Goal: Transaction & Acquisition: Purchase product/service

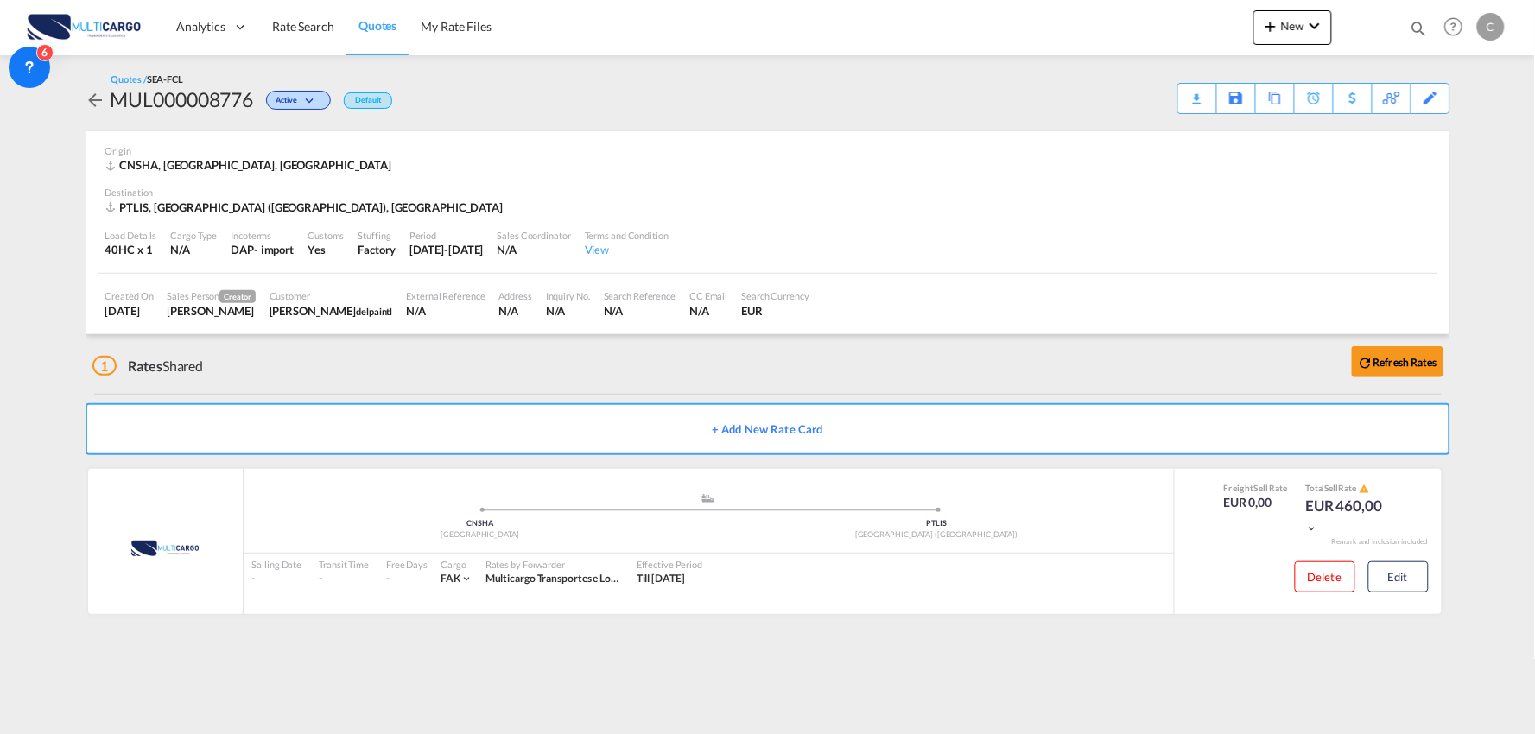
drag, startPoint x: 487, startPoint y: 359, endPoint x: 623, endPoint y: 325, distance: 139.9
click at [487, 359] on div "1 Rates Shared Refresh Rates" at bounding box center [771, 361] width 1358 height 55
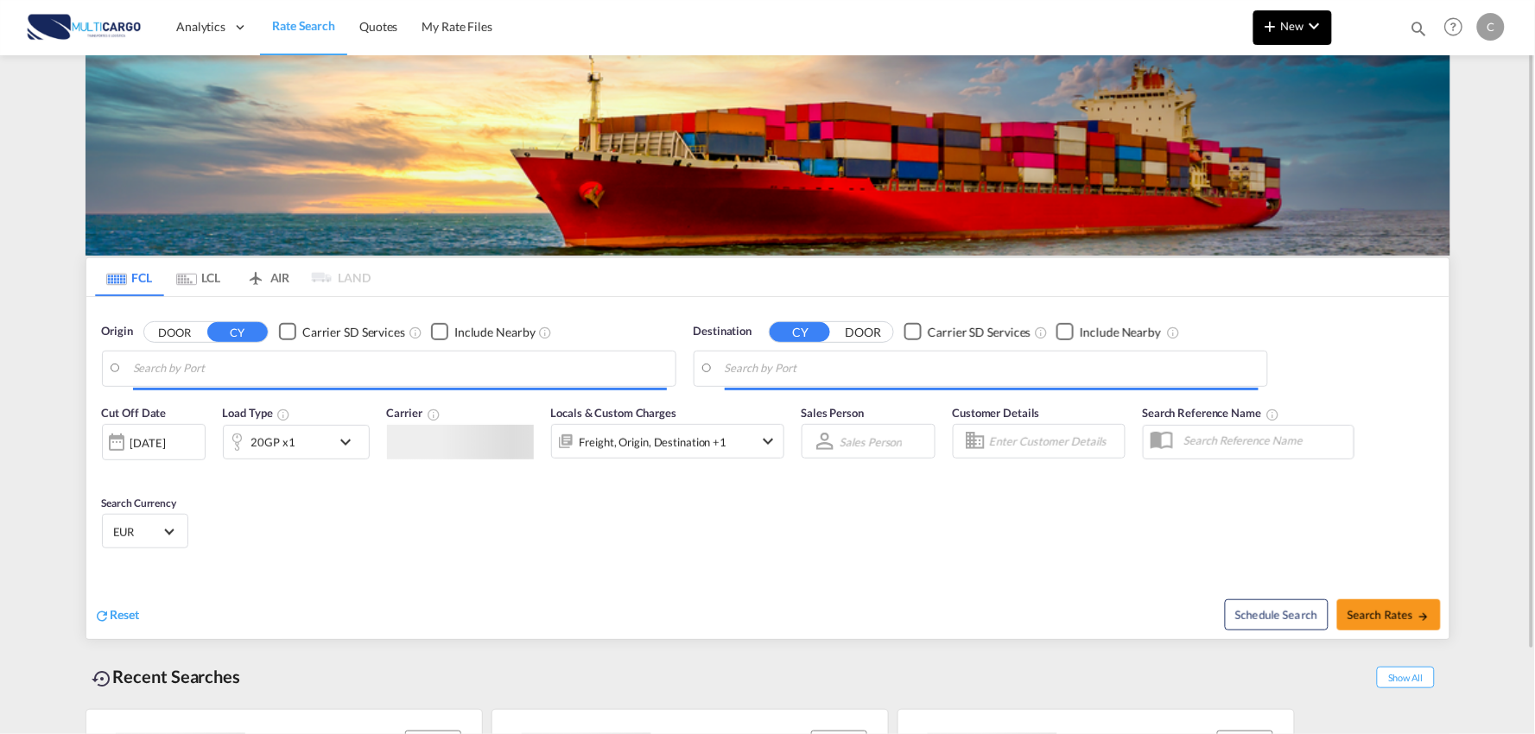
type input "Port of [GEOGRAPHIC_DATA], [GEOGRAPHIC_DATA], [GEOGRAPHIC_DATA]"
type input "Leixoes, Leixoes, PTLEI"
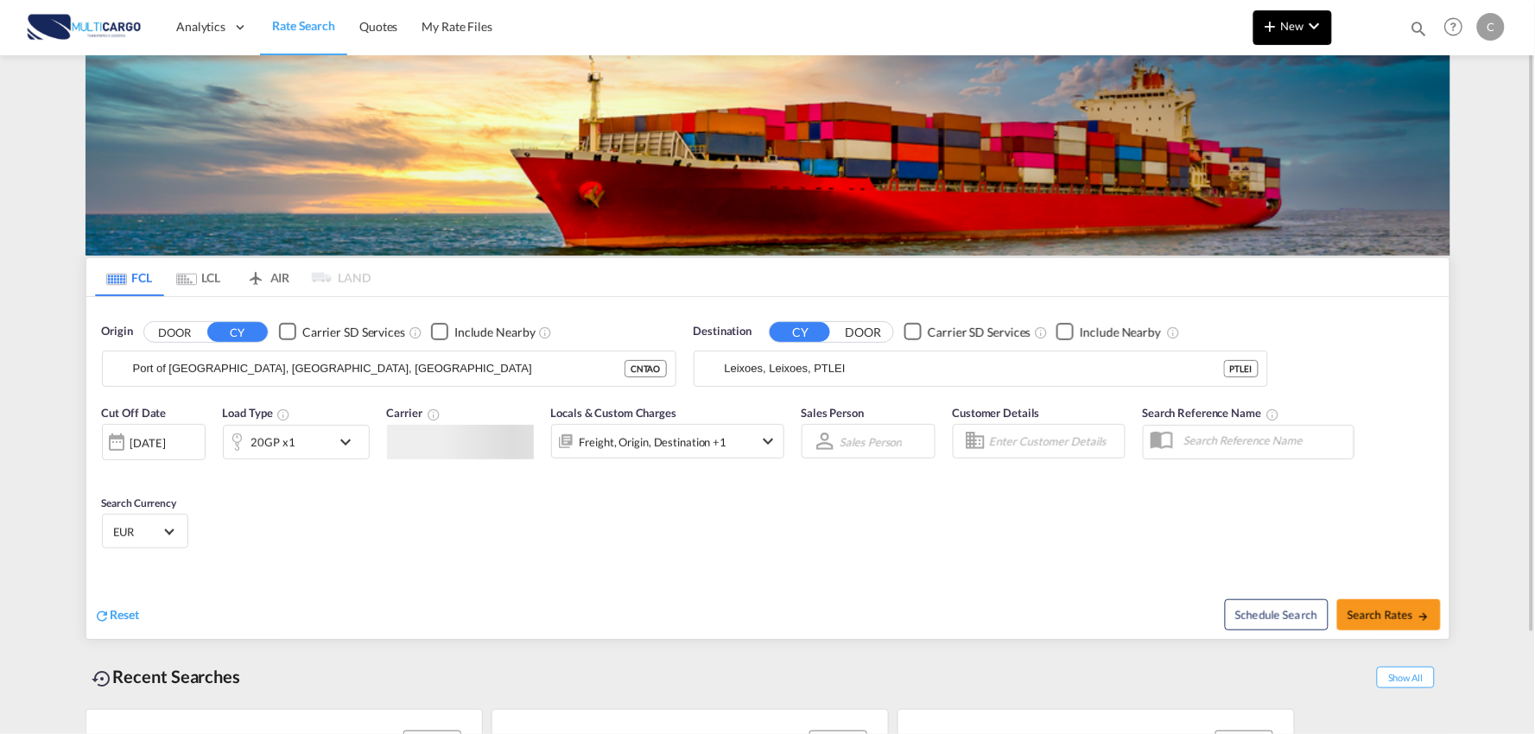
click at [1288, 28] on span "New" at bounding box center [1292, 26] width 65 height 14
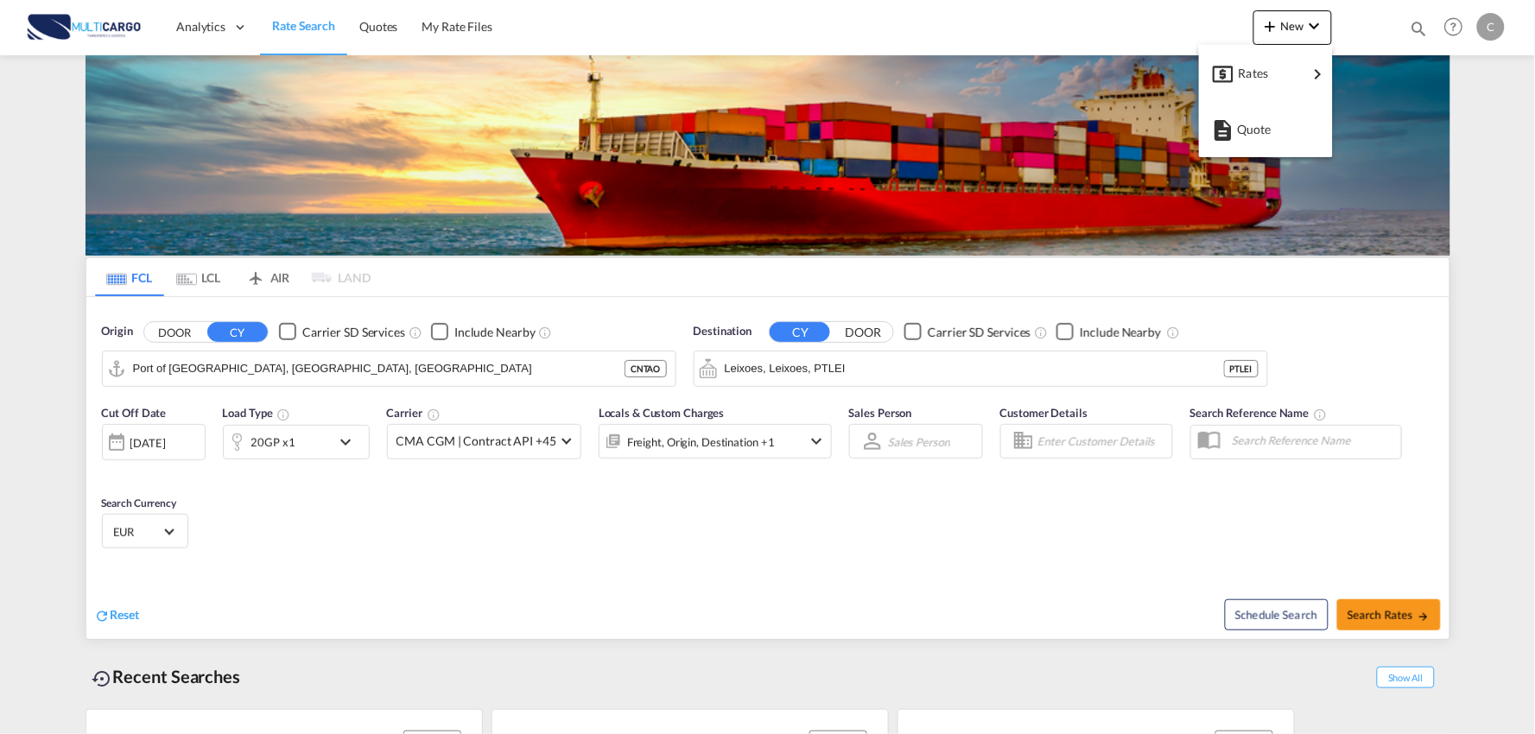
click at [384, 29] on md-backdrop at bounding box center [767, 367] width 1535 height 734
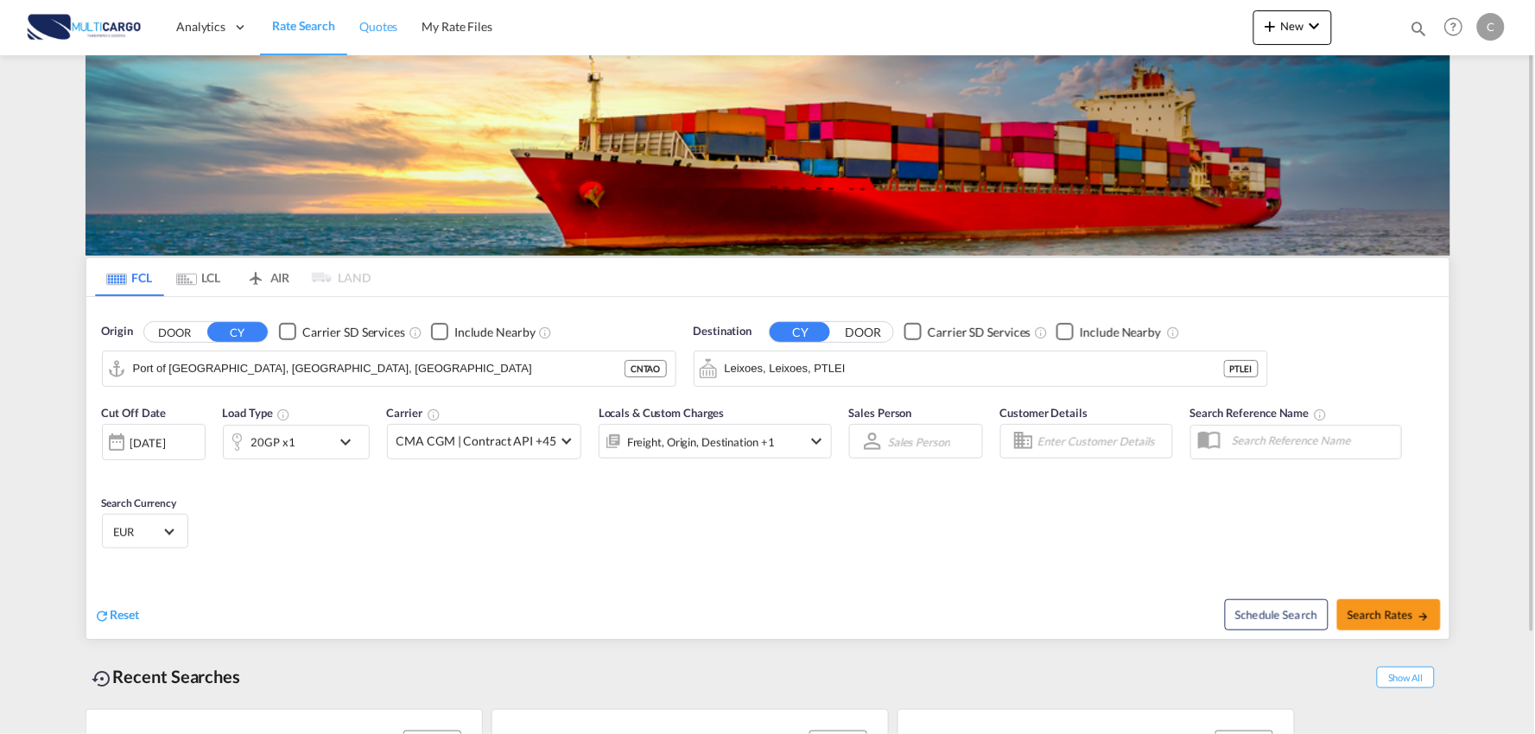
click at [384, 29] on span "Quotes" at bounding box center [378, 26] width 38 height 15
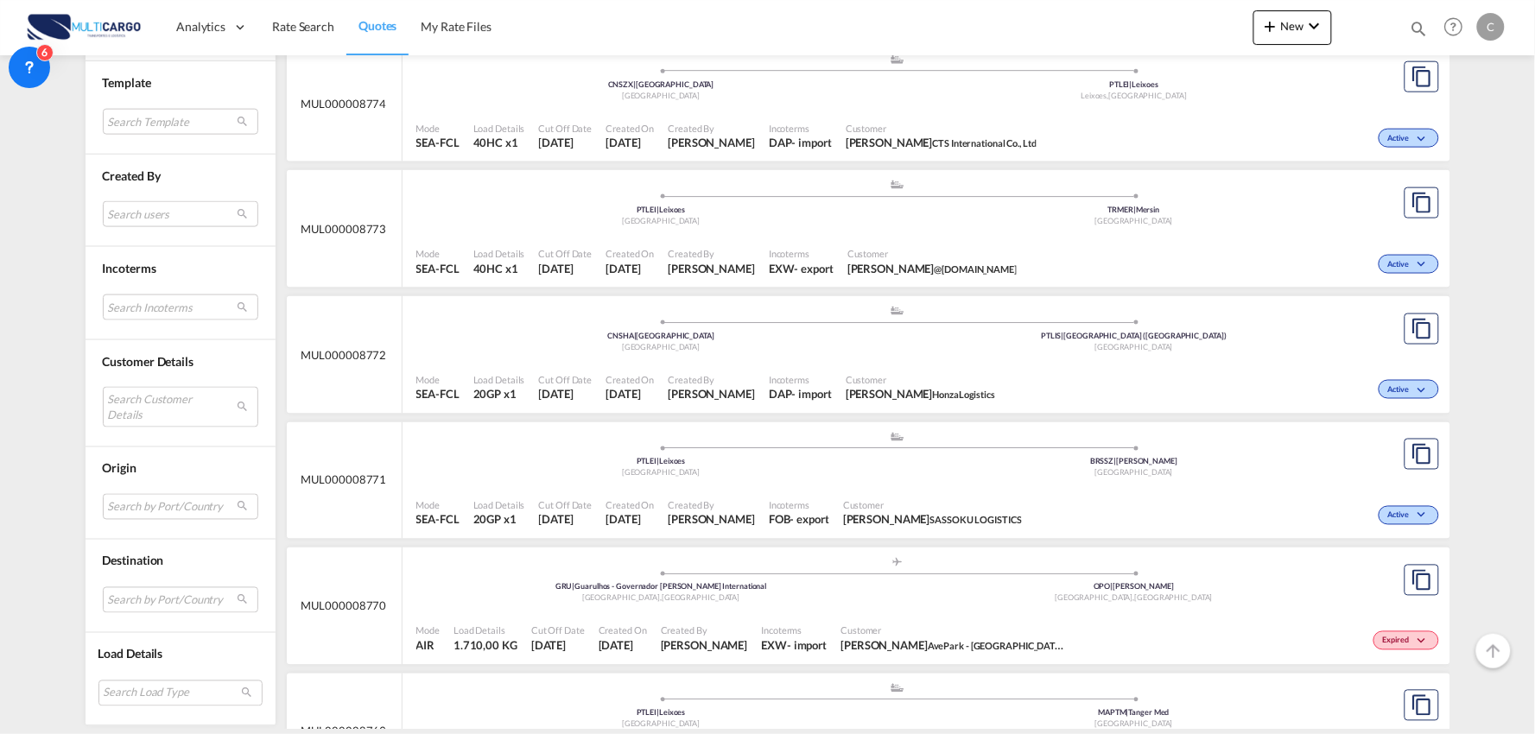
scroll to position [671, 0]
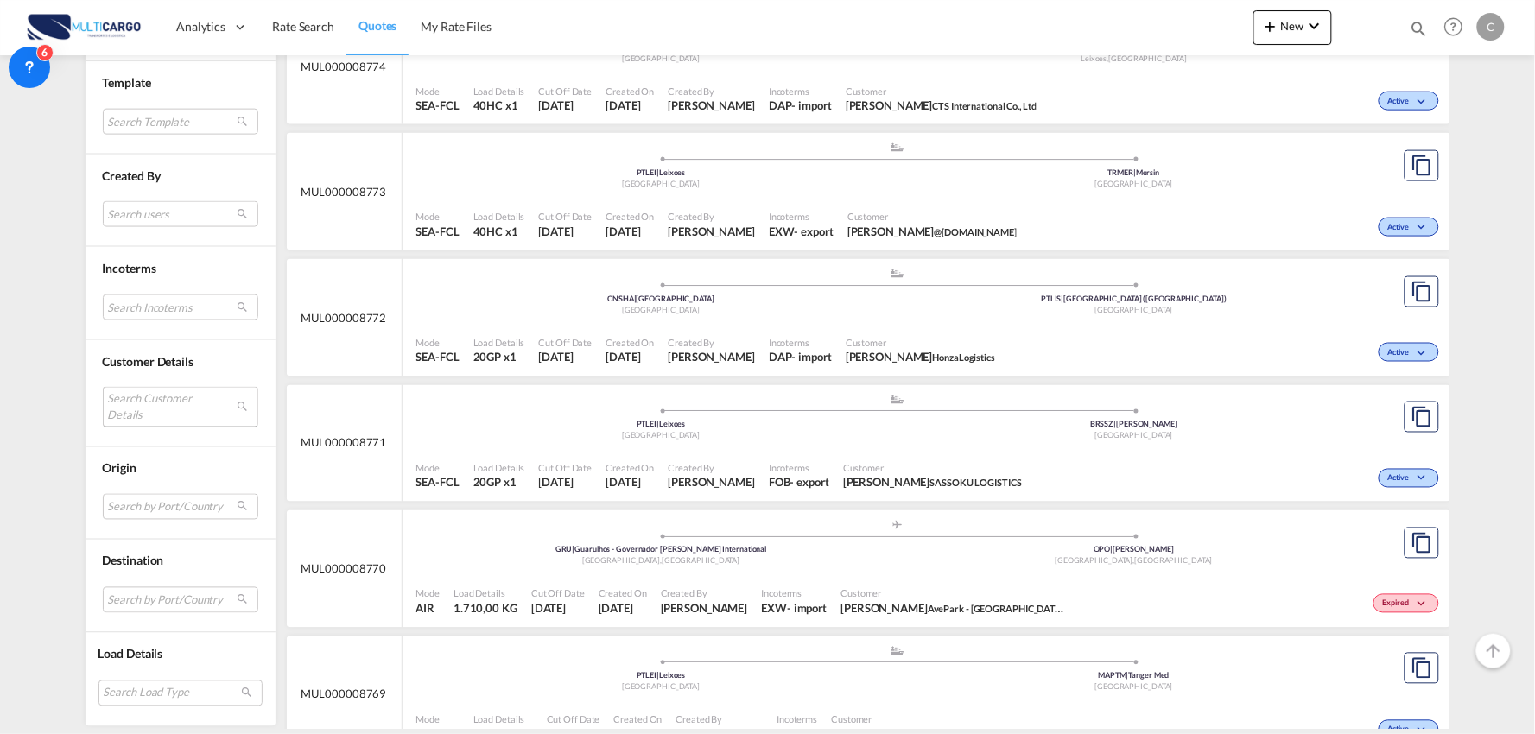
click at [144, 395] on md-select "Search Customer Details user name user molly Mo sales3_csx@honzalogistics.com |…" at bounding box center [180, 407] width 155 height 40
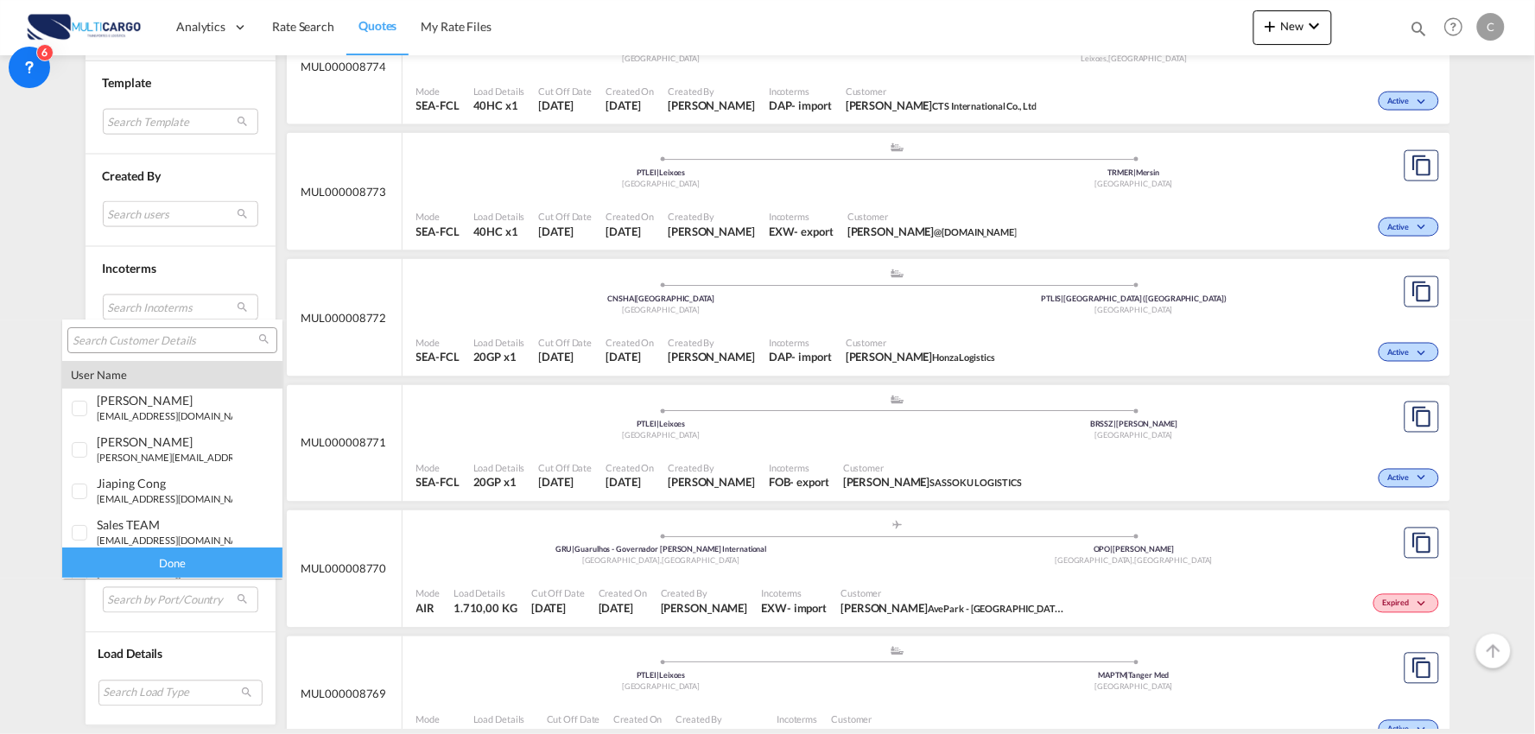
click at [150, 331] on div at bounding box center [172, 340] width 210 height 26
click at [143, 339] on input "search" at bounding box center [166, 341] width 186 height 16
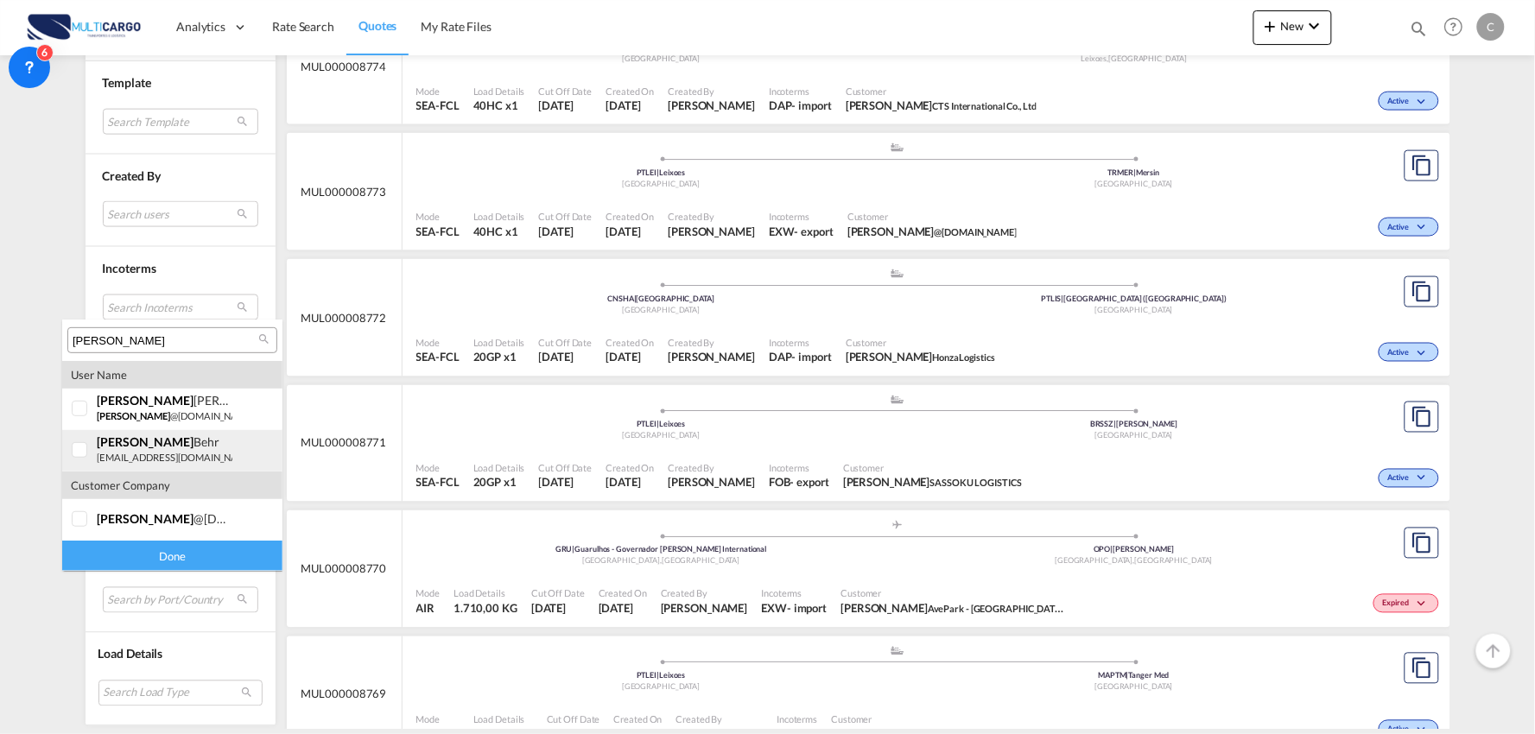
type input "AMANDA"
click at [89, 450] on div at bounding box center [80, 450] width 17 height 17
click at [188, 555] on div "Done" at bounding box center [172, 556] width 220 height 30
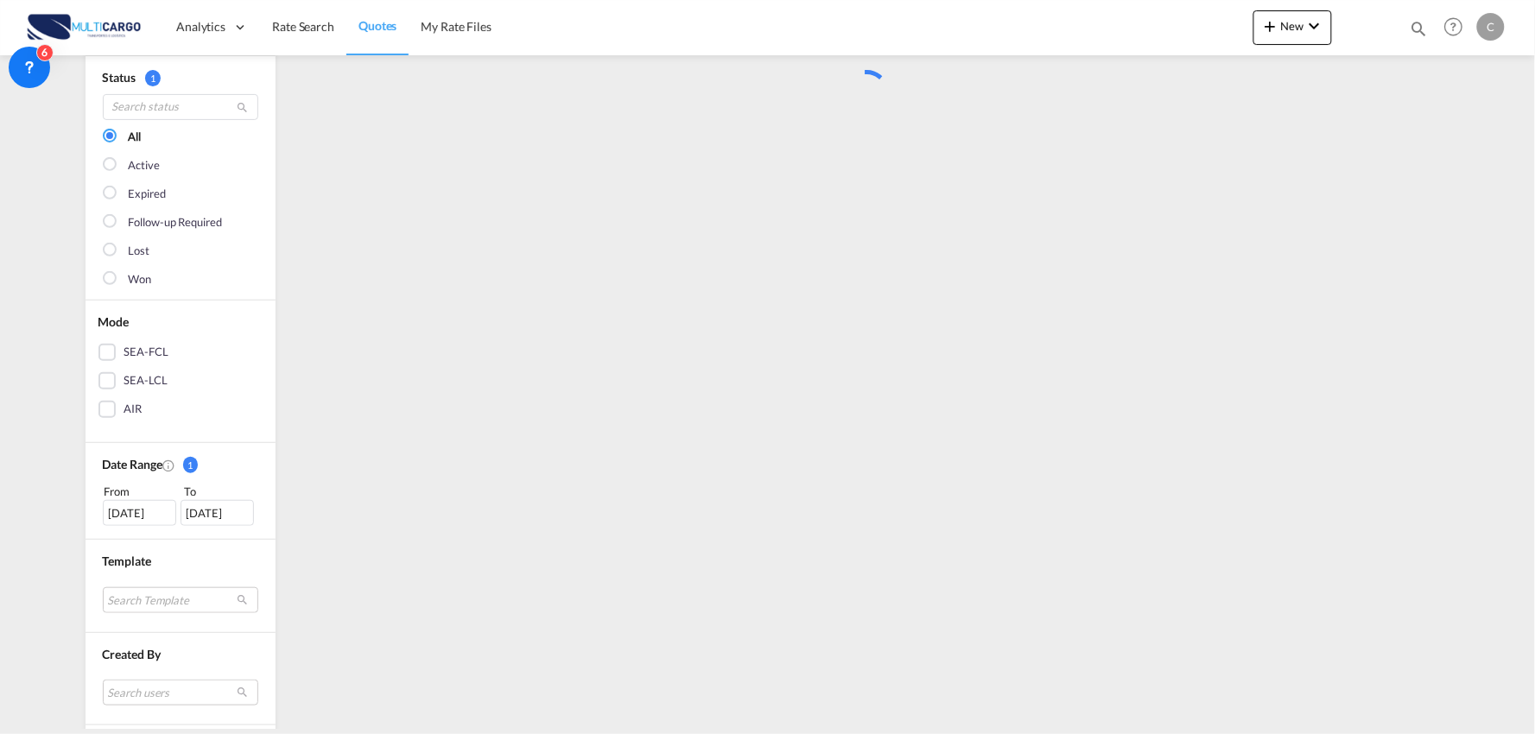
scroll to position [0, 0]
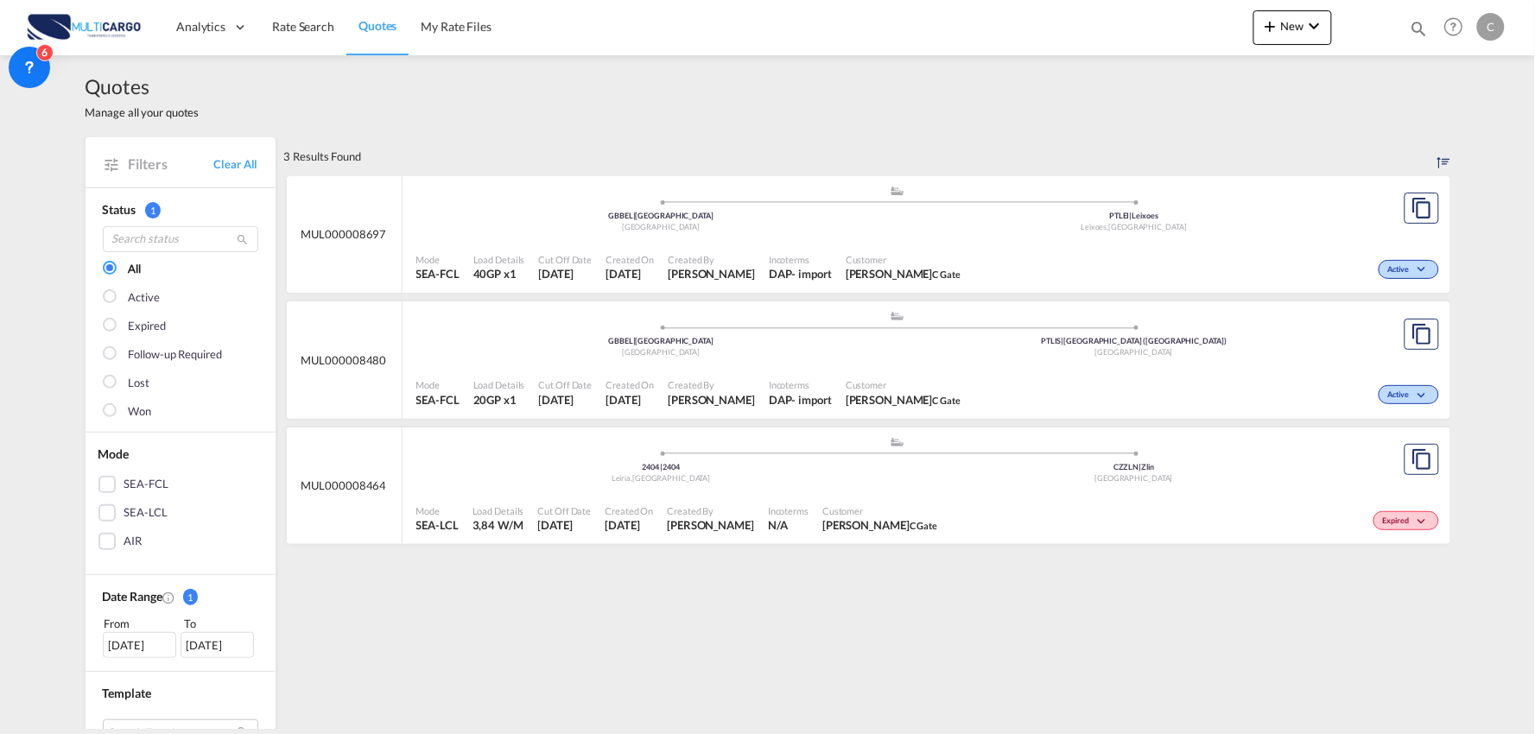
click at [850, 242] on div "Mode SEA-FCL Load Details 40GP x1 Cut Off Date 6 Oct 2025 Created On 6 Oct 2025…" at bounding box center [926, 268] width 1048 height 52
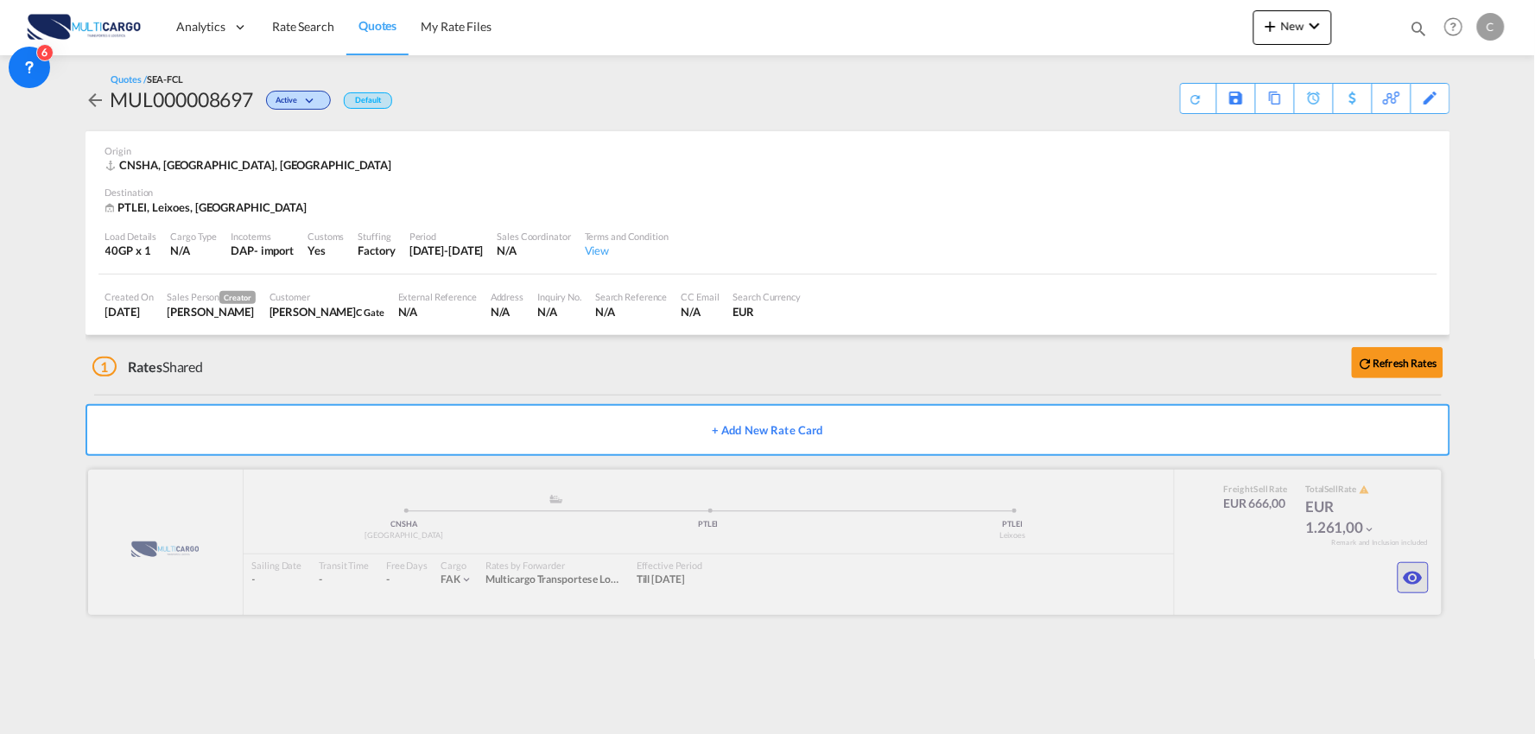
click at [1410, 573] on md-icon "icon-eye" at bounding box center [1413, 577] width 21 height 21
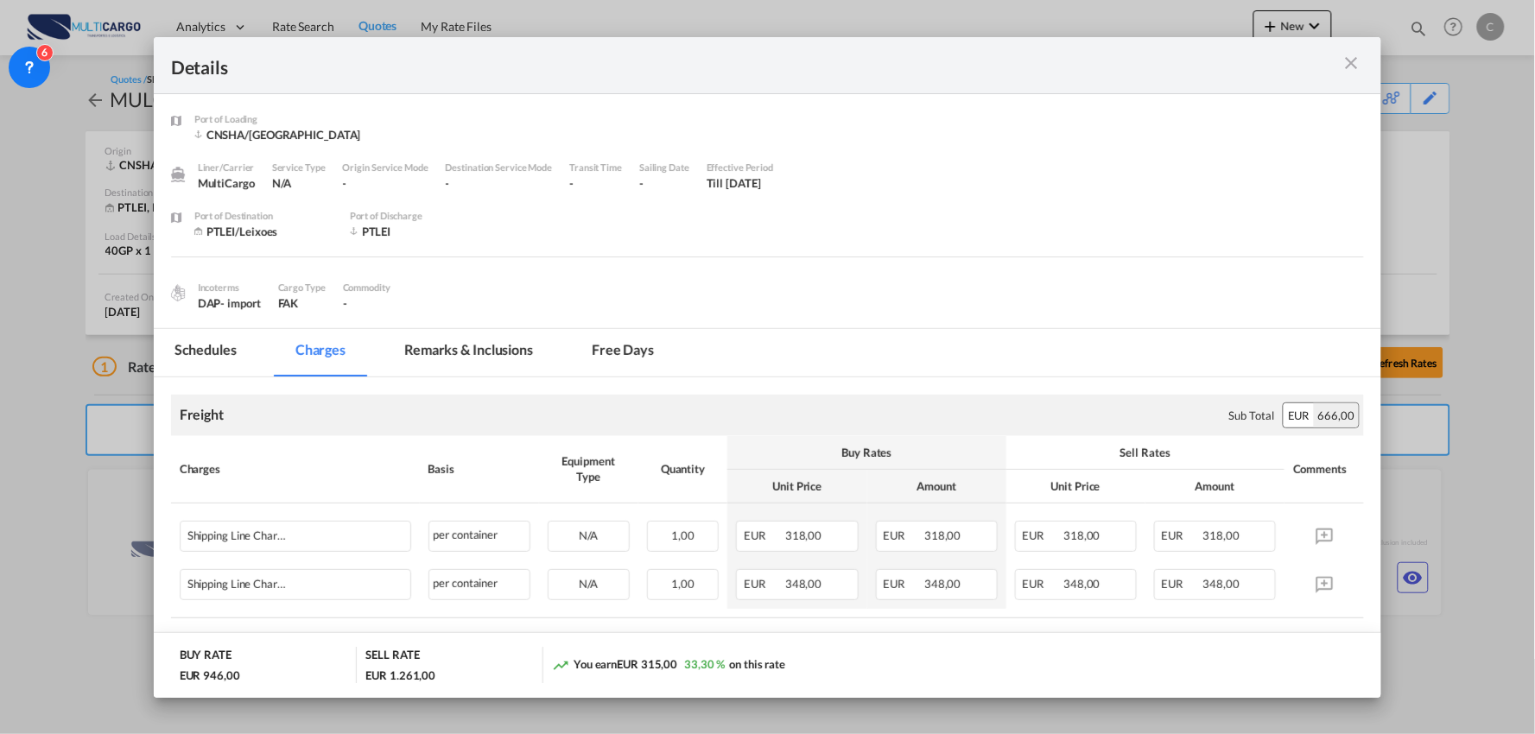
scroll to position [348, 0]
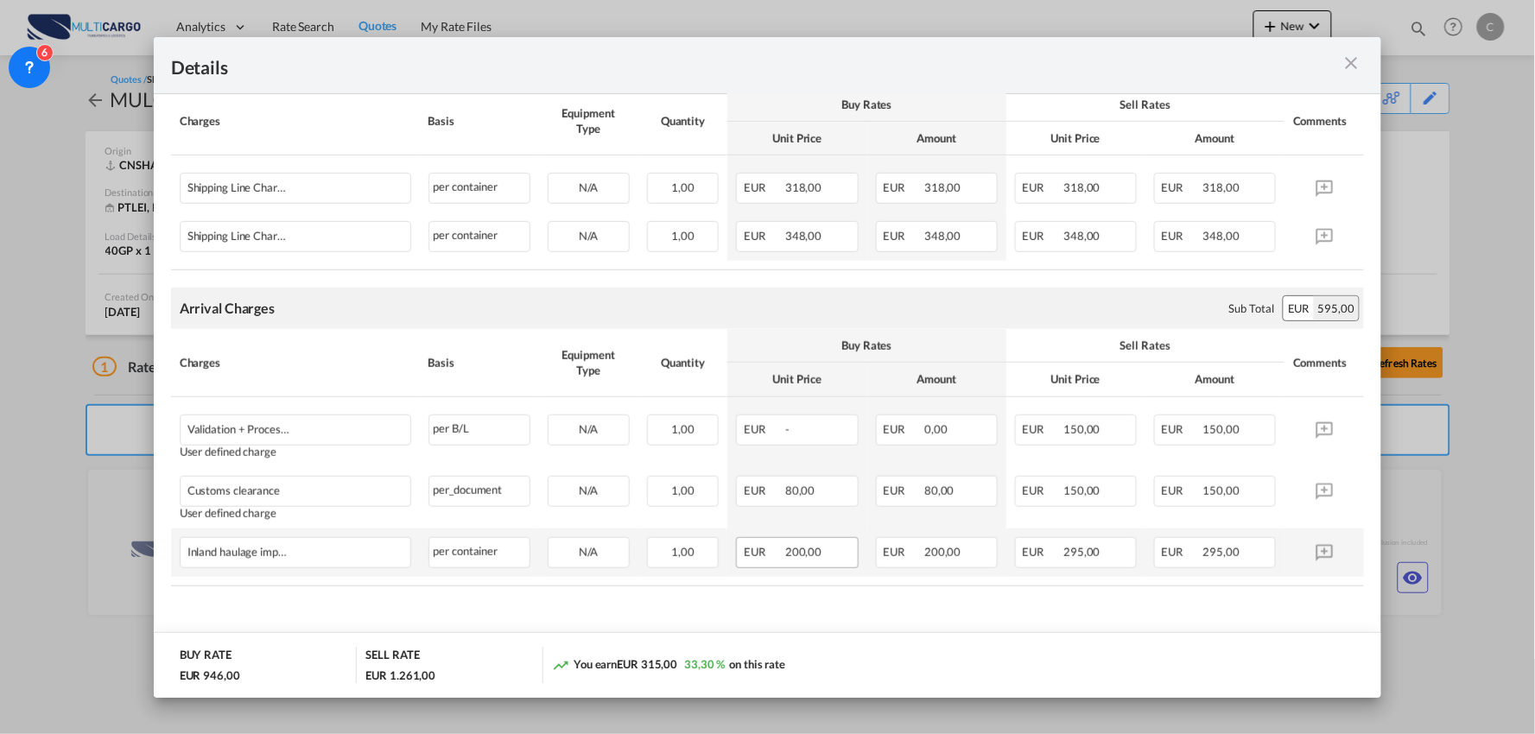
click at [801, 547] on span "200,00" at bounding box center [803, 552] width 36 height 14
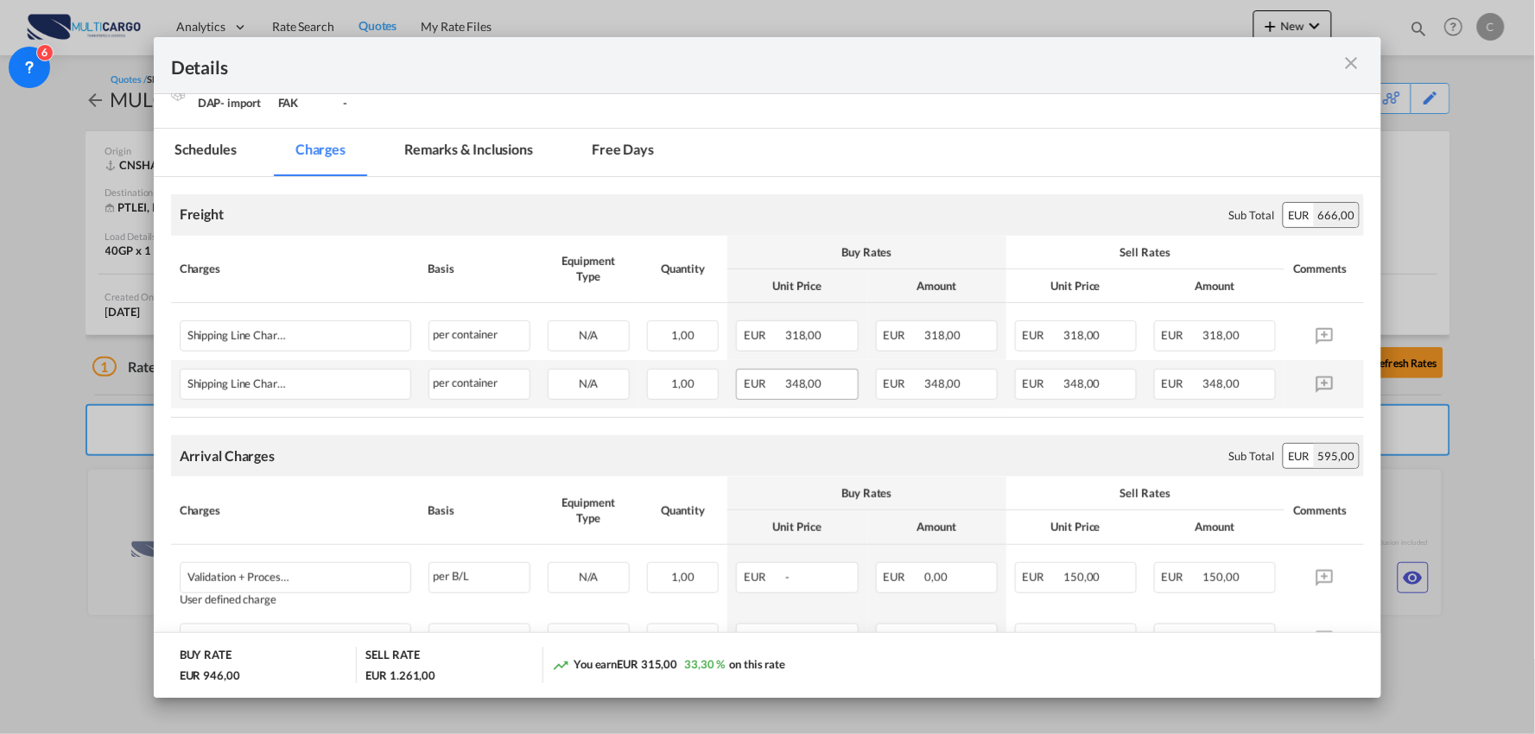
scroll to position [60, 0]
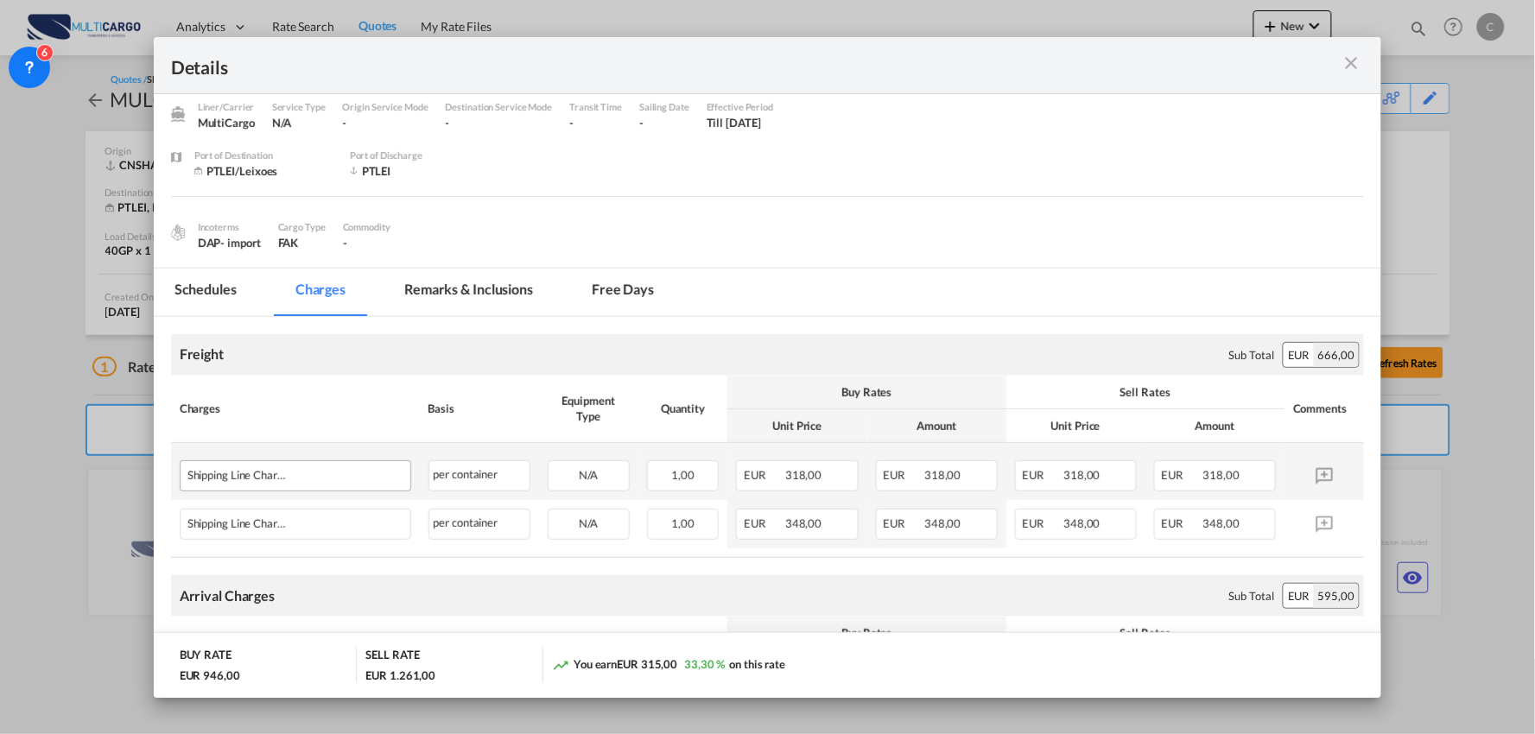
click at [349, 464] on div "Port of Loading ..." at bounding box center [376, 471] width 54 height 21
click at [333, 475] on div "Shipping Line Charges - Maersk" at bounding box center [268, 471] width 162 height 21
click at [490, 479] on div "per container" at bounding box center [479, 475] width 102 height 31
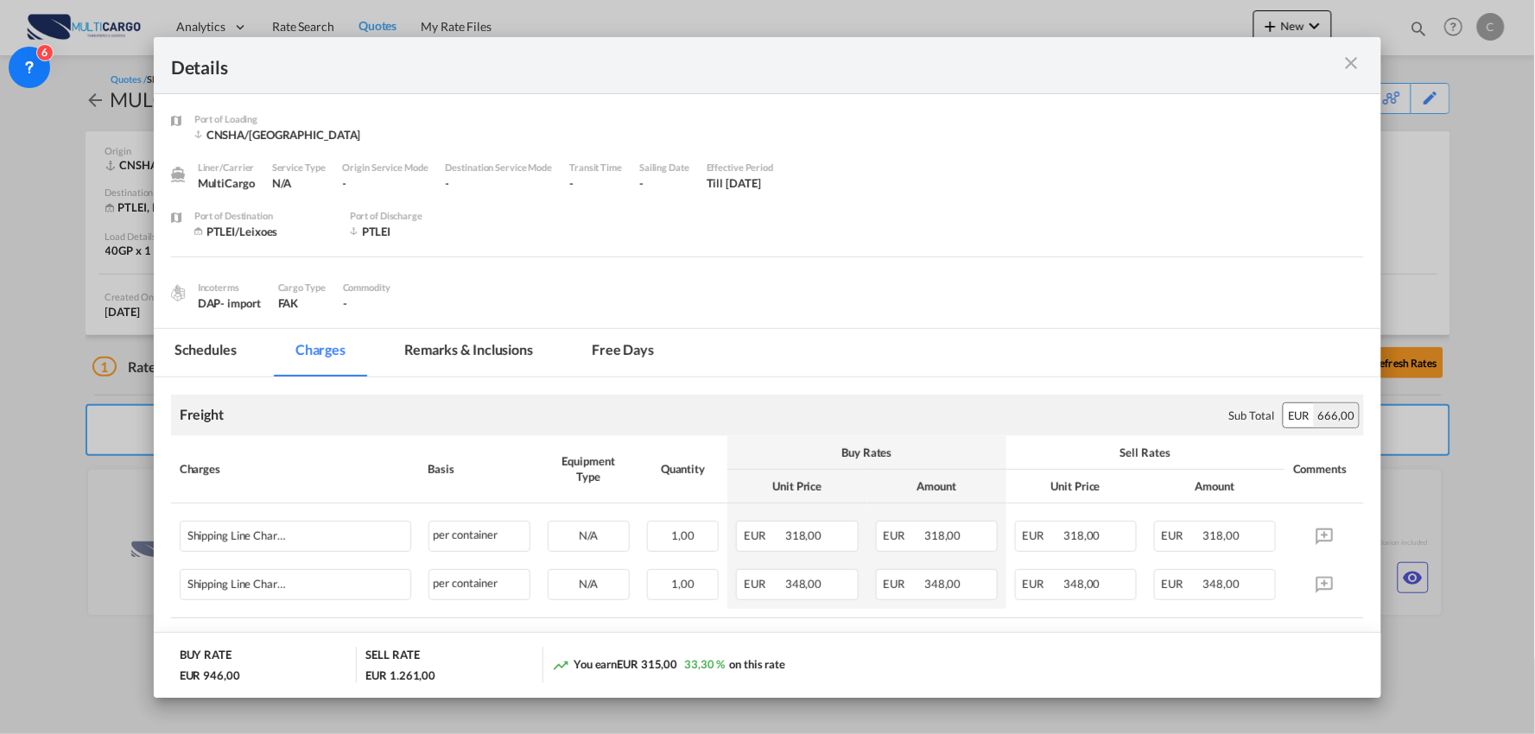
click at [698, 339] on md-tabs-canvas "Schedules Charges Remarks & Inclusions Free days Schedules Charges Remarks & In…" at bounding box center [768, 353] width 1228 height 48
click at [1356, 55] on md-icon "icon-close m-3 fg-AAA8AD cursor" at bounding box center [1350, 63] width 21 height 21
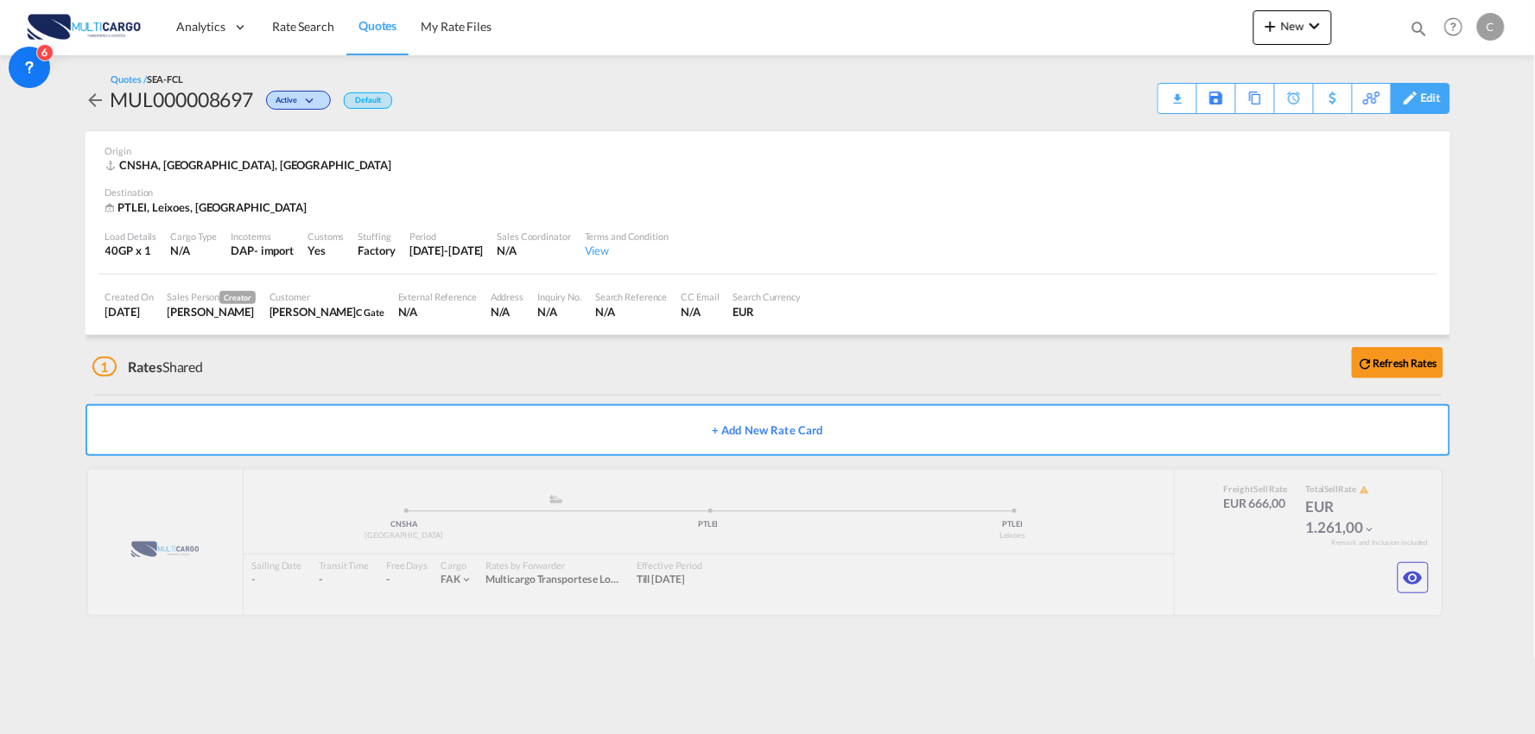
click at [1443, 93] on div "Edit" at bounding box center [1421, 98] width 60 height 31
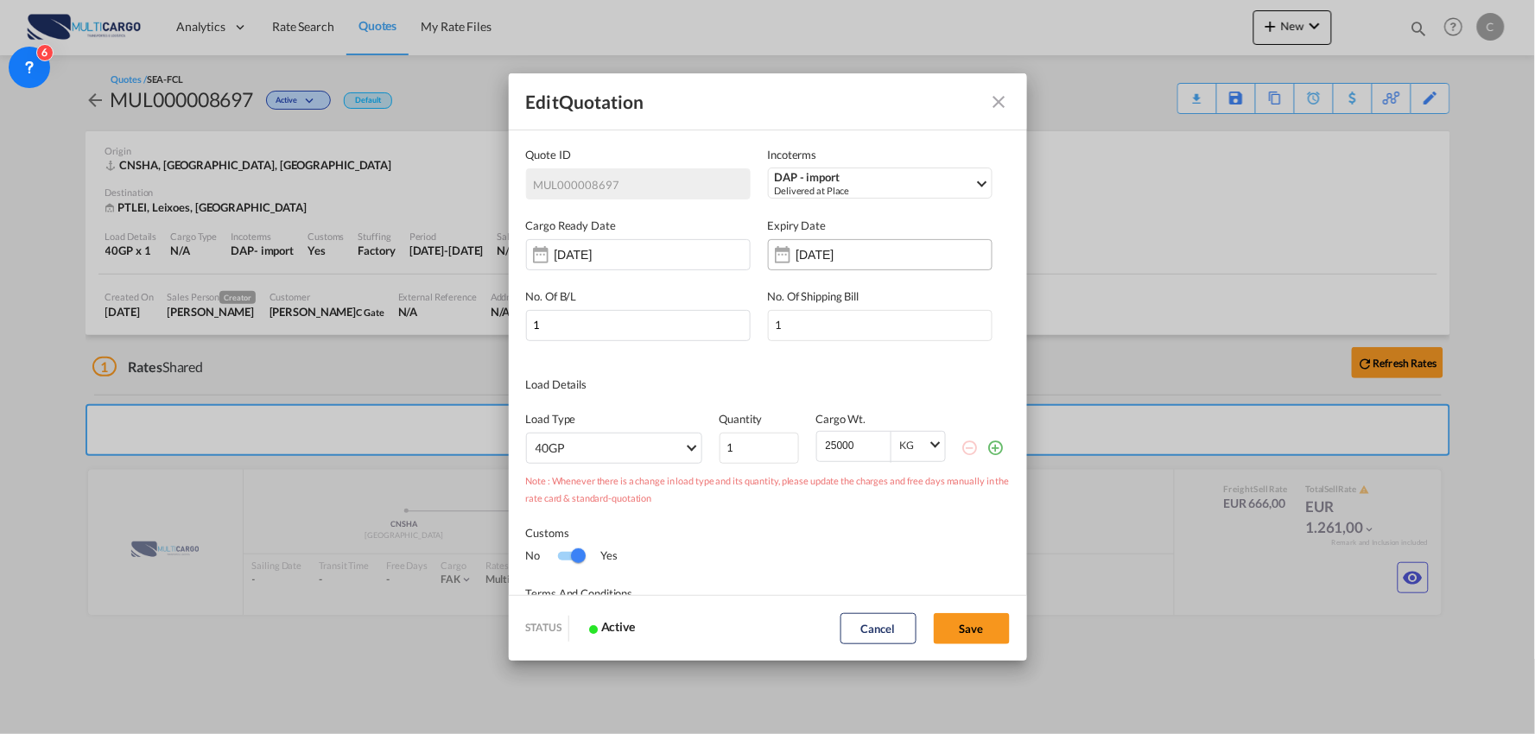
click at [797, 254] on input "[DATE]" at bounding box center [850, 255] width 109 height 14
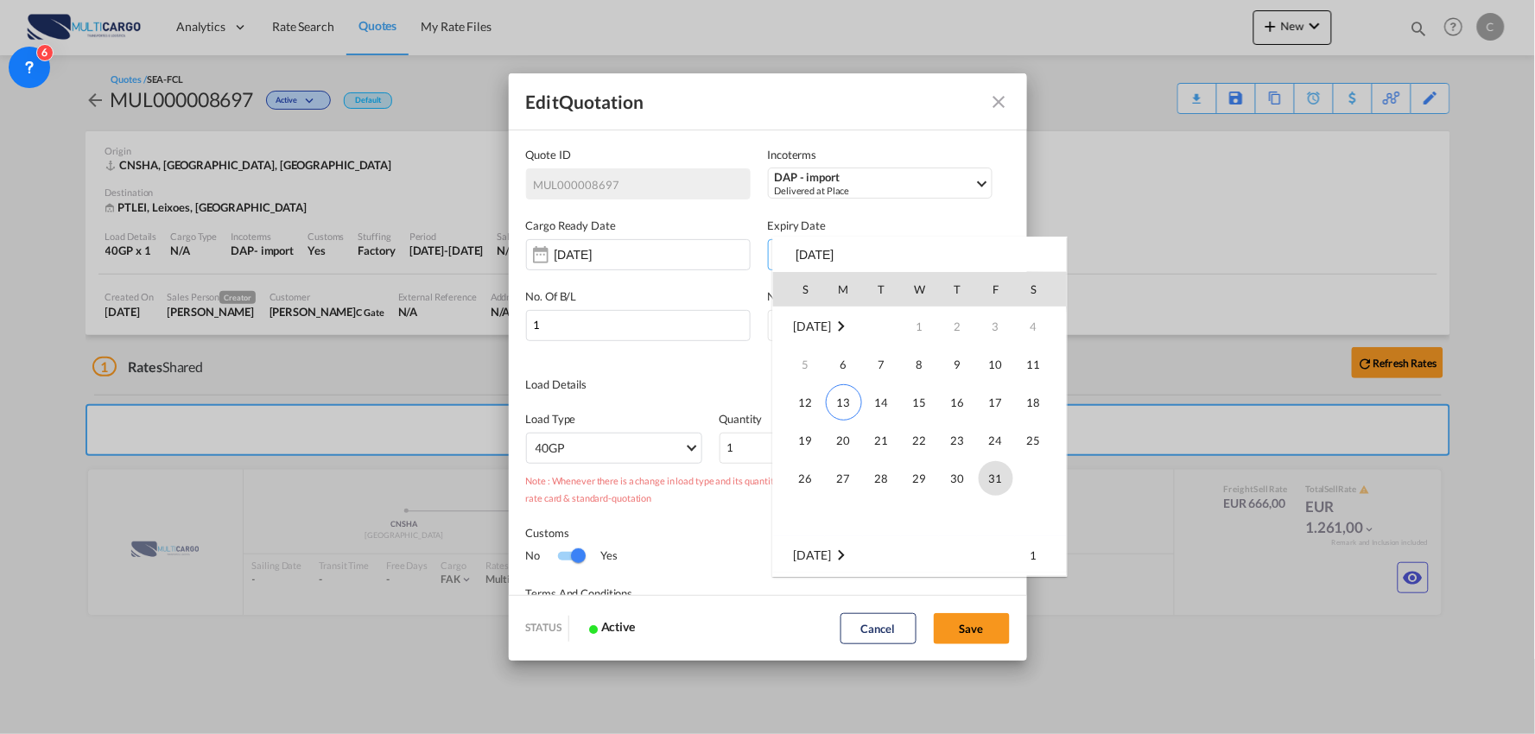
click at [991, 476] on span "31" at bounding box center [996, 478] width 35 height 35
type input "31 Oct 2025"
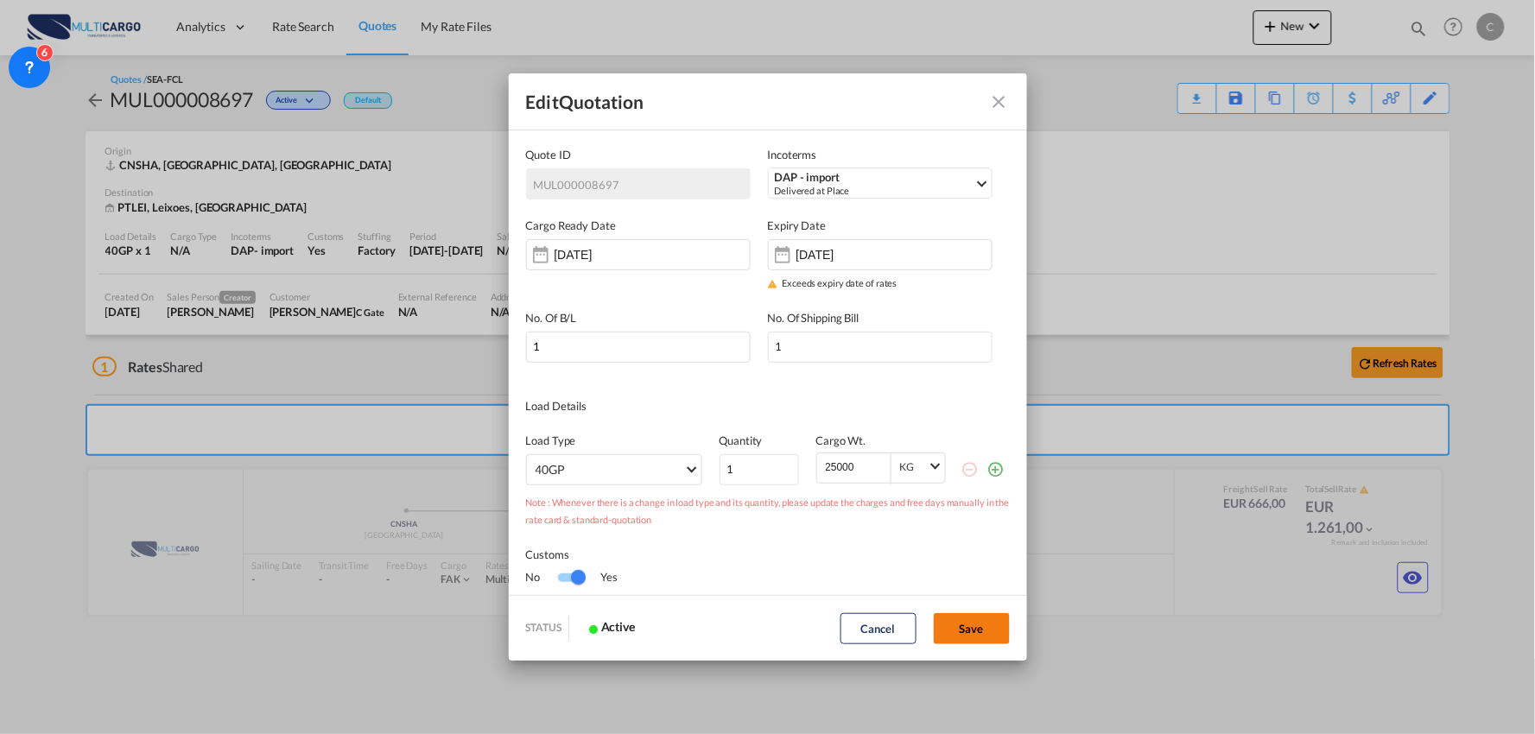
click at [988, 629] on button "Save" at bounding box center [972, 628] width 76 height 31
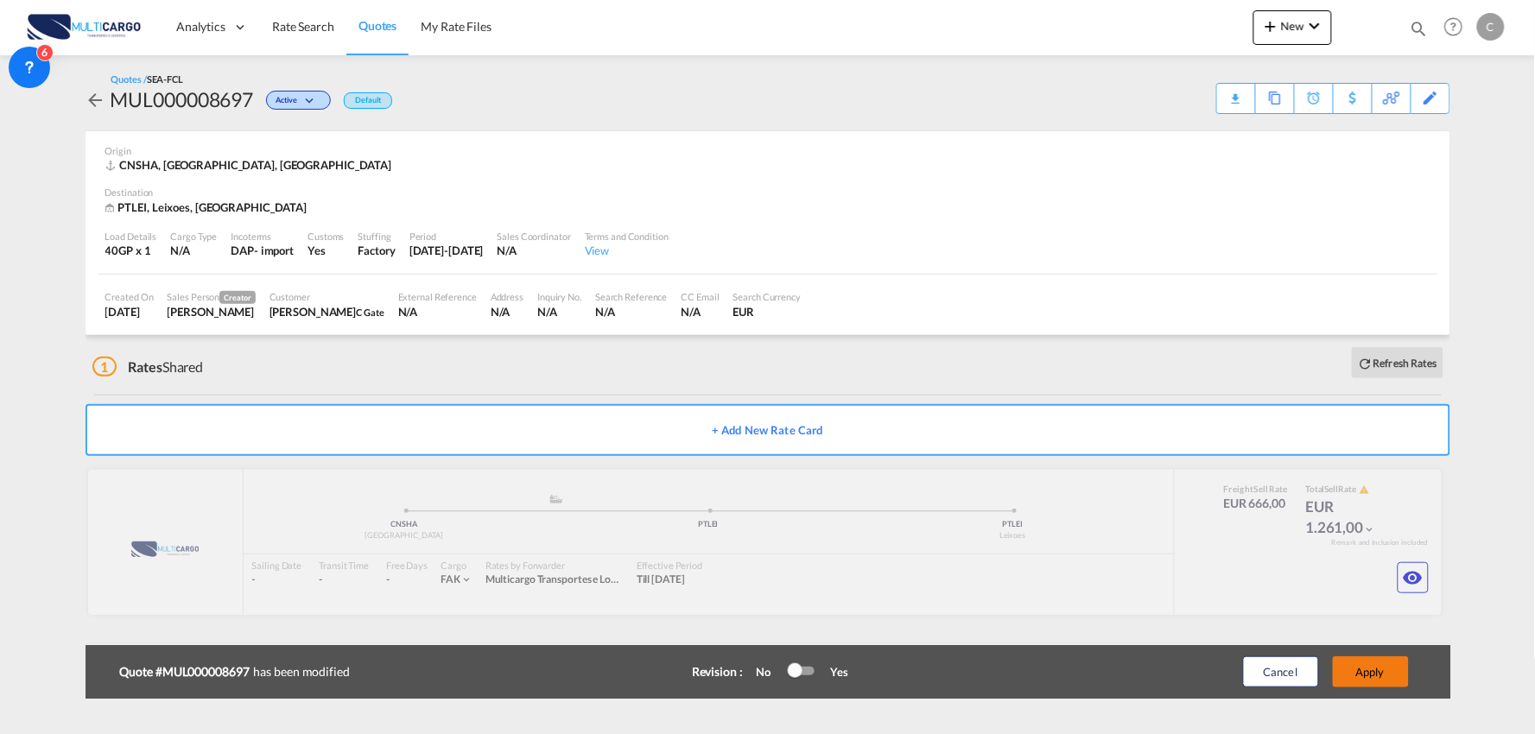
click at [1360, 665] on button "Apply" at bounding box center [1371, 671] width 76 height 31
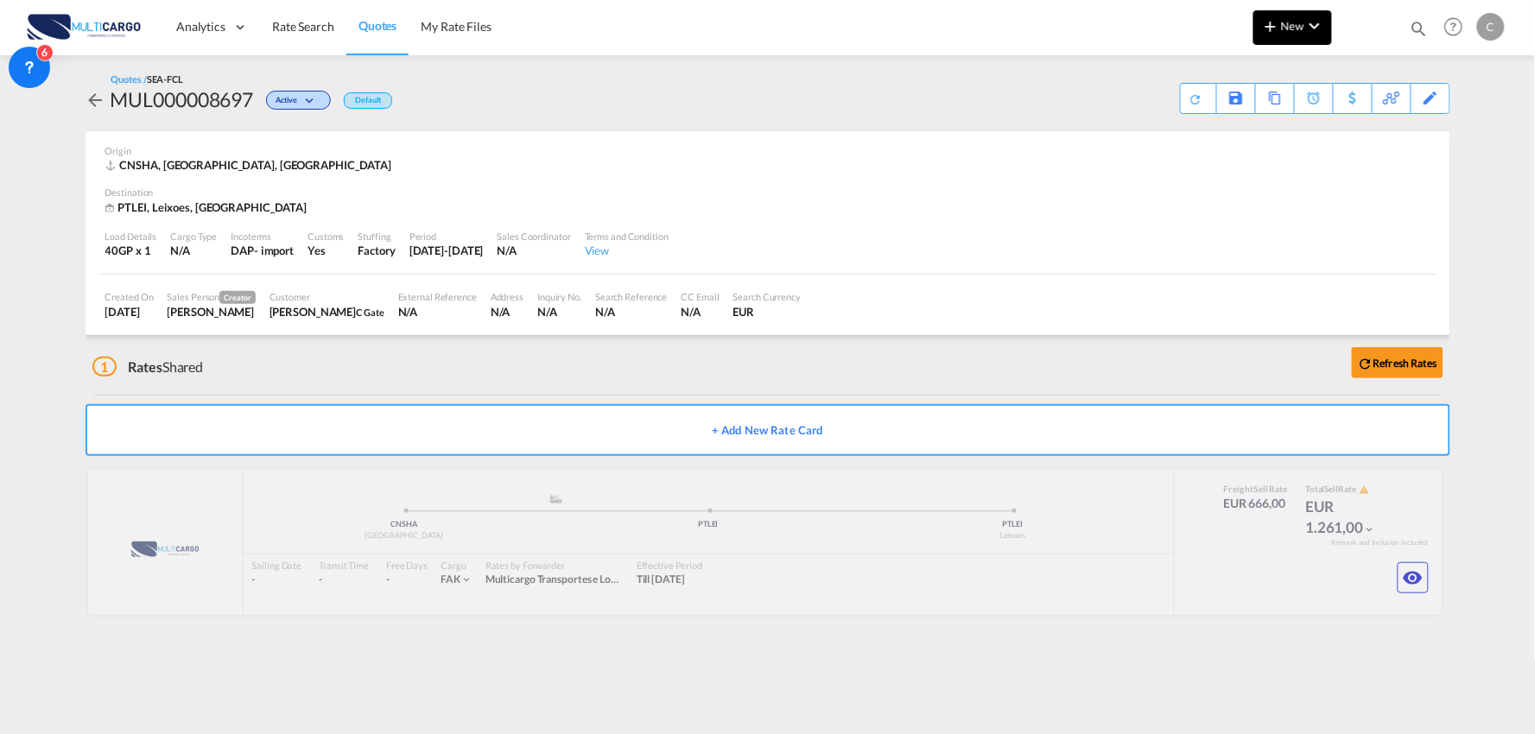
click at [1316, 41] on button "New" at bounding box center [1292, 27] width 79 height 35
click at [1256, 131] on span "Quote" at bounding box center [1246, 129] width 19 height 35
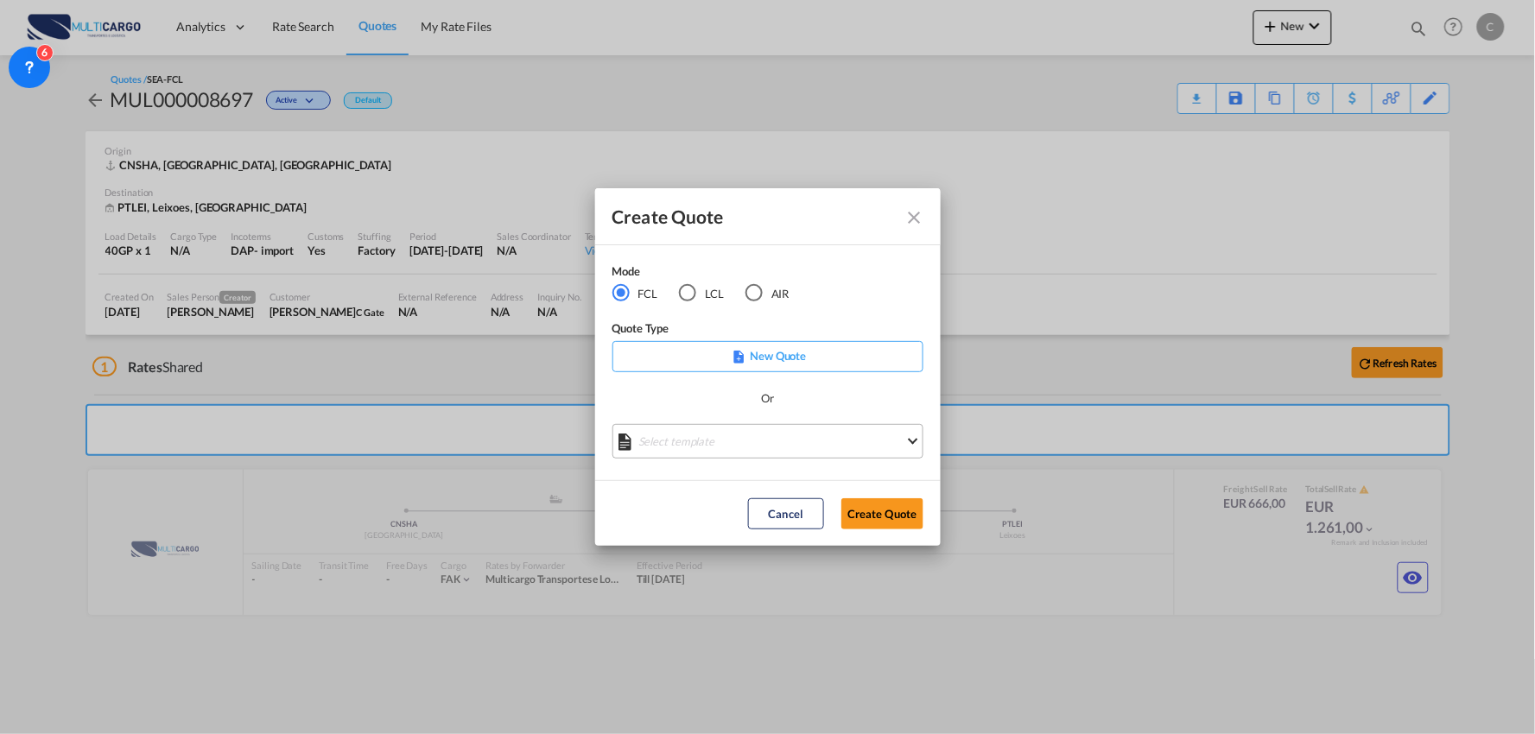
click at [727, 443] on md-select "Select template EXP EXW MERC.Nacional 09/2025 [PERSON_NAME] | [DATE] IMP DAP FC…" at bounding box center [767, 441] width 311 height 35
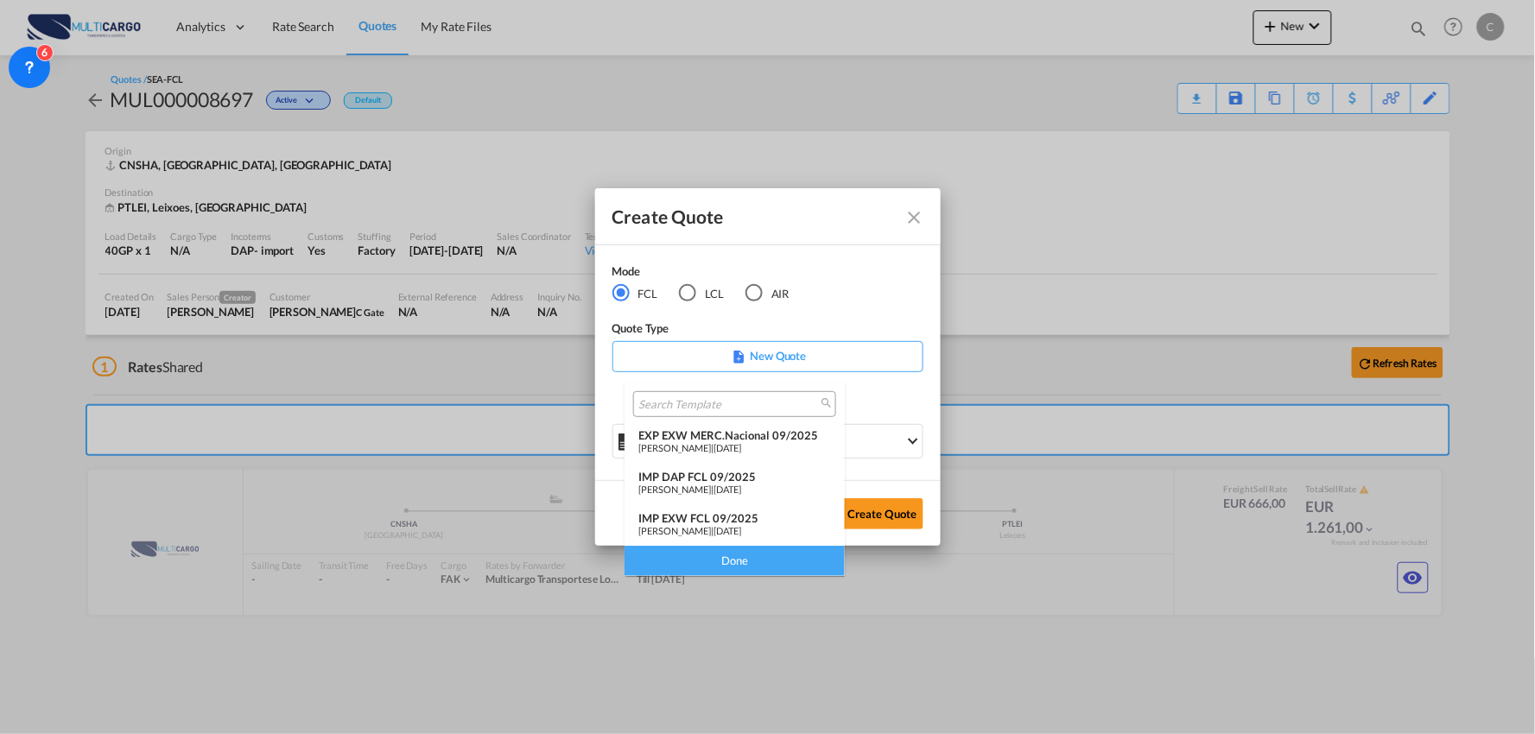
click at [739, 481] on div "IMP DAP FCL 09/2025" at bounding box center [734, 477] width 193 height 14
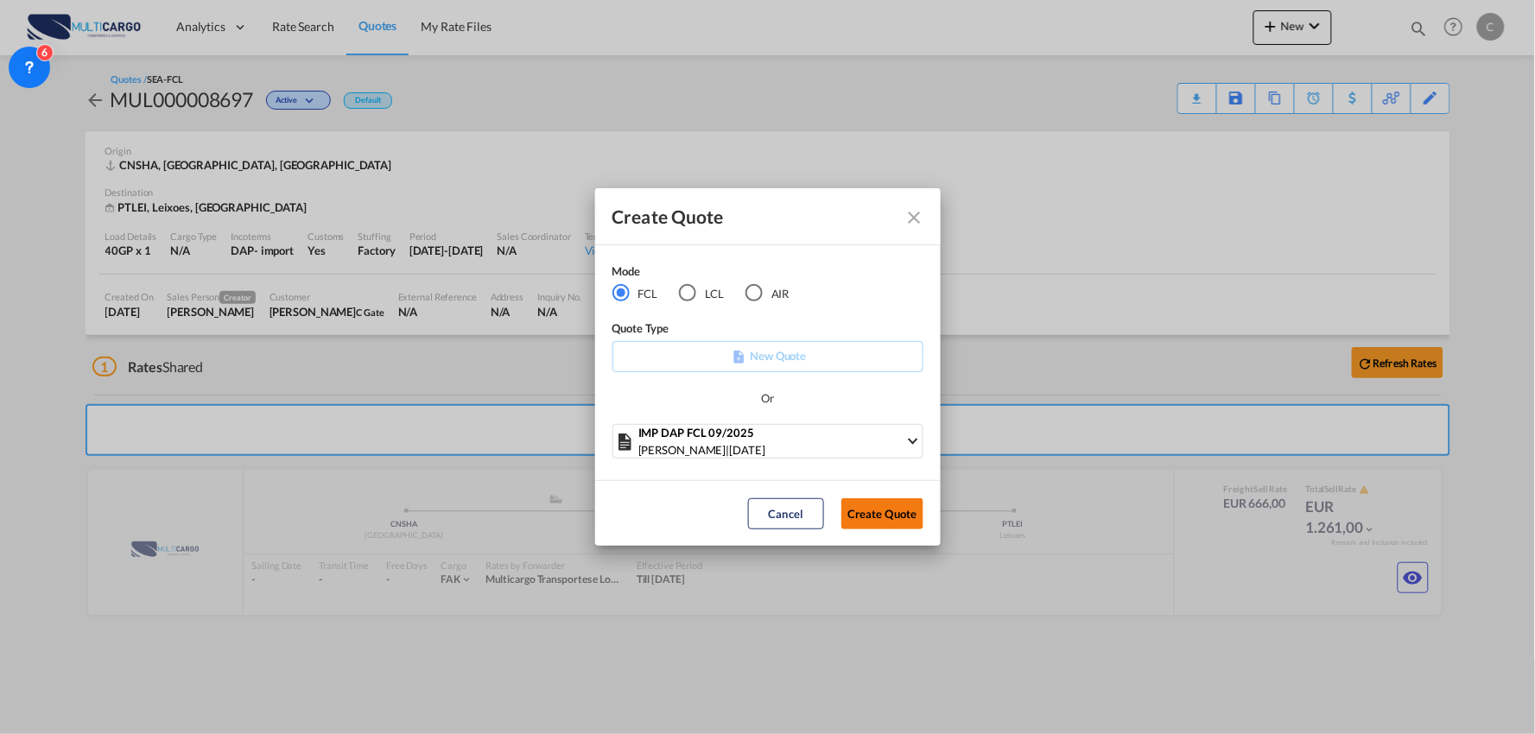
click at [898, 523] on button "Create Quote" at bounding box center [882, 513] width 82 height 31
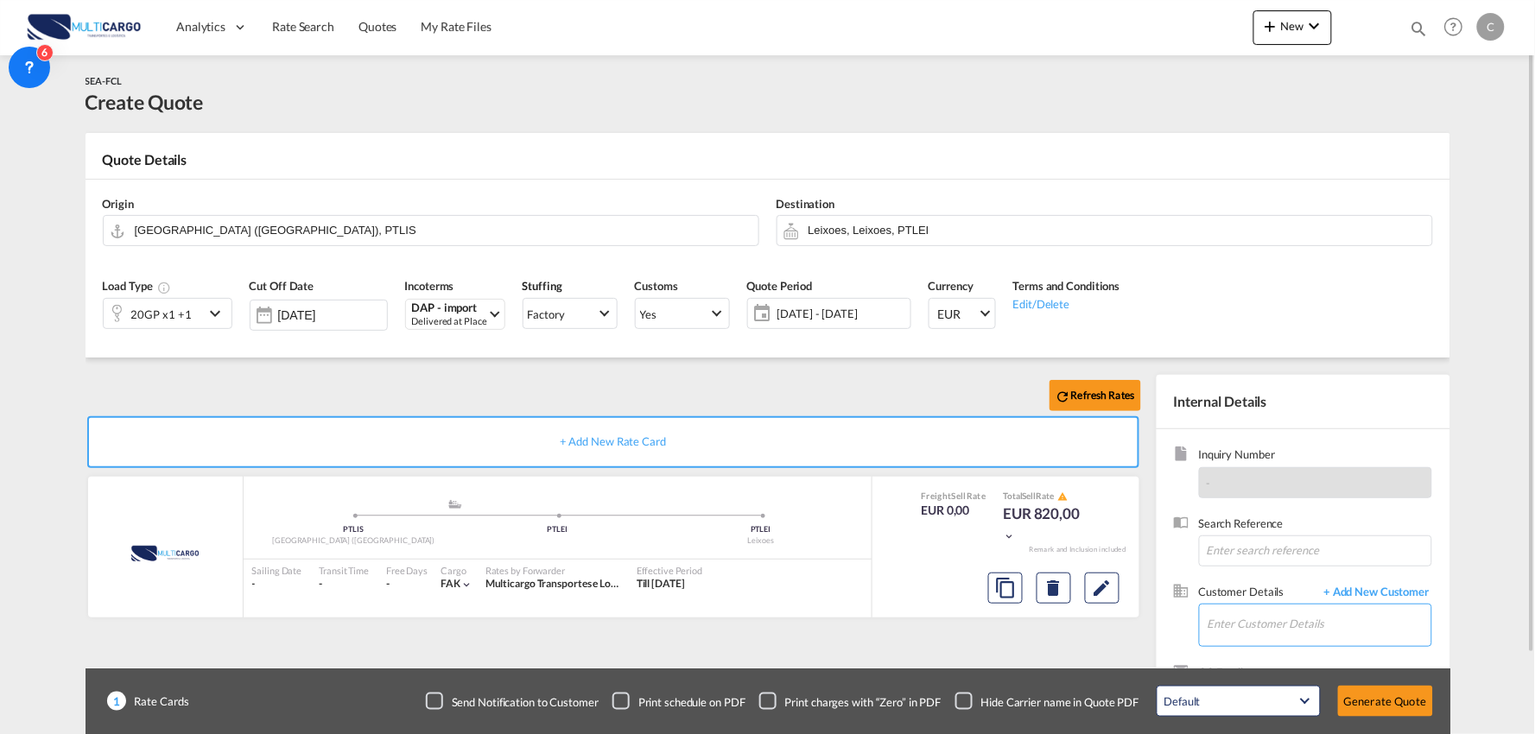
drag, startPoint x: 1240, startPoint y: 611, endPoint x: 1176, endPoint y: 520, distance: 110.9
click at [1240, 611] on input "Enter Customer Details" at bounding box center [1319, 624] width 224 height 39
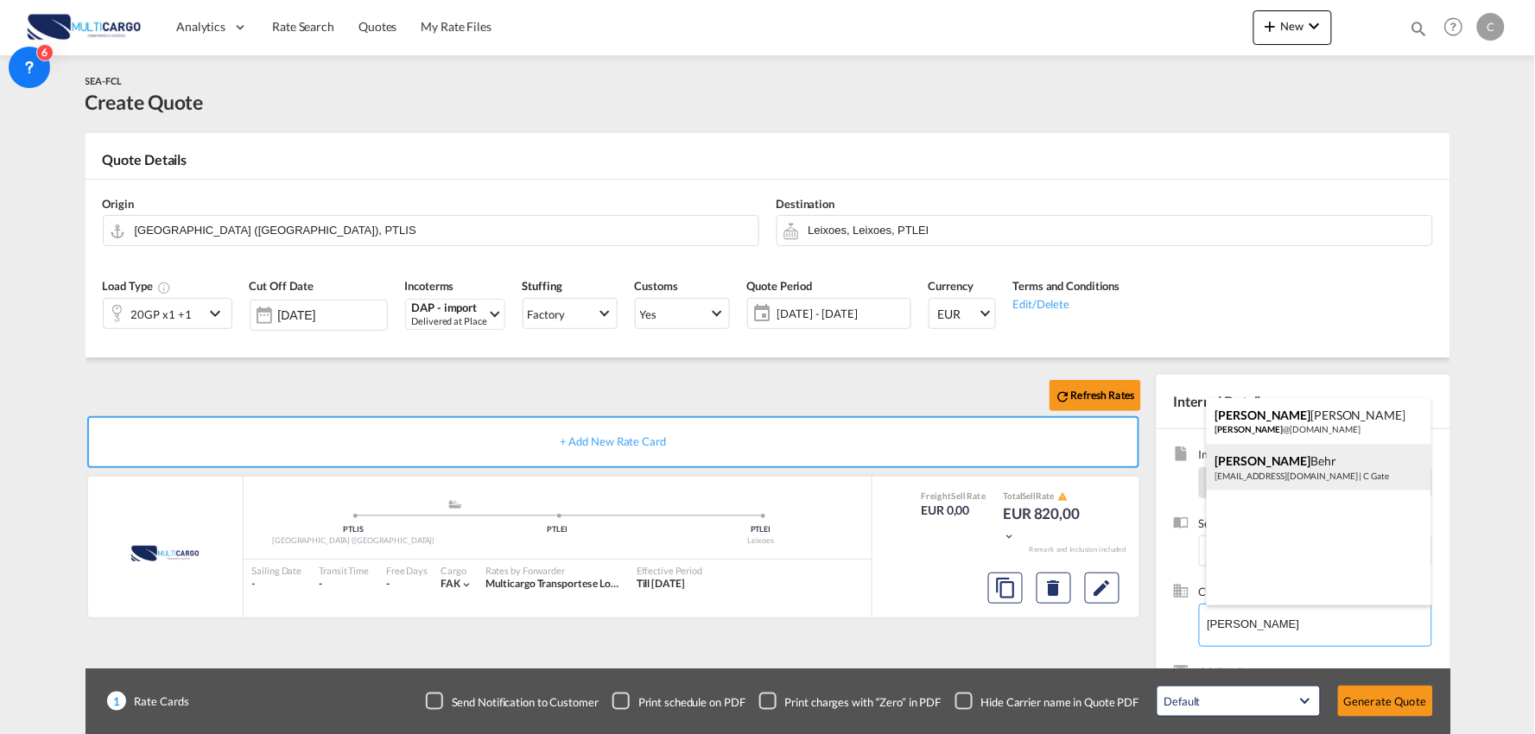
click at [1285, 460] on div "Amanda Behr abe@cgate-logistics.com | C Gate" at bounding box center [1319, 467] width 225 height 47
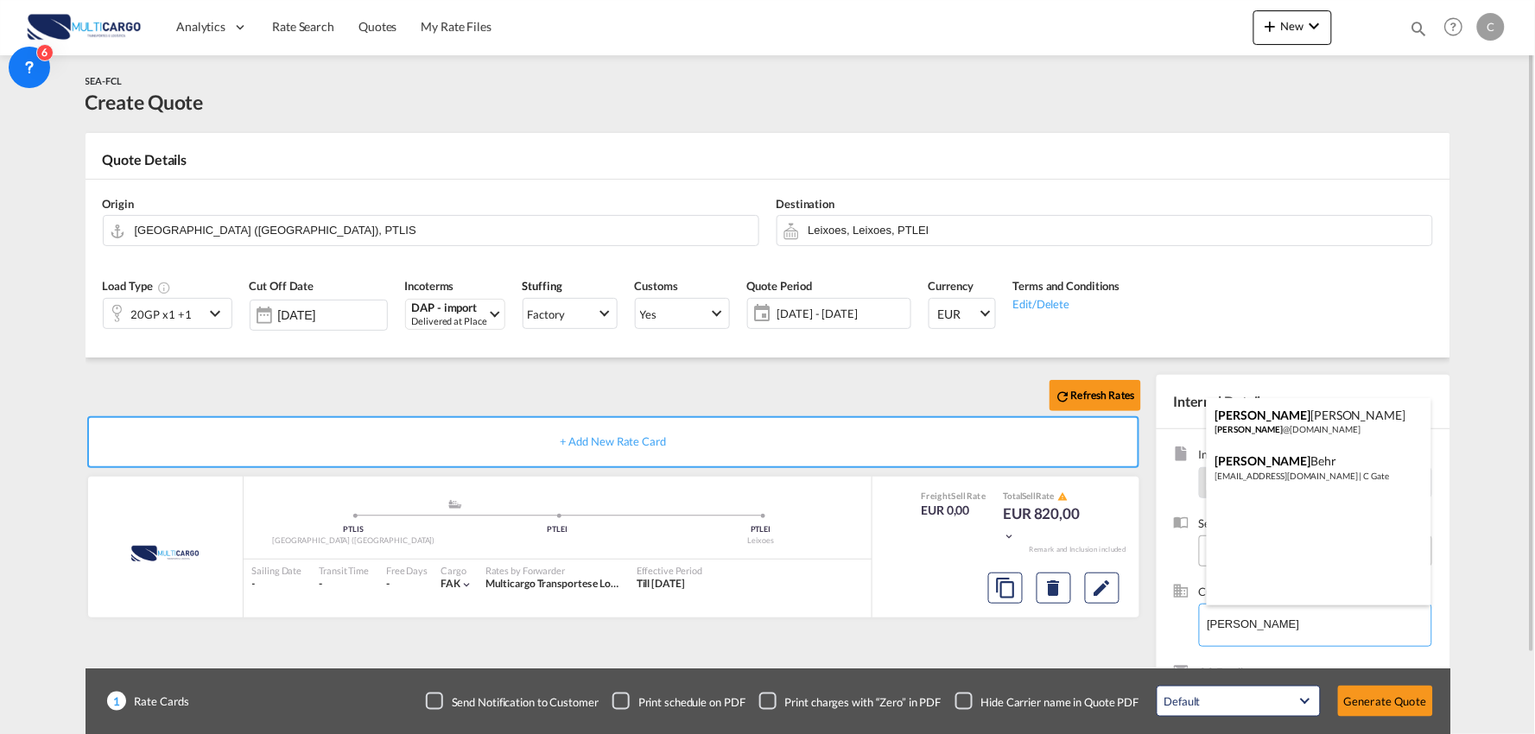
type input "C Gate, Amanda Behr, abe@cgate-logistics.com"
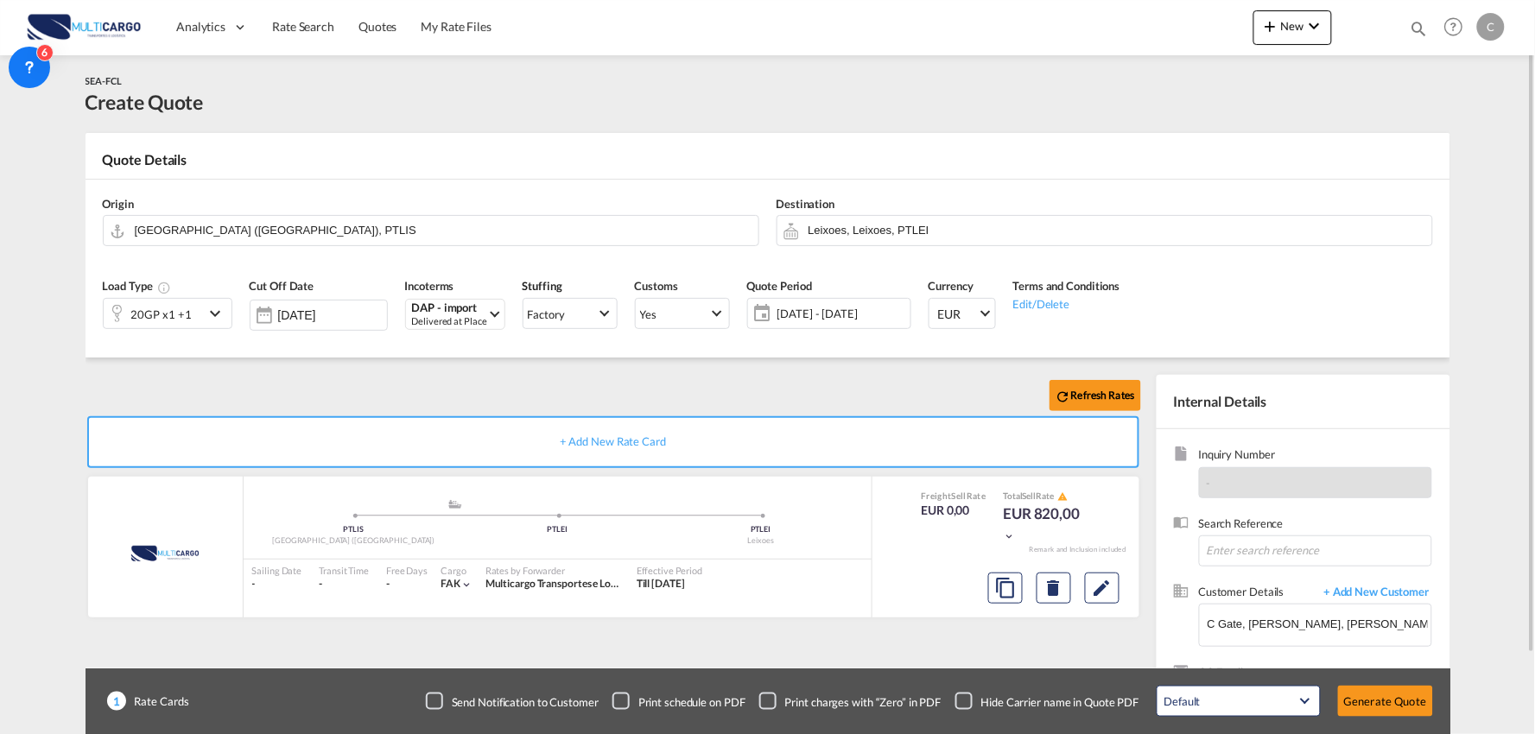
drag, startPoint x: 964, startPoint y: 700, endPoint x: 968, endPoint y: 662, distance: 39.1
click at [967, 700] on div "Checkbox No Ink" at bounding box center [963, 701] width 17 height 17
click at [968, 661] on div "Refresh Rates + Add New Rate Card MultiCargo added by you .a{fill:#aaa8ad;} .a{…" at bounding box center [617, 555] width 1062 height 361
click at [196, 309] on div "20GP x1 +1" at bounding box center [154, 313] width 100 height 29
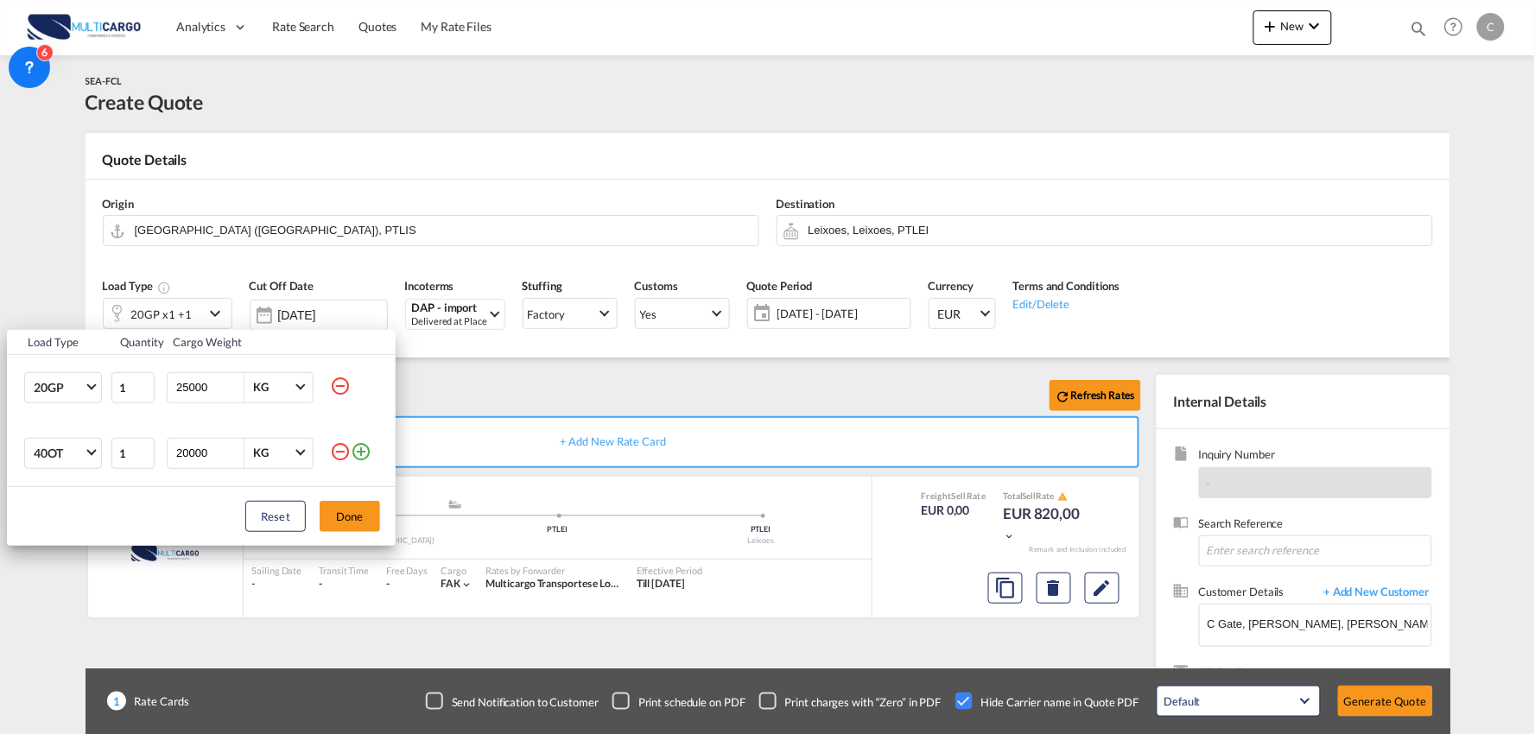
click at [337, 450] on md-icon "icon-minus-circle-outline" at bounding box center [340, 451] width 21 height 21
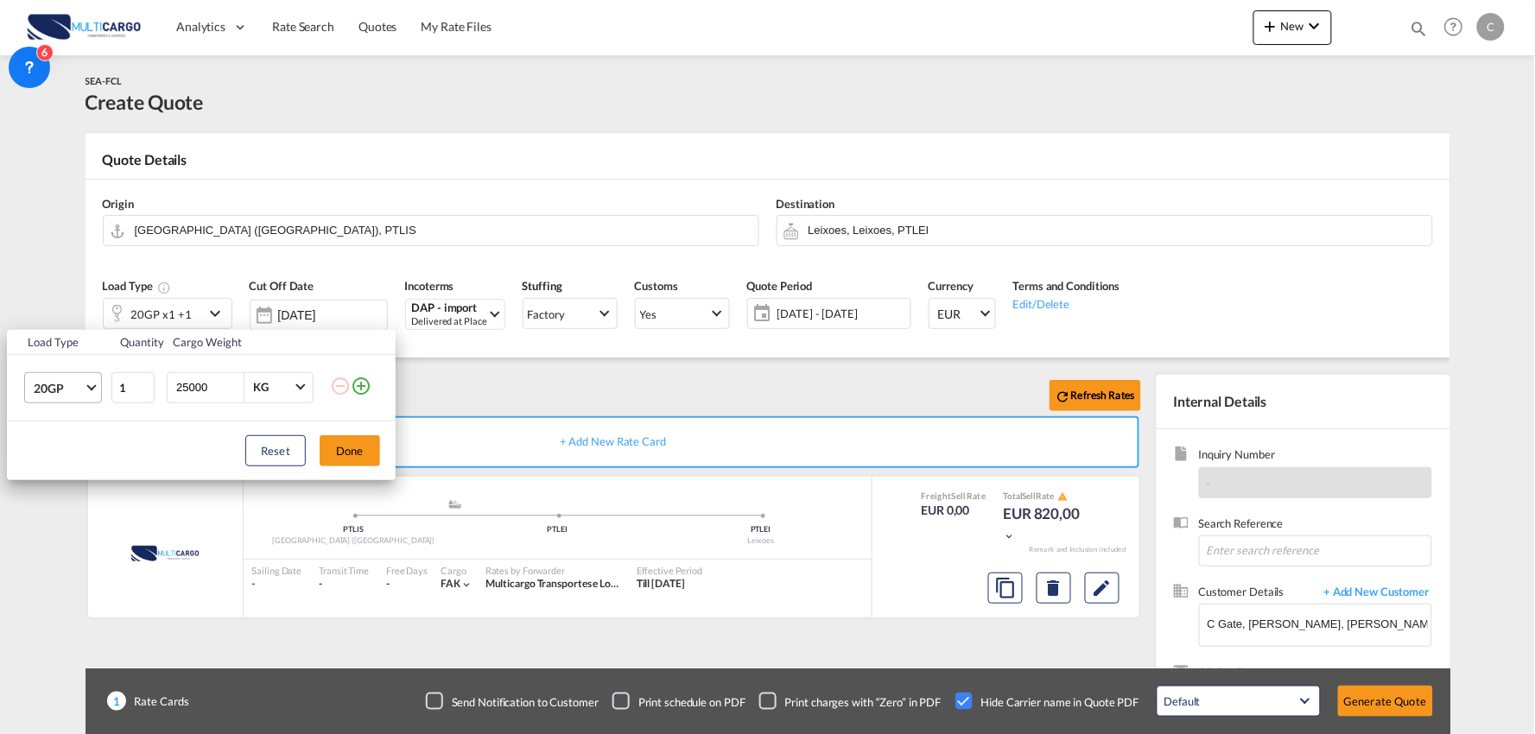
click at [81, 387] on span "20GP" at bounding box center [59, 388] width 50 height 17
click at [67, 467] on md-option "40HC" at bounding box center [78, 470] width 117 height 41
click at [326, 459] on button "Done" at bounding box center [350, 450] width 60 height 31
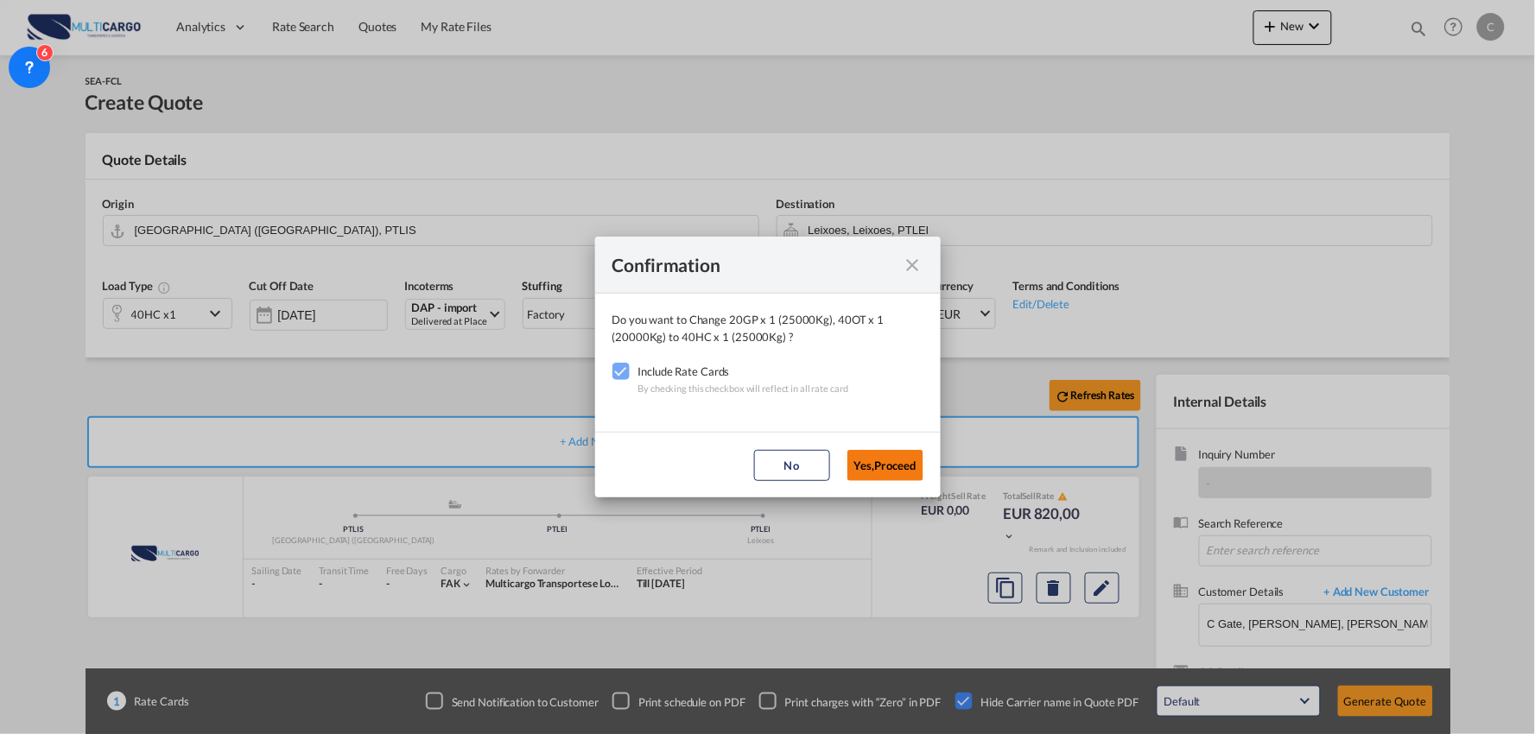
click at [884, 455] on button "Yes,Proceed" at bounding box center [885, 465] width 76 height 31
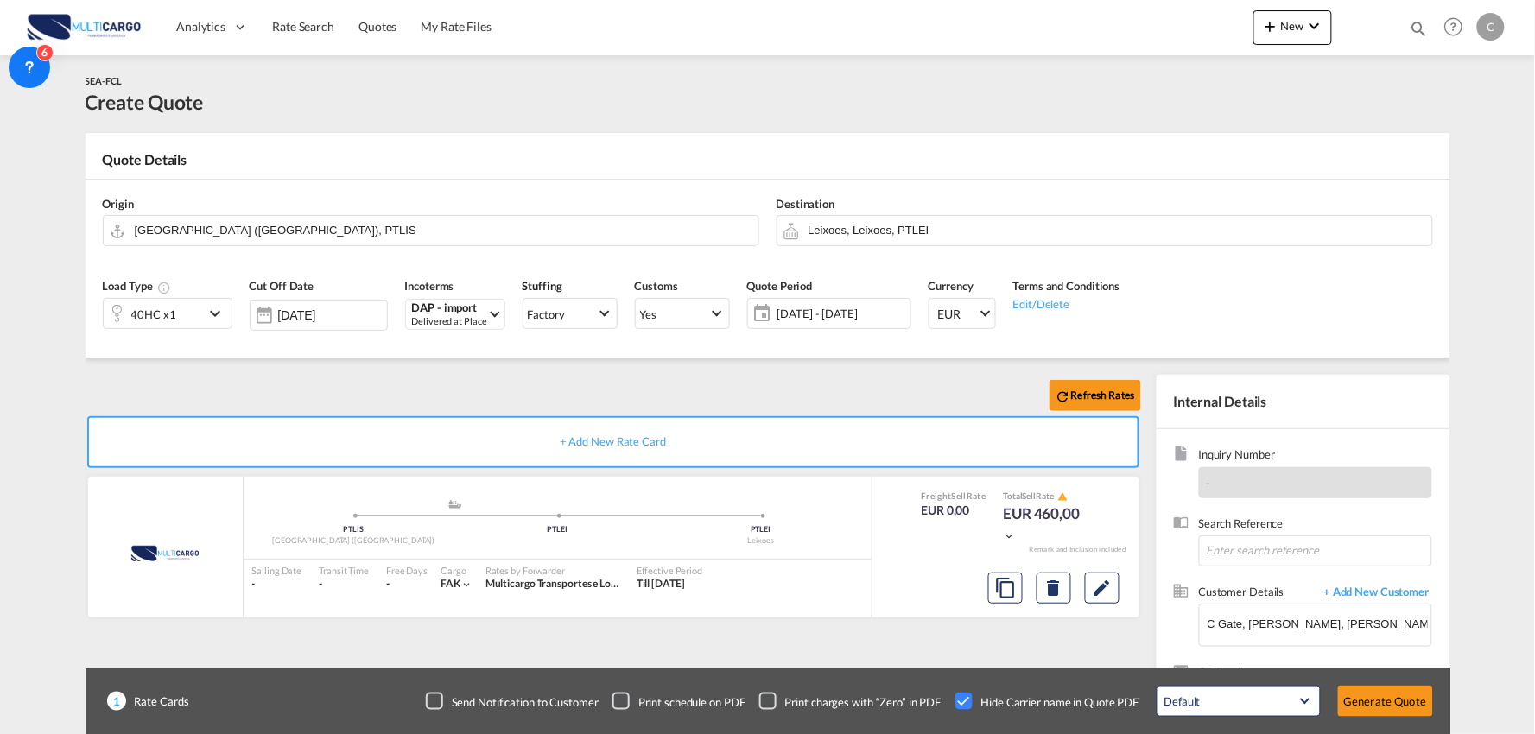
click at [265, 383] on div "Confirmation Do you want to Change 40HC x 1 (25000Kg) to 40HC x 1 (25000Kg) ? I…" at bounding box center [767, 367] width 1535 height 734
click at [903, 231] on input "Leixoes, Leixoes, PTLEI" at bounding box center [1115, 230] width 615 height 30
click at [192, 222] on input "[GEOGRAPHIC_DATA] ([GEOGRAPHIC_DATA]), PTLIS" at bounding box center [442, 230] width 615 height 30
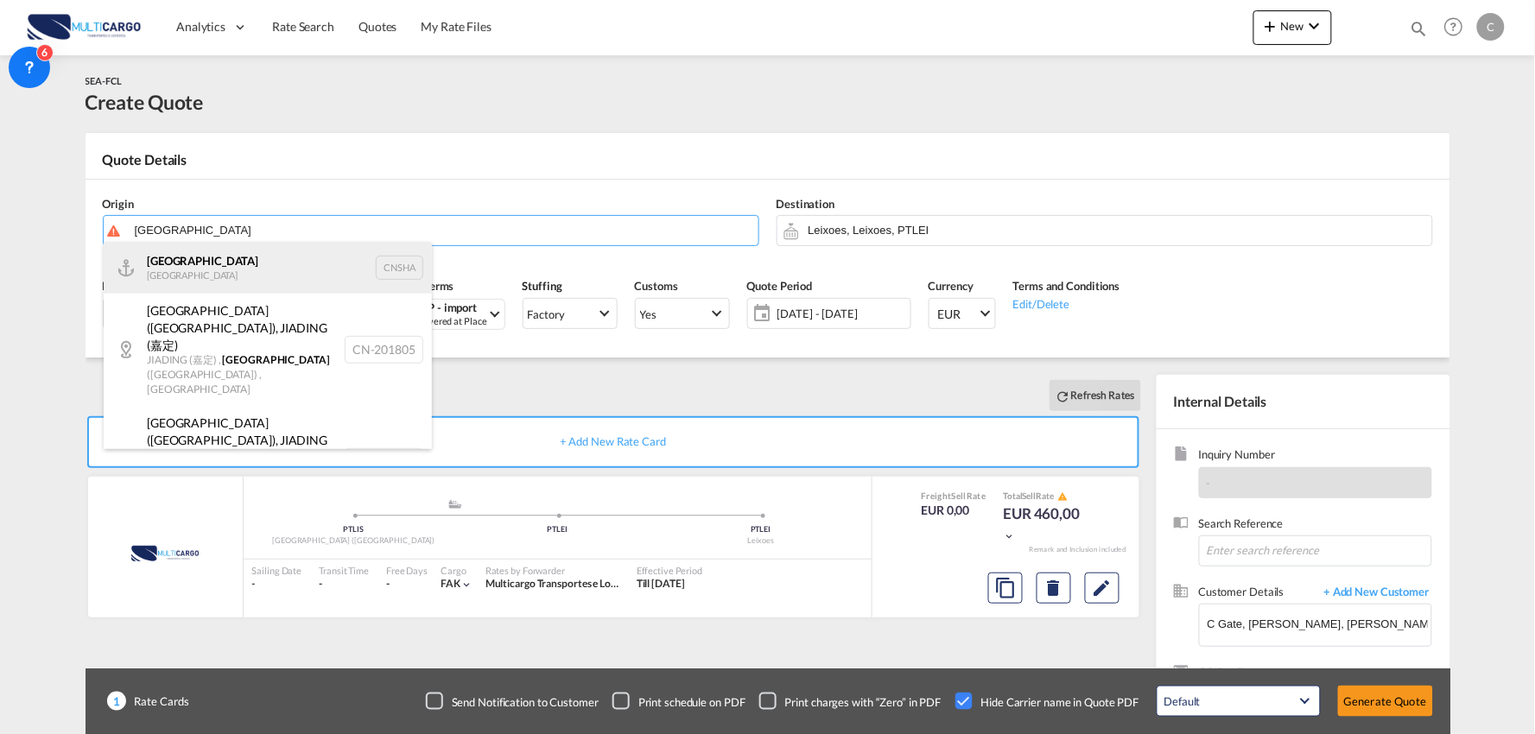
click at [205, 251] on div "Shanghai China CNSHA" at bounding box center [268, 268] width 328 height 52
type input "Shanghai, CNSHA"
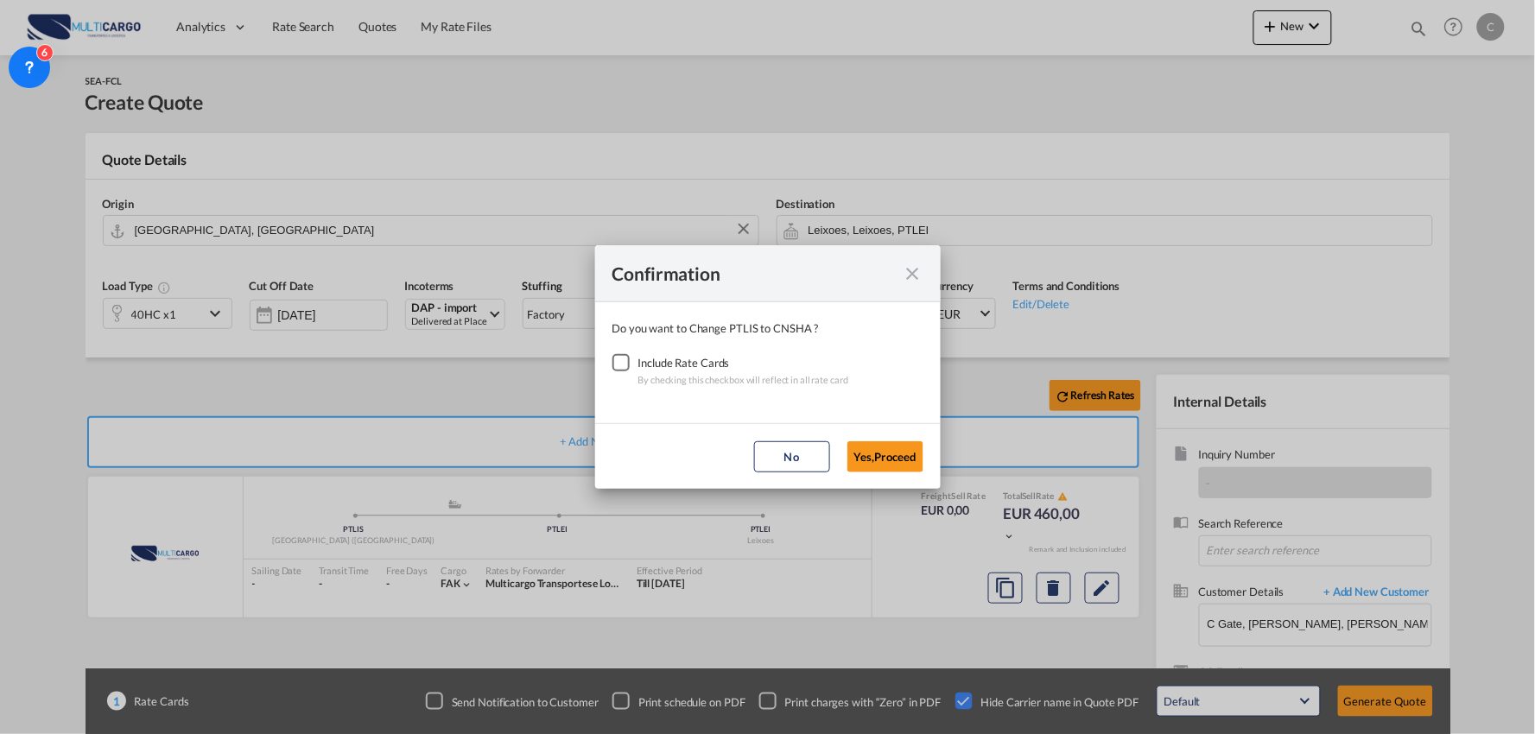
click at [612, 364] on div "Checkbox No Ink" at bounding box center [620, 362] width 17 height 17
click at [896, 436] on md-dialog-actions "No Yes,Proceed" at bounding box center [767, 456] width 345 height 66
click at [894, 454] on button "Yes,Proceed" at bounding box center [885, 456] width 76 height 31
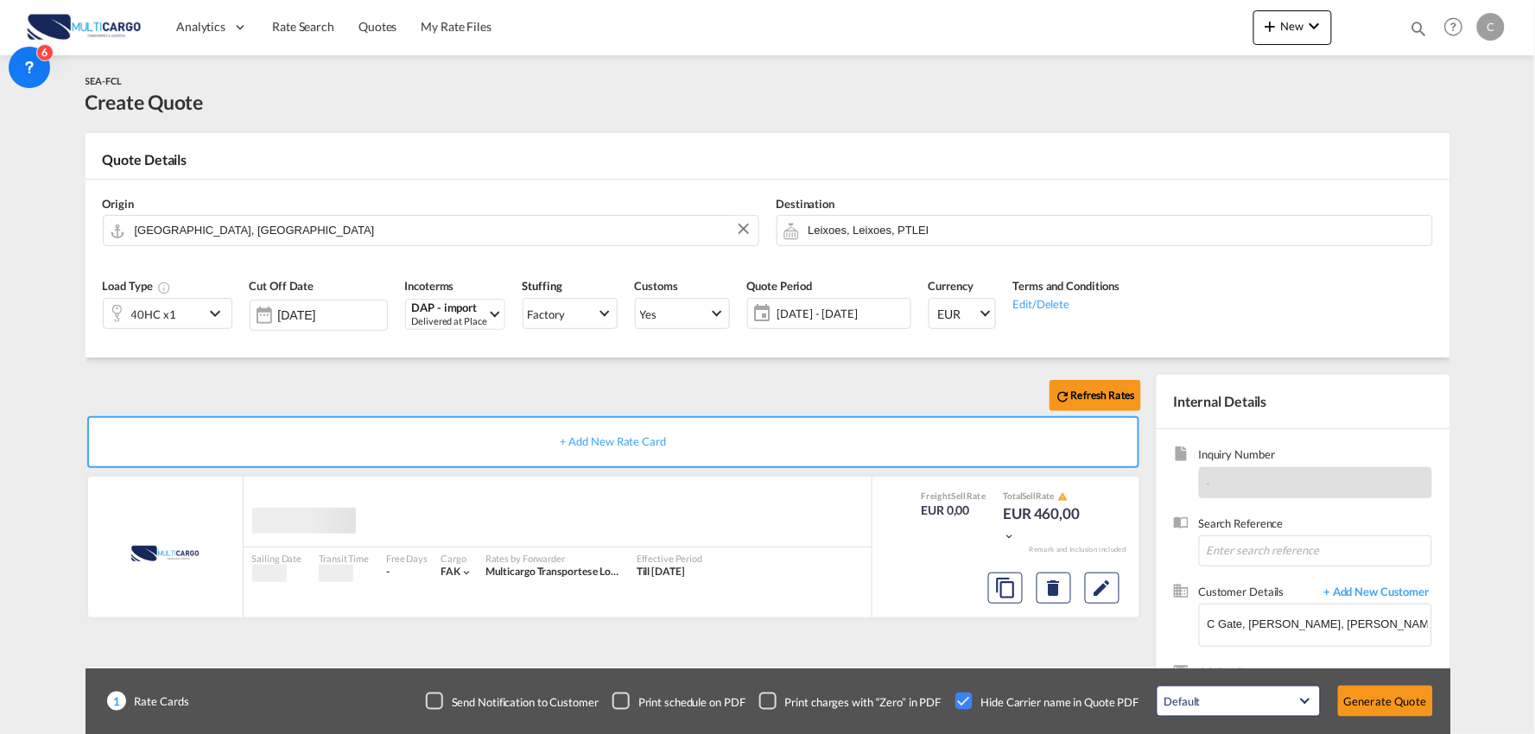
click at [683, 367] on md-dialog-content "Do you want to Change PTLIS to CNSHA ? Include Rate Cards By checking this chec…" at bounding box center [767, 365] width 173 height 60
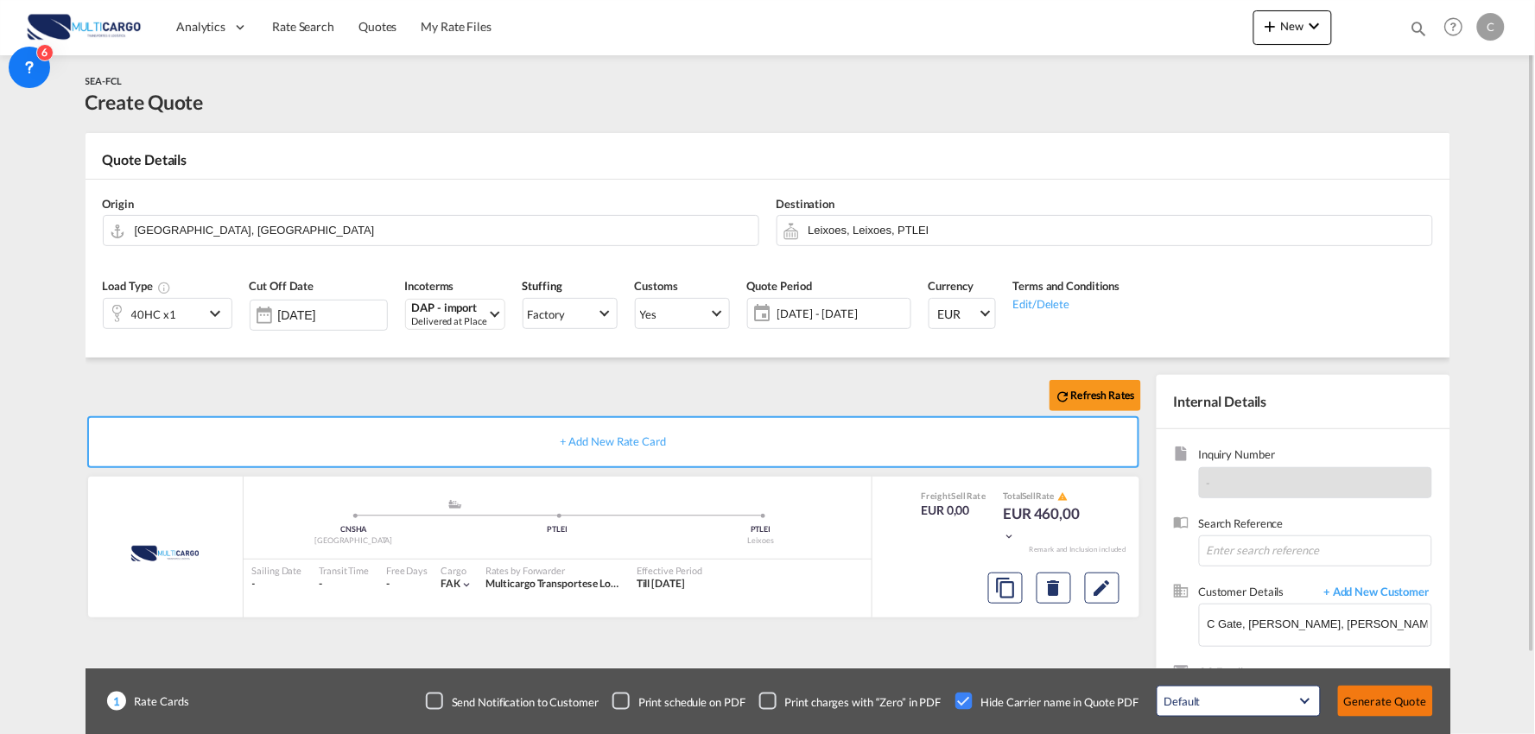
click at [1379, 705] on button "Generate Quote" at bounding box center [1385, 701] width 95 height 31
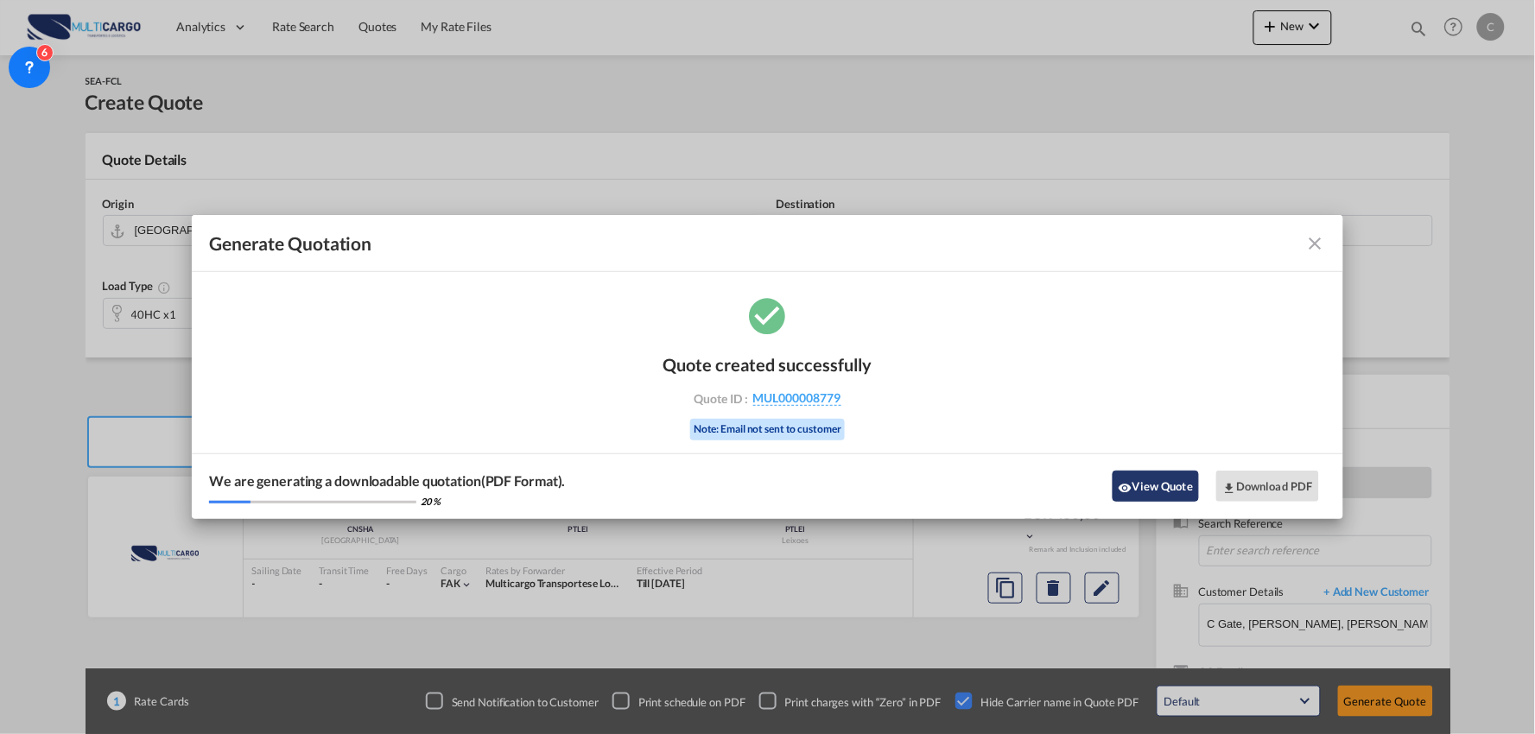
click at [1171, 497] on button "View Quote" at bounding box center [1155, 486] width 86 height 31
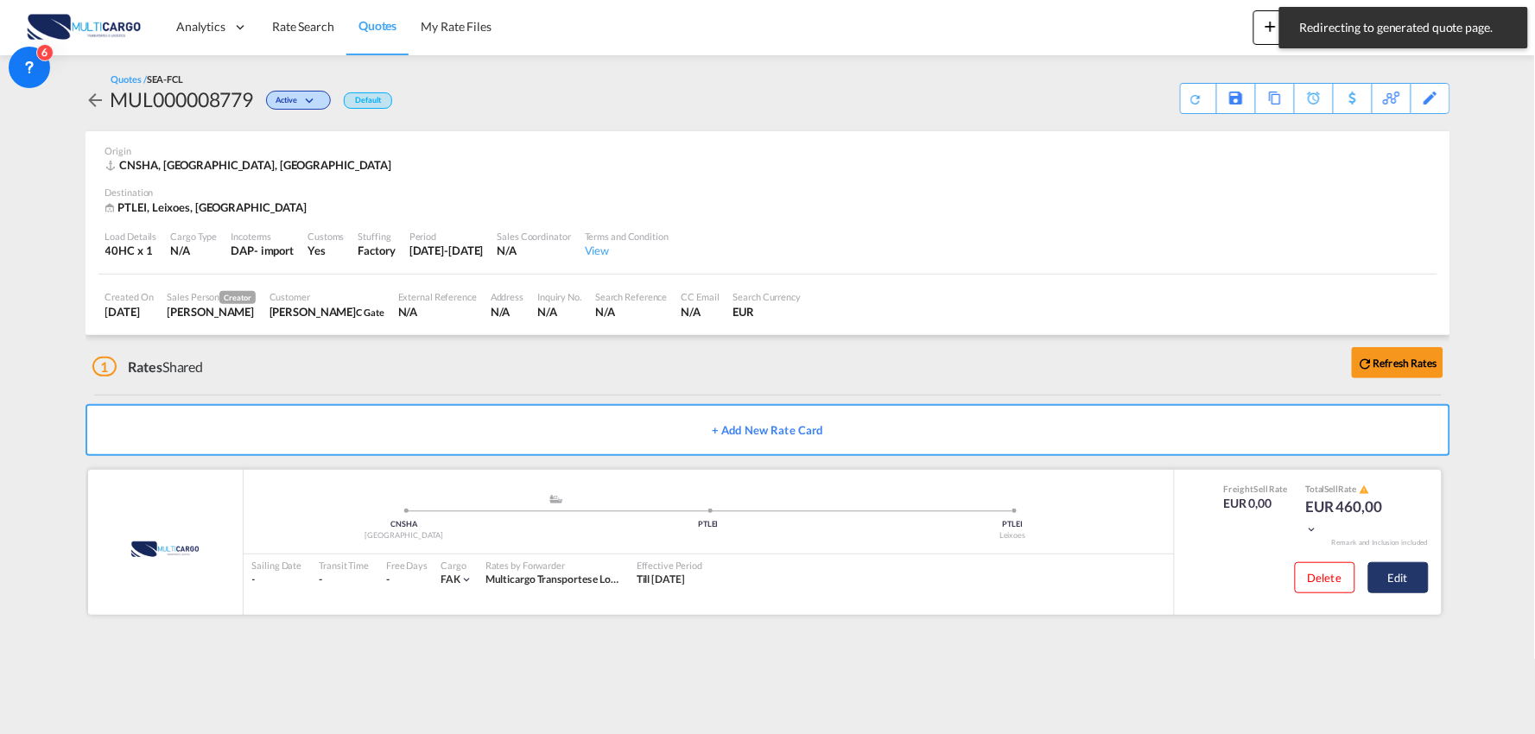
click at [1419, 582] on button "Edit" at bounding box center [1398, 577] width 60 height 31
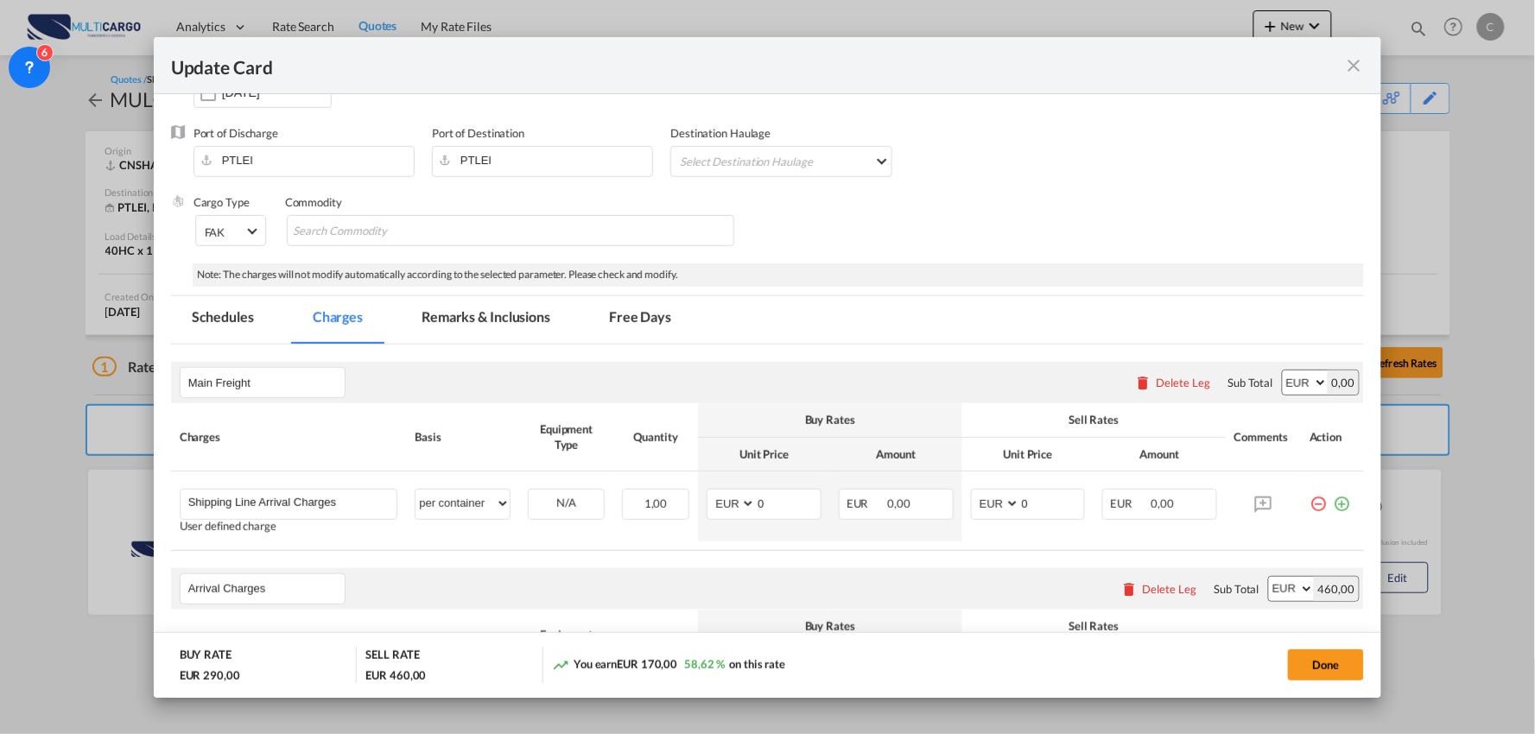
scroll to position [383, 0]
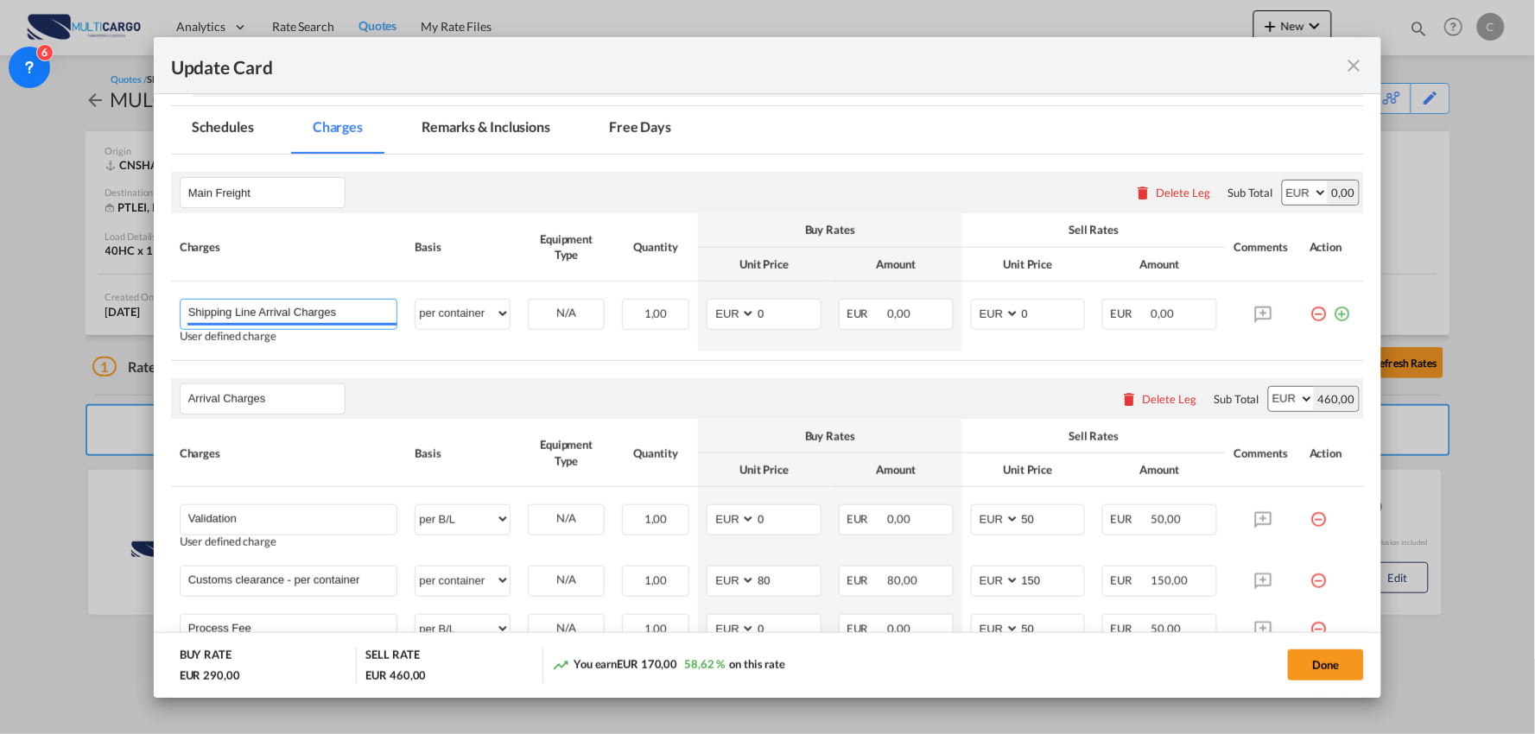
drag, startPoint x: 365, startPoint y: 321, endPoint x: 14, endPoint y: 297, distance: 352.4
click at [14, 297] on div "Update Card Port of Loading CNSHA T/S Liner/Carrier MultiCargo Atlantic Contain…" at bounding box center [767, 367] width 1535 height 734
click at [294, 386] on span "Shipping Line Charges - MSC" at bounding box center [275, 387] width 151 height 15
type input "Shipping Line Charges - MSC"
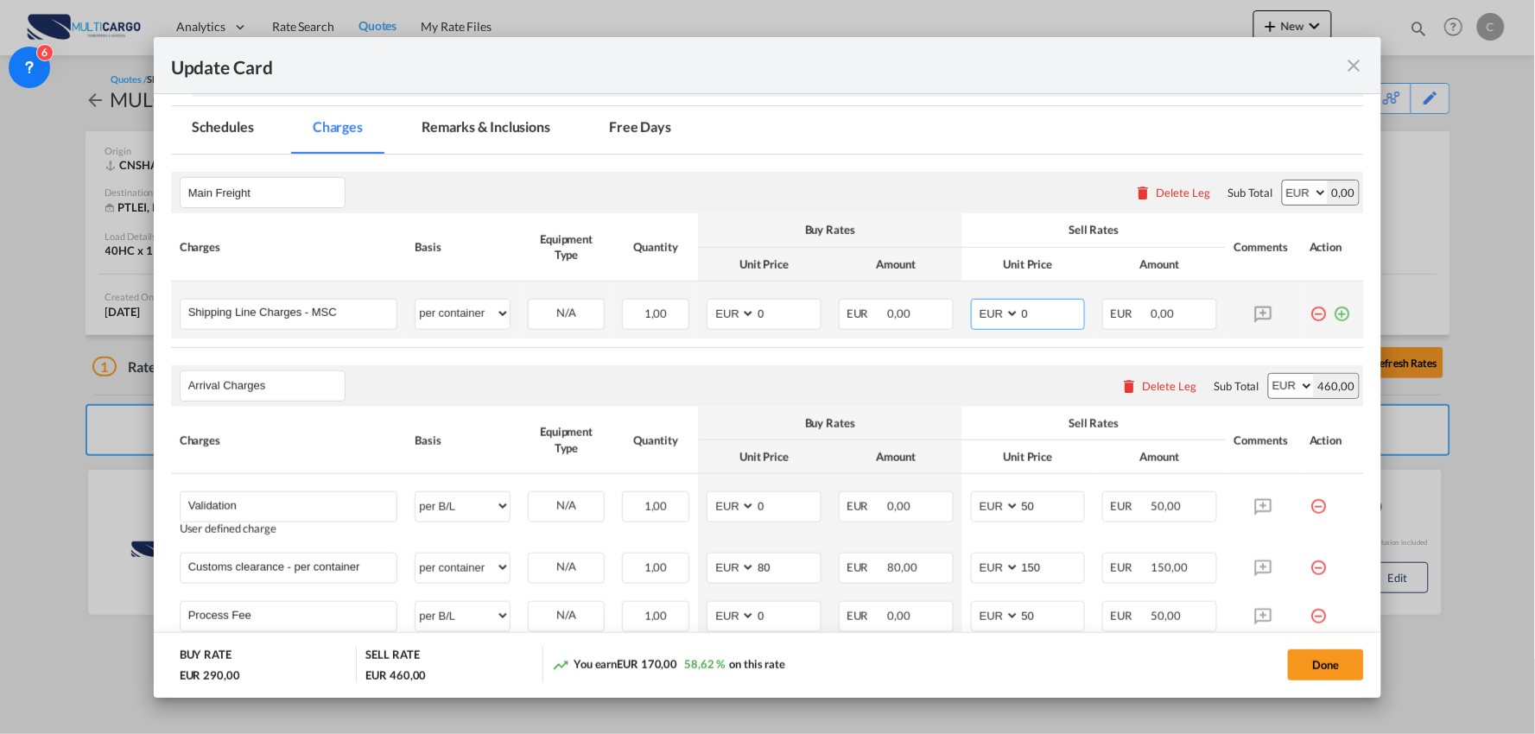
drag, startPoint x: 1025, startPoint y: 307, endPoint x: 966, endPoint y: 311, distance: 59.7
click at [974, 309] on md-input-container "AED AFN ALL AMD ANG AOA ARS AUD AWG AZN BAM BBD BDT BGN BHD BIF BMD BND BOB BRL…" at bounding box center [1028, 314] width 115 height 31
type input "348"
drag, startPoint x: 757, startPoint y: 309, endPoint x: 628, endPoint y: 315, distance: 128.8
click at [630, 315] on tr "Shipping Line Charges - MSC Please Enter User Defined Charges Cannot Be Publish…" at bounding box center [768, 310] width 1194 height 57
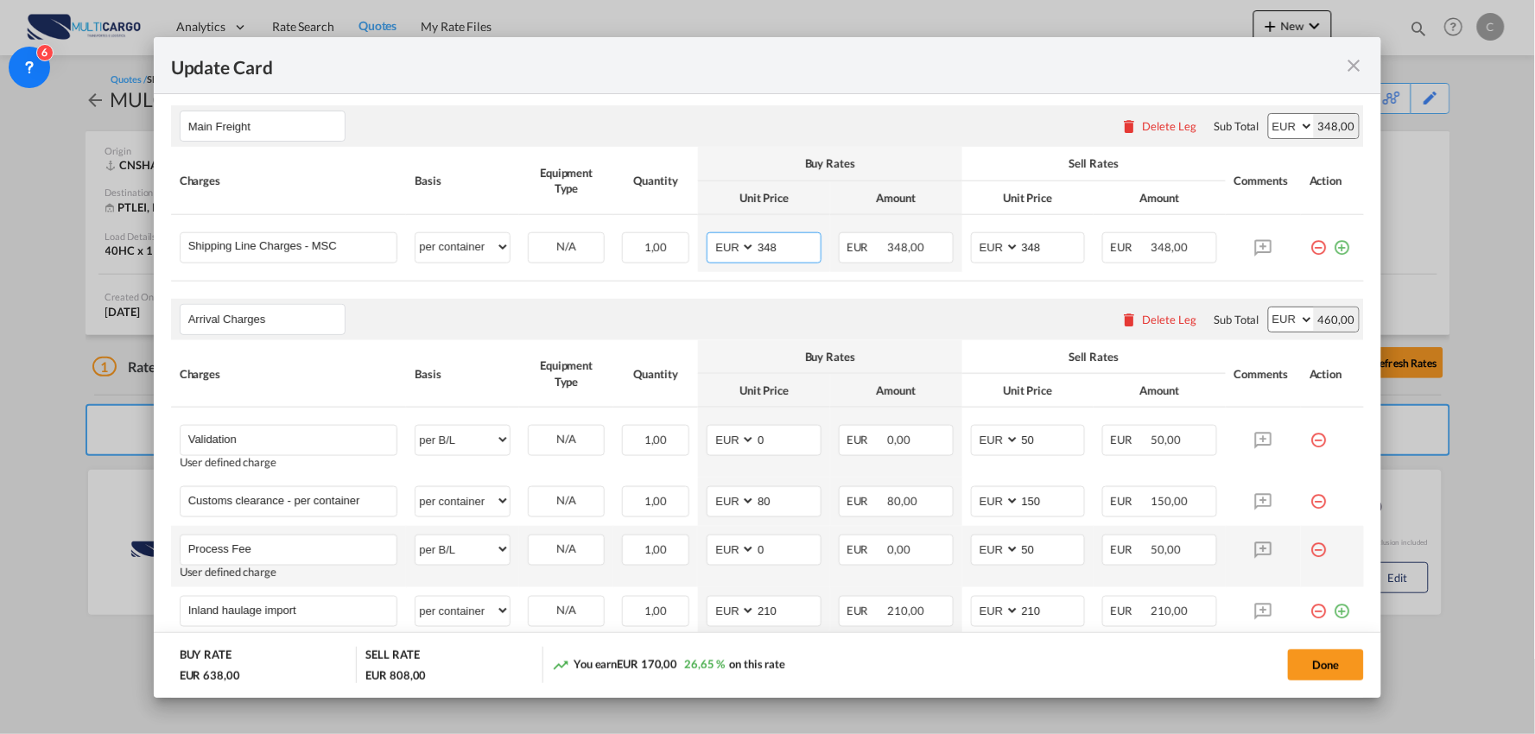
scroll to position [479, 0]
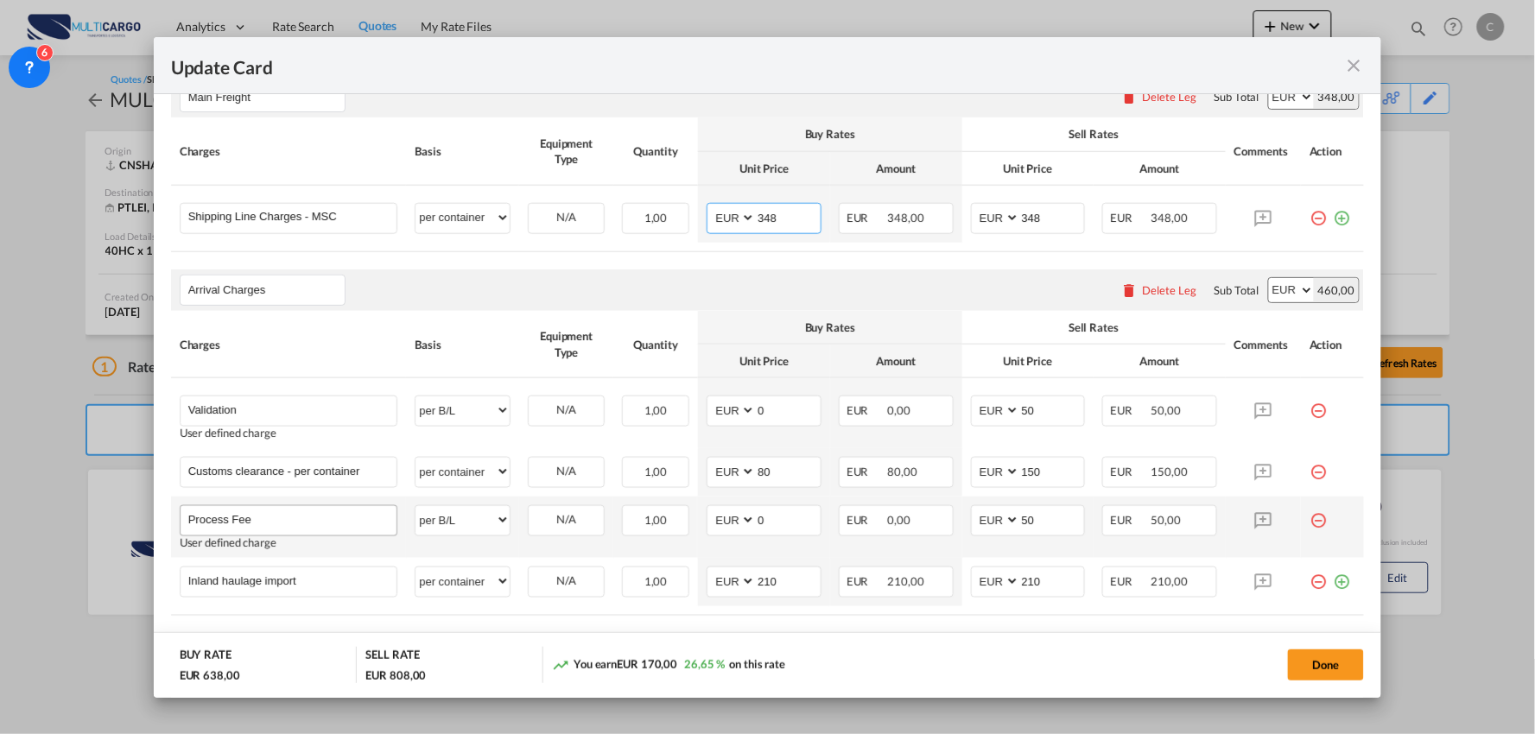
type input "348"
drag, startPoint x: 331, startPoint y: 527, endPoint x: 62, endPoint y: 507, distance: 269.3
click at [62, 507] on div "Update Card Port of Loading CNSHA T/S Liner/Carrier MultiCargo Atlantic Contain…" at bounding box center [767, 367] width 1535 height 734
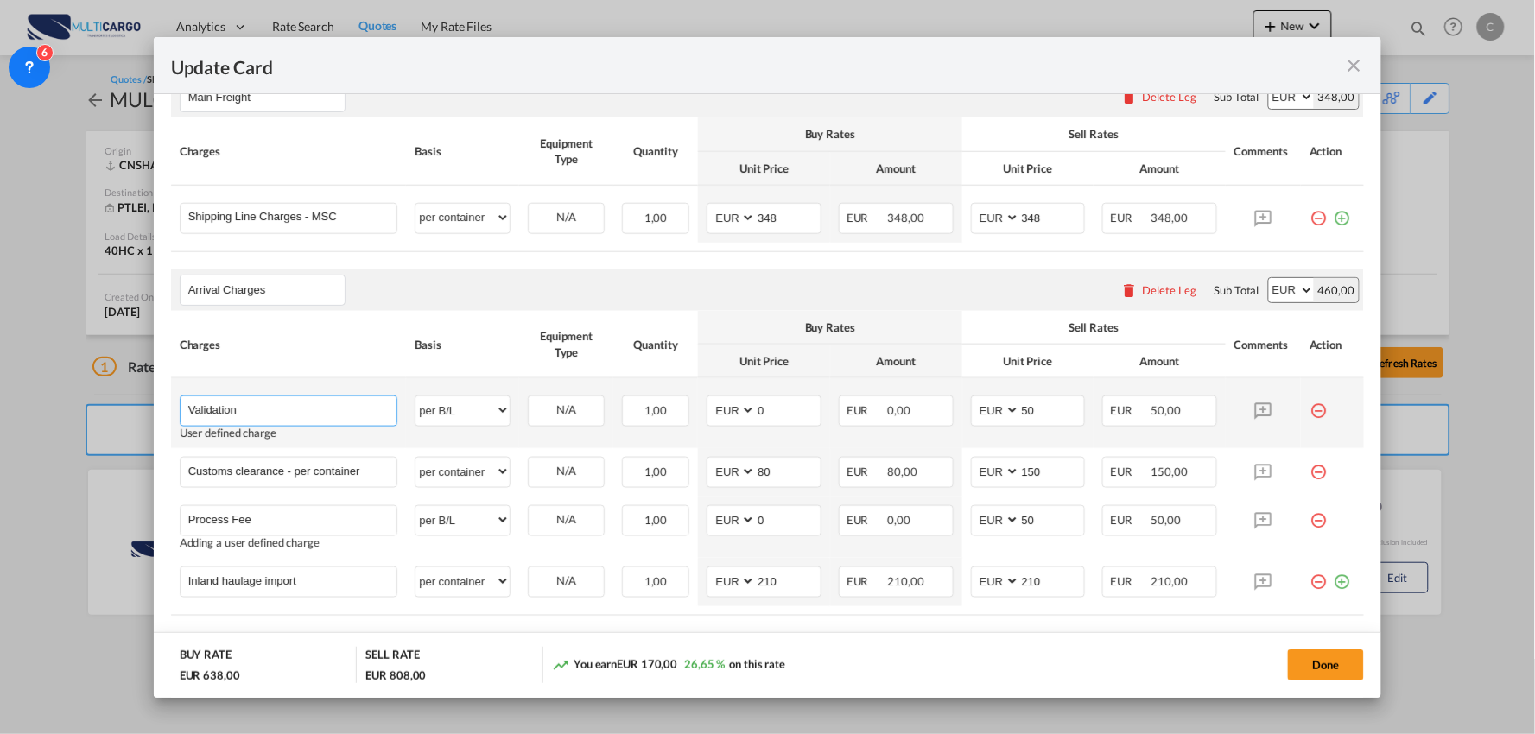
click at [296, 410] on input "Validation" at bounding box center [292, 409] width 209 height 26
paste input "Process Fee"
type input "Validation + Process Fee"
drag, startPoint x: 1026, startPoint y: 412, endPoint x: 916, endPoint y: 412, distance: 109.7
click at [916, 412] on tr "Validation + Process Fee Please Enter User Defined Charges Cannot Be Published …" at bounding box center [768, 413] width 1194 height 70
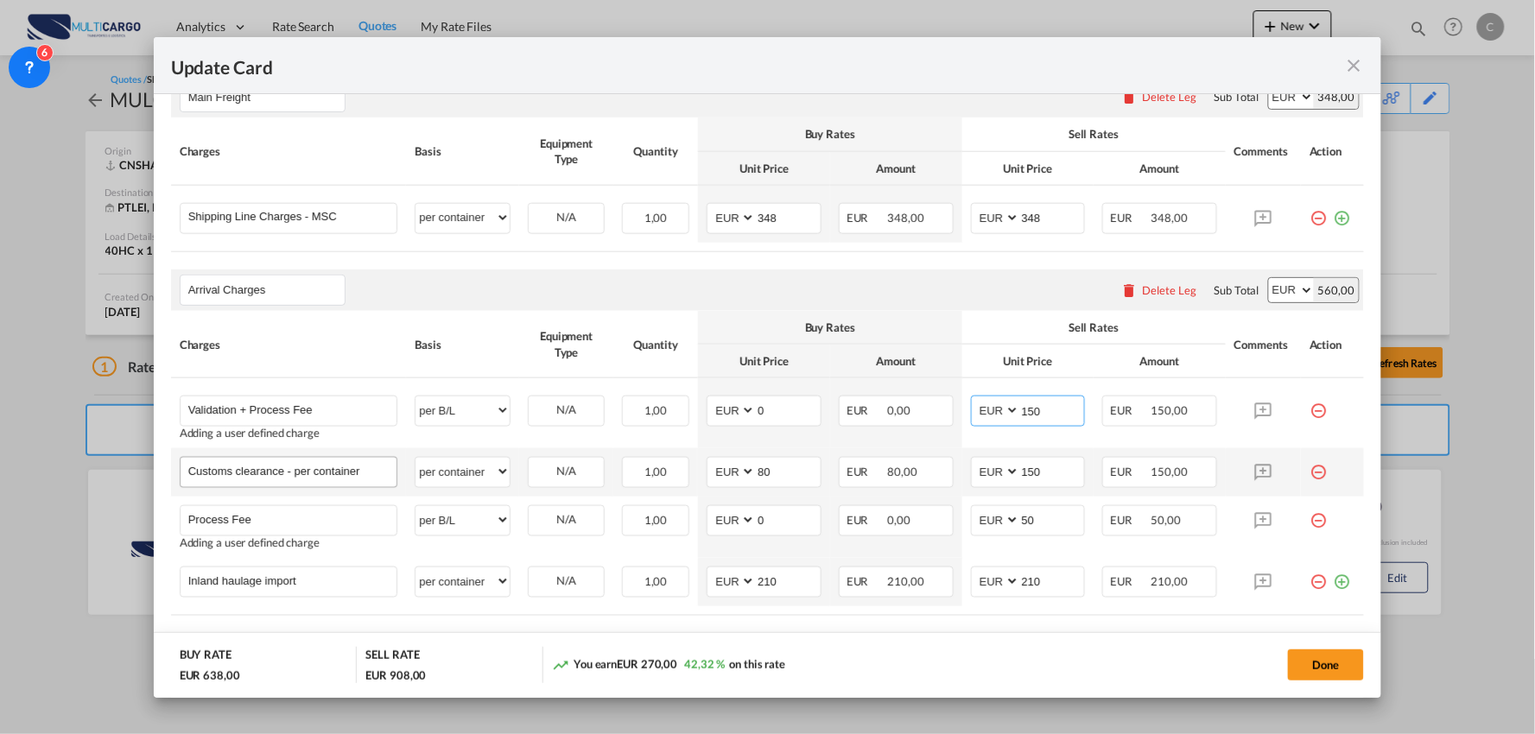
type input "150"
click at [333, 477] on input "Customs clearance - per container" at bounding box center [292, 471] width 209 height 26
drag, startPoint x: 287, startPoint y: 471, endPoint x: 644, endPoint y: 472, distance: 357.6
click at [644, 472] on tr "Customs clearance - per container Please Enter User Defined Charges Cannot Be P…" at bounding box center [768, 472] width 1194 height 48
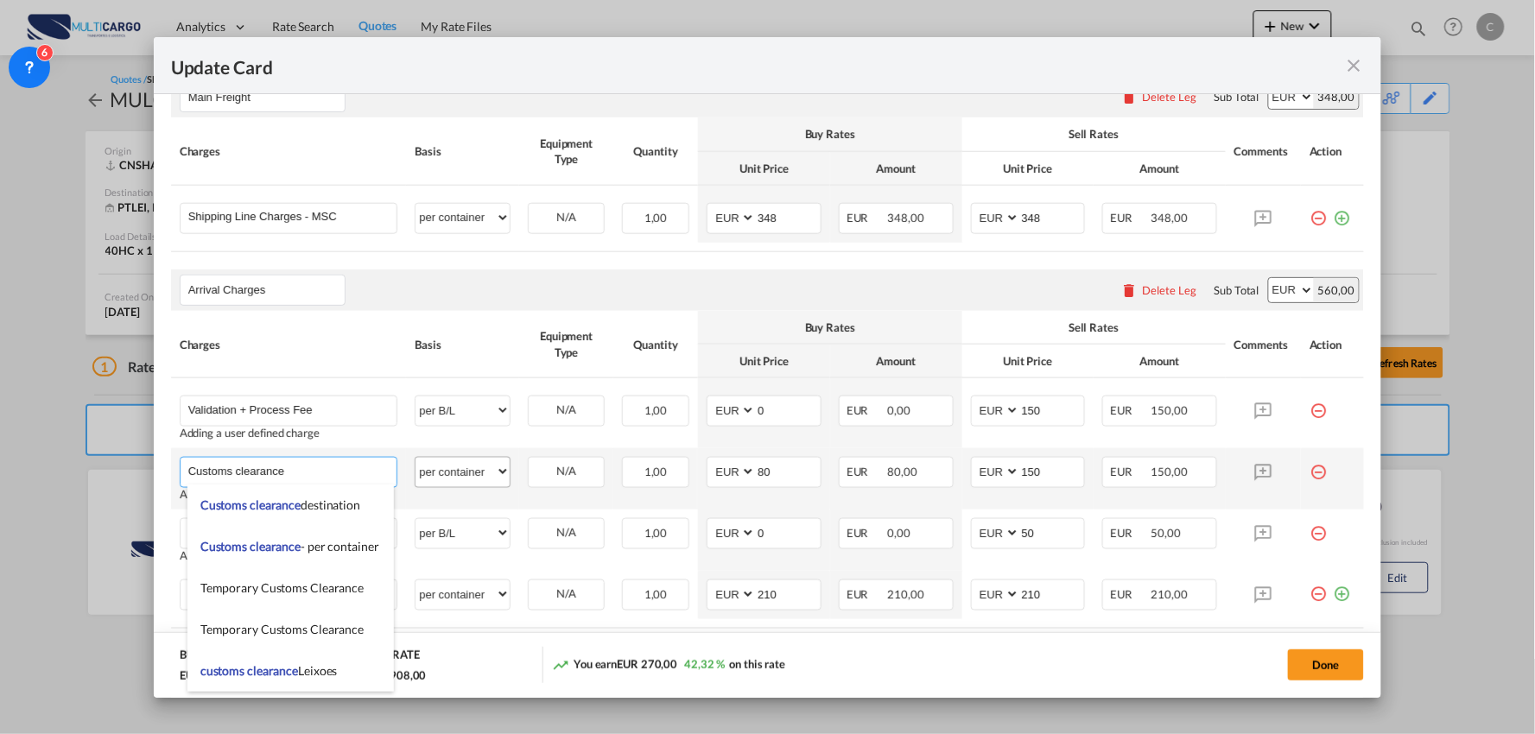
type input "Customs clearance"
drag, startPoint x: 479, startPoint y: 475, endPoint x: 488, endPoint y: 459, distance: 18.5
click at [479, 475] on select "per equipment per container per B/L per shipping bill per shipment per pallet p…" at bounding box center [462, 472] width 94 height 28
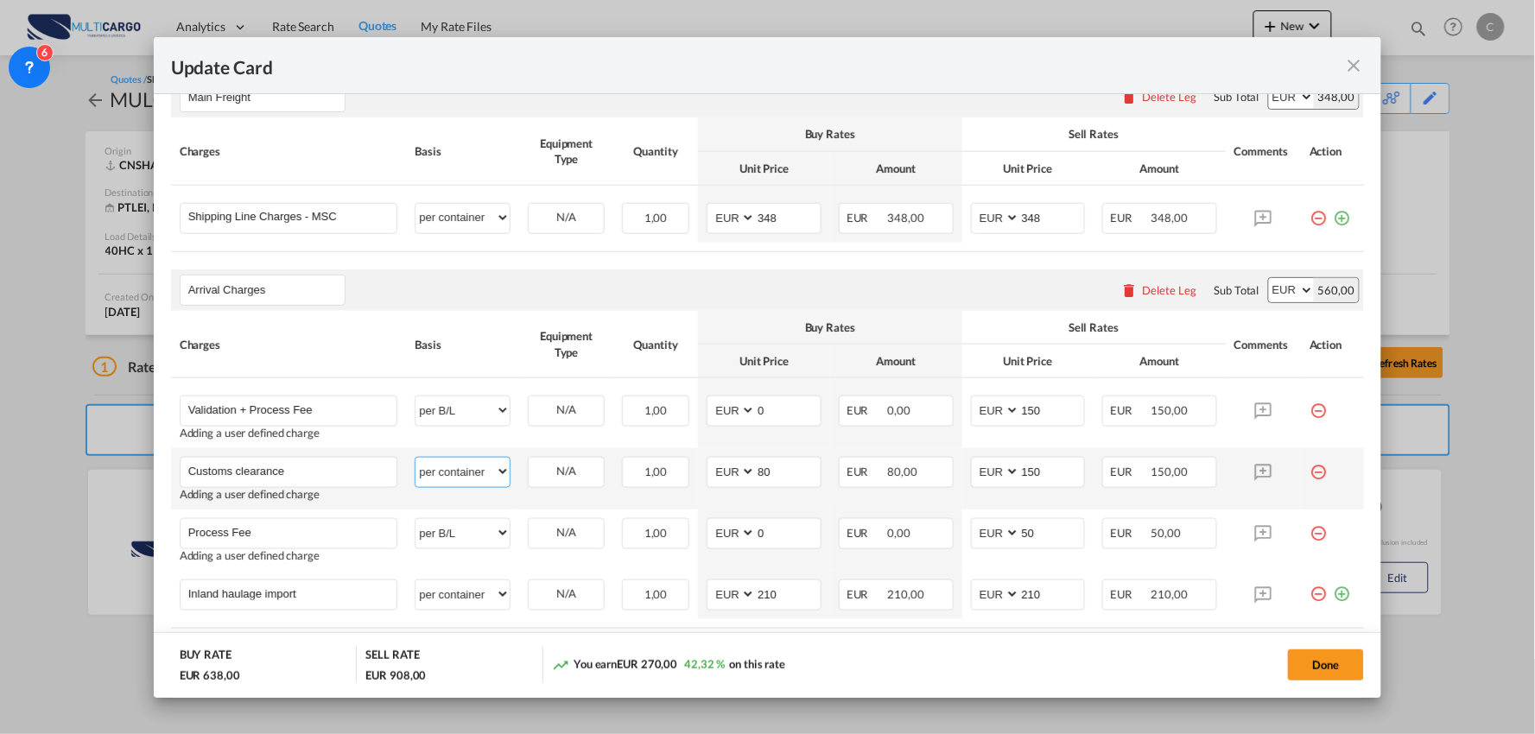
select select "per_document"
click at [415, 458] on select "per equipment per container per B/L per shipping bill per shipment per pallet p…" at bounding box center [462, 472] width 94 height 28
click at [801, 478] on input "80" at bounding box center [788, 471] width 65 height 26
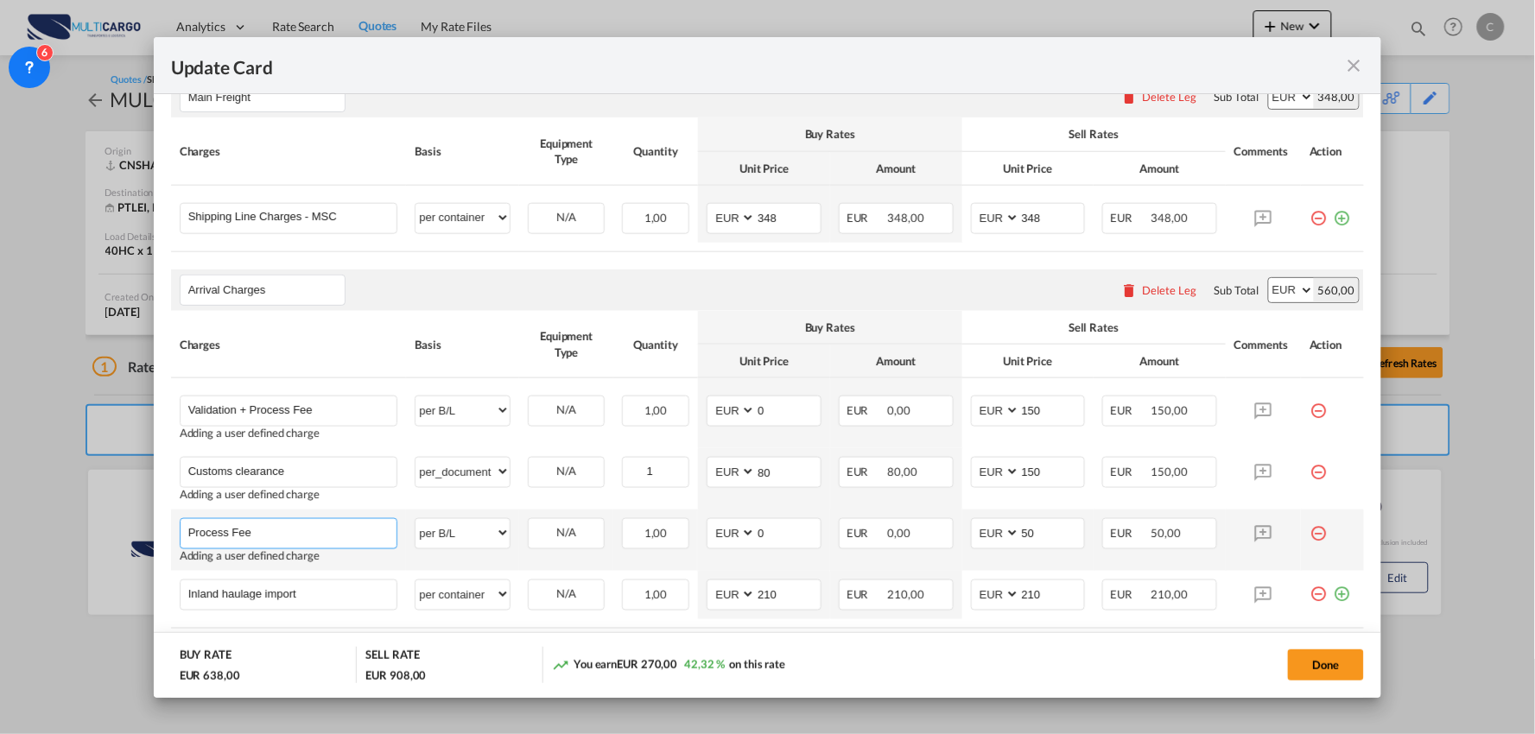
click at [291, 531] on input "Process Fee" at bounding box center [292, 532] width 209 height 26
click at [1309, 535] on md-icon "icon-minus-circle-outline red-400-fg" at bounding box center [1317, 526] width 17 height 17
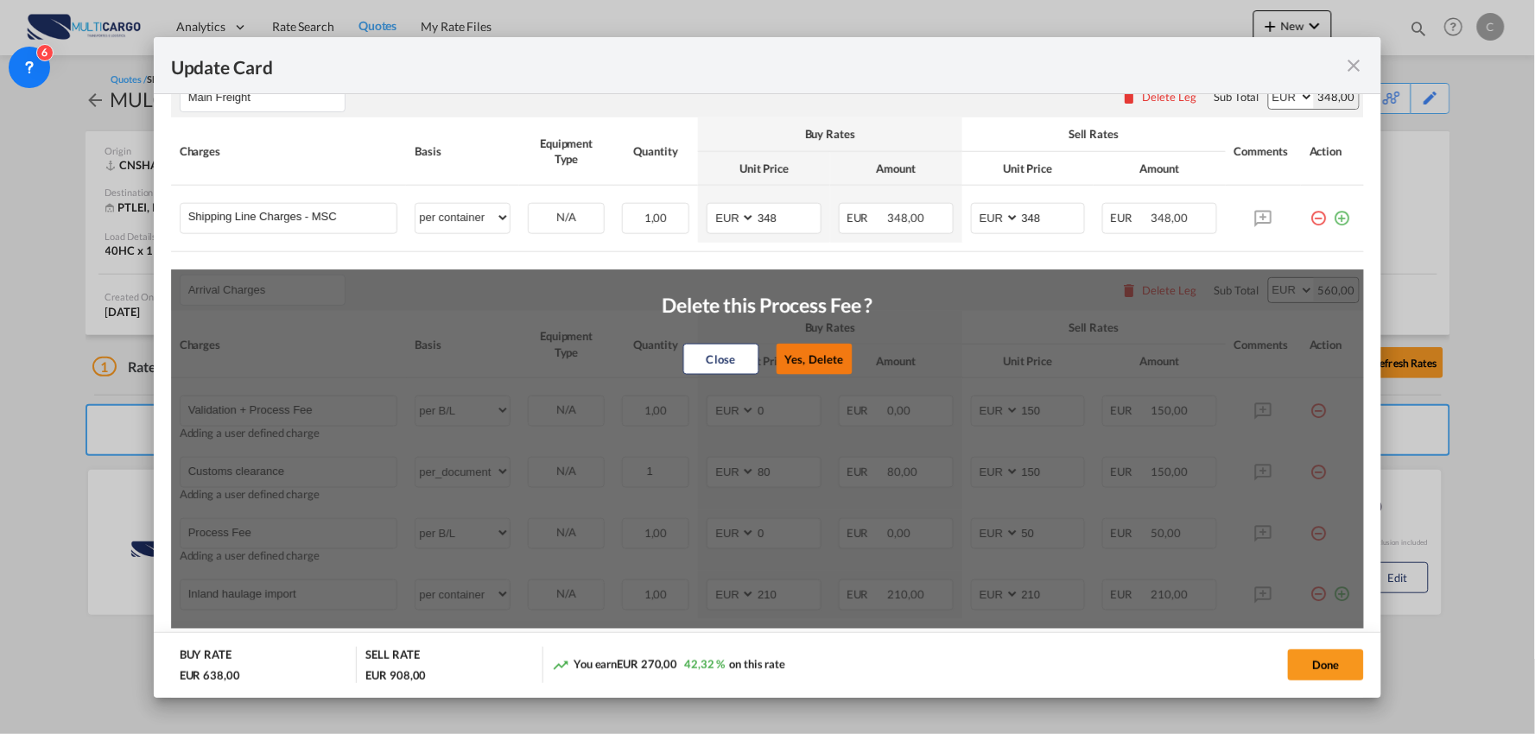
click at [821, 354] on button "Yes, Delete" at bounding box center [814, 359] width 76 height 31
type input "Inland haulage import"
select select "per container"
type input "210"
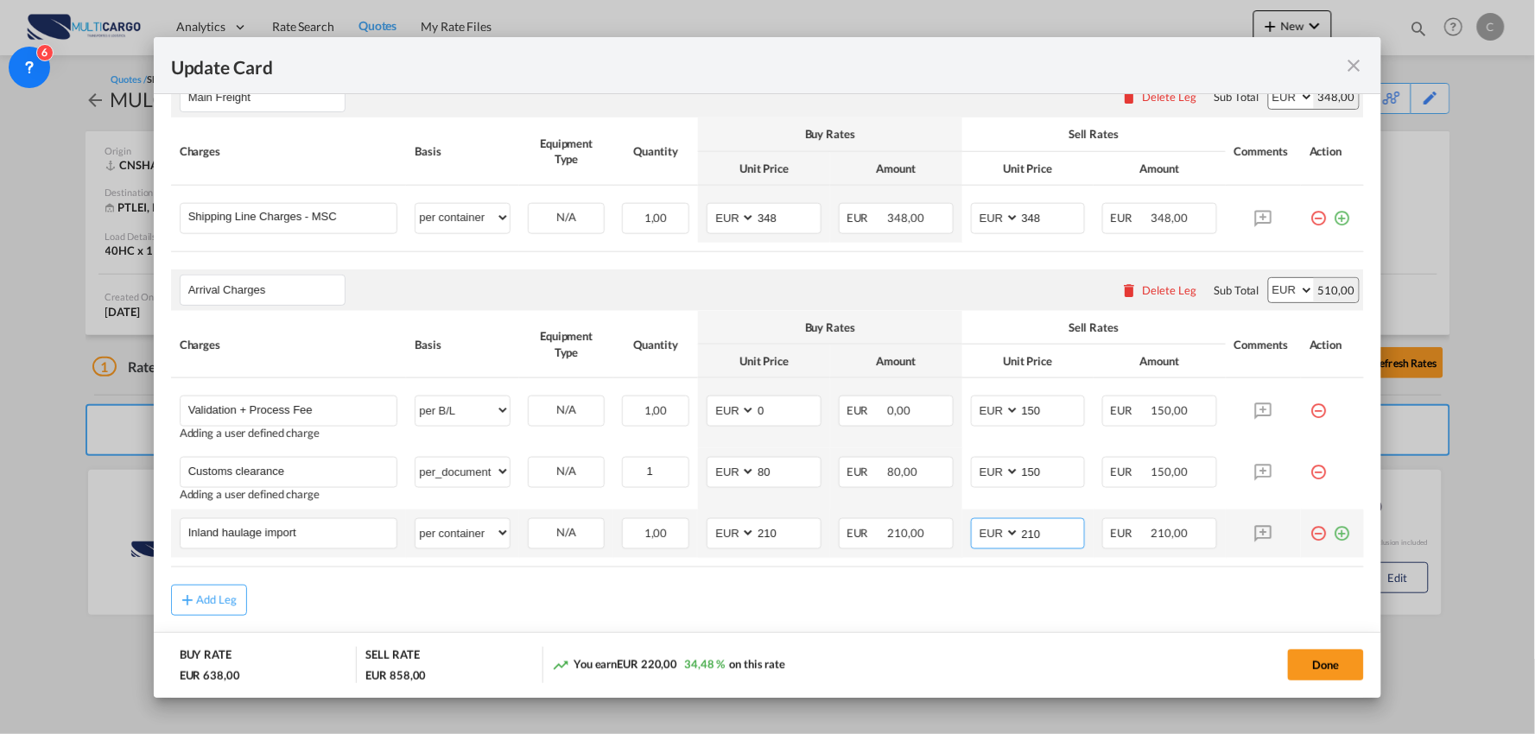
drag, startPoint x: 1040, startPoint y: 540, endPoint x: 959, endPoint y: 540, distance: 81.2
click at [962, 540] on td "AED AFN ALL AMD ANG AOA ARS AUD AWG AZN BAM BBD BDT BGN BHD BIF BMD BND BOB BRL…" at bounding box center [1028, 534] width 132 height 48
type input "295"
click at [986, 585] on div "Add Leg" at bounding box center [768, 600] width 1194 height 31
click at [1333, 531] on md-icon "icon-plus-circle-outline green-400-fg" at bounding box center [1341, 526] width 17 height 17
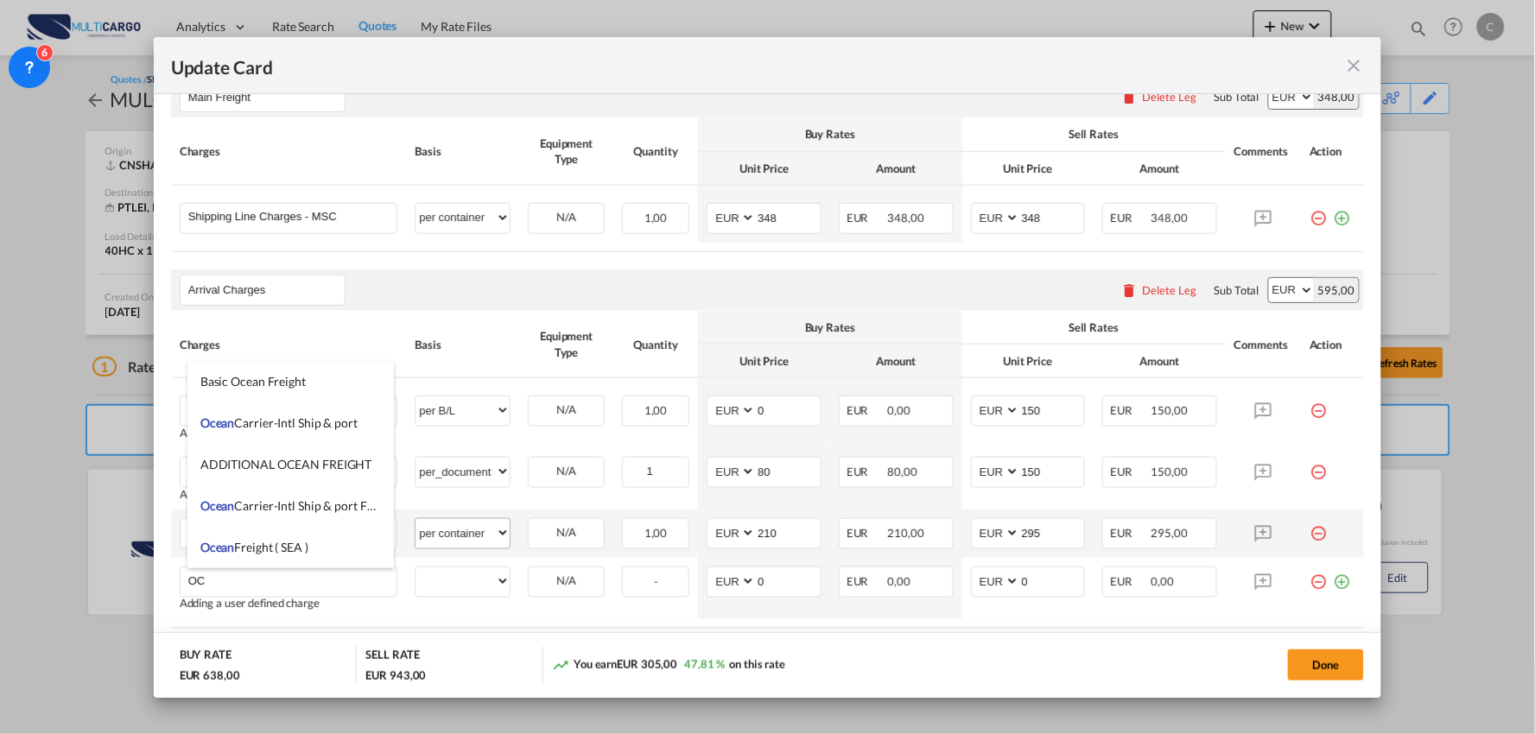
type input "O"
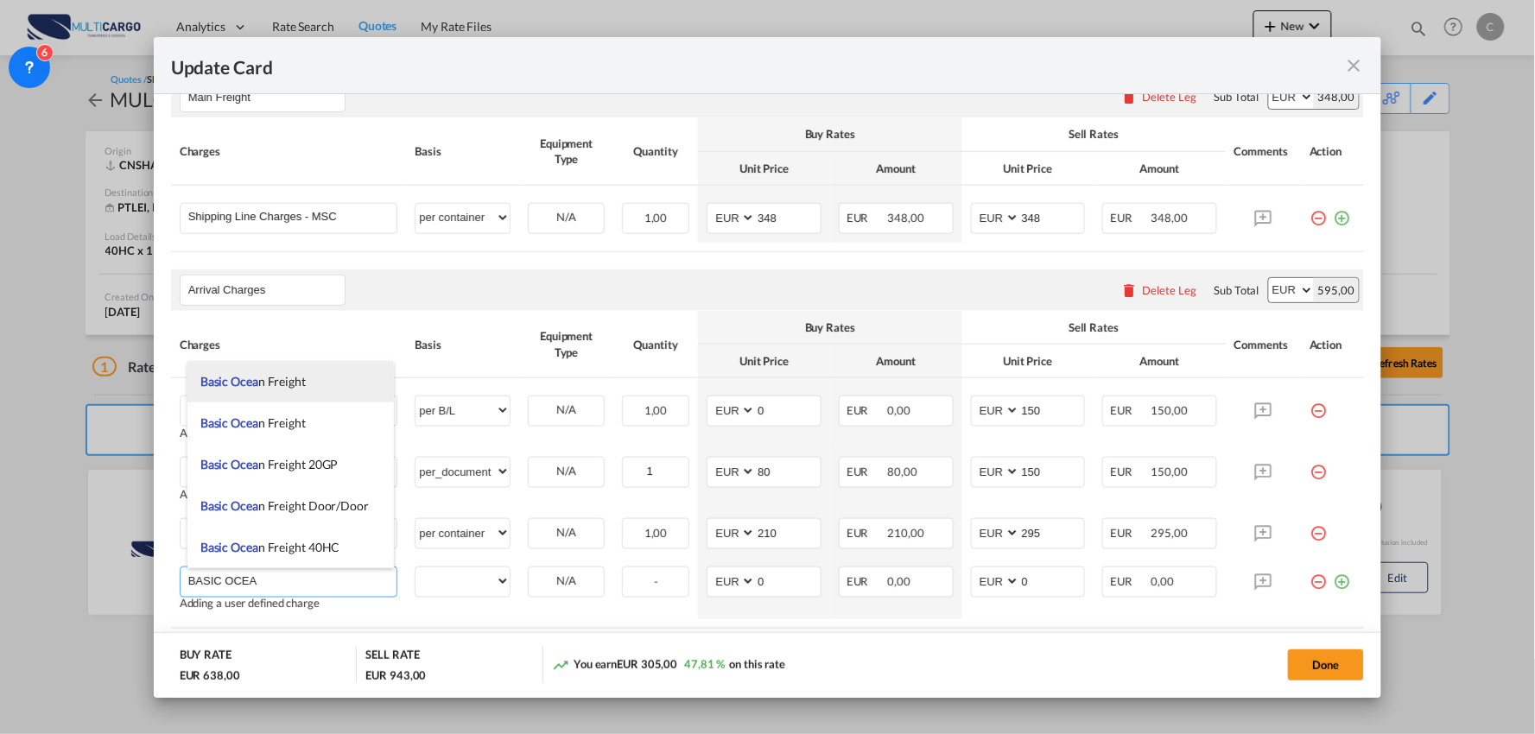
click at [290, 378] on span "Basic Ocea n Freight" at bounding box center [252, 381] width 105 height 15
type input "Basic Ocean Freight"
select select "per equipment"
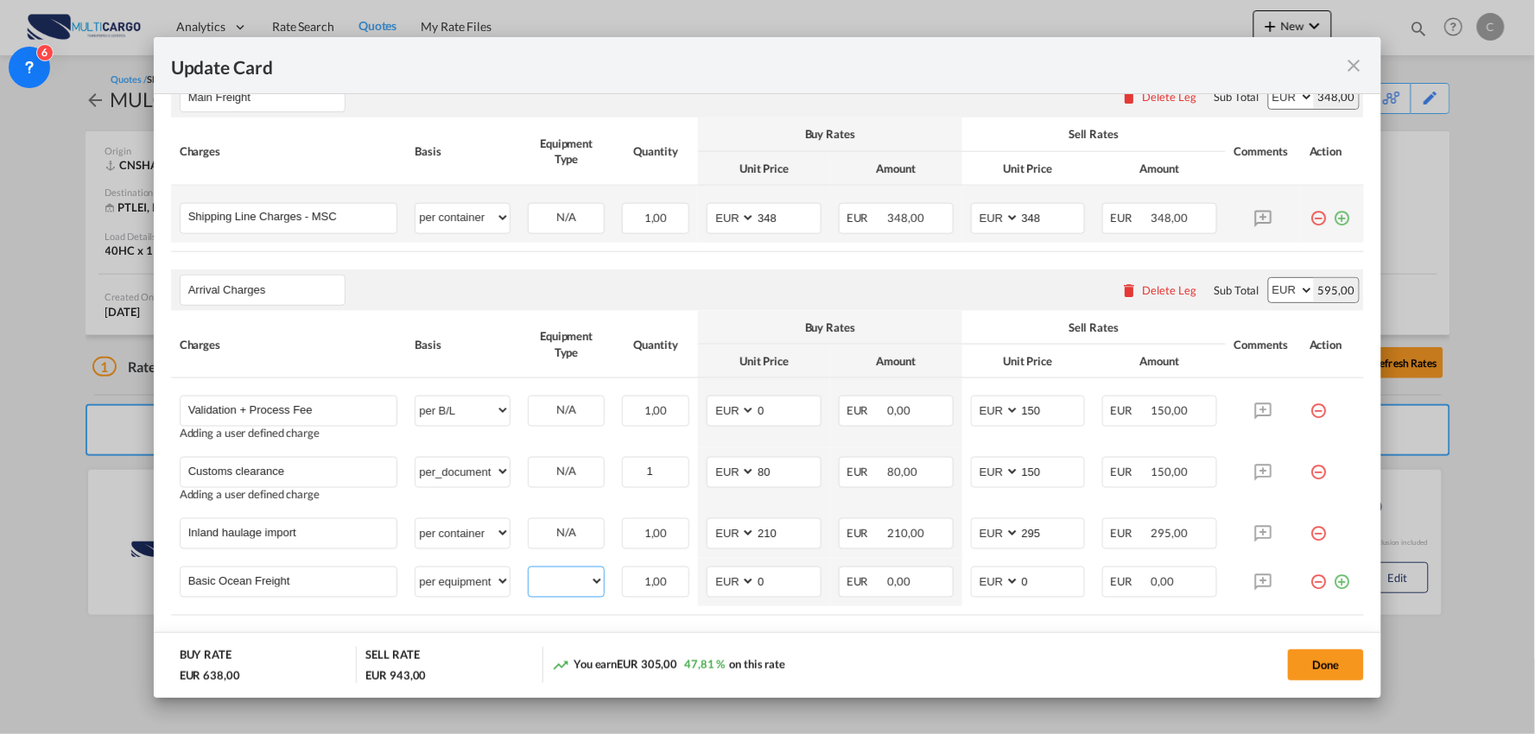
drag, startPoint x: 562, startPoint y: 581, endPoint x: 571, endPoint y: 192, distance: 389.6
click at [562, 581] on select "40HC" at bounding box center [566, 581] width 75 height 23
select select "40HC"
click at [529, 570] on select "40HC" at bounding box center [566, 581] width 75 height 23
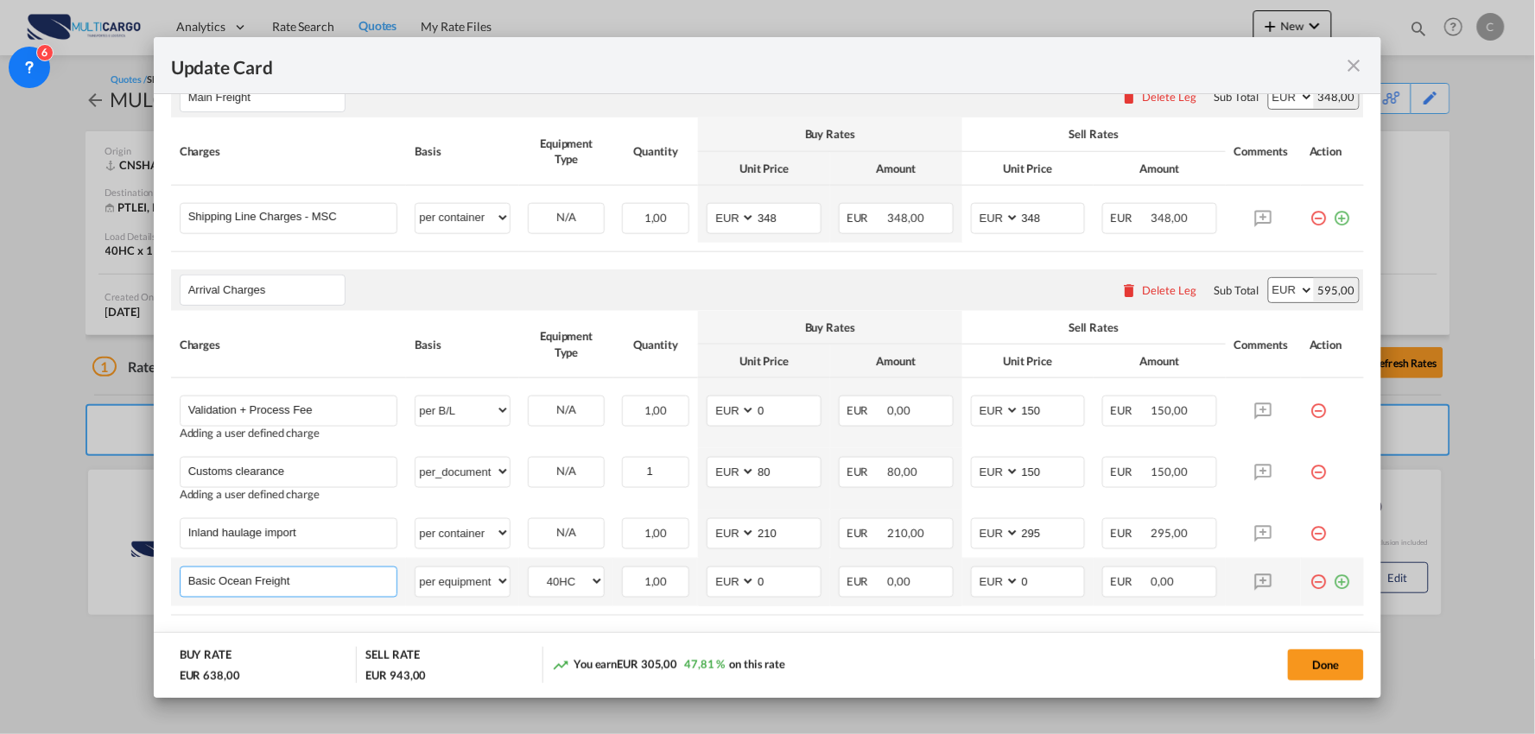
click at [337, 585] on input "Basic Ocean Freight" at bounding box center [292, 580] width 209 height 26
type input "Basic Ocean Freight MSC"
click at [666, 618] on td "1,00 Please Enter Invalid Input" at bounding box center [655, 588] width 85 height 61
click at [1038, 581] on input "0" at bounding box center [1052, 580] width 65 height 26
drag, startPoint x: 720, startPoint y: 583, endPoint x: 753, endPoint y: 566, distance: 37.1
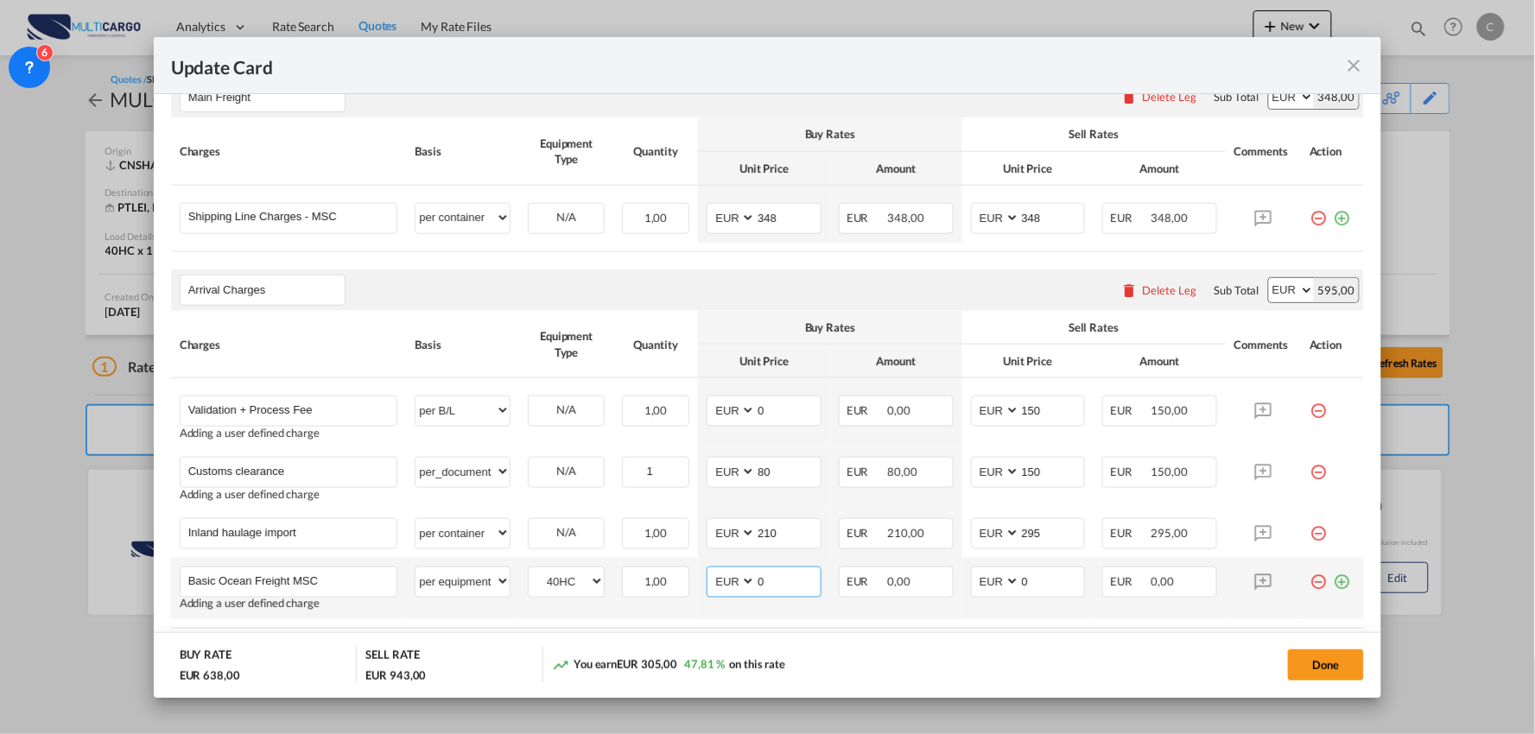
click at [721, 583] on select "AED AFN ALL AMD ANG AOA ARS AUD AWG AZN BAM BBD BDT BGN BHD BIF BMD BND BOB BRL…" at bounding box center [732, 581] width 45 height 23
select select "string:USD"
click at [710, 570] on select "AED AFN ALL AMD ANG AOA ARS AUD AWG AZN BAM BBD BDT BGN BHD BIF BMD BND BOB BRL…" at bounding box center [732, 581] width 45 height 23
drag, startPoint x: 775, startPoint y: 586, endPoint x: 703, endPoint y: 586, distance: 71.7
click at [706, 586] on md-input-container "AED AFN ALL AMD ANG AOA ARS AUD AWG AZN BAM BBD BDT BGN BHD BIF BMD BND BOB BRL…" at bounding box center [763, 582] width 115 height 31
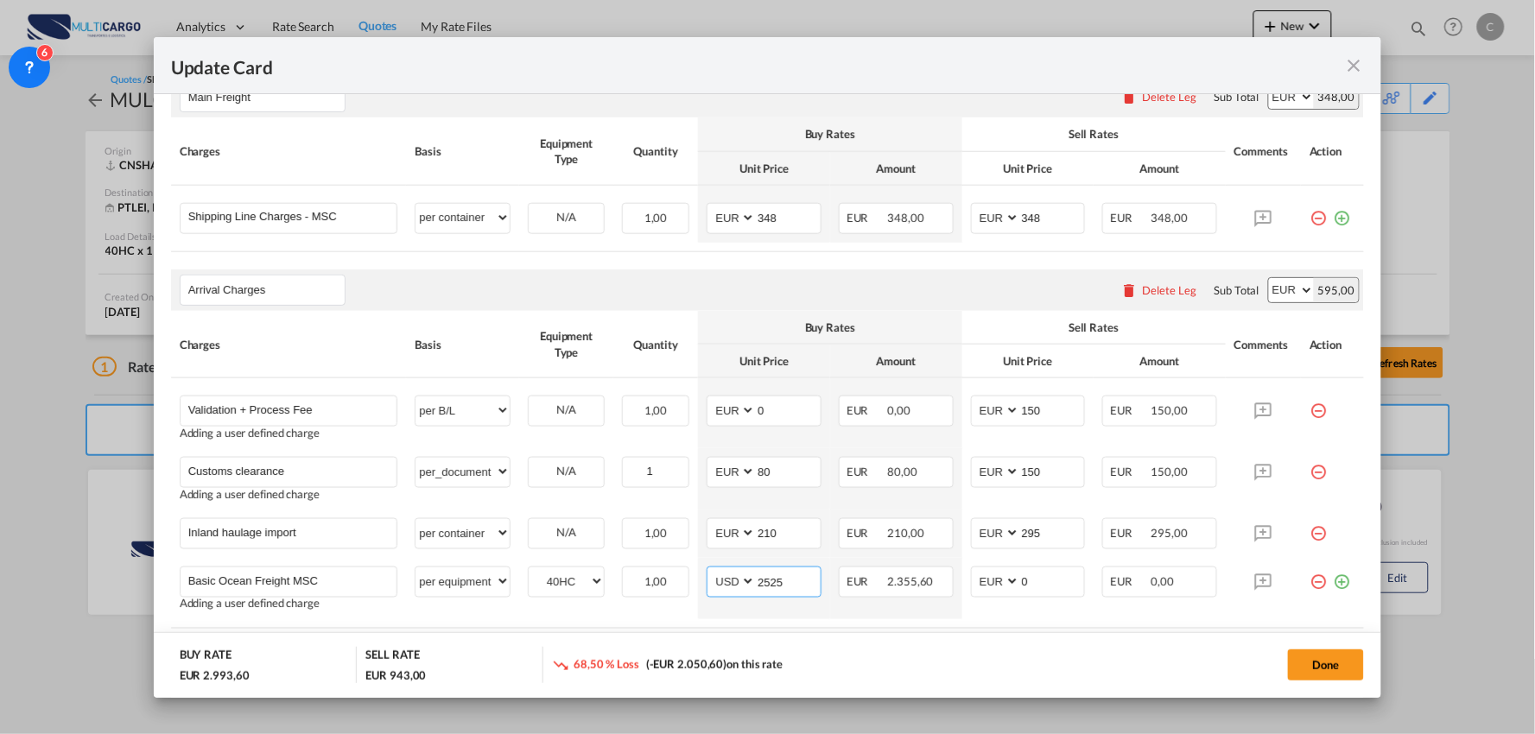
type input "2525"
click at [934, 655] on div "Done" at bounding box center [1136, 664] width 457 height 35
drag, startPoint x: 1036, startPoint y: 583, endPoint x: 966, endPoint y: 580, distance: 70.9
click at [971, 580] on md-input-container "AED AFN ALL AMD ANG AOA ARS AUD AWG AZN BAM BBD BDT BGN BHD BIF BMD BND BOB BRL…" at bounding box center [1028, 582] width 115 height 31
type input "2725"
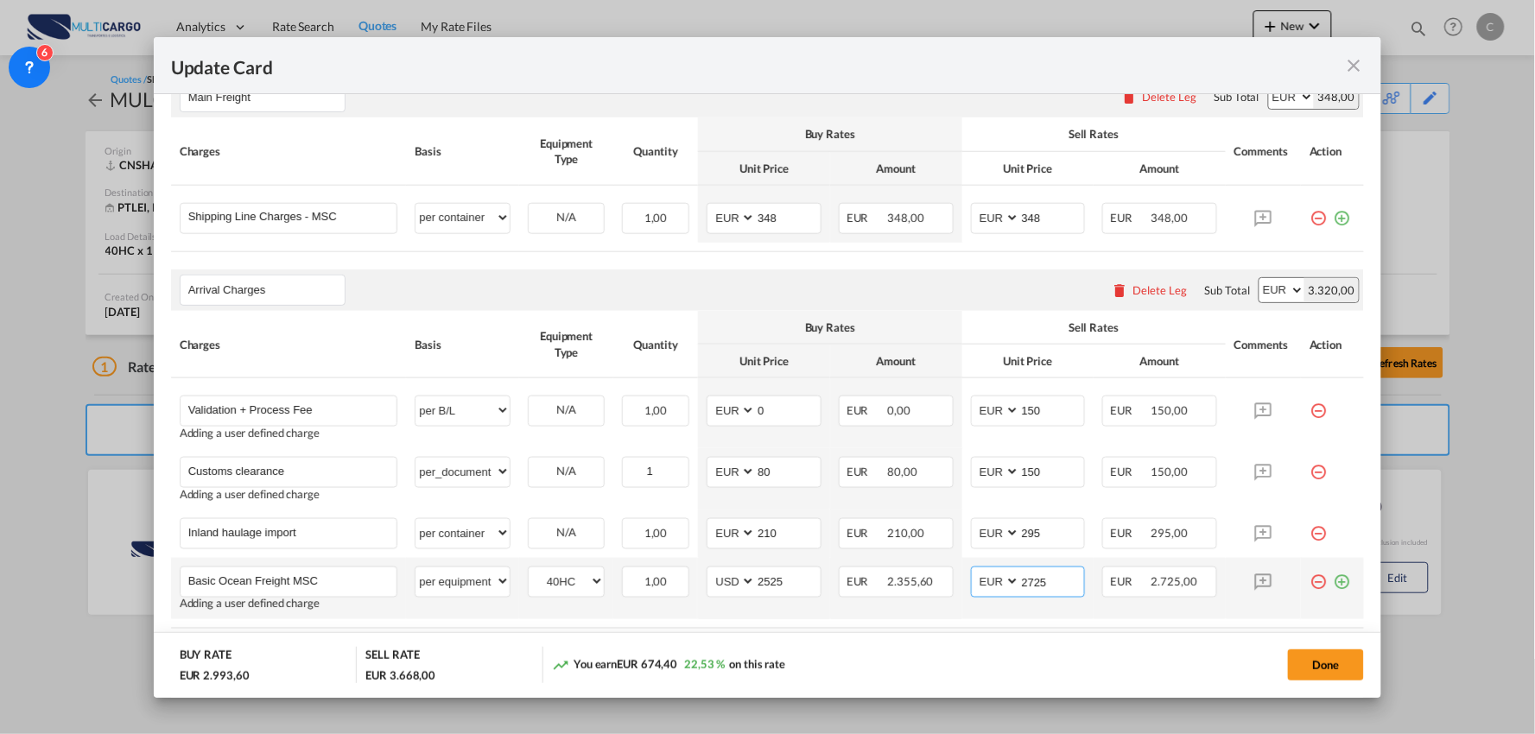
click at [994, 585] on select "AED AFN ALL AMD ANG AOA ARS AUD AWG AZN BAM BBD BDT BGN BHD BIF BMD BND BOB BRL…" at bounding box center [996, 581] width 45 height 23
select select "string:USD"
click at [974, 570] on select "AED AFN ALL AMD ANG AOA ARS AUD AWG AZN BAM BBD BDT BGN BHD BIF BMD BND BOB BRL…" at bounding box center [996, 581] width 45 height 23
click at [875, 647] on div "You earn EUR 491,58 16,42 % on this rate" at bounding box center [729, 664] width 355 height 35
click at [1014, 644] on md-dialog-actions "BUY RATE EUR 2.993,60 SELL RATE EUR 3.485,18 You earn EUR 491,58 16,42 % on thi…" at bounding box center [768, 665] width 1228 height 66
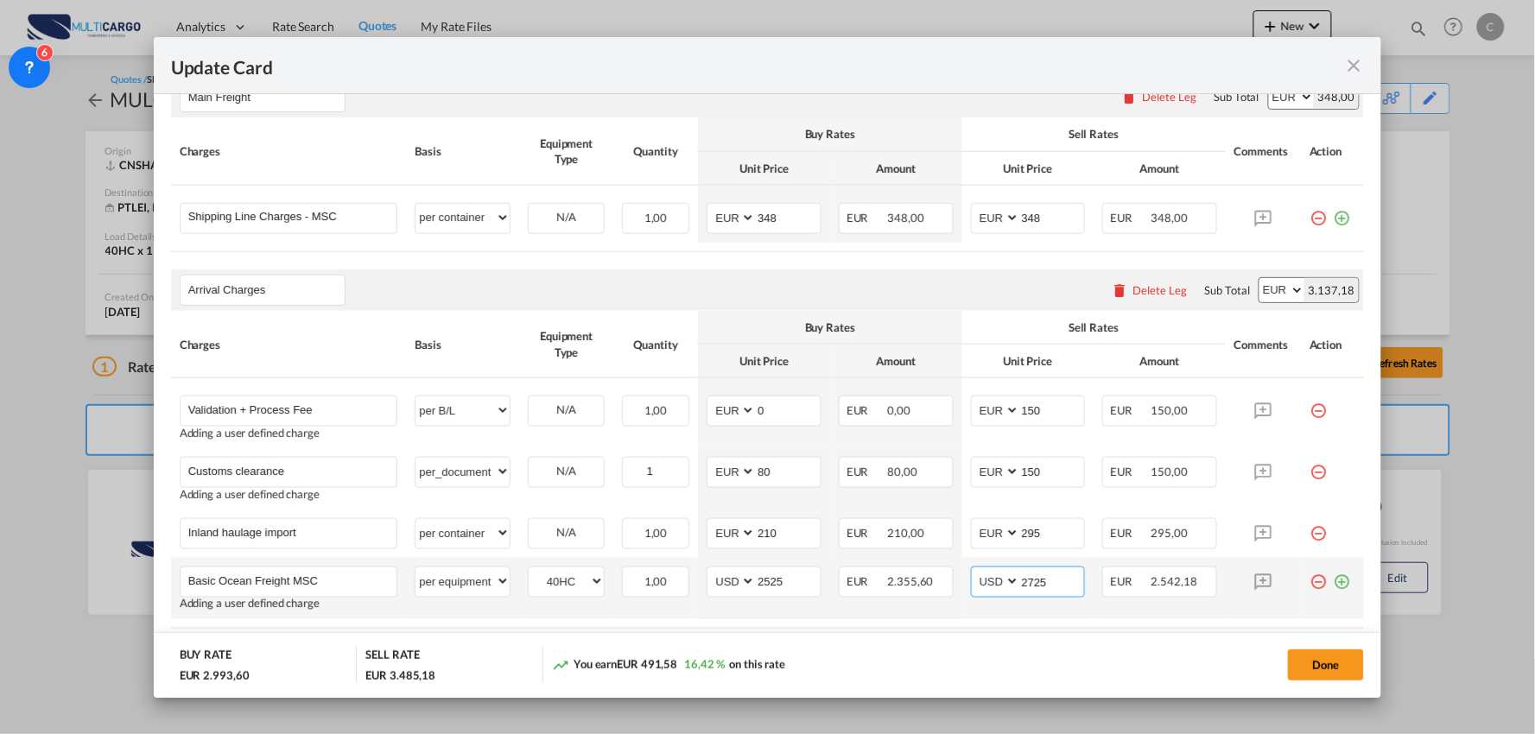
drag, startPoint x: 1054, startPoint y: 588, endPoint x: 900, endPoint y: 560, distance: 156.4
click at [909, 583] on tr "Basic Ocean Freight MSC Please Enter User Defined Charges Cannot Be Published A…" at bounding box center [768, 588] width 1194 height 61
click at [1045, 640] on md-dialog-actions "BUY RATE EUR 2.993,60 SELL RATE EUR 3.508,50 You earn EUR 514,90 17,20 % on thi…" at bounding box center [768, 665] width 1228 height 66
click at [1048, 579] on input "2750" at bounding box center [1052, 580] width 65 height 26
type input "2775"
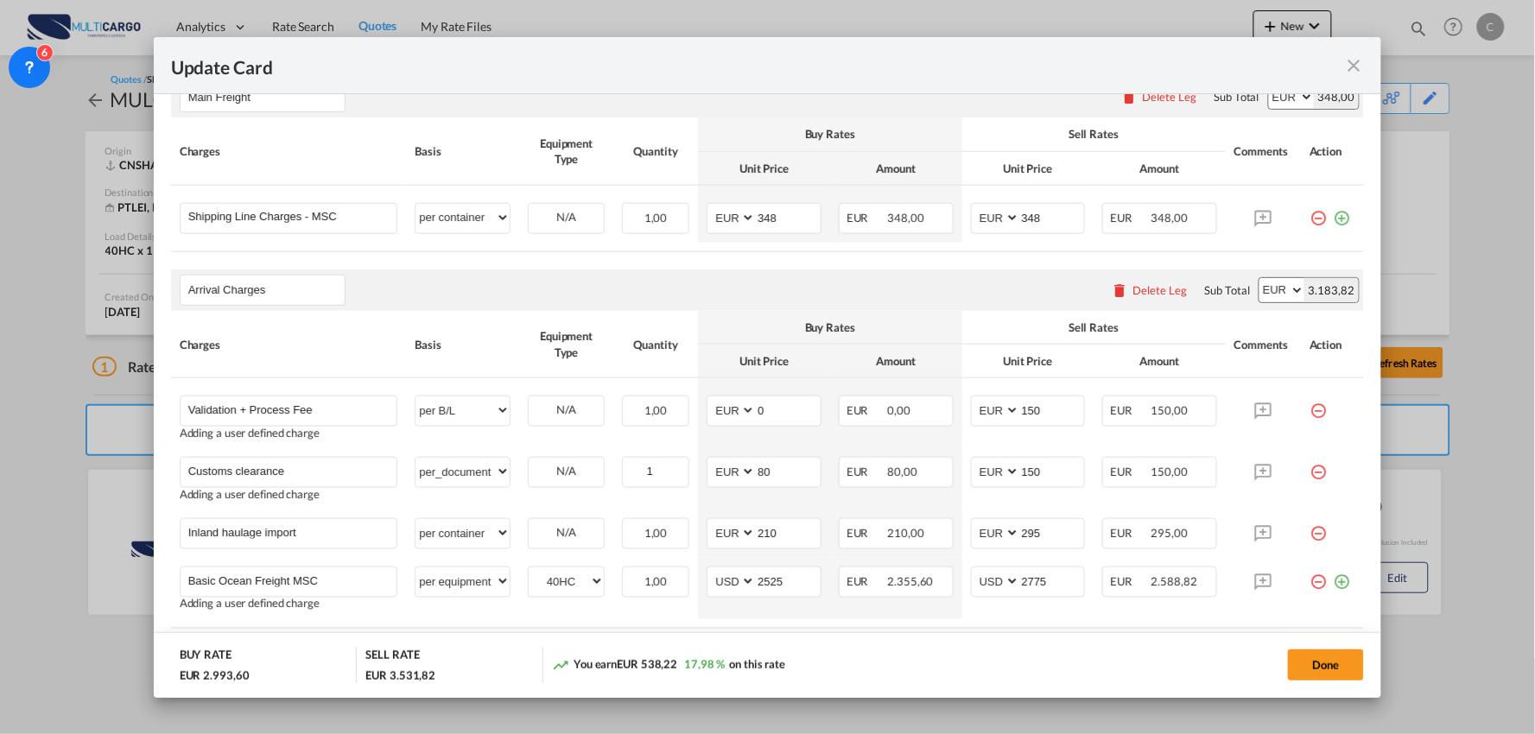
click at [1049, 672] on div "Done" at bounding box center [1136, 664] width 457 height 35
click at [1125, 667] on div "Done" at bounding box center [1136, 664] width 457 height 35
click at [1135, 651] on div "Done" at bounding box center [1136, 664] width 457 height 35
click at [1022, 653] on div "Done" at bounding box center [1136, 664] width 457 height 35
click at [1009, 654] on div "Done" at bounding box center [1136, 664] width 457 height 35
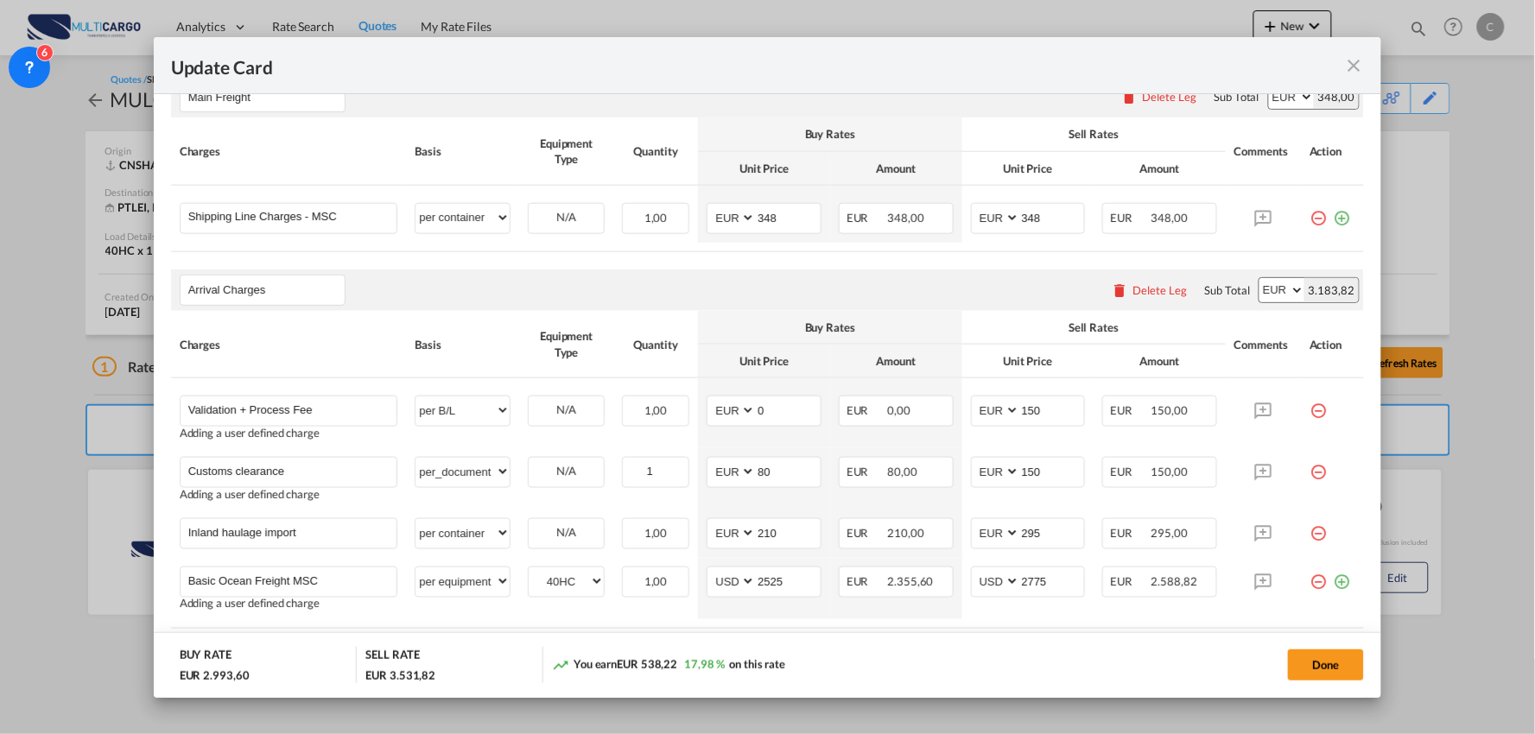
click at [974, 648] on div "Done" at bounding box center [1136, 664] width 457 height 35
click at [1315, 656] on button "Done" at bounding box center [1326, 664] width 76 height 31
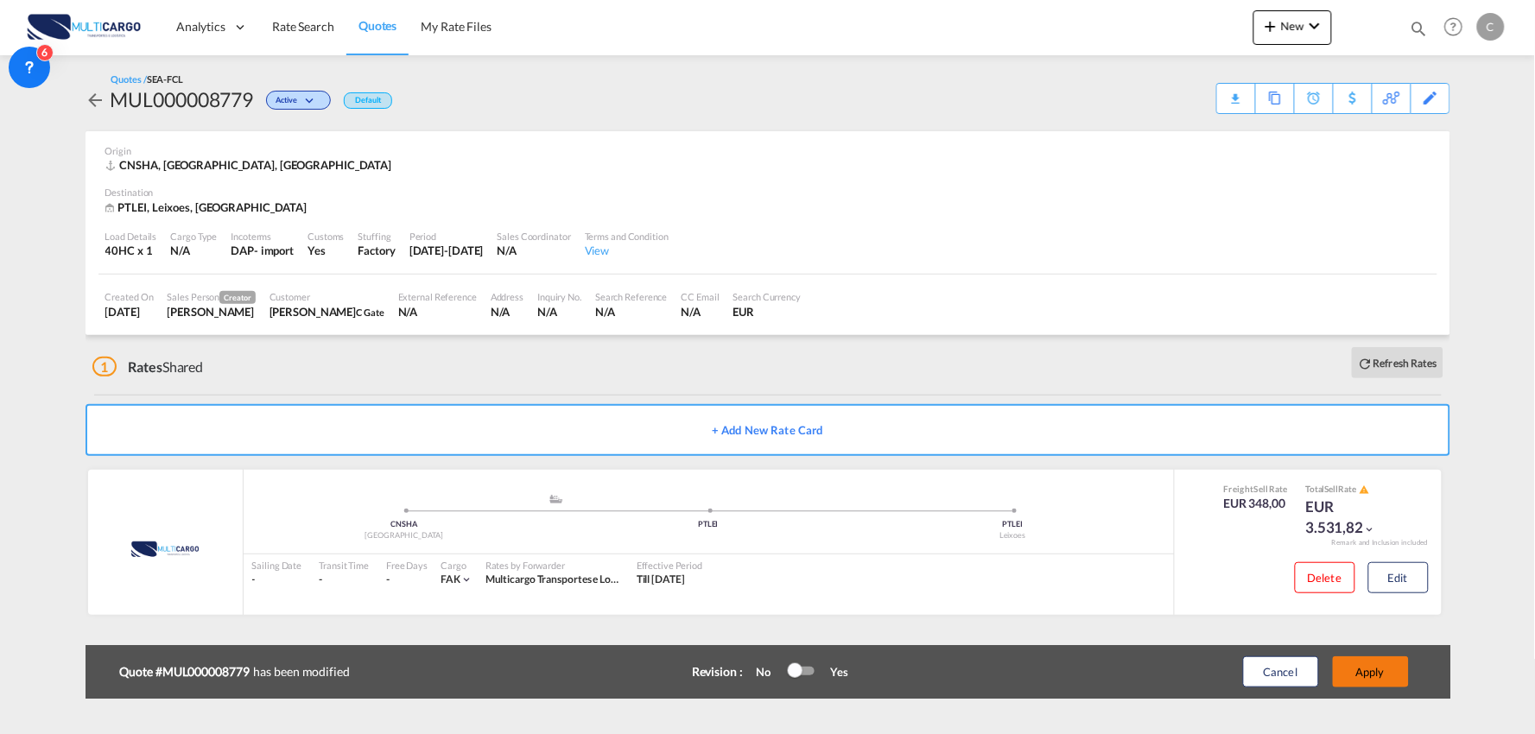
click at [1365, 668] on button "Apply" at bounding box center [1371, 671] width 76 height 31
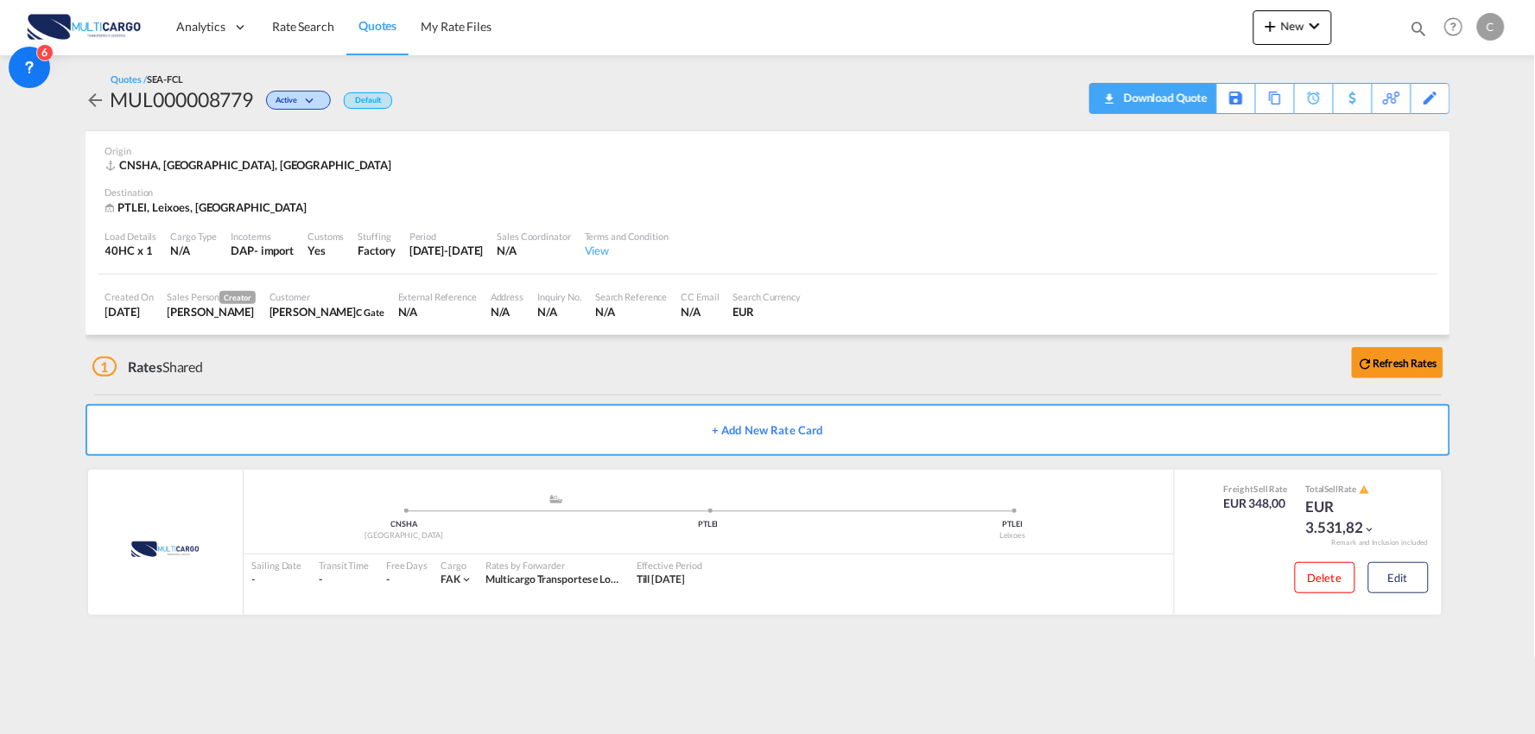
click at [1177, 101] on div "Download Quote" at bounding box center [1163, 98] width 88 height 28
click at [1406, 580] on button "Edit" at bounding box center [1398, 577] width 60 height 31
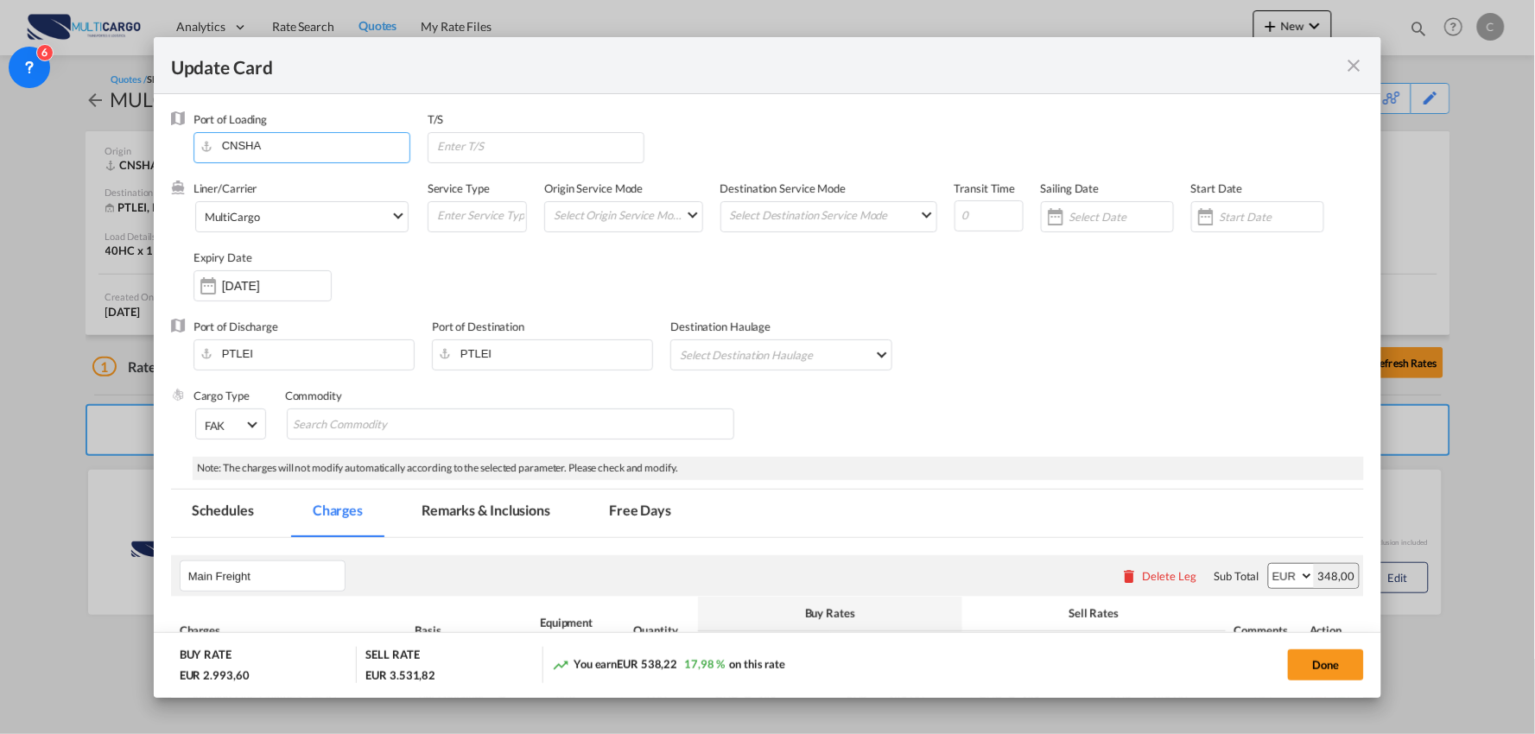
click at [303, 153] on input "CNSHA" at bounding box center [305, 146] width 207 height 26
drag, startPoint x: 303, startPoint y: 153, endPoint x: 175, endPoint y: 145, distance: 128.1
click at [177, 148] on div "Port of Loading CNSHA T/S" at bounding box center [768, 145] width 1194 height 69
click at [264, 179] on div "Ningbo" at bounding box center [360, 176] width 304 height 16
type input "Ningbo, CNNGB"
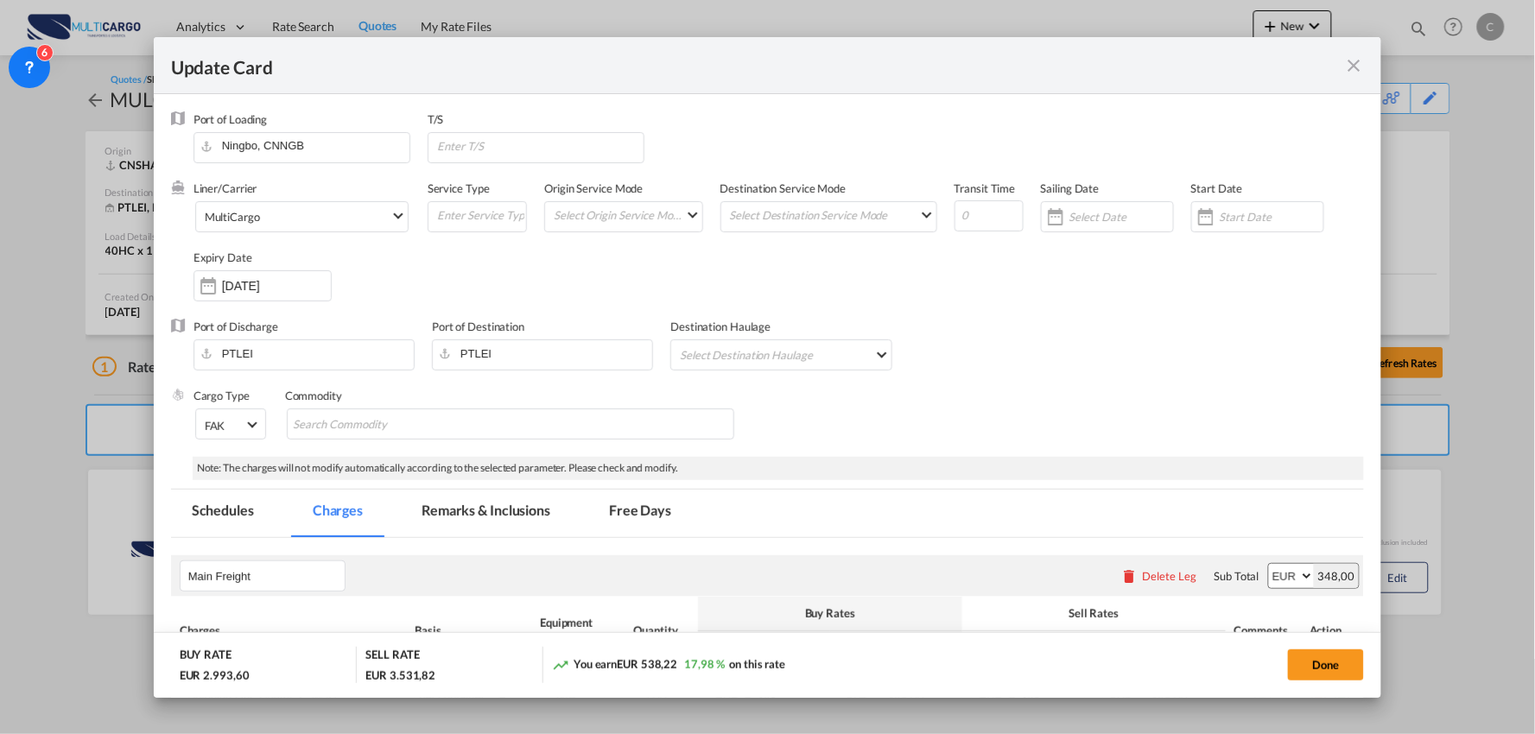
click at [996, 413] on div "Cargo Type FAK FAK GCR GDSM General Cargo Hazardous Cargo Ambient Foodstuff Chi…" at bounding box center [778, 422] width 1171 height 69
click at [1325, 671] on button "Done" at bounding box center [1326, 664] width 76 height 31
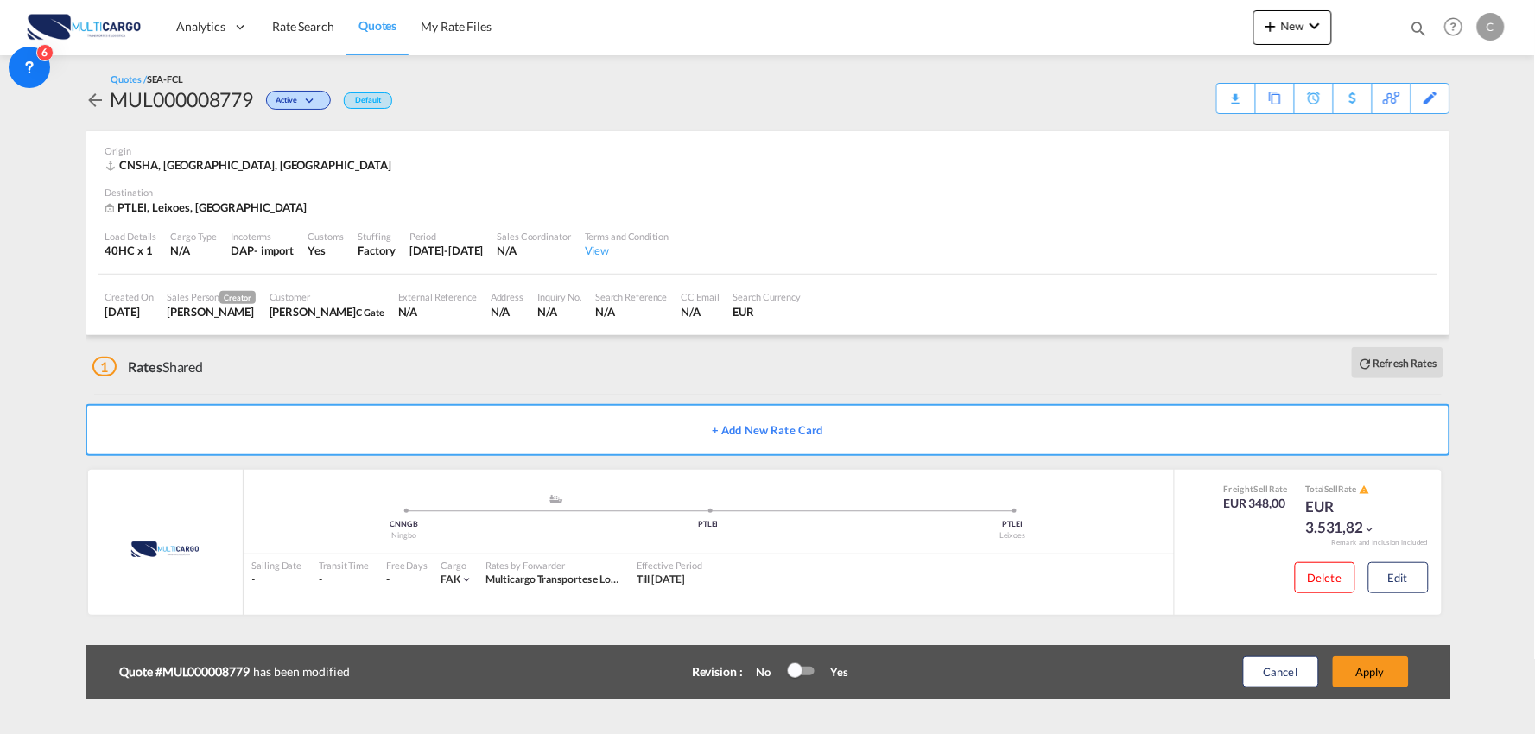
click at [1379, 670] on div "Update Card Port of Loading Ningbo, CNNGB T/S Liner/Carrier MultiCargo Atlantic…" at bounding box center [767, 367] width 1535 height 734
click at [1435, 89] on div "Edit" at bounding box center [1431, 98] width 20 height 29
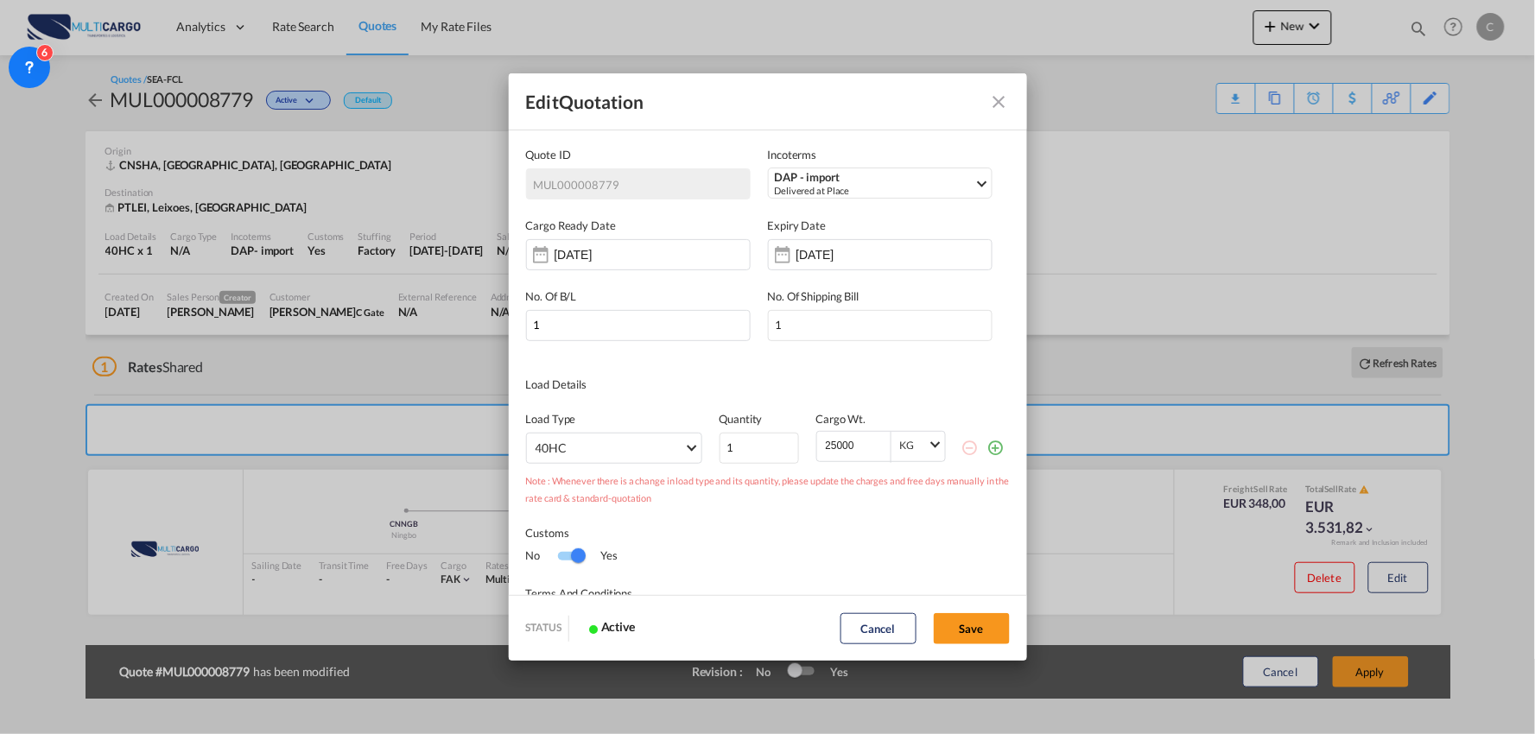
scroll to position [0, 0]
click at [831, 246] on div "[DATE]" at bounding box center [850, 254] width 109 height 17
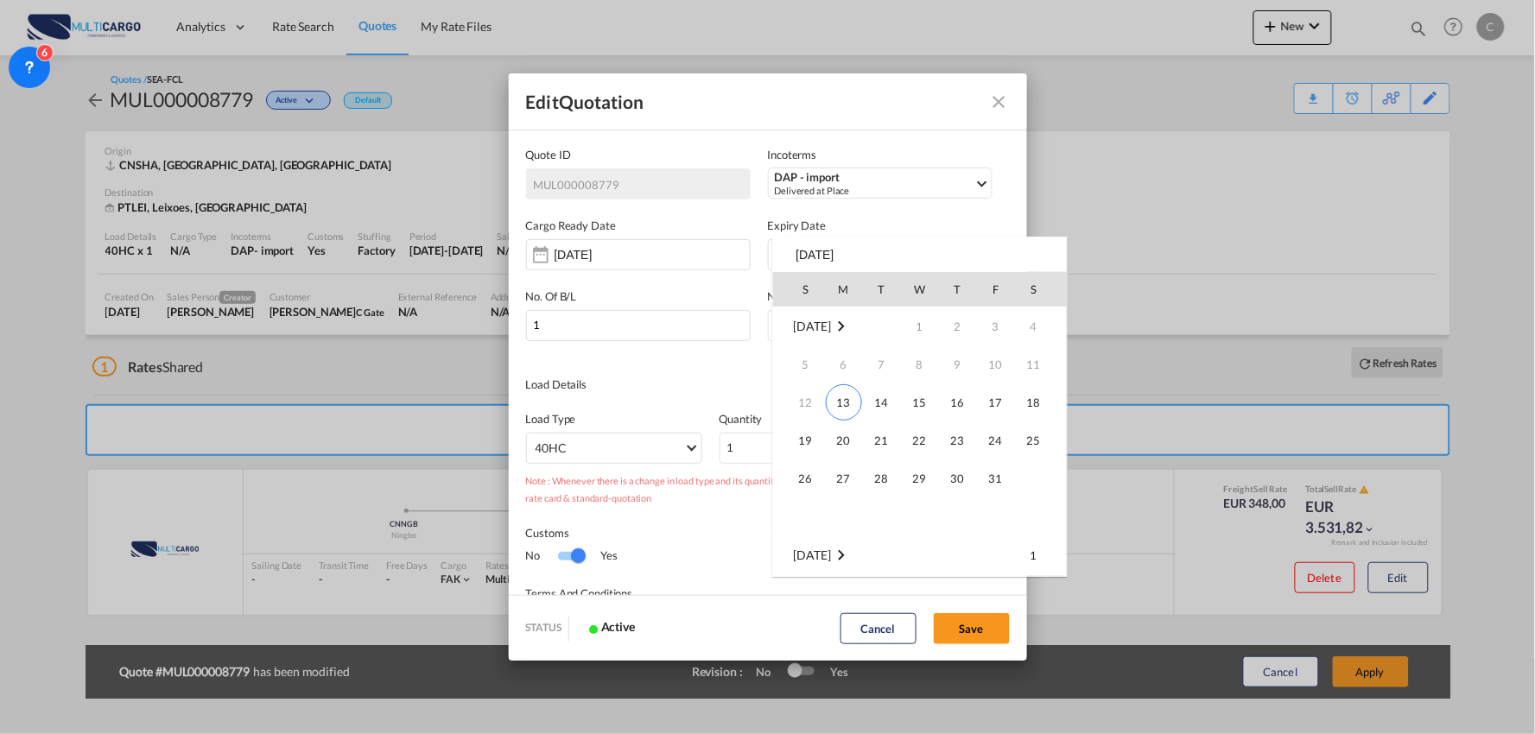
drag, startPoint x: 1003, startPoint y: 480, endPoint x: 985, endPoint y: 525, distance: 48.1
click at [1003, 480] on span "31" at bounding box center [996, 478] width 35 height 35
type input "31 Oct 2025"
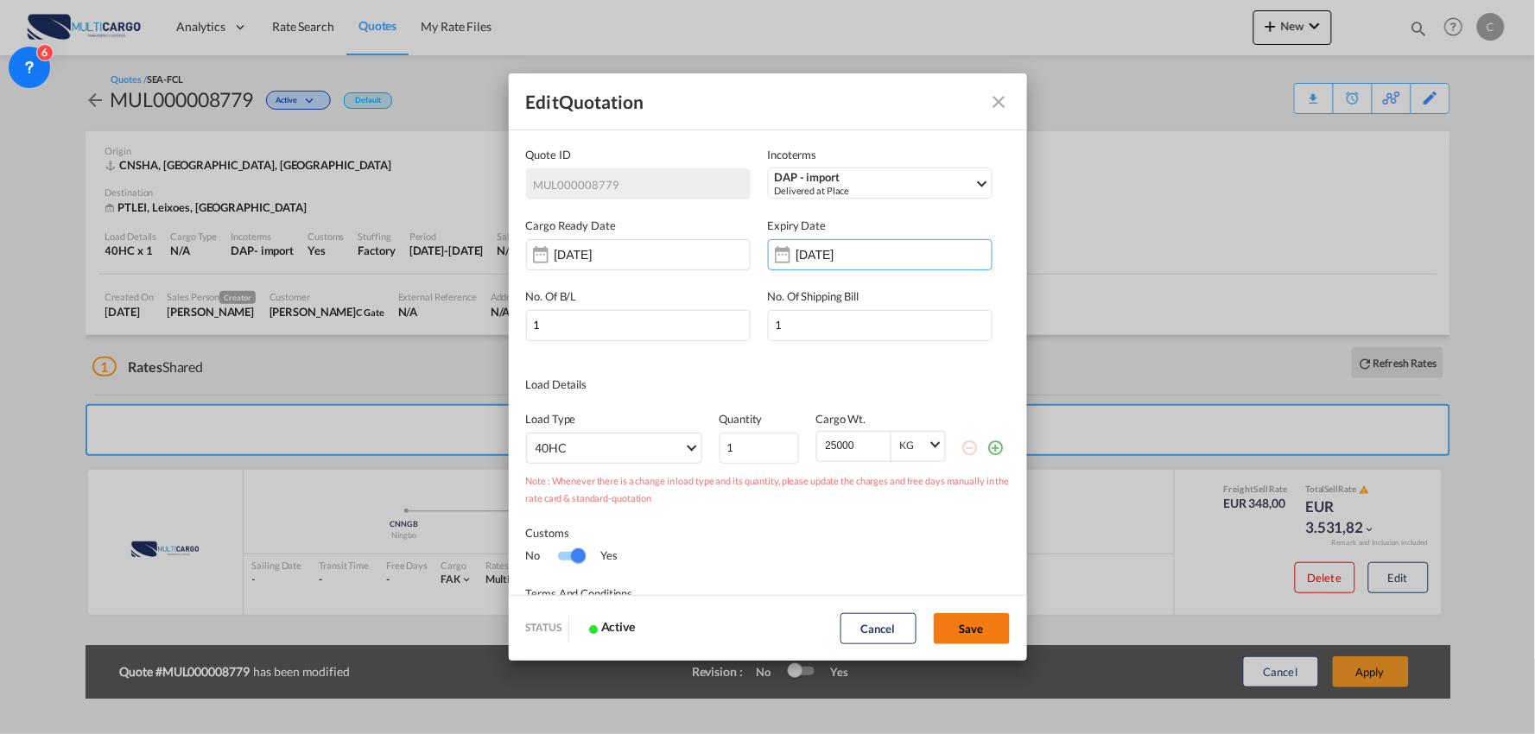
click at [978, 643] on button "Save" at bounding box center [972, 628] width 76 height 31
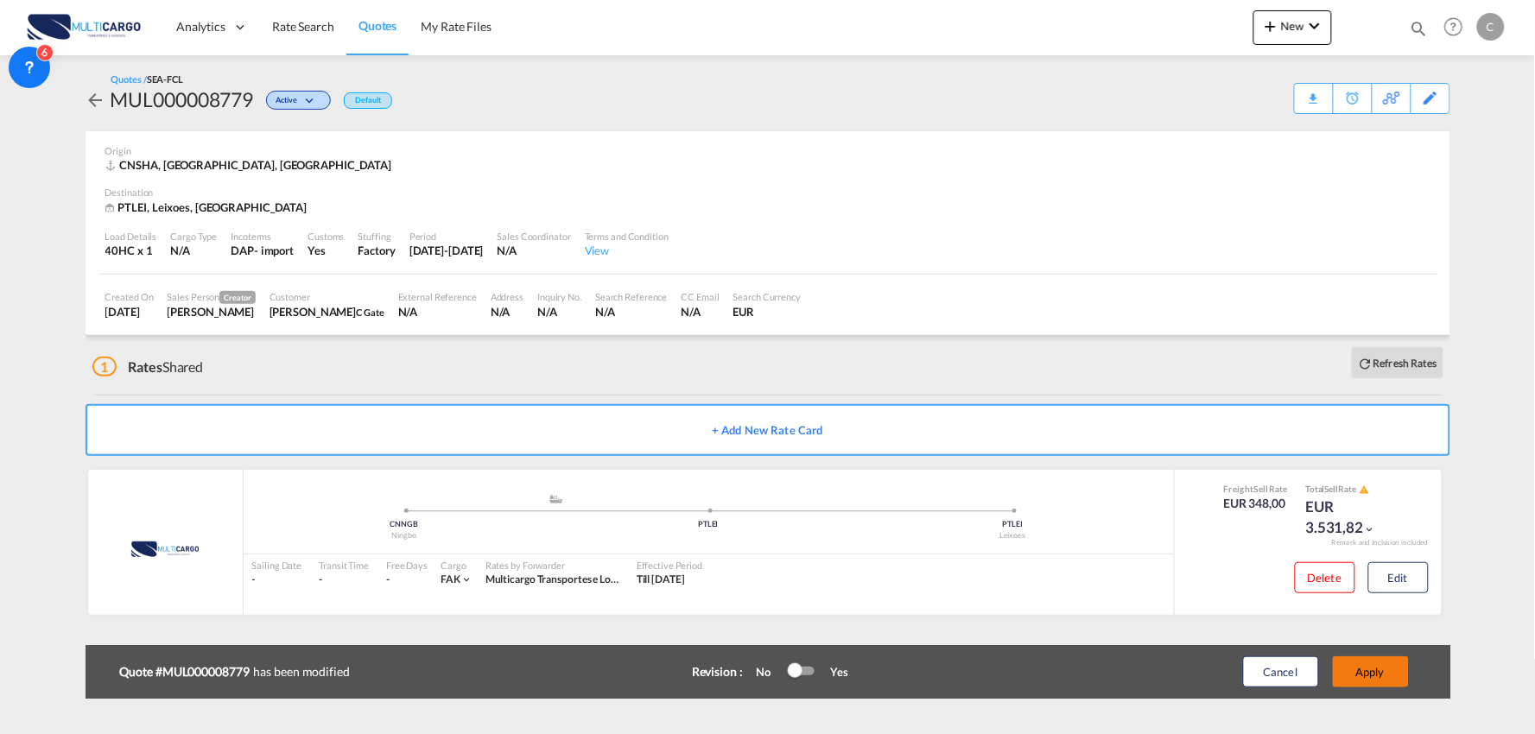
click at [1372, 680] on button "Apply" at bounding box center [1371, 671] width 76 height 31
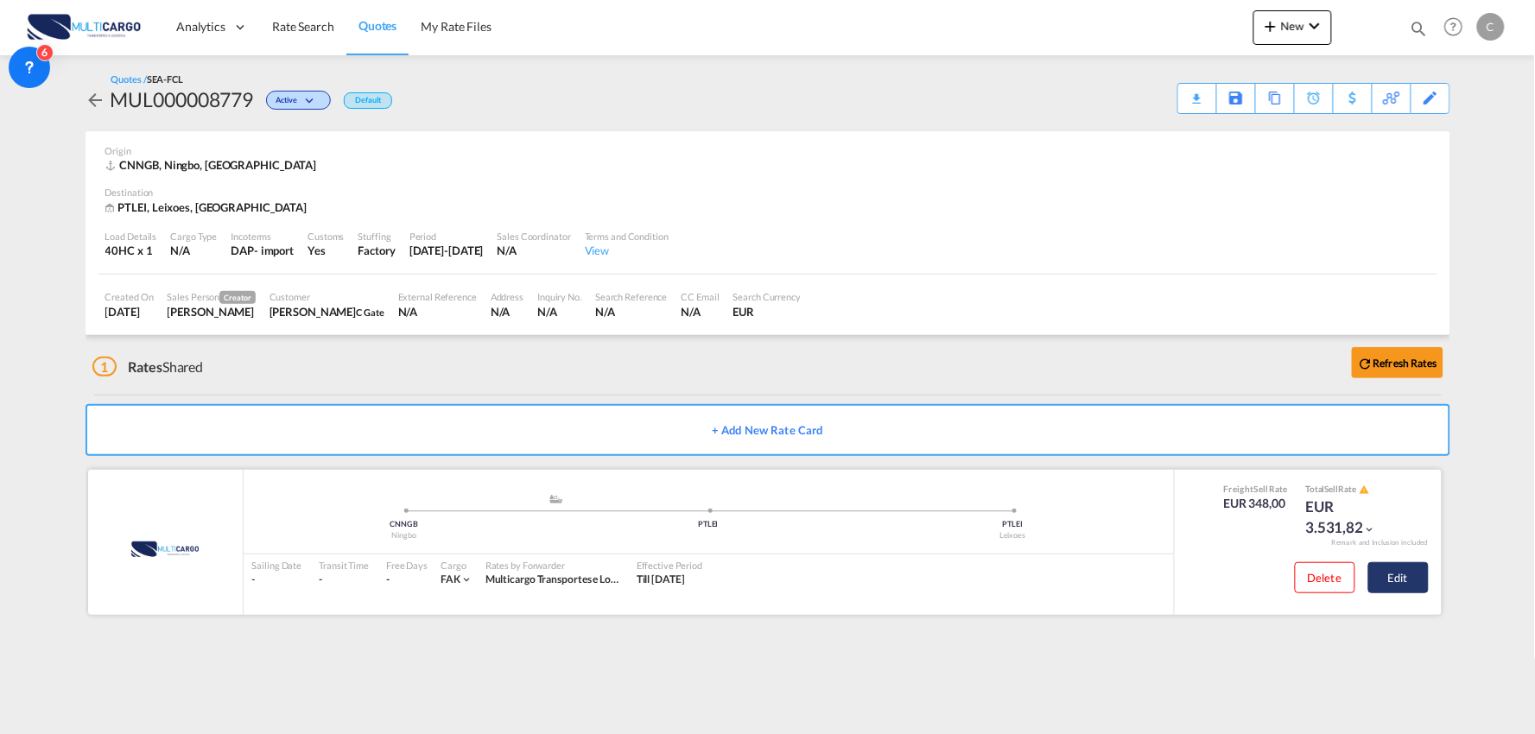
click at [1406, 580] on button "Edit" at bounding box center [1398, 577] width 60 height 31
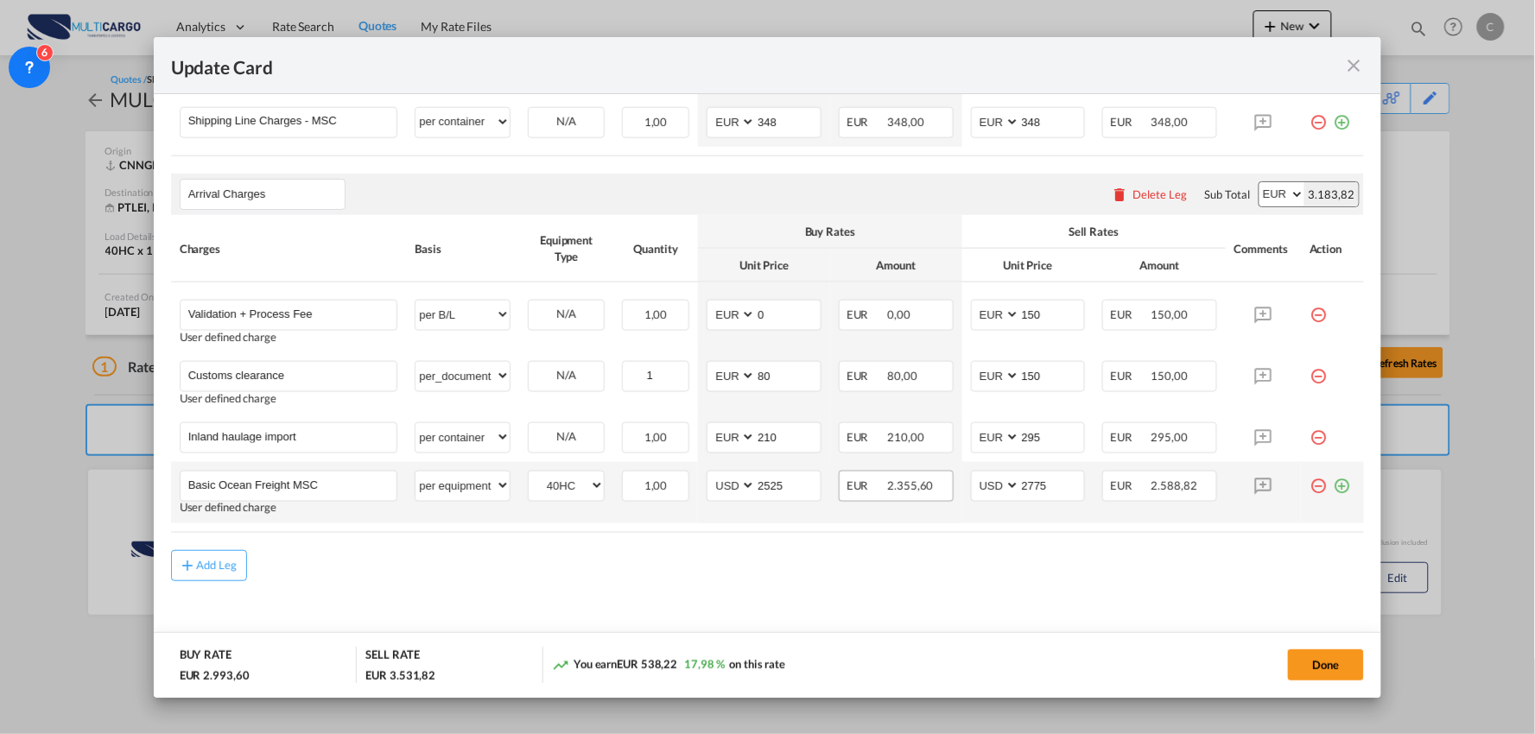
scroll to position [585, 0]
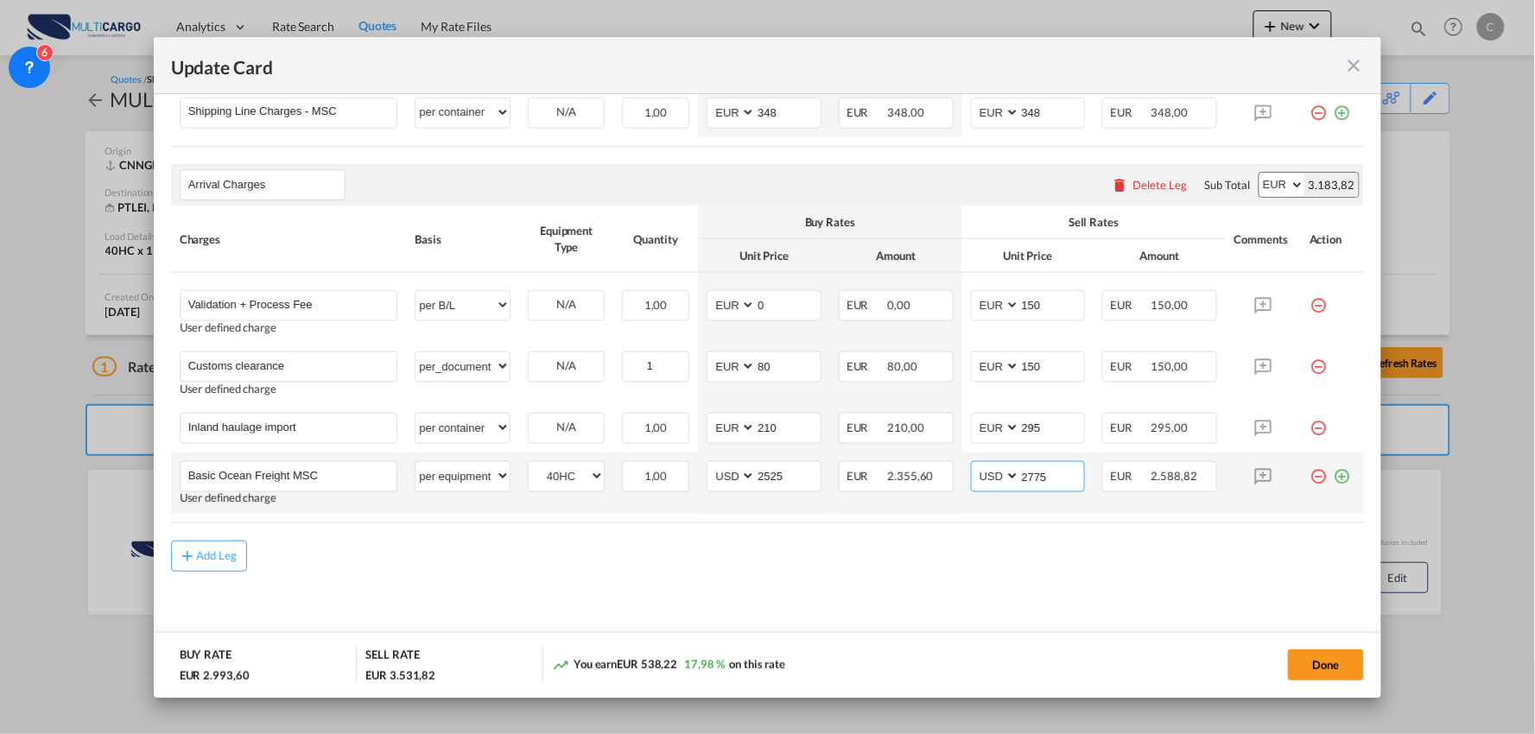
drag, startPoint x: 1055, startPoint y: 478, endPoint x: 877, endPoint y: 458, distance: 179.1
click at [872, 482] on tr "Basic Ocean Freight MSC Please Enter User Defined Charges Cannot Be Published U…" at bounding box center [768, 483] width 1194 height 61
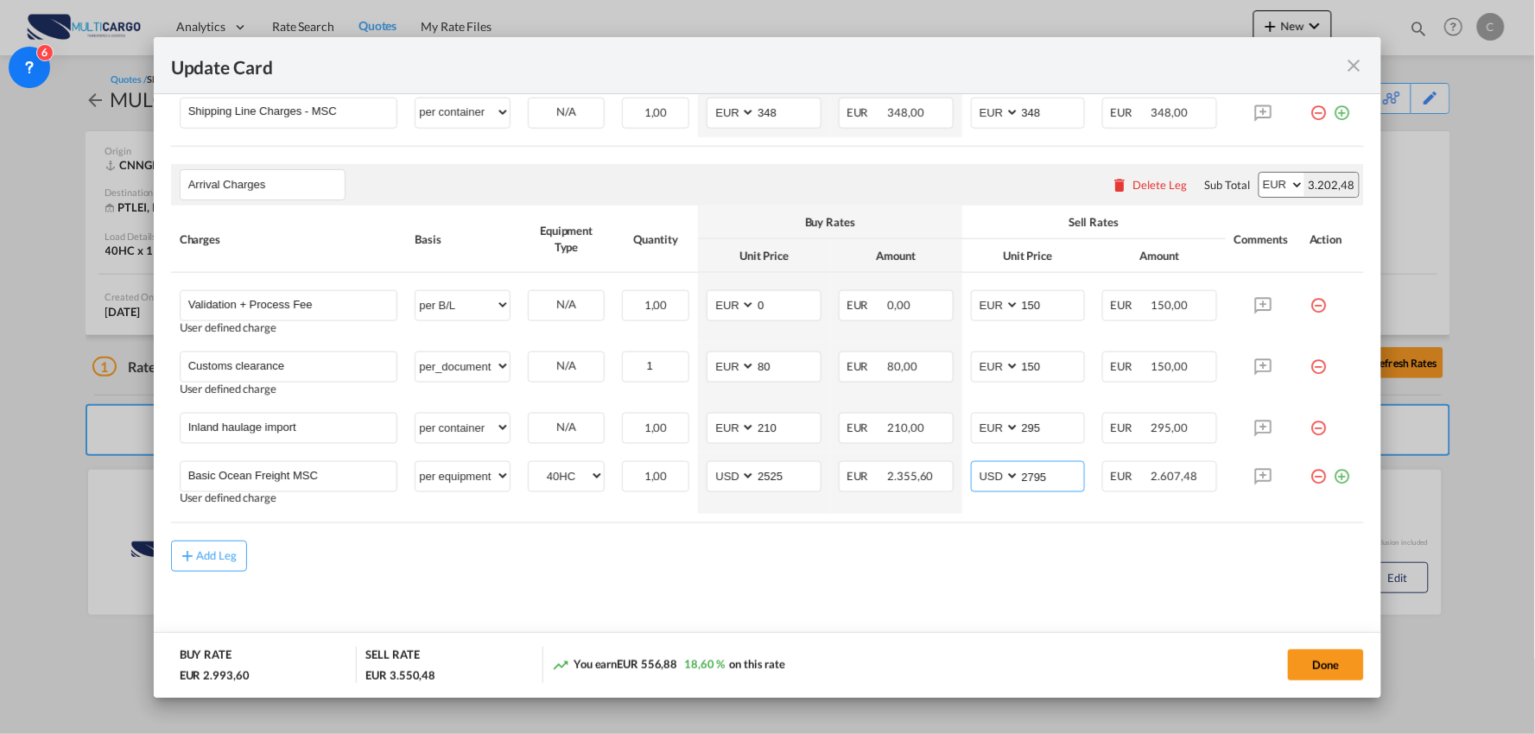
type input "2795"
click at [1318, 668] on button "Done" at bounding box center [1326, 664] width 76 height 31
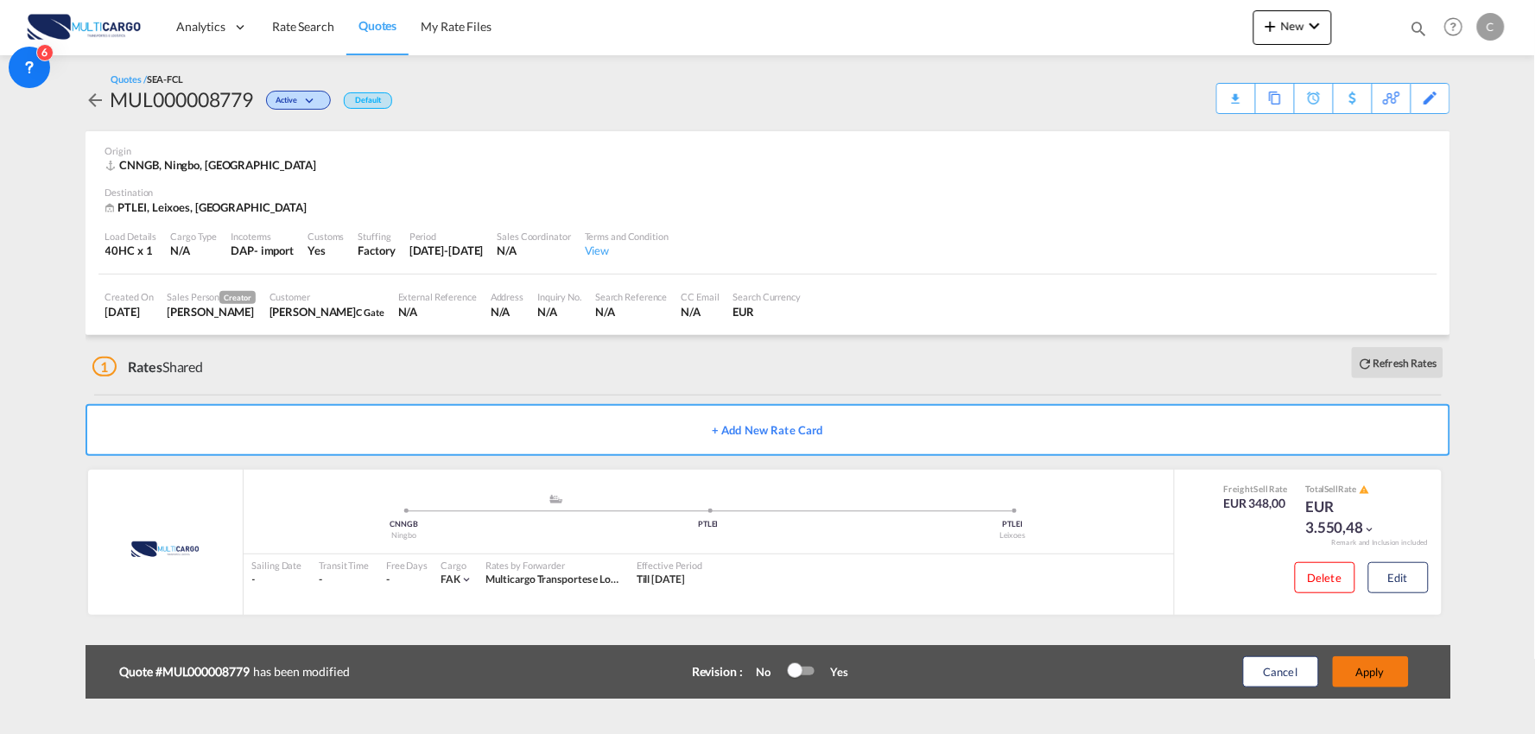
click at [1378, 671] on button "Apply" at bounding box center [1371, 671] width 76 height 31
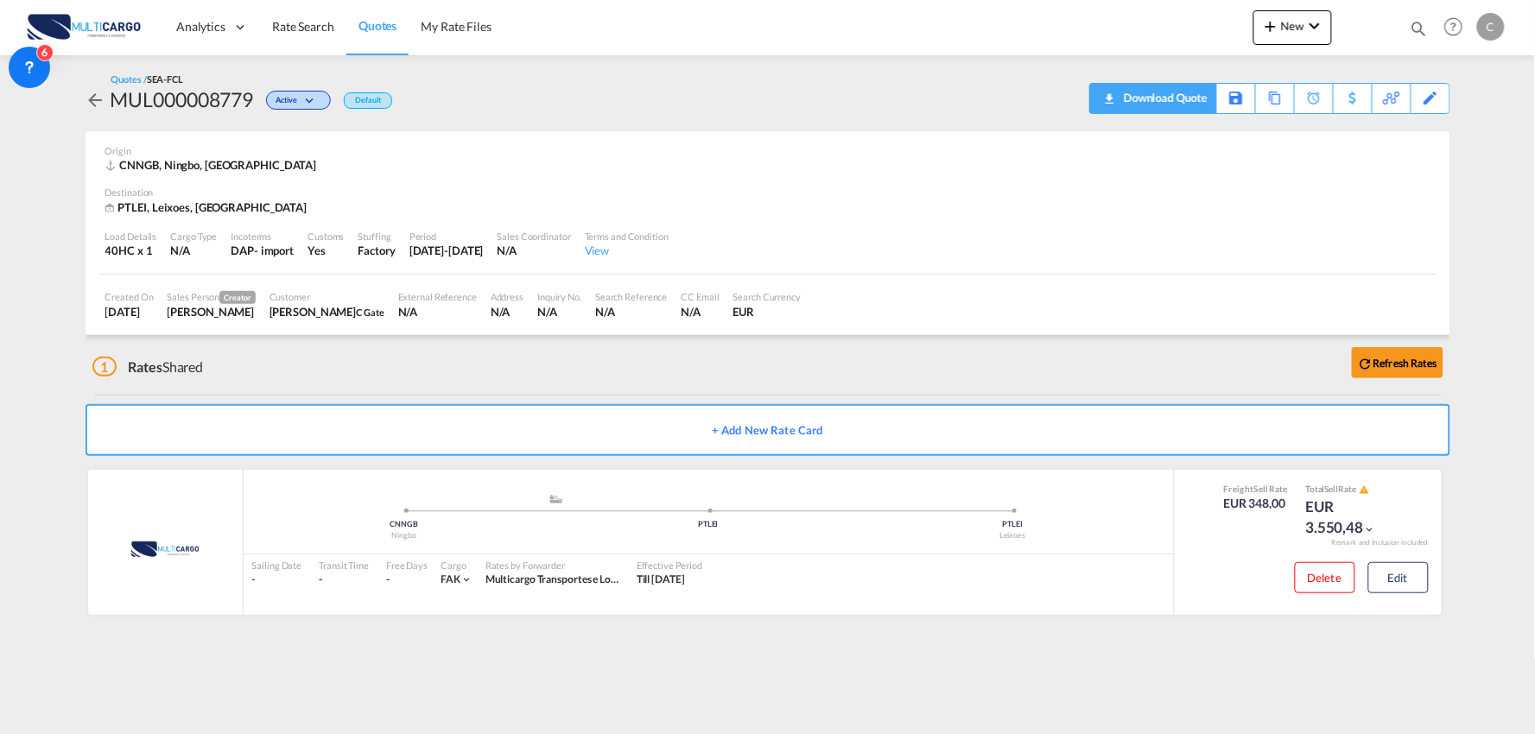
click at [1201, 85] on div "Download Quote" at bounding box center [1163, 98] width 88 height 28
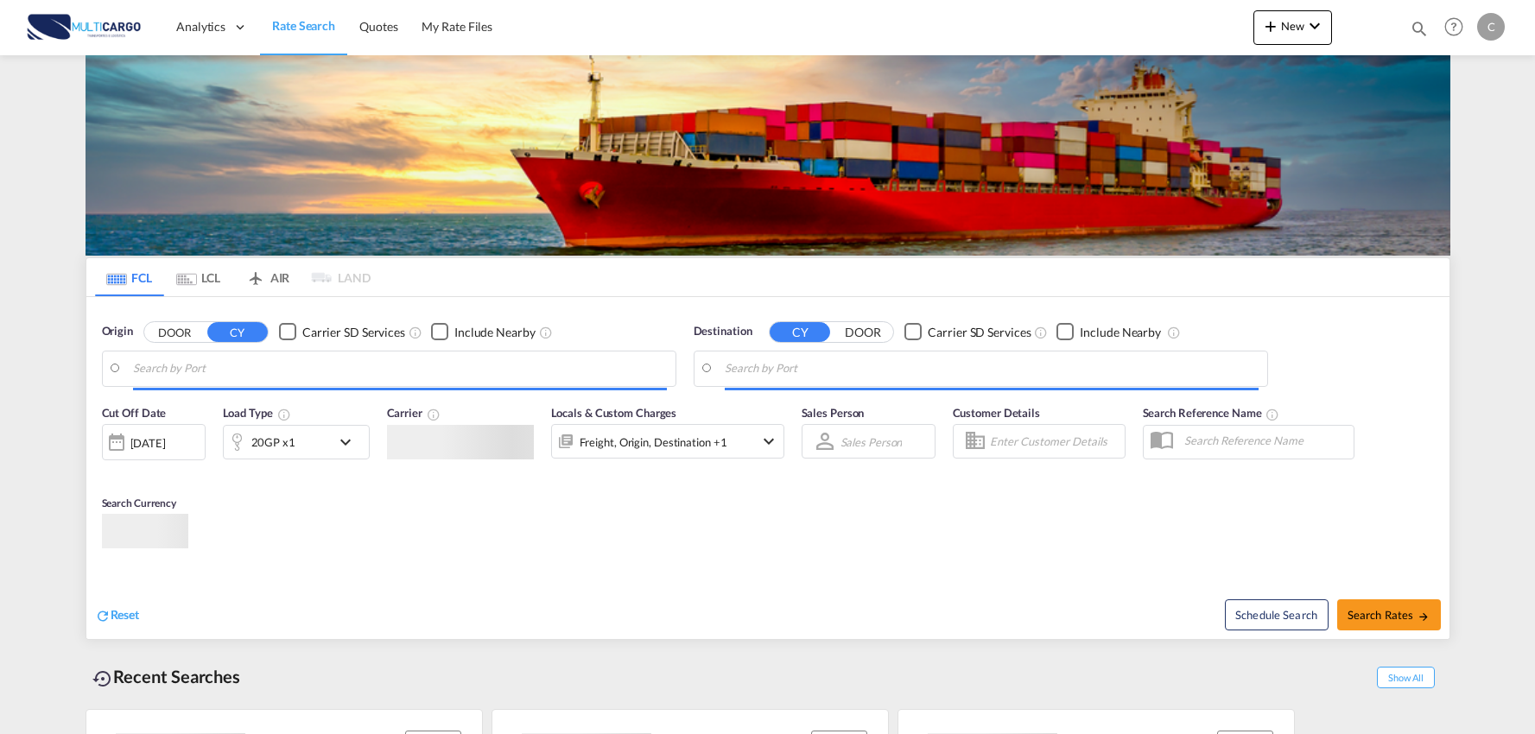
type input "Port of Qingdao, Qingdao, CNTAO"
type input "Leixoes, Leixoes, PTLEI"
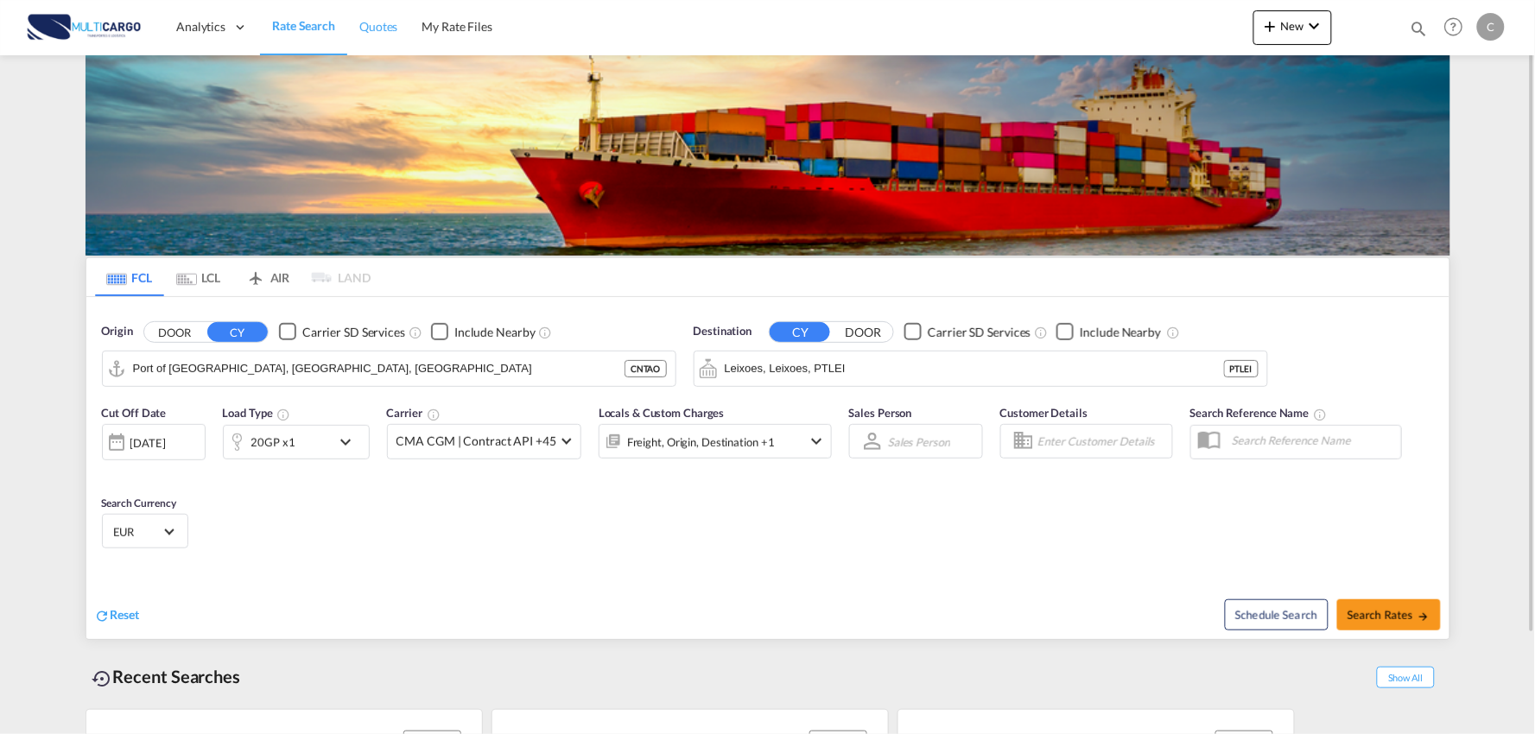
click at [361, 22] on span "Quotes" at bounding box center [378, 26] width 38 height 15
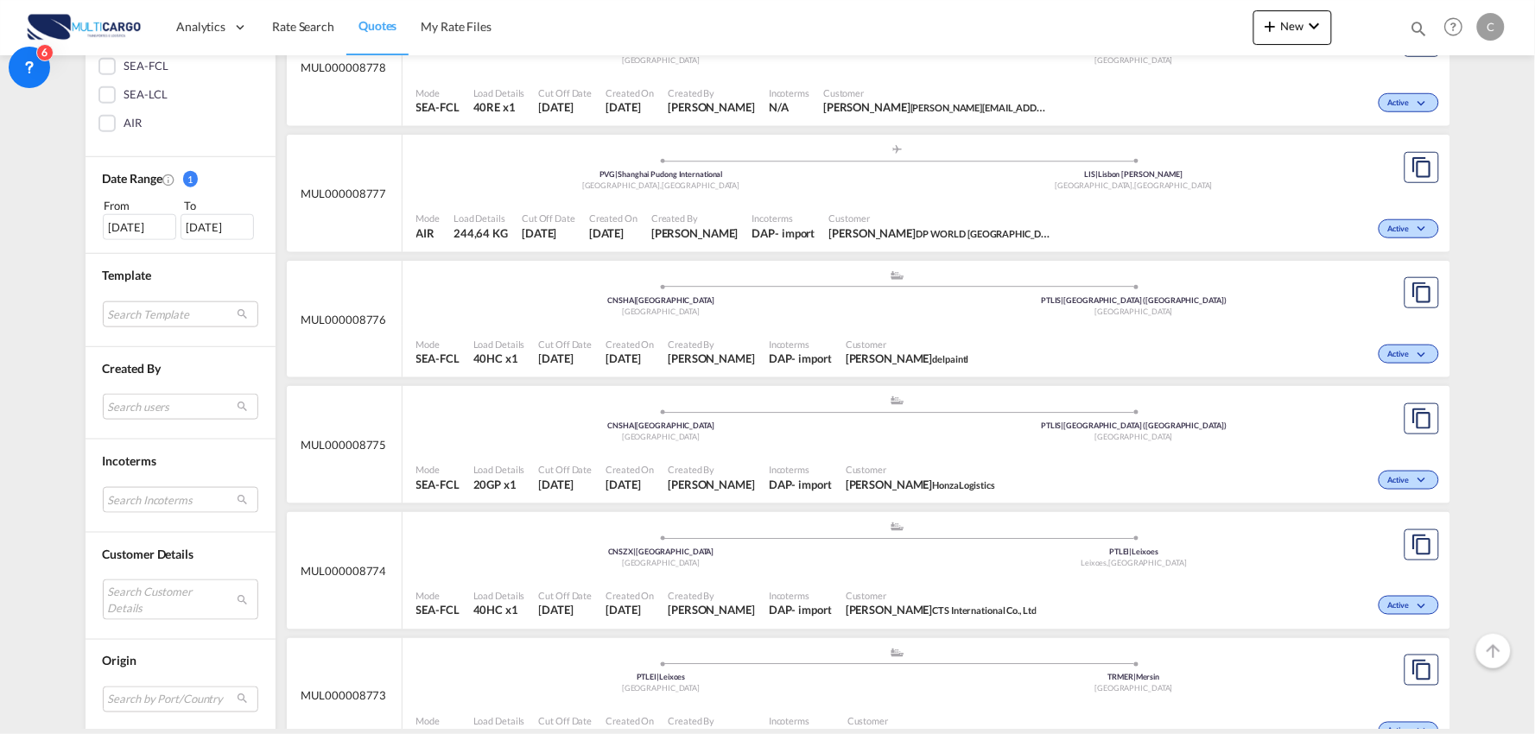
scroll to position [479, 0]
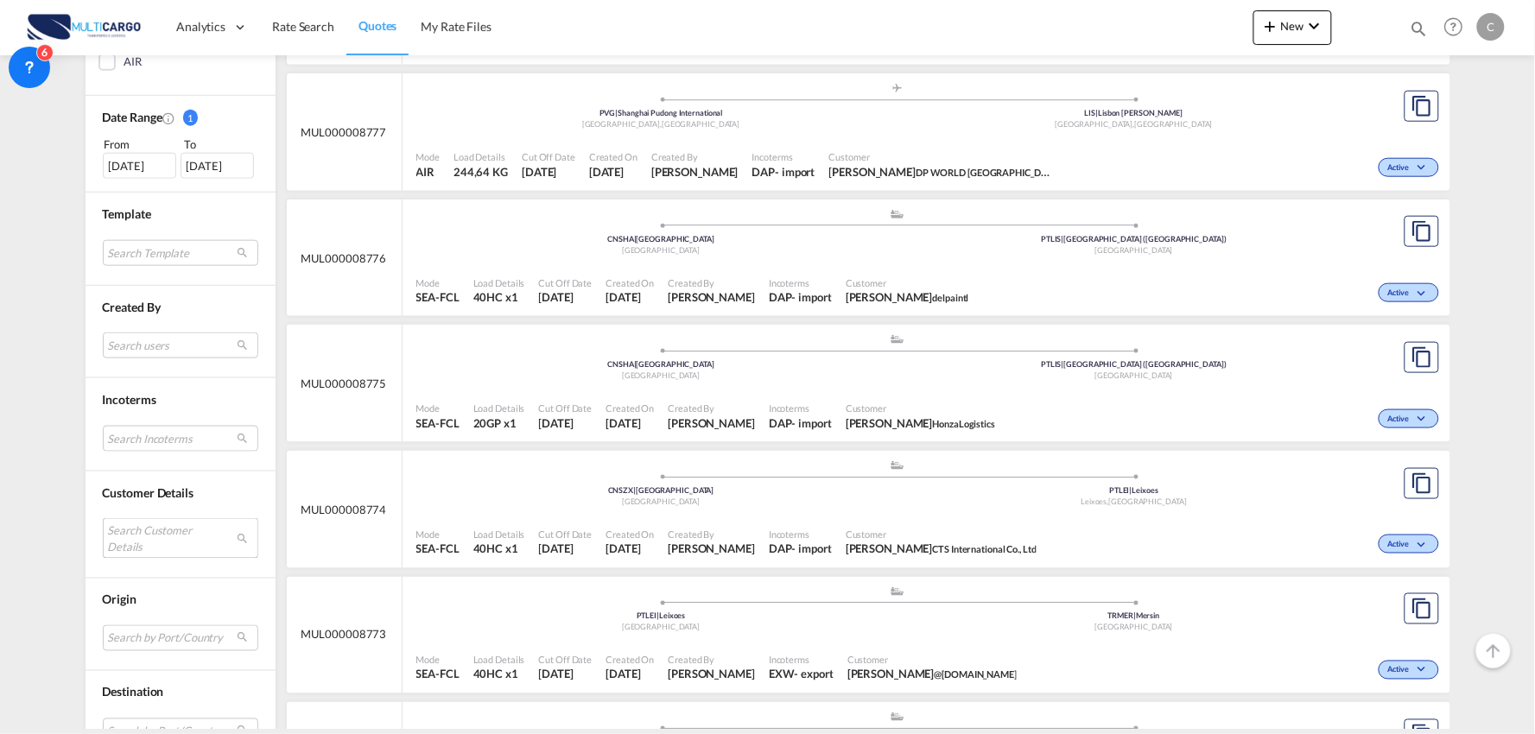
click at [114, 542] on md-select "Search Customer Details user name user molly Mo sales3_csx@honzalogistics.com |…" at bounding box center [180, 538] width 155 height 40
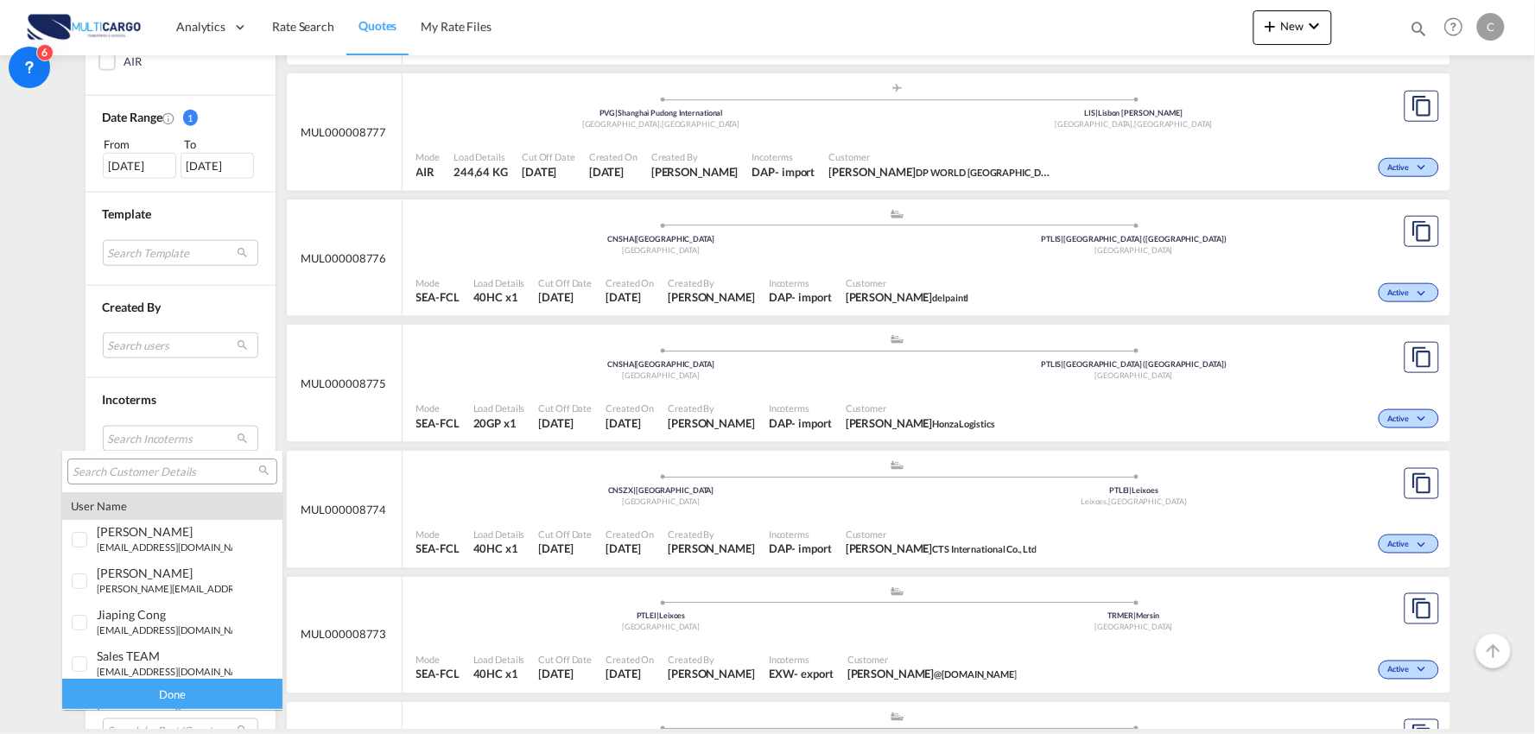
click at [142, 465] on input "search" at bounding box center [166, 473] width 186 height 16
click at [133, 466] on input "search" at bounding box center [166, 473] width 186 height 16
click at [147, 473] on input "search" at bounding box center [166, 473] width 186 height 16
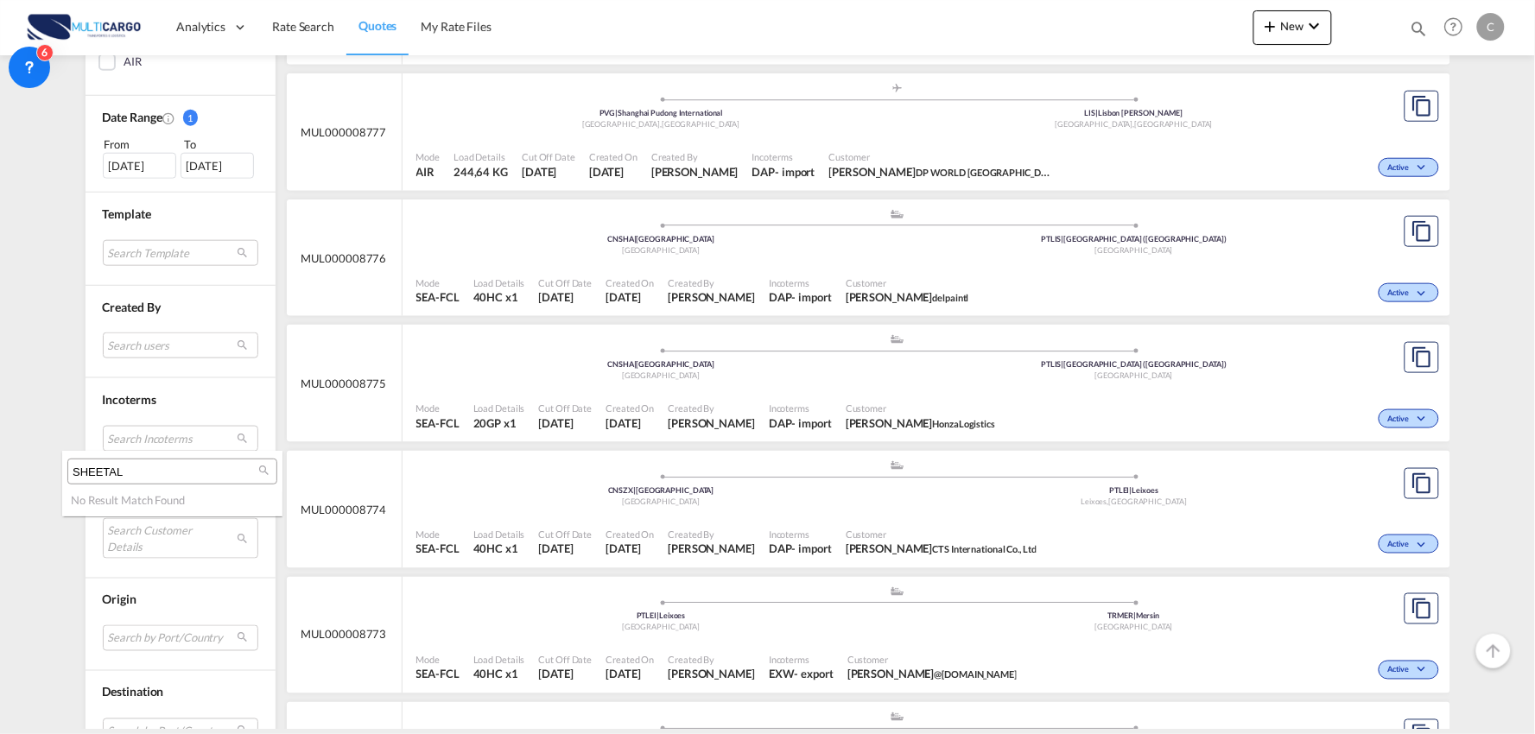
click at [130, 469] on input "SHEETAL" at bounding box center [166, 473] width 186 height 16
type input "S"
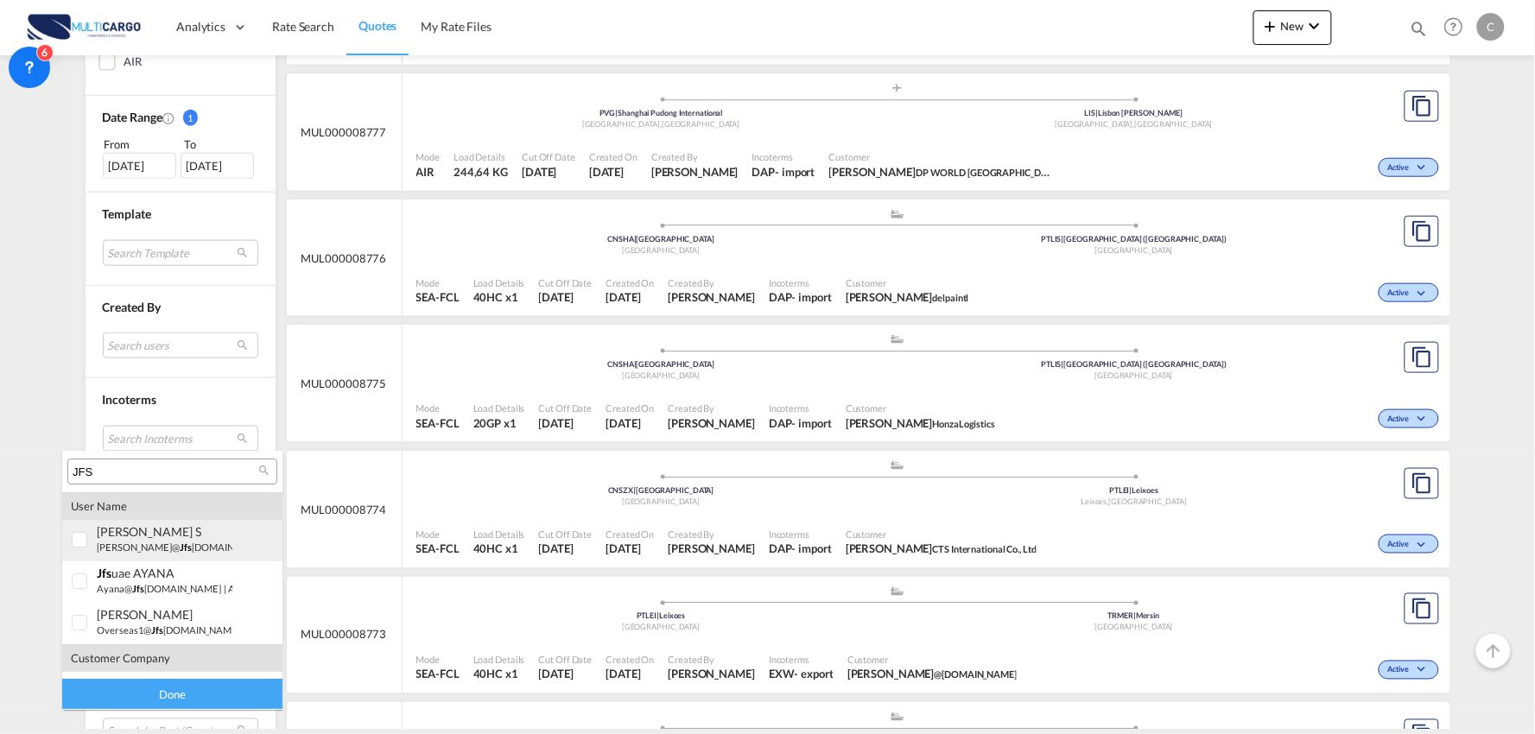
type input "JFS"
click at [102, 538] on div "sheethal S sheethal@ jfs logistics.com | sheethal@ jfs logistics.com" at bounding box center [165, 538] width 136 height 29
click at [183, 695] on div "Done" at bounding box center [172, 695] width 220 height 30
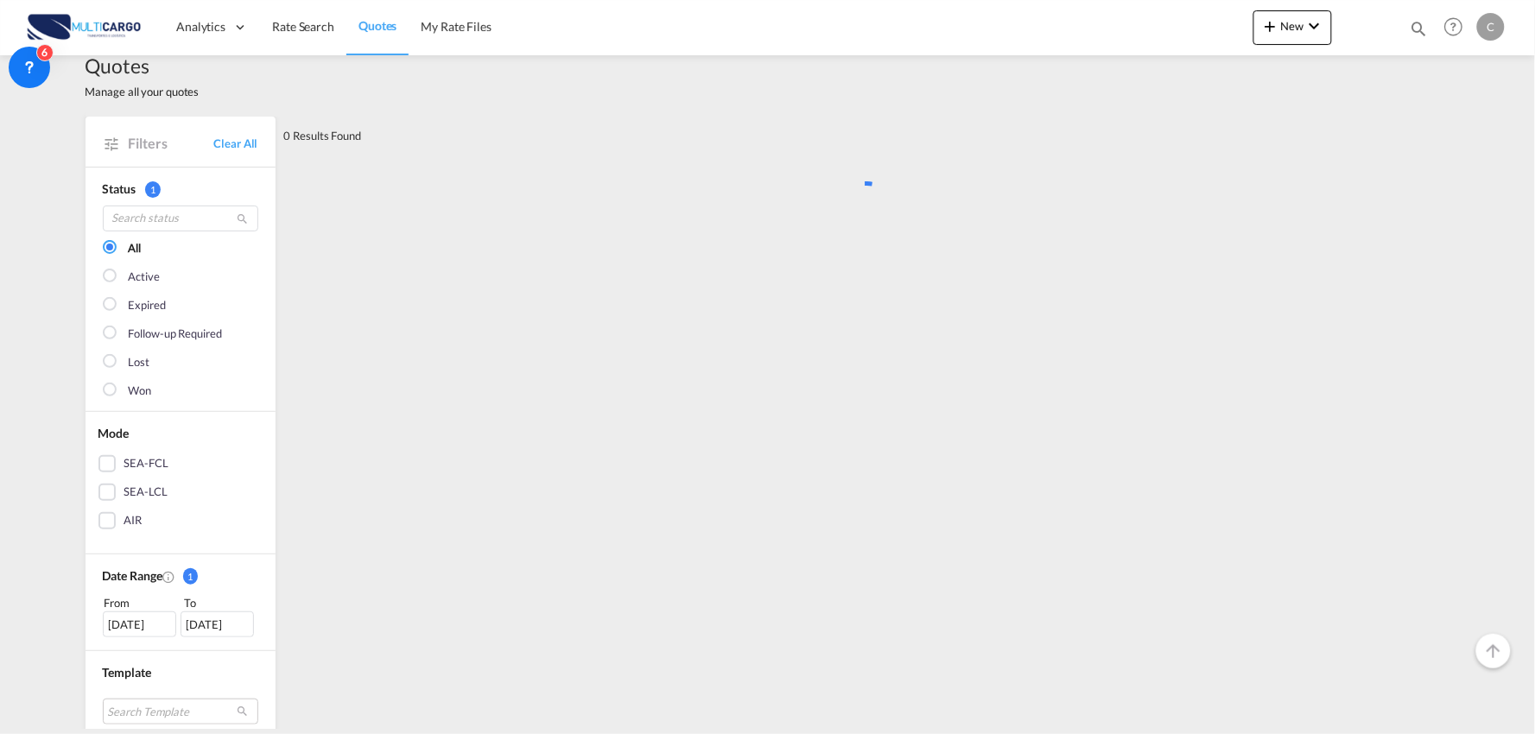
scroll to position [0, 0]
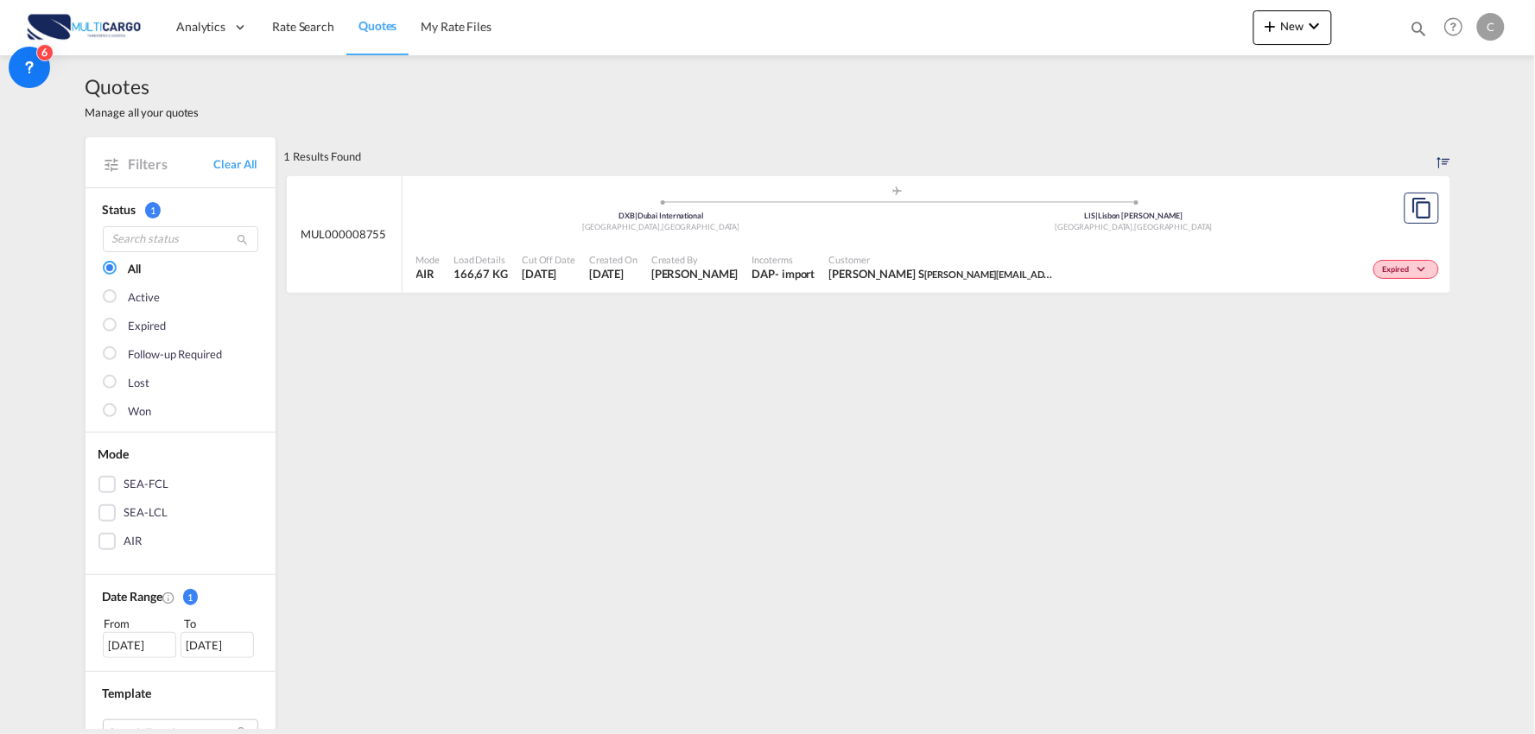
click at [755, 263] on span "Incoterms" at bounding box center [783, 259] width 63 height 13
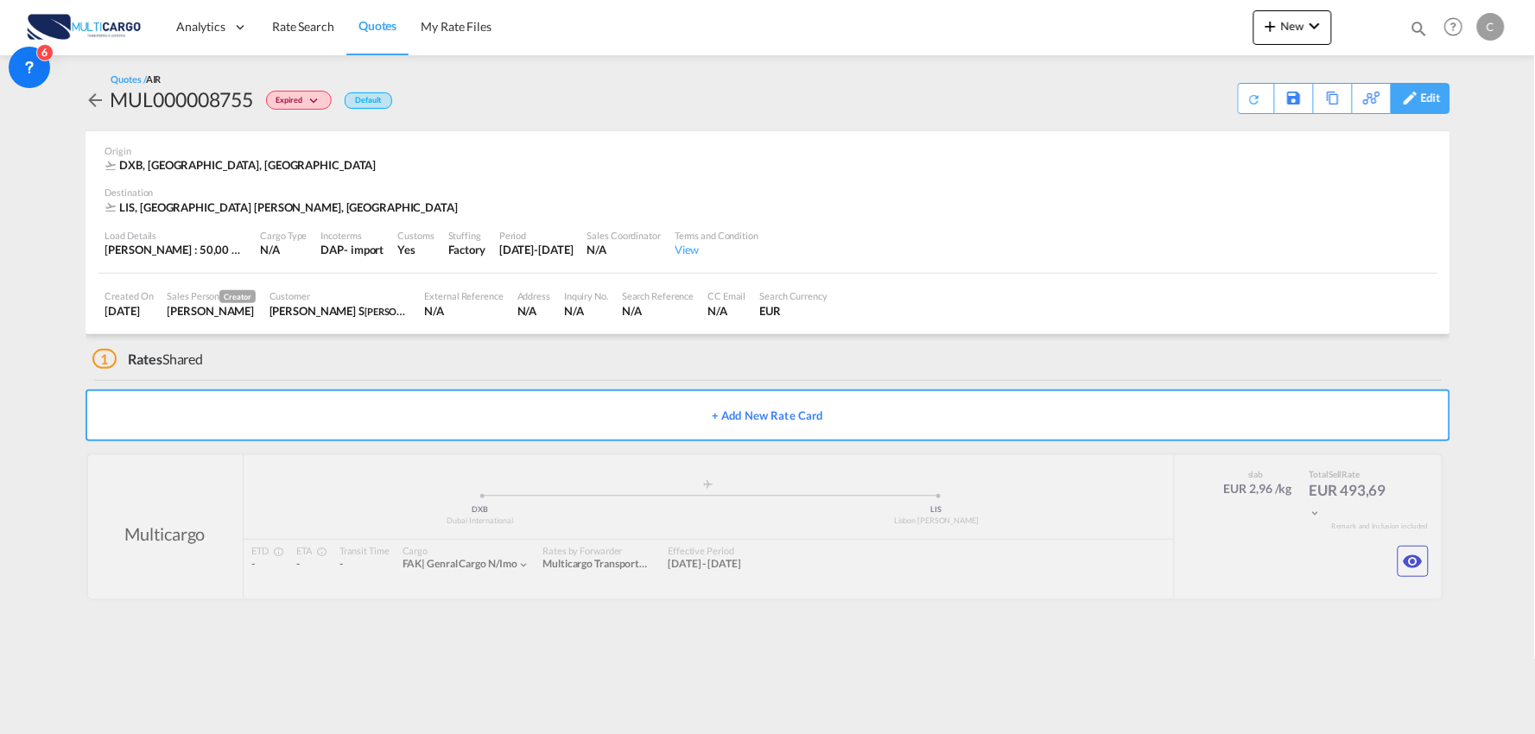
click at [1425, 110] on div "Edit" at bounding box center [1431, 98] width 20 height 29
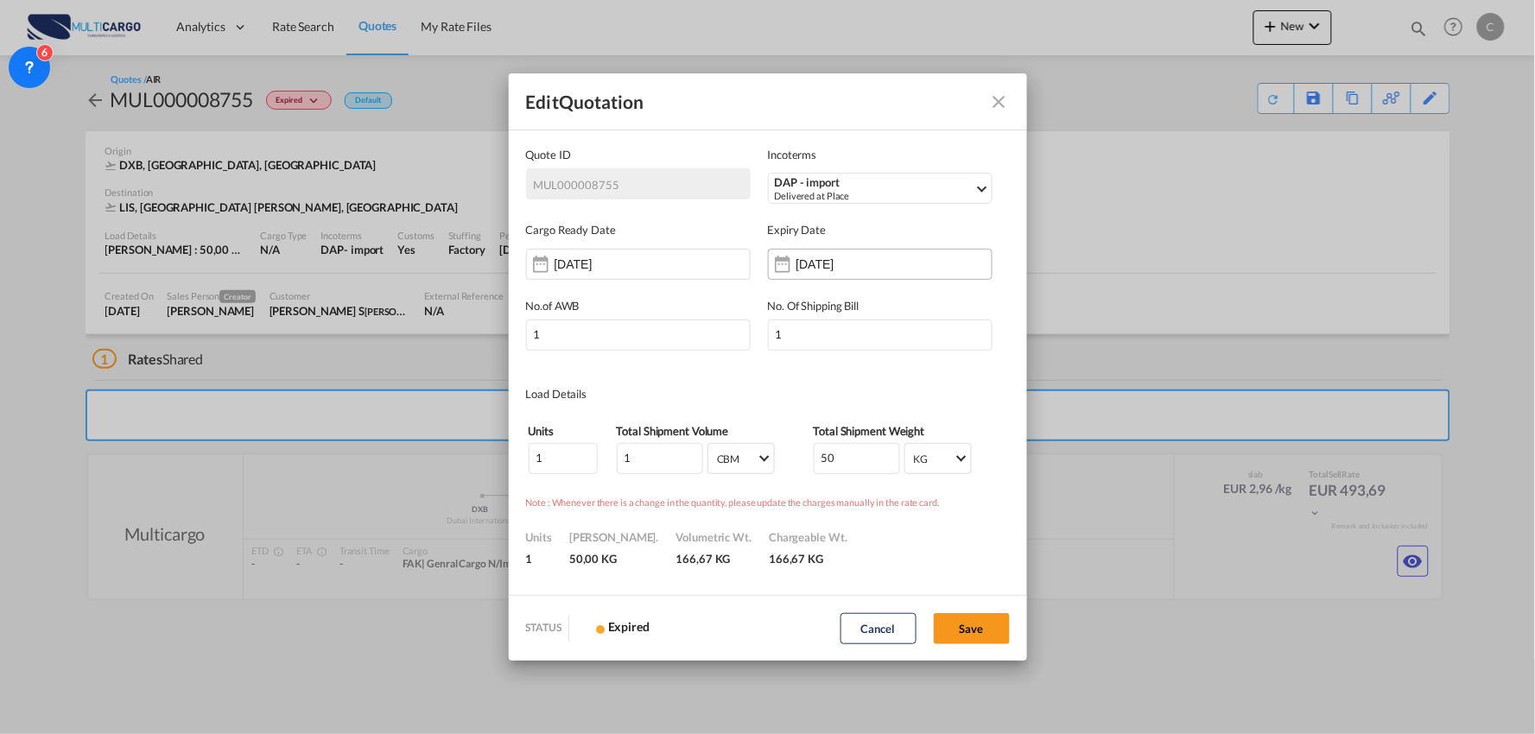
click at [800, 264] on input "12 Oct 2025" at bounding box center [850, 264] width 109 height 14
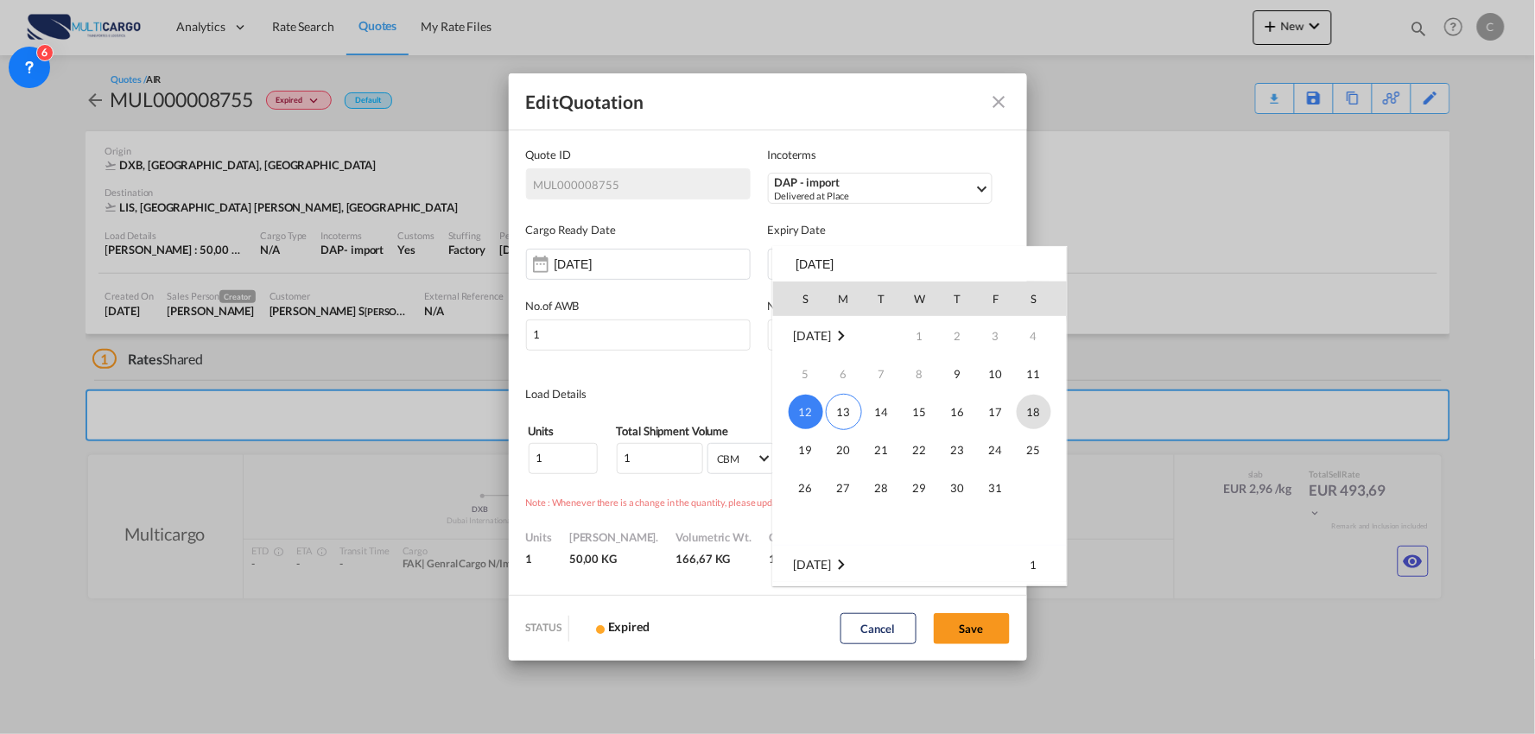
click at [1040, 418] on span "18" at bounding box center [1034, 412] width 35 height 35
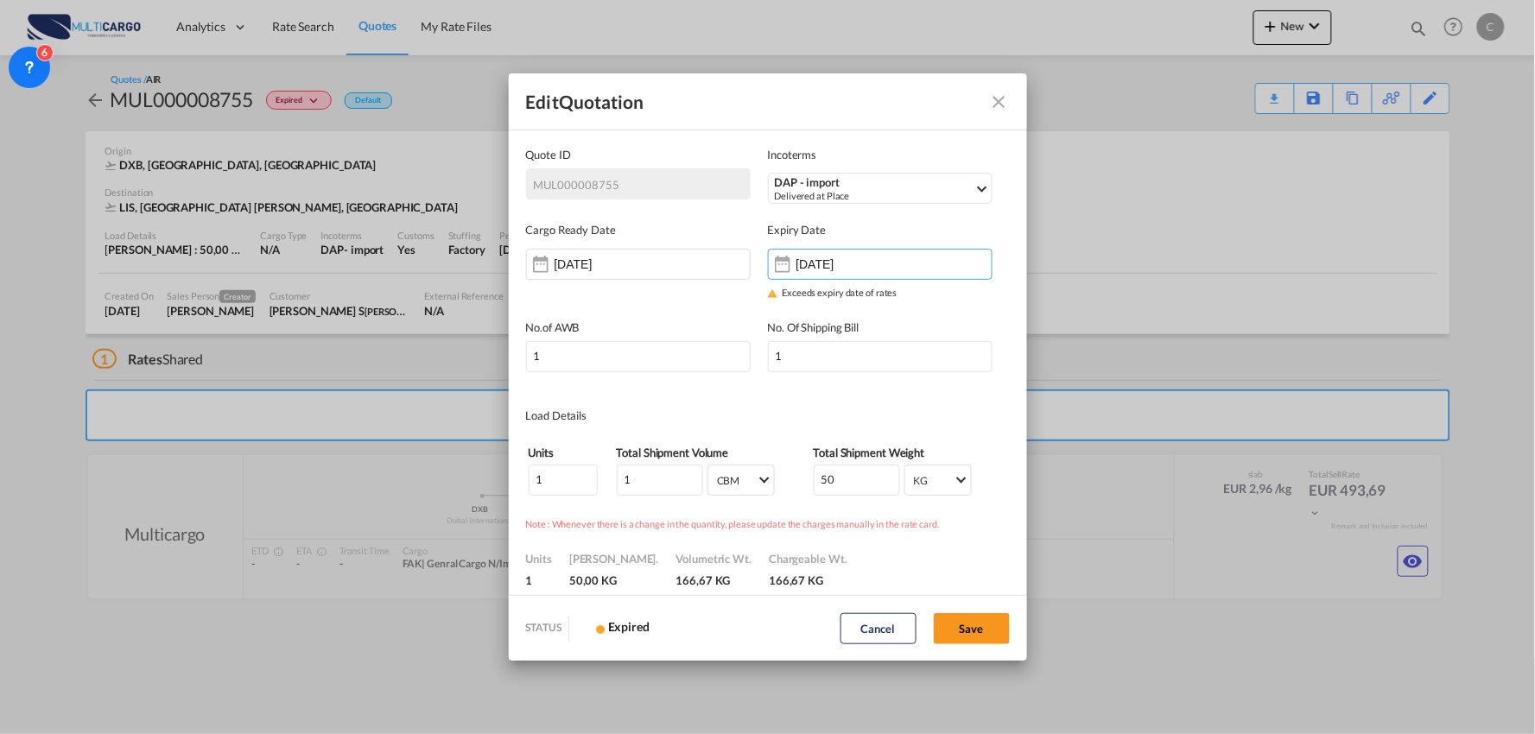
type input "18 Oct 2025"
click at [985, 623] on button "Save" at bounding box center [972, 628] width 76 height 31
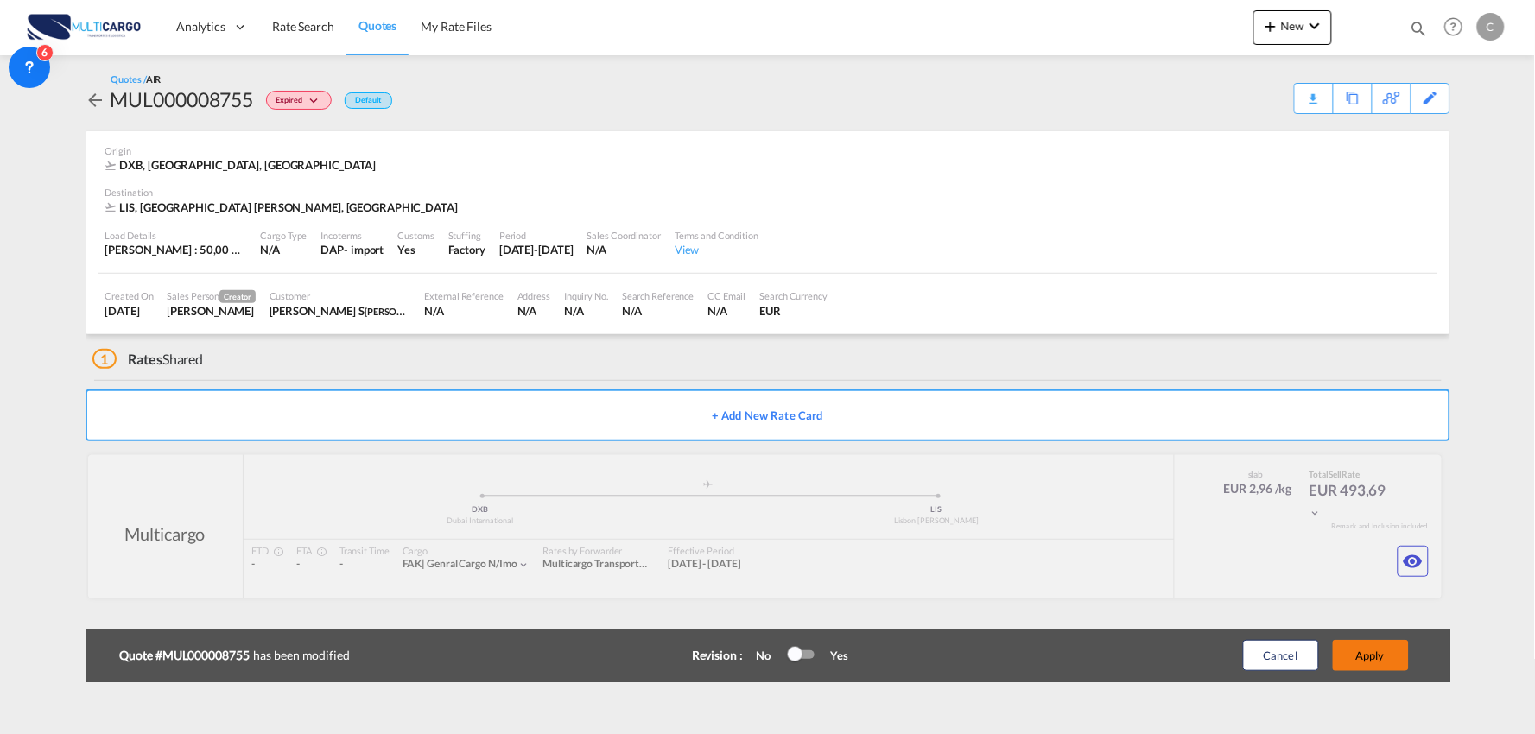
click at [1359, 661] on button "Apply" at bounding box center [1371, 655] width 76 height 31
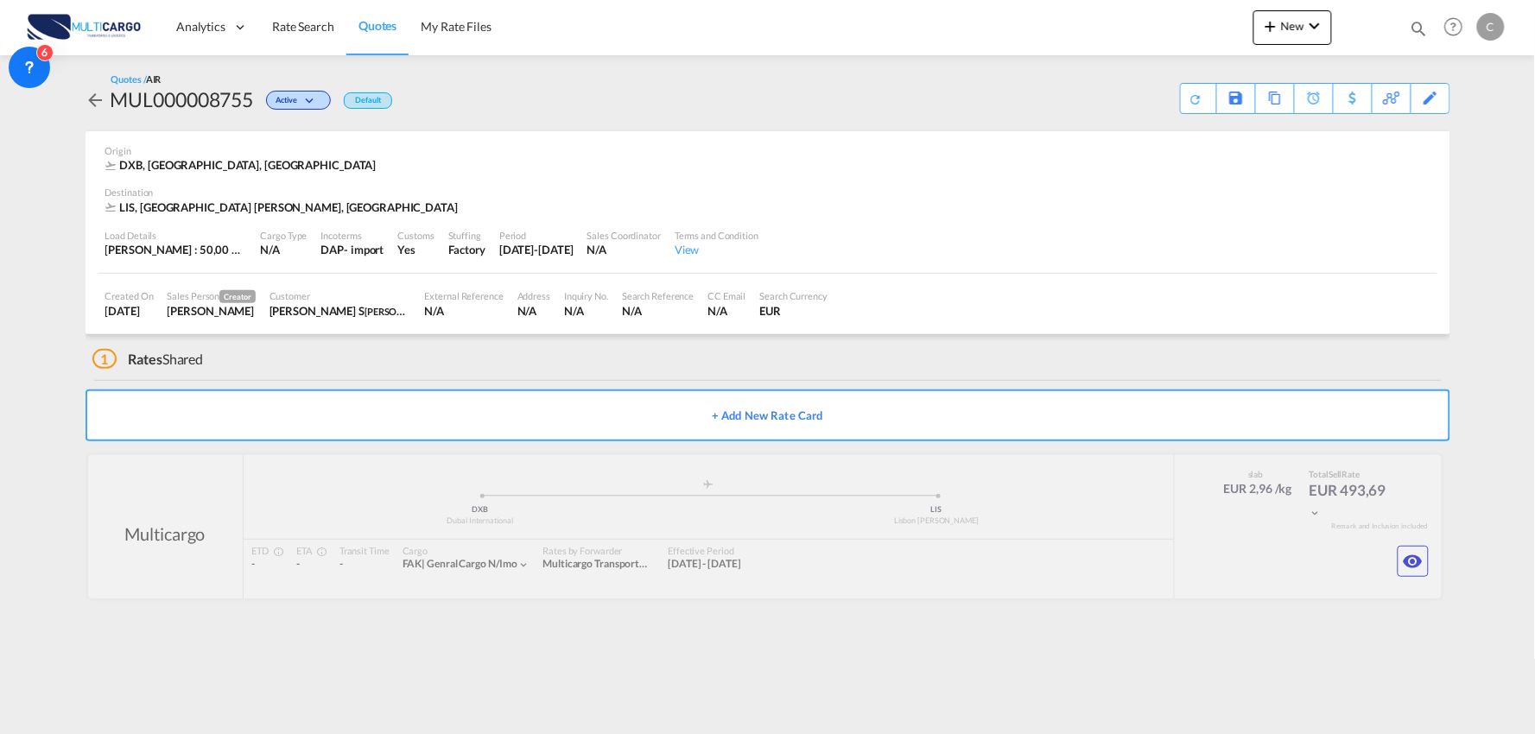
click at [846, 637] on md-content "Analytics Reports Dashboard Rate Search Quotes My Rate Files New Rates Ratecard" at bounding box center [767, 367] width 1535 height 734
click at [1419, 557] on md-icon "icon-eye" at bounding box center [1413, 561] width 21 height 21
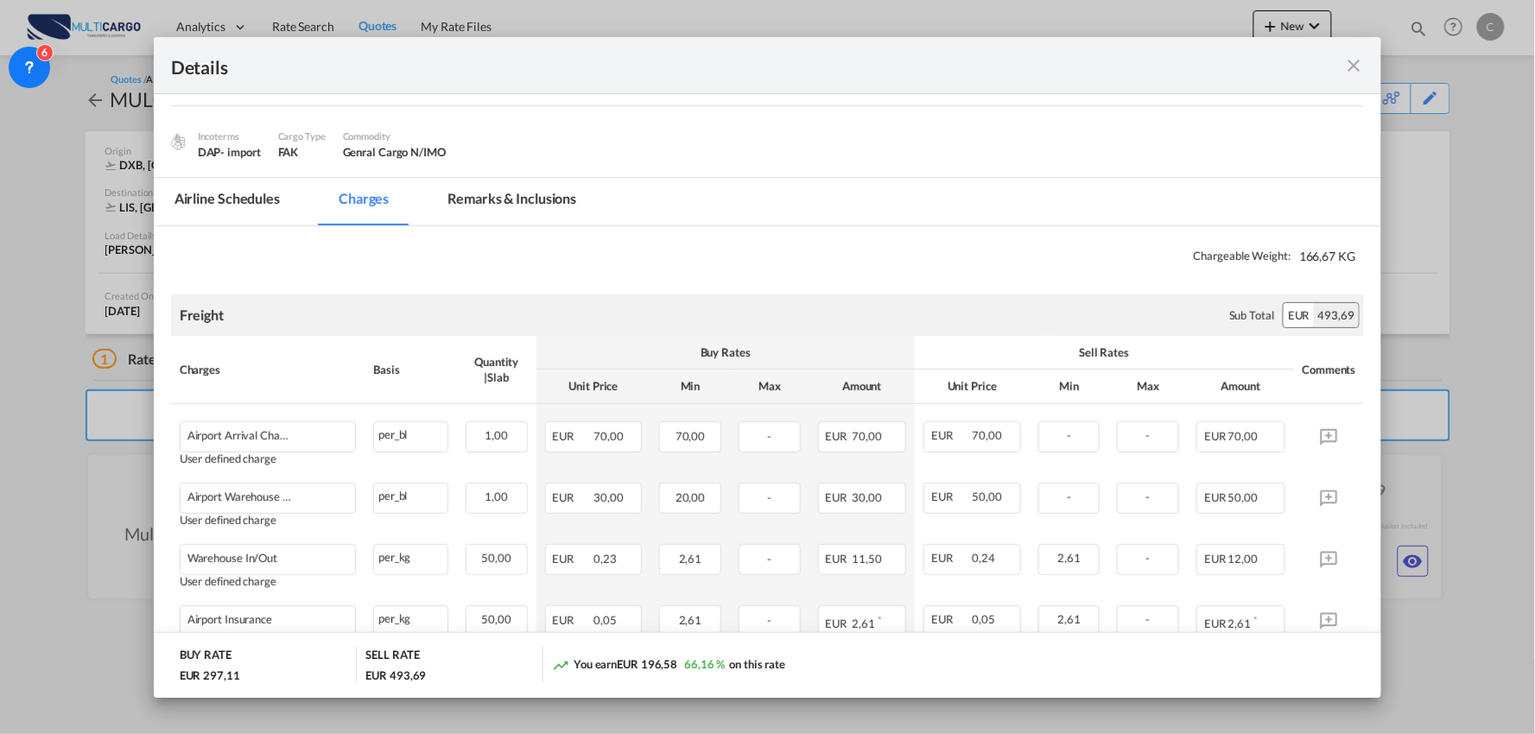
scroll to position [383, 0]
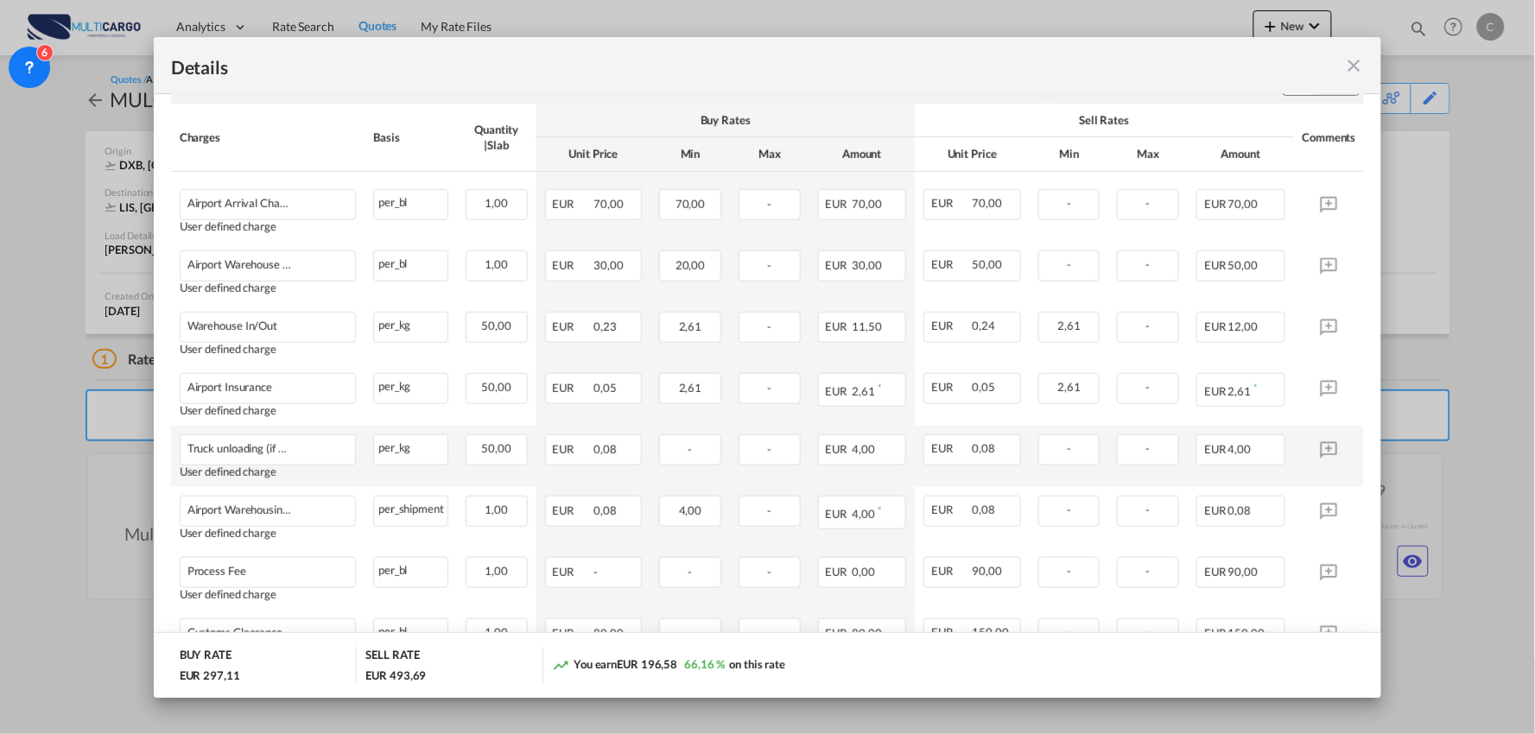
click at [1060, 476] on td "-" at bounding box center [1069, 456] width 79 height 61
click at [1067, 453] on span "-" at bounding box center [1069, 448] width 4 height 14
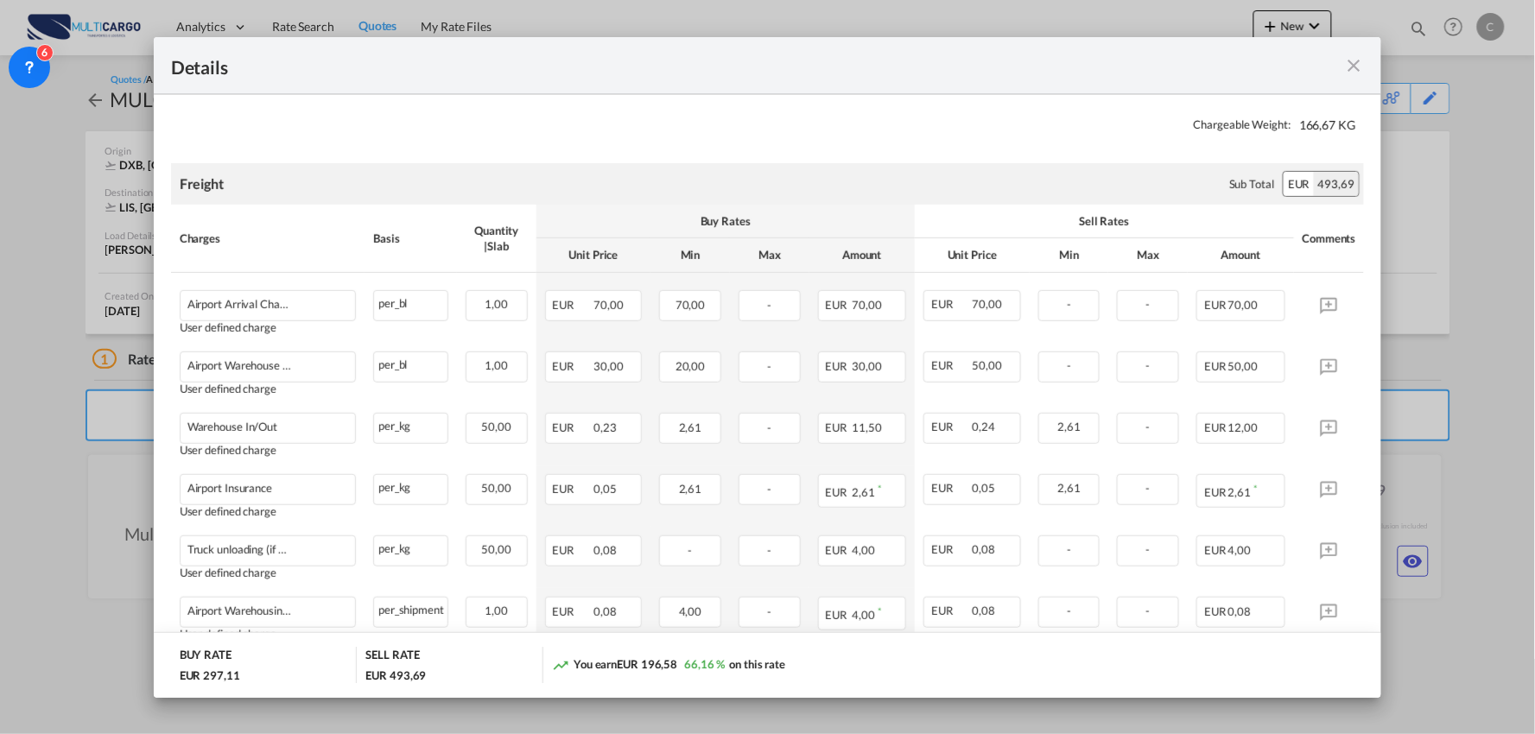
scroll to position [250, 0]
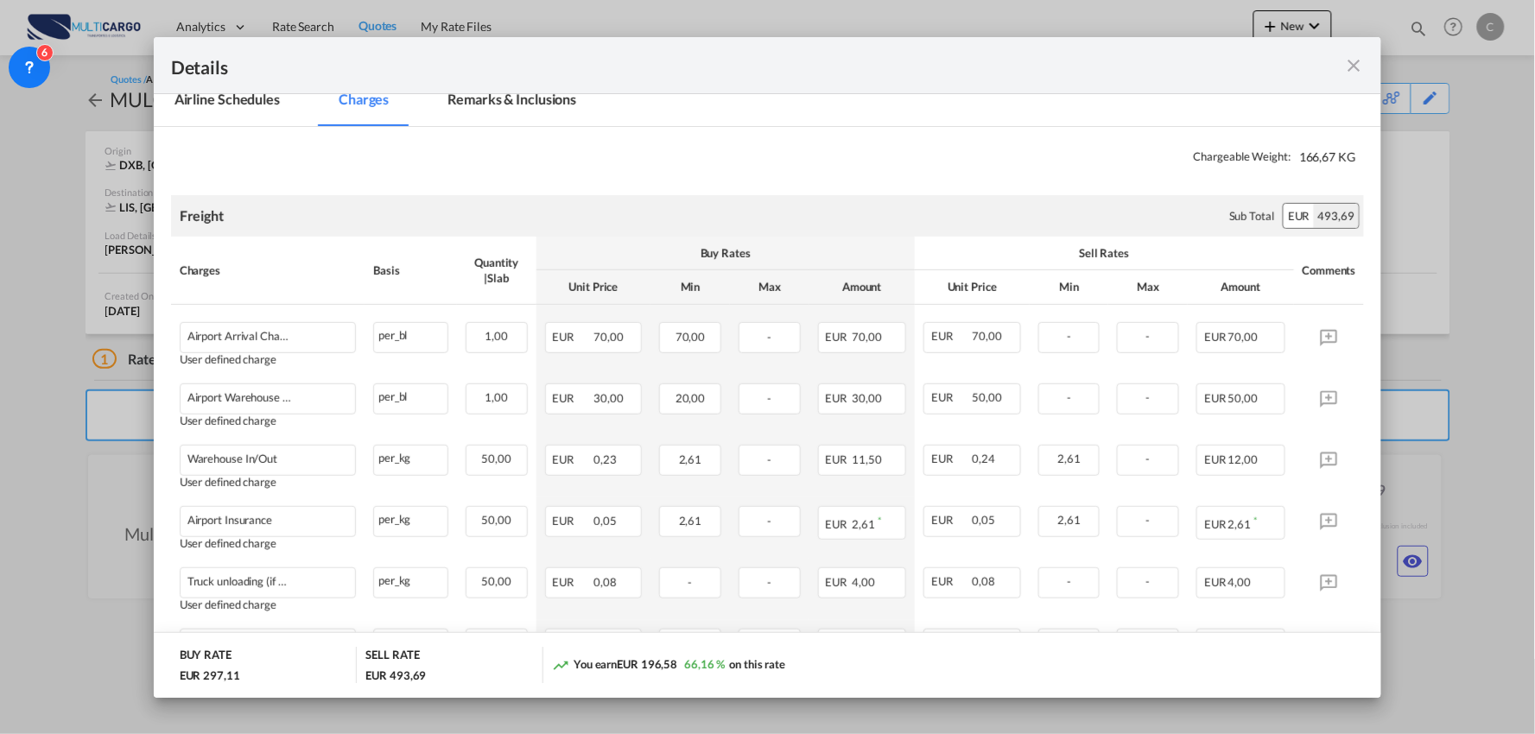
click at [1352, 63] on md-icon "icon-close fg-AAA8AD m-0 cursor" at bounding box center [1353, 65] width 21 height 21
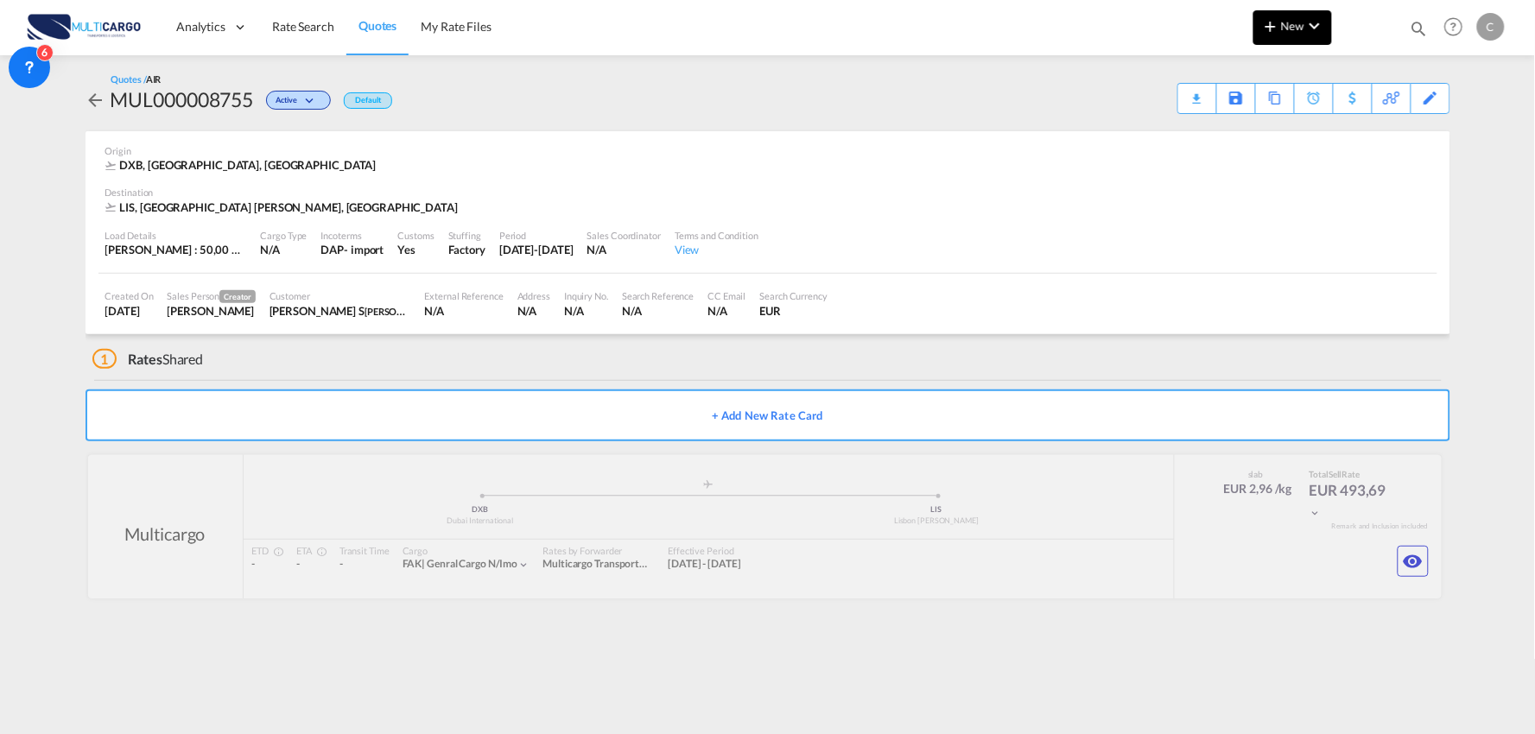
click at [1306, 22] on md-icon "icon-chevron-down" at bounding box center [1314, 26] width 21 height 21
click at [1271, 125] on div "Quote" at bounding box center [1269, 129] width 64 height 43
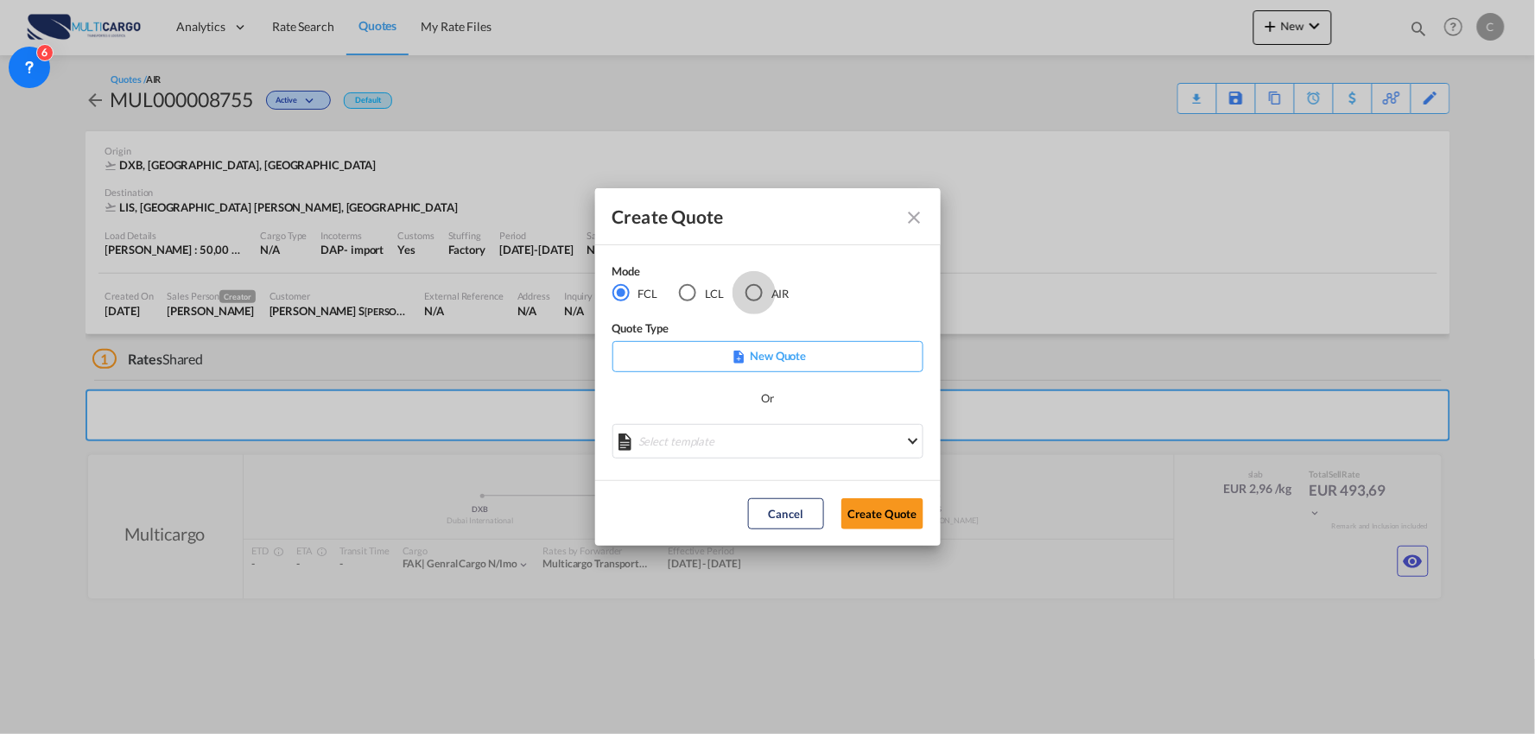
click at [761, 291] on div "AIR" at bounding box center [753, 292] width 17 height 17
click at [765, 434] on md-select "Select template EXP EXW AIR 09/2025 Patricia Barroso | 12 Sep 2025 IMP_DAP_AIR …" at bounding box center [767, 441] width 311 height 35
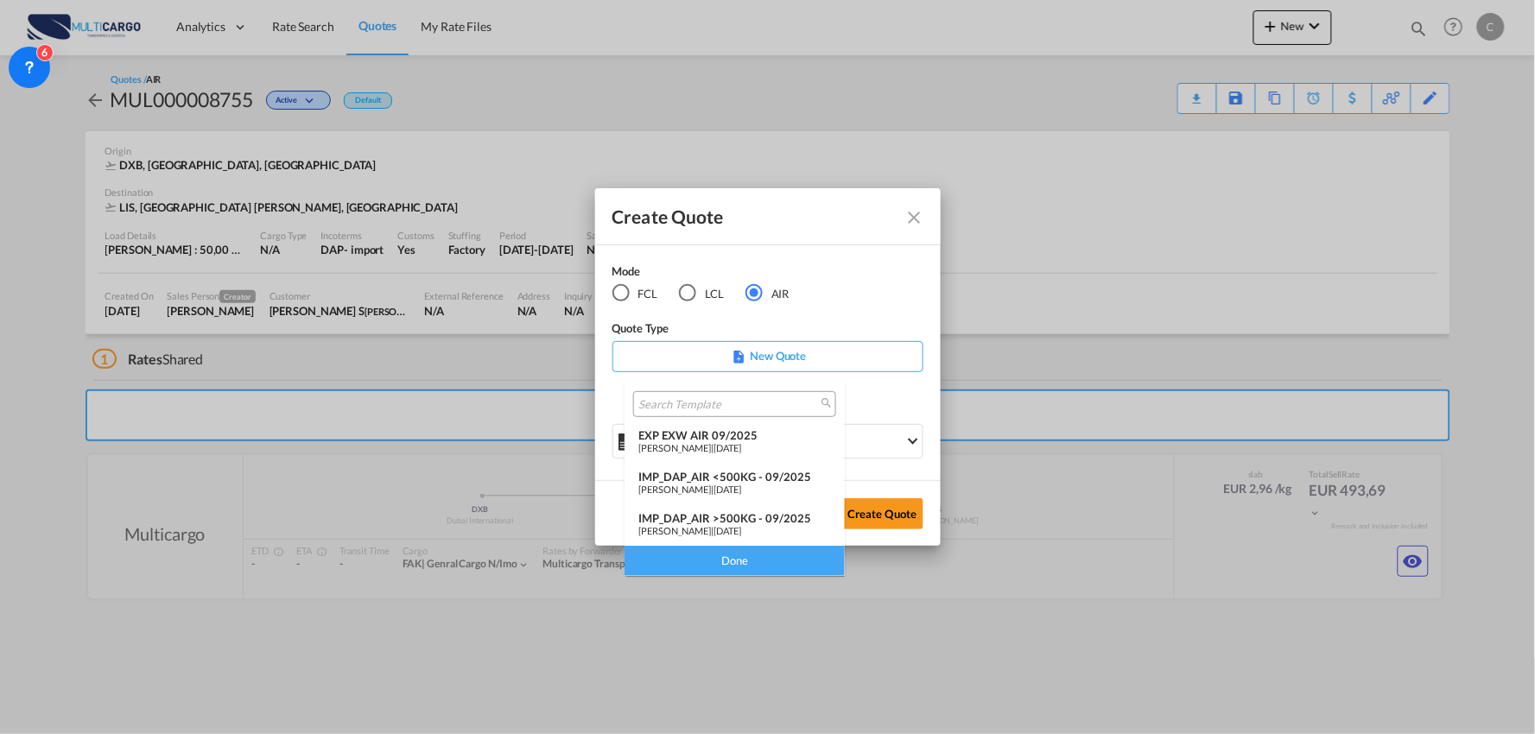
click at [774, 511] on div "IMP_DAP_AIR >500KG - 09/2025" at bounding box center [734, 518] width 193 height 14
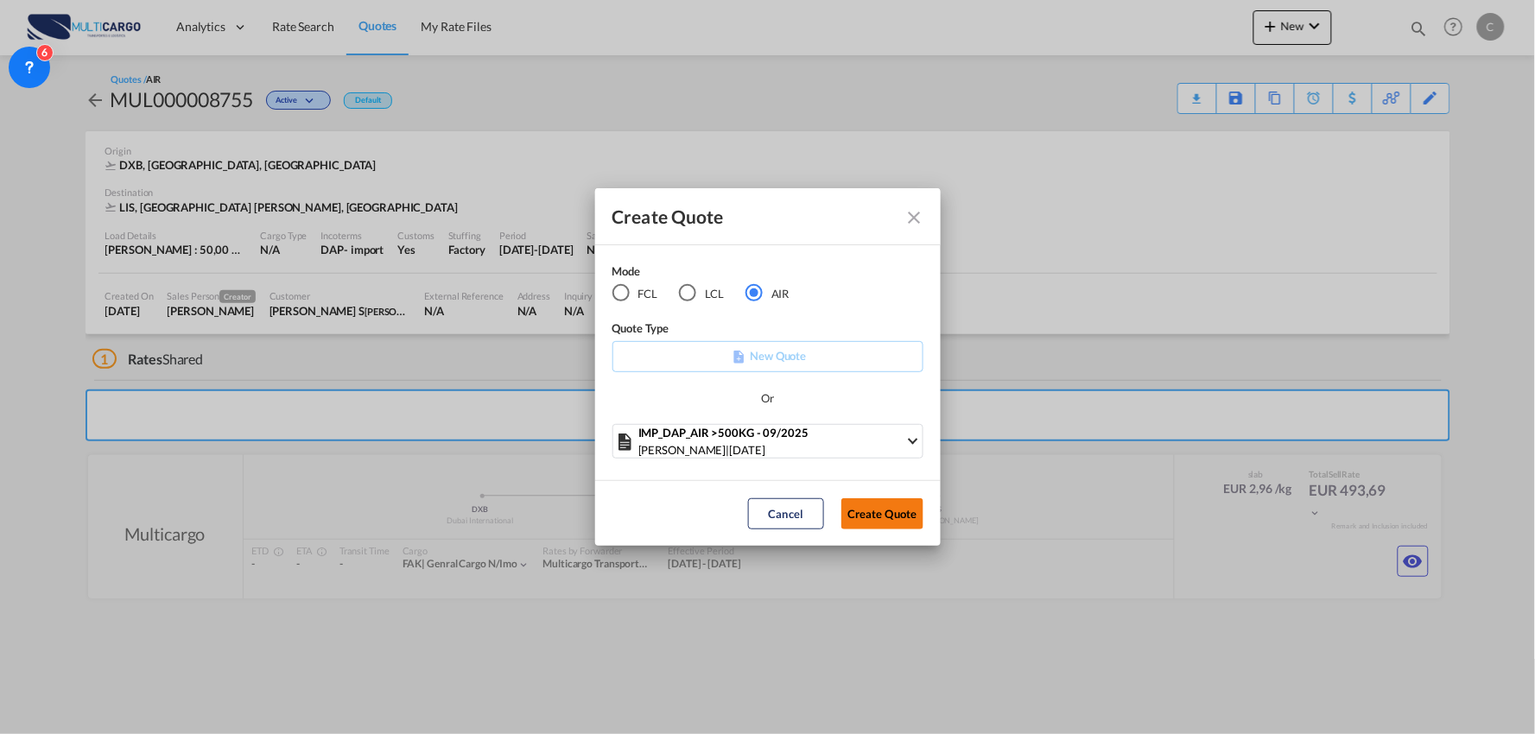
click at [865, 514] on button "Create Quote" at bounding box center [882, 513] width 82 height 31
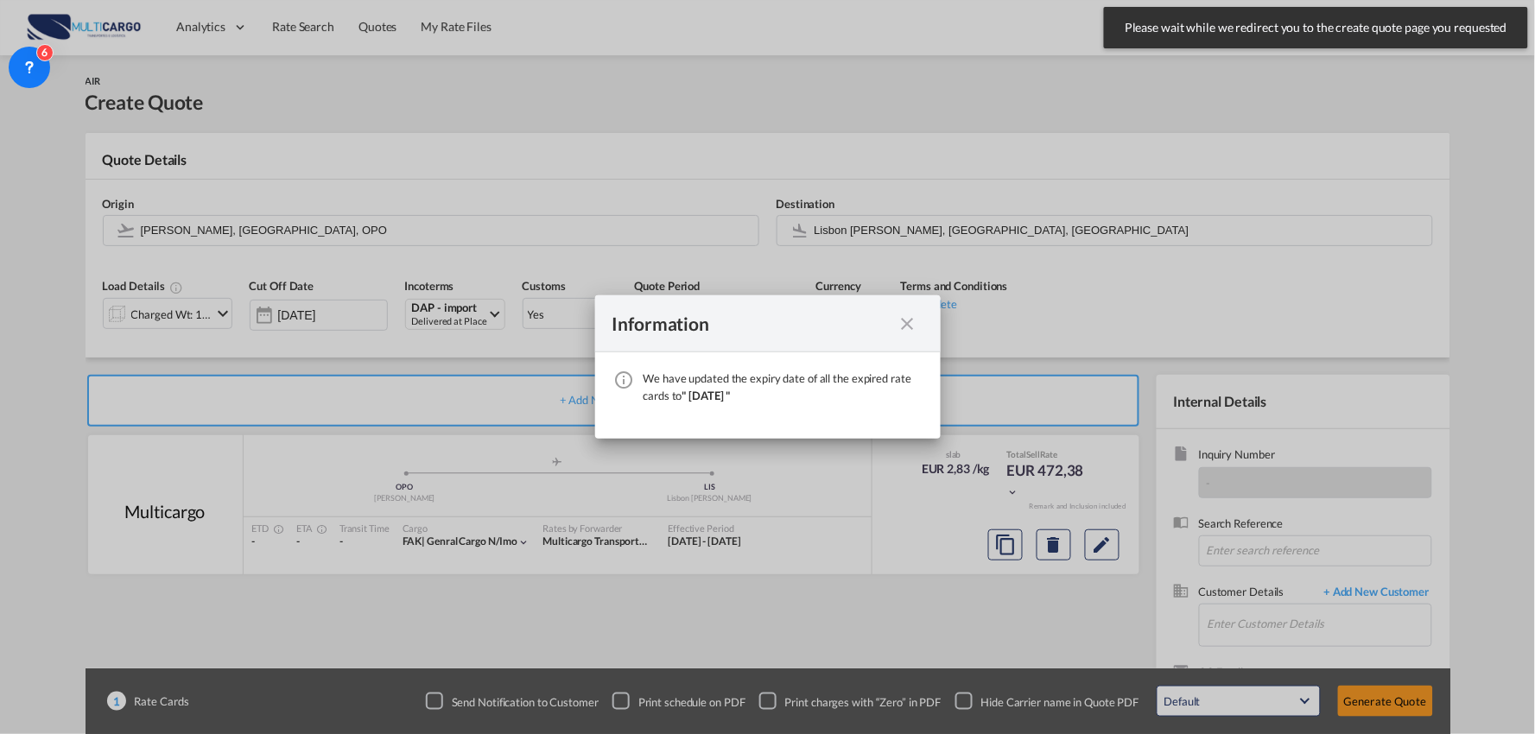
click at [916, 321] on md-icon "icon-close fg-AAA8AD cursor" at bounding box center [907, 324] width 21 height 21
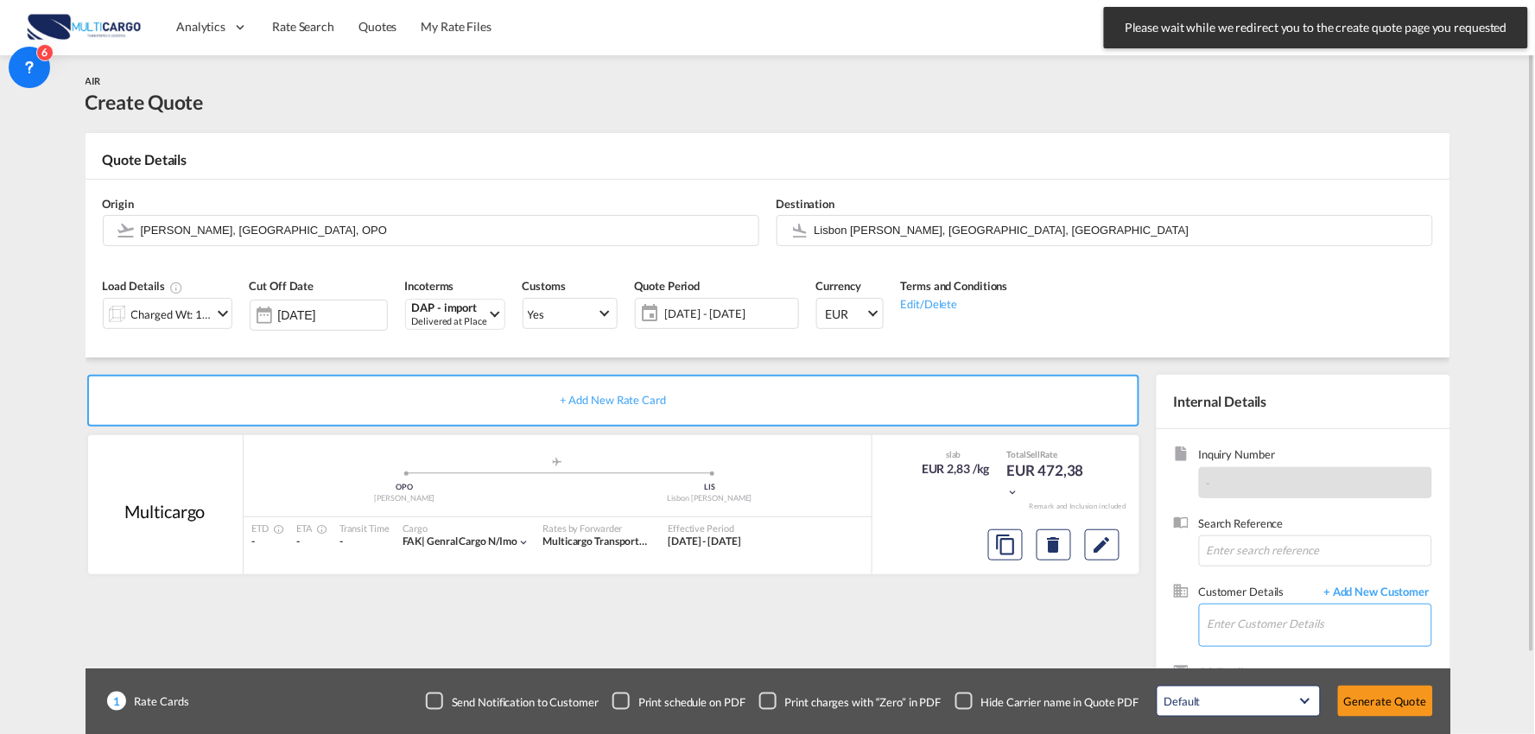
click at [1302, 619] on input "Enter Customer Details" at bounding box center [1319, 624] width 224 height 39
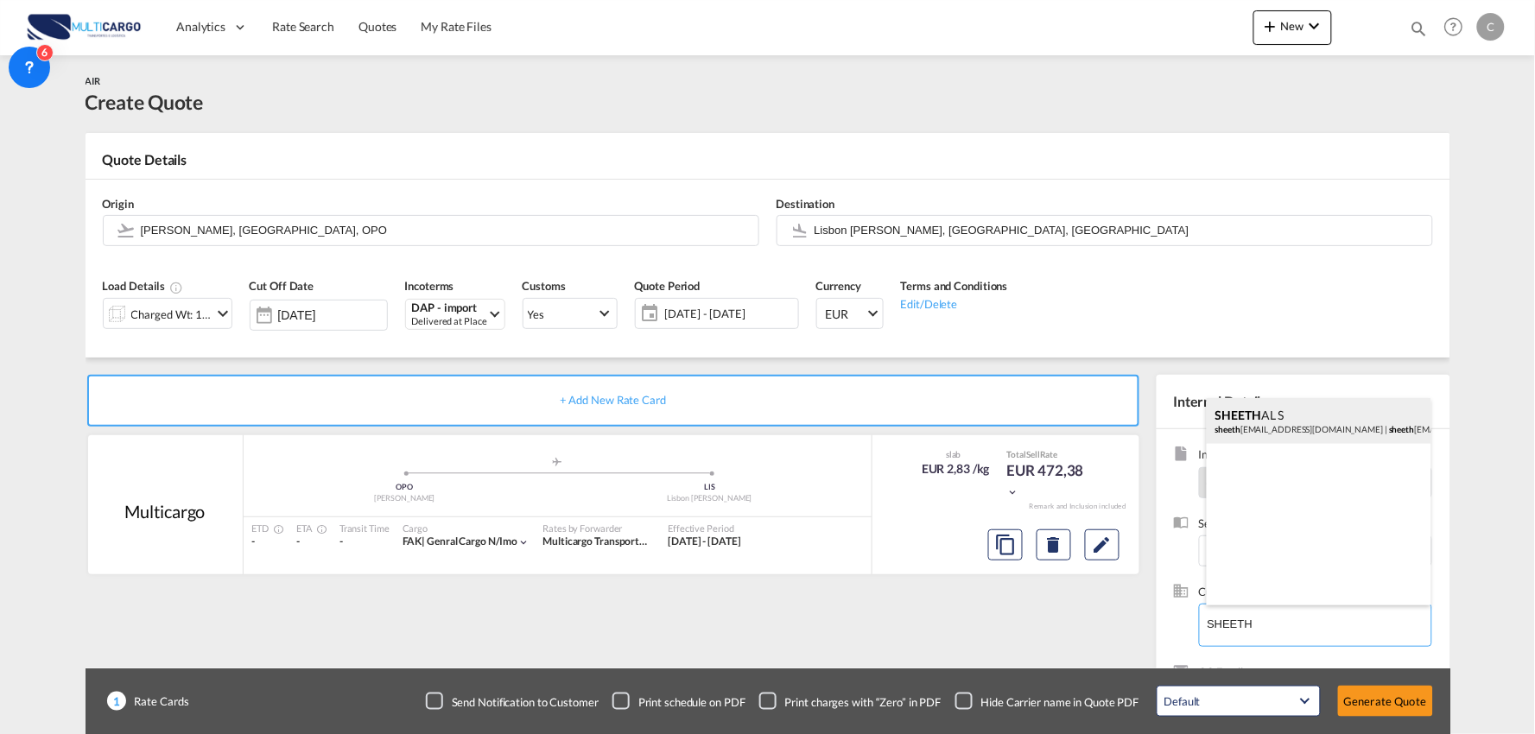
click at [1266, 415] on div "SHEETH AL S sheeth al@jfslogistics.com | sheeth al@jfslogistics.com" at bounding box center [1319, 421] width 225 height 47
type input "sheethal@jfslogistics.com, SHEETHAL S, sheethal@jfslogistics.com"
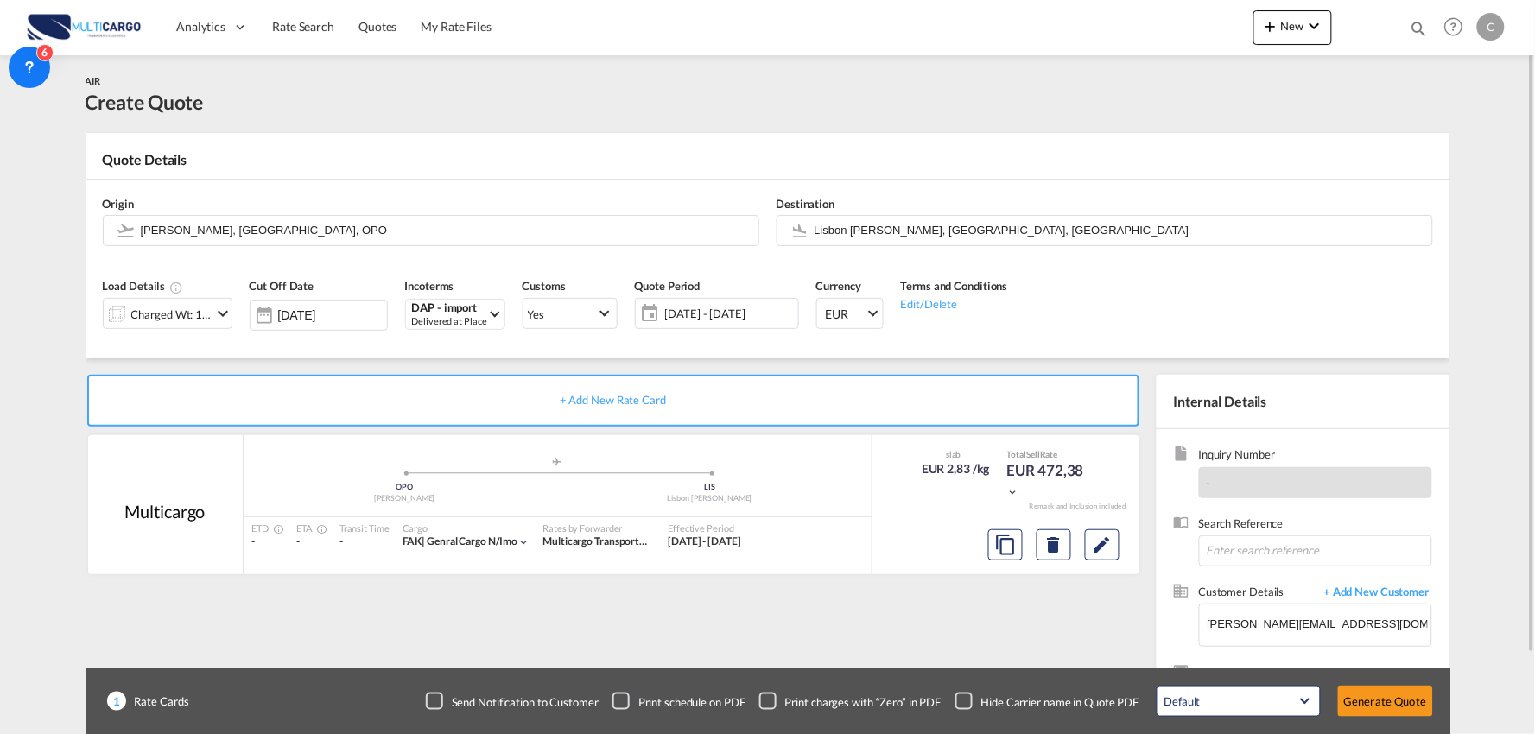
click at [964, 696] on div "Checkbox No Ink" at bounding box center [963, 701] width 17 height 17
drag, startPoint x: 950, startPoint y: 632, endPoint x: 960, endPoint y: 629, distance: 10.9
click at [960, 629] on div "+ Add New Rate Card Multicargo added by you .a{fill:#aaa8ad;} .a{fill:#aaa8ad;}…" at bounding box center [617, 555] width 1062 height 361
click at [216, 314] on md-icon "icon-chevron-down" at bounding box center [222, 313] width 21 height 21
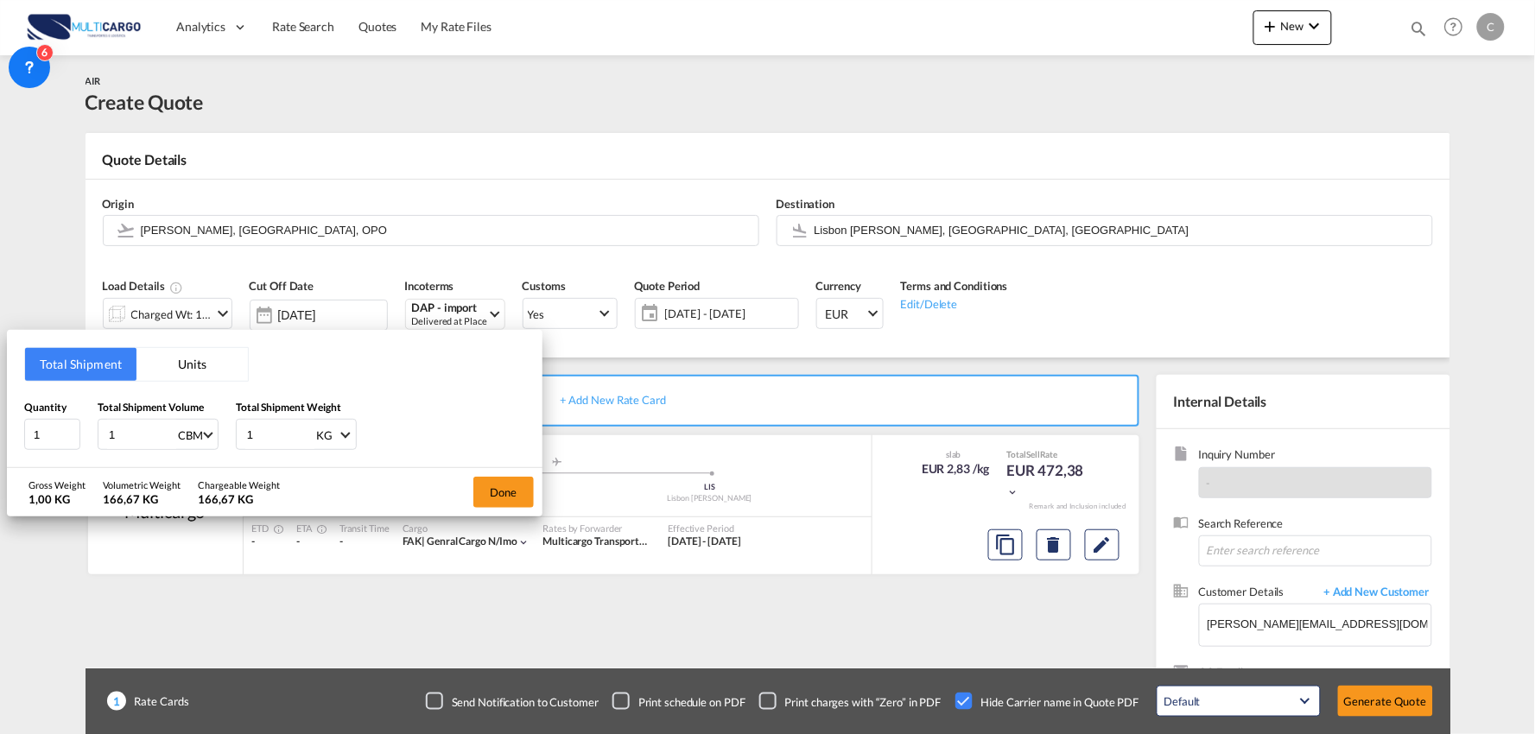
drag, startPoint x: 291, startPoint y: 437, endPoint x: 190, endPoint y: 436, distance: 101.1
click at [190, 436] on div "Quantity 1 Total Shipment Volume 1 CBM CBM CFT KG LB Total Shipment Weight 1 KG…" at bounding box center [274, 425] width 501 height 52
type input "50"
click at [516, 493] on button "Done" at bounding box center [503, 492] width 60 height 31
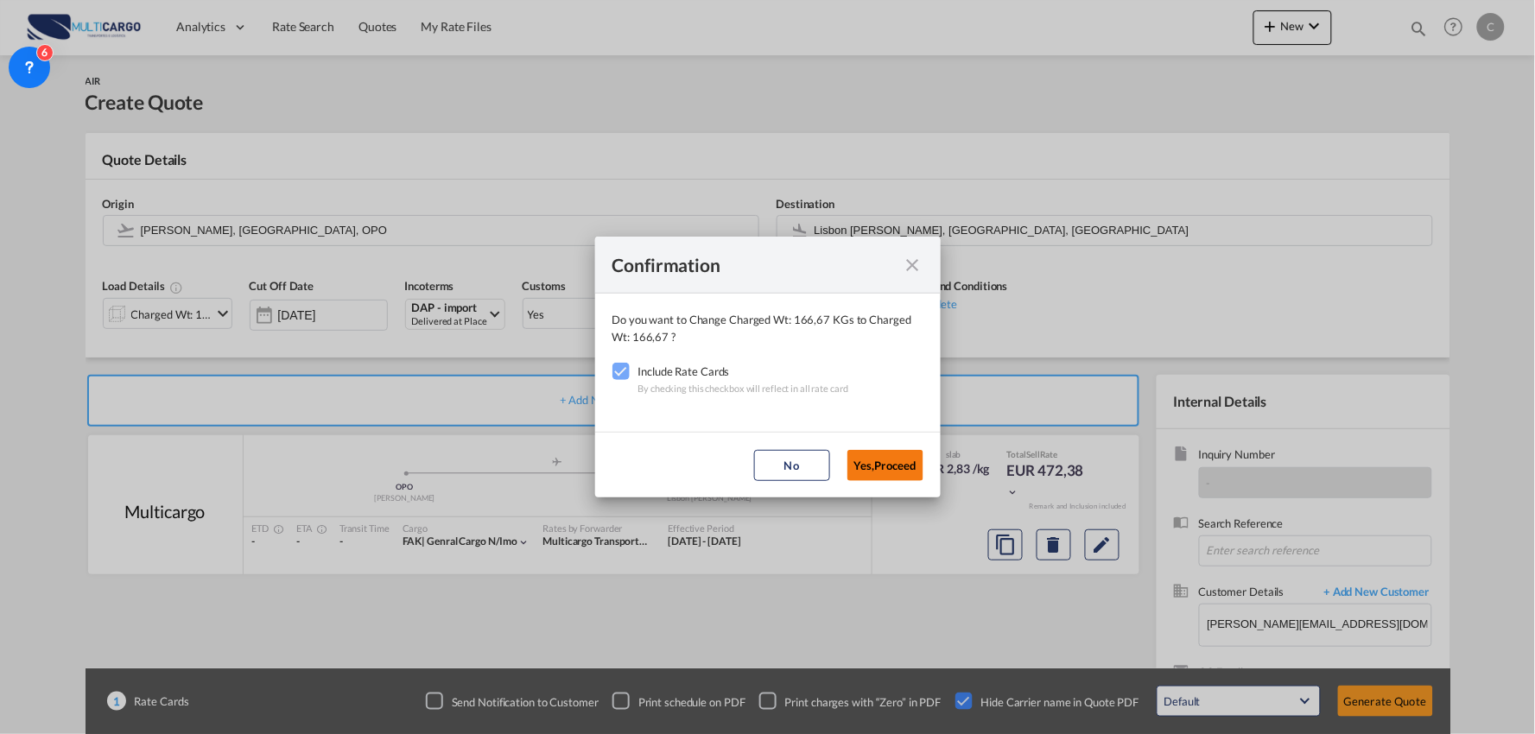
drag, startPoint x: 876, startPoint y: 461, endPoint x: 884, endPoint y: 412, distance: 50.0
click at [877, 460] on button "Yes,Proceed" at bounding box center [885, 465] width 76 height 31
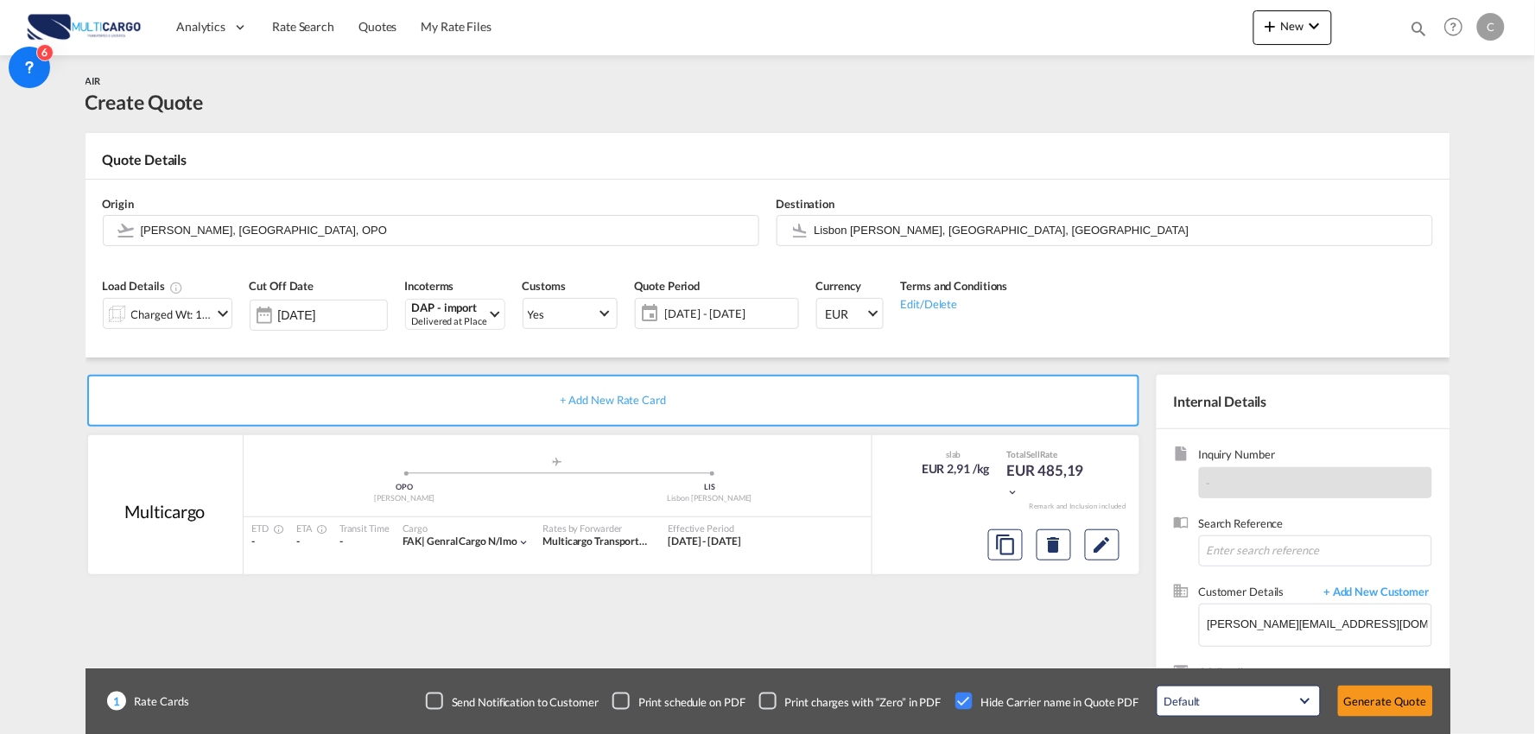
click at [855, 228] on input "Lisbon Portela, Lisbon, LIS" at bounding box center [1118, 230] width 609 height 30
drag, startPoint x: 400, startPoint y: 243, endPoint x: 374, endPoint y: 221, distance: 33.7
click at [396, 240] on md-autocomplete "Francisco de Sá Carneiro, Porto, OPO" at bounding box center [445, 230] width 610 height 31
click at [374, 221] on input "Francisco de Sá Carneiro, Porto, OPO" at bounding box center [445, 230] width 609 height 30
click at [370, 220] on input "Francisco de Sá Carneiro, Porto, OPO" at bounding box center [445, 230] width 609 height 30
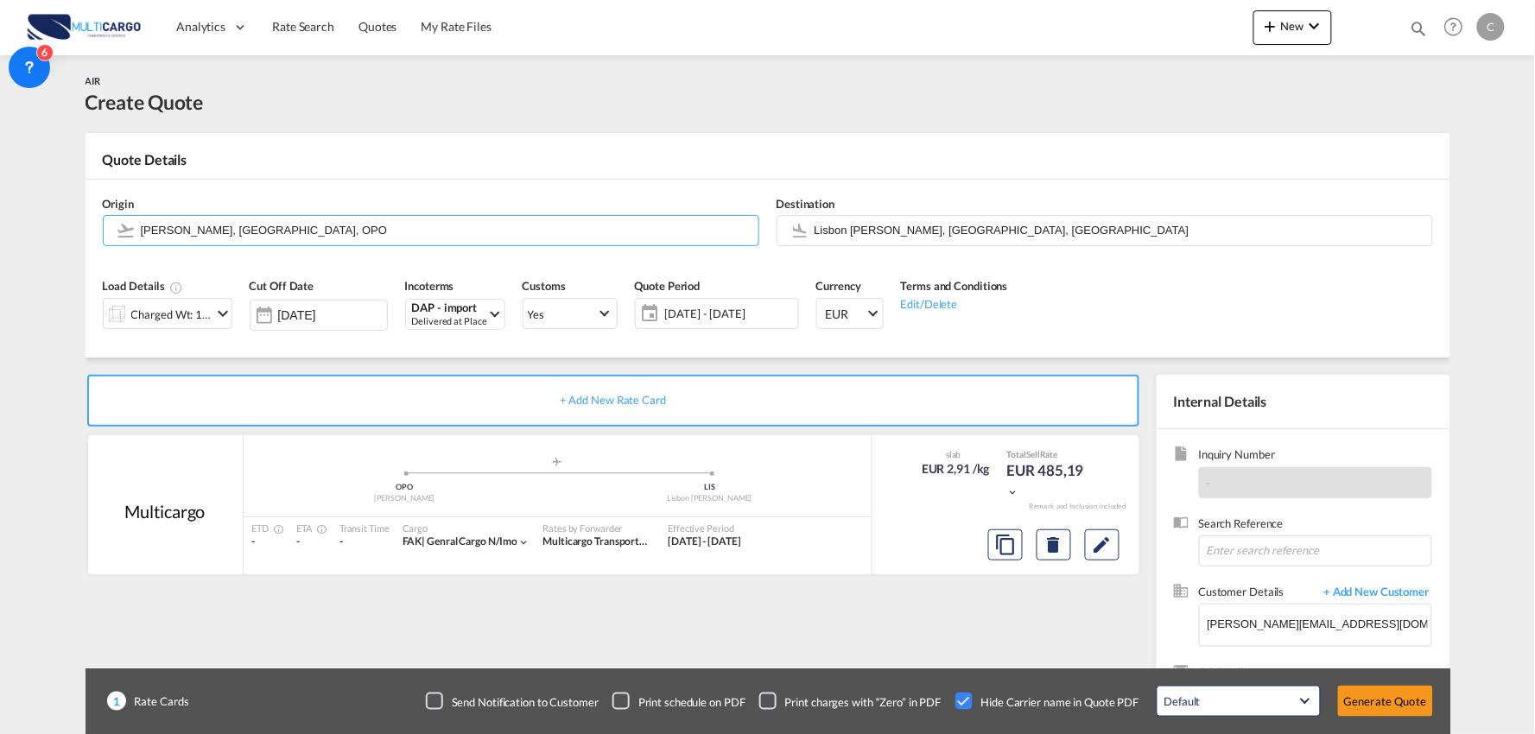
drag, startPoint x: 168, startPoint y: 227, endPoint x: -30, endPoint y: 228, distance: 198.7
click at [0, 228] on html "Analytics Reports Dashboard Rate Search Quotes My Rate Files" at bounding box center [767, 367] width 1535 height 734
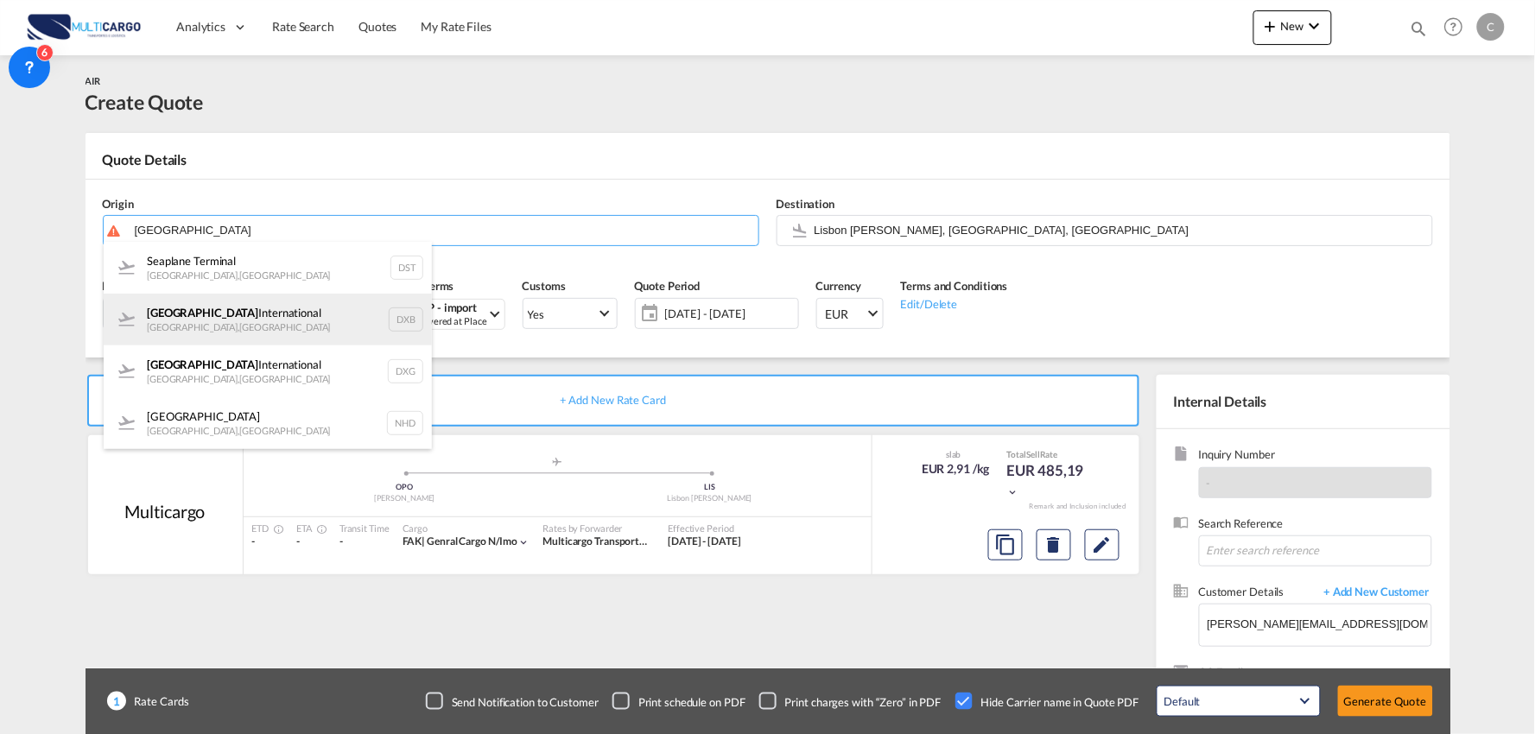
click at [250, 324] on div "Dubai International Dubai , United Arab Emirates DXB" at bounding box center [268, 320] width 328 height 52
type input "Dubai International, Dubai, DXB"
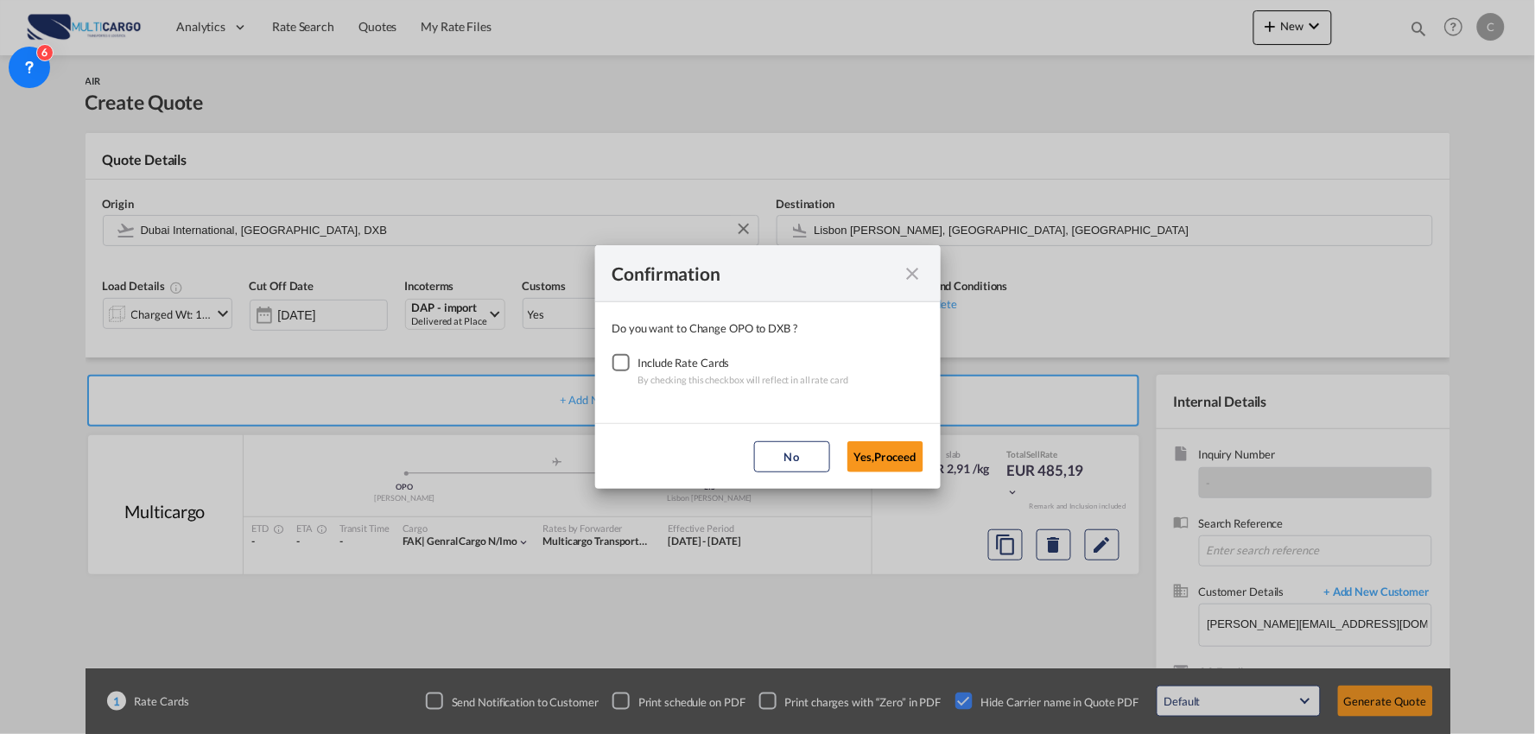
click at [627, 361] on div "Checkbox No Ink" at bounding box center [620, 362] width 17 height 17
click at [874, 453] on button "Yes,Proceed" at bounding box center [885, 456] width 76 height 31
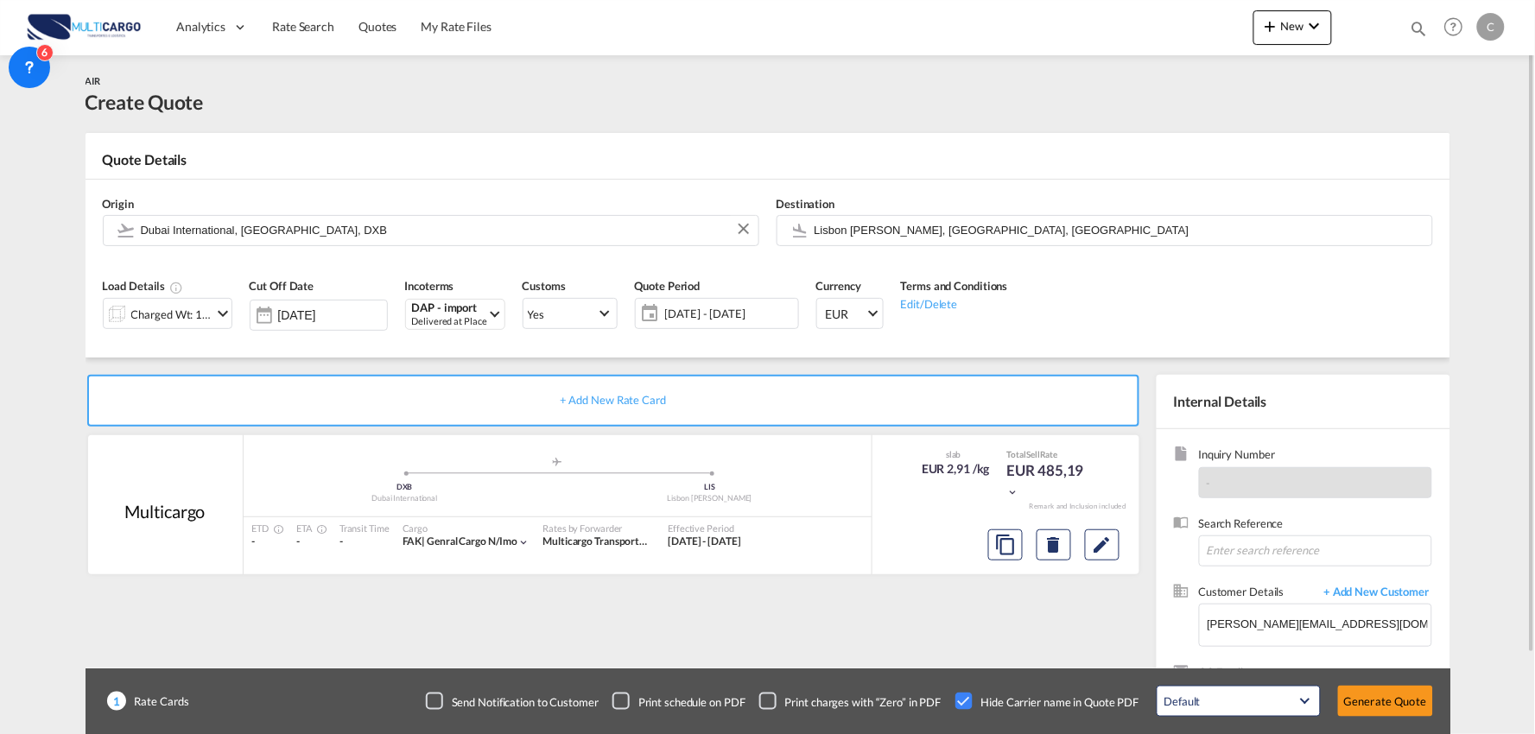
click at [329, 352] on div "Load Details Charged Wt: 166,67 KG Cut Off Date 13 Oct 2025 Incoterms DAP - imp…" at bounding box center [767, 310] width 1347 height 96
click at [1393, 702] on button "Generate Quote" at bounding box center [1385, 701] width 95 height 31
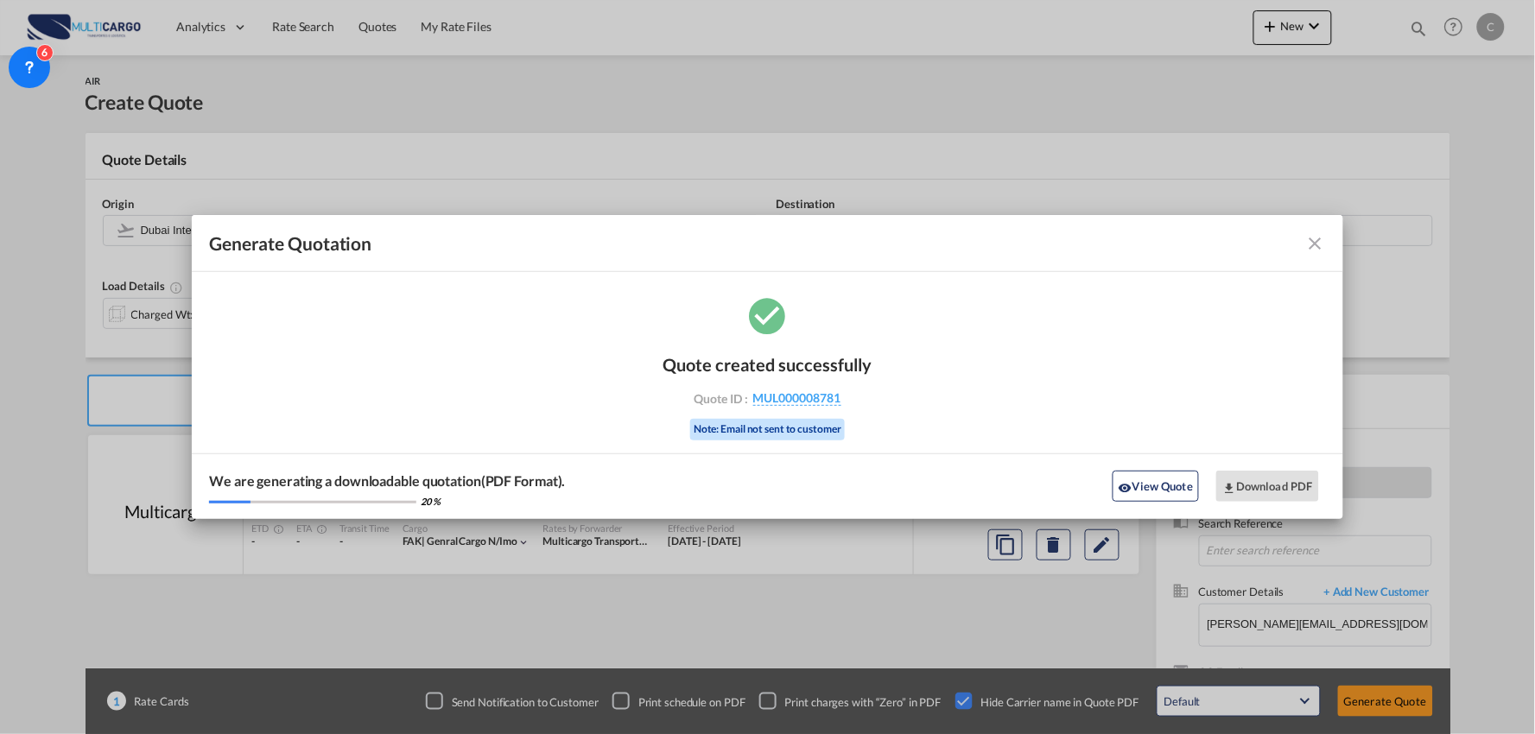
click at [1128, 494] on md-icon "icon-eye" at bounding box center [1125, 488] width 14 height 14
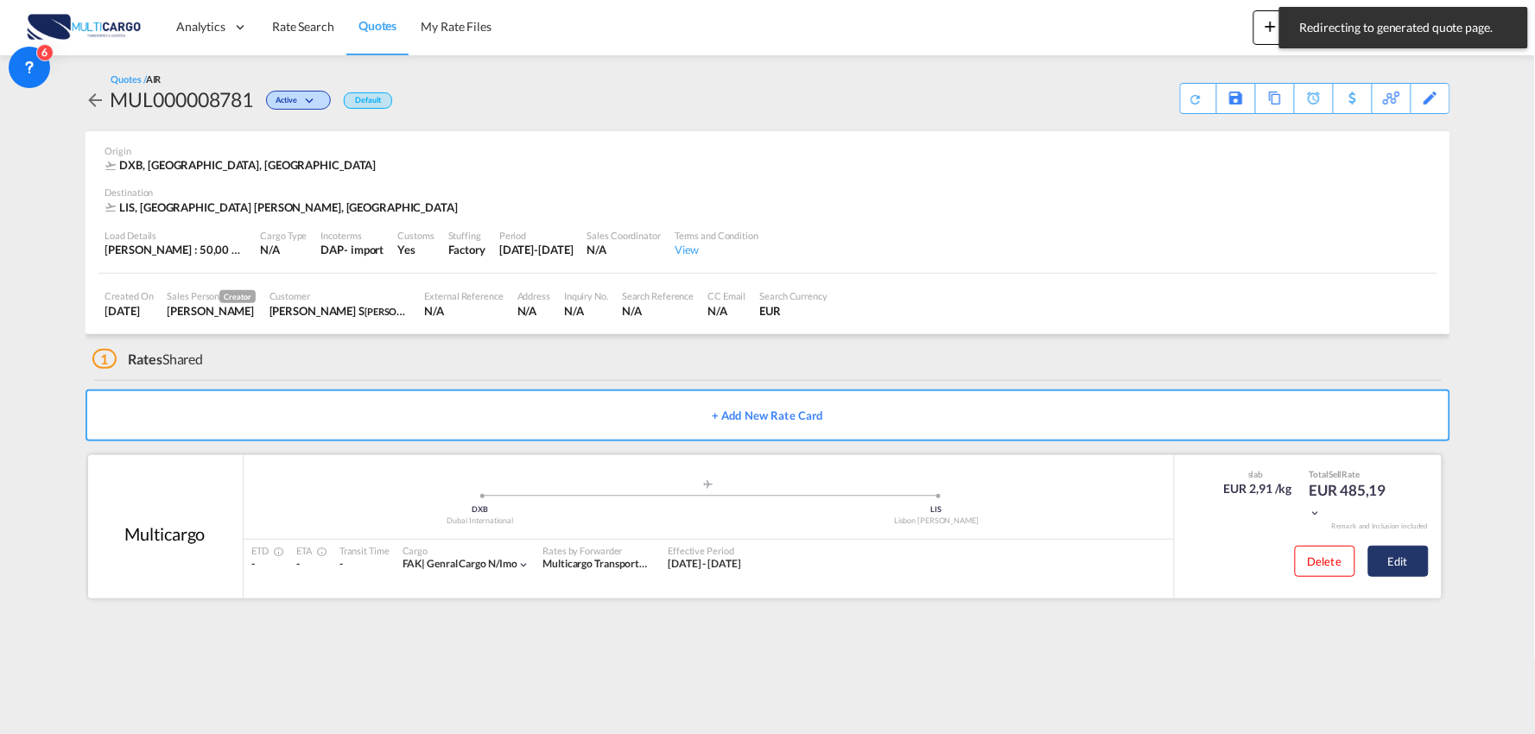
click at [1392, 567] on button "Edit" at bounding box center [1398, 561] width 60 height 31
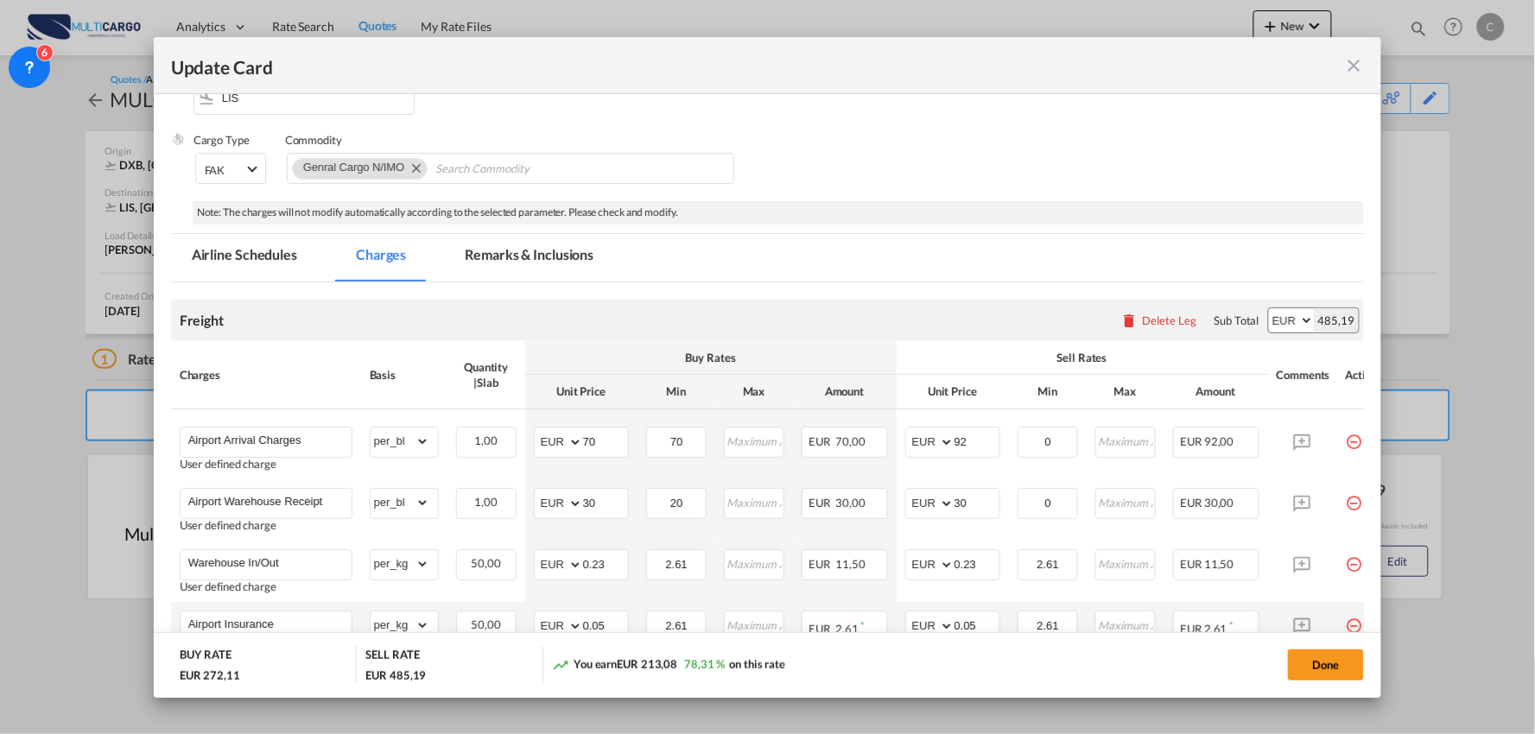
scroll to position [383, 0]
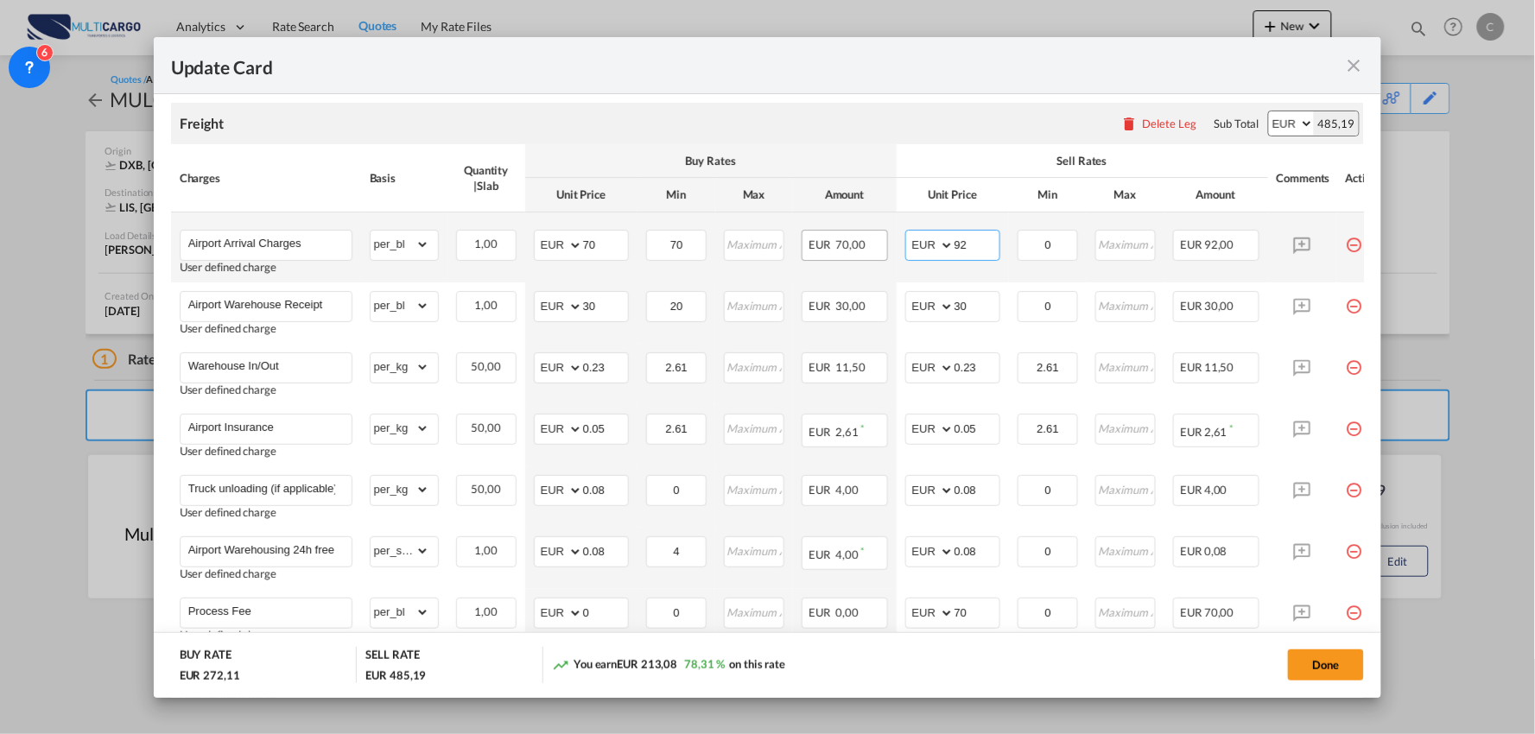
drag, startPoint x: 978, startPoint y: 242, endPoint x: 836, endPoint y: 239, distance: 141.7
click at [836, 239] on tr "Airport Arrival Charges User defined charge Please Enter Already Exists gross_w…" at bounding box center [783, 247] width 1224 height 70
type input "70"
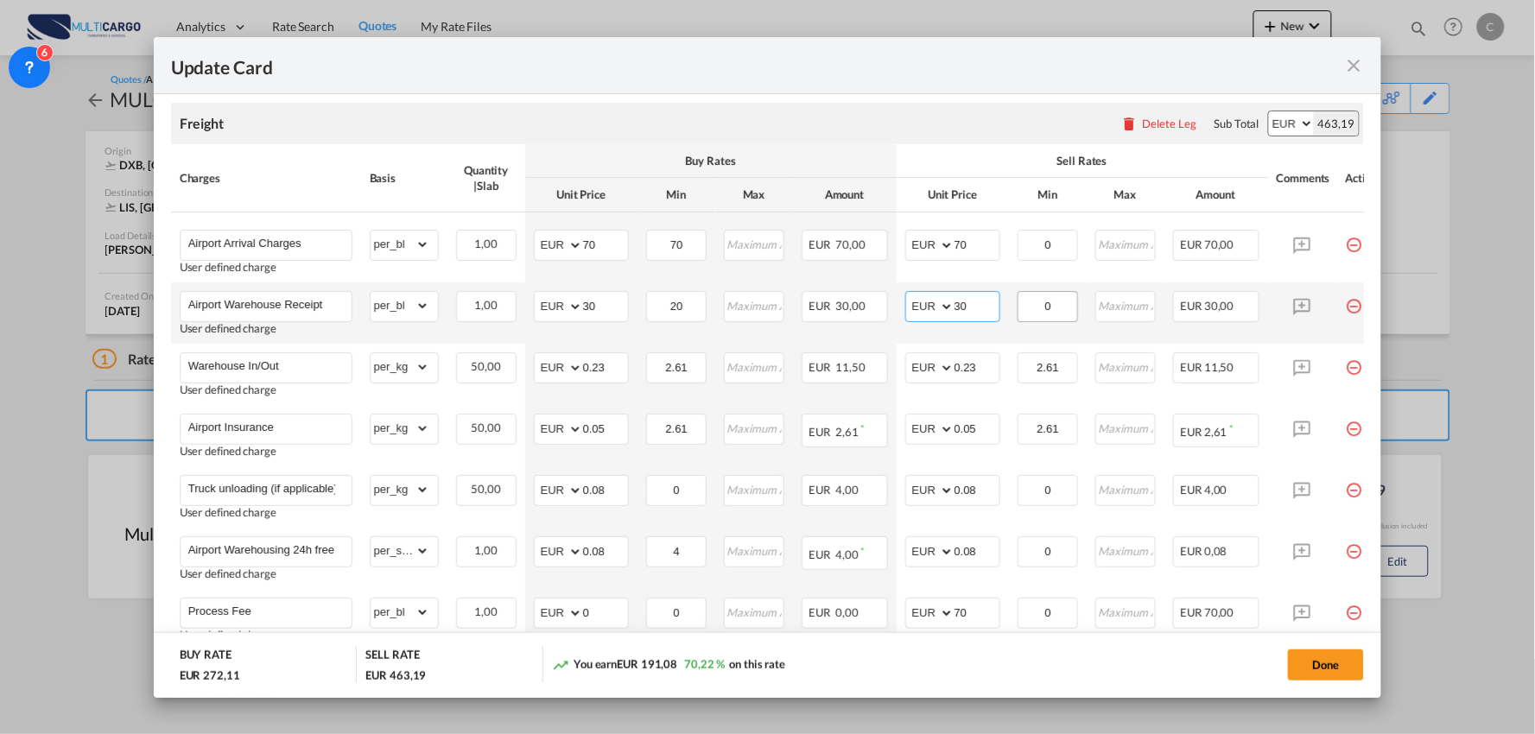
drag, startPoint x: 956, startPoint y: 307, endPoint x: 1022, endPoint y: 311, distance: 65.7
click at [1022, 311] on tr "Airport Warehouse Receipt User defined charge Please Enter Already Exists gross…" at bounding box center [783, 312] width 1224 height 61
type input "50"
drag, startPoint x: 934, startPoint y: 73, endPoint x: 954, endPoint y: 117, distance: 47.5
click at [934, 73] on div "Update Card" at bounding box center [757, 65] width 1173 height 22
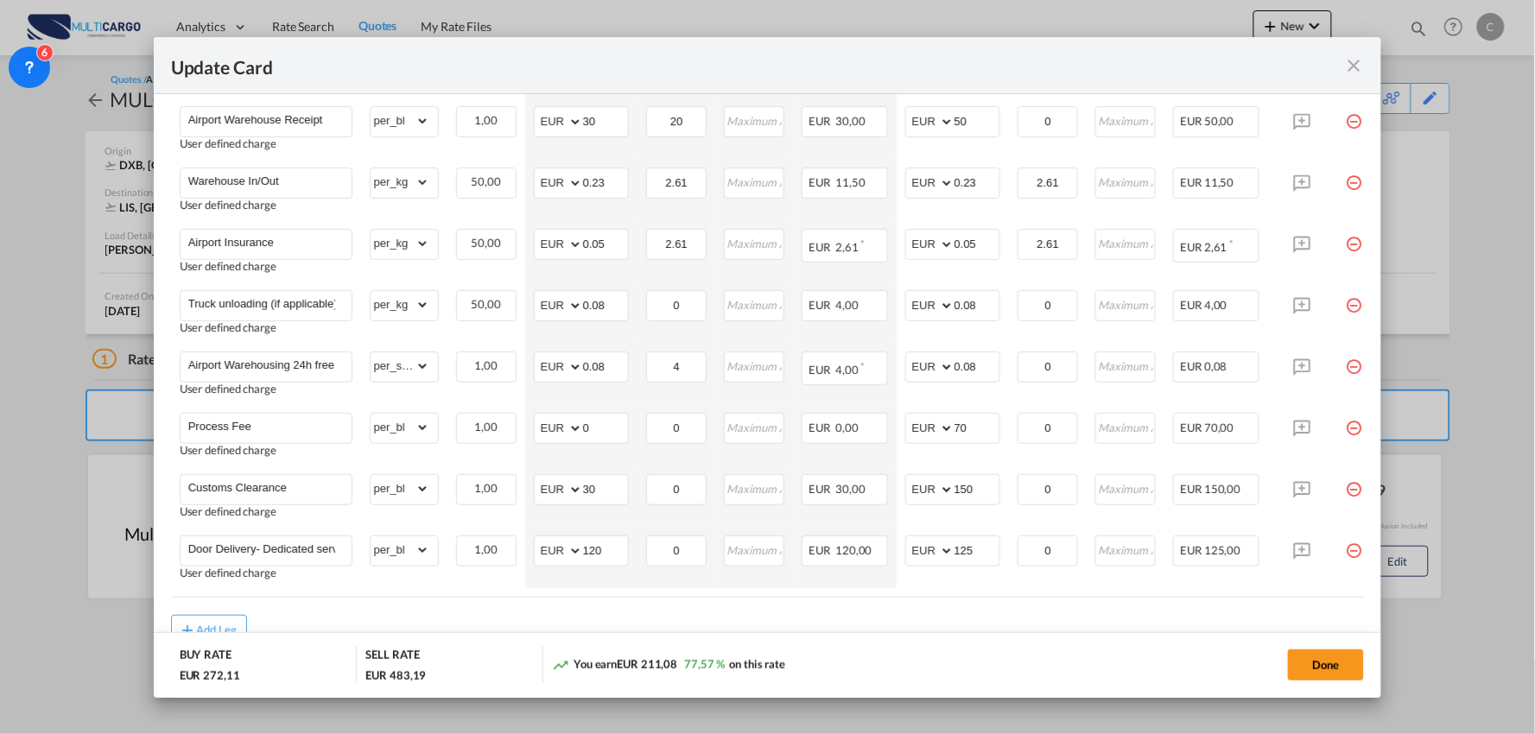
scroll to position [575, 0]
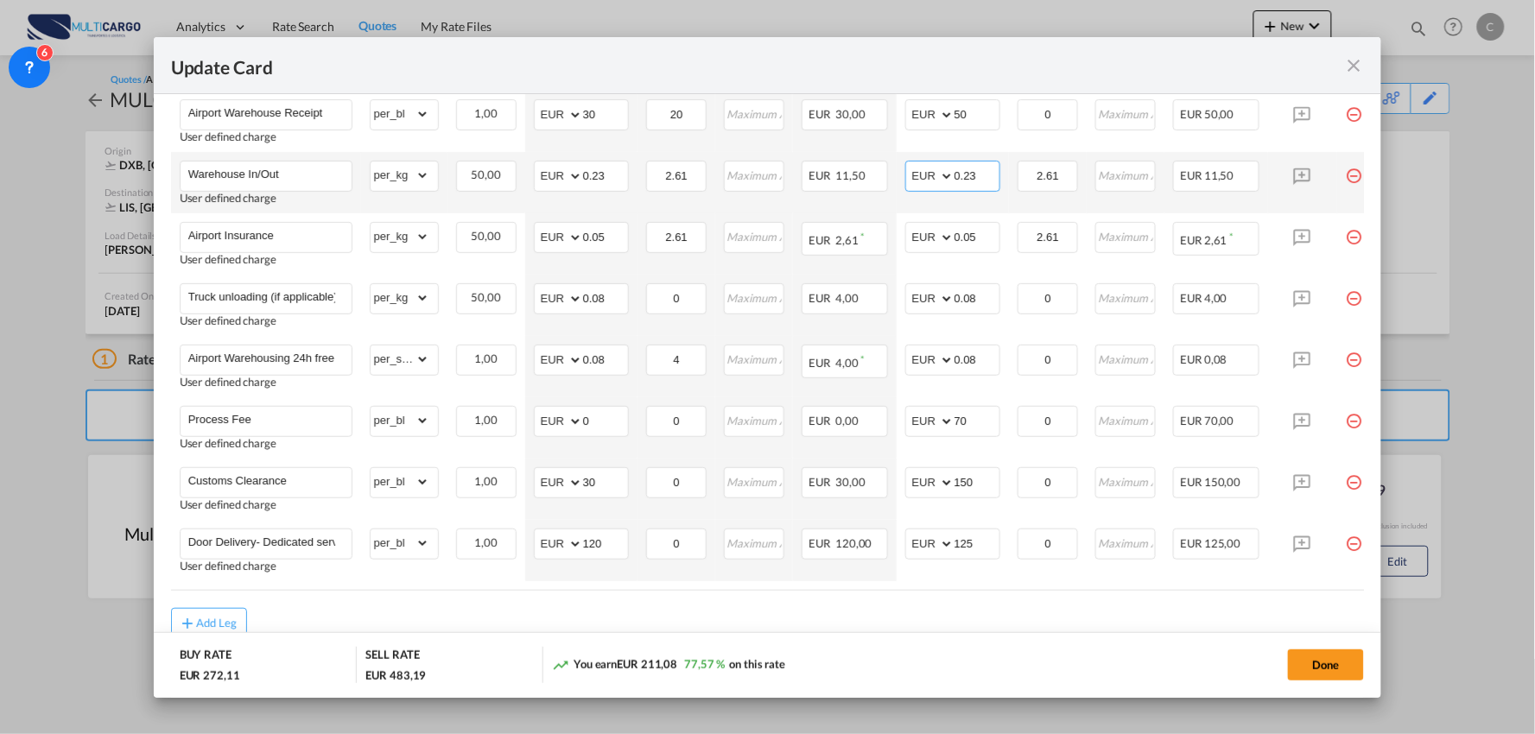
click at [986, 170] on input "0.23" at bounding box center [976, 175] width 45 height 26
type input "0.24"
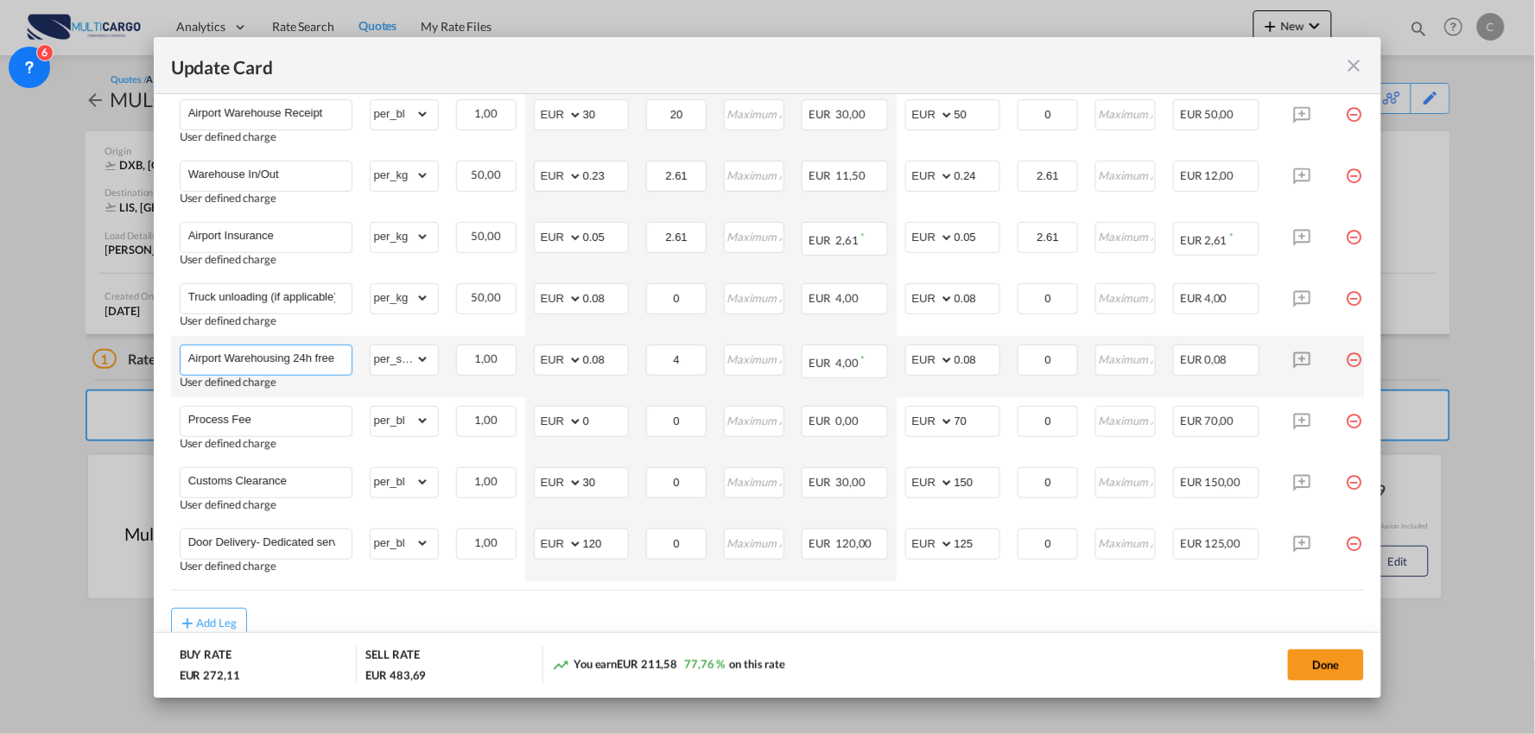
click at [325, 358] on input "Airport Warehousing 24h free *Eur x CW x Day - up to 7day - min EUR 4,00" at bounding box center [269, 358] width 163 height 26
type input "Airport Warehousing *Eur x CW x Day - up to 7day - min EUR 4,00"
click at [995, 357] on input "0.08" at bounding box center [976, 358] width 45 height 26
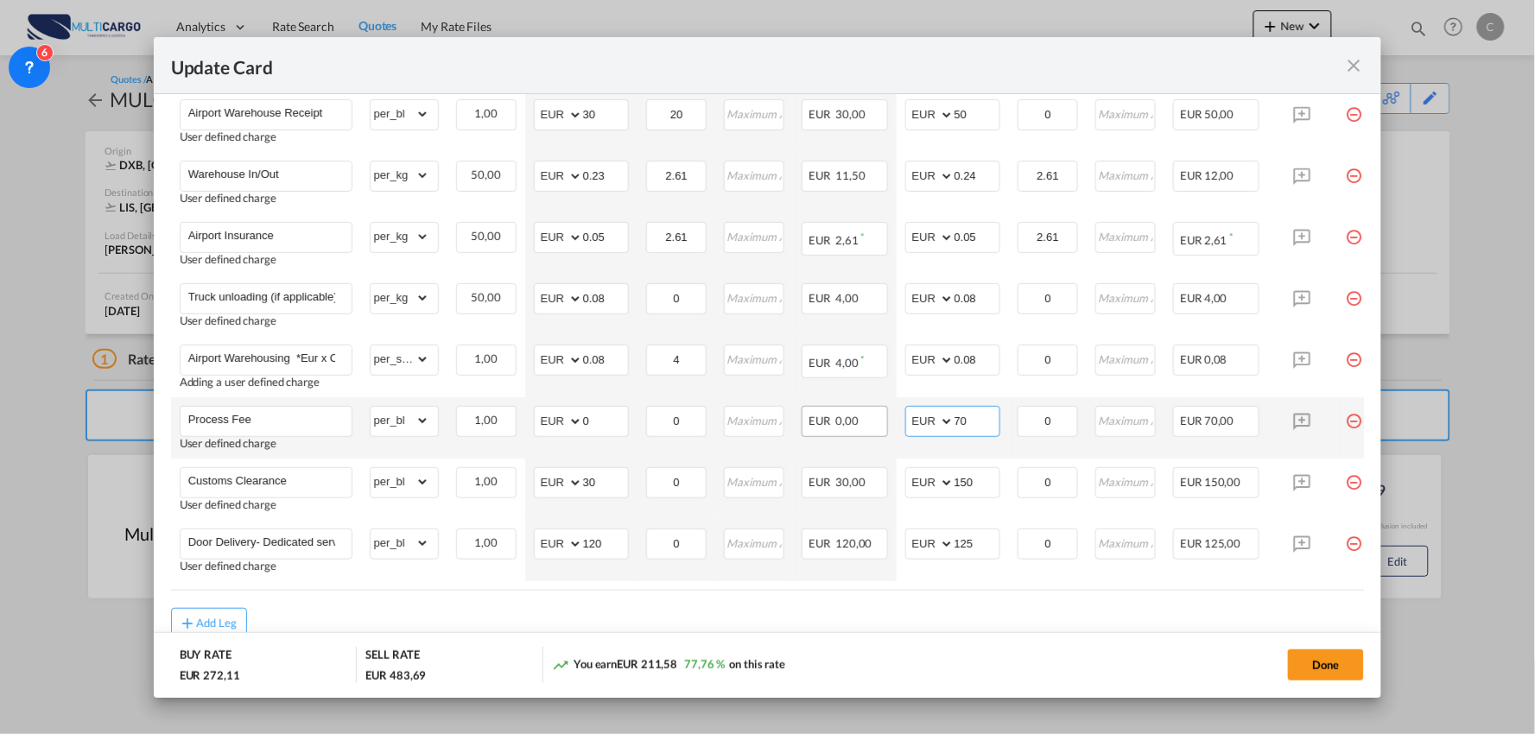
drag, startPoint x: 973, startPoint y: 420, endPoint x: 856, endPoint y: 420, distance: 116.6
click at [856, 420] on tr "Process Fee User defined charge Please Enter Already Exists gross_weight volume…" at bounding box center [783, 427] width 1224 height 61
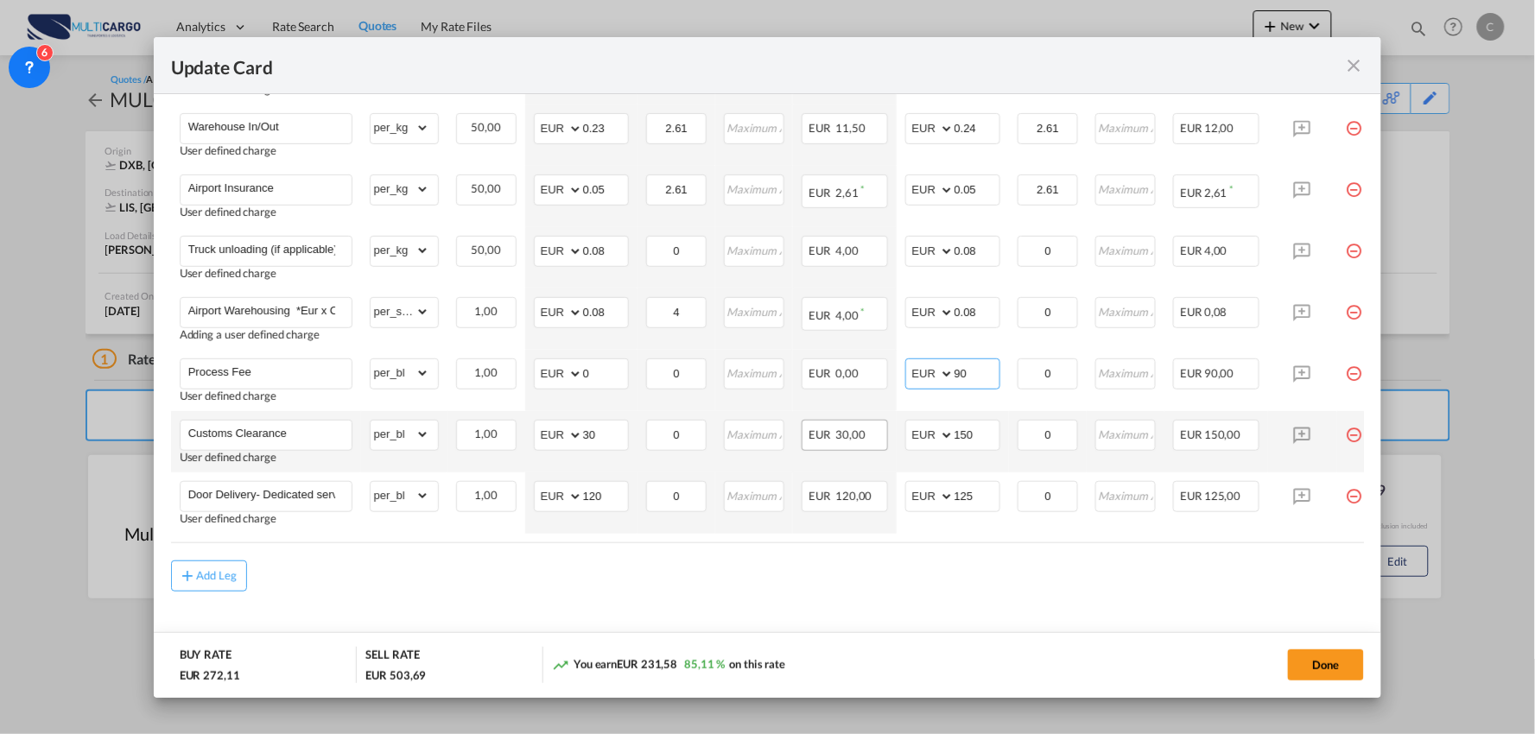
scroll to position [648, 0]
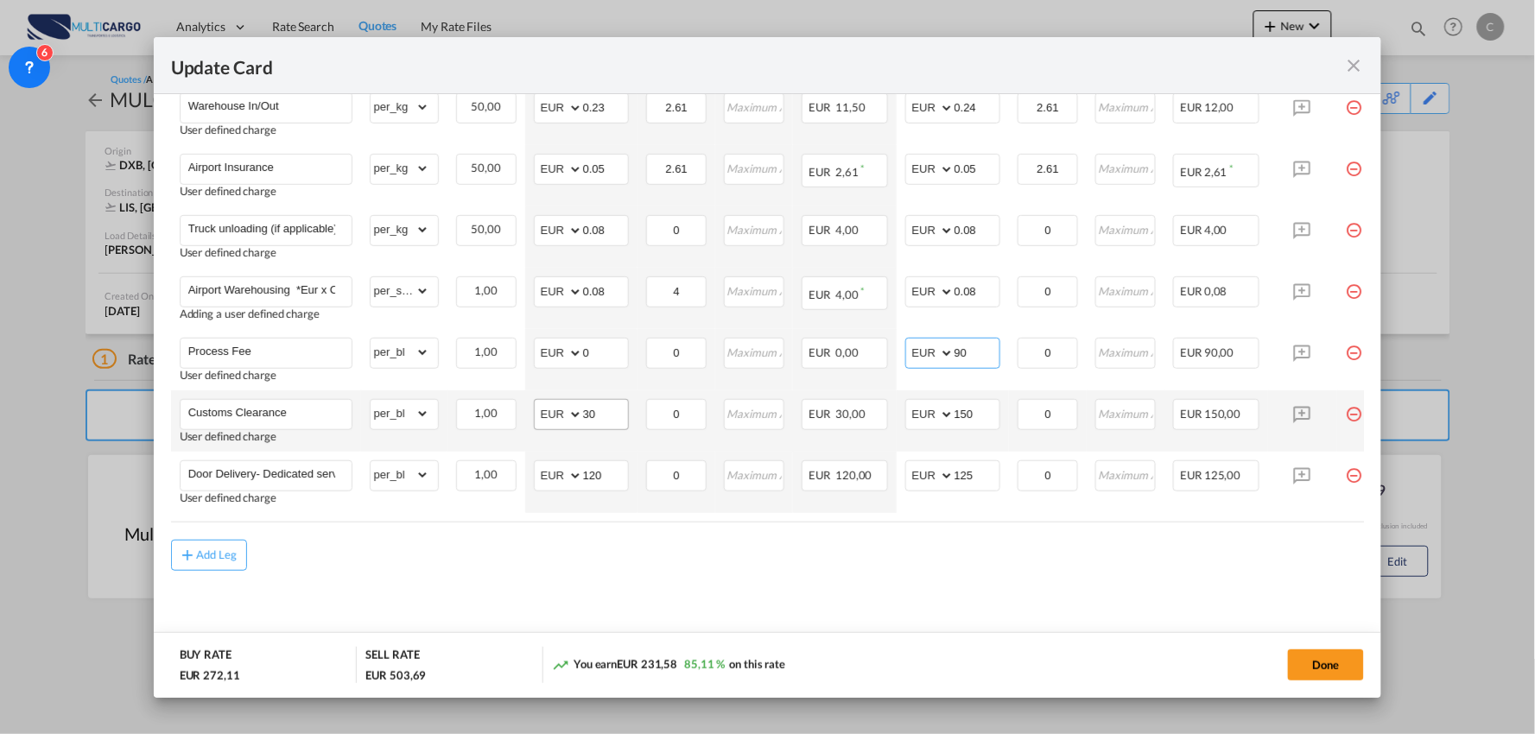
type input "90"
drag, startPoint x: 596, startPoint y: 412, endPoint x: 533, endPoint y: 413, distance: 63.1
click at [549, 415] on md-input-container "AED AFN ALL AMD ANG AOA ARS AUD AWG AZN BAM BBD BDT BGN BHD BIF BMD BND BOB BRL…" at bounding box center [581, 414] width 95 height 31
type input "80"
click at [538, 568] on div "Add Leg" at bounding box center [768, 555] width 1194 height 31
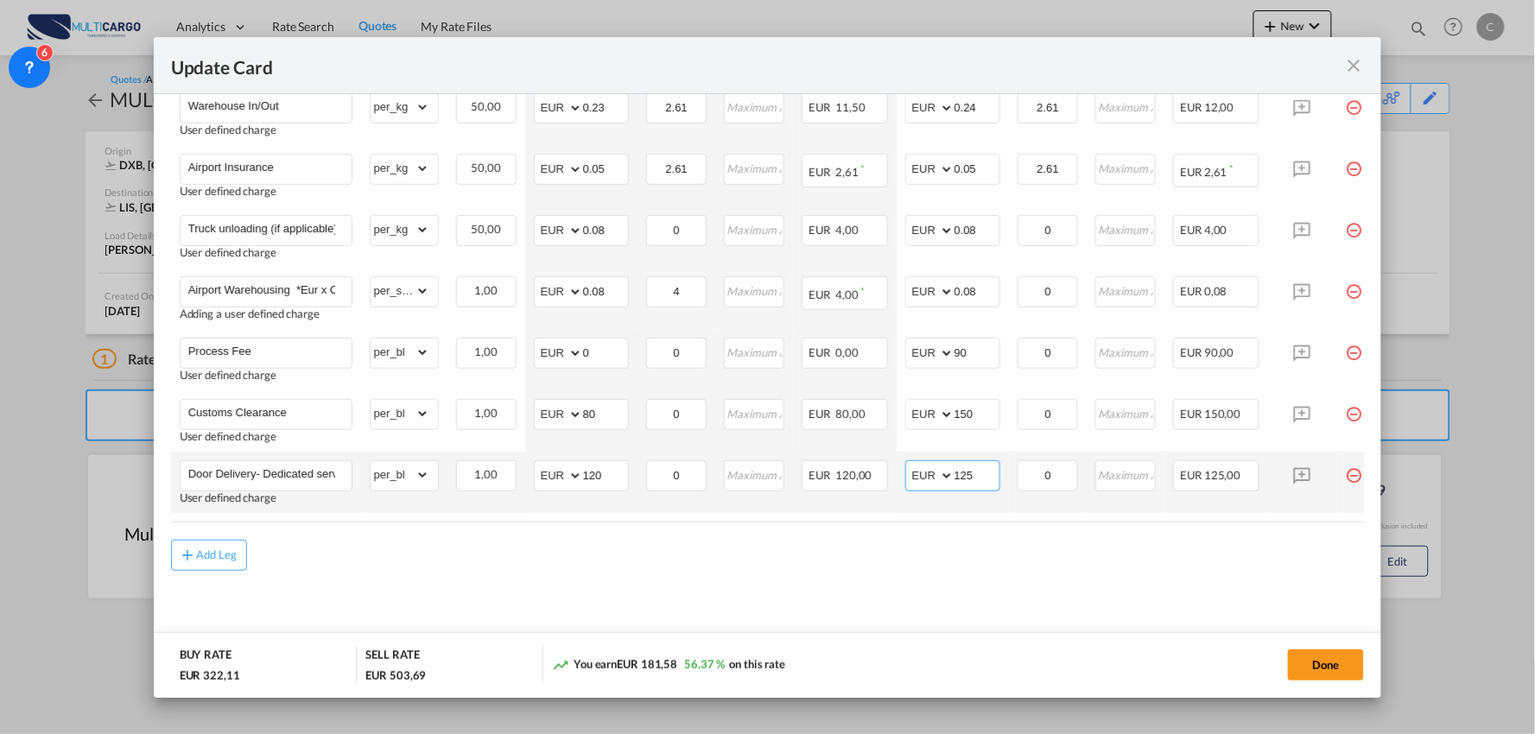
click at [974, 461] on input "125" at bounding box center [976, 474] width 45 height 26
drag, startPoint x: 980, startPoint y: 467, endPoint x: 870, endPoint y: 475, distance: 110.8
click at [871, 475] on tr "Door Delivery- Dedicated service User defined charge Please Enter Already Exist…" at bounding box center [783, 482] width 1224 height 61
type input "115"
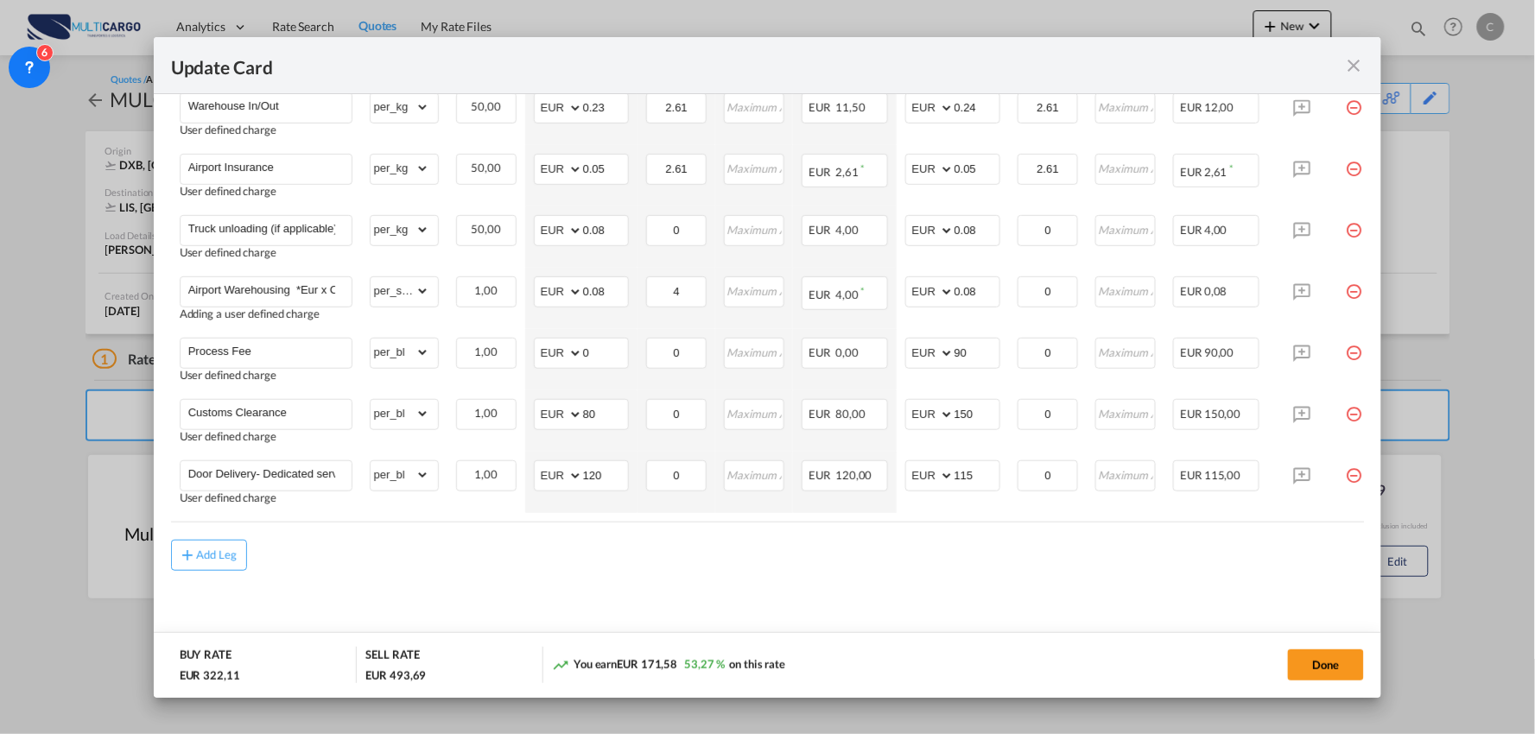
drag, startPoint x: 532, startPoint y: 584, endPoint x: 7, endPoint y: 350, distance: 574.9
click at [529, 580] on md-content "Freight Please enter leg name Leg Name Already Exists Delete Leg Sub Total AED …" at bounding box center [768, 240] width 1194 height 828
click at [997, 562] on div "Add Leg" at bounding box center [768, 555] width 1194 height 31
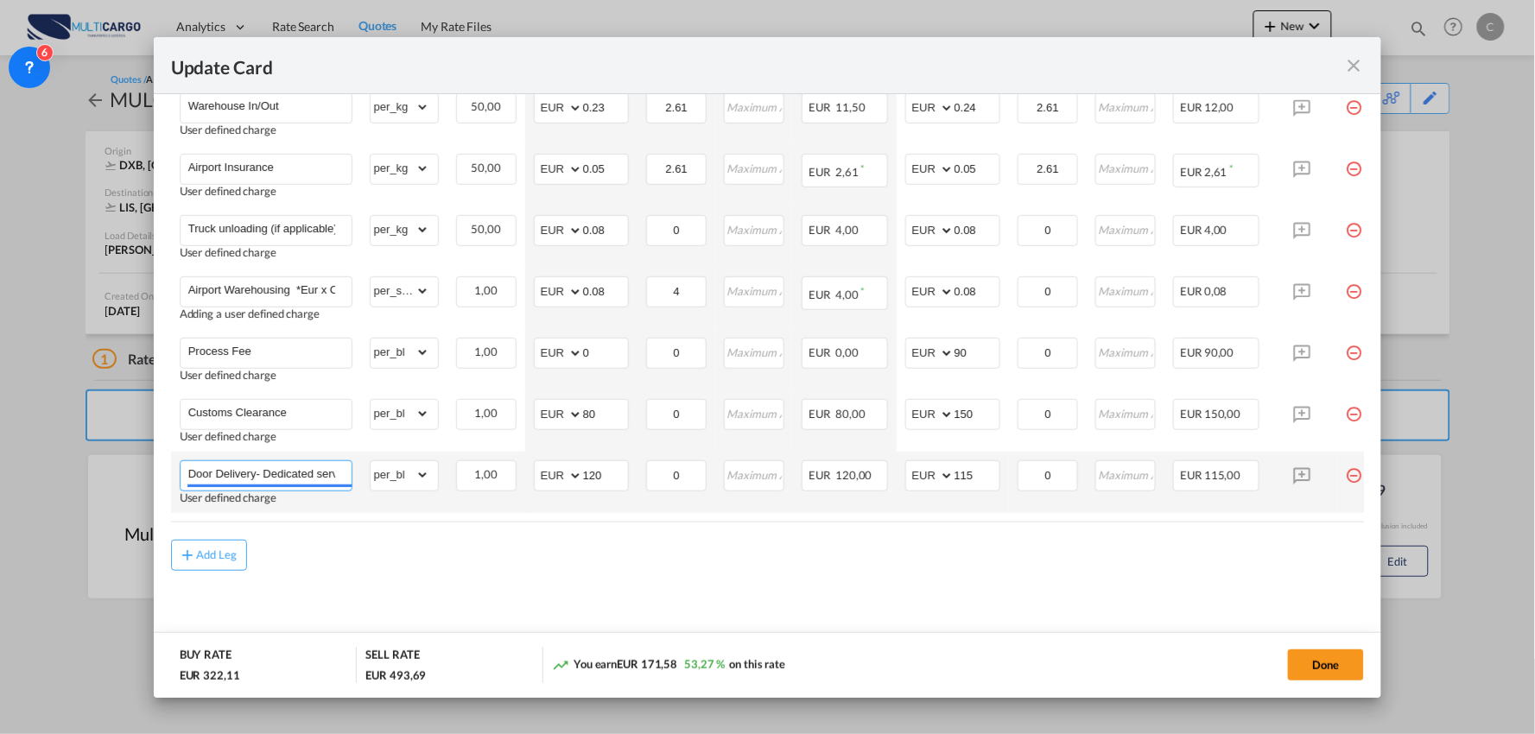
click at [257, 470] on input "Door Delivery- Dedicated service" at bounding box center [269, 474] width 163 height 26
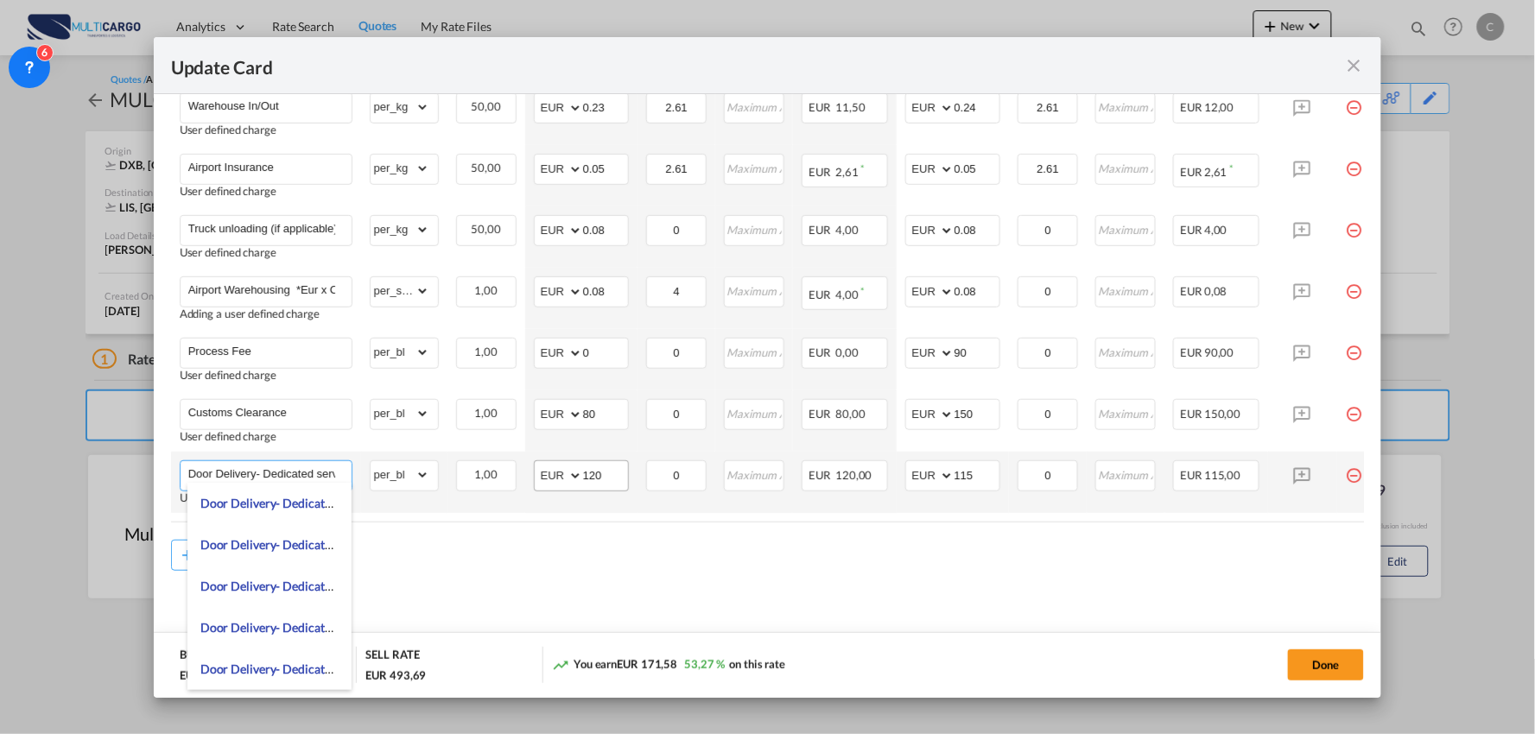
scroll to position [0, 15]
drag, startPoint x: 257, startPoint y: 470, endPoint x: 701, endPoint y: 470, distance: 444.8
click at [700, 470] on tr "Door Delivery- Dedicated service User defined charge Please Enter Already Exist…" at bounding box center [783, 482] width 1224 height 61
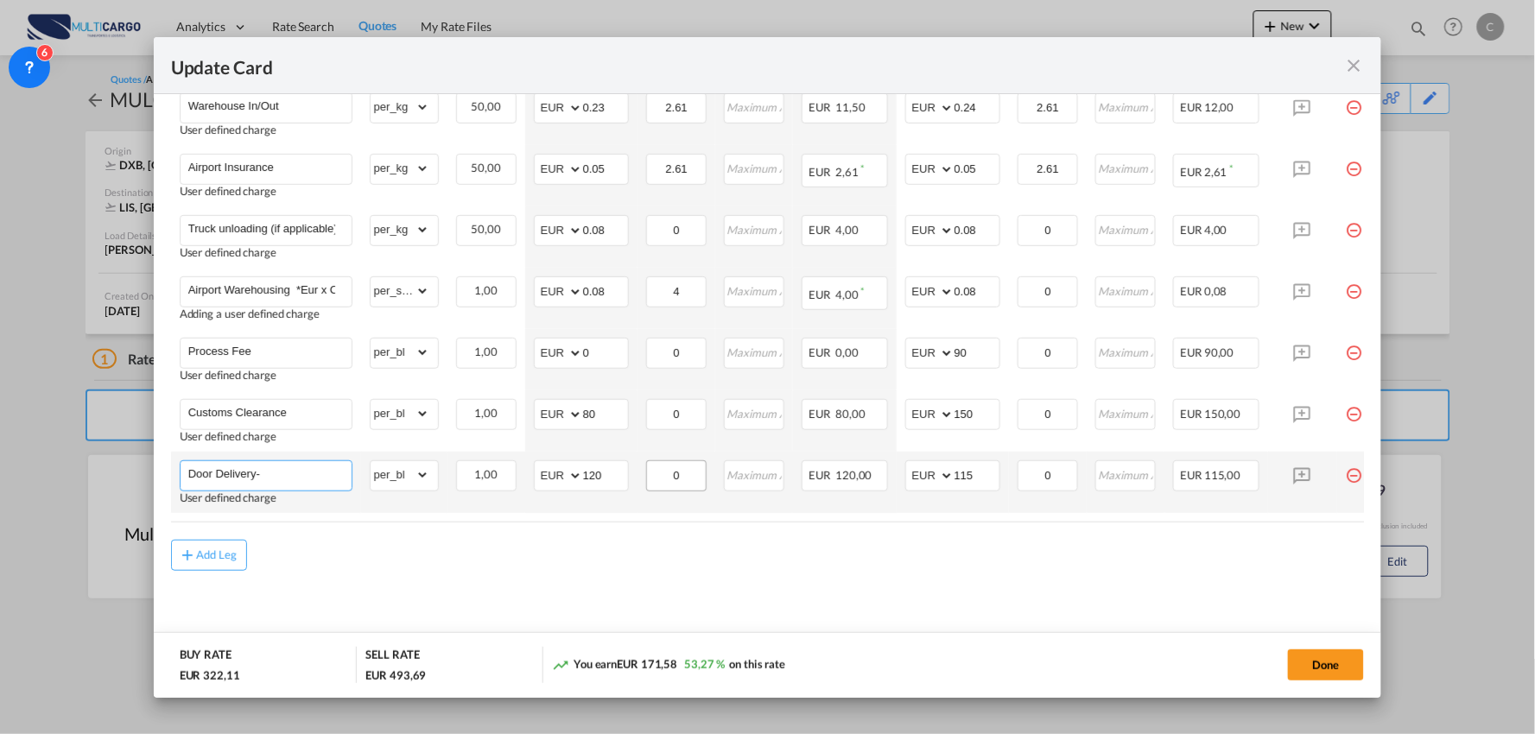
scroll to position [0, 0]
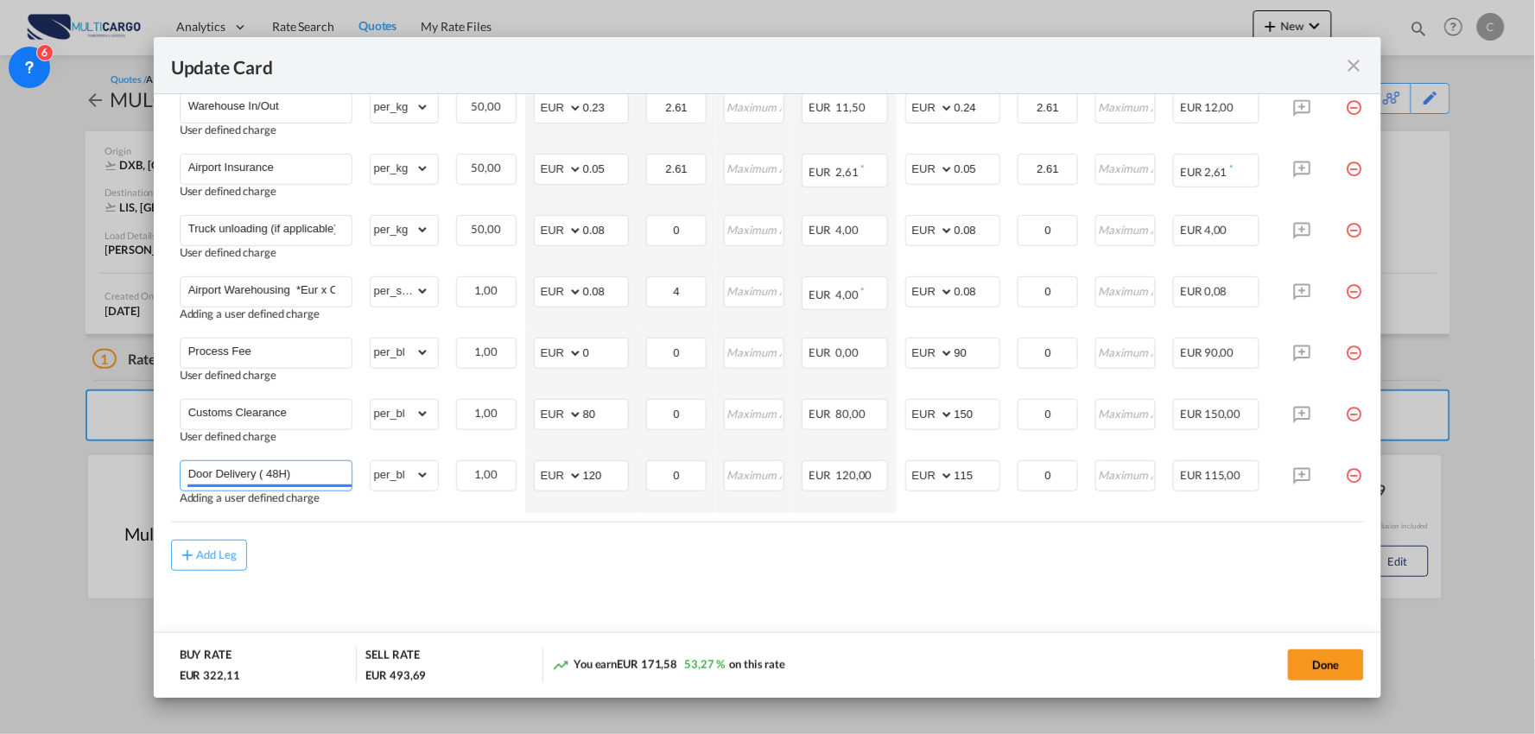
type input "Door Delivery ( 48H)"
click at [593, 636] on md-dialog-actions "BUY RATE EUR 322,11 SELL RATE EUR 493,69 You earn EUR 171,58 53,27 % on this ra…" at bounding box center [768, 665] width 1228 height 66
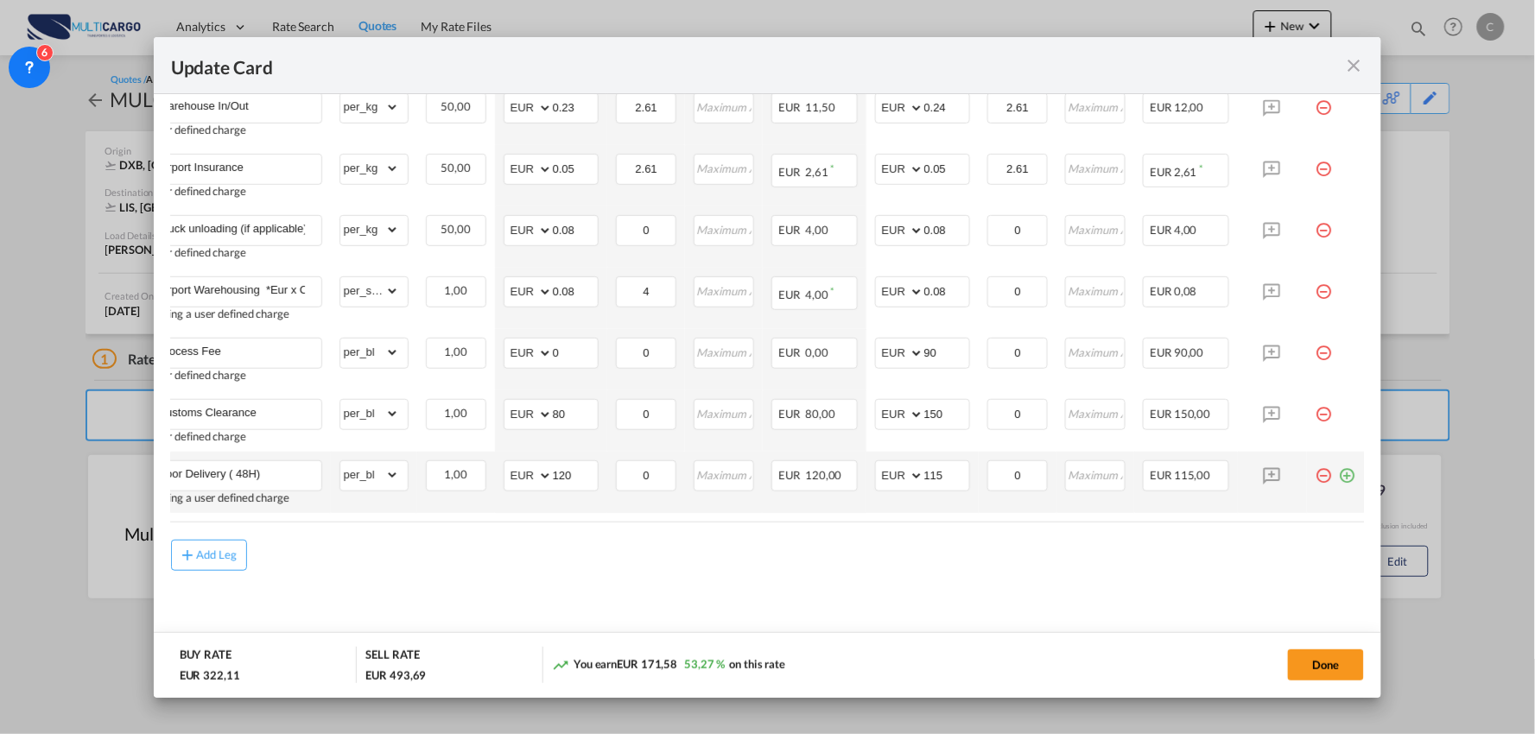
click at [1339, 477] on md-icon "icon-plus-circle-outline green-400-fg" at bounding box center [1347, 468] width 17 height 17
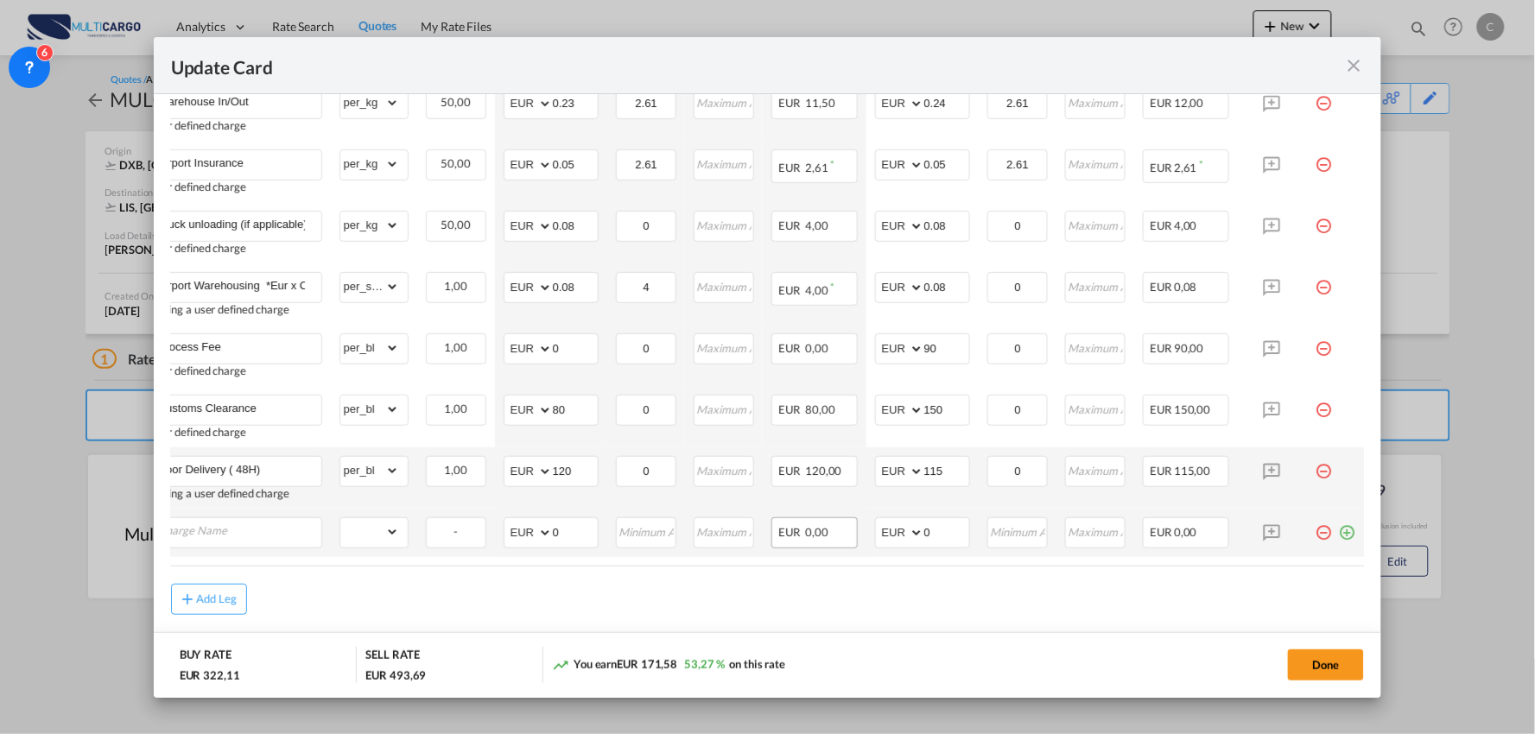
scroll to position [0, 17]
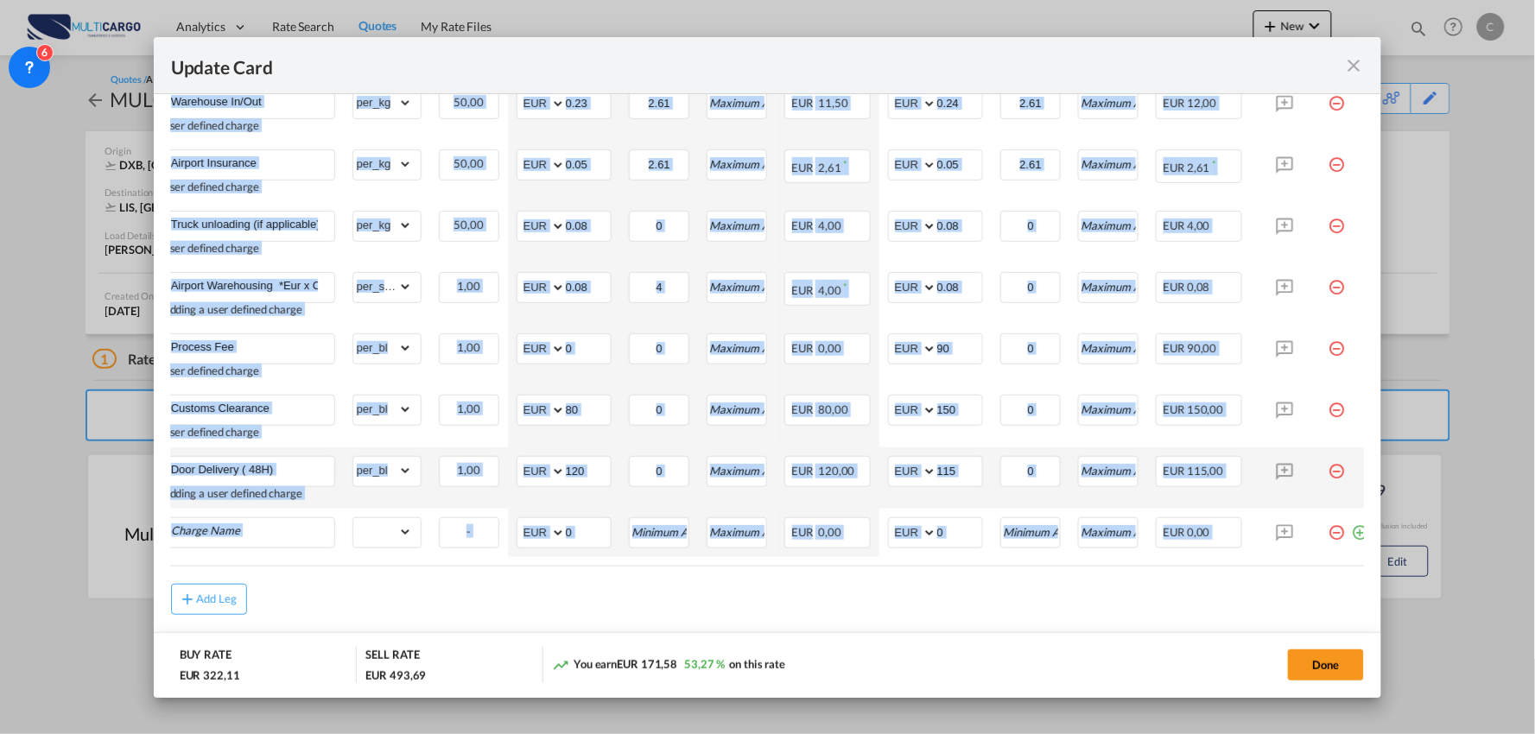
drag, startPoint x: 502, startPoint y: 571, endPoint x: 279, endPoint y: 572, distance: 222.8
click at [282, 572] on air-lcl-rate-modification "Freight Please enter leg name Leg Name Already Exists Delete Leg Sub Total AED …" at bounding box center [768, 218] width 1194 height 794
click at [274, 596] on div "Add Leg" at bounding box center [768, 599] width 1194 height 31
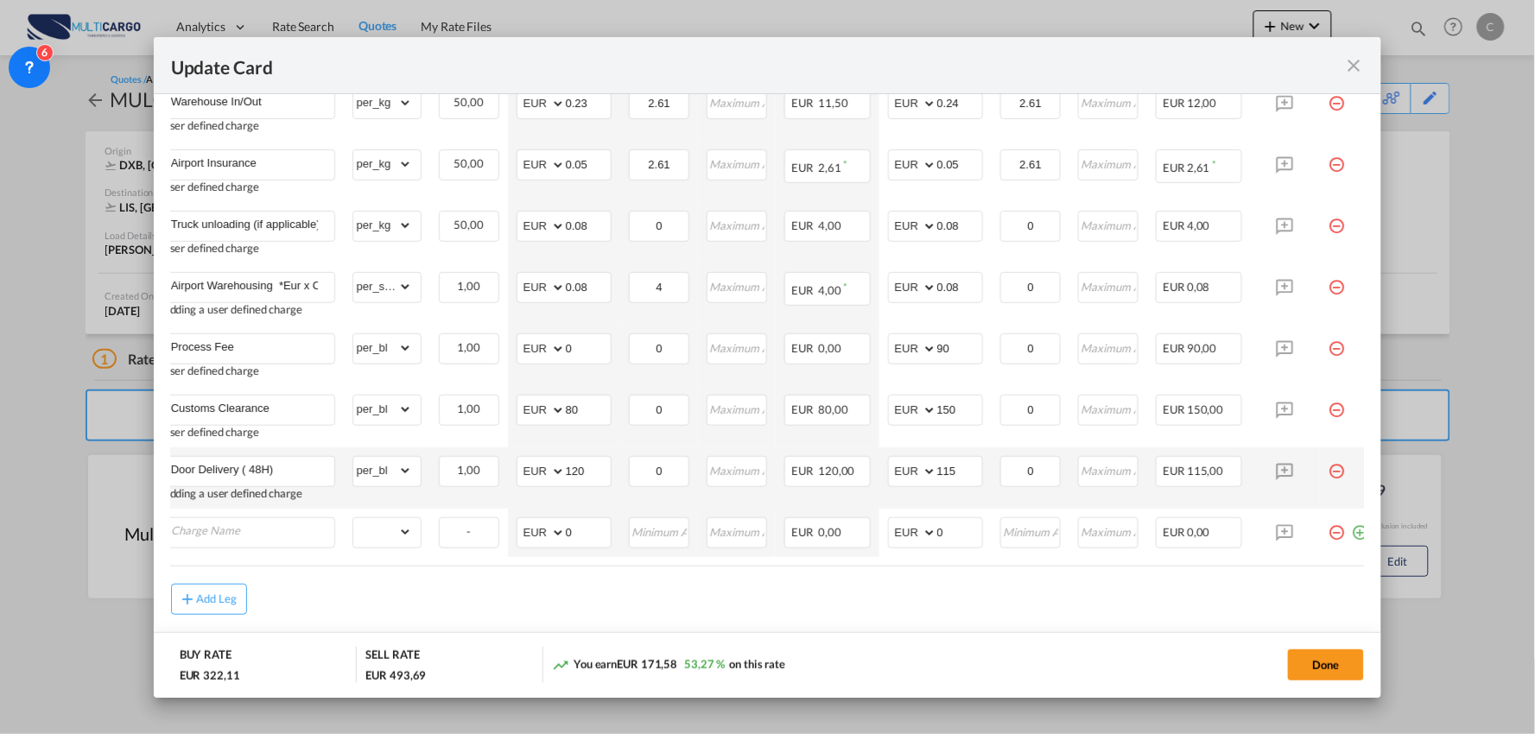
scroll to position [0, 0]
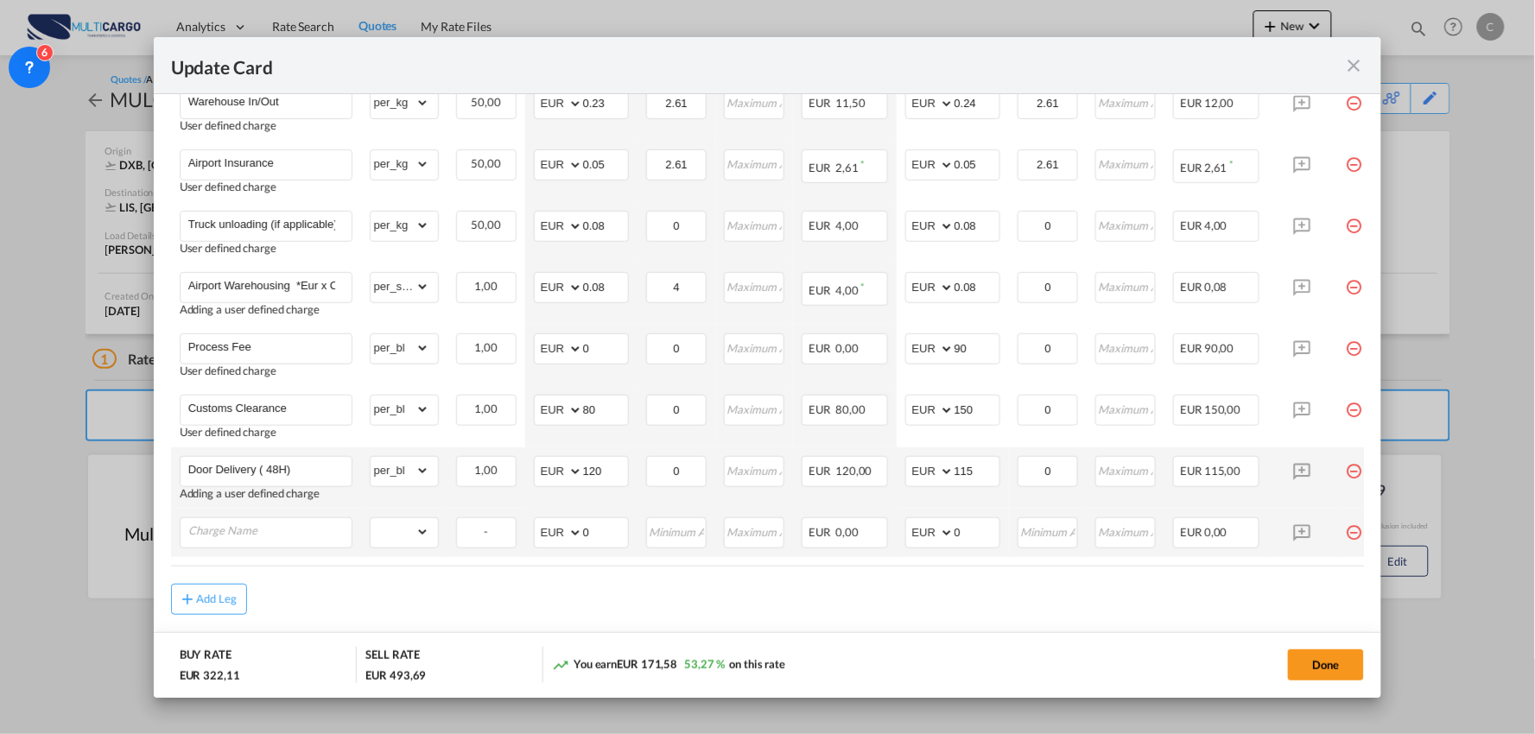
click at [221, 515] on td "Please Enter Already Exists" at bounding box center [266, 533] width 190 height 48
click at [222, 529] on input "Charge Name" at bounding box center [269, 531] width 163 height 26
type input "Door Delivery - Dedicated service"
click at [412, 529] on select "gross_weight volumetric_weight per_shipment per_bl per_km % on air freight per_…" at bounding box center [400, 532] width 59 height 28
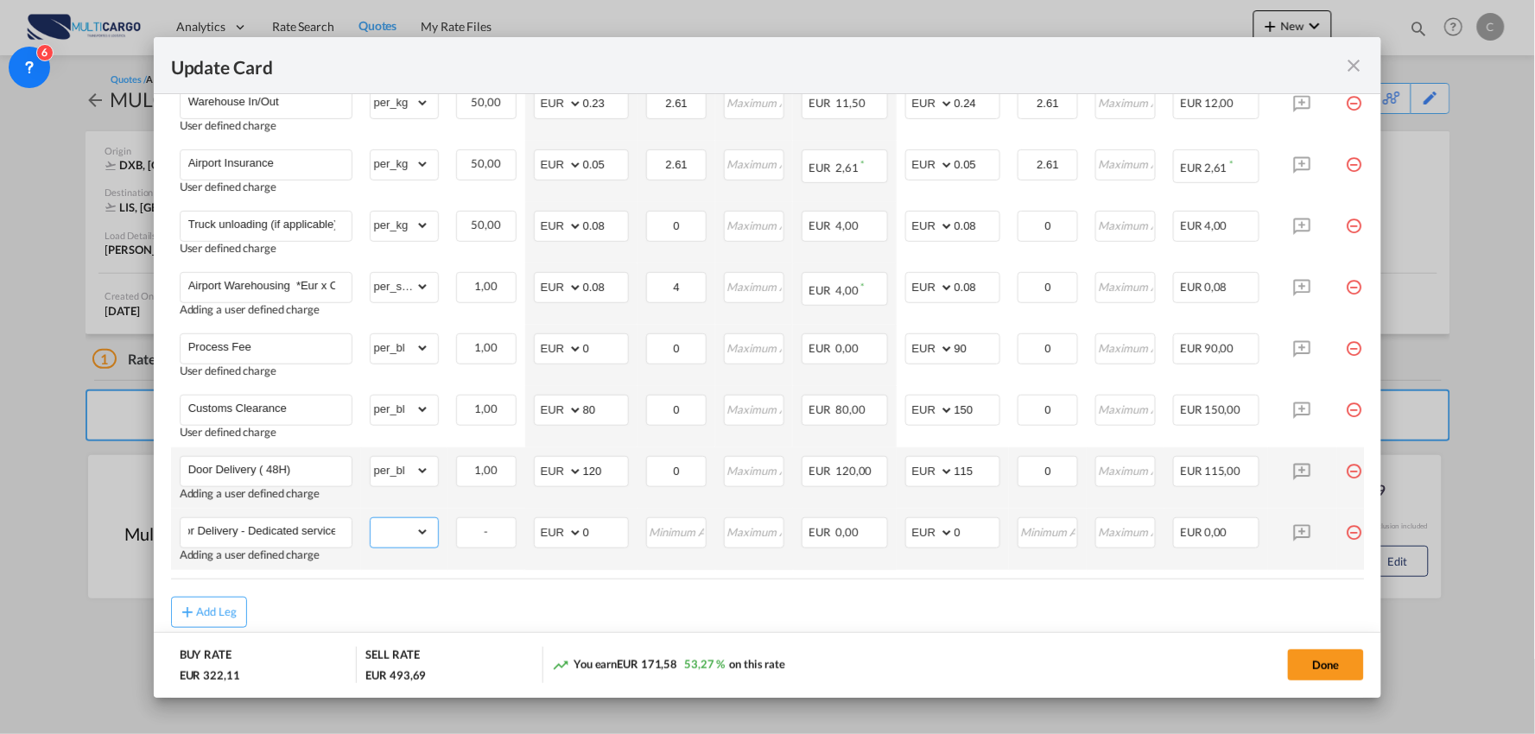
scroll to position [0, 0]
select select "per_shipment"
click at [371, 518] on select "gross_weight volumetric_weight per_shipment per_bl per_km % on air freight per_…" at bounding box center [400, 532] width 59 height 28
click at [418, 478] on select "gross_weight volumetric_weight per_shipment per_bl per_km % on air freight per_…" at bounding box center [400, 471] width 59 height 28
select select "per_shipment"
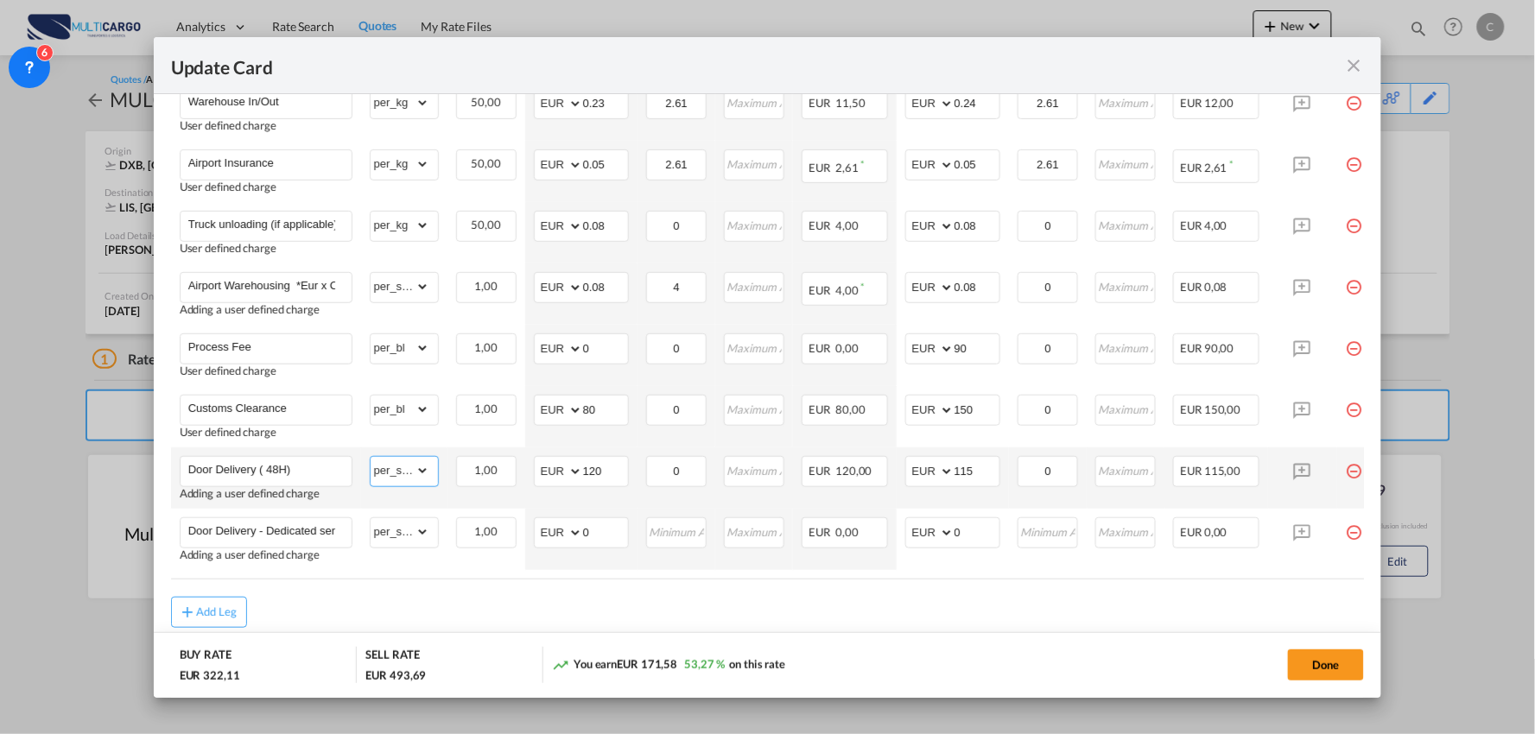
click at [371, 457] on select "gross_weight volumetric_weight per_shipment per_bl per_km % on air freight per_…" at bounding box center [400, 471] width 59 height 28
click at [849, 606] on div "Add Leg" at bounding box center [768, 612] width 1194 height 31
click at [720, 602] on div "Add Leg" at bounding box center [768, 612] width 1194 height 31
drag, startPoint x: 985, startPoint y: 469, endPoint x: 894, endPoint y: 469, distance: 90.7
click at [898, 469] on td "AED AFN ALL AMD ANG AOA ARS AUD AWG AZN BAM BBD BDT BGN BHD BIF BMD BND BOB BRL…" at bounding box center [953, 477] width 112 height 61
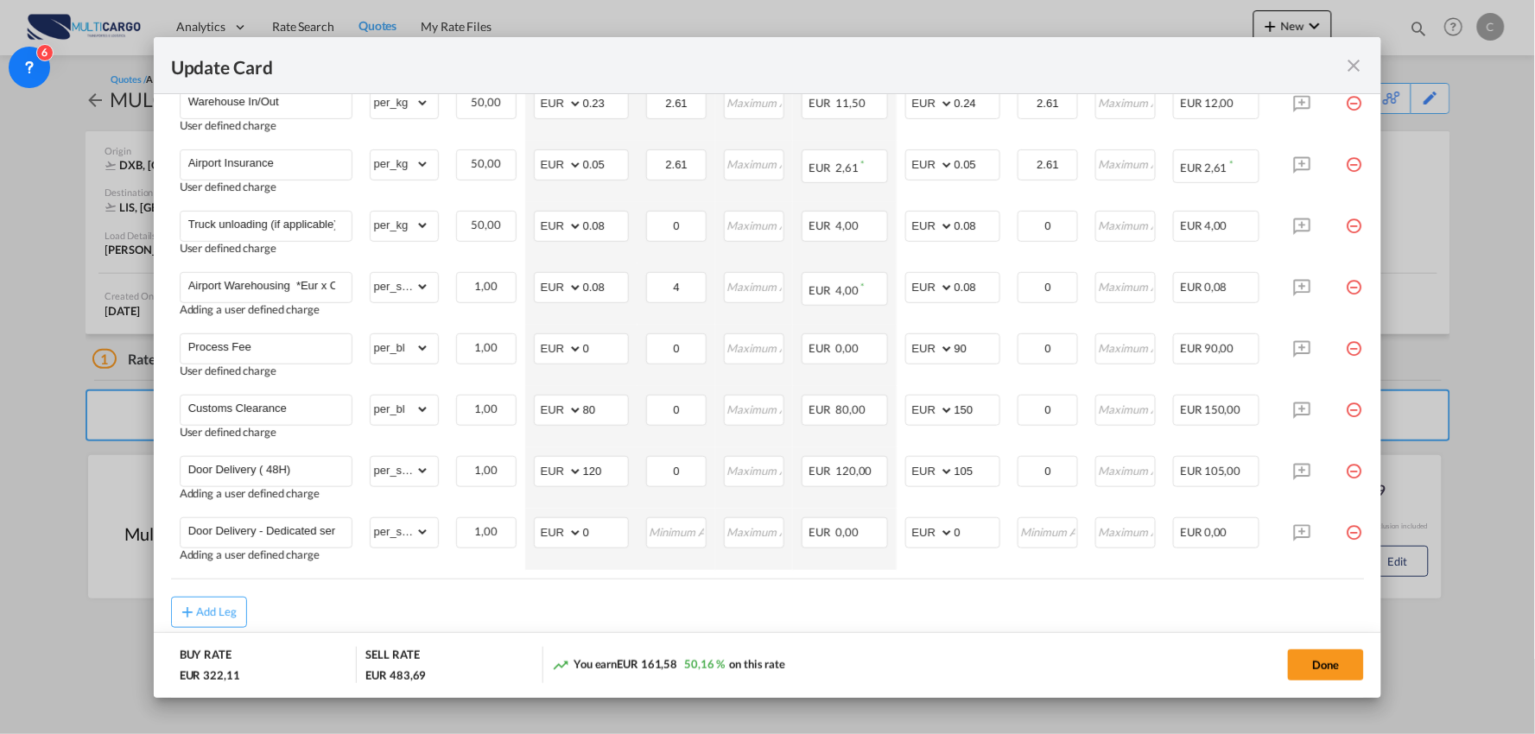
click at [959, 633] on md-dialog-actions "BUY RATE EUR 322,11 SELL RATE EUR 483,69 You earn EUR 161,58 50,16 % on this ra…" at bounding box center [768, 665] width 1228 height 66
drag, startPoint x: 977, startPoint y: 535, endPoint x: 924, endPoint y: 541, distance: 52.9
click at [924, 541] on md-input-container "AED AFN ALL AMD ANG AOA ARS AUD AWG AZN BAM BBD BDT BGN BHD BIF BMD BND BOB BRL…" at bounding box center [952, 532] width 95 height 31
drag, startPoint x: 599, startPoint y: 532, endPoint x: 570, endPoint y: 532, distance: 28.5
click at [570, 532] on md-input-container "AED AFN ALL AMD ANG AOA ARS AUD AWG AZN BAM BBD BDT BGN BHD BIF BMD BND BOB BRL…" at bounding box center [581, 532] width 95 height 31
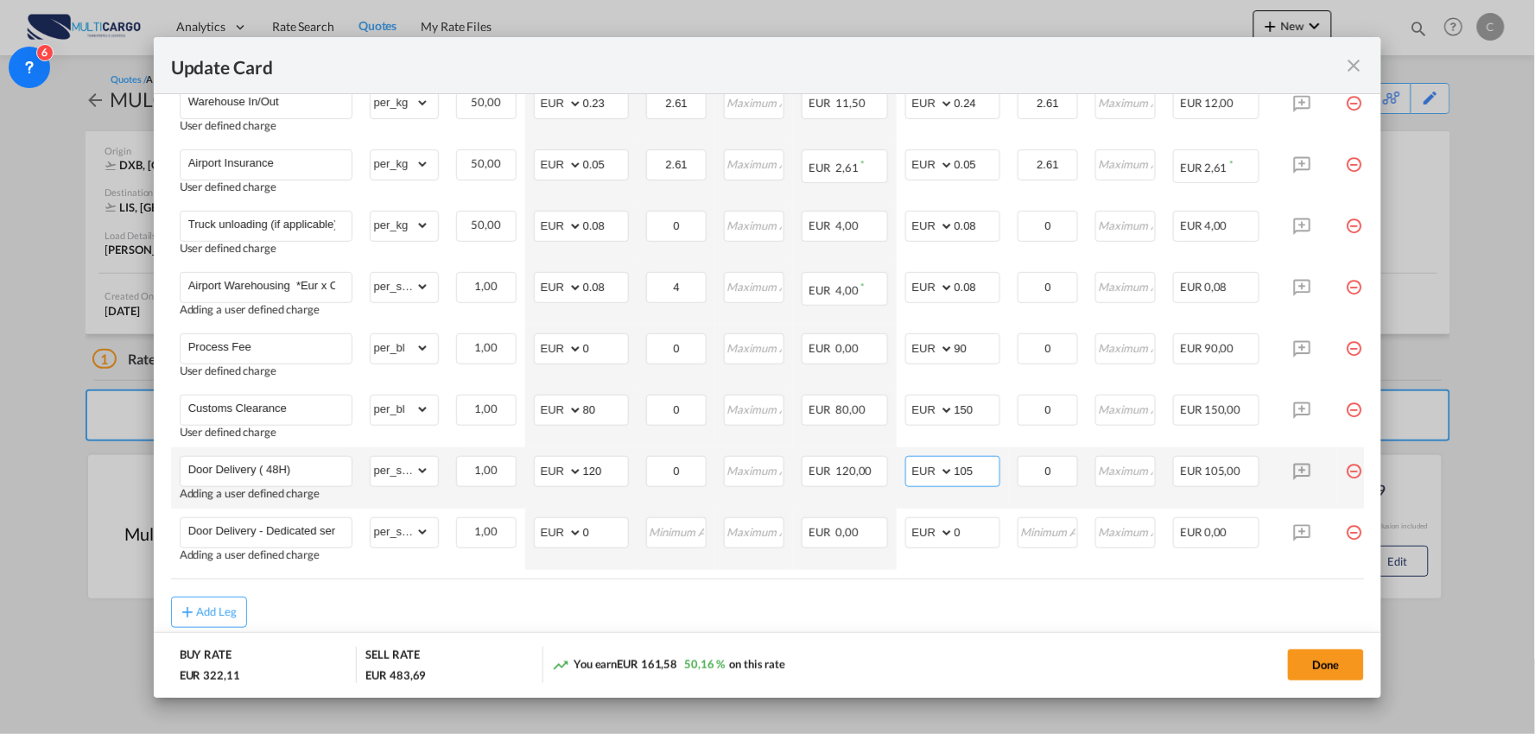
drag, startPoint x: 976, startPoint y: 472, endPoint x: 935, endPoint y: 472, distance: 40.6
click at [935, 472] on md-input-container "AED AFN ALL AMD ANG AOA ARS AUD AWG AZN BAM BBD BDT BGN BHD BIF BMD BND BOB BRL…" at bounding box center [952, 471] width 95 height 31
type input "115"
click at [925, 640] on md-dialog-actions "BUY RATE EUR 322,11 SELL RATE EUR 493,69 You earn EUR 171,58 53,27 % on this ra…" at bounding box center [768, 665] width 1228 height 66
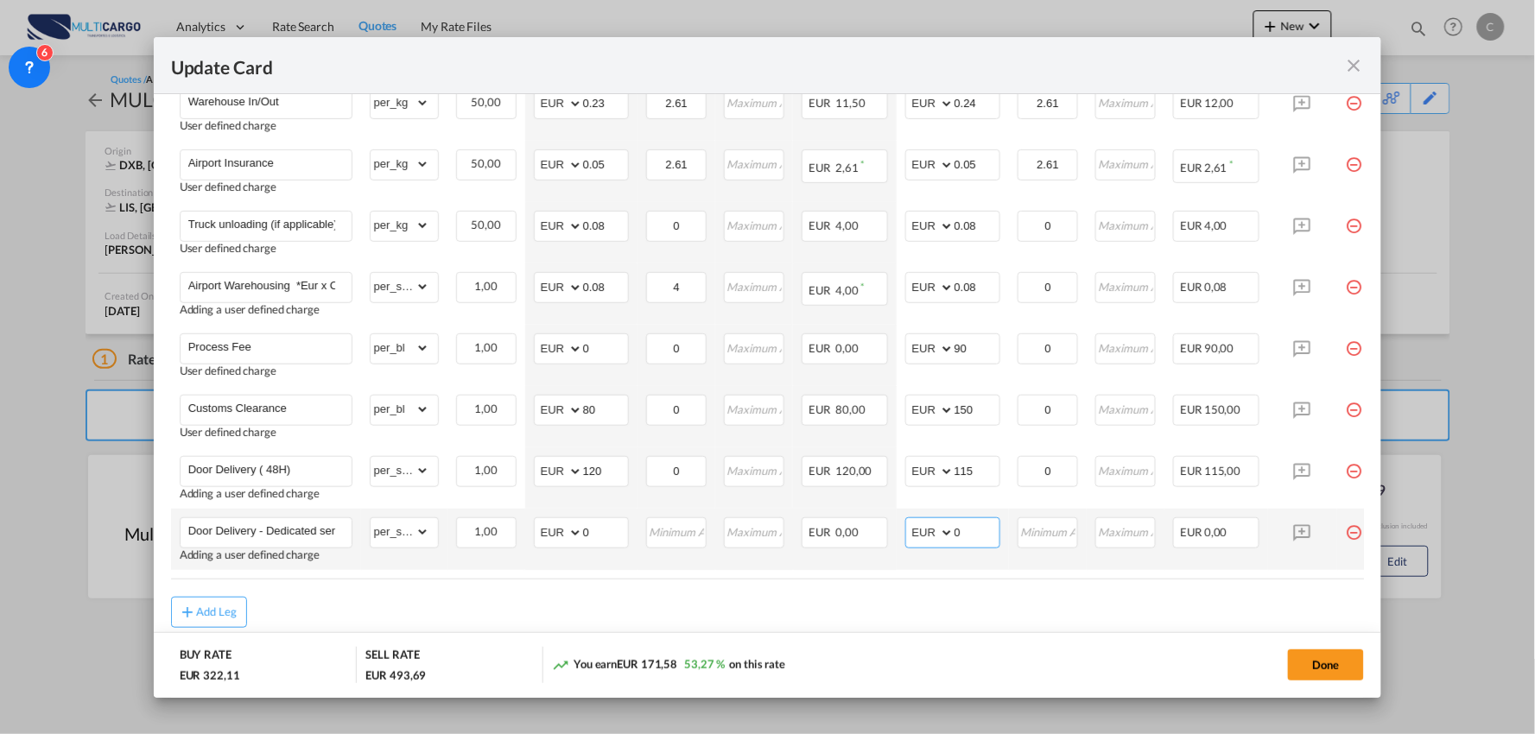
drag, startPoint x: 983, startPoint y: 538, endPoint x: 916, endPoint y: 540, distance: 66.5
click at [919, 540] on md-input-container "AED AFN ALL AMD ANG AOA ARS AUD AWG AZN BAM BBD BDT BGN BHD BIF BMD BND BOB BRL…" at bounding box center [952, 532] width 95 height 31
type input "150"
drag, startPoint x: 605, startPoint y: 532, endPoint x: 525, endPoint y: 539, distance: 79.8
click at [525, 539] on td "AED AFN ALL AMD ANG AOA ARS AUD AWG AZN BAM BBD BDT BGN BHD BIF BMD BND BOB BRL…" at bounding box center [581, 539] width 112 height 61
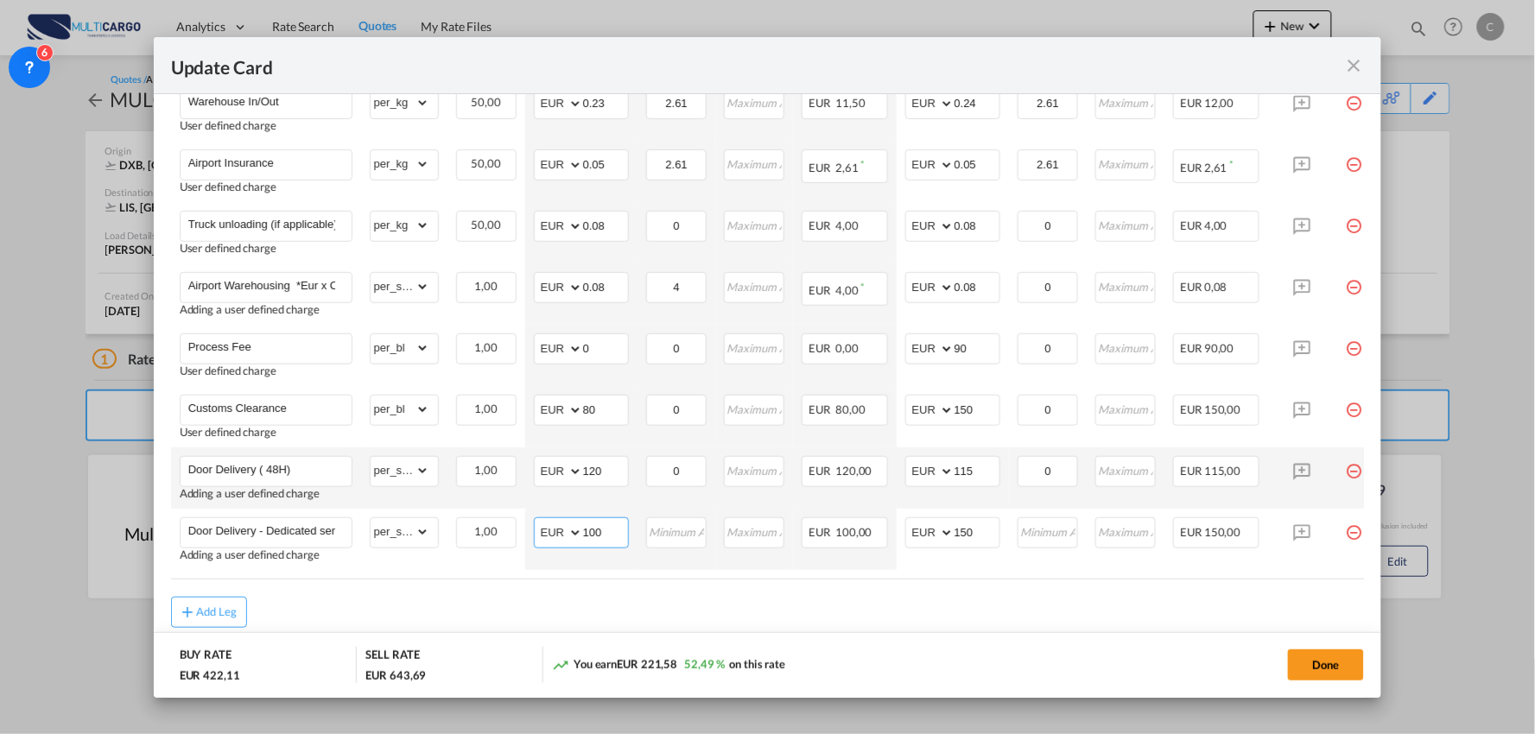
type input "100"
click at [523, 469] on tr "Door Delivery ( 48H) Adding a user defined charge Please Enter Already Exists g…" at bounding box center [783, 477] width 1224 height 61
type input "75"
click at [909, 613] on div "Add Leg" at bounding box center [768, 612] width 1194 height 31
click at [1349, 663] on button "Done" at bounding box center [1326, 664] width 76 height 31
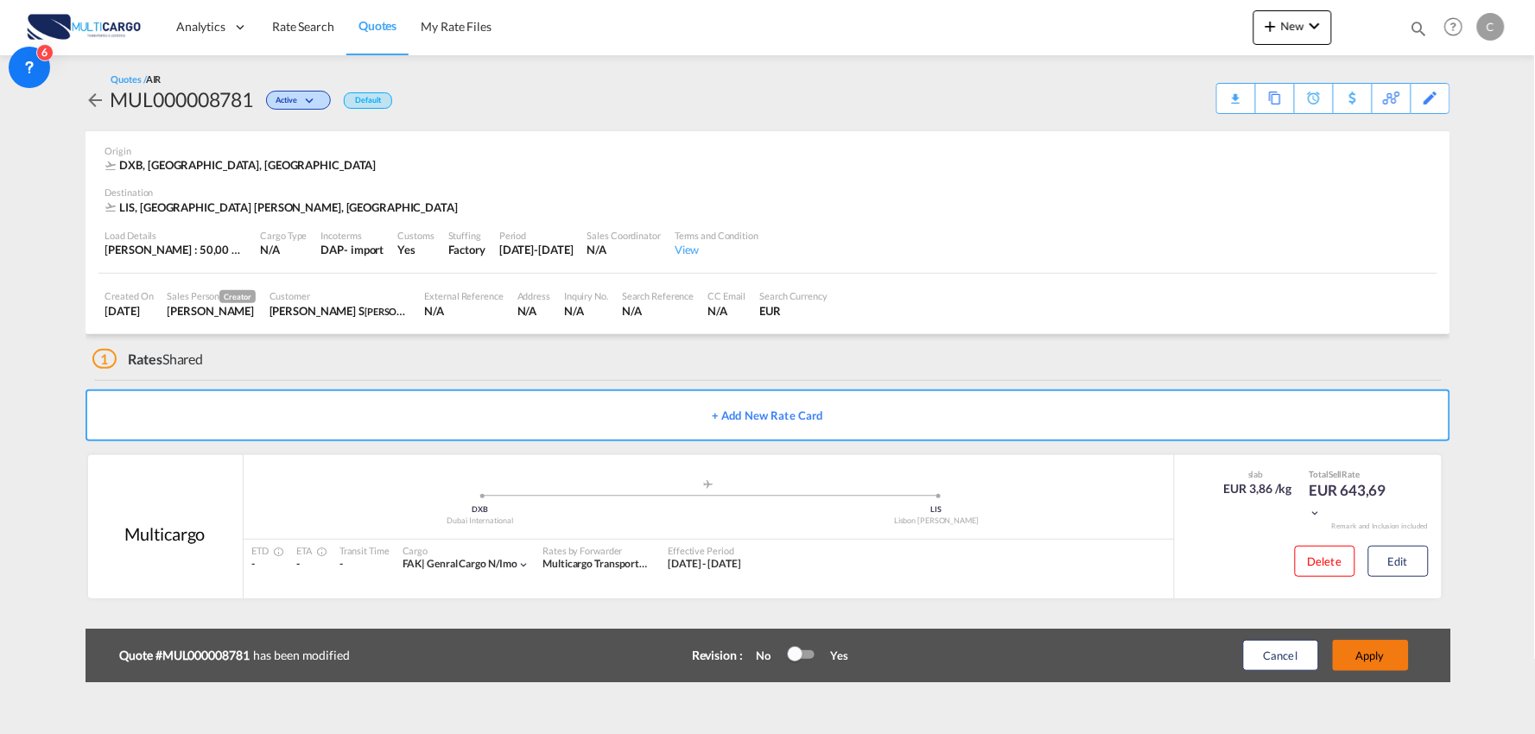
click at [1359, 649] on button "Apply" at bounding box center [1371, 655] width 76 height 31
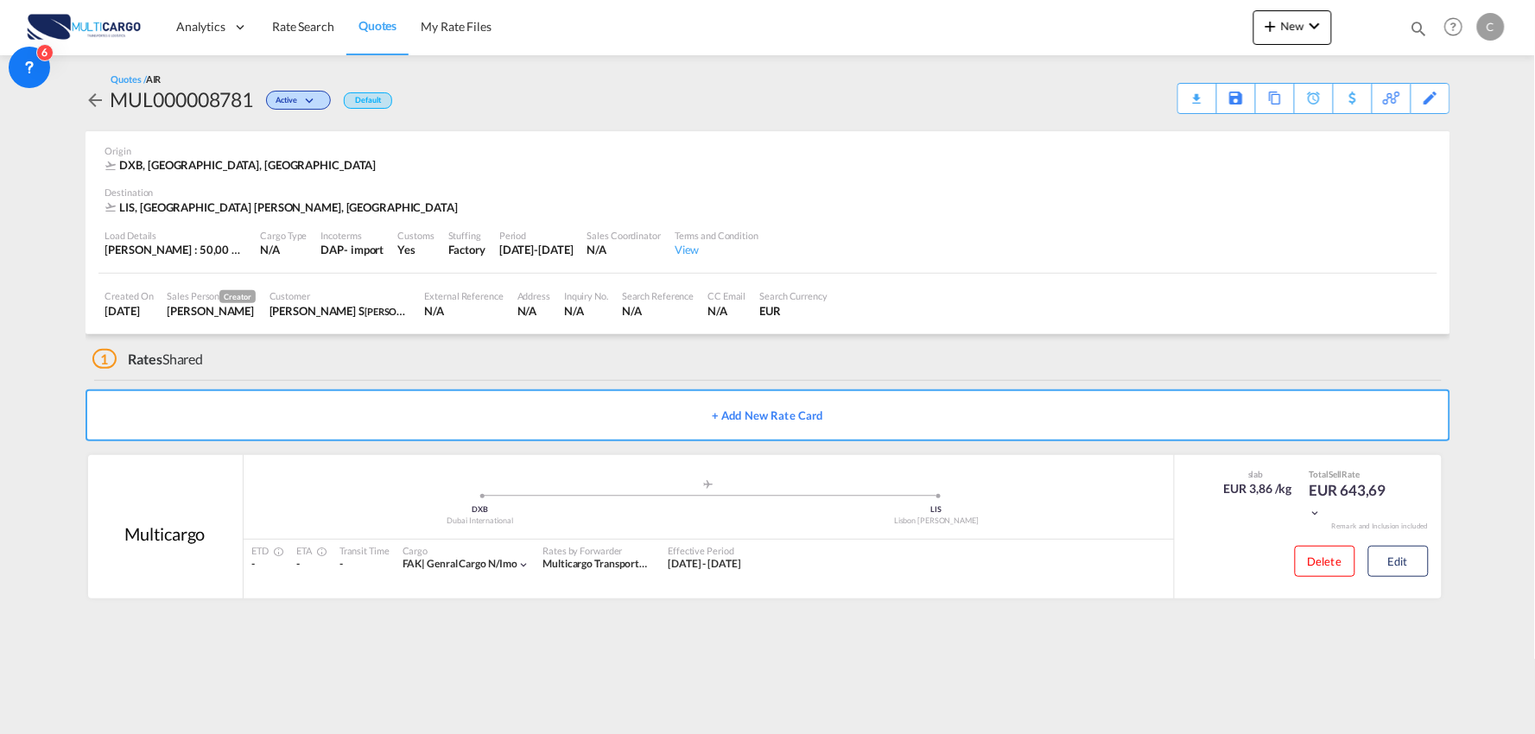
click at [360, 358] on div "1 Rates Shared" at bounding box center [771, 354] width 1358 height 41
click at [588, 415] on button "+ Add New Rate Card" at bounding box center [768, 416] width 1365 height 52
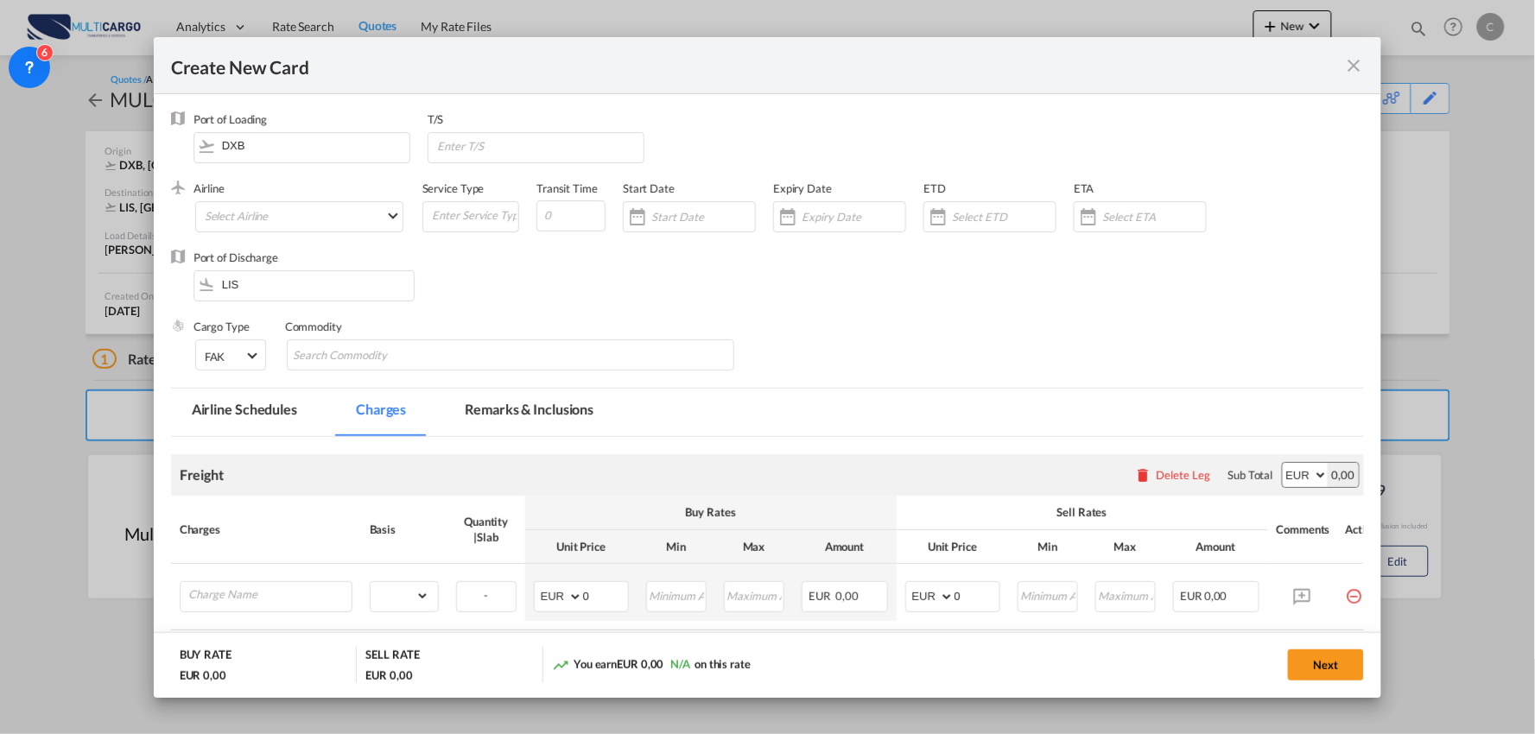
click at [1352, 57] on md-icon "icon-close fg-AAA8AD m-0 pointer" at bounding box center [1353, 65] width 21 height 21
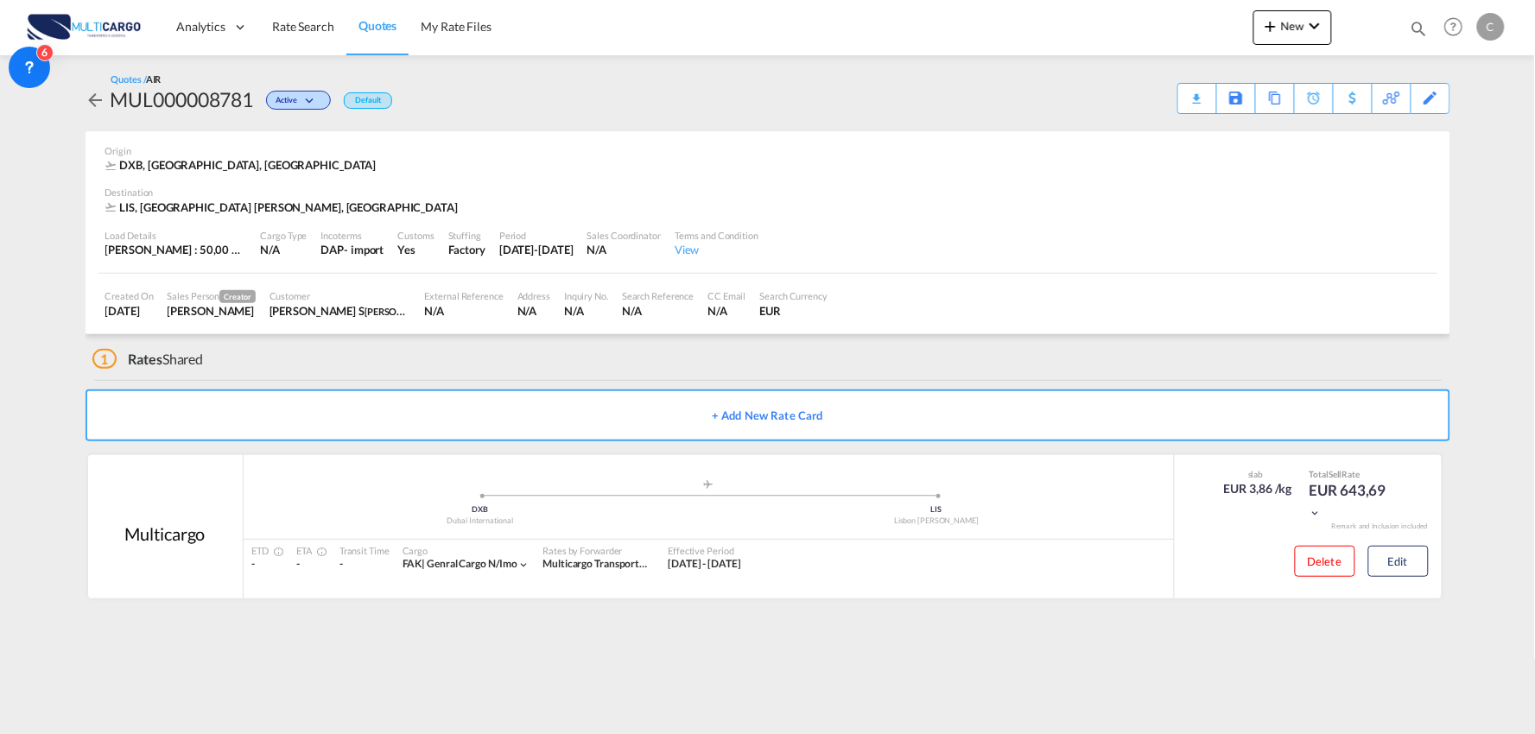
click at [63, 314] on md-content "Analytics Reports Dashboard Rate Search Quotes My Rate Files New Rates Ratecard" at bounding box center [767, 367] width 1535 height 734
click at [1185, 98] on div "Download Quote" at bounding box center [1163, 98] width 88 height 28
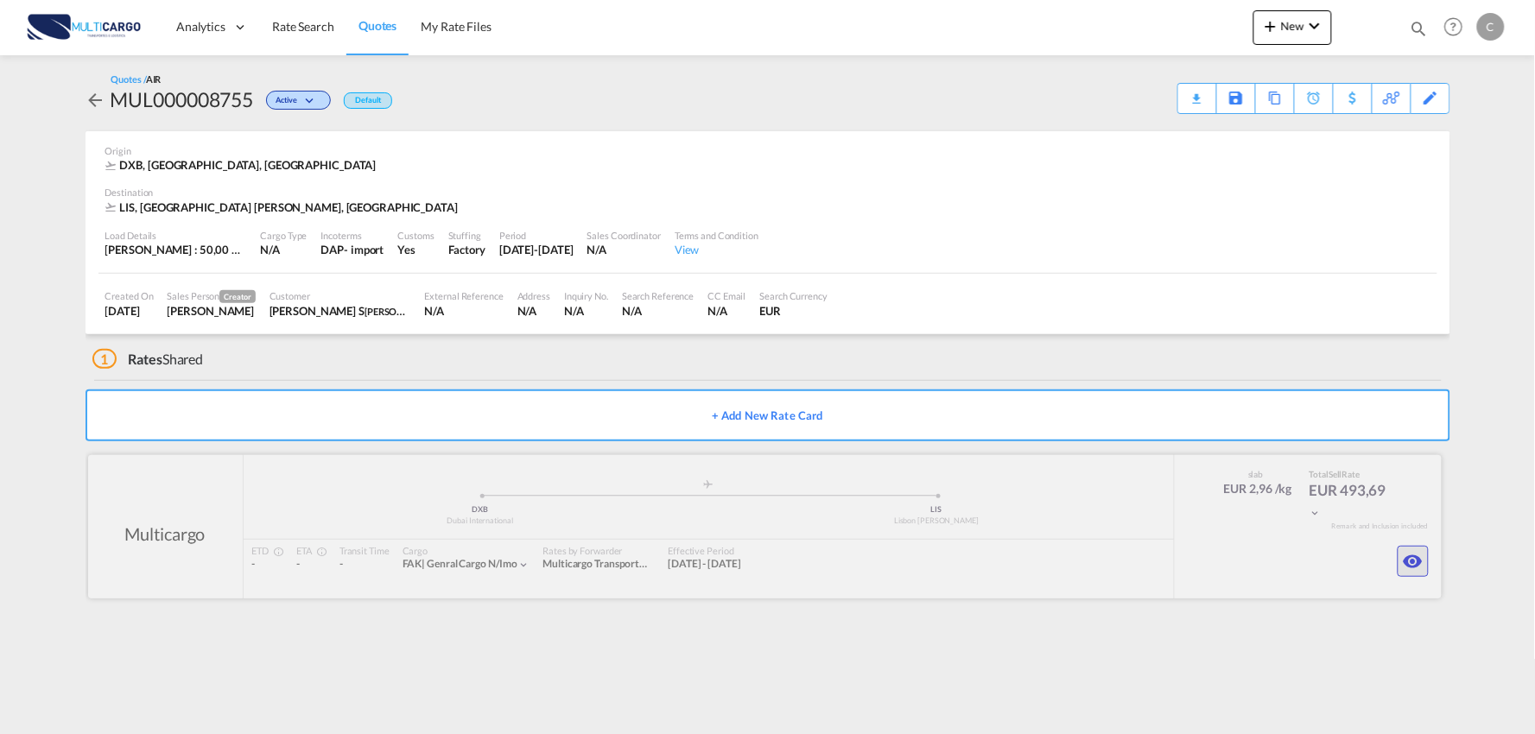
click at [1411, 553] on md-icon "icon-eye" at bounding box center [1413, 561] width 21 height 21
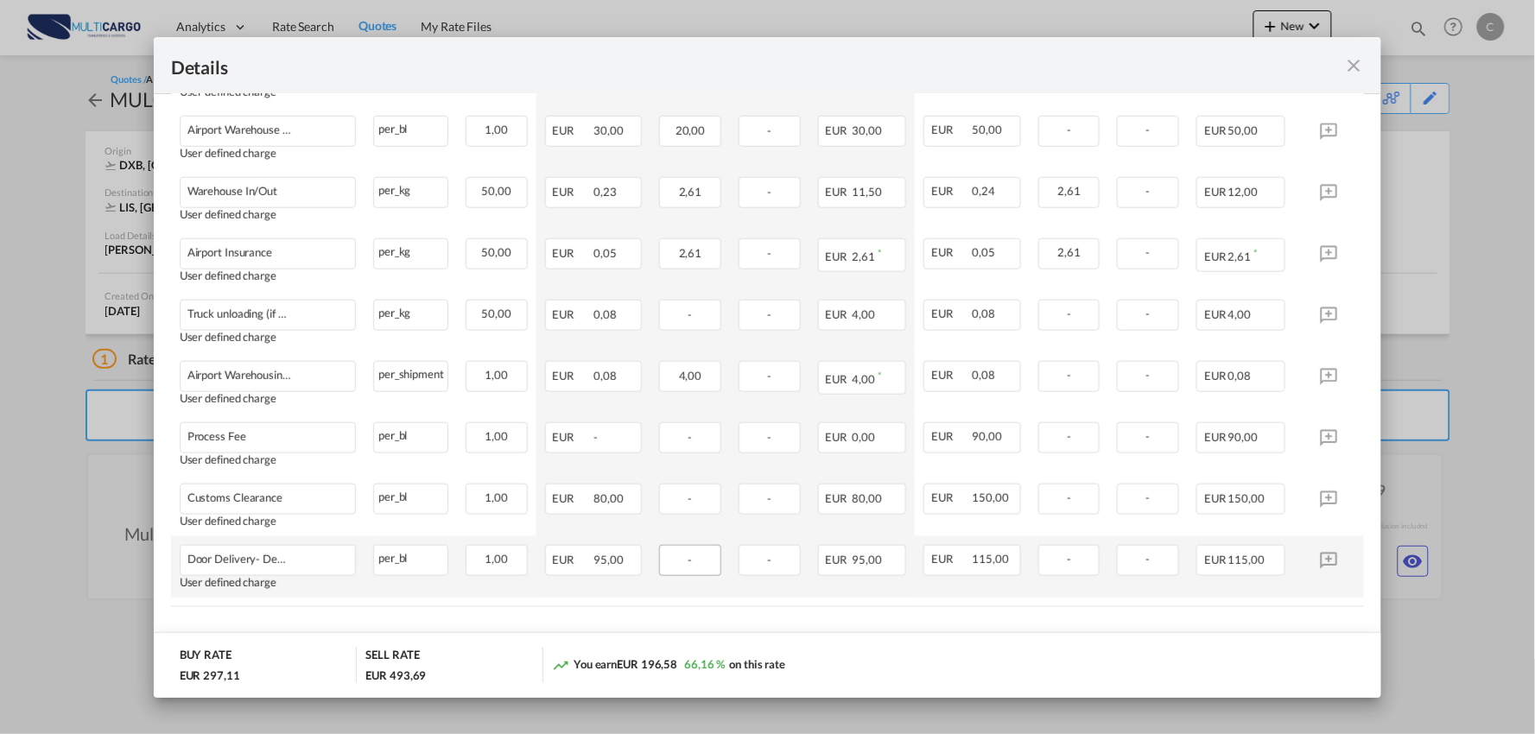
scroll to position [538, 0]
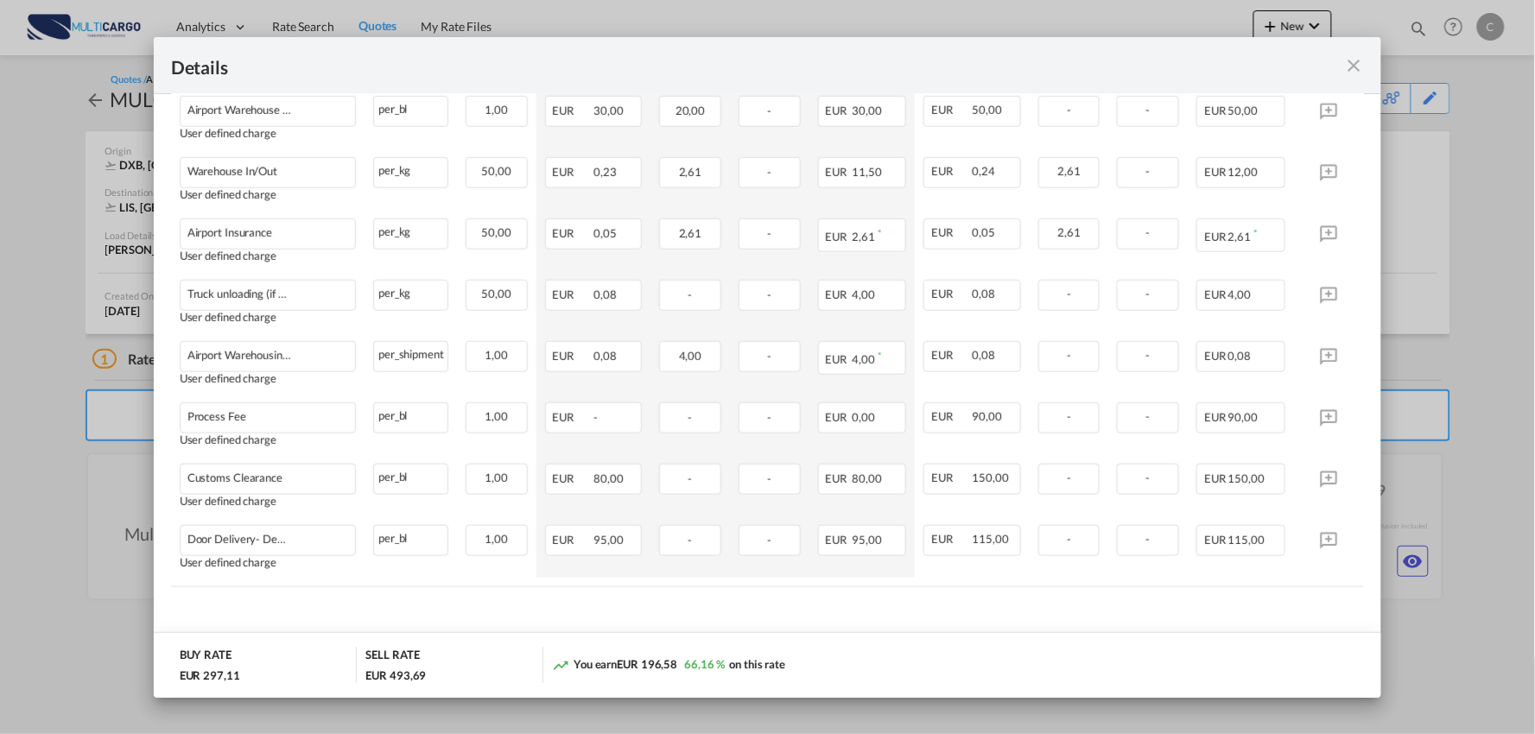
drag, startPoint x: 1351, startPoint y: 62, endPoint x: 1365, endPoint y: 73, distance: 18.5
click at [1351, 63] on md-icon "icon-close fg-AAA8AD m-0 cursor" at bounding box center [1353, 65] width 21 height 21
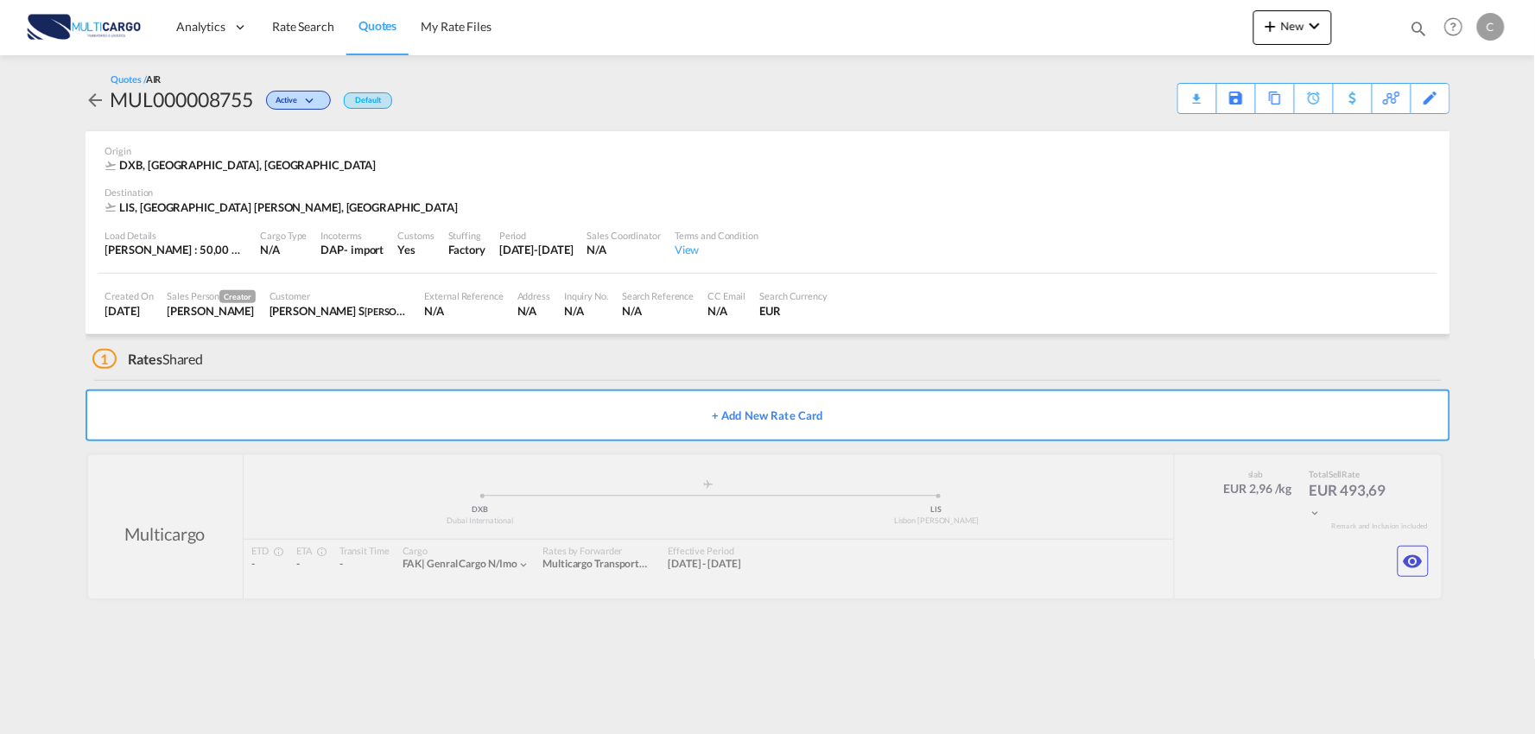
click at [618, 108] on div "Quotes / AIR MUL000008755 Active Default Download Quote Save As Template Copy Q…" at bounding box center [768, 93] width 1365 height 41
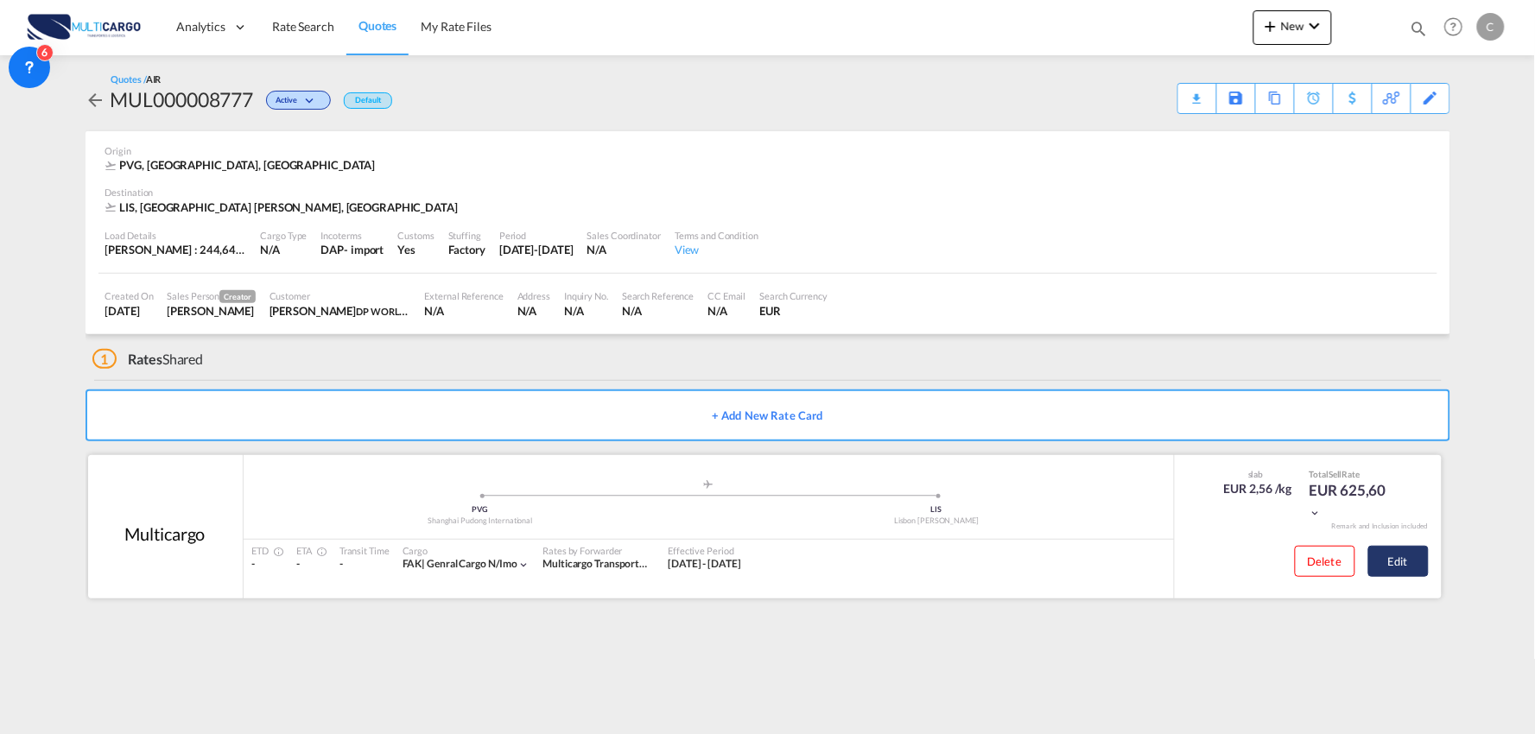
click at [1413, 549] on button "Edit" at bounding box center [1398, 561] width 60 height 31
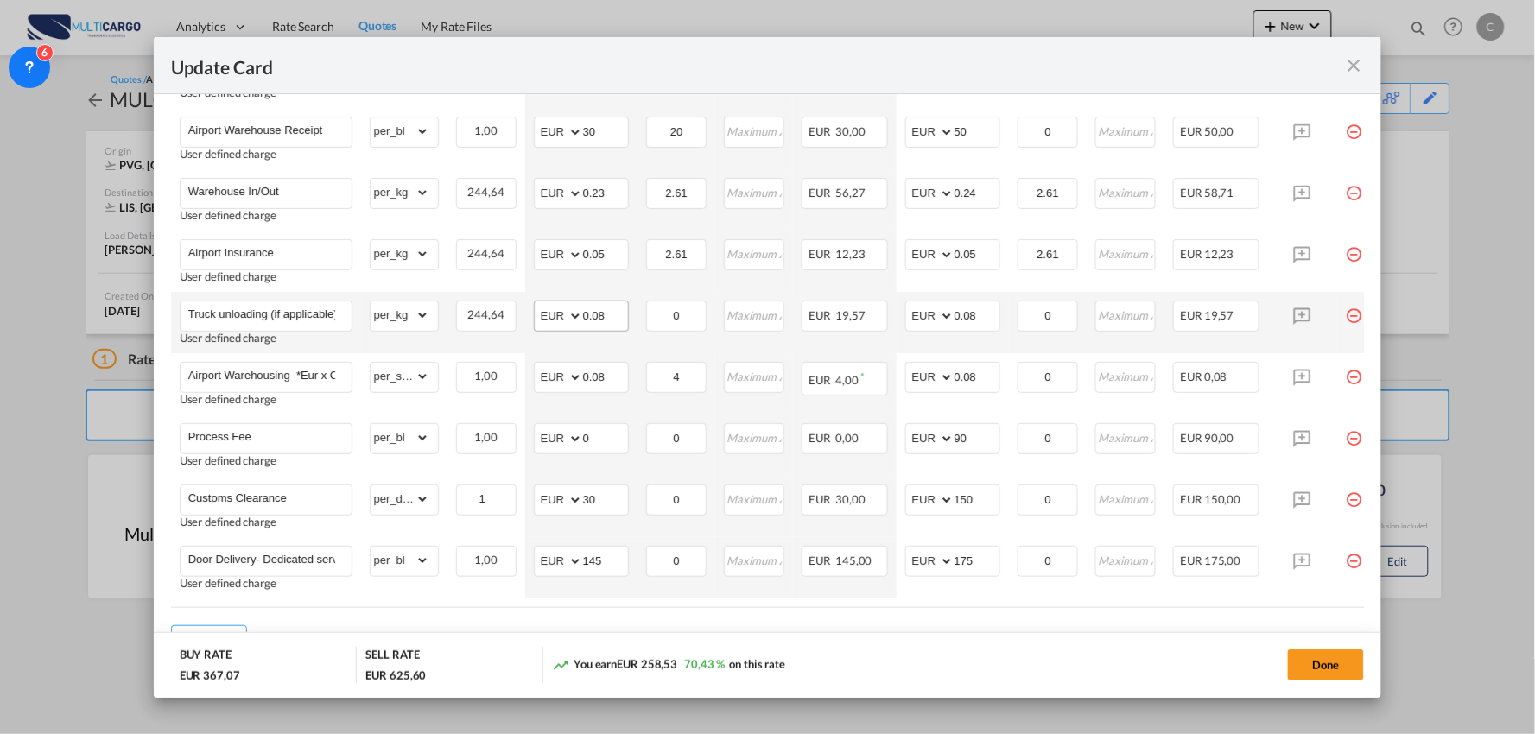
scroll to position [359, 0]
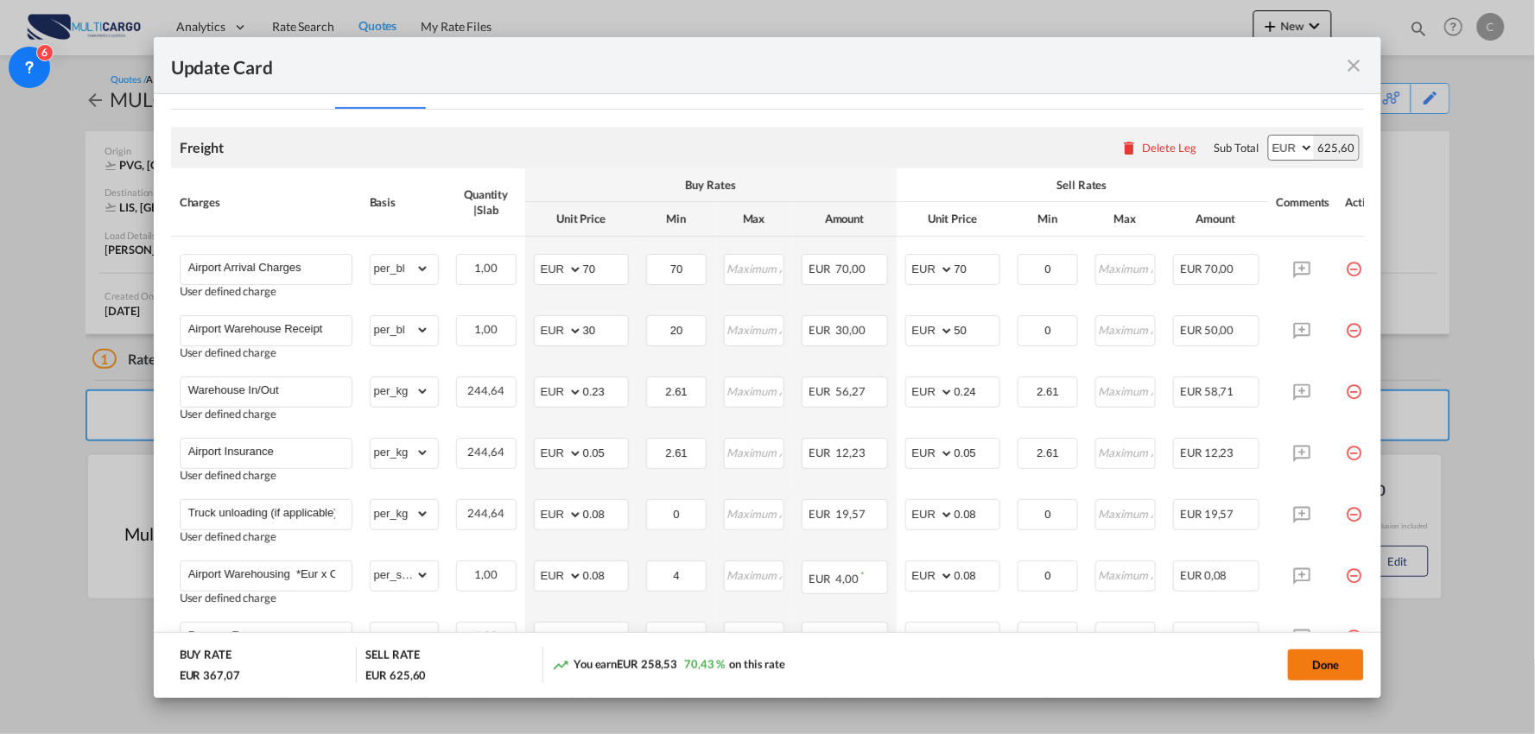
click at [1327, 674] on button "Done" at bounding box center [1326, 664] width 76 height 31
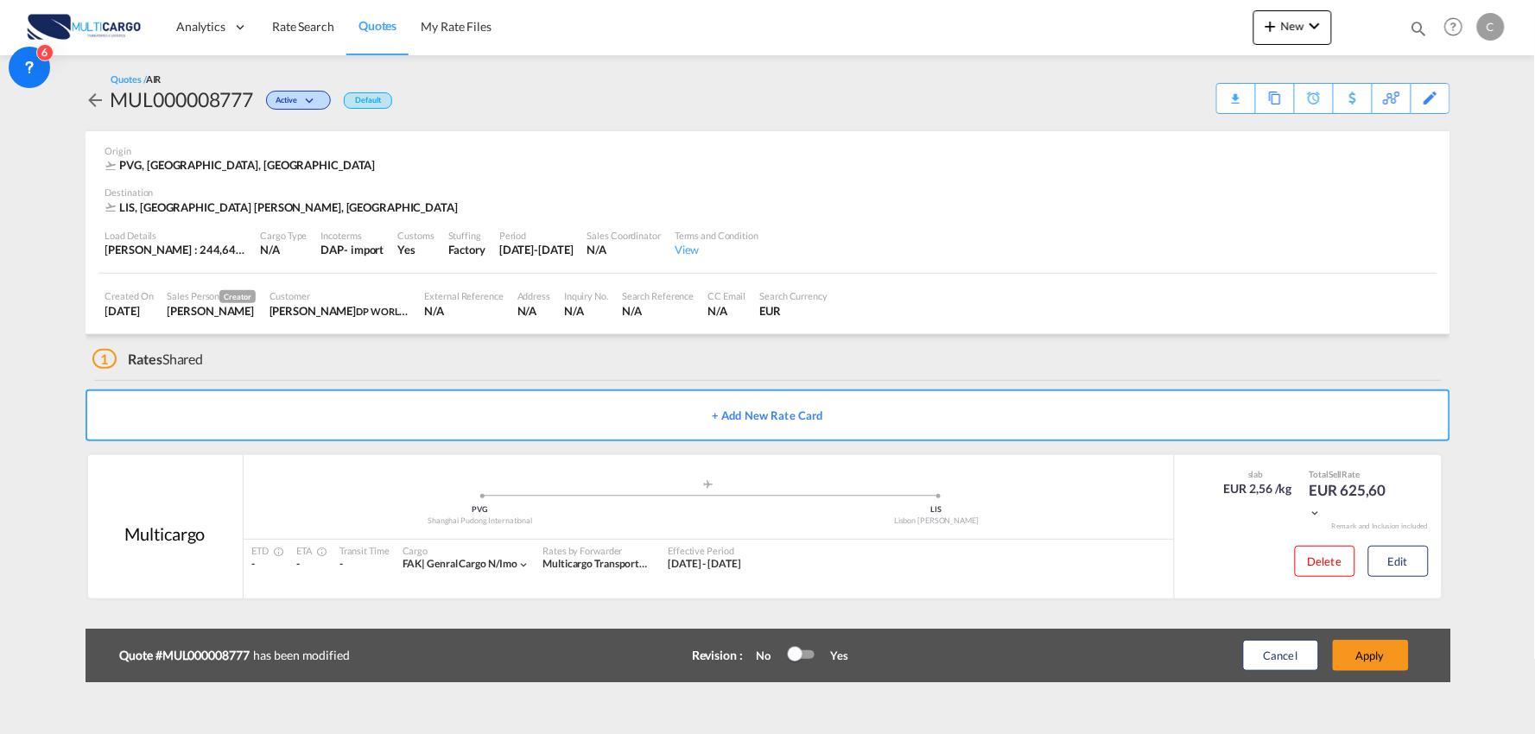
click at [375, 352] on div "1 Rates Shared" at bounding box center [771, 354] width 1358 height 41
click at [1379, 650] on button "Apply" at bounding box center [1371, 655] width 76 height 31
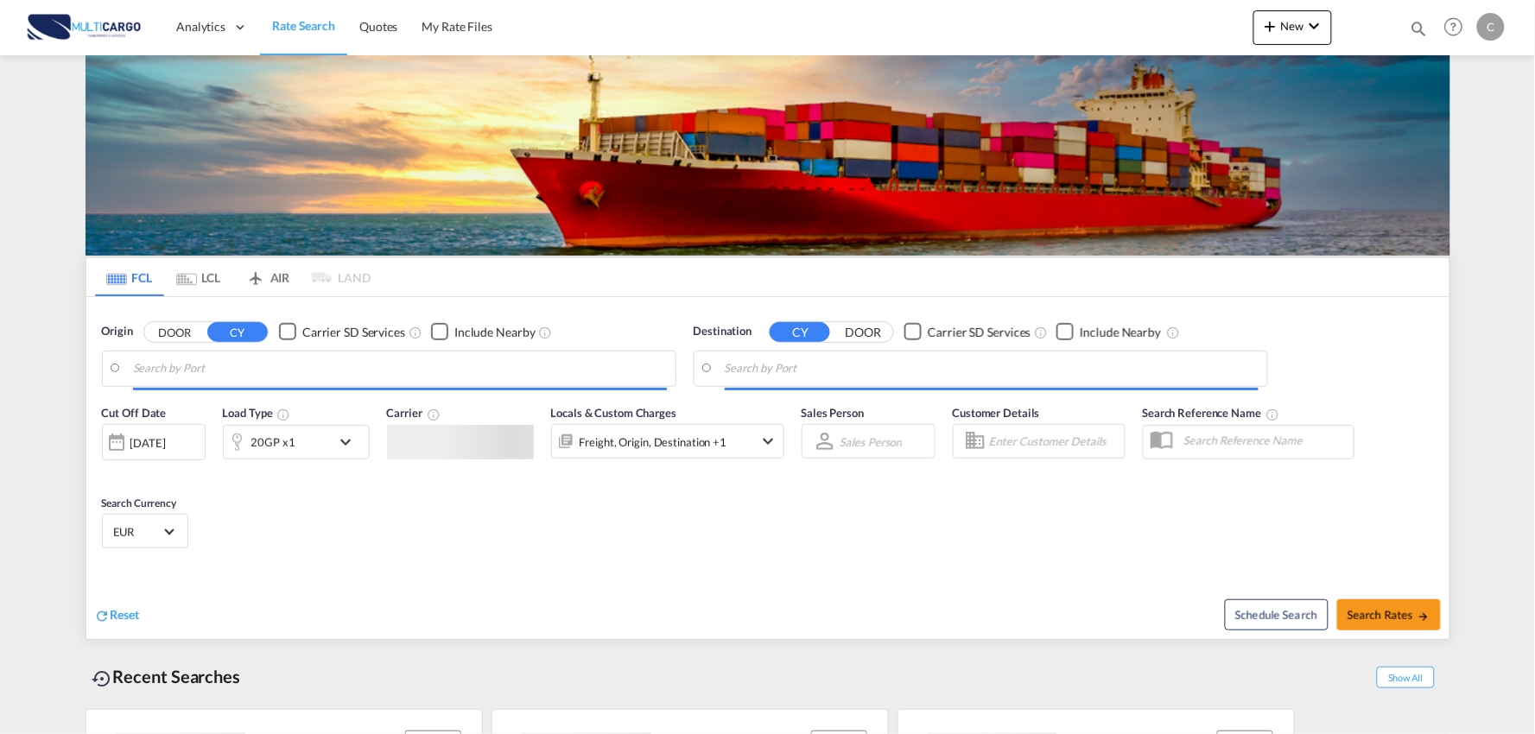
type input "Port of [GEOGRAPHIC_DATA], [GEOGRAPHIC_DATA], [GEOGRAPHIC_DATA]"
type input "Leixoes, Leixoes, PTLEI"
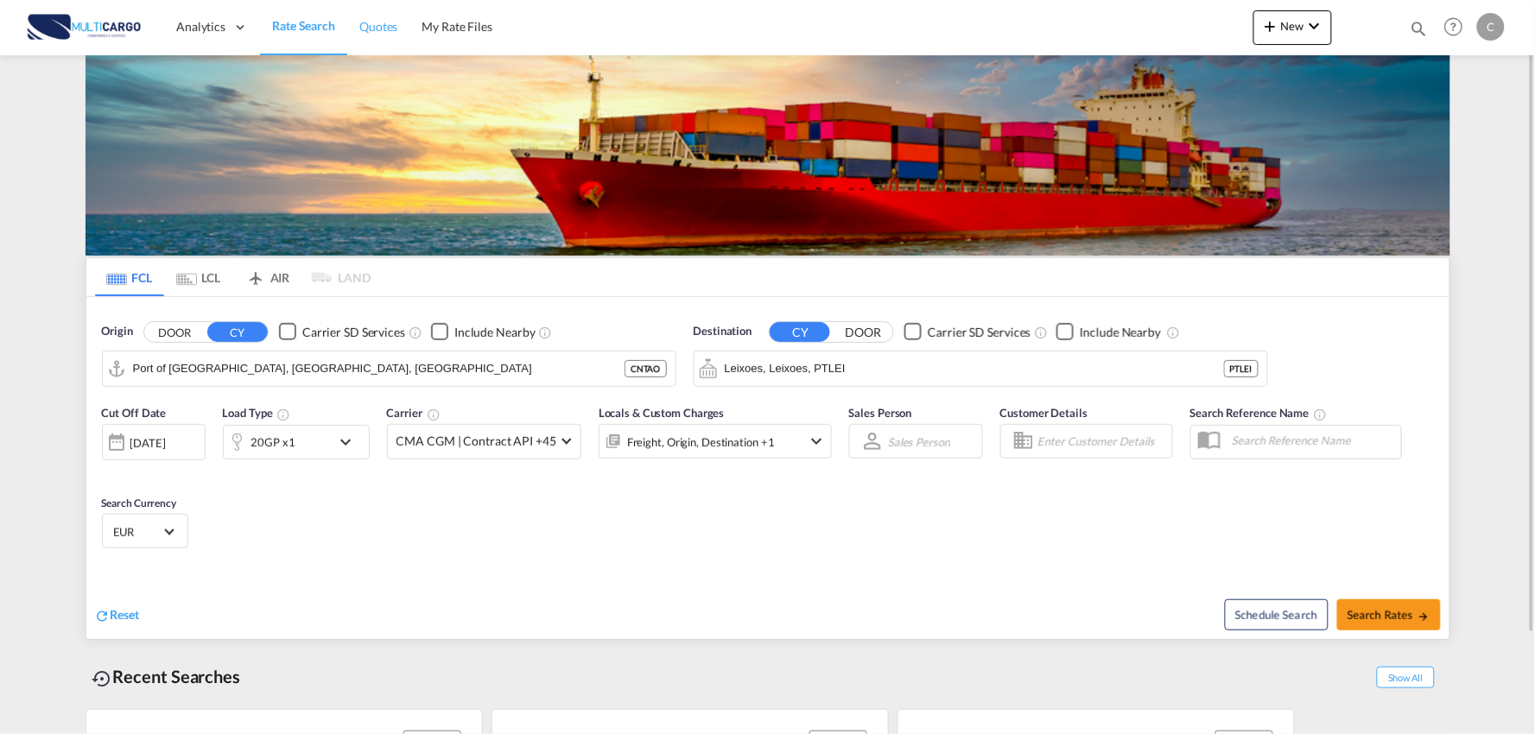
click at [394, 30] on span "Quotes" at bounding box center [378, 26] width 38 height 15
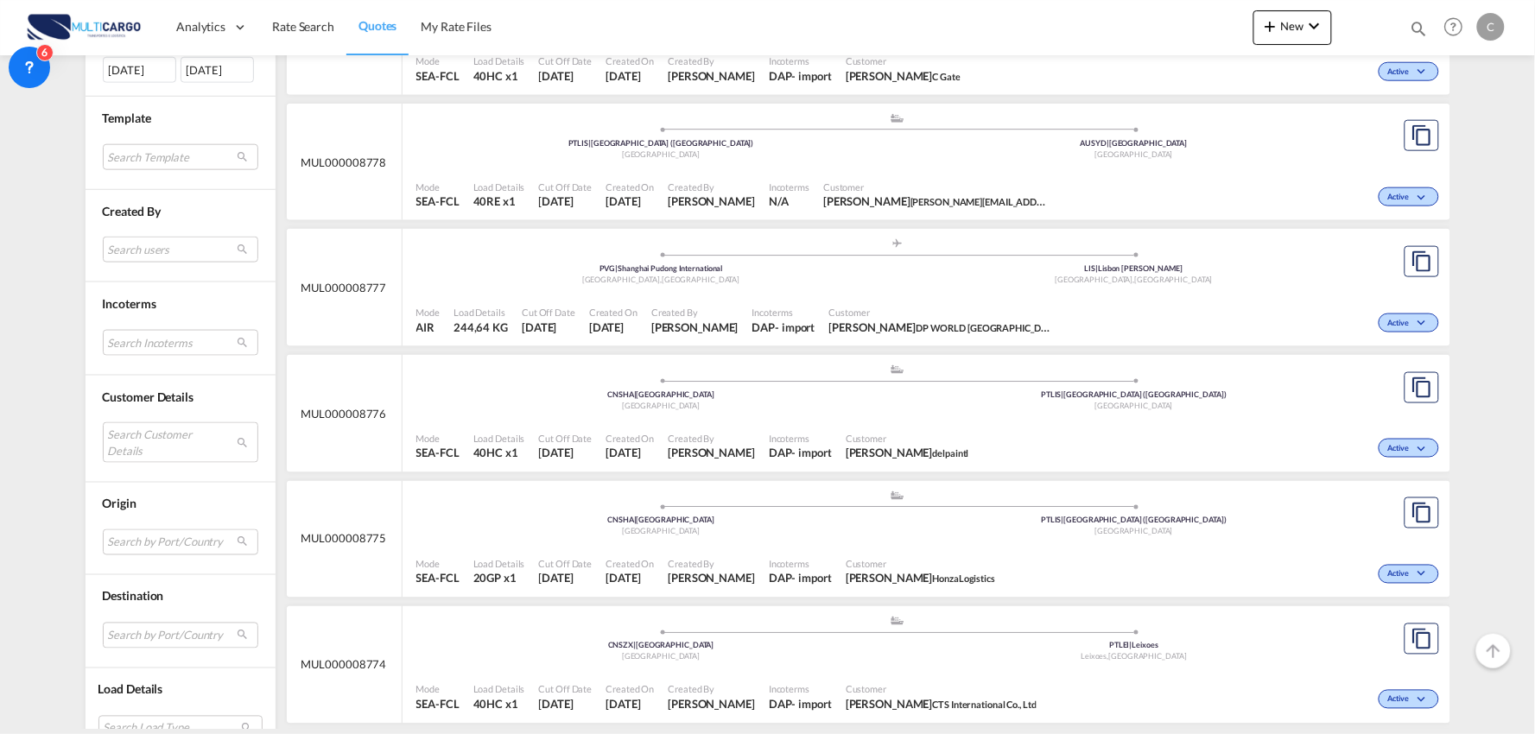
scroll to position [864, 0]
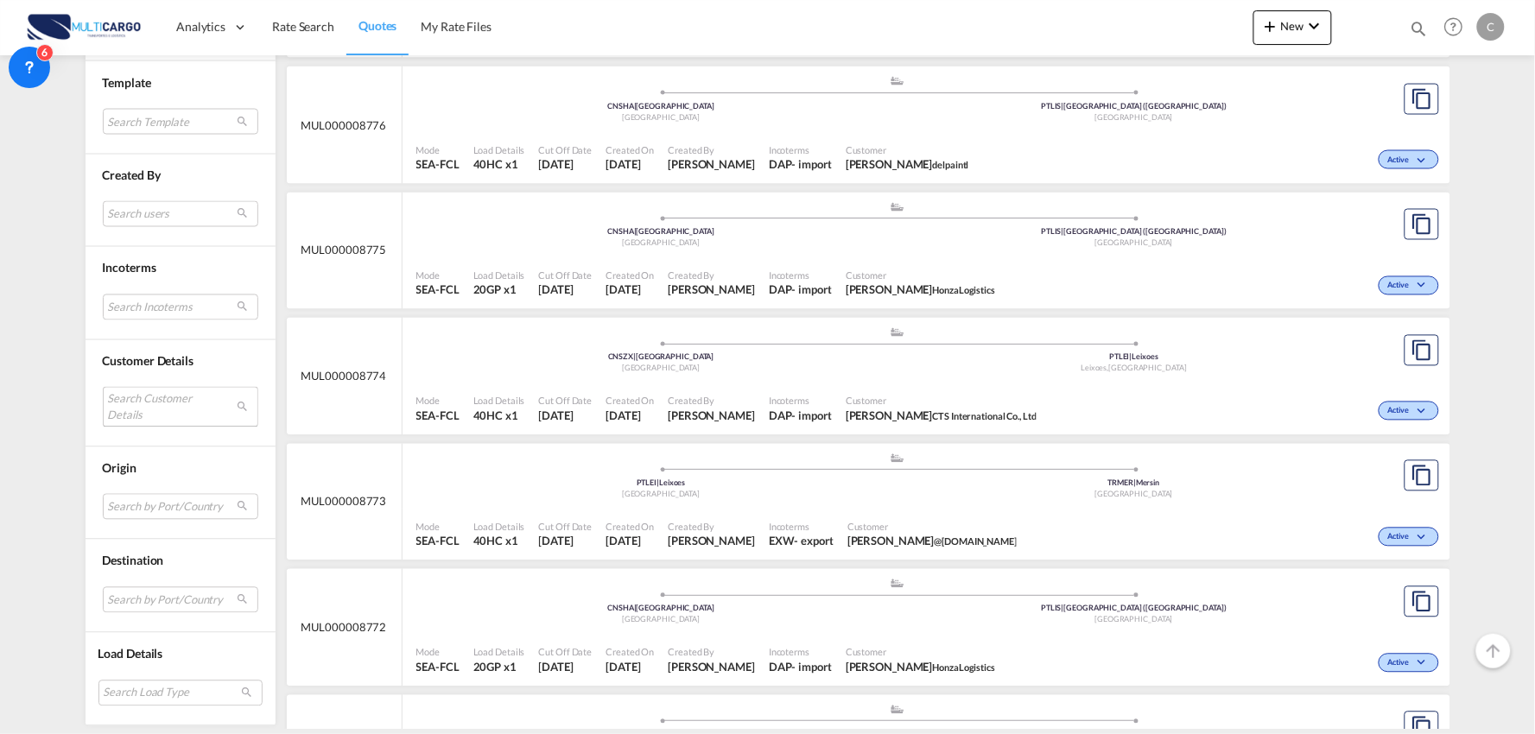
click at [127, 389] on md-select "Search Customer Details user name user [PERSON_NAME] [EMAIL_ADDRESS][DOMAIN_NAM…" at bounding box center [180, 407] width 155 height 40
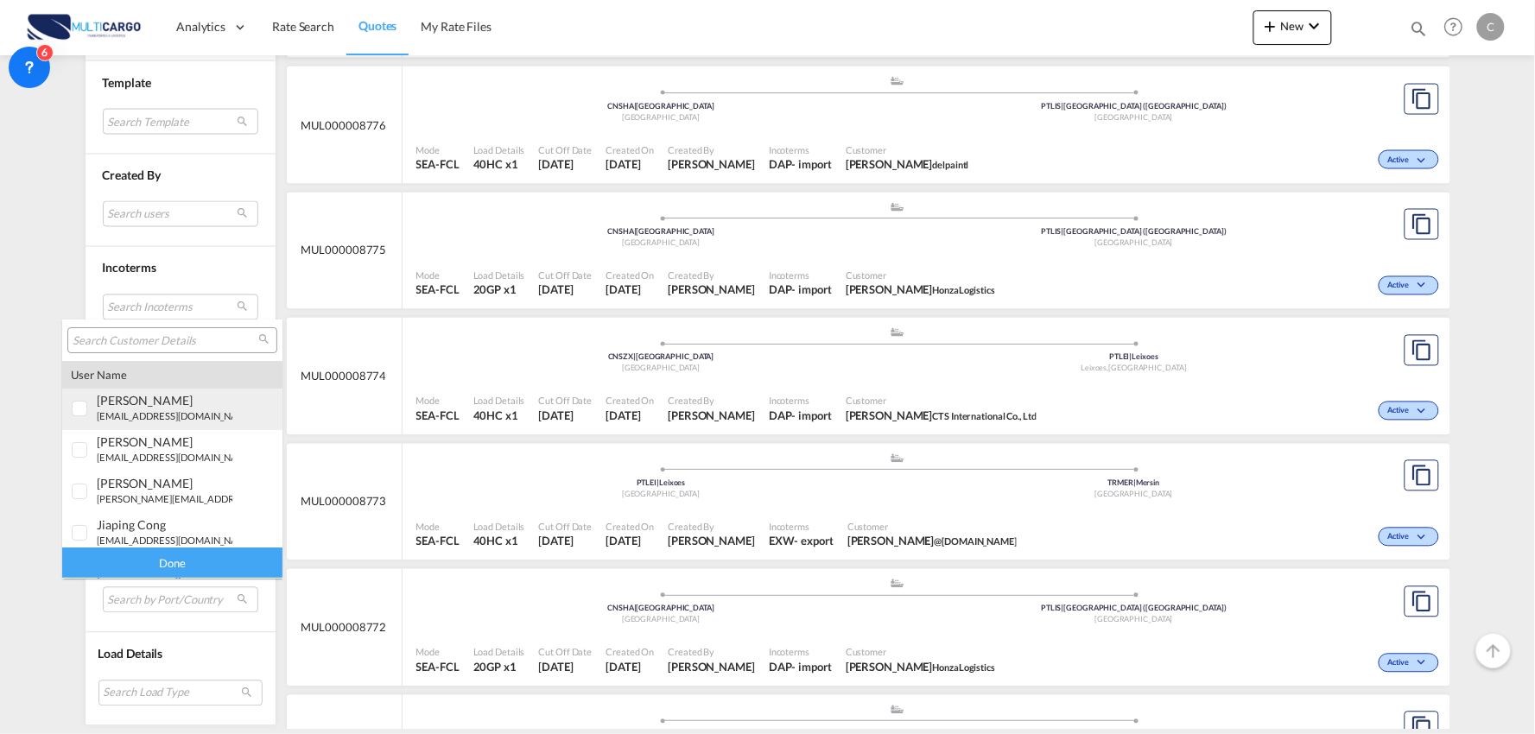
click at [123, 408] on div "[PERSON_NAME] [EMAIL_ADDRESS][DOMAIN_NAME] | maritim international" at bounding box center [165, 407] width 136 height 29
click at [81, 406] on div at bounding box center [80, 409] width 17 height 17
click at [113, 348] on input "search" at bounding box center [166, 341] width 186 height 16
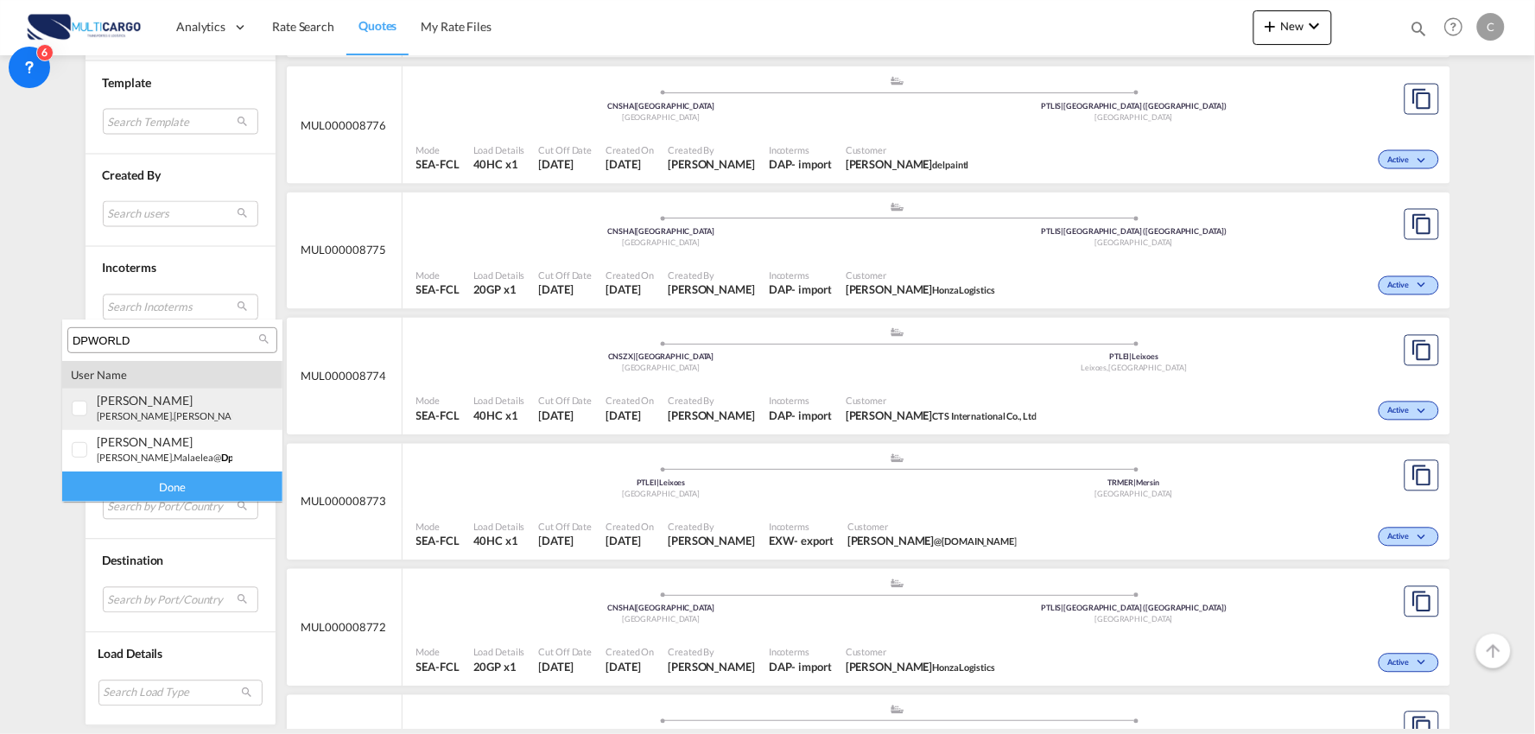
type input "DPWORLD"
click at [125, 407] on div "[PERSON_NAME] [PERSON_NAME].[PERSON_NAME]@ dpworld .com | dp world china" at bounding box center [165, 407] width 136 height 29
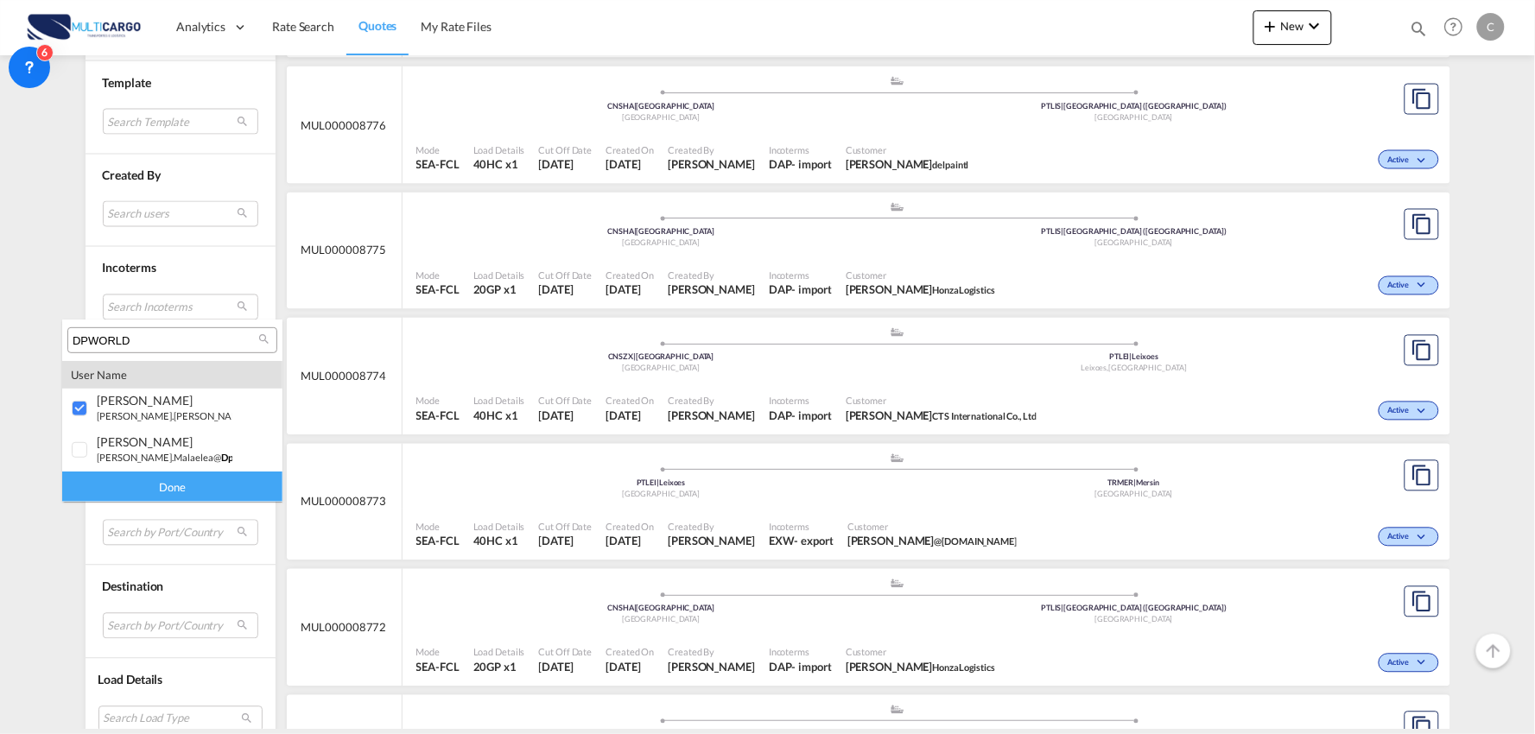
click at [195, 485] on div "Done" at bounding box center [172, 487] width 220 height 30
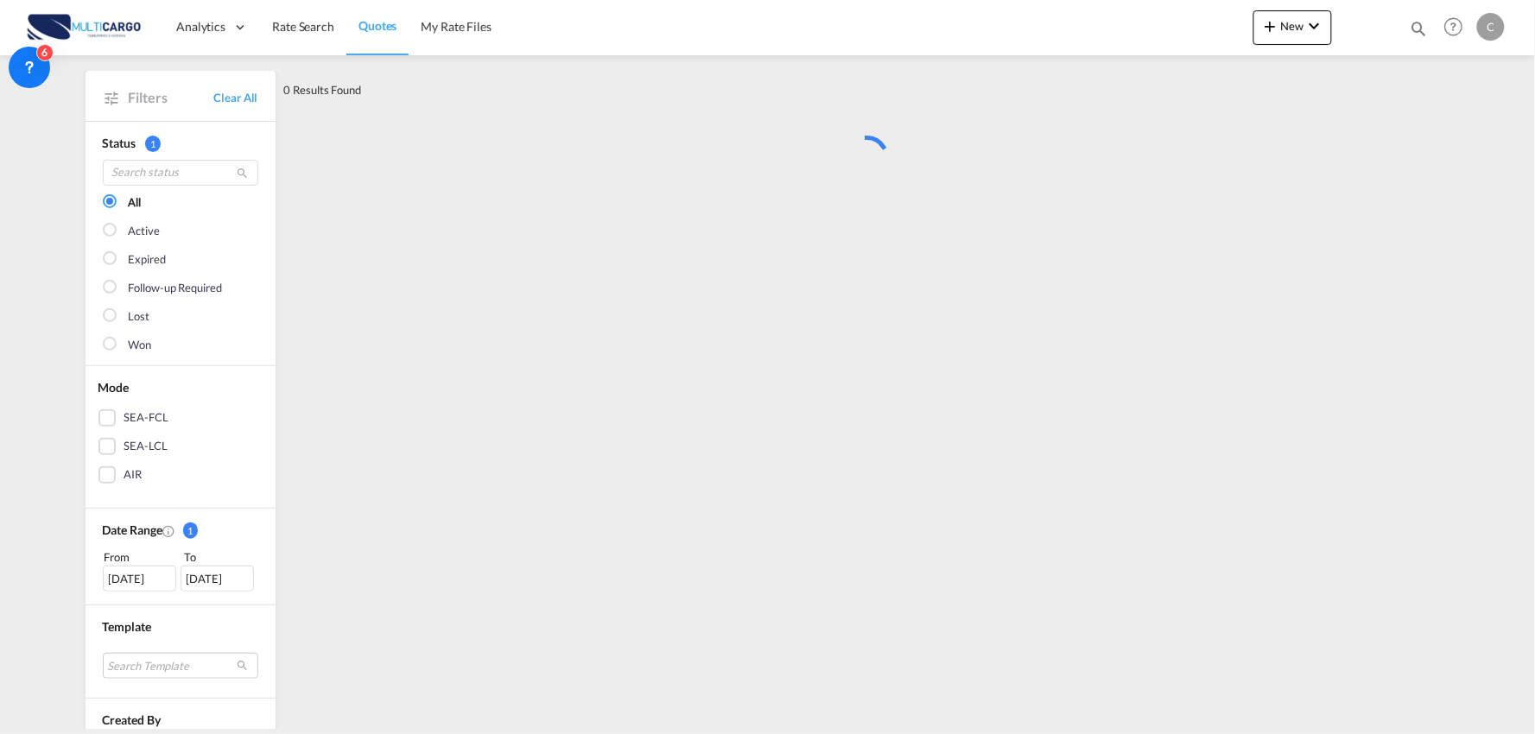
scroll to position [0, 0]
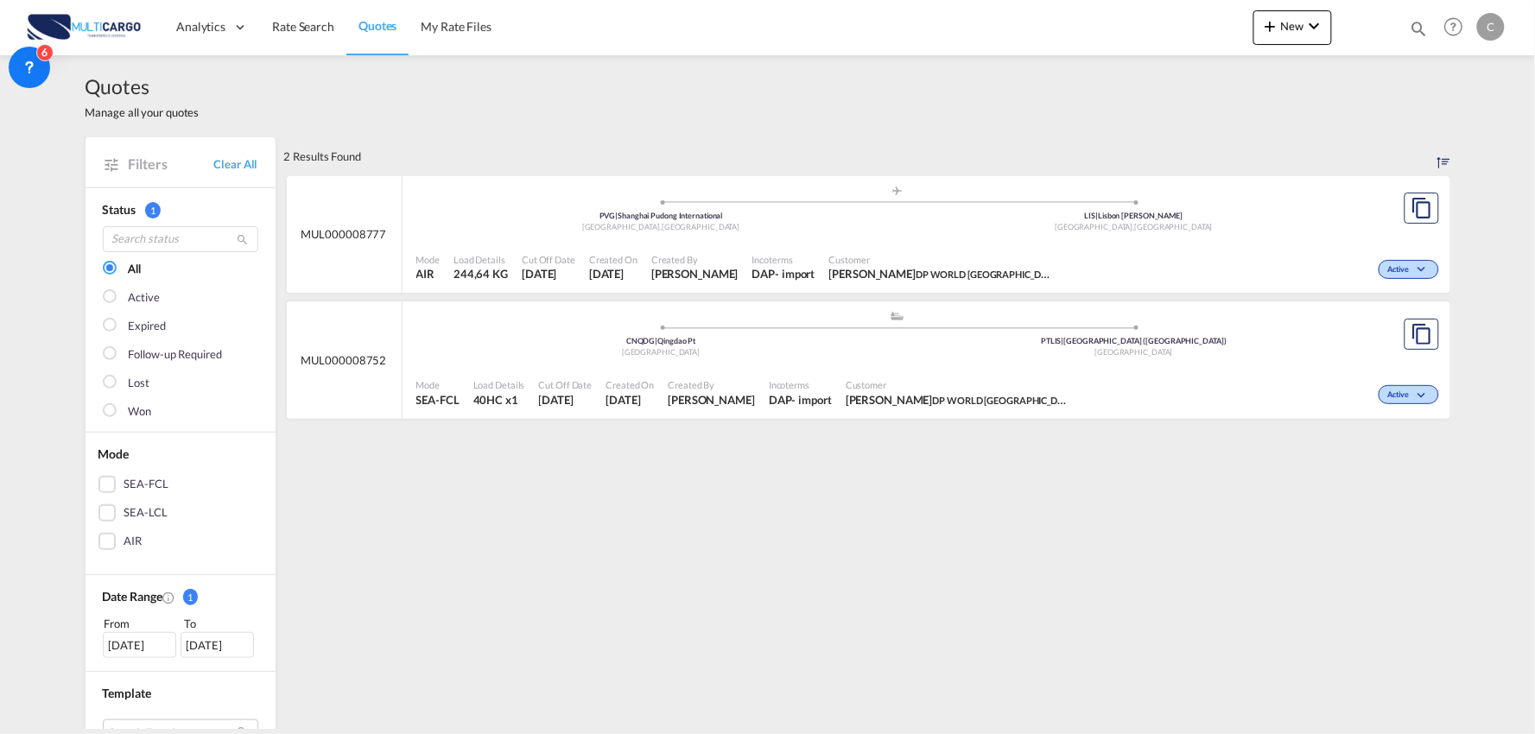
click at [754, 364] on div ".a{fill:#aaa8ad;} .a{fill:#aaa8ad;} CNQDG | Qingdao Pt China PTLIS | [GEOGRAPHI…" at bounding box center [897, 338] width 963 height 56
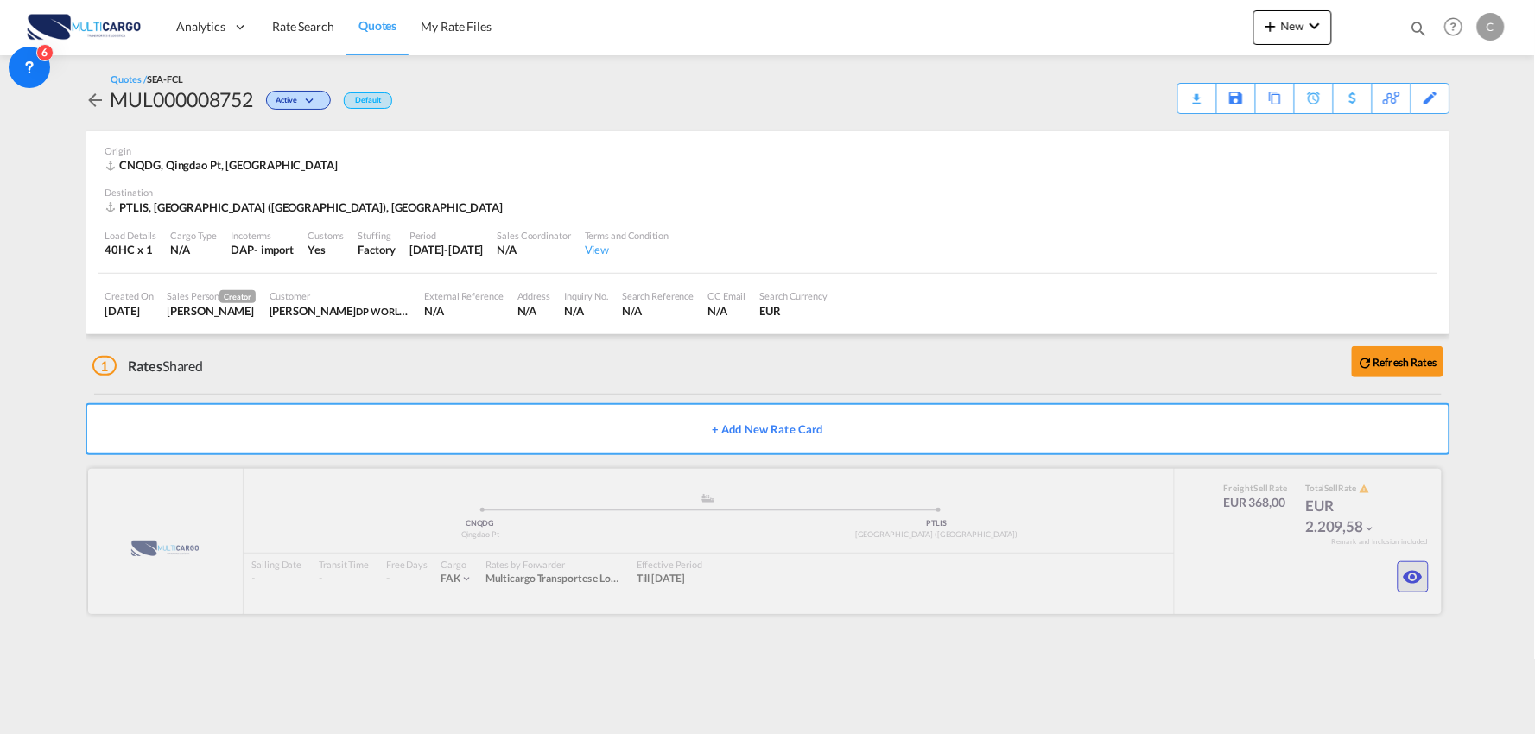
click at [1418, 577] on md-icon "icon-eye" at bounding box center [1413, 577] width 21 height 21
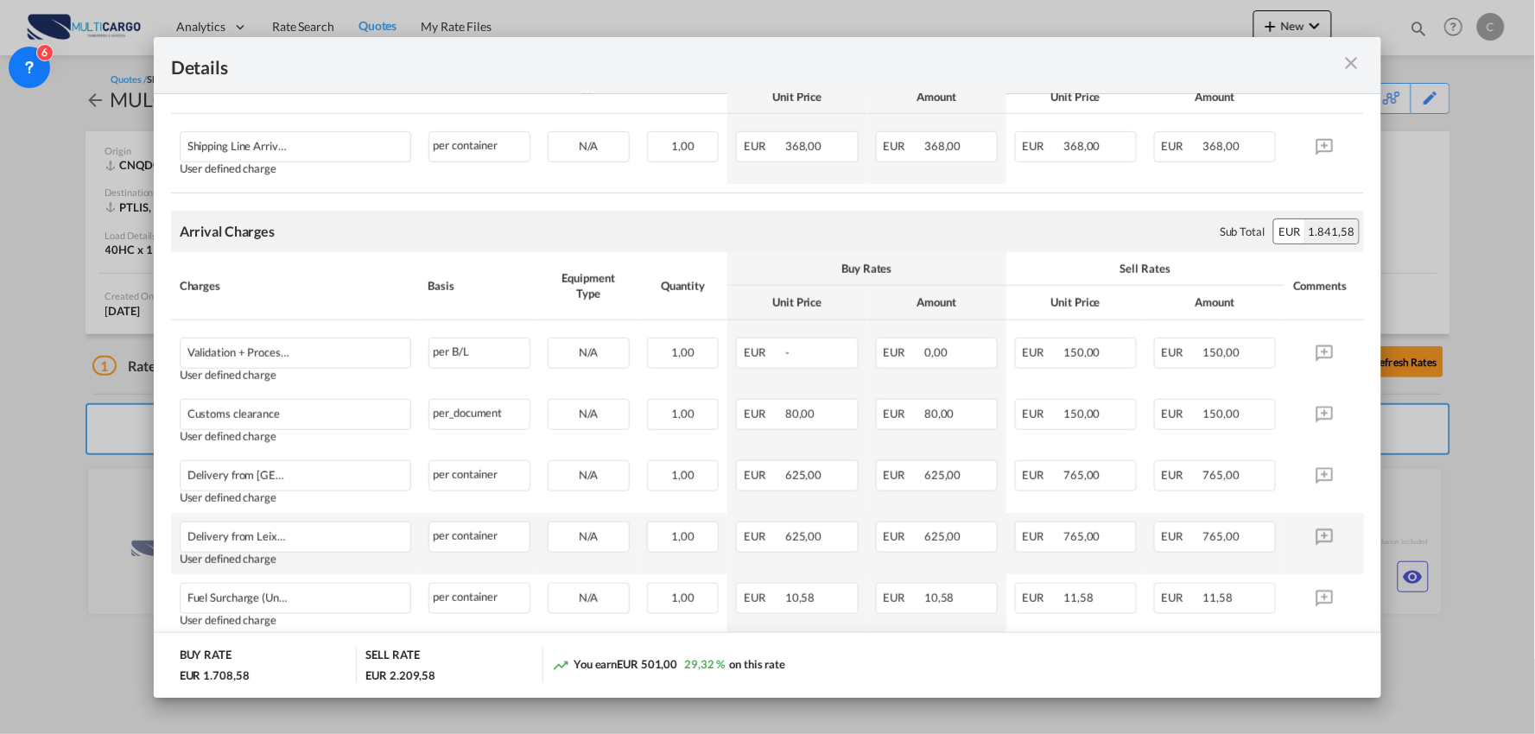
scroll to position [447, 0]
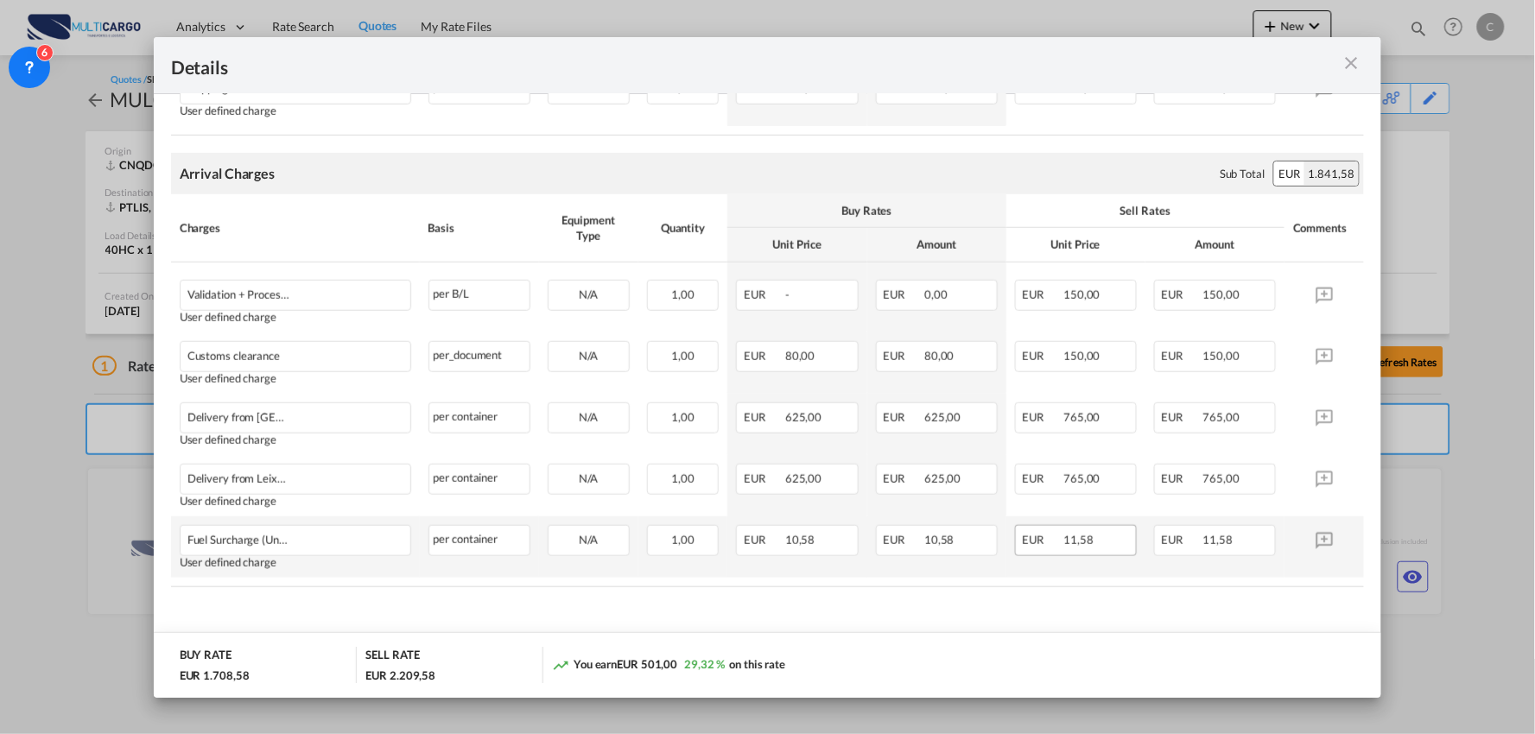
click at [1050, 546] on span "EUR" at bounding box center [1042, 540] width 39 height 14
click at [1082, 541] on div "EUR 11,58" at bounding box center [1076, 540] width 122 height 31
click at [1083, 541] on div "EUR 11,58" at bounding box center [1076, 540] width 122 height 31
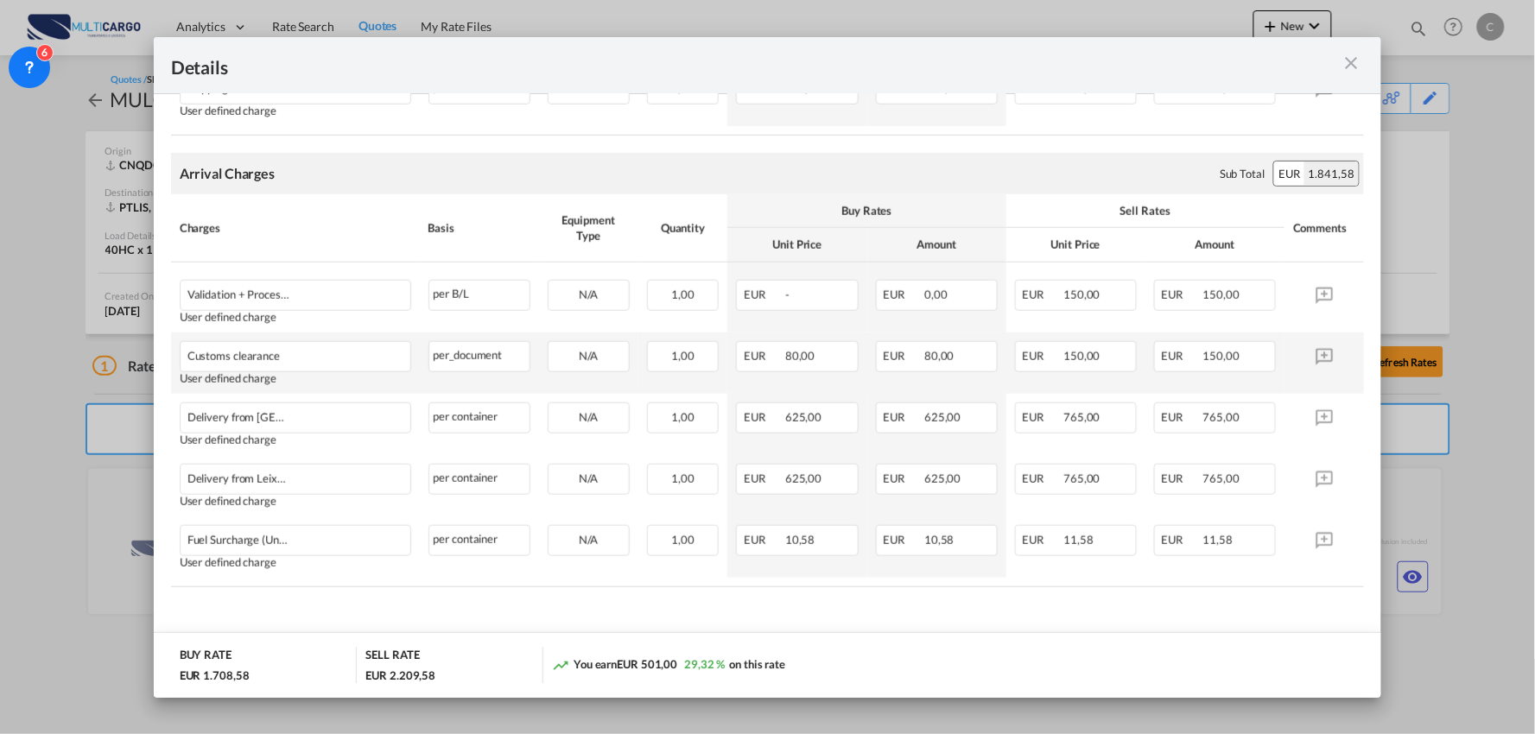
drag, startPoint x: 617, startPoint y: 435, endPoint x: 527, endPoint y: 380, distance: 105.5
click at [611, 428] on td "N/A" at bounding box center [588, 424] width 99 height 61
click at [502, 367] on td "per_document per_document can not applied for this charge. Please Select Alread…" at bounding box center [479, 363] width 119 height 61
click at [330, 299] on div "Validation + Process Fee" at bounding box center [268, 291] width 162 height 21
click at [316, 296] on div "Validation + Process Fee" at bounding box center [268, 291] width 162 height 21
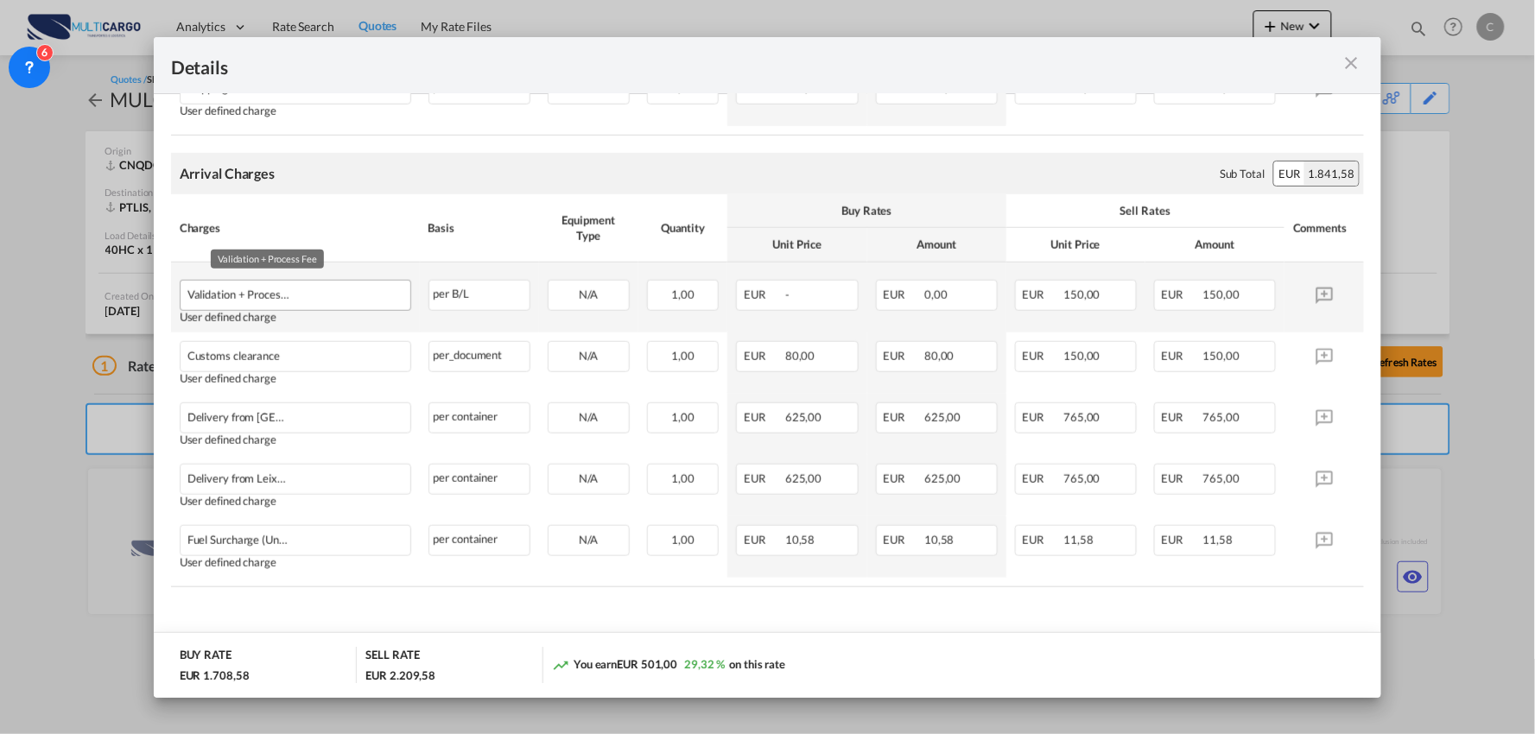
click at [316, 296] on div "Validation + Process Fee" at bounding box center [268, 291] width 162 height 21
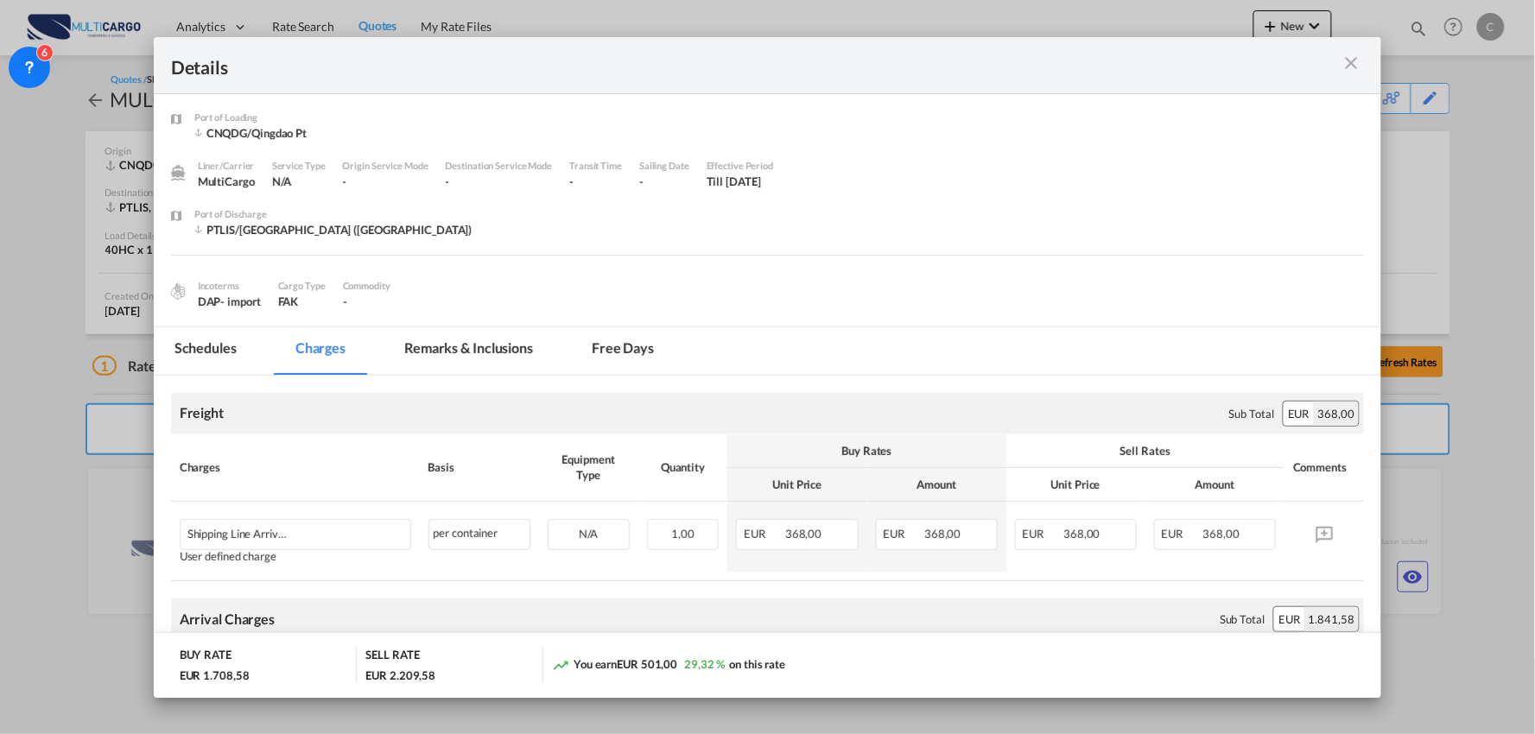
scroll to position [0, 0]
click at [693, 329] on md-tabs-canvas "Schedules Charges Remarks & Inclusions Free days Schedules Charges Remarks & In…" at bounding box center [768, 353] width 1228 height 48
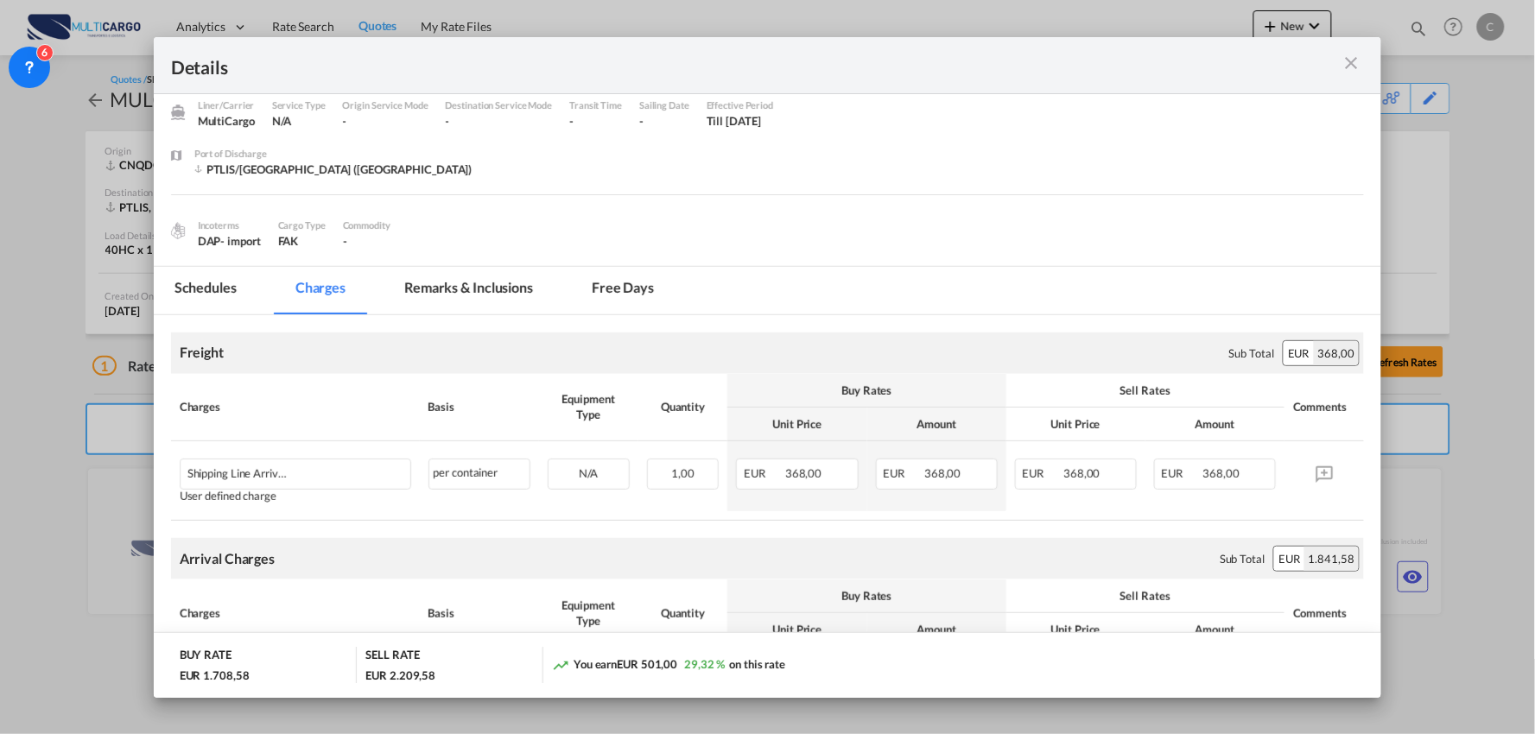
scroll to position [96, 0]
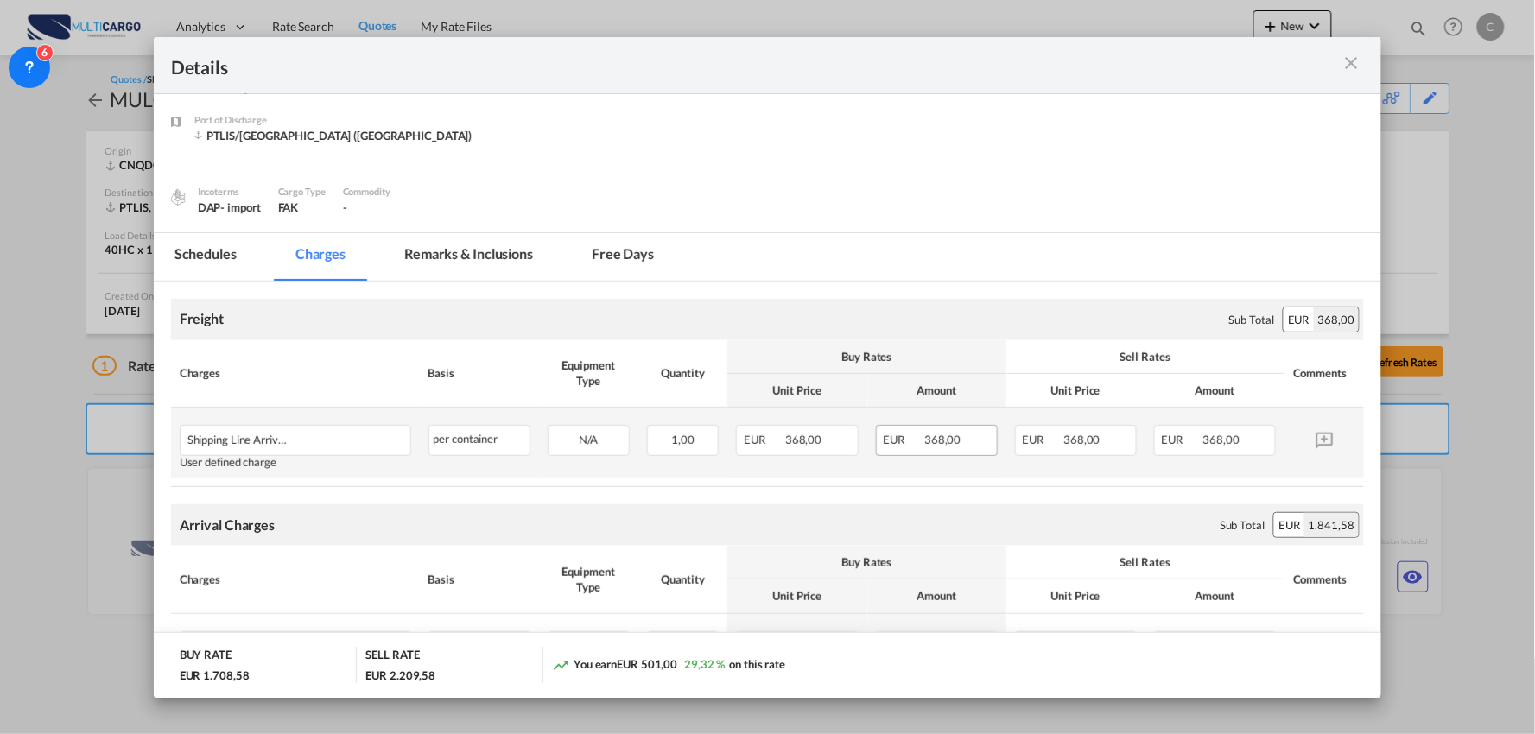
click at [939, 446] on span "368,00" at bounding box center [942, 440] width 36 height 14
click at [1359, 59] on md-icon "icon-close m-3 fg-AAA8AD cursor" at bounding box center [1350, 63] width 21 height 21
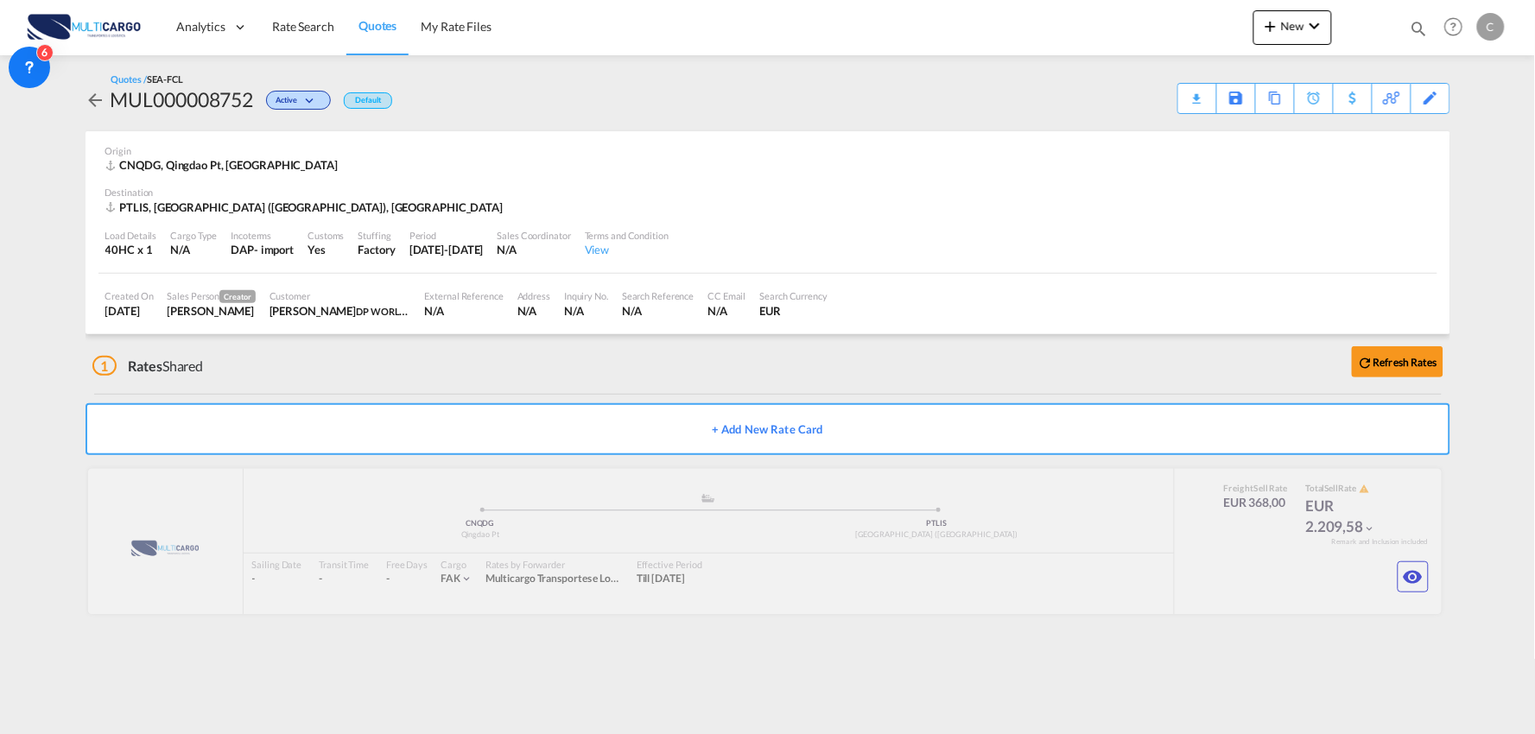
click at [437, 377] on div "1 Rates Shared Refresh Rates" at bounding box center [771, 361] width 1358 height 55
click at [1385, 367] on b "Refresh Rates" at bounding box center [1405, 362] width 64 height 13
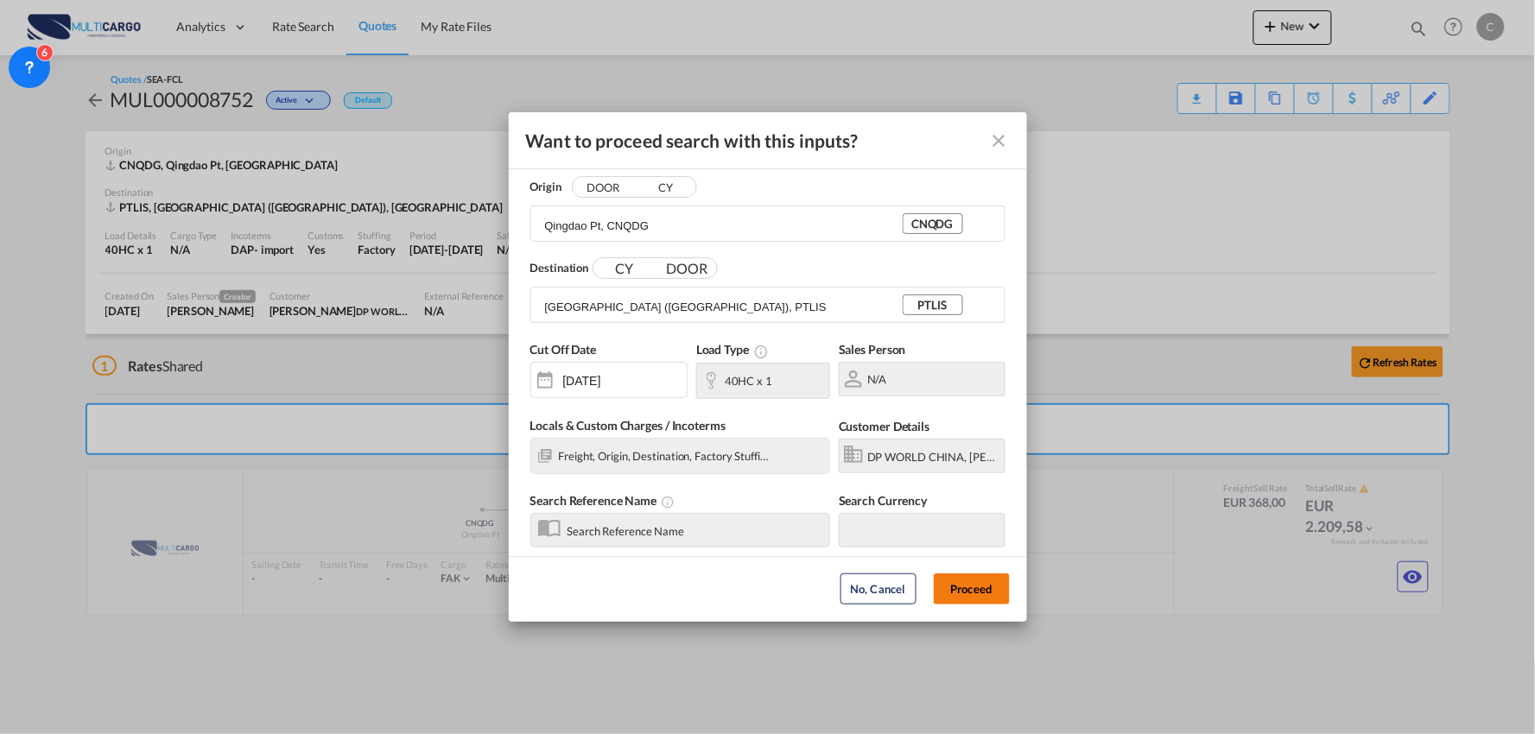
click at [1000, 587] on button "Proceed" at bounding box center [972, 588] width 76 height 31
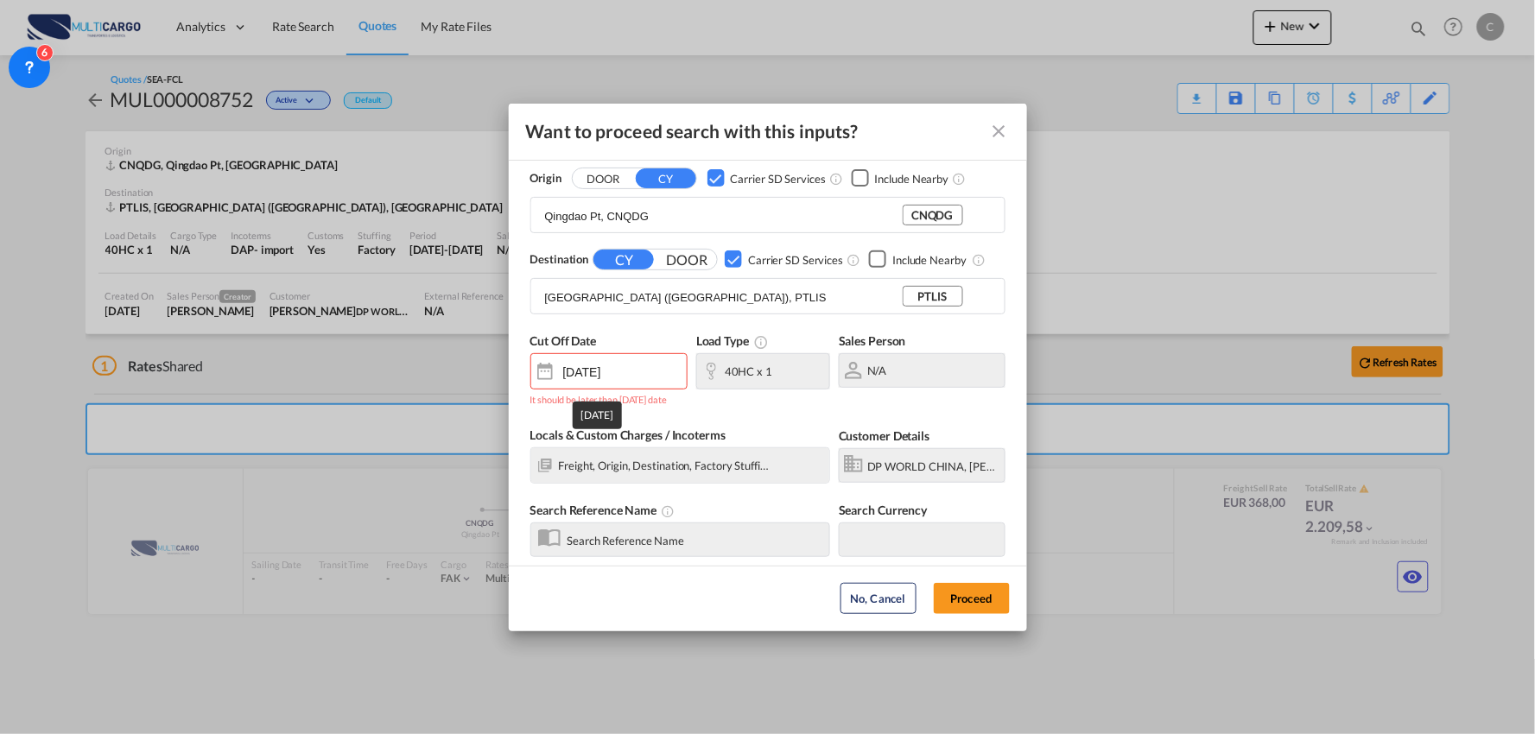
click at [624, 365] on input "[DATE]" at bounding box center [615, 374] width 104 height 18
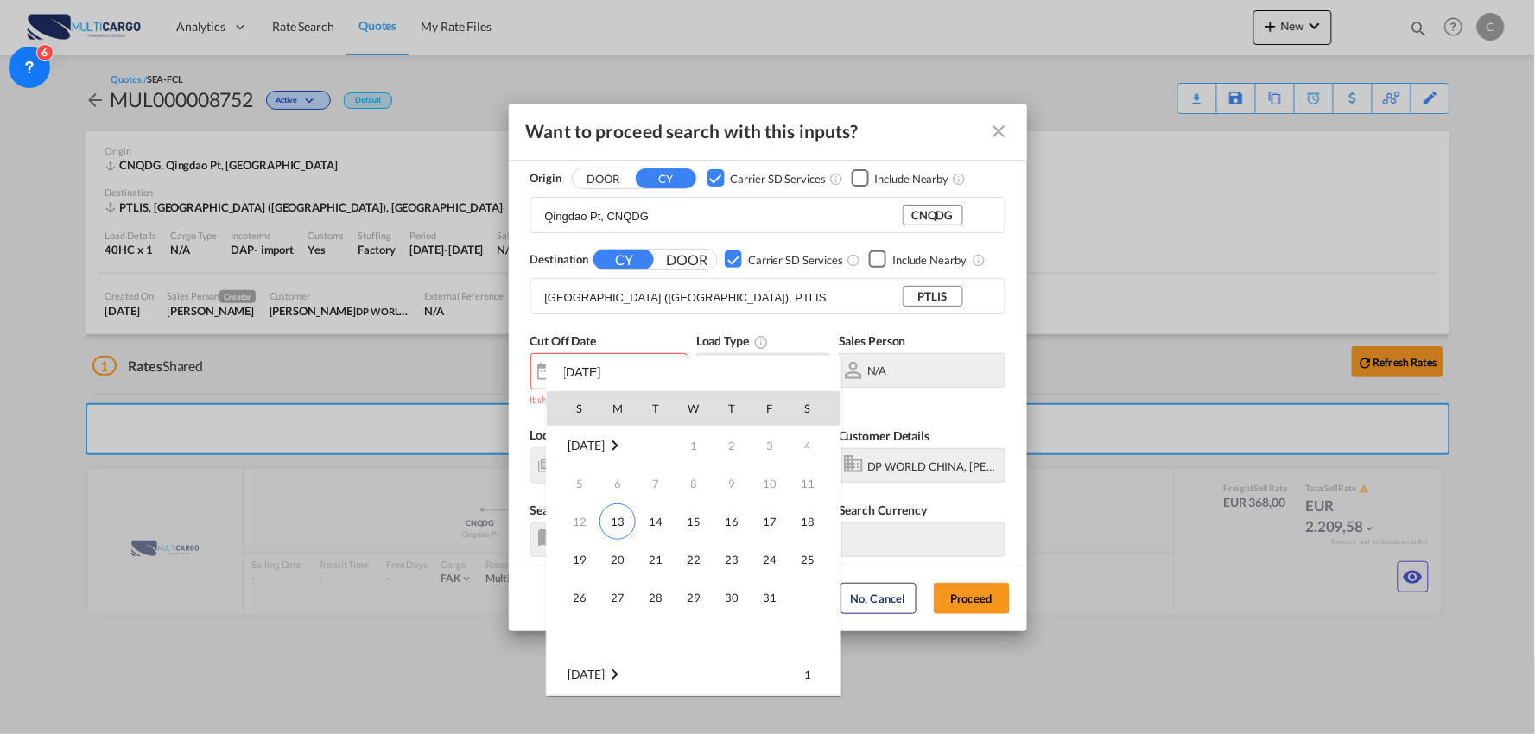
click at [574, 374] on div "S M T W T F S [DATE] 1 2 3 4 5 6 7 8 9 10 11 12 13 14 15 16 17 18 19 20 21 22 2…" at bounding box center [693, 526] width 295 height 340
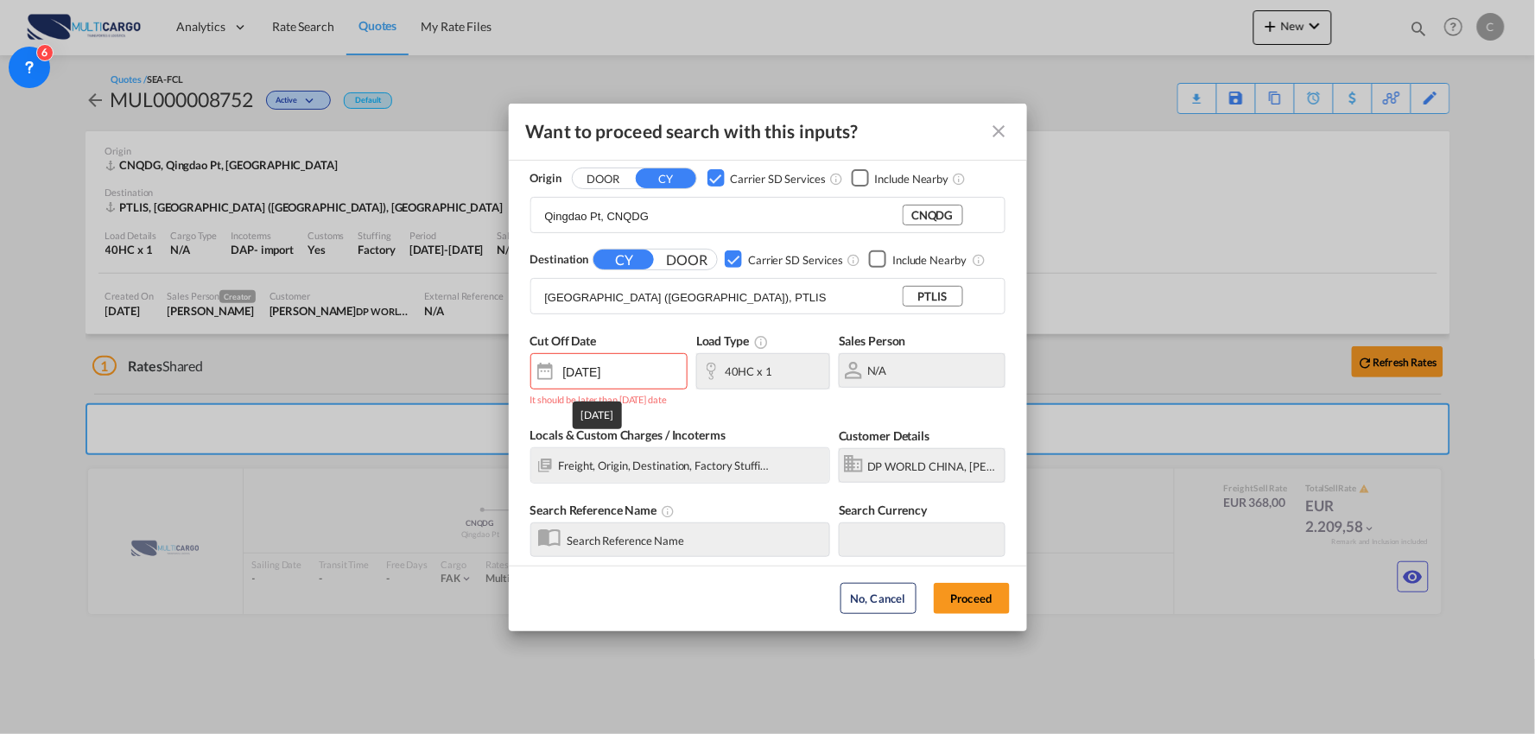
click at [575, 370] on input "[DATE]" at bounding box center [615, 374] width 104 height 18
drag, startPoint x: 656, startPoint y: 368, endPoint x: 497, endPoint y: 357, distance: 160.2
click at [563, 365] on input "[DATE]" at bounding box center [615, 374] width 104 height 18
click at [770, 413] on div "Cut Off Date [DATE] It should be later than [DATE] date Load Type 40HC x 1 Sale…" at bounding box center [767, 379] width 475 height 94
click at [618, 377] on input "[DATE]" at bounding box center [615, 374] width 104 height 18
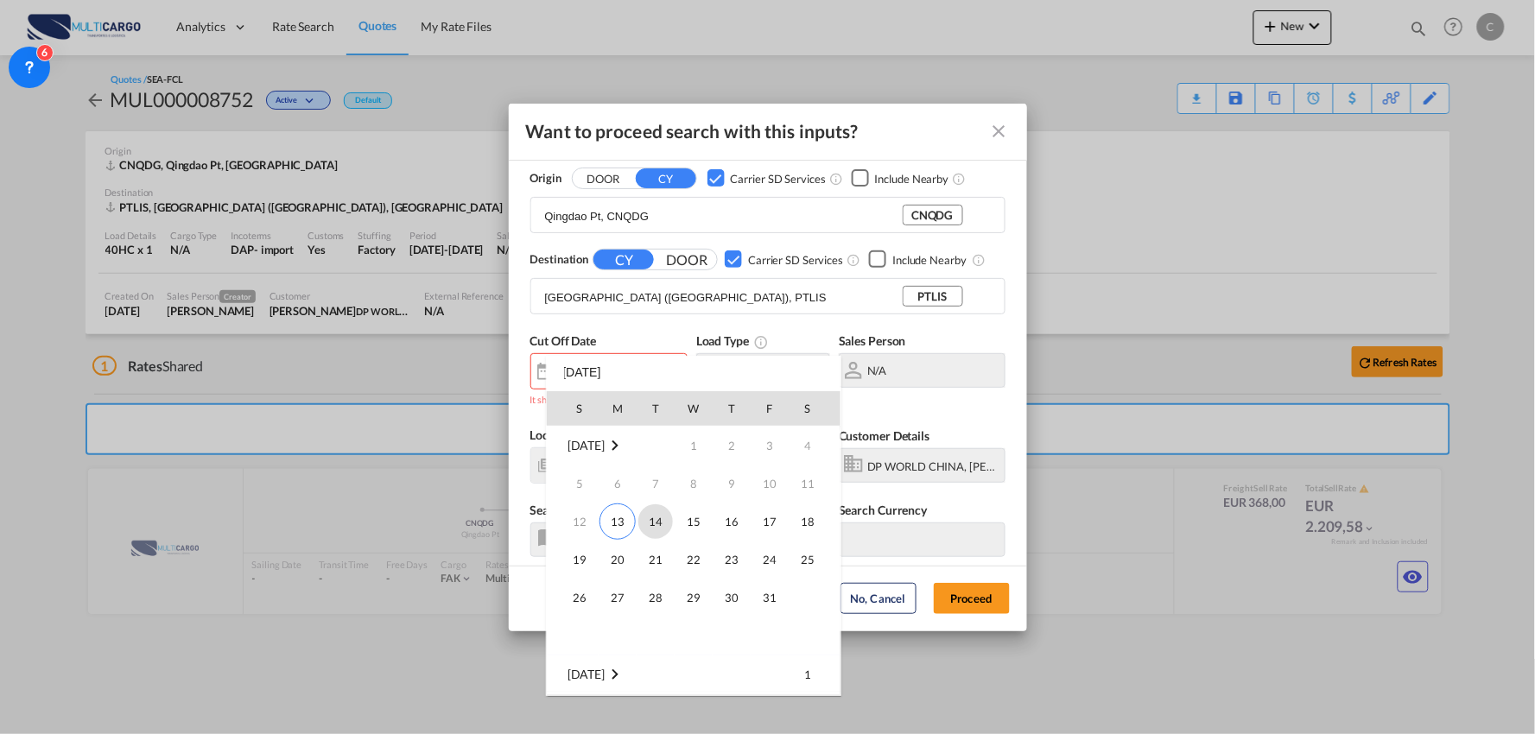
click at [659, 521] on span "14" at bounding box center [655, 521] width 35 height 35
type input "[DATE]"
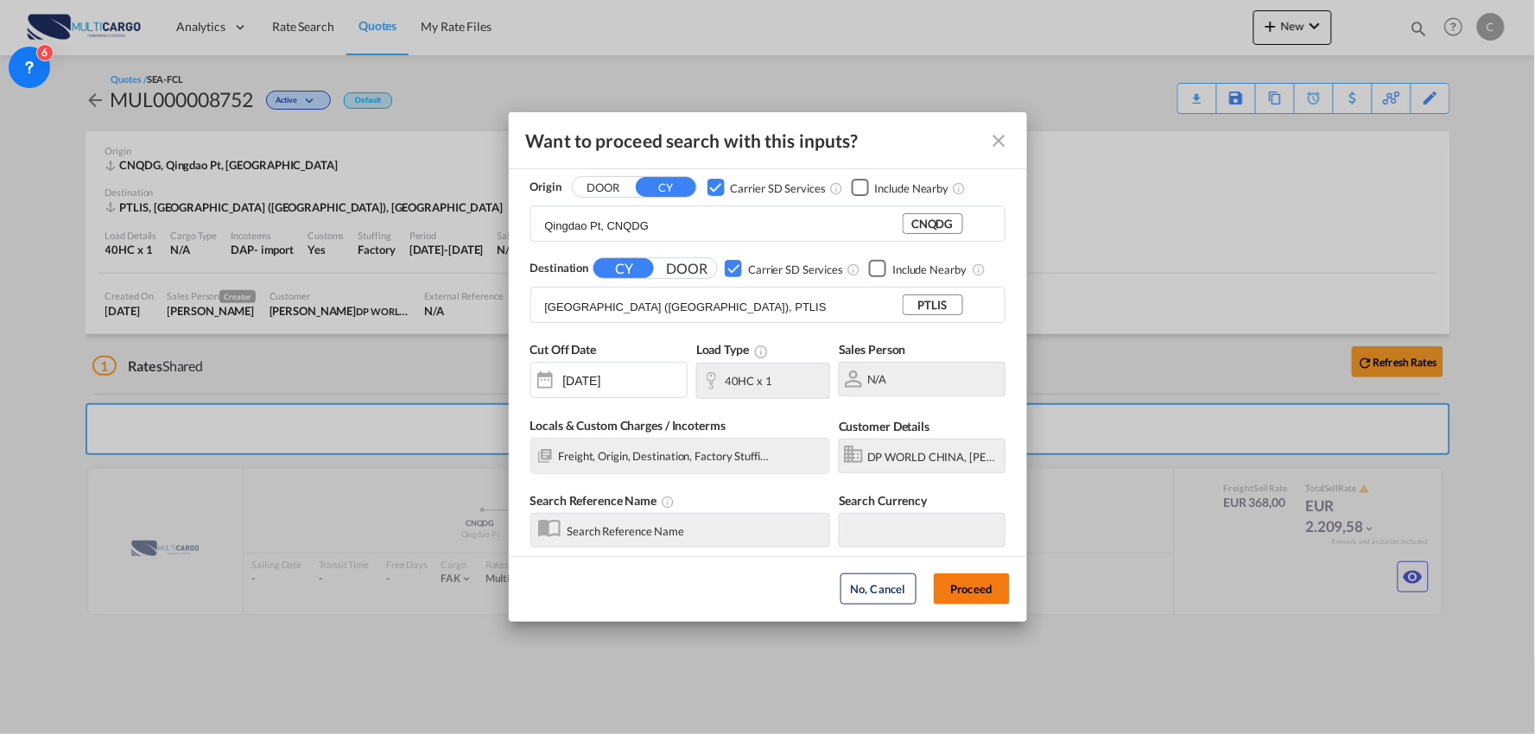
click at [973, 583] on button "Proceed" at bounding box center [972, 588] width 76 height 31
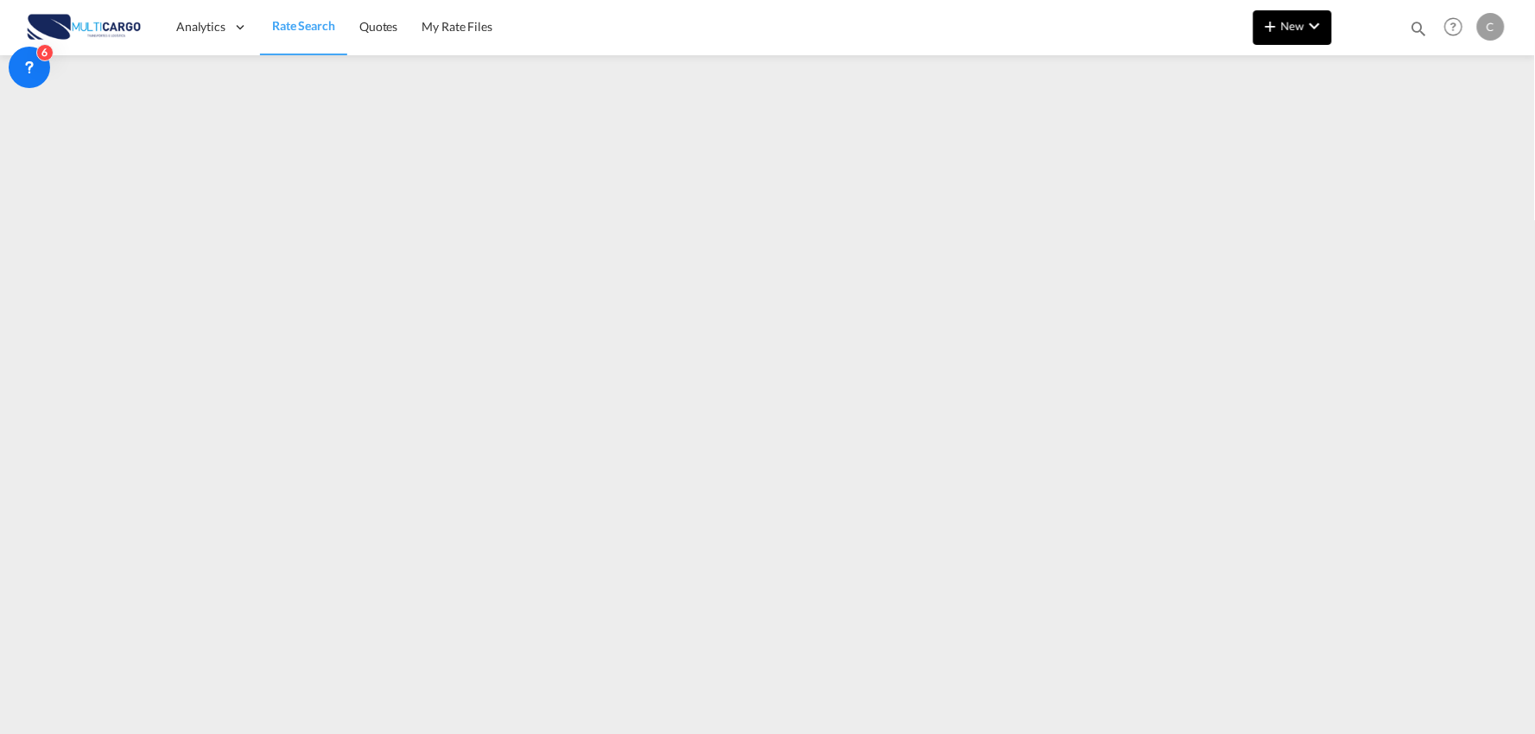
click at [1308, 24] on md-icon "icon-chevron-down" at bounding box center [1314, 26] width 21 height 21
click at [1255, 132] on span "Quote" at bounding box center [1246, 129] width 19 height 35
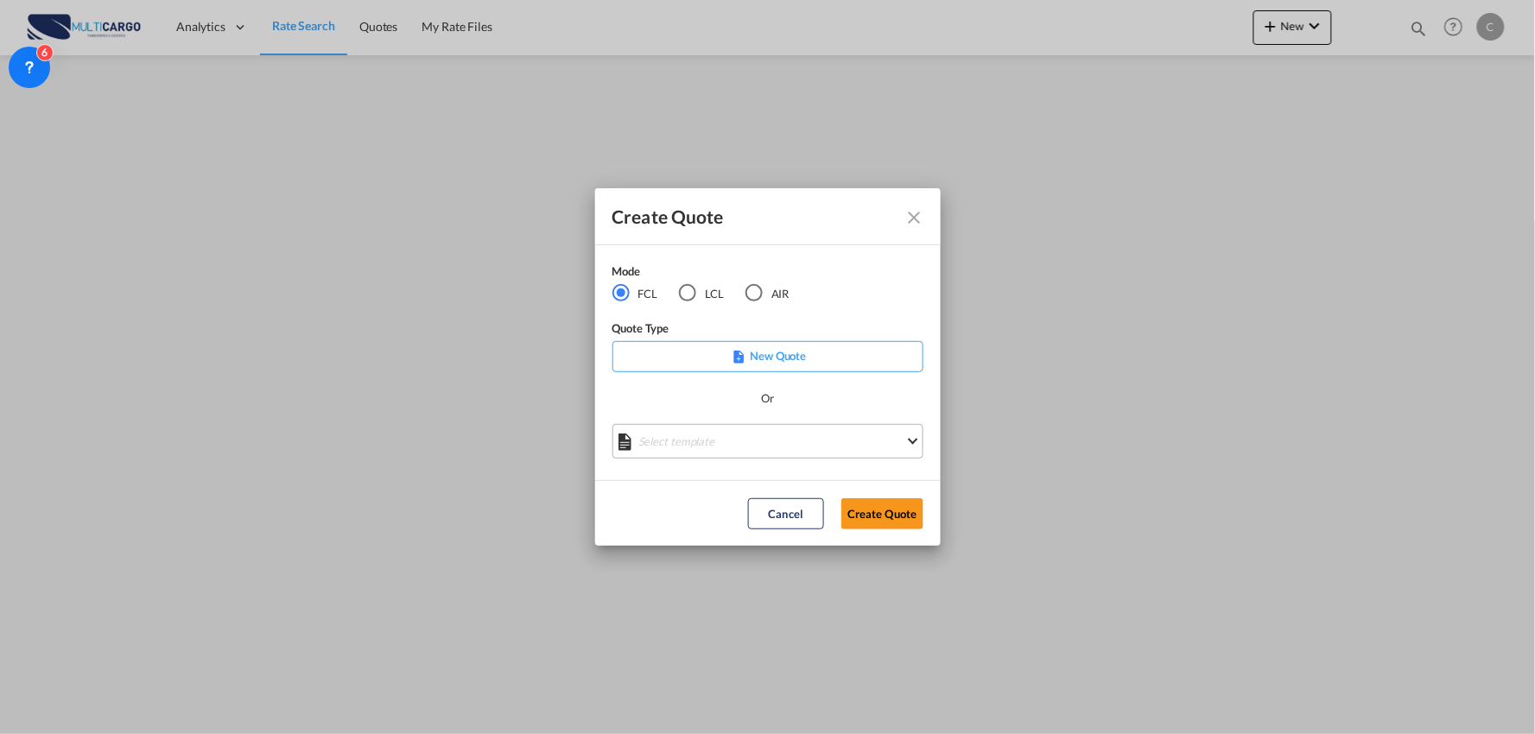
click at [795, 434] on md-select "Select template EXP EXW MERC.Nacional 09/2025 [PERSON_NAME] | [DATE] IMP DAP FC…" at bounding box center [767, 441] width 311 height 35
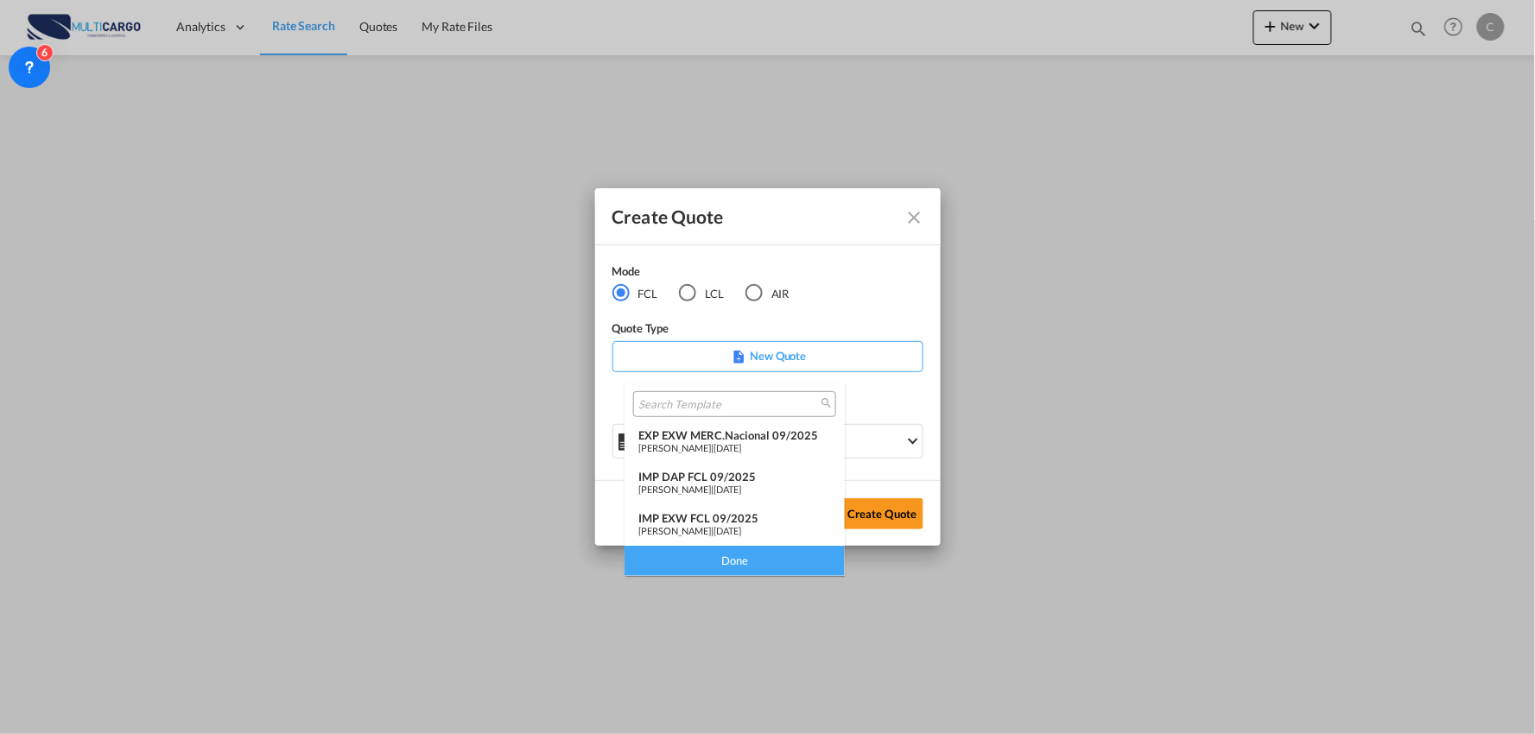
click at [731, 489] on span "[DATE]" at bounding box center [727, 489] width 28 height 11
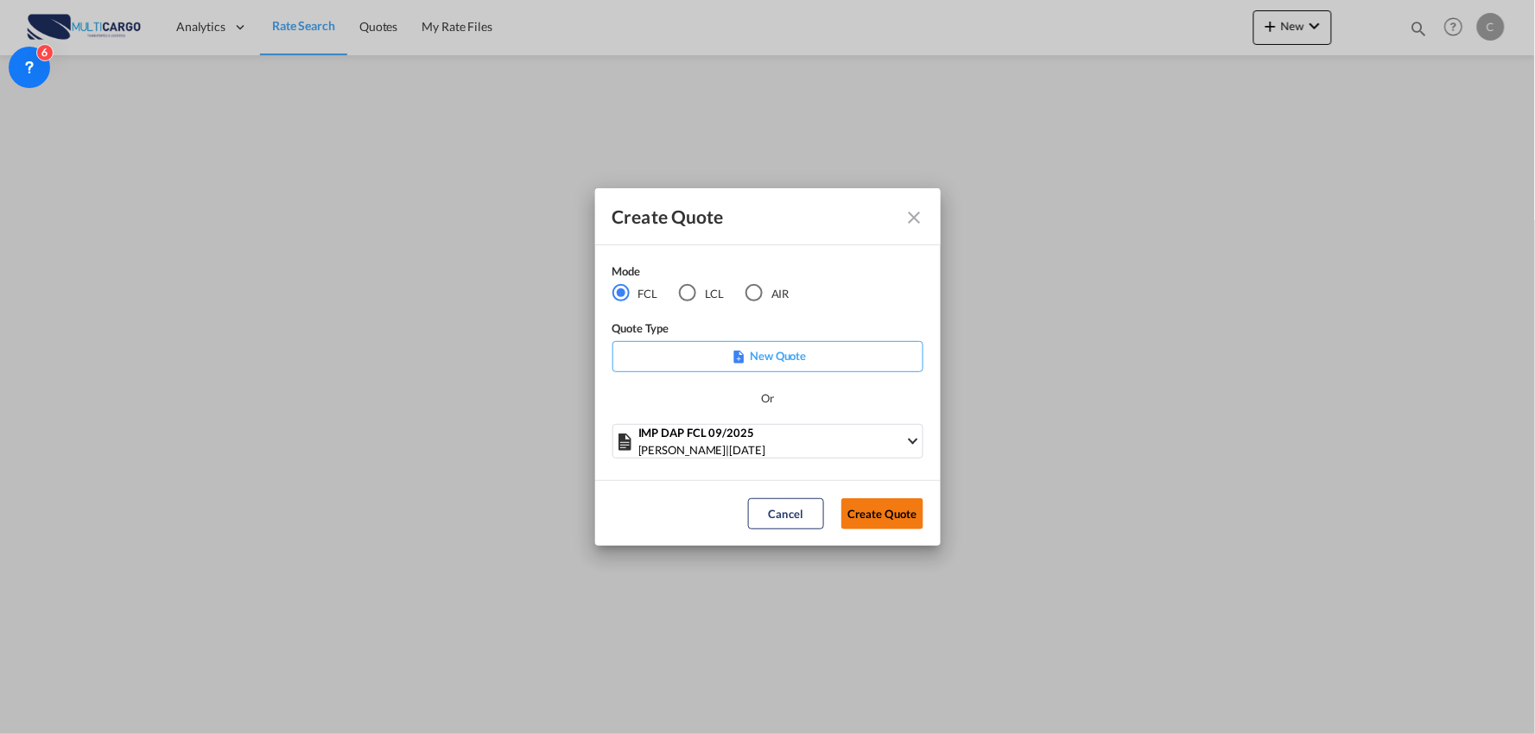
click at [900, 523] on button "Create Quote" at bounding box center [882, 513] width 82 height 31
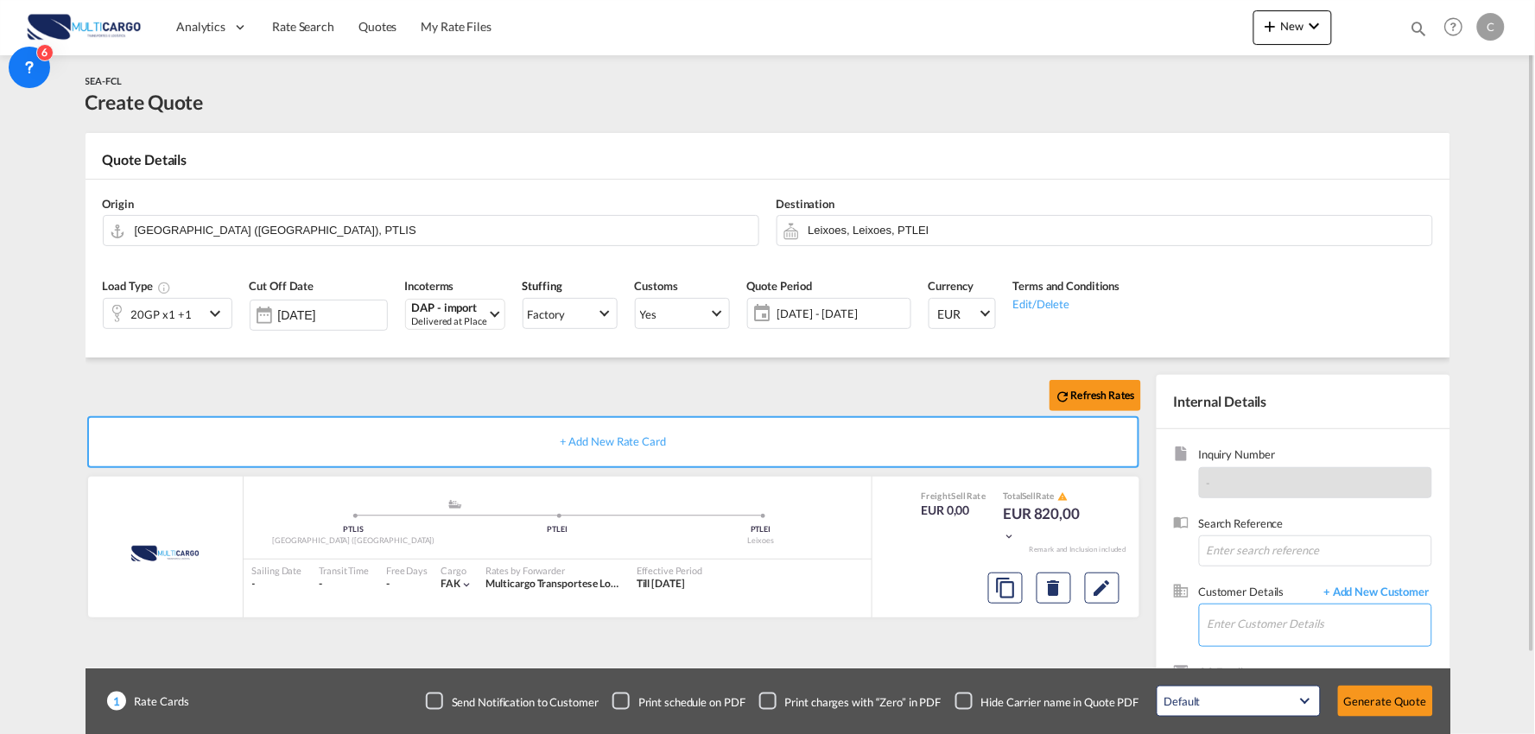
click at [1325, 624] on input "Enter Customer Details" at bounding box center [1319, 624] width 224 height 39
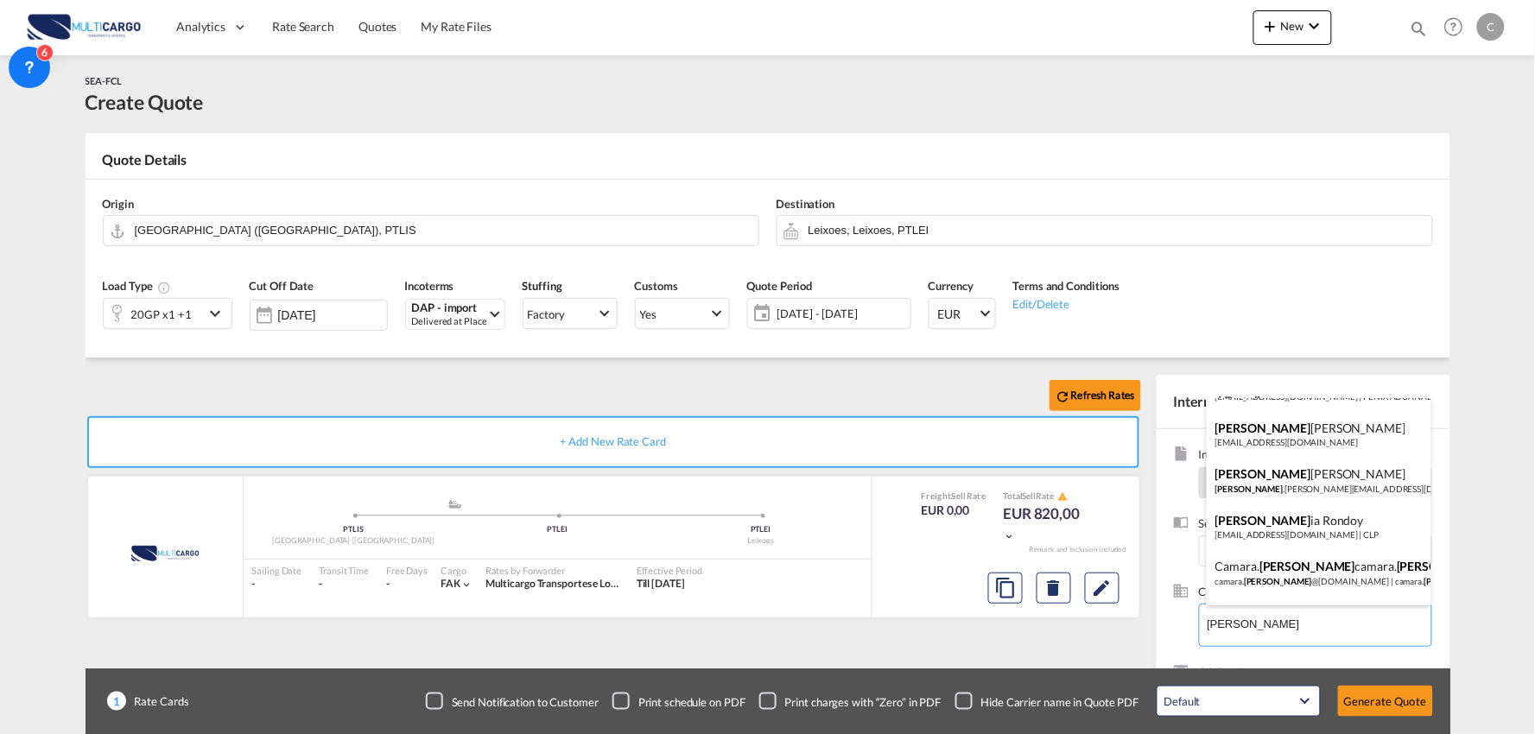
scroll to position [305, 0]
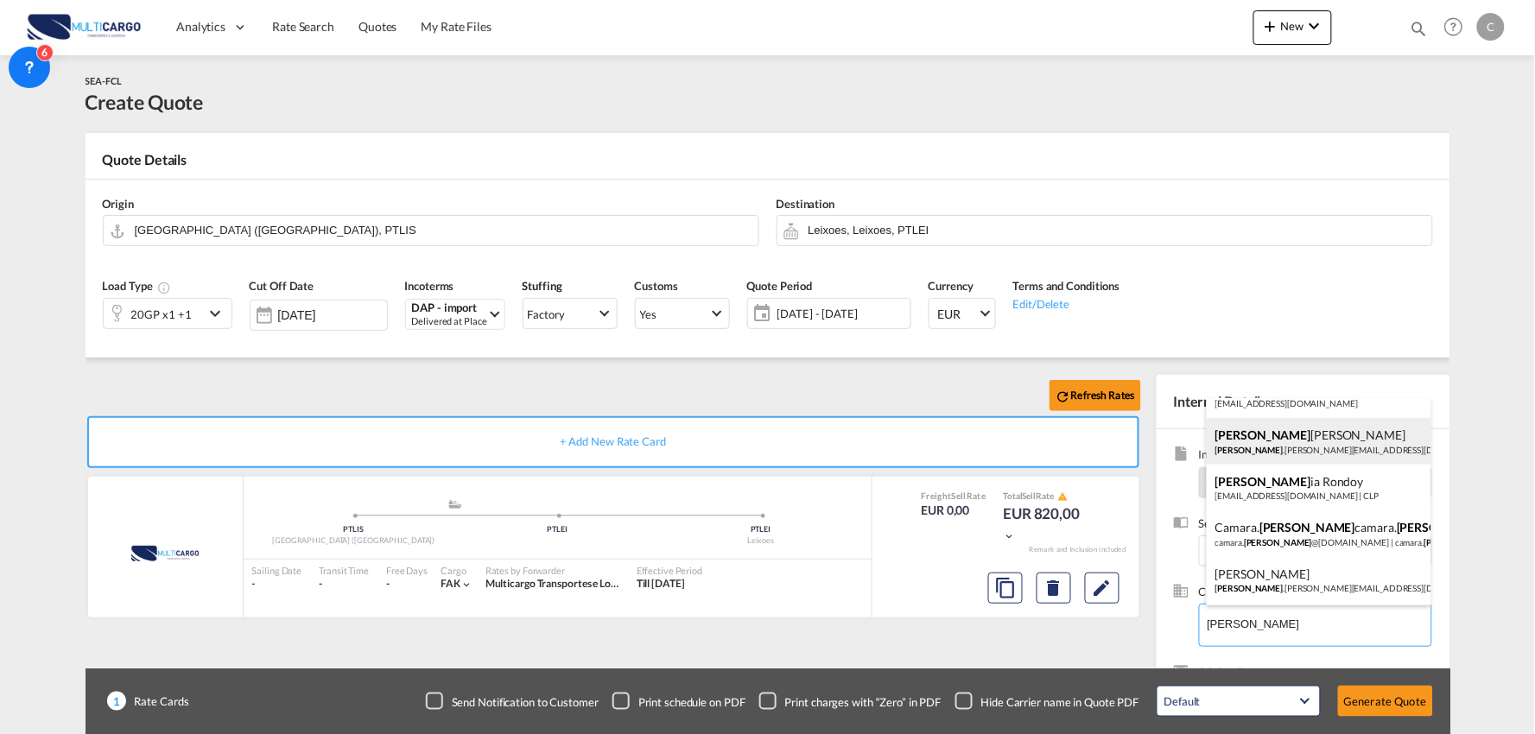
click at [1279, 449] on div "[PERSON_NAME] [PERSON_NAME] .[PERSON_NAME][EMAIL_ADDRESS][DOMAIN_NAME] | DP WOR…" at bounding box center [1319, 441] width 225 height 47
type input "DP WORLD CHINA, [PERSON_NAME], [PERSON_NAME][EMAIL_ADDRESS][DOMAIN_NAME]"
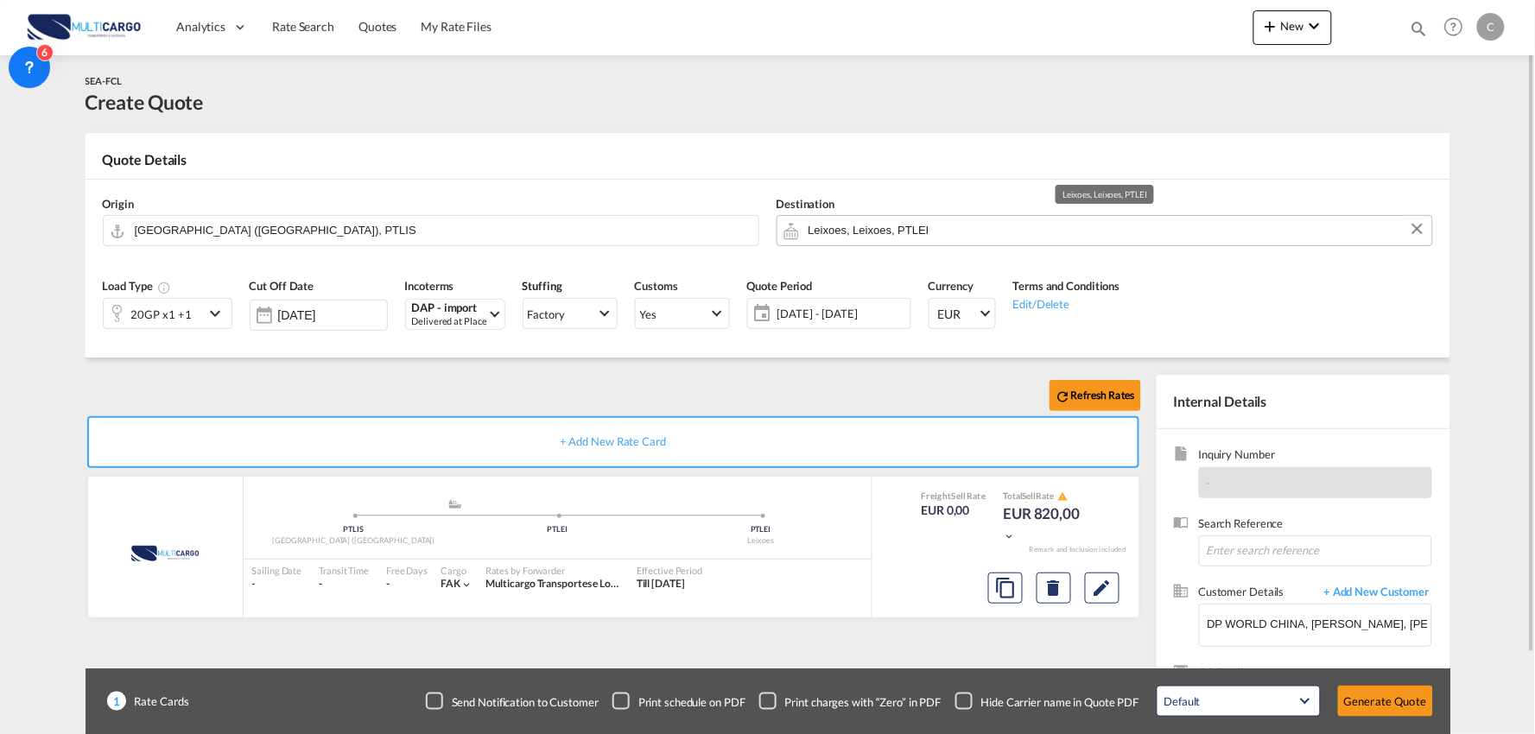
click at [883, 226] on input "Leixoes, Leixoes, PTLEI" at bounding box center [1115, 230] width 615 height 30
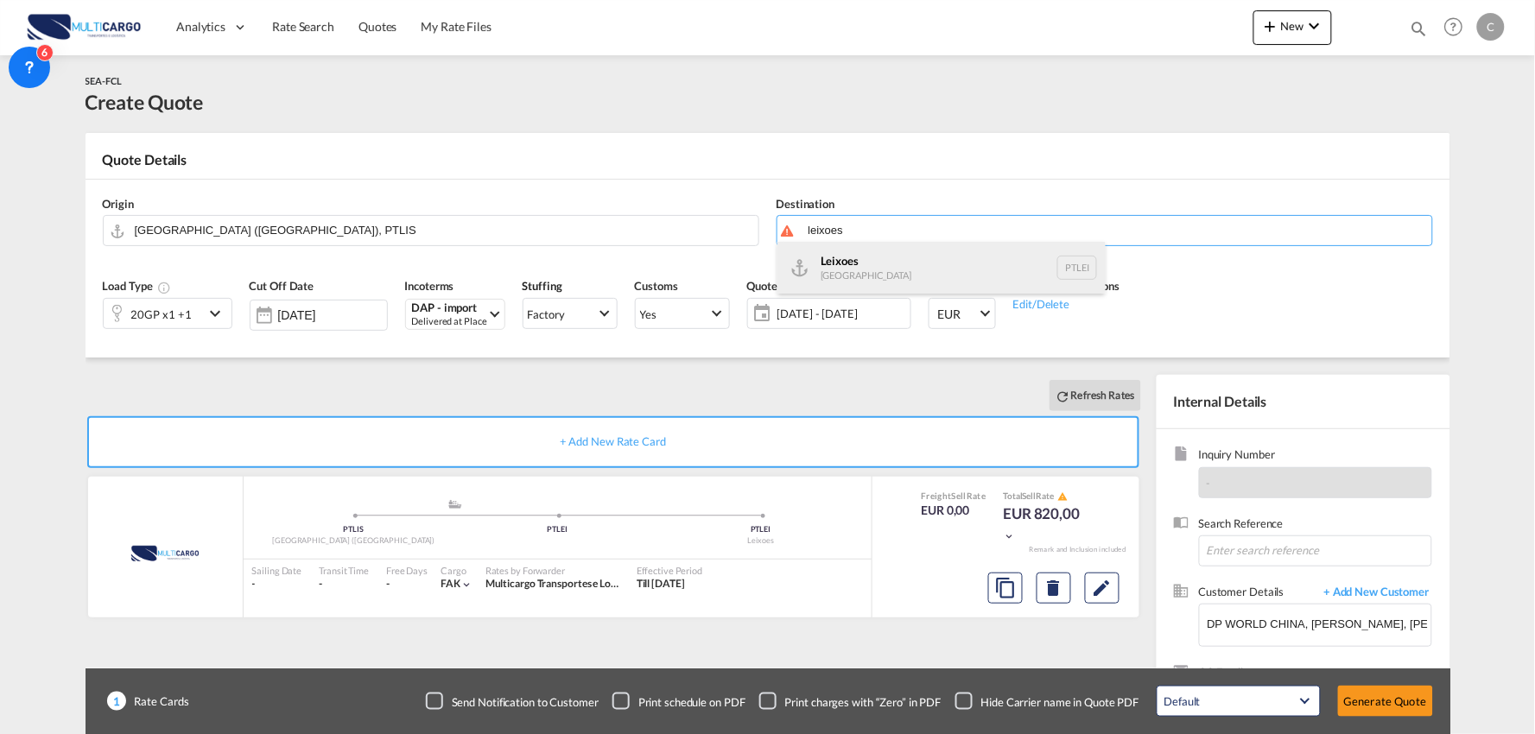
click at [827, 269] on div "Leixoes [GEOGRAPHIC_DATA] PTLEI" at bounding box center [941, 268] width 328 height 52
type input "Leixoes, PTLEI"
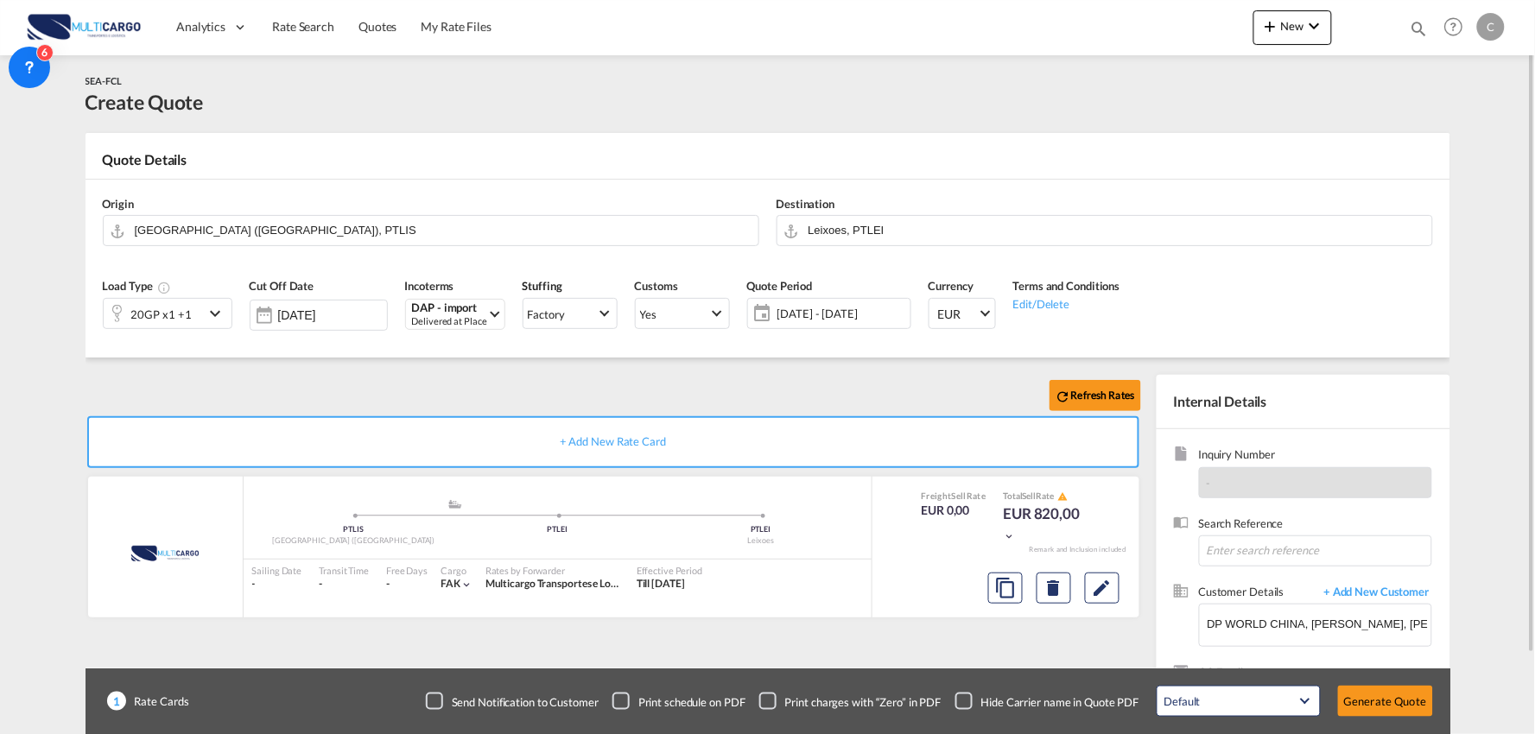
drag, startPoint x: 535, startPoint y: 371, endPoint x: 143, endPoint y: 230, distance: 417.7
click at [529, 370] on div "Refresh Rates + Add New Rate Card MultiCargo added by you .a{fill:#aaa8ad;} .a{…" at bounding box center [768, 551] width 1365 height 387
click at [147, 223] on input "[GEOGRAPHIC_DATA] ([GEOGRAPHIC_DATA]), PTLIS" at bounding box center [442, 230] width 615 height 30
click at [283, 226] on input "[GEOGRAPHIC_DATA] ([GEOGRAPHIC_DATA]), PTLIS" at bounding box center [442, 230] width 615 height 30
drag, startPoint x: 283, startPoint y: 226, endPoint x: 21, endPoint y: 228, distance: 262.6
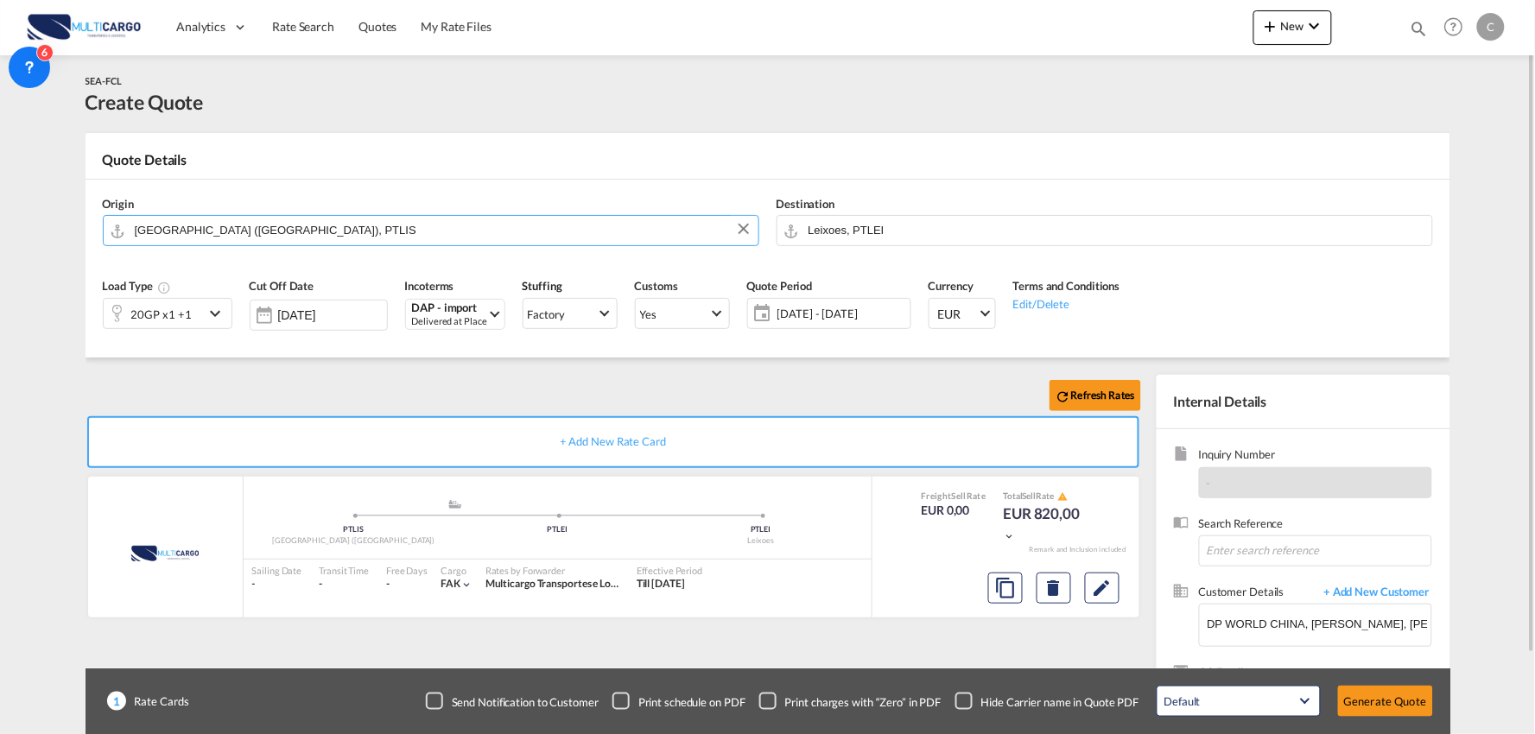
click at [21, 228] on md-content "Analytics Reports Dashboard Rate Search Quotes My Rate Files New Quotes" at bounding box center [767, 367] width 1535 height 734
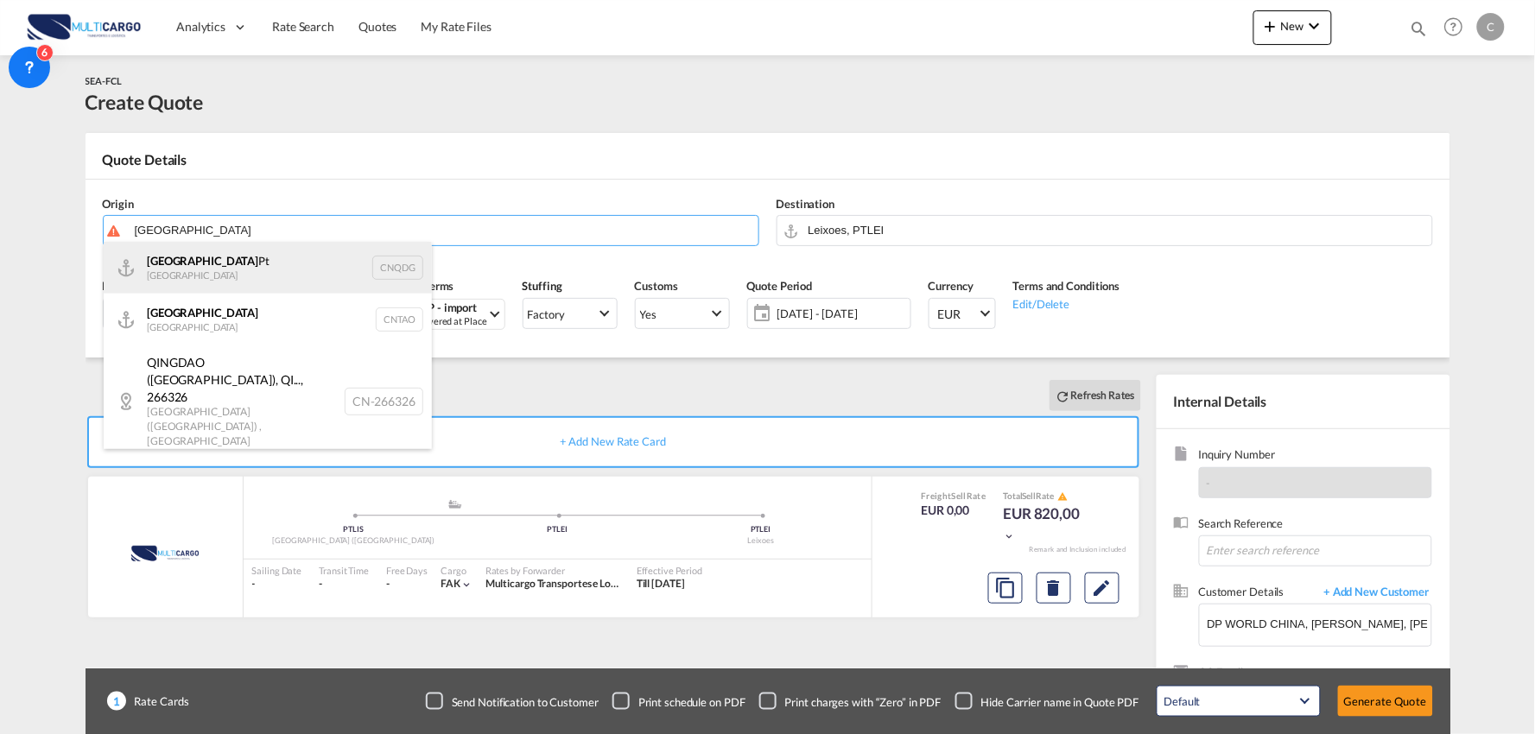
click at [161, 261] on div "Qingdao Pt China CNQDG" at bounding box center [268, 268] width 328 height 52
type input "Qingdao Pt, CNQDG"
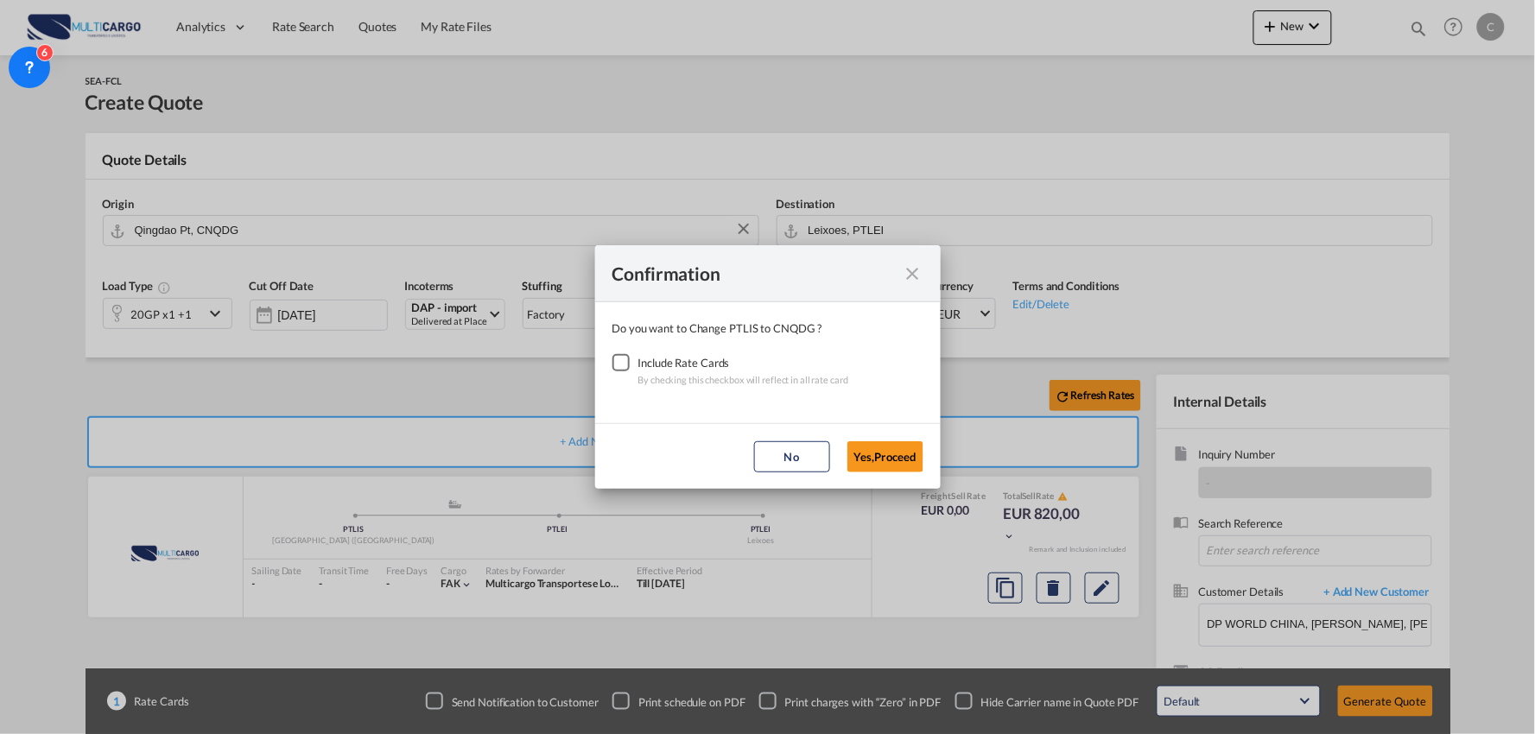
click at [630, 369] on div "Checkbox No Ink" at bounding box center [620, 362] width 17 height 17
click at [881, 449] on button "Yes,Proceed" at bounding box center [885, 456] width 76 height 31
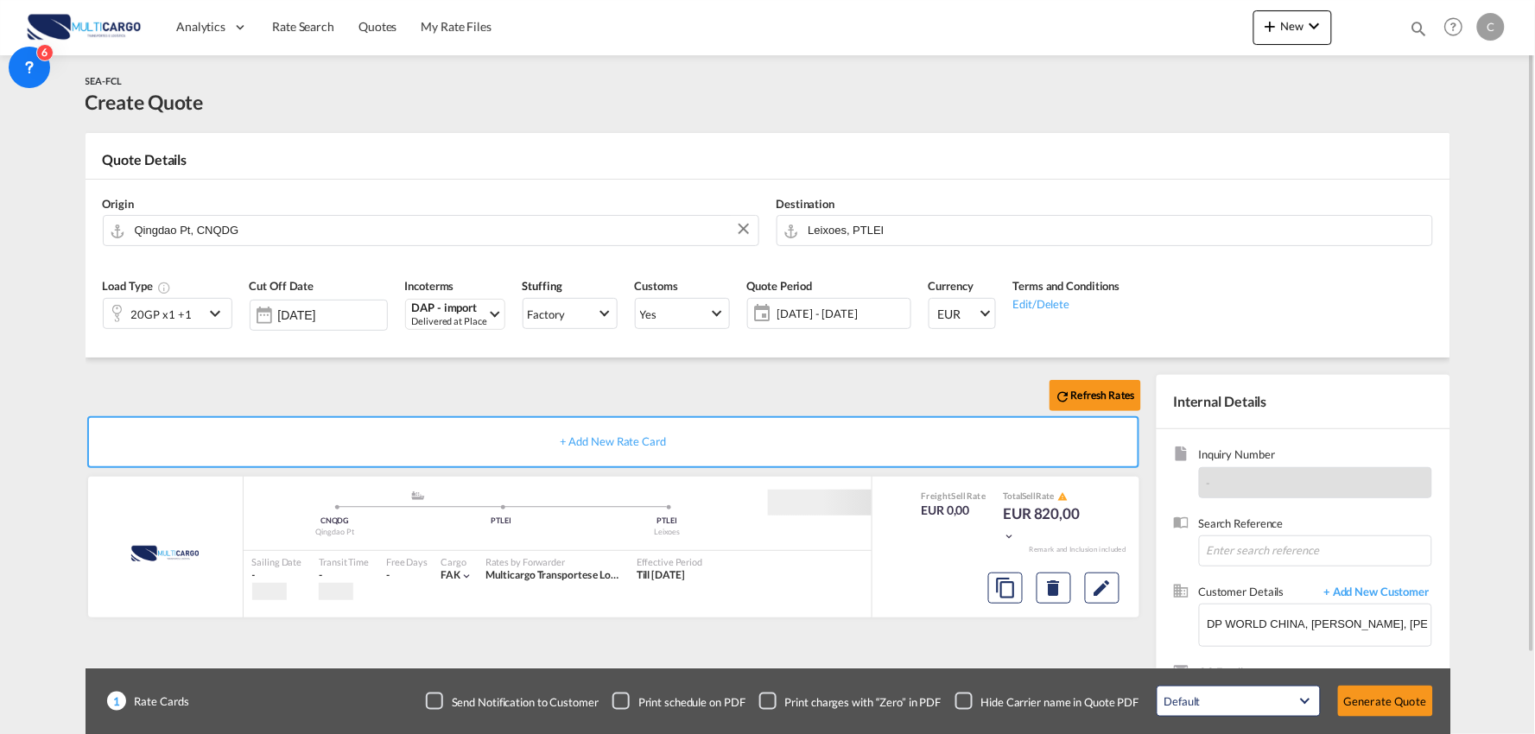
click at [199, 312] on div "20GP x1 +1" at bounding box center [154, 313] width 100 height 29
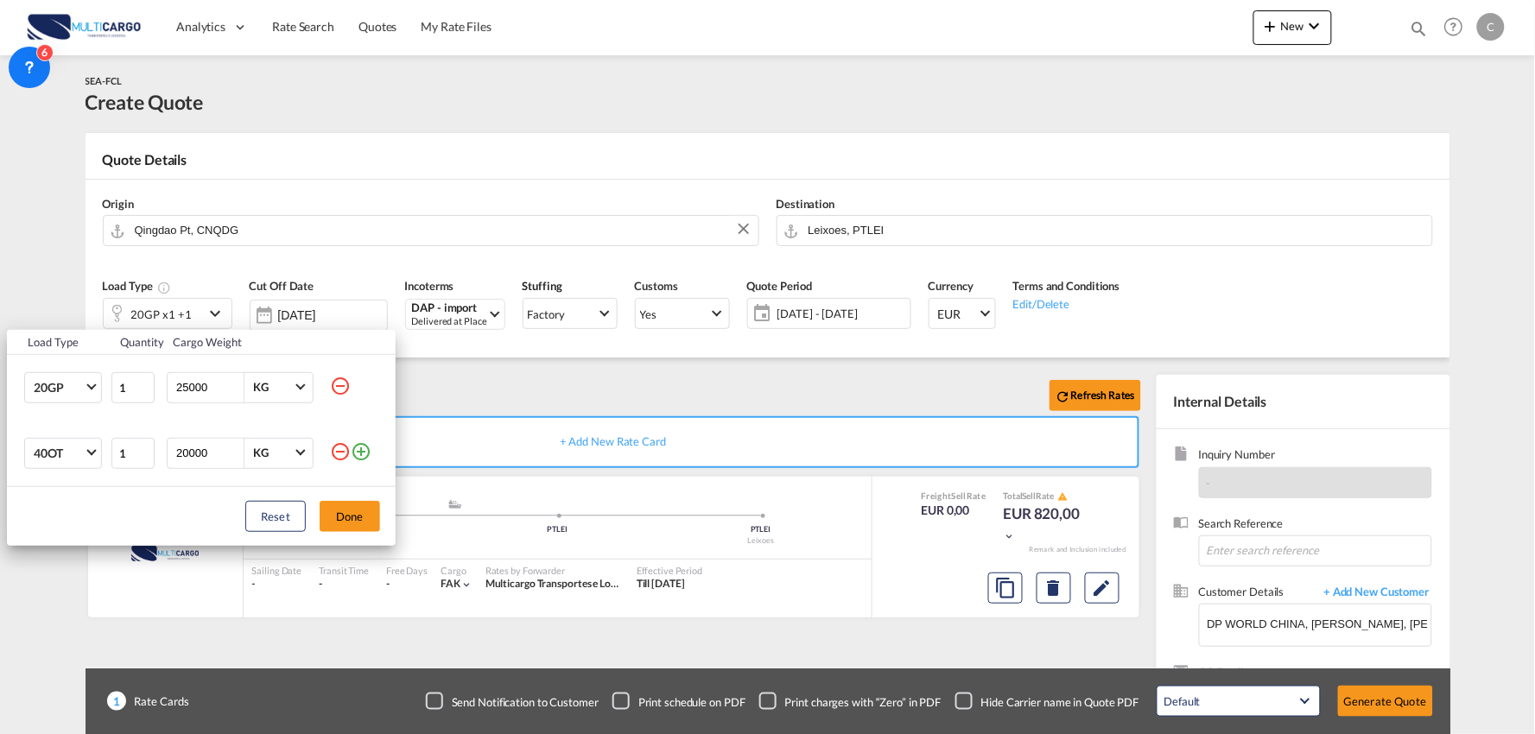
click at [335, 456] on md-icon "icon-minus-circle-outline" at bounding box center [340, 451] width 21 height 21
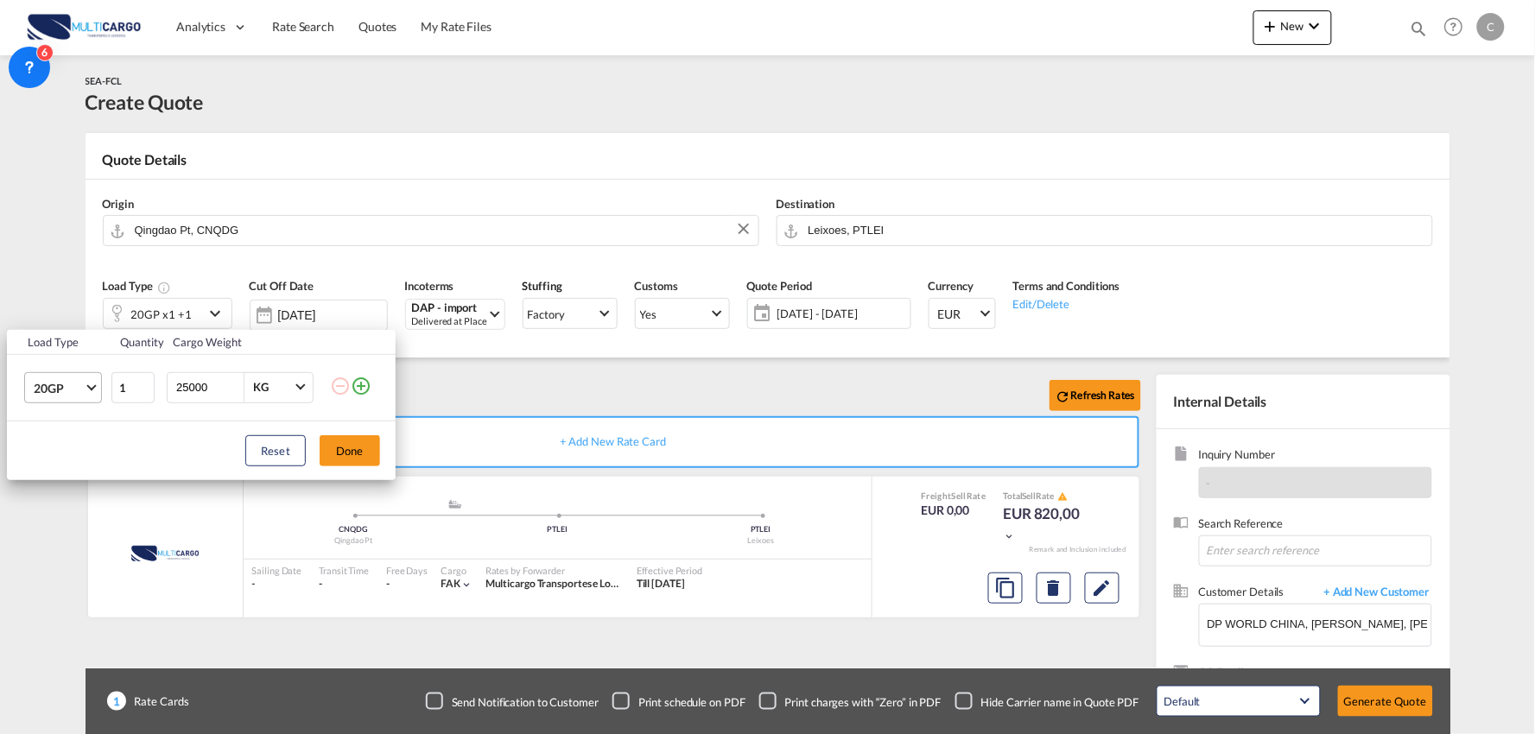
click at [72, 381] on span "20GP" at bounding box center [59, 388] width 50 height 17
click at [74, 466] on md-option "40HC" at bounding box center [78, 470] width 117 height 41
click at [358, 446] on button "Done" at bounding box center [350, 450] width 60 height 31
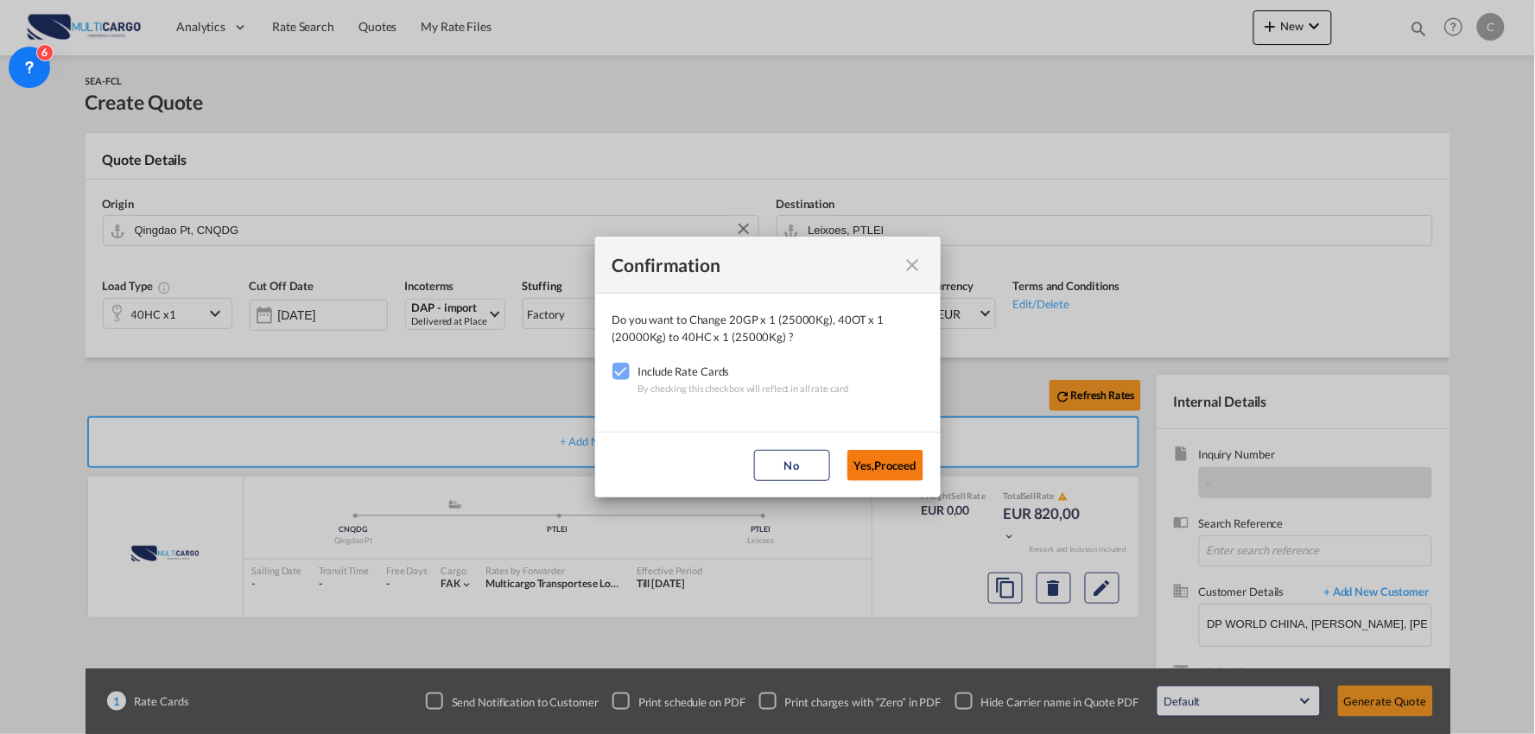
click at [879, 468] on button "Yes,Proceed" at bounding box center [885, 465] width 76 height 31
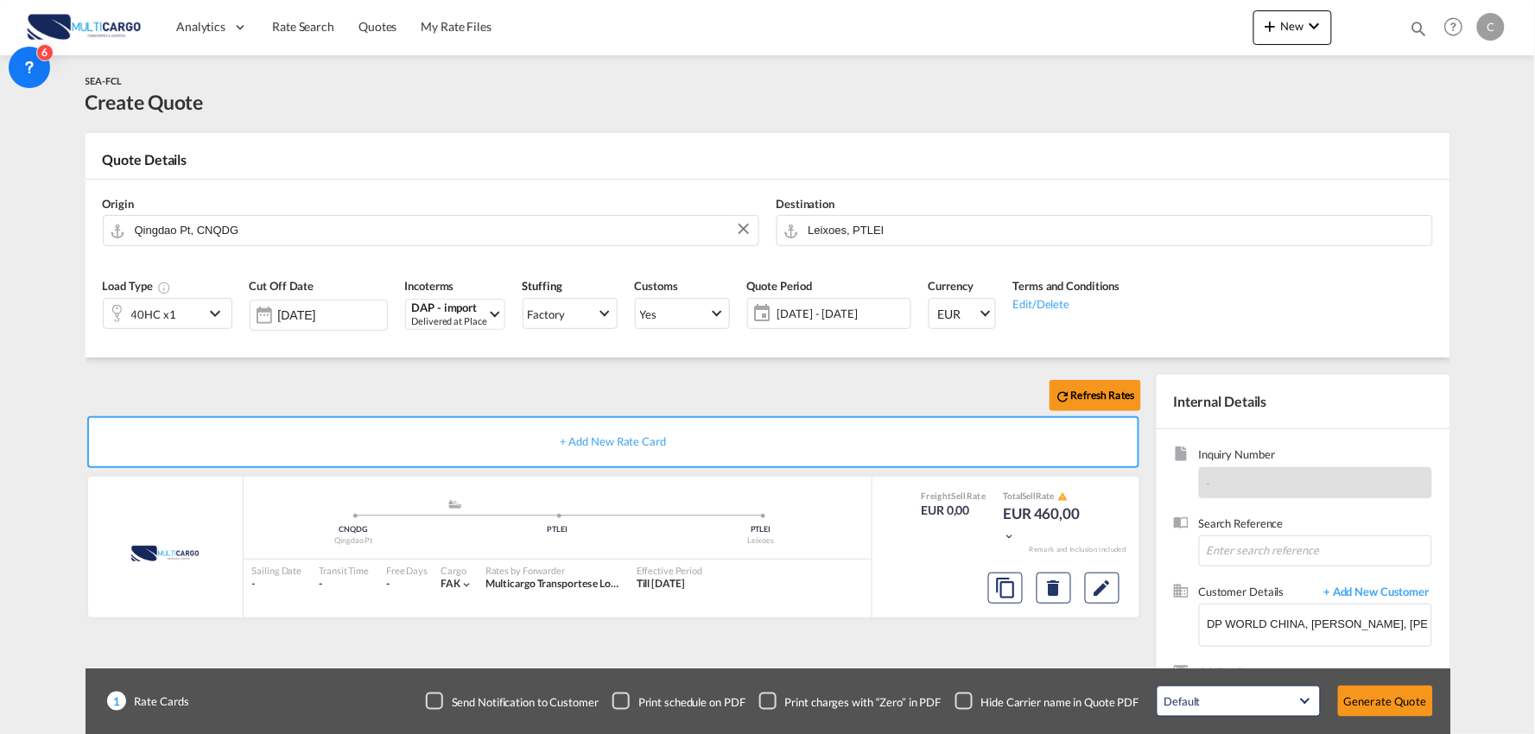
click at [396, 382] on div "Confirmation Do you want to Change 40HC x 1 (25000Kg) to 40HC x 1 (25000Kg) ? I…" at bounding box center [767, 367] width 1535 height 734
click at [962, 695] on div "Checkbox No Ink" at bounding box center [963, 701] width 17 height 17
click at [418, 370] on div "Refresh Rates + Add New Rate Card MultiCargo added by you .a{fill:#aaa8ad;} .a{…" at bounding box center [768, 551] width 1365 height 387
click at [357, 369] on div "Refresh Rates + Add New Rate Card MultiCargo added by you .a{fill:#aaa8ad;} .a{…" at bounding box center [768, 551] width 1365 height 387
click at [637, 372] on div "Refresh Rates + Add New Rate Card MultiCargo added by you .a{fill:#aaa8ad;} .a{…" at bounding box center [768, 551] width 1365 height 387
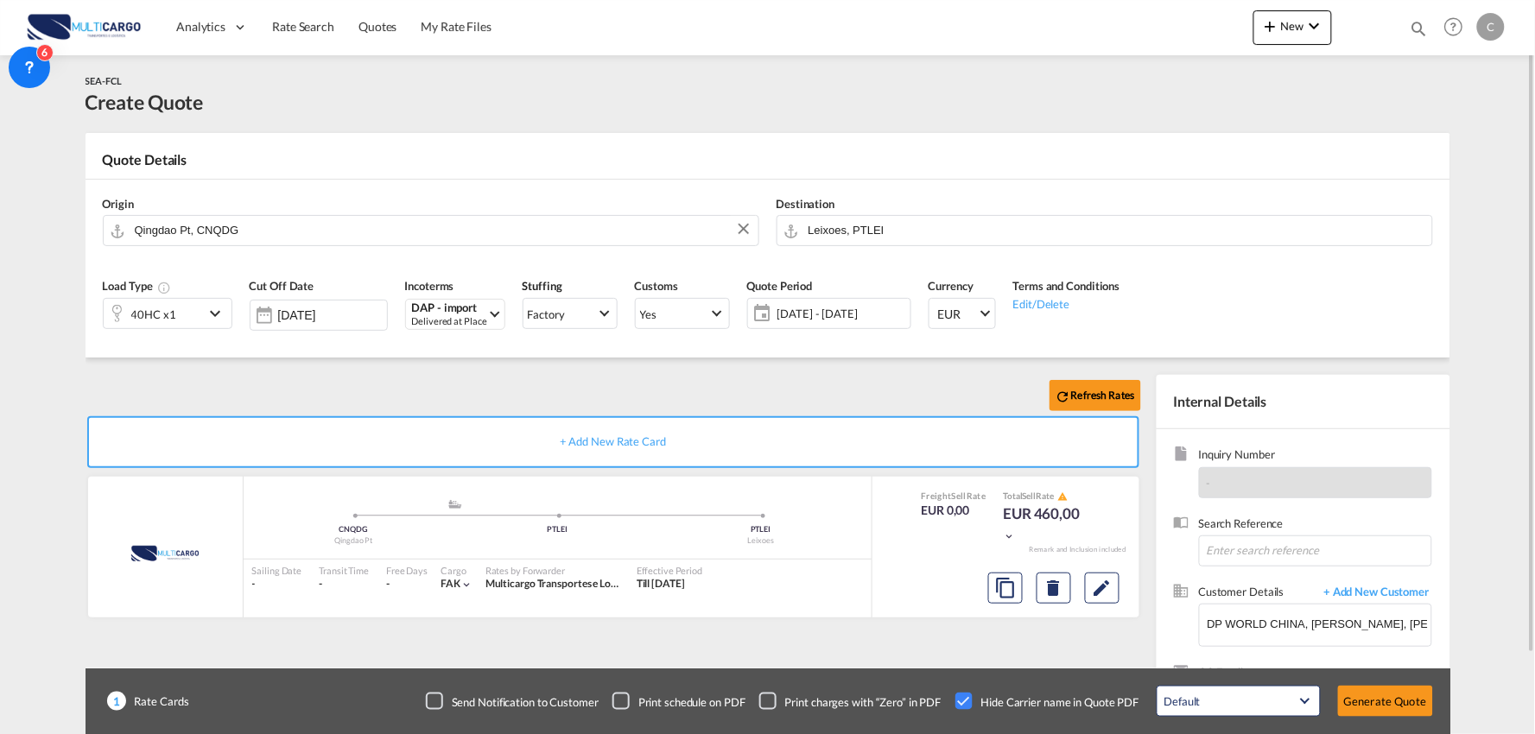
click at [272, 370] on div "Refresh Rates + Add New Rate Card MultiCargo added by you .a{fill:#aaa8ad;} .a{…" at bounding box center [768, 551] width 1365 height 387
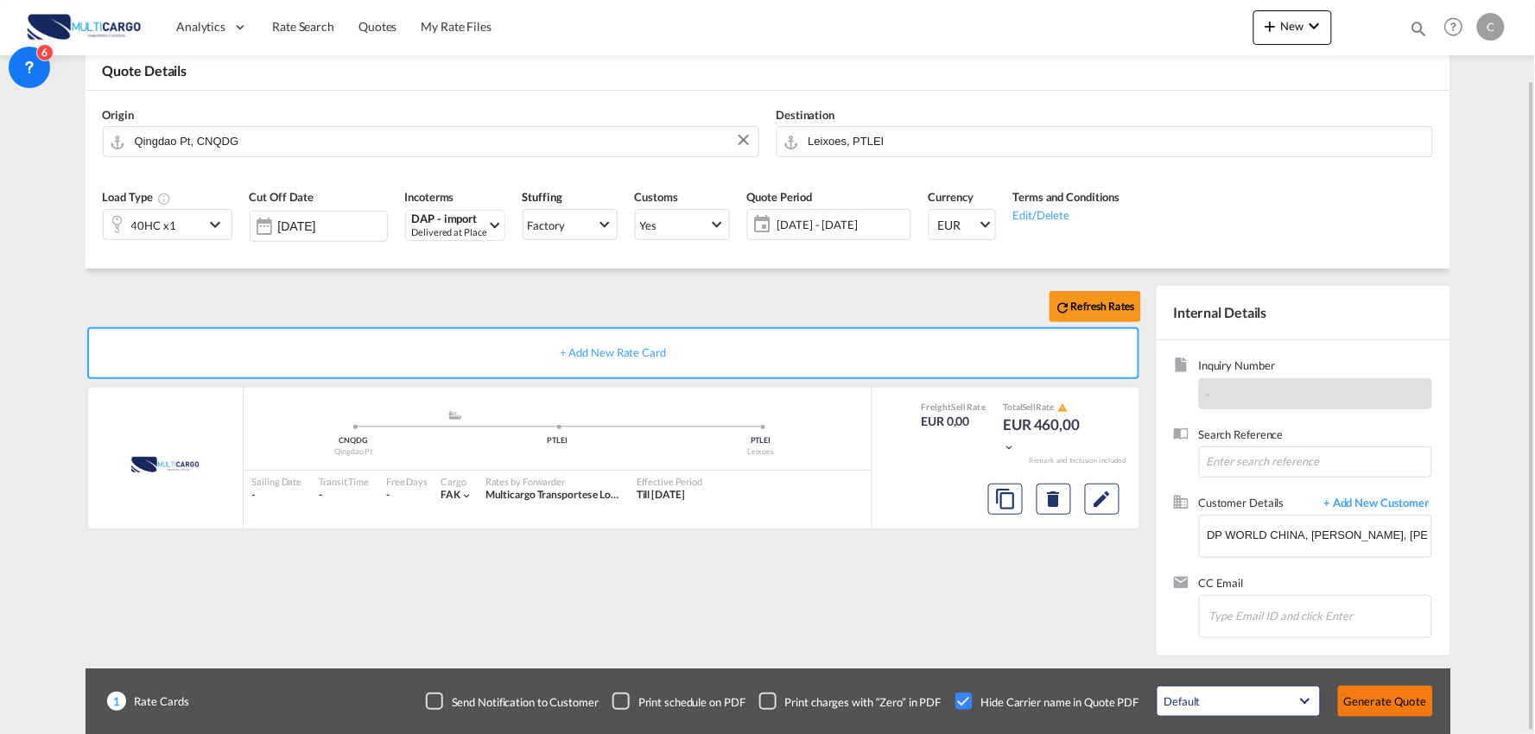
click at [1383, 696] on button "Generate Quote" at bounding box center [1385, 701] width 95 height 31
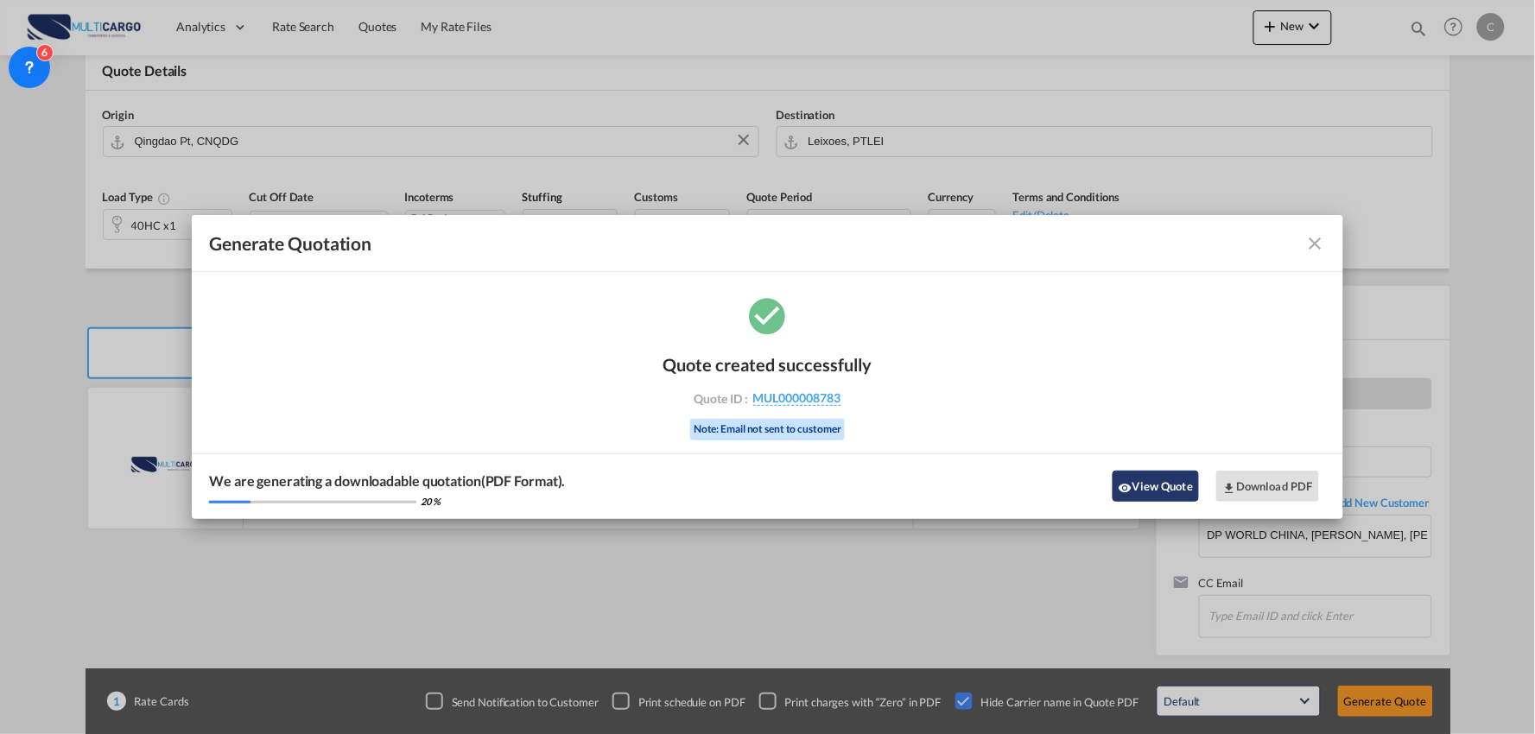
click at [1176, 484] on button "View Quote" at bounding box center [1155, 486] width 86 height 31
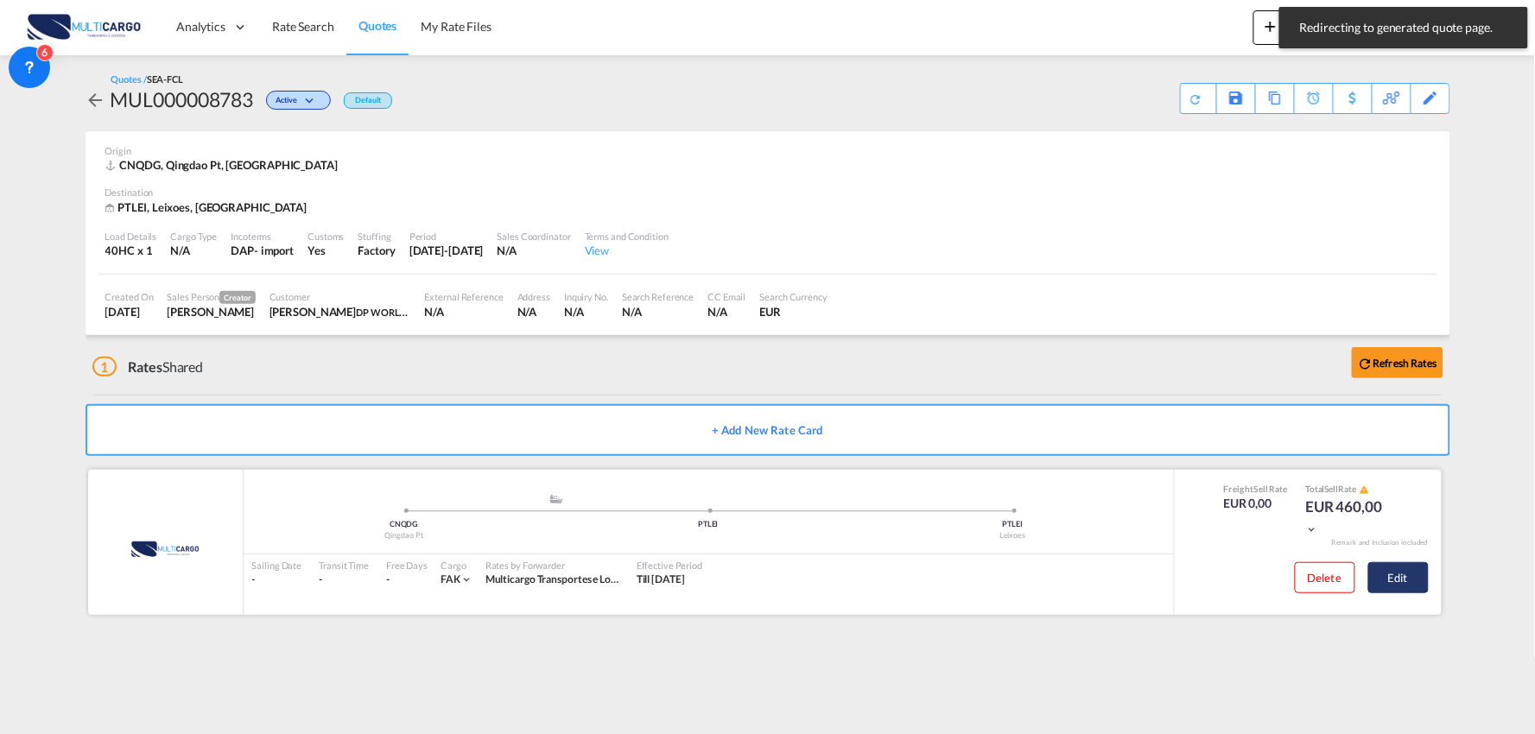
click at [1399, 579] on button "Edit" at bounding box center [1398, 577] width 60 height 31
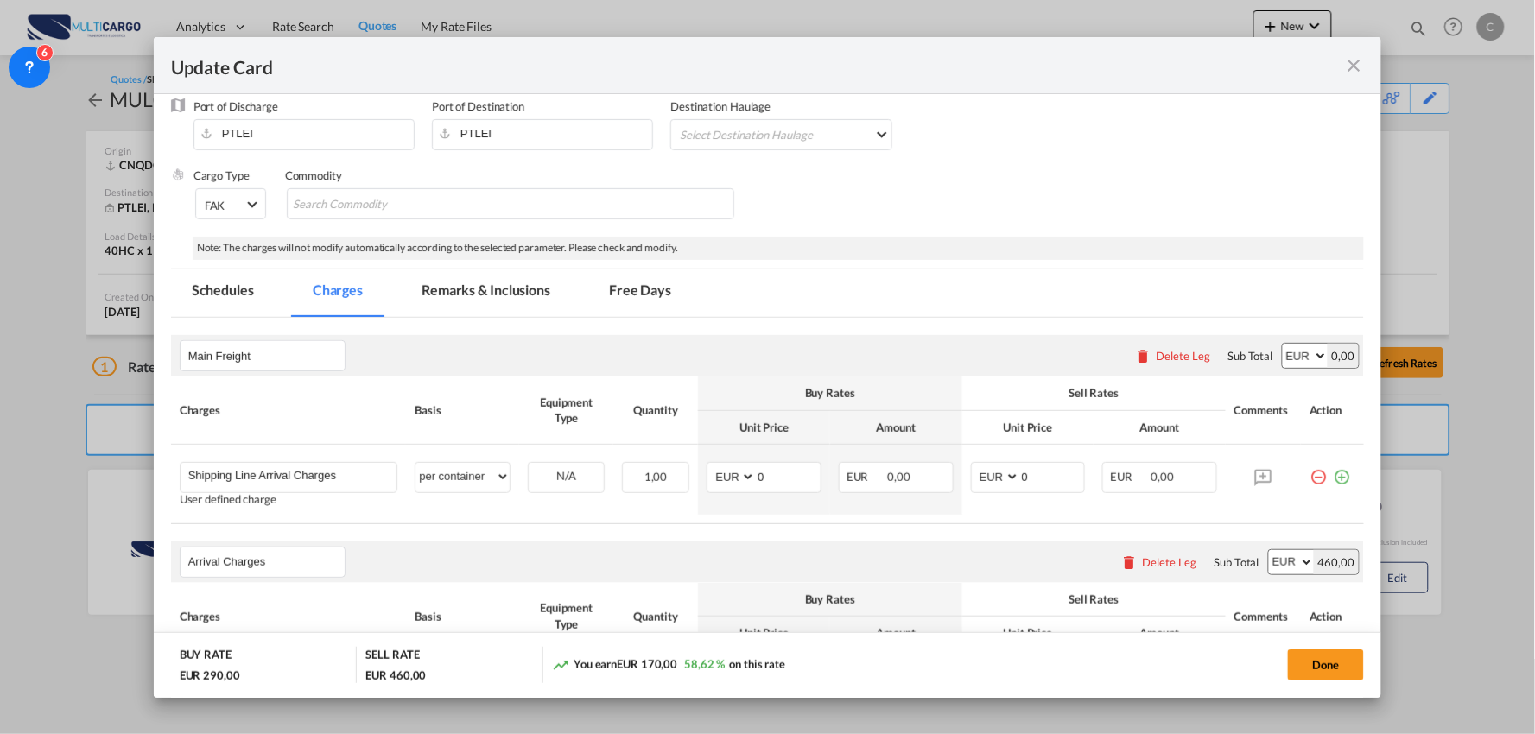
scroll to position [288, 0]
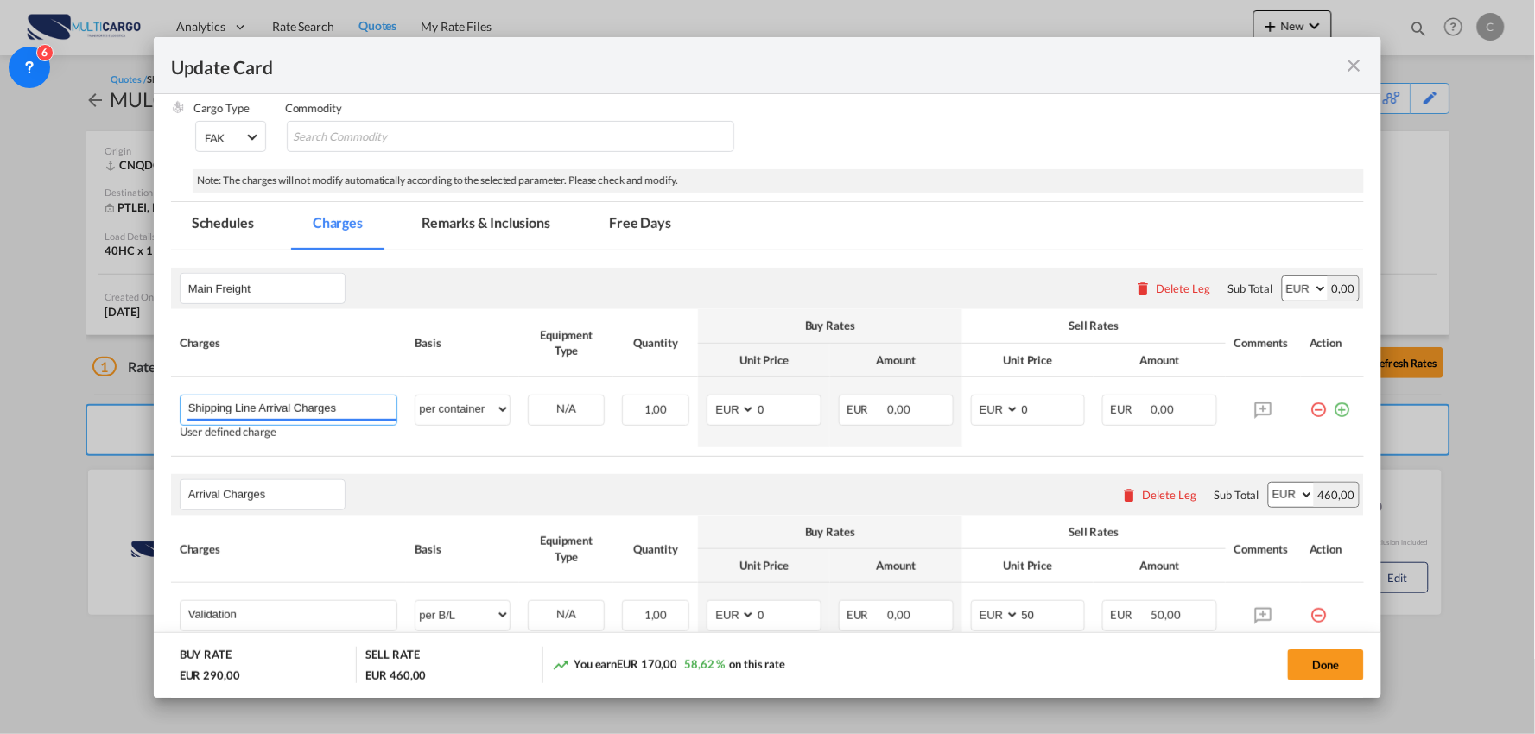
drag, startPoint x: 378, startPoint y: 404, endPoint x: -48, endPoint y: 363, distance: 427.8
click at [0, 363] on html "Analytics Reports Dashboard Rate Search Quotes My Rate Files" at bounding box center [767, 367] width 1535 height 734
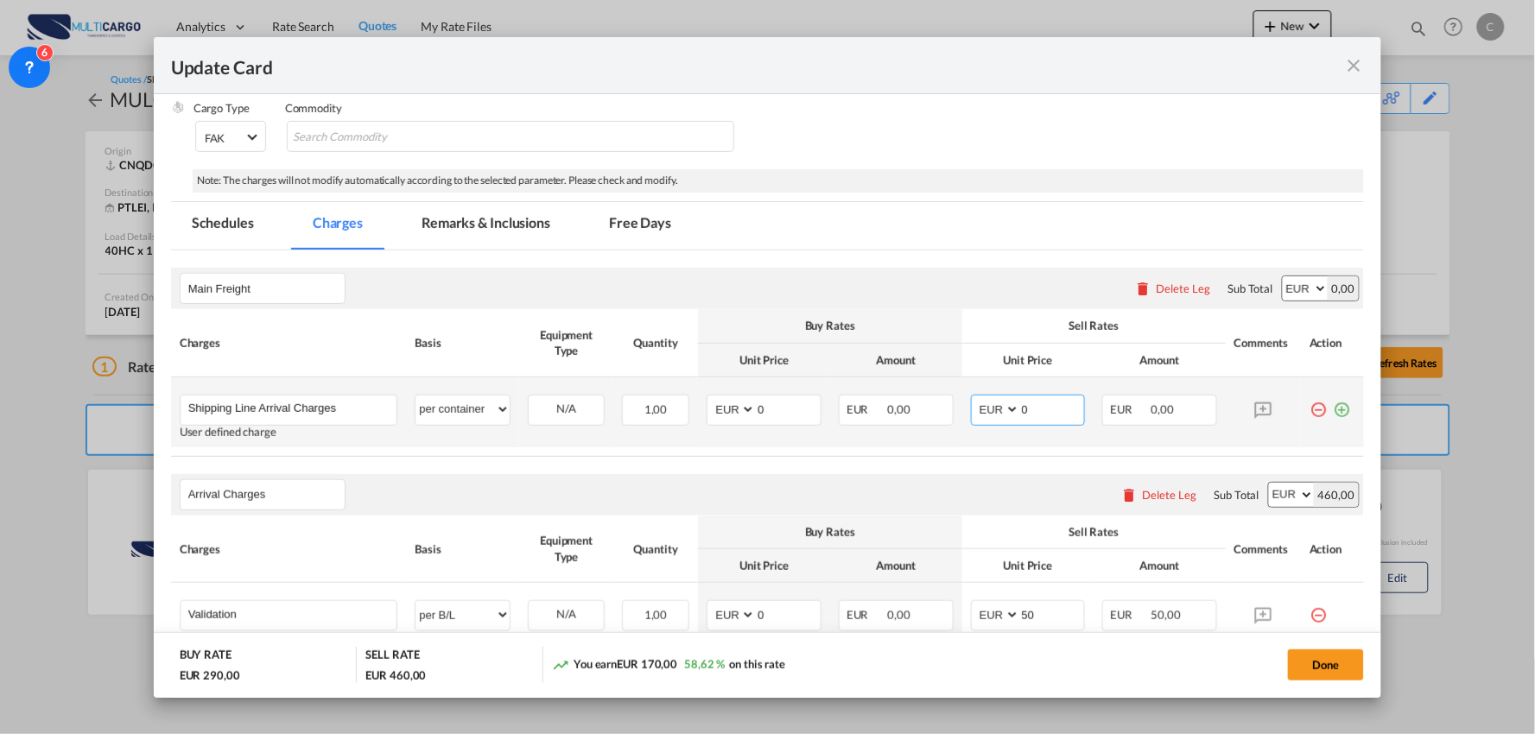
drag, startPoint x: 1030, startPoint y: 409, endPoint x: 1003, endPoint y: 415, distance: 27.3
click at [1003, 415] on md-input-container "AED AFN ALL AMD ANG AOA ARS AUD AWG AZN BAM BBD BDT BGN BHD BIF BMD BND BOB BRL…" at bounding box center [1028, 410] width 115 height 31
type input "368"
drag, startPoint x: 778, startPoint y: 402, endPoint x: 653, endPoint y: 402, distance: 125.2
click at [650, 403] on tr "Shipping Line Arrival Charges Please Enter User Defined Charges Cannot Be Publi…" at bounding box center [768, 412] width 1194 height 70
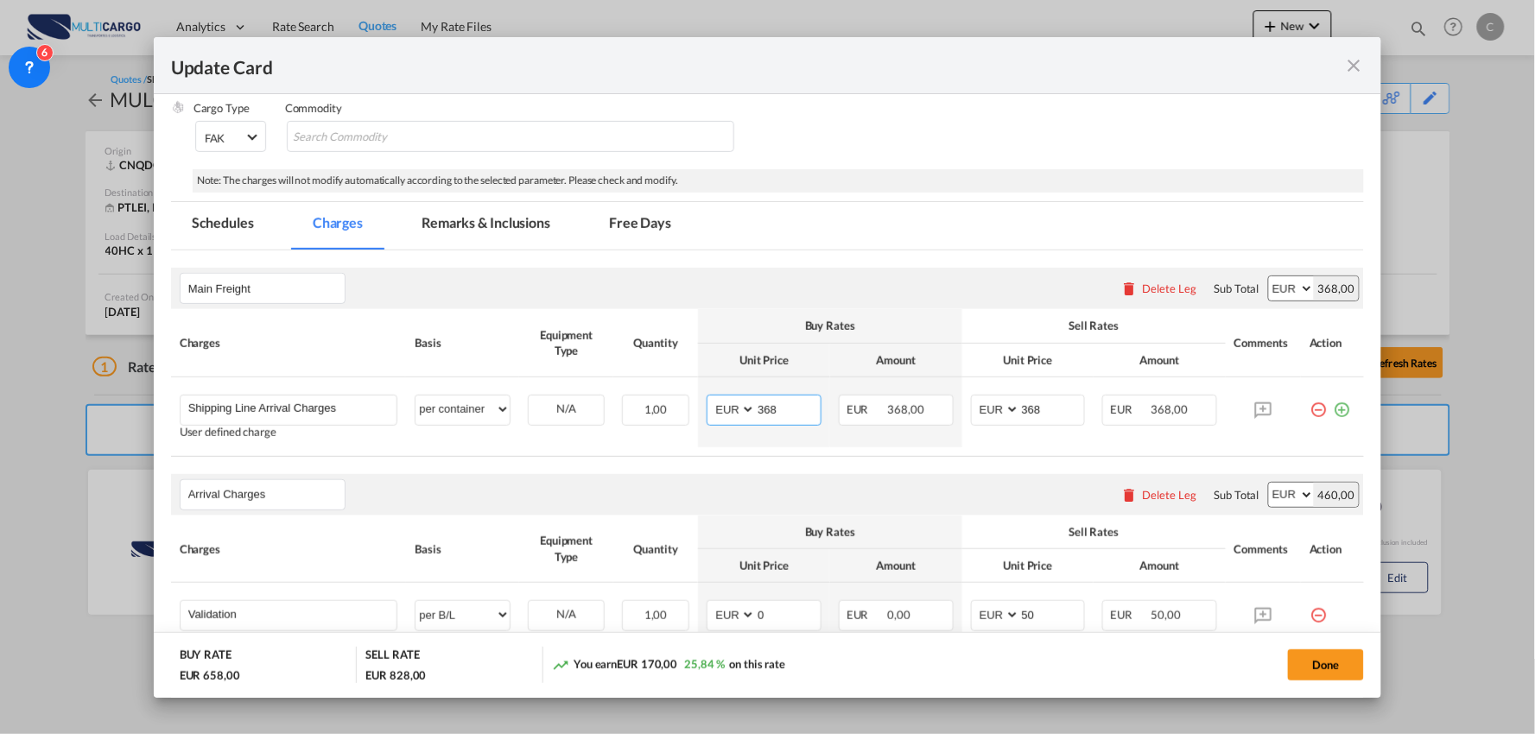
type input "368"
click at [644, 476] on div "Arrival Charges Please enter leg name Leg Name Already Exists Delete Leg Sub To…" at bounding box center [768, 494] width 1194 height 41
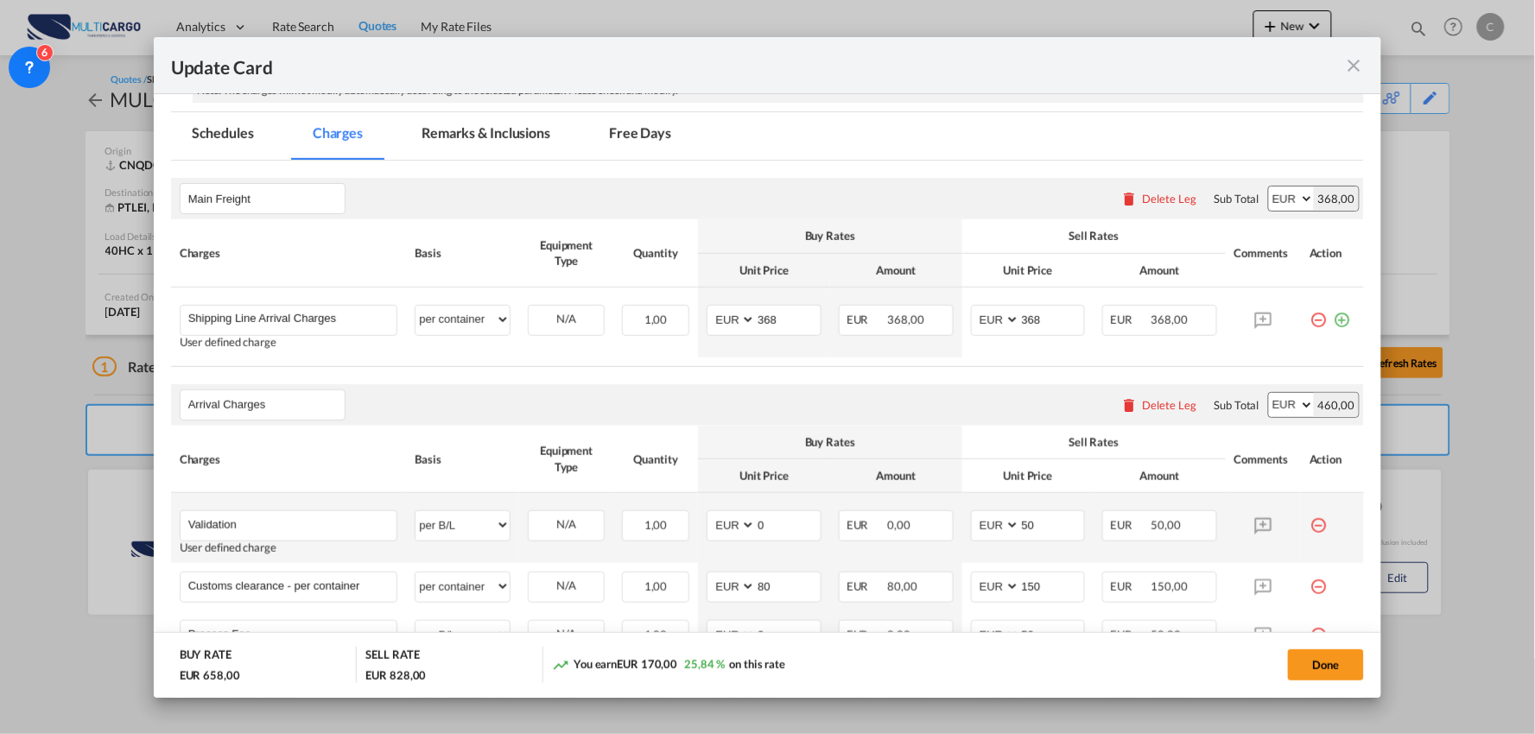
scroll to position [383, 0]
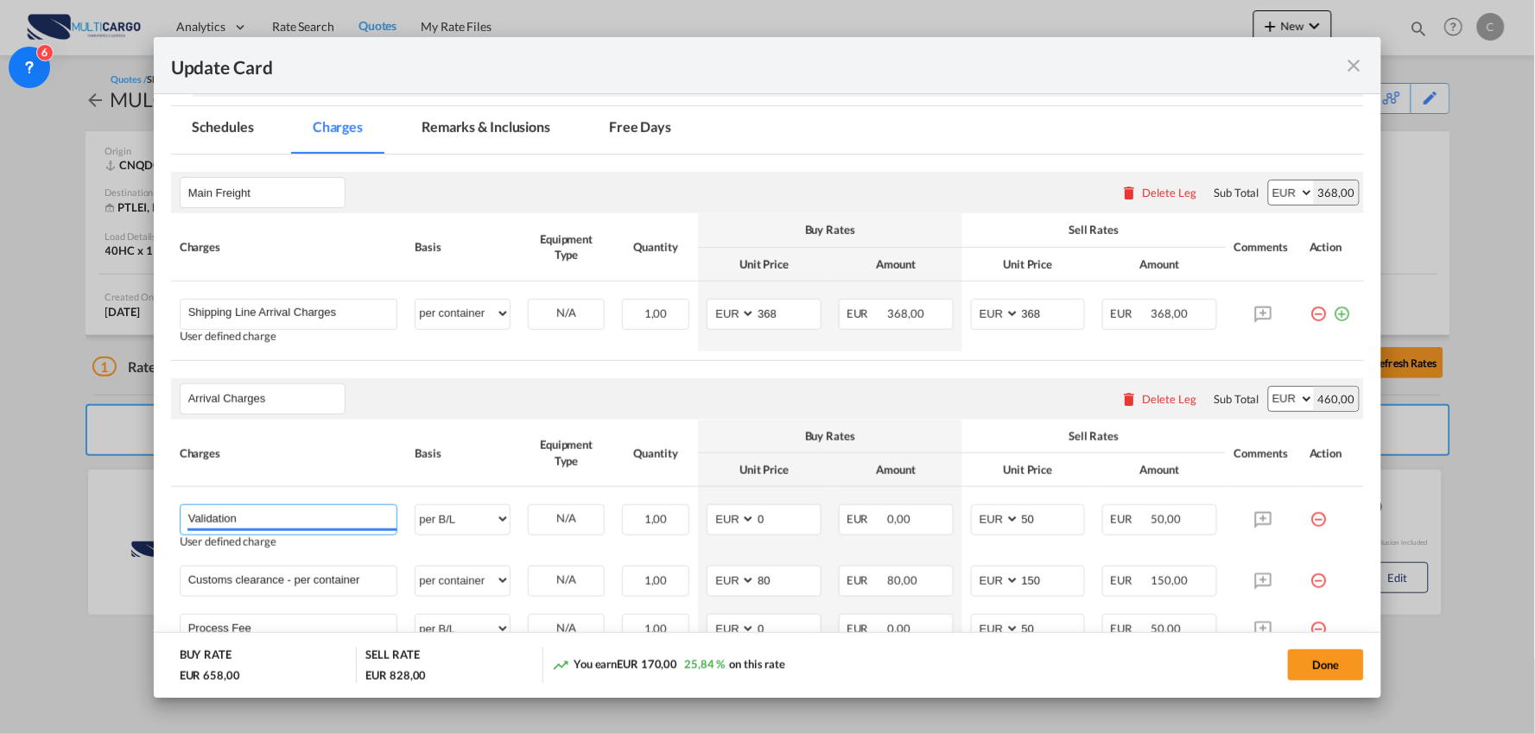
drag, startPoint x: 276, startPoint y: 515, endPoint x: 93, endPoint y: 506, distance: 183.3
click at [93, 506] on div "Update Card Port of [GEOGRAPHIC_DATA] CNQDG T/S Liner/Carrier MultiCargo Atlant…" at bounding box center [767, 367] width 1535 height 734
paste input "+ Process Fee"
type input "Validation + Process Fee"
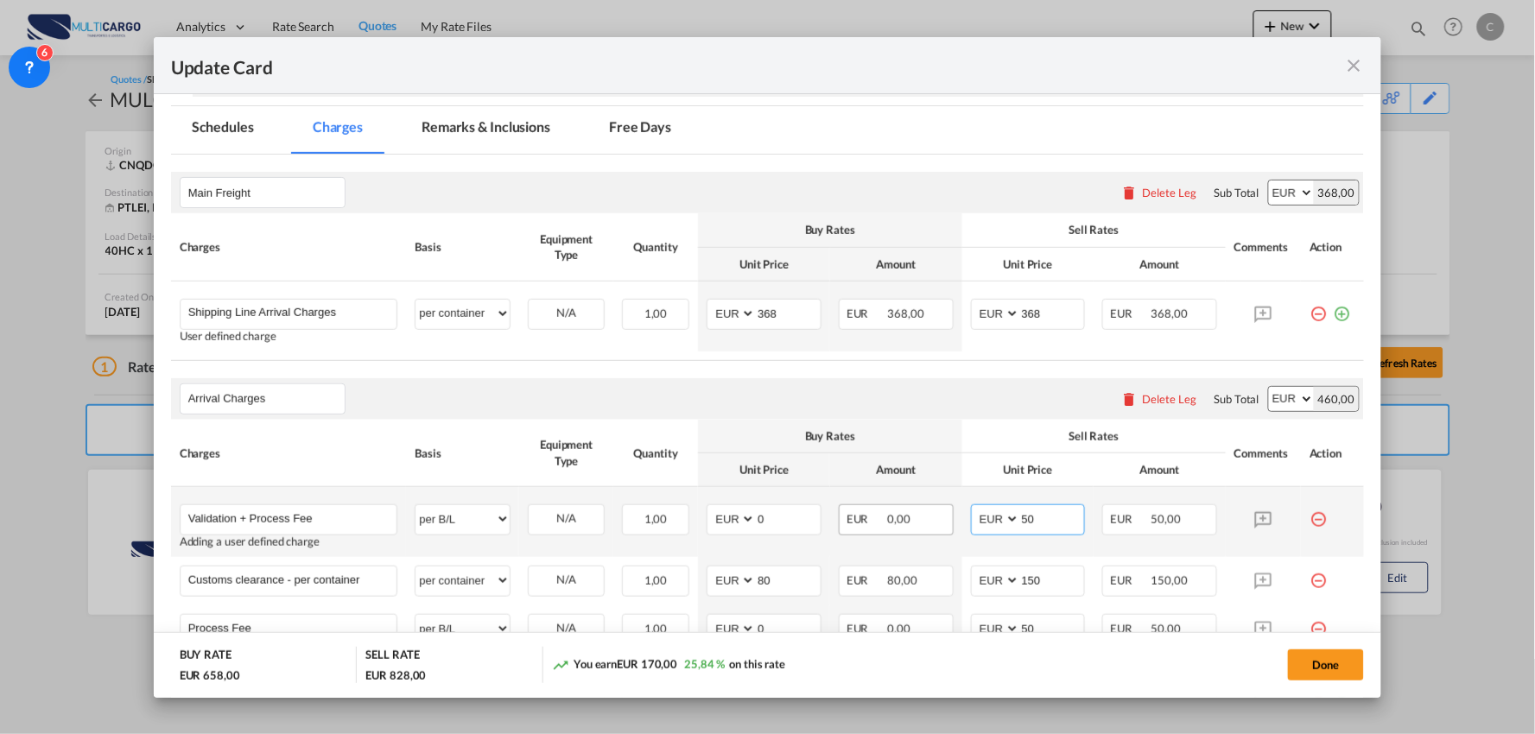
drag, startPoint x: 1051, startPoint y: 525, endPoint x: 934, endPoint y: 525, distance: 117.5
click at [935, 525] on tr "Validation + Process Fee Please Enter User Defined Charges Cannot Be Published …" at bounding box center [768, 522] width 1194 height 70
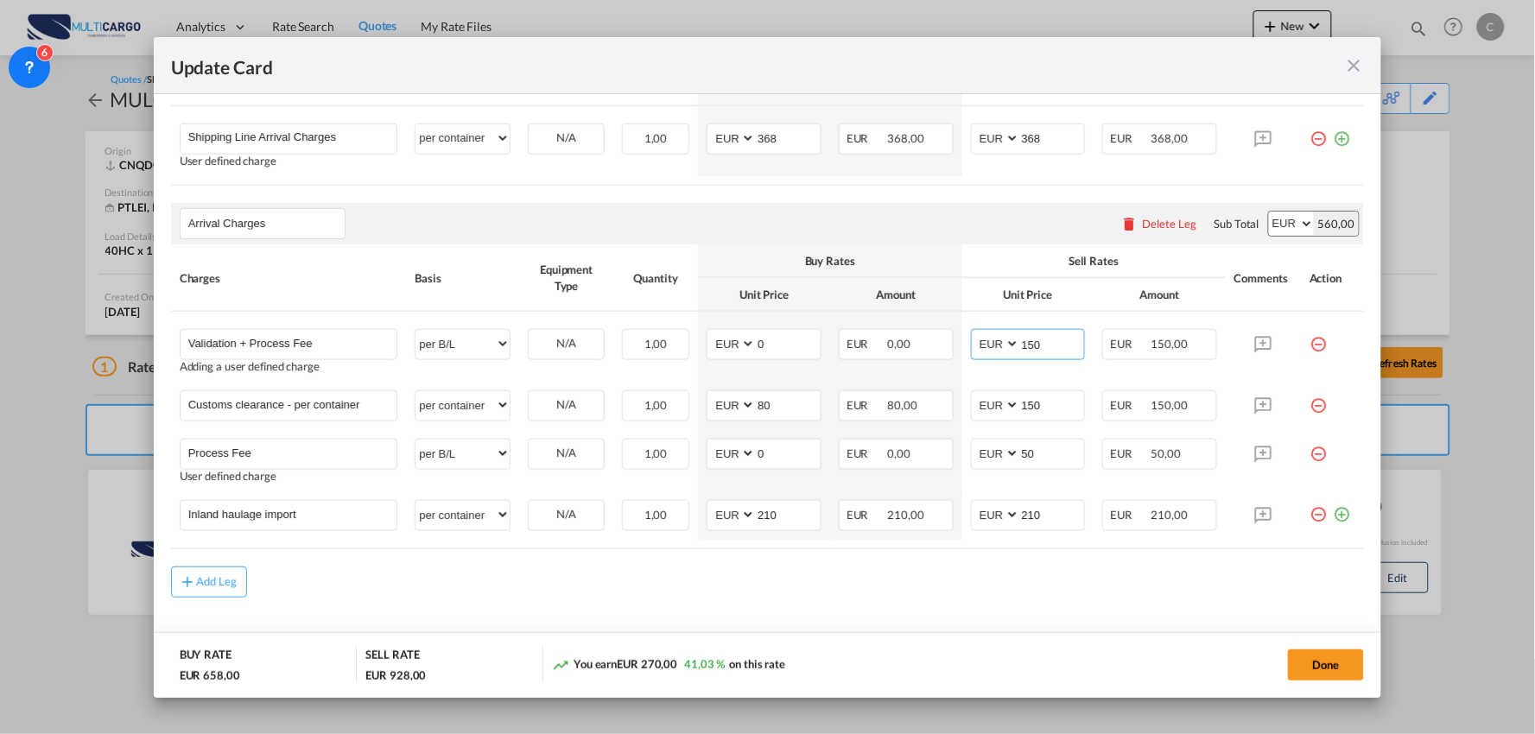
scroll to position [575, 0]
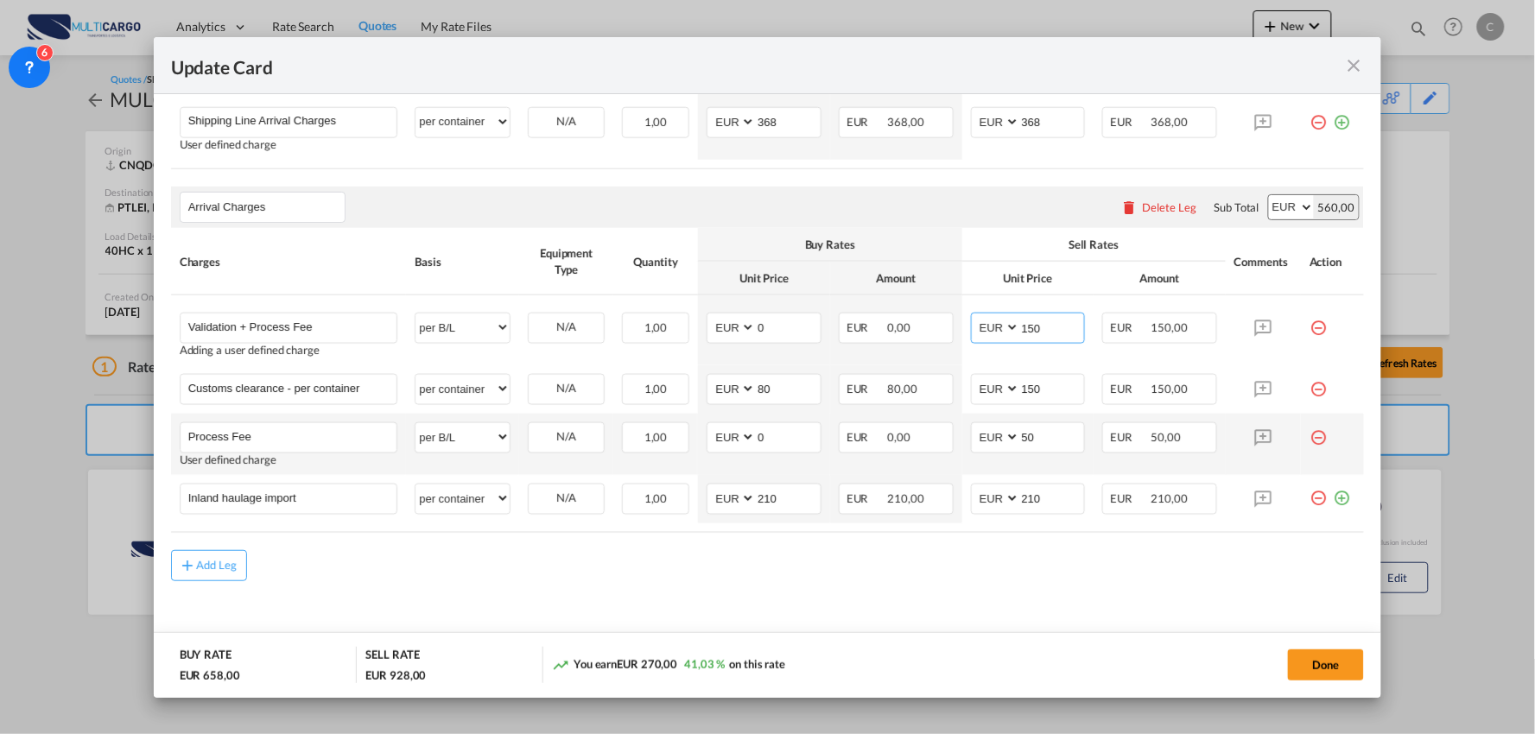
type input "150"
click at [1309, 440] on md-icon "icon-minus-circle-outline red-400-fg" at bounding box center [1317, 430] width 17 height 17
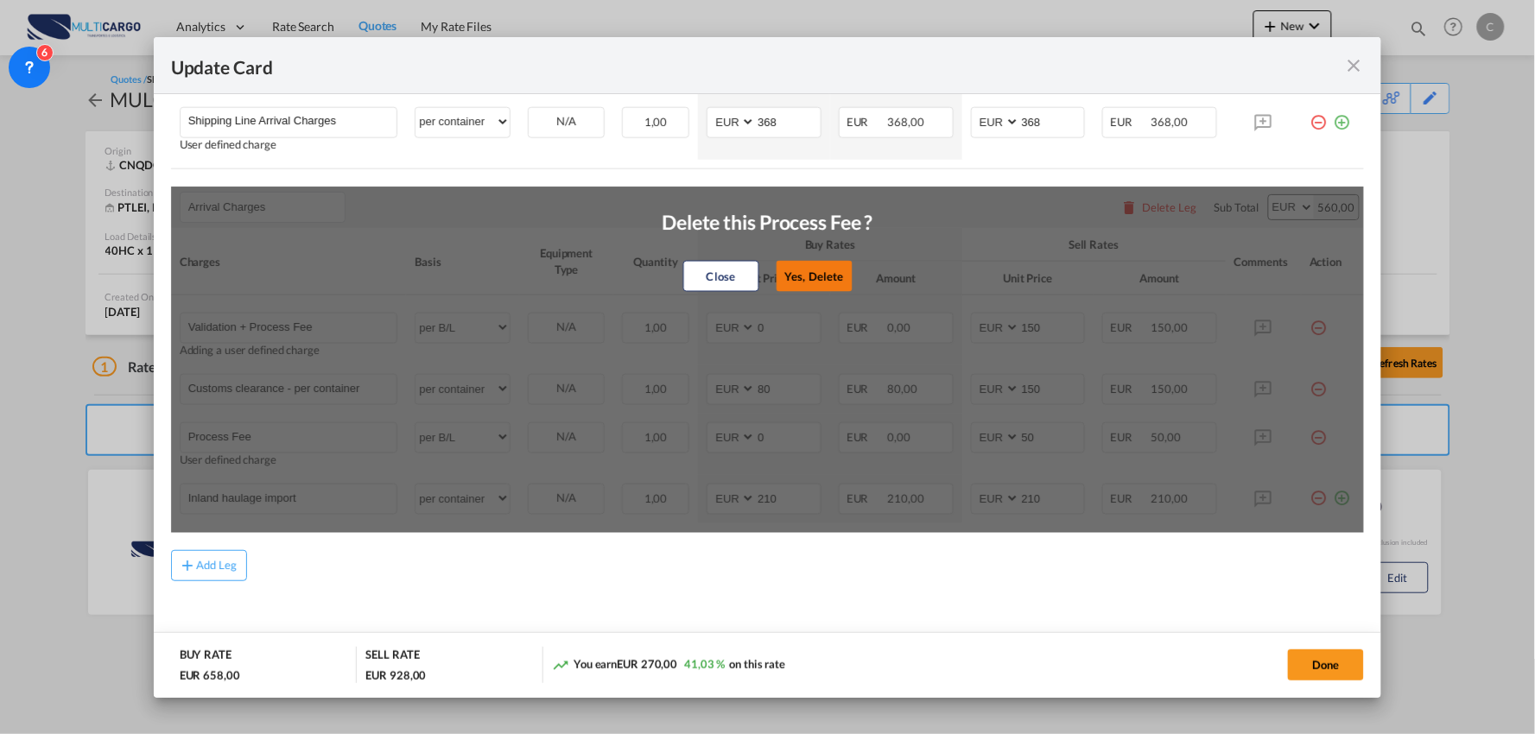
click at [833, 275] on button "Yes, Delete" at bounding box center [814, 276] width 76 height 31
type input "Inland haulage import"
select select "per container"
type input "210"
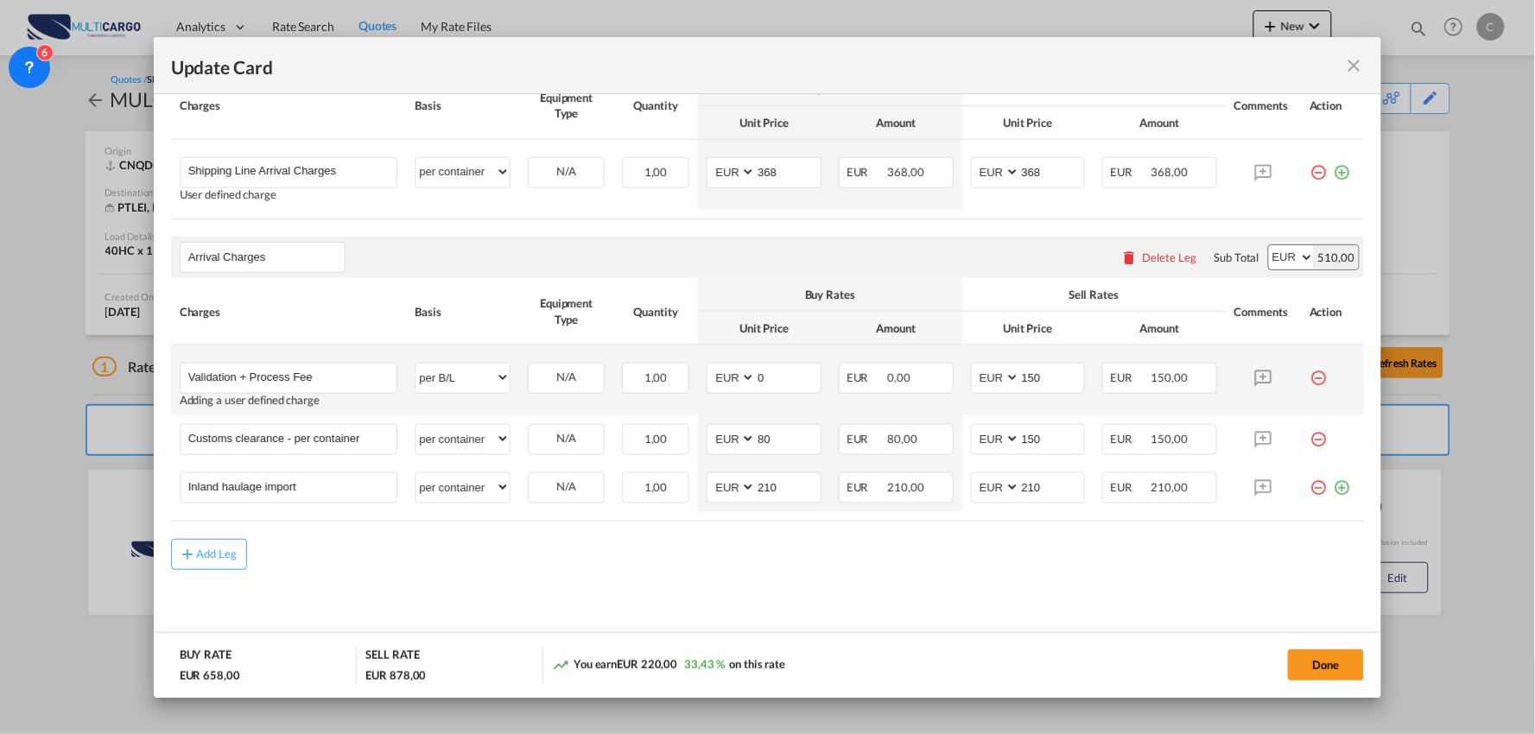
scroll to position [524, 0]
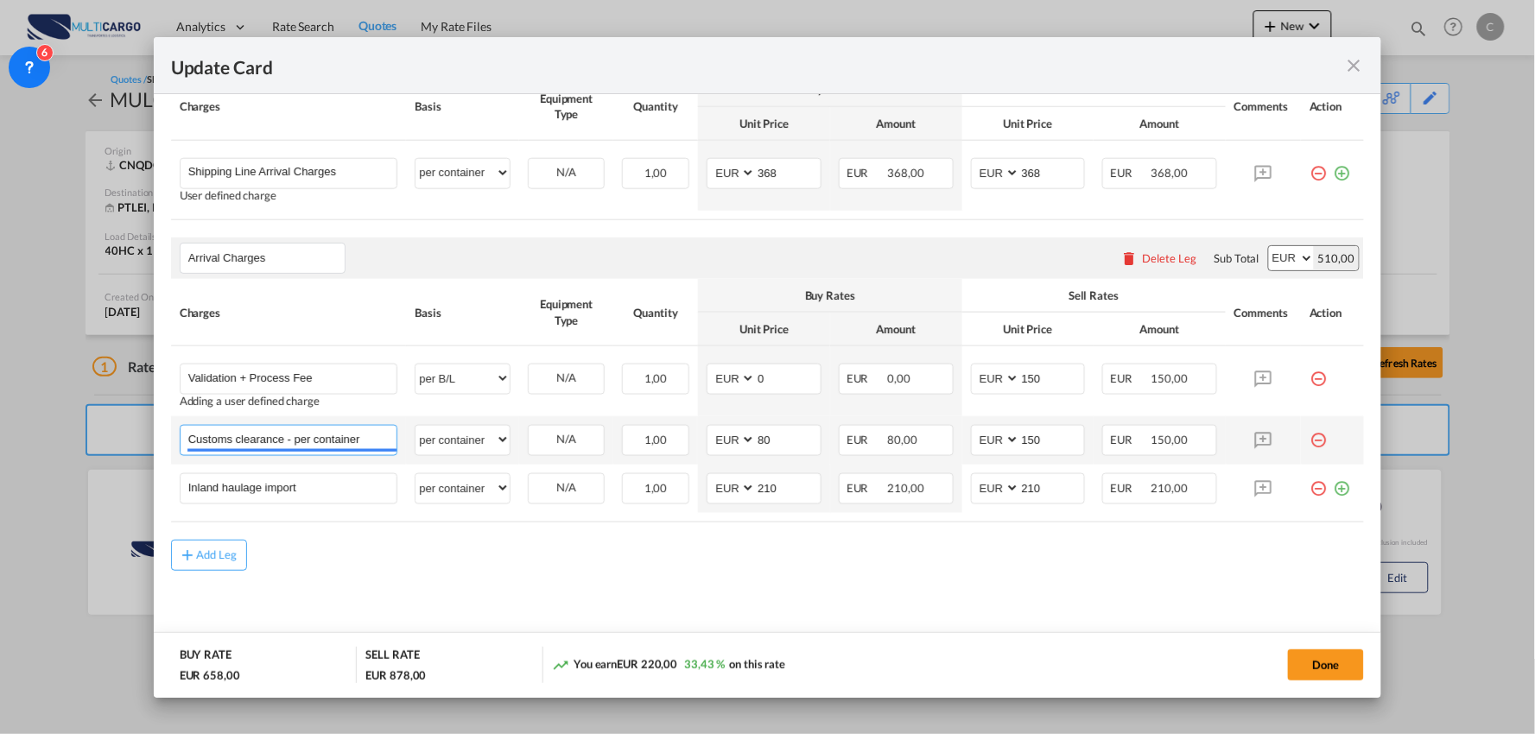
click at [294, 444] on input "Customs clearance - per container" at bounding box center [292, 439] width 209 height 26
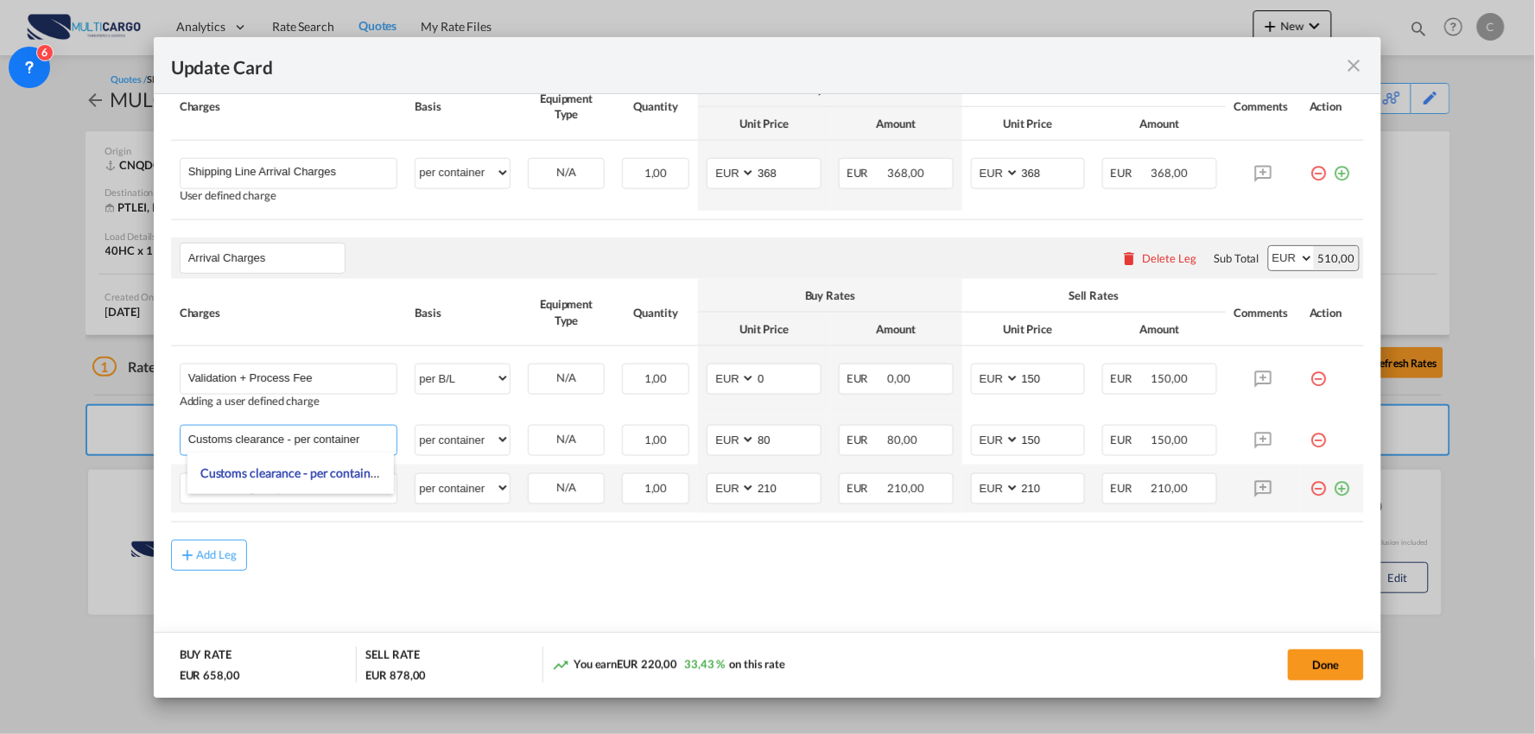
drag, startPoint x: 288, startPoint y: 438, endPoint x: 807, endPoint y: 465, distance: 518.9
click at [807, 465] on tbody "Validation + Process Fee Please Enter User Defined Charges Cannot Be Published …" at bounding box center [768, 429] width 1194 height 167
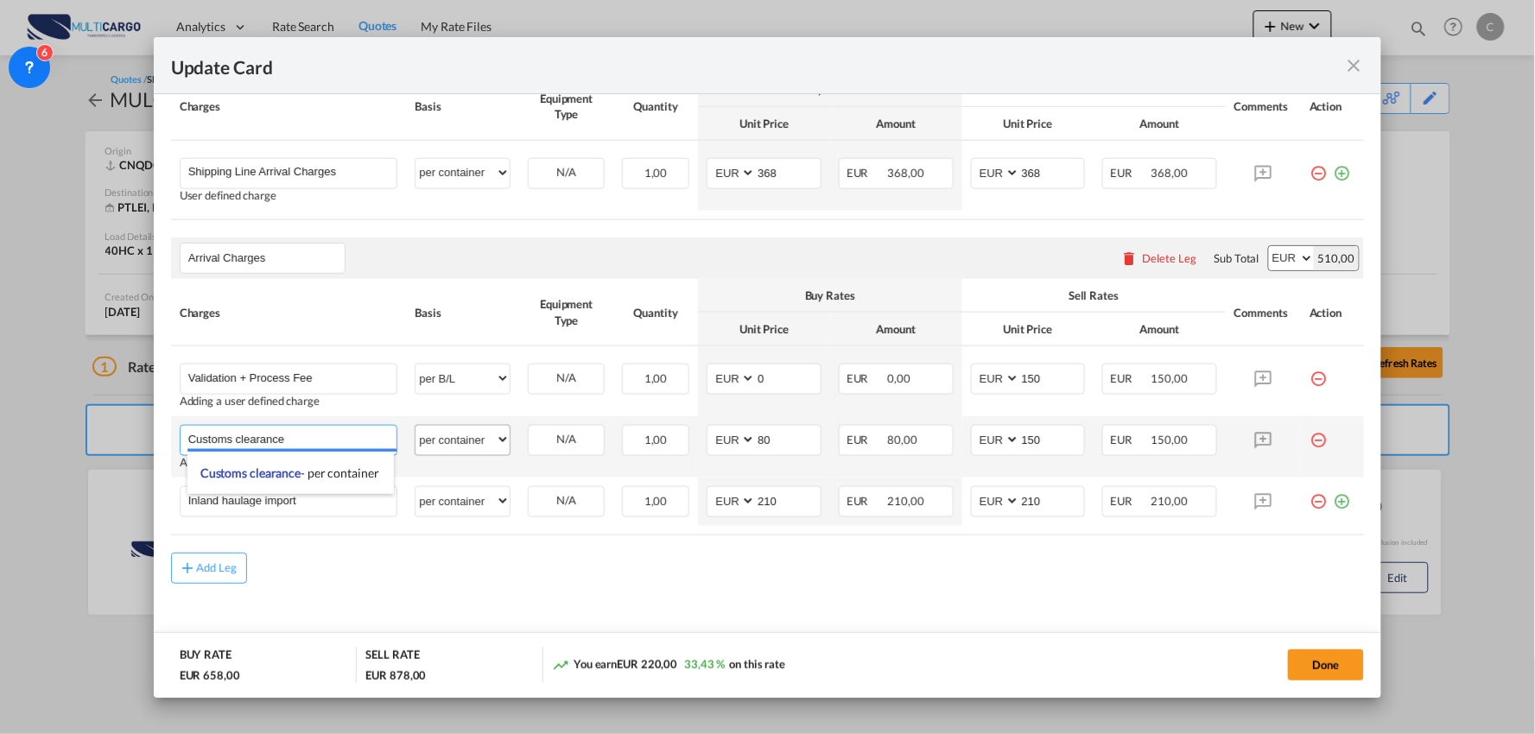
type input "Customs clearance"
drag, startPoint x: 470, startPoint y: 436, endPoint x: 521, endPoint y: 449, distance: 52.6
click at [470, 436] on select "per equipment per container per B/L per shipping bill per shipment per pallet p…" at bounding box center [462, 440] width 94 height 28
select select "per_document"
click at [415, 426] on select "per equipment per container per B/L per shipping bill per shipment per pallet p…" at bounding box center [462, 440] width 94 height 28
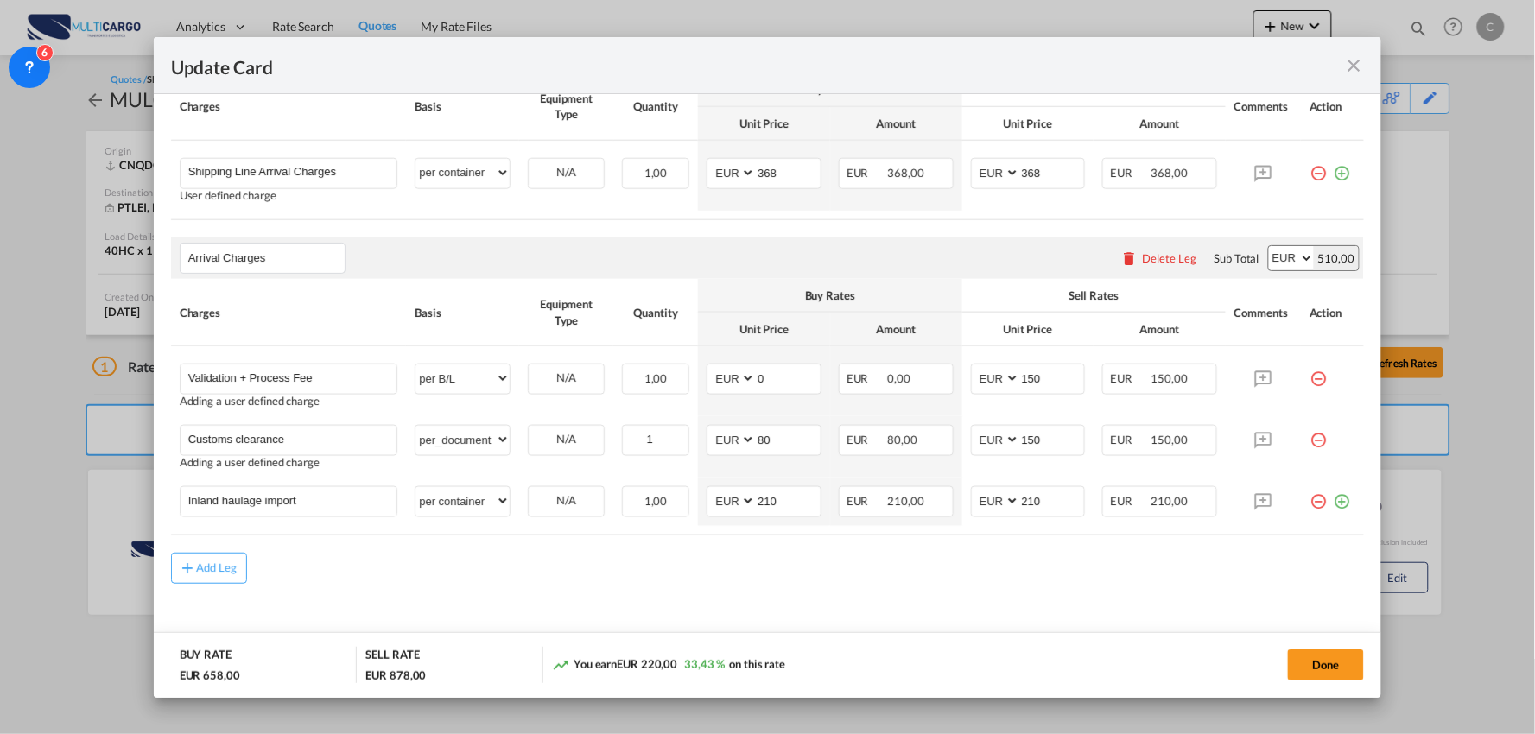
click at [691, 588] on md-content "Main Freight Please enter leg name Leg Name Already Exists Delete Leg Sub Total…" at bounding box center [768, 341] width 1194 height 654
click at [676, 567] on div "Add Leg" at bounding box center [768, 568] width 1194 height 31
click at [662, 580] on div "Add Leg" at bounding box center [768, 568] width 1194 height 31
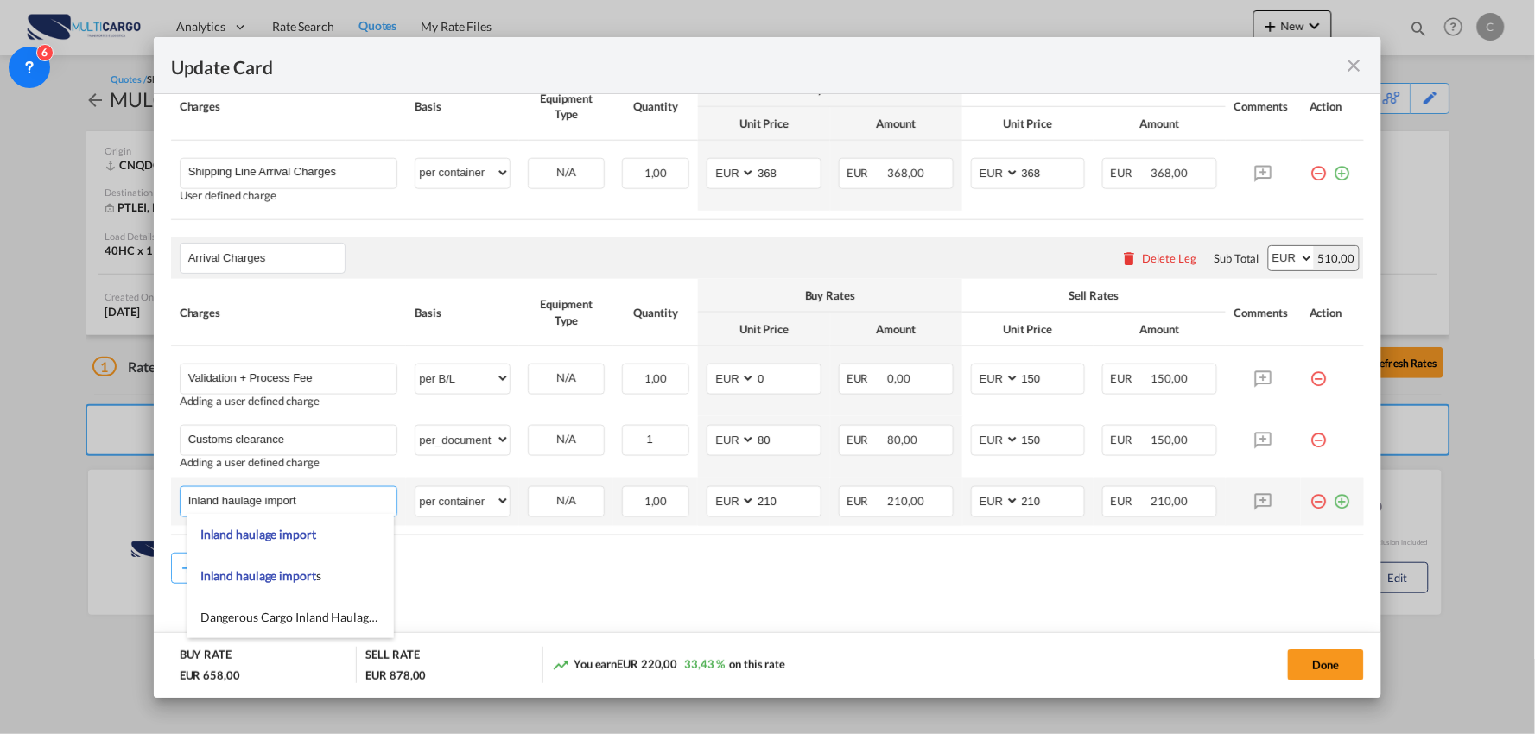
drag, startPoint x: 328, startPoint y: 498, endPoint x: 286, endPoint y: 503, distance: 42.5
click at [299, 501] on input "Inland haulage import" at bounding box center [292, 500] width 209 height 26
drag, startPoint x: 325, startPoint y: 507, endPoint x: 43, endPoint y: 489, distance: 282.1
click at [43, 489] on div "Update Card Port of [GEOGRAPHIC_DATA] CNQDG T/S Liner/Carrier MultiCargo Atlant…" at bounding box center [767, 367] width 1535 height 734
paste input "Delivery [GEOGRAPHIC_DATA][PERSON_NAME]"
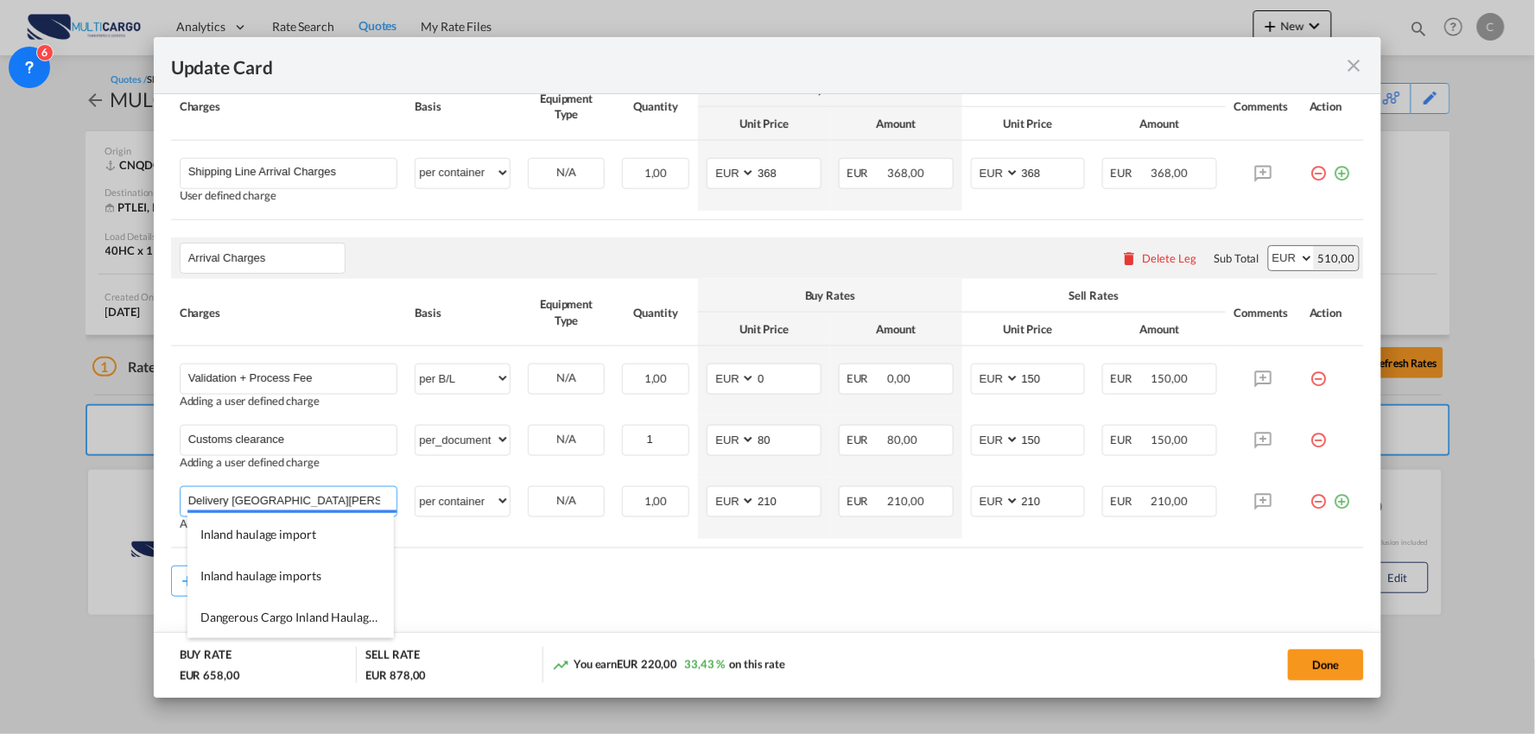
type input "Delivery [GEOGRAPHIC_DATA][PERSON_NAME]"
click at [520, 568] on div "Add Leg" at bounding box center [768, 581] width 1194 height 31
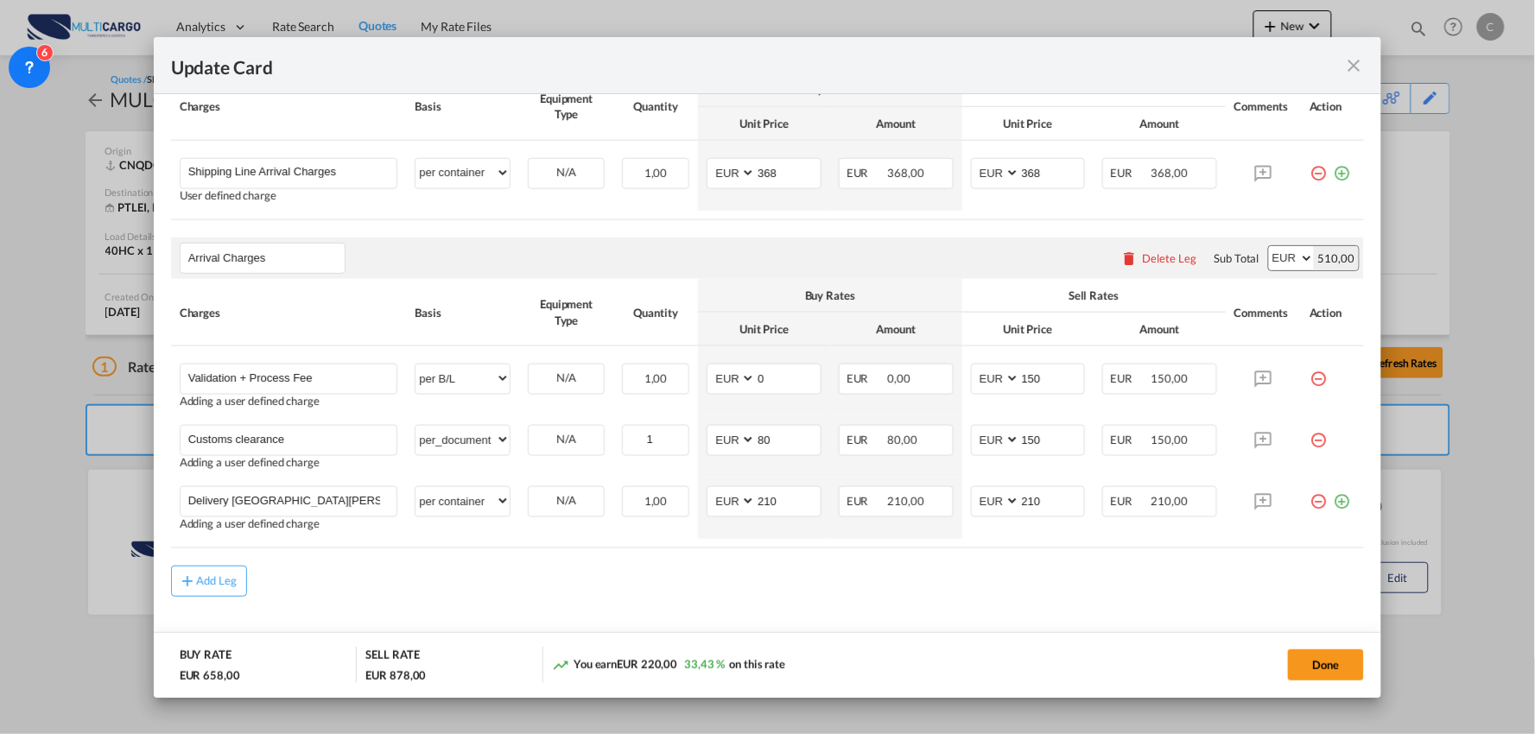
click at [523, 568] on div "Add Leg" at bounding box center [768, 581] width 1194 height 31
click at [607, 574] on div "Add Leg" at bounding box center [768, 581] width 1194 height 31
click at [695, 609] on md-content "Main Freight Please enter leg name Leg Name Already Exists Delete Leg Sub Total…" at bounding box center [768, 347] width 1194 height 667
drag, startPoint x: 1331, startPoint y: 498, endPoint x: 1237, endPoint y: 527, distance: 98.4
click at [1333, 498] on md-icon "icon-plus-circle-outline green-400-fg" at bounding box center [1341, 494] width 17 height 17
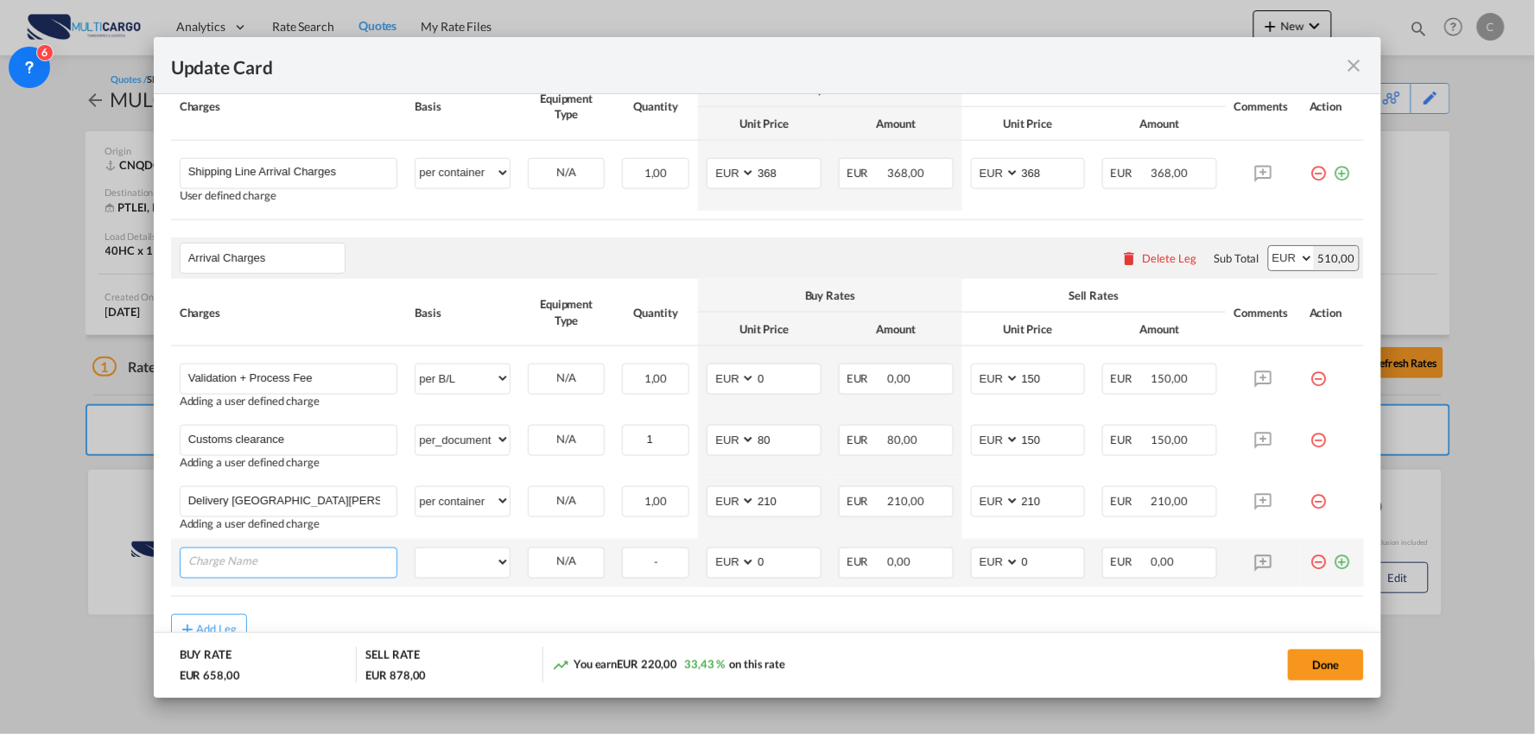
click at [282, 568] on input "Charge Name" at bounding box center [292, 561] width 209 height 26
paste input "Fuel Surcharge (Untill 31/10)"
type input "Fuel Surcharge (Untill 31/10)"
click at [473, 566] on select "per equipment per container per B/L per shipping bill per shipment per pallet p…" at bounding box center [462, 562] width 94 height 28
select select "per container"
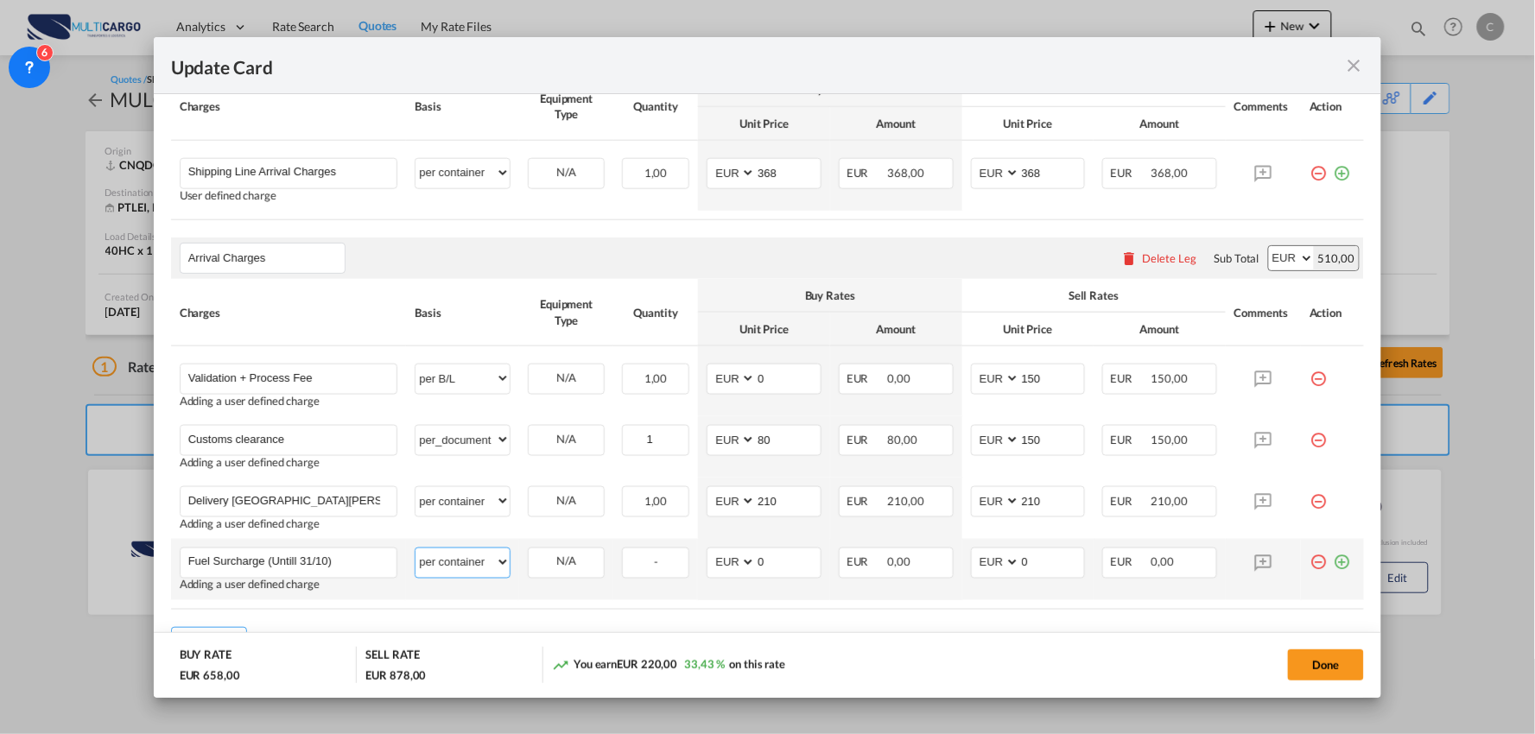
click at [415, 548] on select "per equipment per container per B/L per shipping bill per shipment per pallet p…" at bounding box center [462, 562] width 94 height 28
drag, startPoint x: 1019, startPoint y: 567, endPoint x: 969, endPoint y: 557, distance: 51.0
click at [971, 567] on md-input-container "AED AFN ALL AMD ANG AOA ARS AUD AWG AZN BAM BBD BDT BGN BHD BIF BMD BND BOB BRL…" at bounding box center [1028, 563] width 115 height 31
type input "11.58"
drag, startPoint x: 766, startPoint y: 555, endPoint x: 721, endPoint y: 560, distance: 45.1
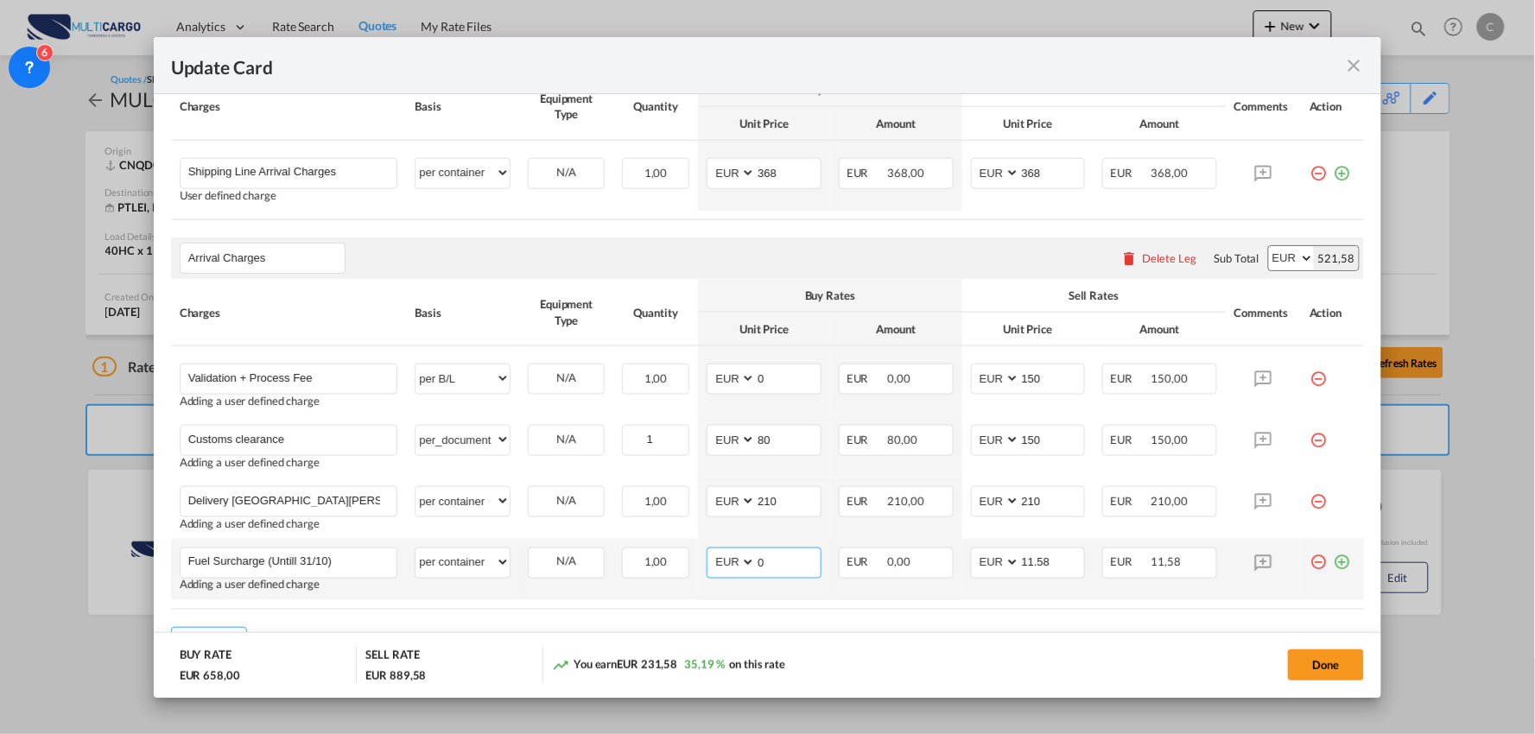
click at [721, 560] on md-input-container "AED AFN ALL AMD ANG AOA ARS AUD AWG AZN BAM BBD BDT BGN BHD BIF BMD BND BOB BRL…" at bounding box center [763, 563] width 115 height 31
type input "10.58"
drag, startPoint x: 802, startPoint y: 505, endPoint x: 730, endPoint y: 497, distance: 72.1
click at [730, 497] on md-input-container "AED AFN ALL AMD ANG AOA ARS AUD AWG AZN BAM BBD BDT BGN BHD BIF BMD BND [PERSON…" at bounding box center [763, 501] width 115 height 31
drag, startPoint x: 324, startPoint y: 501, endPoint x: 35, endPoint y: 502, distance: 289.3
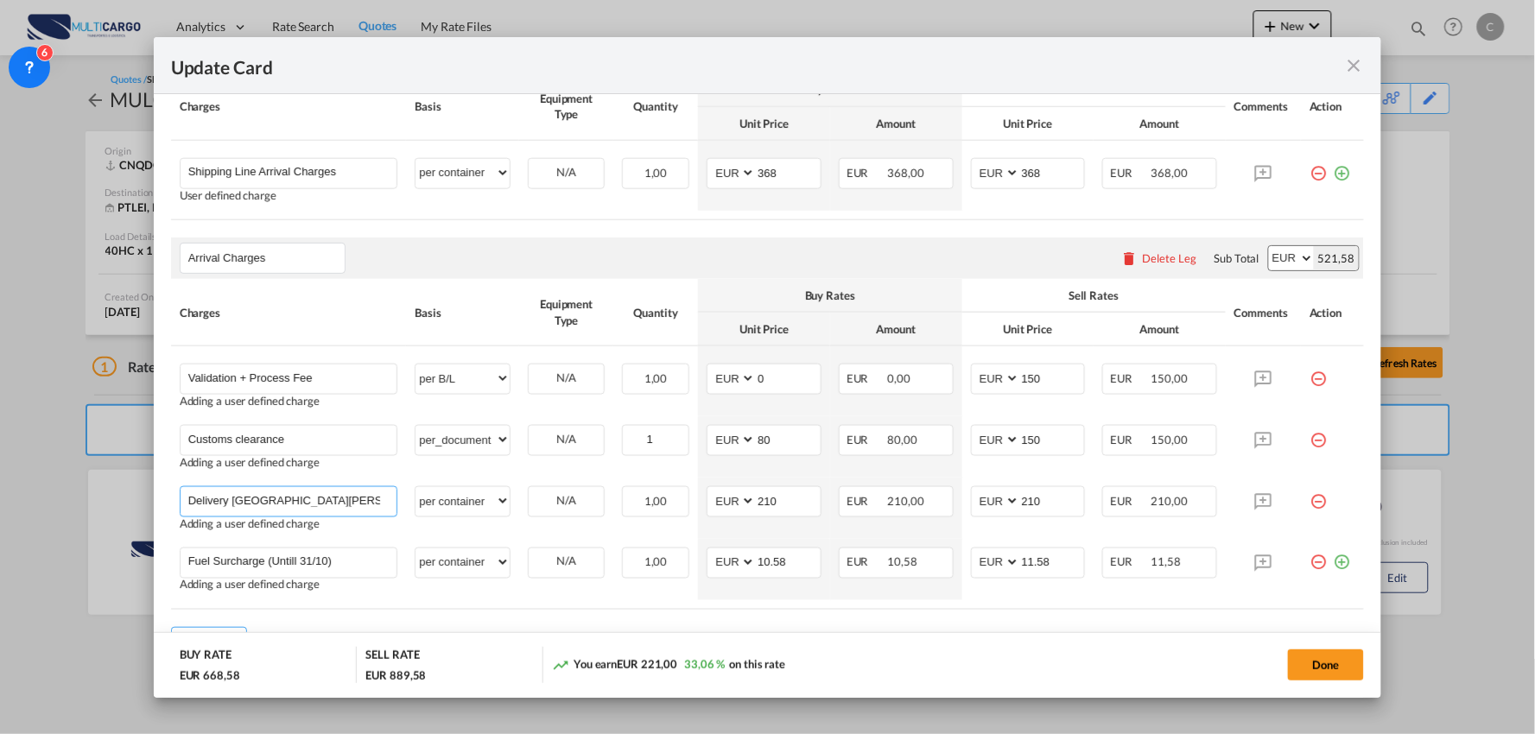
click at [40, 502] on div "Update Card Port of [GEOGRAPHIC_DATA] CNQDG T/S Liner/Carrier MultiCargo Atlant…" at bounding box center [767, 367] width 1535 height 734
drag, startPoint x: 315, startPoint y: 559, endPoint x: 161, endPoint y: 556, distance: 154.6
click at [44, 549] on div "Update Card Port of [GEOGRAPHIC_DATA] CNQDG T/S Liner/Carrier MultiCargo Atlant…" at bounding box center [767, 367] width 1535 height 734
paste input "Delivery [GEOGRAPHIC_DATA][PERSON_NAME]"
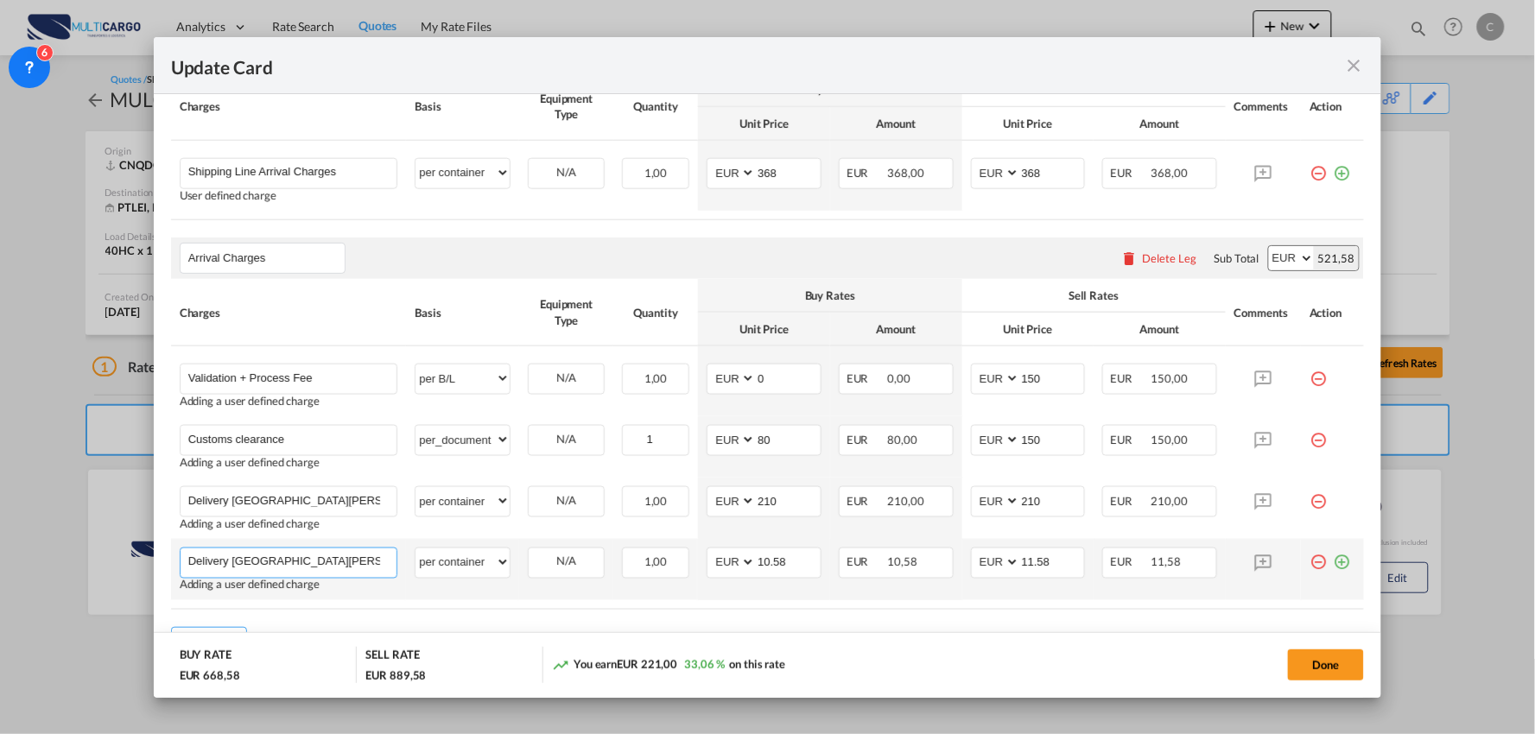
click at [384, 565] on input "Delivery [GEOGRAPHIC_DATA][PERSON_NAME] from [GEOGRAPHIC_DATA]" at bounding box center [292, 561] width 209 height 26
type input "Delivery [GEOGRAPHIC_DATA][PERSON_NAME] from [GEOGRAPHIC_DATA]"
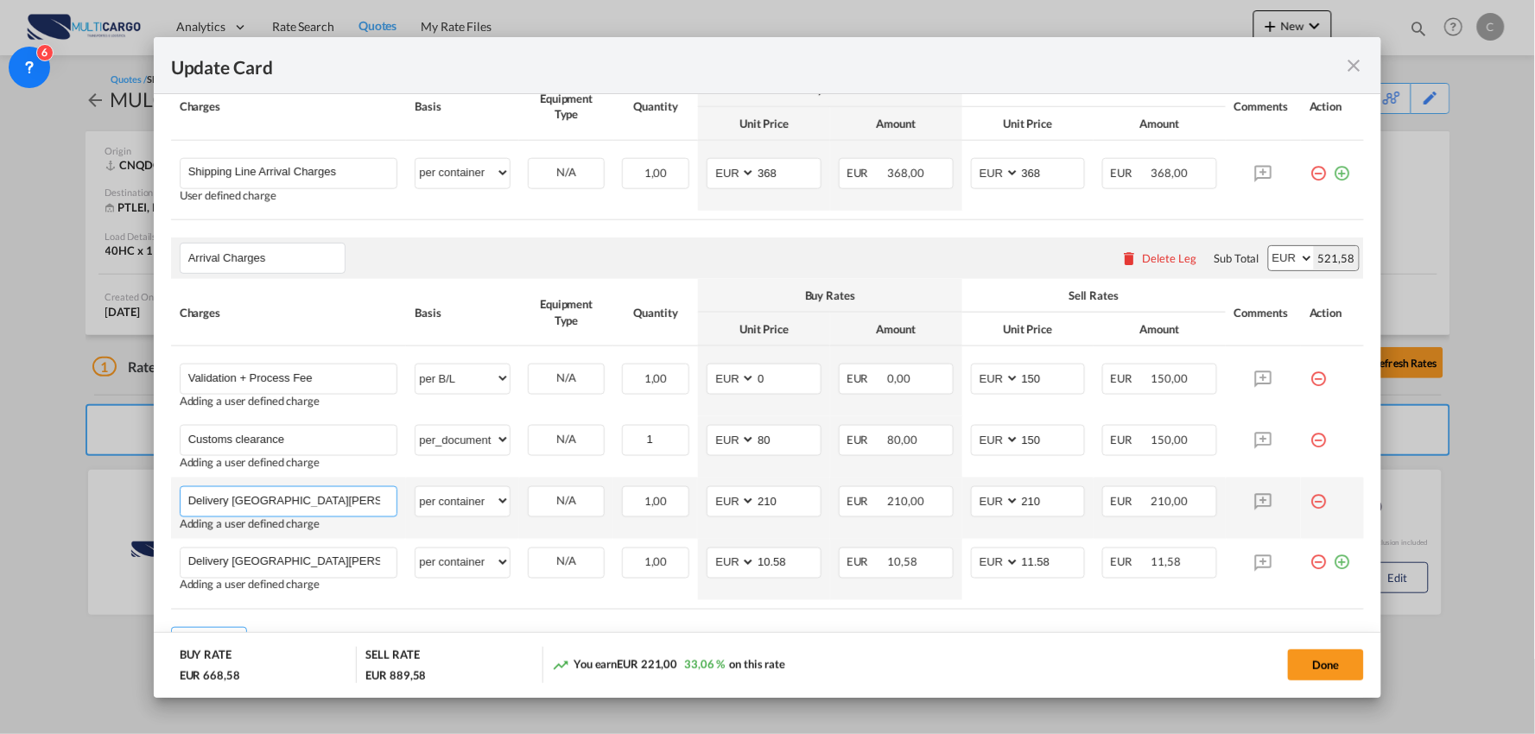
click at [357, 496] on input "Delivery [GEOGRAPHIC_DATA][PERSON_NAME]" at bounding box center [292, 500] width 209 height 26
type input "Delivery [GEOGRAPHIC_DATA][PERSON_NAME] from [GEOGRAPHIC_DATA]"
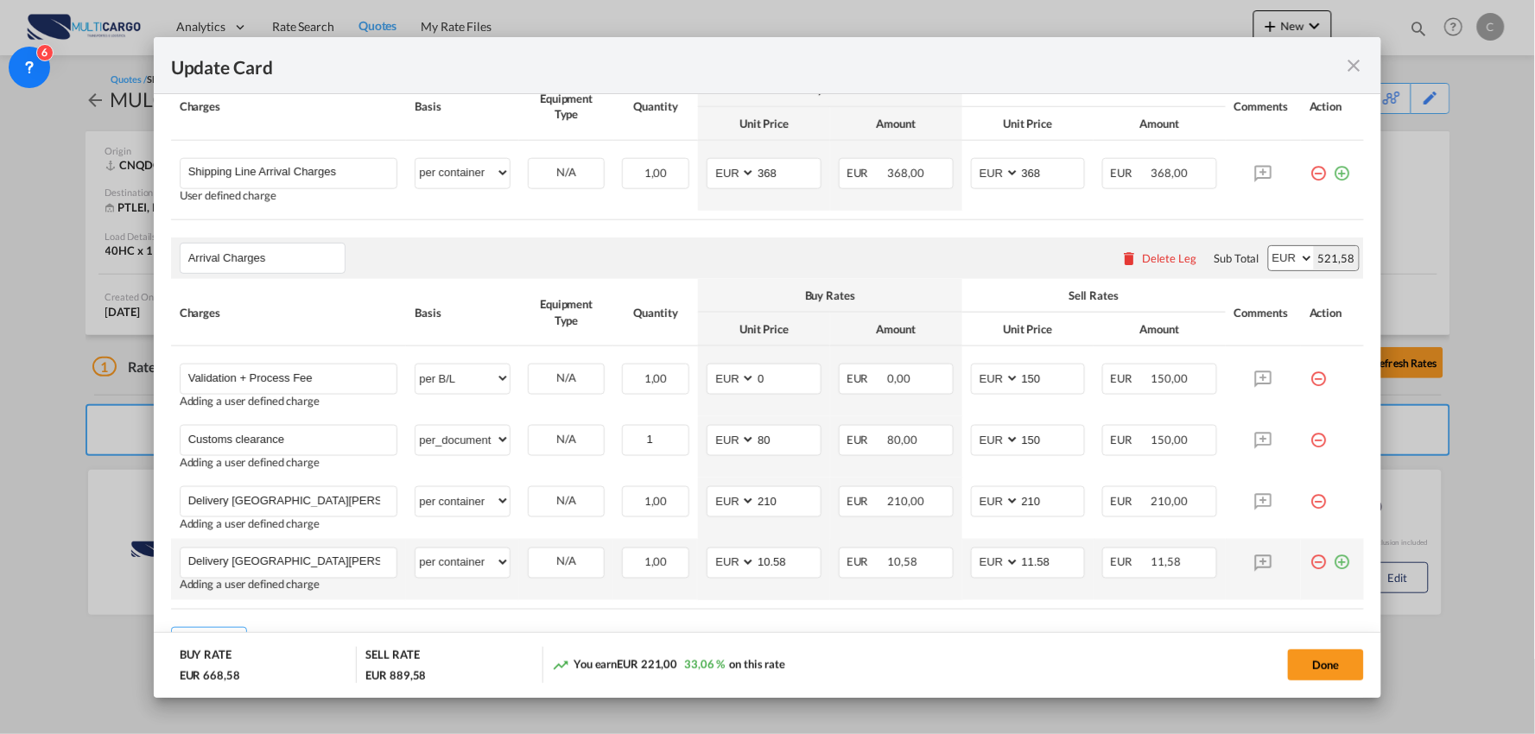
click at [1333, 562] on md-icon "icon-plus-circle-outline green-400-fg" at bounding box center [1341, 556] width 17 height 17
click at [341, 620] on input "Charge Name" at bounding box center [292, 623] width 209 height 26
paste input "Delivery [GEOGRAPHIC_DATA][PERSON_NAME]"
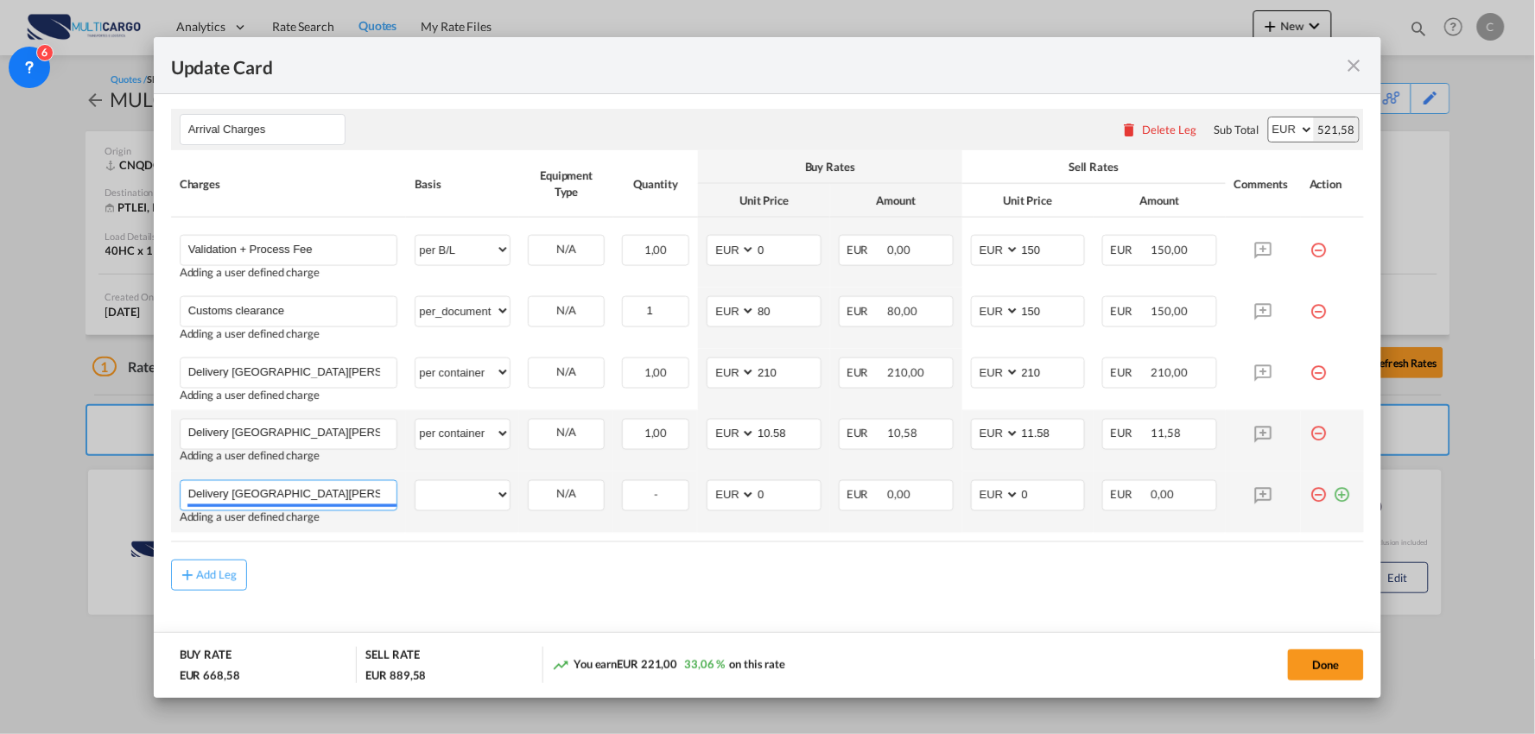
scroll to position [672, 0]
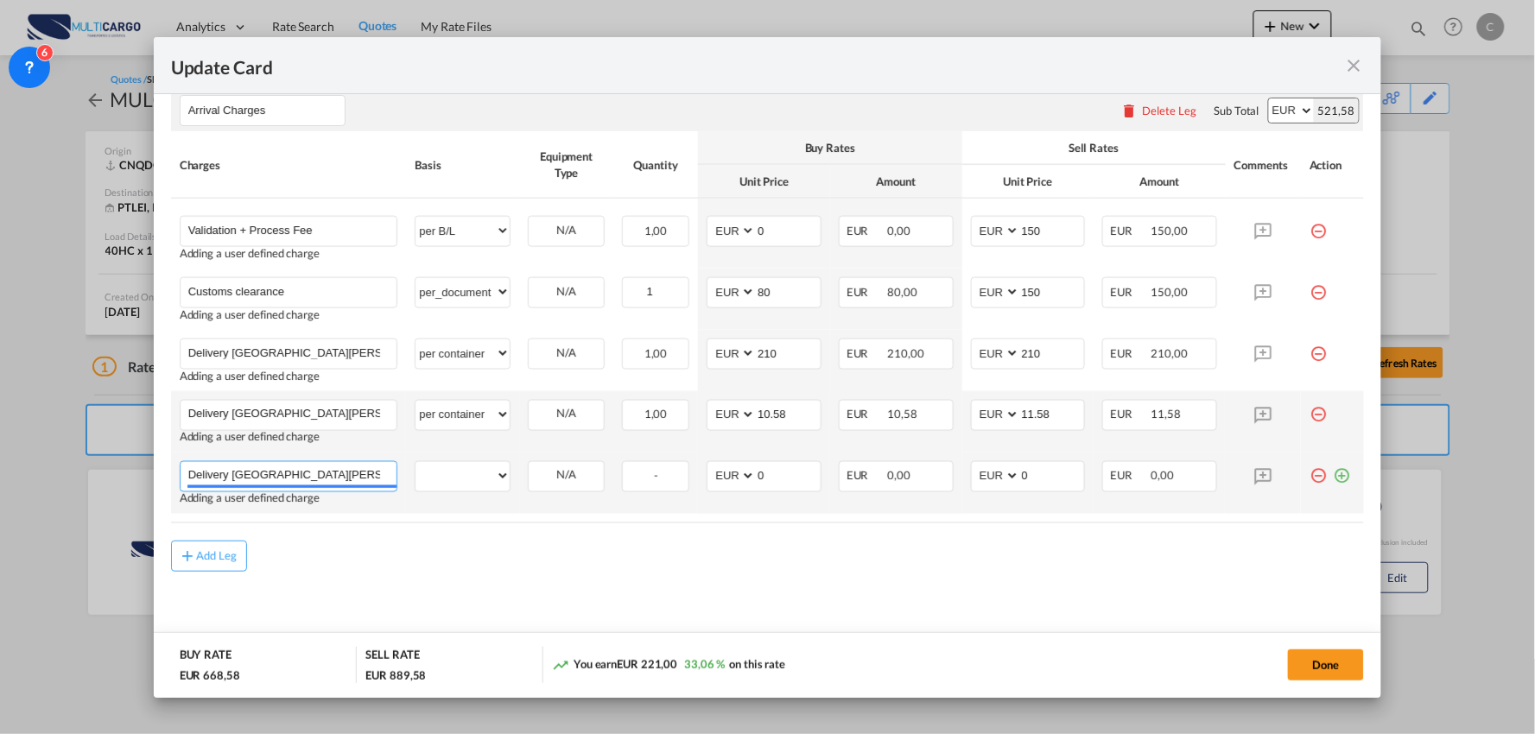
type input "Delivery [GEOGRAPHIC_DATA][PERSON_NAME]"
click at [492, 456] on td "per equipment per container per B/L per shipping bill per shipment per pallet p…" at bounding box center [462, 483] width 113 height 61
click at [489, 472] on select "per equipment per container per B/L per shipping bill per shipment per pallet p…" at bounding box center [462, 476] width 94 height 28
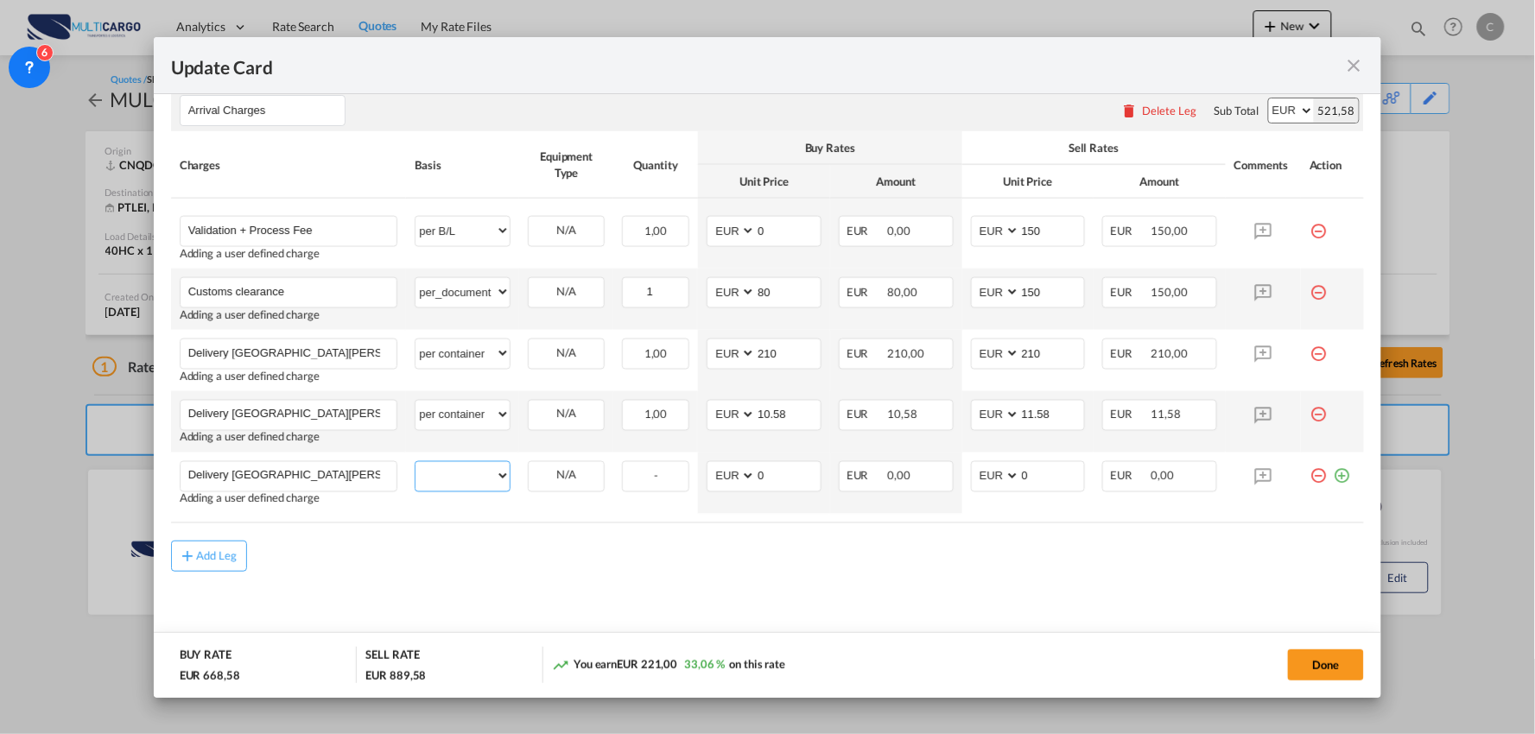
select select "per container"
click at [415, 462] on select "per equipment per container per B/L per shipping bill per shipment per pallet p…" at bounding box center [462, 476] width 94 height 28
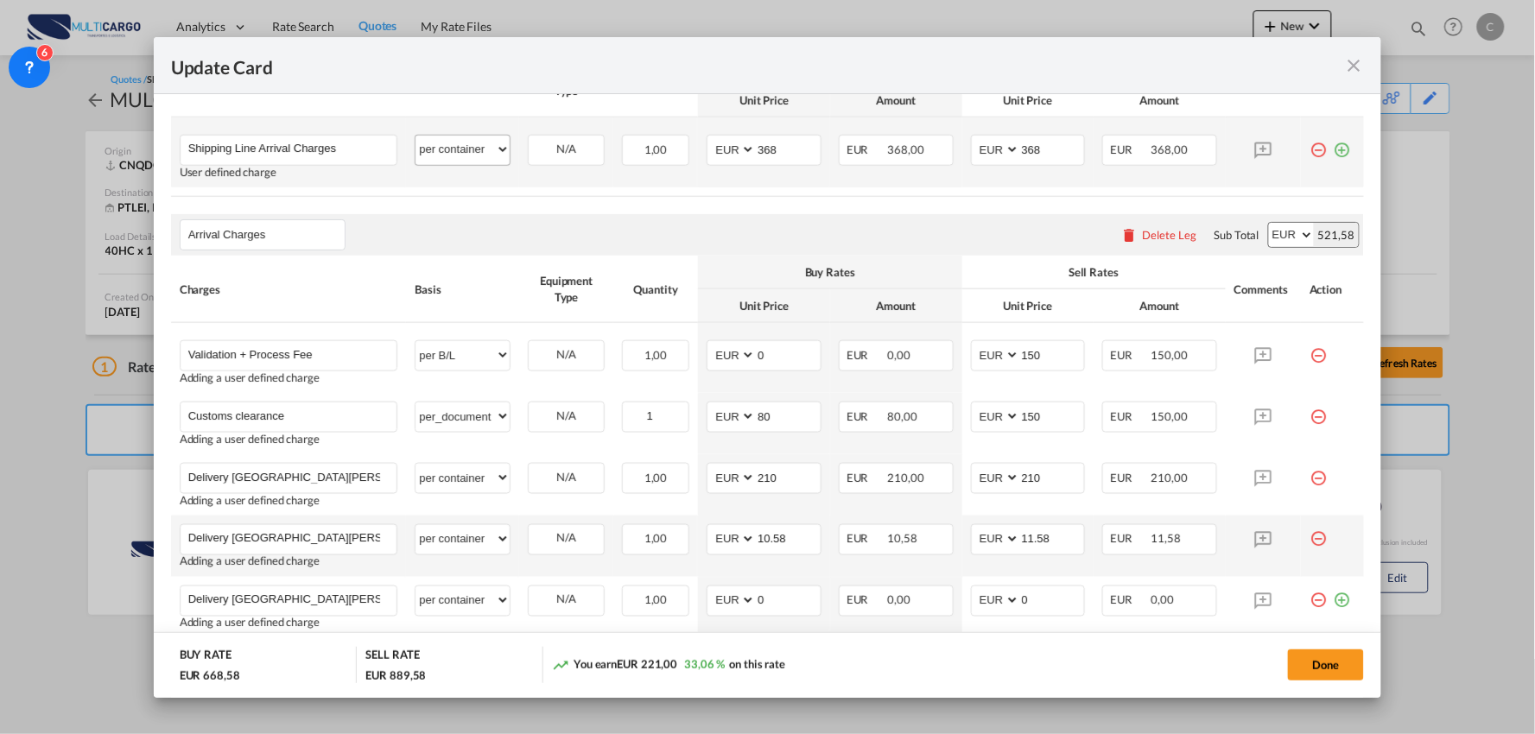
scroll to position [384, 0]
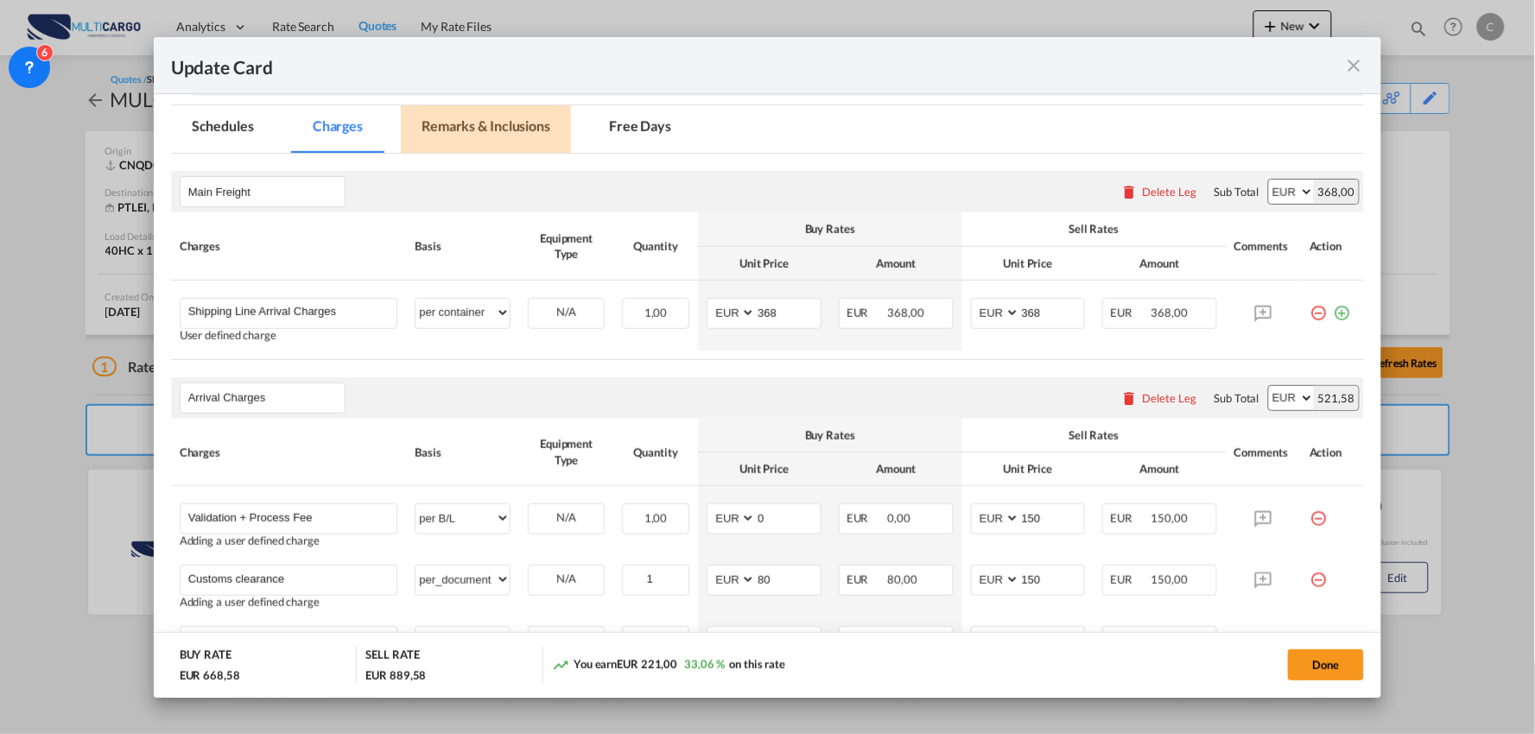
click at [455, 134] on md-tab-item "Remarks & Inclusions" at bounding box center [486, 129] width 170 height 48
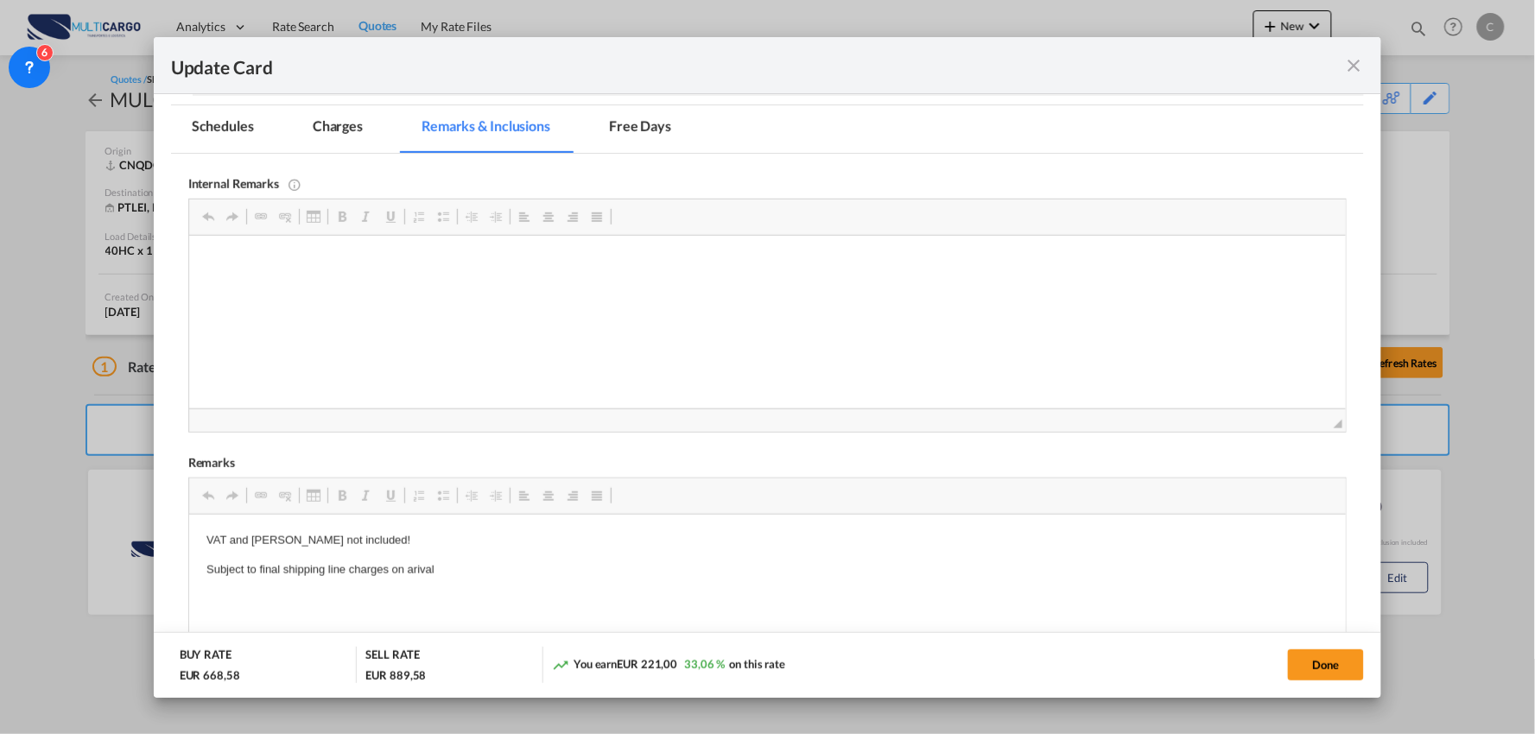
scroll to position [0, 0]
drag, startPoint x: 448, startPoint y: 567, endPoint x: 192, endPoint y: 535, distance: 258.5
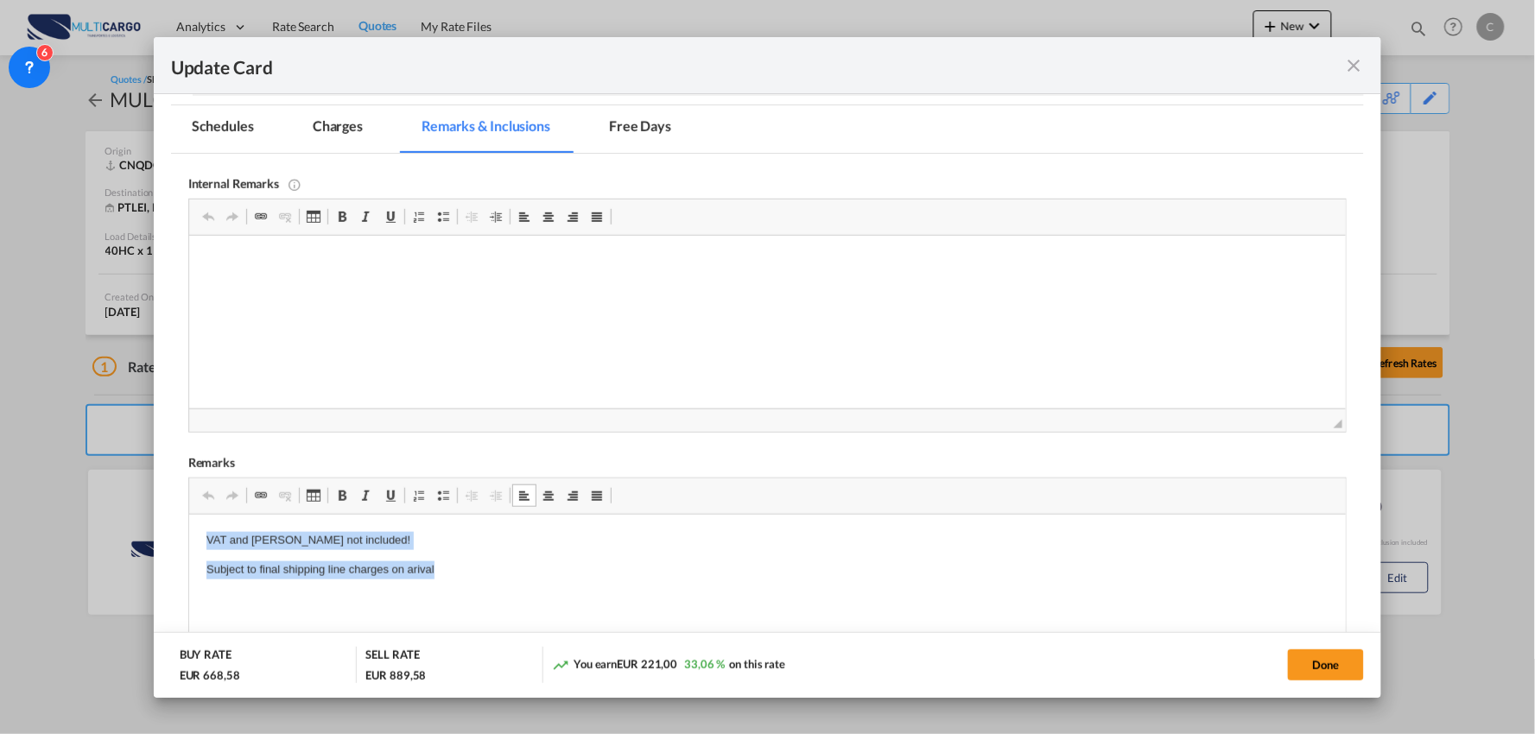
drag, startPoint x: 440, startPoint y: 563, endPoint x: 168, endPoint y: 520, distance: 276.3
click at [188, 520] on html "VAT and [PERSON_NAME] not included! Subject to final shipping line charges on a…" at bounding box center [766, 555] width 1157 height 82
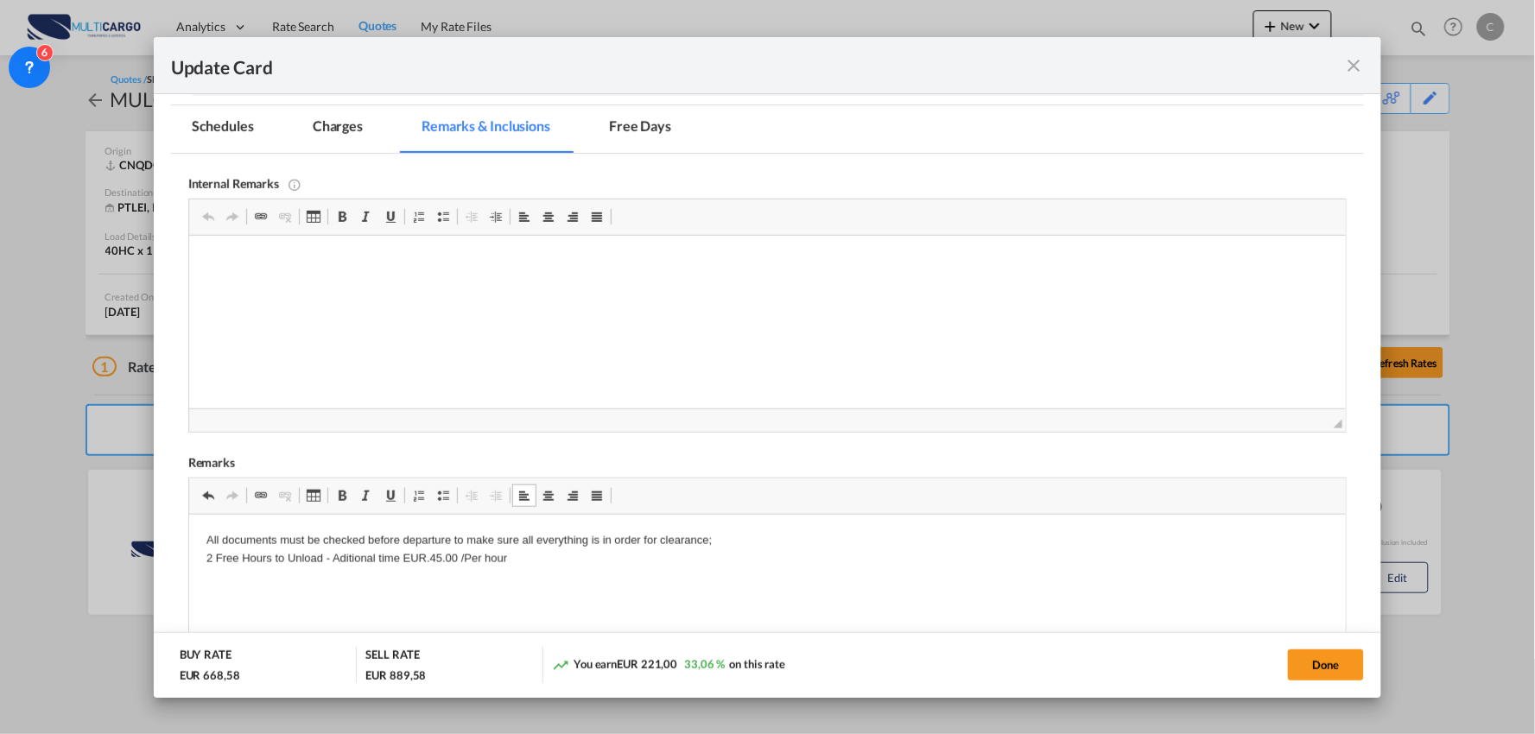
click at [326, 121] on md-tab-item "Charges" at bounding box center [338, 129] width 92 height 48
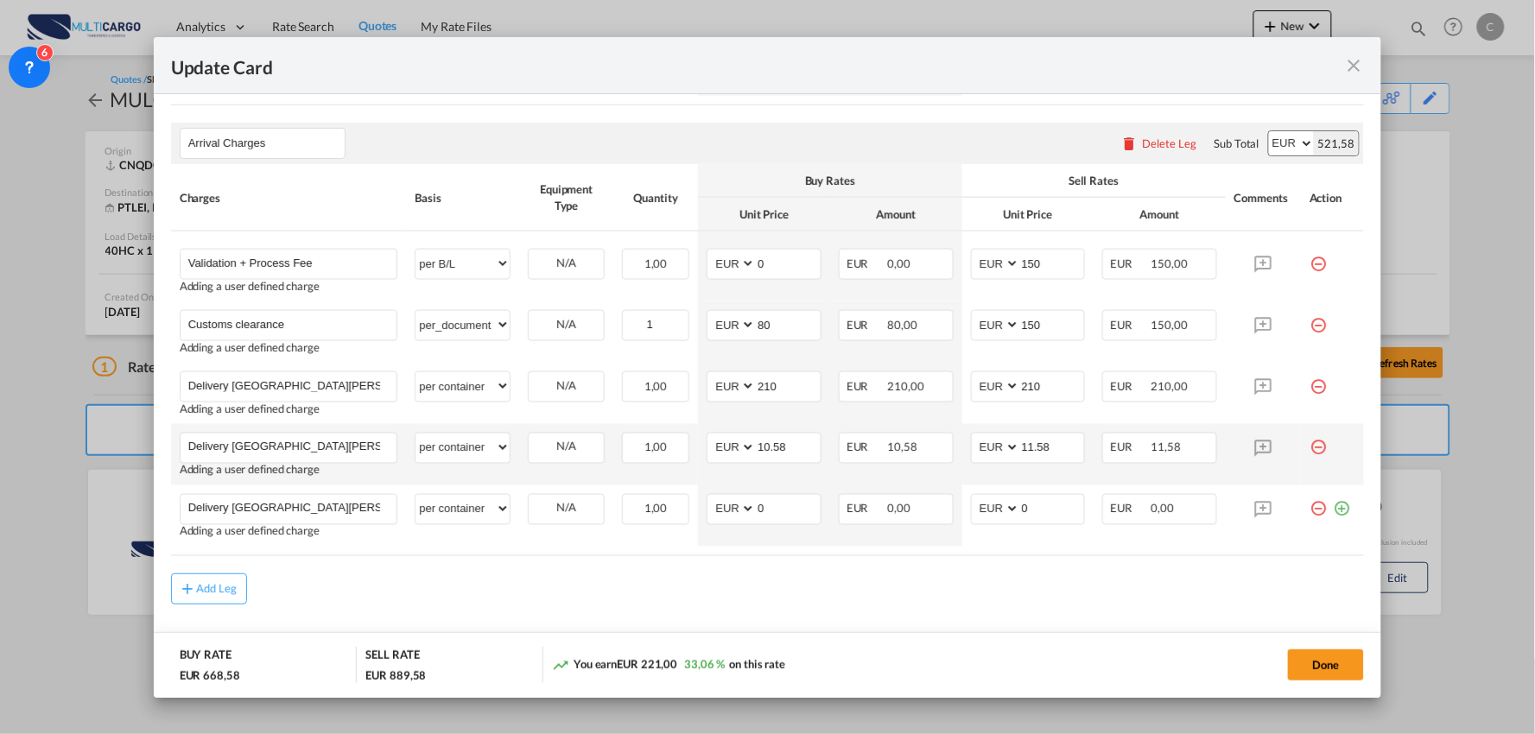
scroll to position [672, 0]
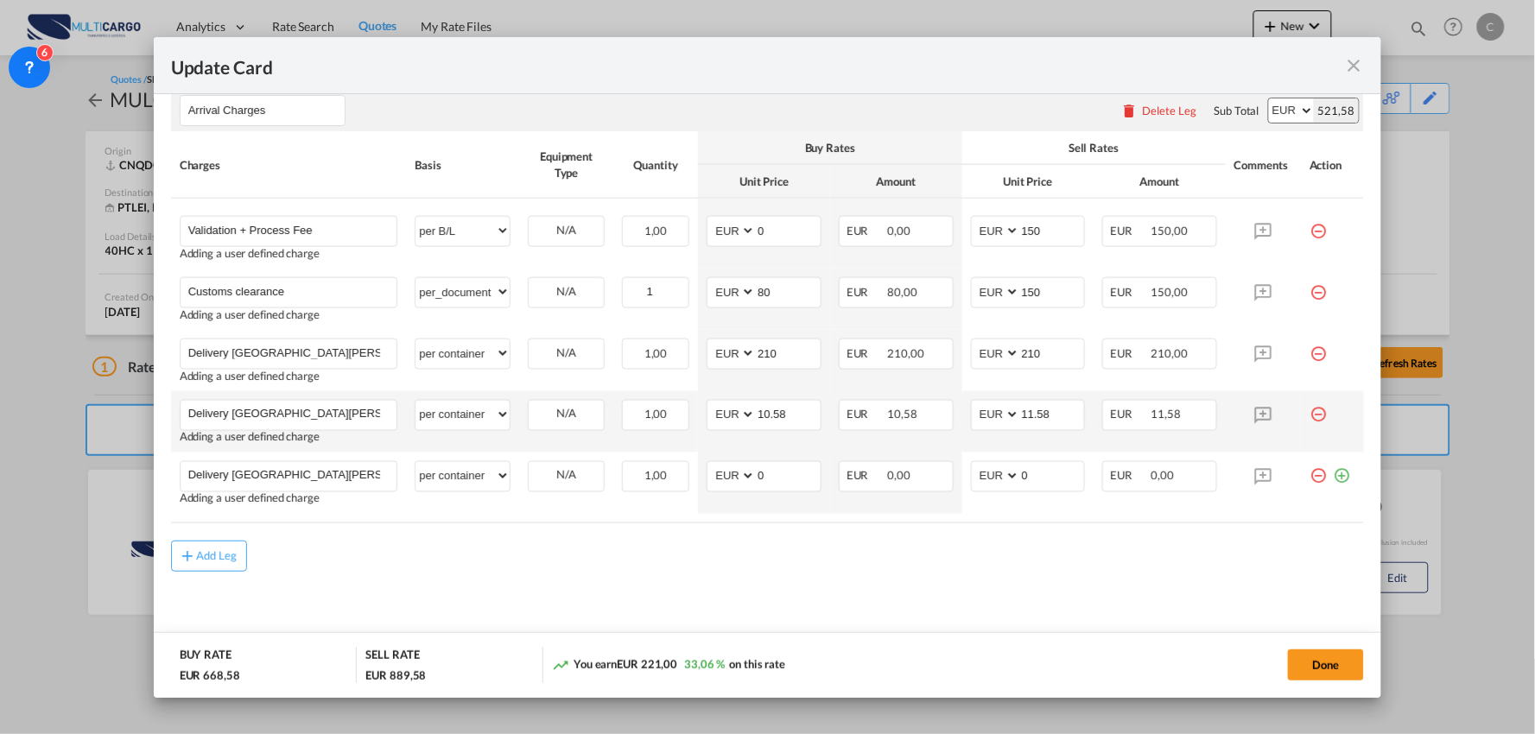
click at [478, 570] on div "Add Leg" at bounding box center [768, 556] width 1194 height 31
drag, startPoint x: 428, startPoint y: 572, endPoint x: 59, endPoint y: 563, distance: 369.8
click at [428, 572] on div "Add Leg" at bounding box center [768, 556] width 1194 height 31
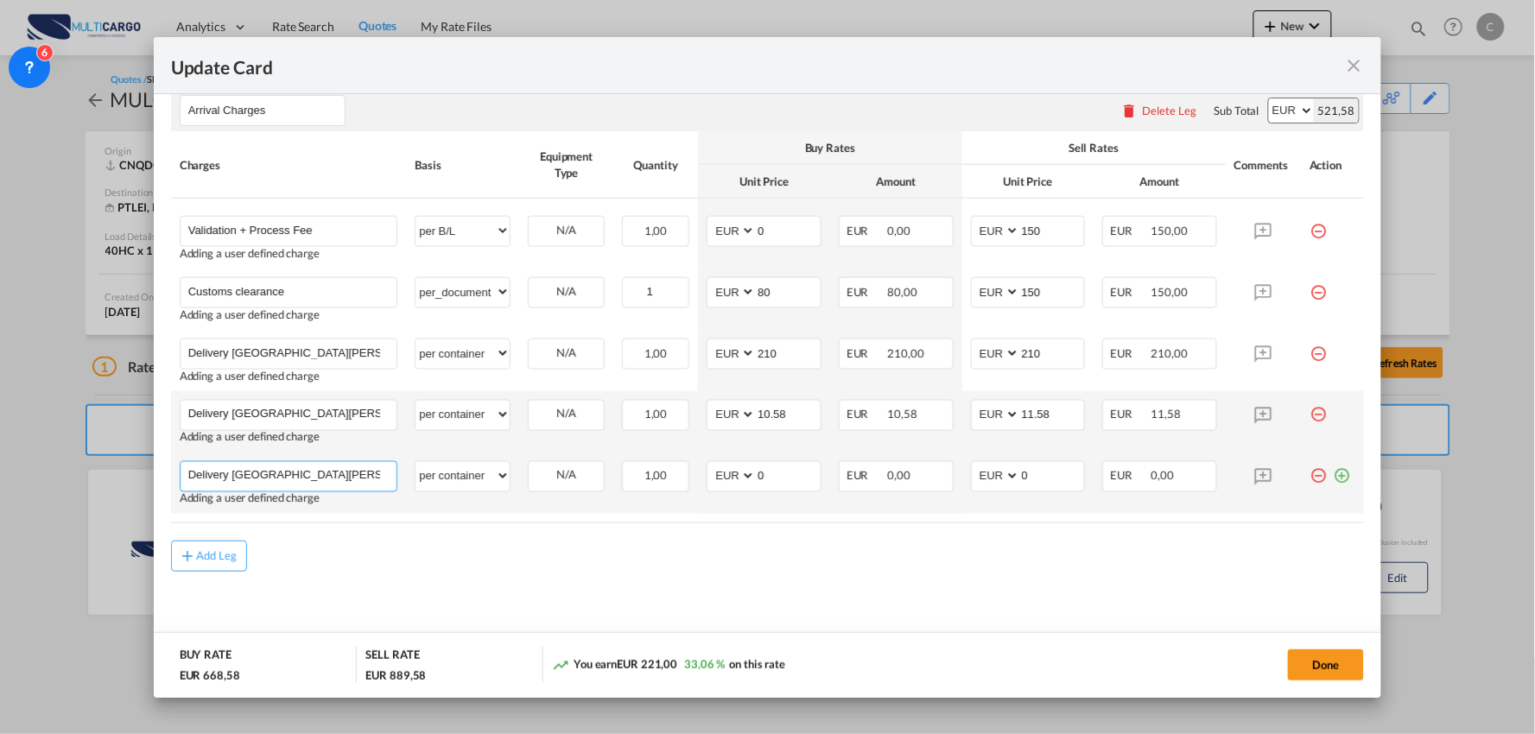
click at [344, 481] on input "Delivery [GEOGRAPHIC_DATA][PERSON_NAME]" at bounding box center [292, 475] width 209 height 26
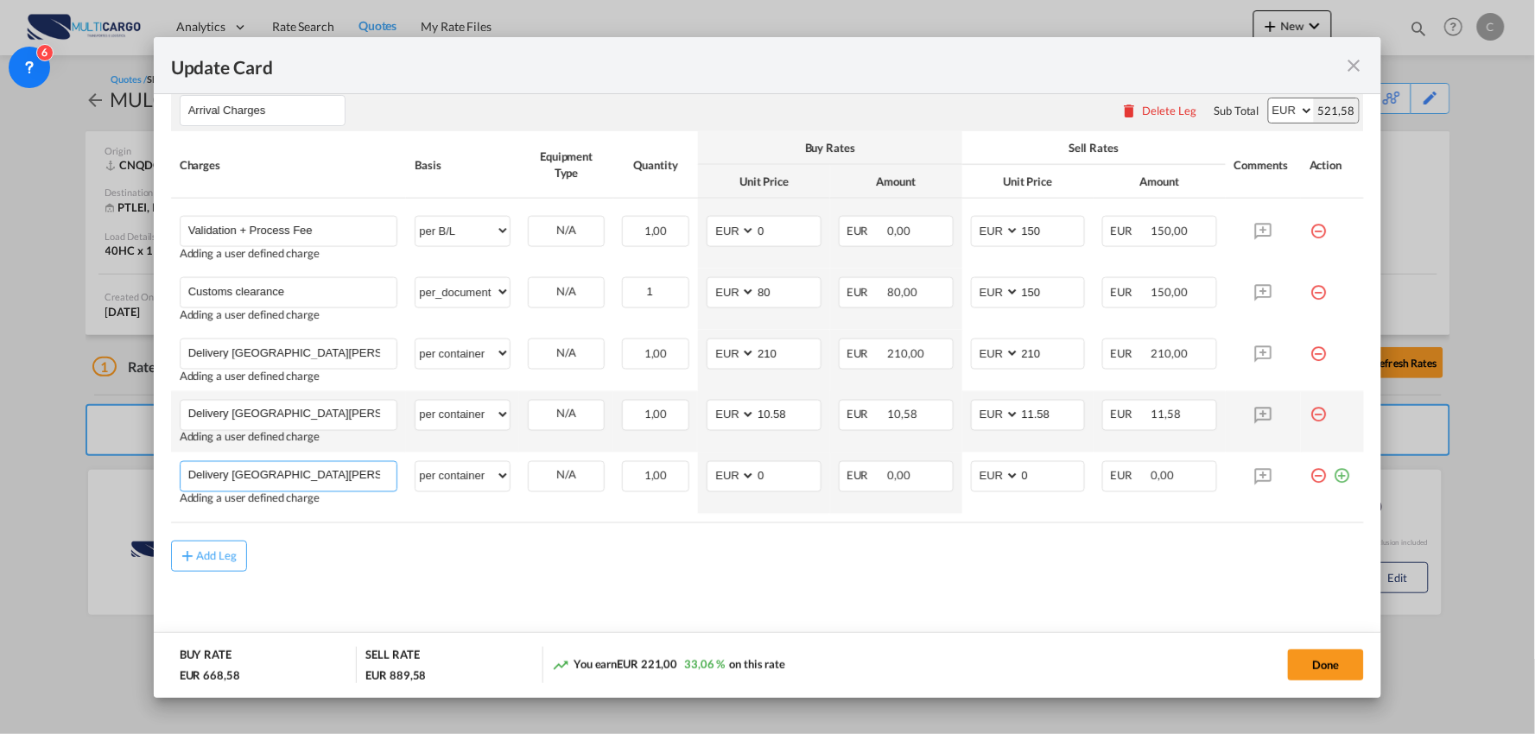
drag, startPoint x: 337, startPoint y: 479, endPoint x: 7, endPoint y: 447, distance: 331.5
click at [7, 447] on div "Update Card Port of [GEOGRAPHIC_DATA] CNQDG T/S Liner/Carrier MultiCargo Atlant…" at bounding box center [767, 367] width 1535 height 734
type input "Fuel Surcharge (Untill 31/10)"
click at [801, 529] on rate-modification "Main Freight Please enter leg name Leg Name Already Exists Delete Leg Sub Total…" at bounding box center [768, 219] width 1194 height 706
click at [574, 558] on div "Add Leg" at bounding box center [768, 556] width 1194 height 31
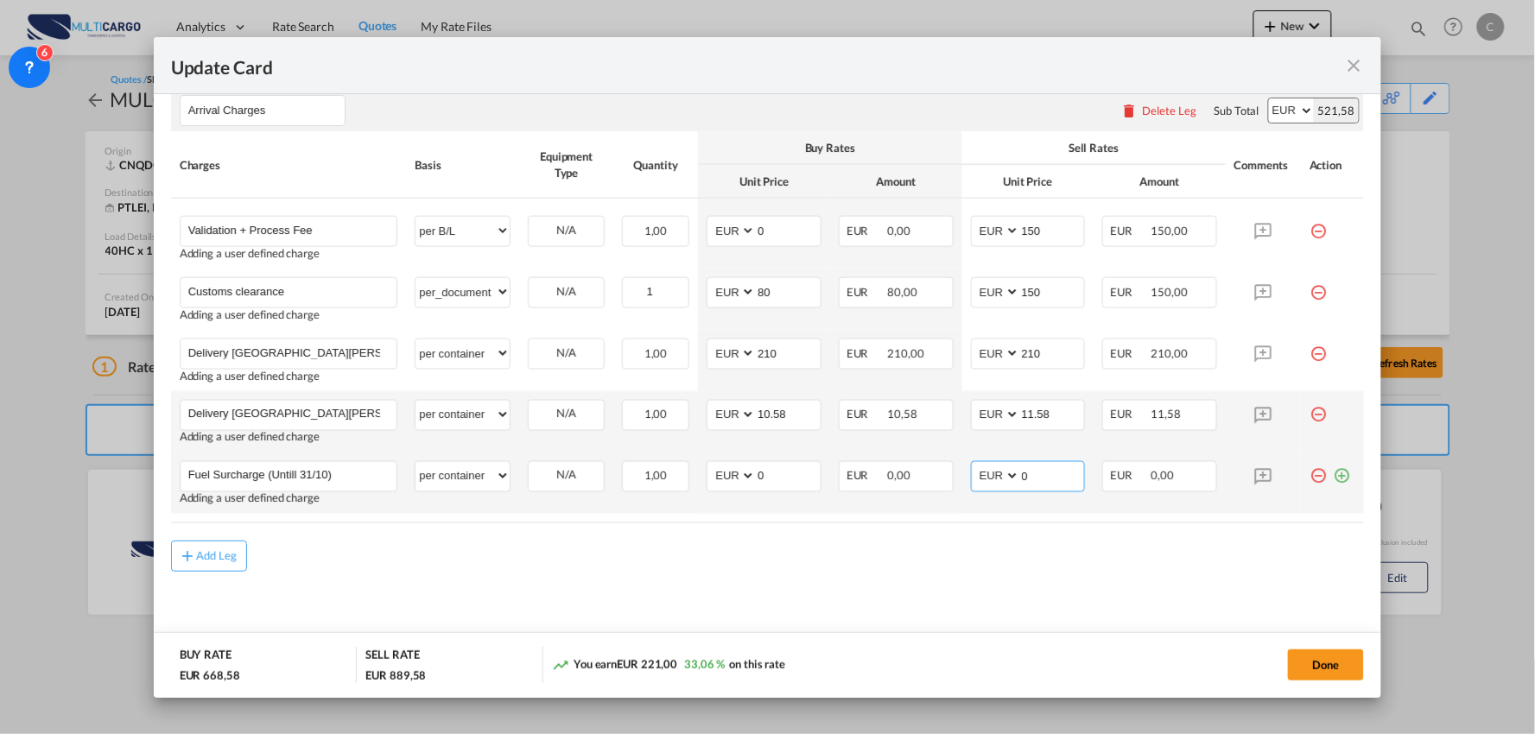
drag, startPoint x: 1047, startPoint y: 478, endPoint x: 967, endPoint y: 478, distance: 79.5
click at [971, 478] on md-input-container "AED AFN ALL AMD ANG AOA ARS AUD AWG AZN BAM BBD BDT BGN BHD BIF BMD BND BOB BRL…" at bounding box center [1028, 476] width 115 height 31
type input "11.58"
drag, startPoint x: 754, startPoint y: 487, endPoint x: 713, endPoint y: 487, distance: 40.6
click at [718, 487] on md-input-container "AED AFN ALL AMD ANG AOA ARS AUD AWG AZN BAM BBD BDT BGN BHD BIF BMD BND BOB BRL…" at bounding box center [763, 476] width 115 height 31
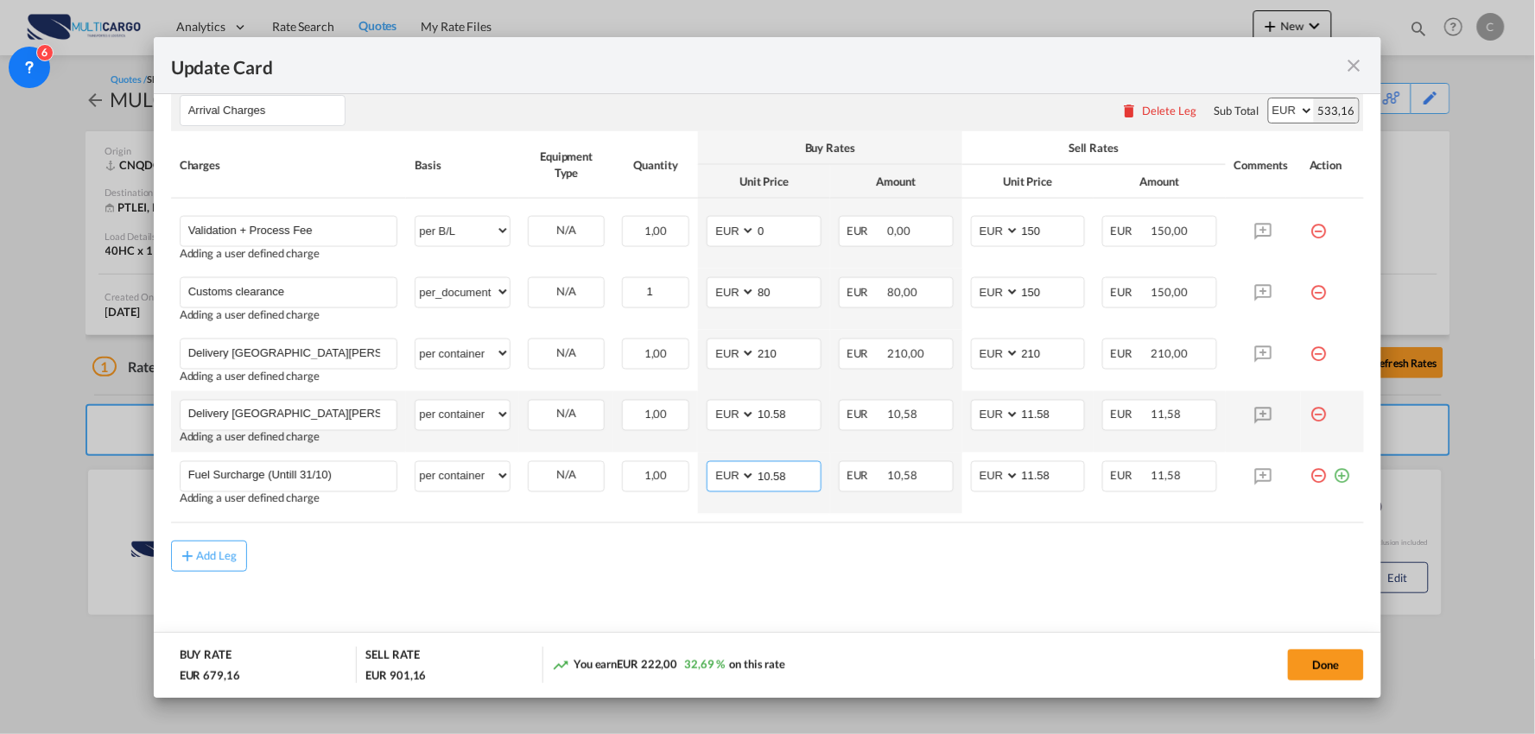
type input "10.58"
click at [726, 568] on div "Add Leg" at bounding box center [768, 556] width 1194 height 31
drag, startPoint x: 764, startPoint y: 415, endPoint x: 689, endPoint y: 409, distance: 74.5
click at [689, 409] on tr "Delivery [GEOGRAPHIC_DATA][PERSON_NAME] from [GEOGRAPHIC_DATA] Please Enter Use…" at bounding box center [768, 421] width 1194 height 61
type input "750"
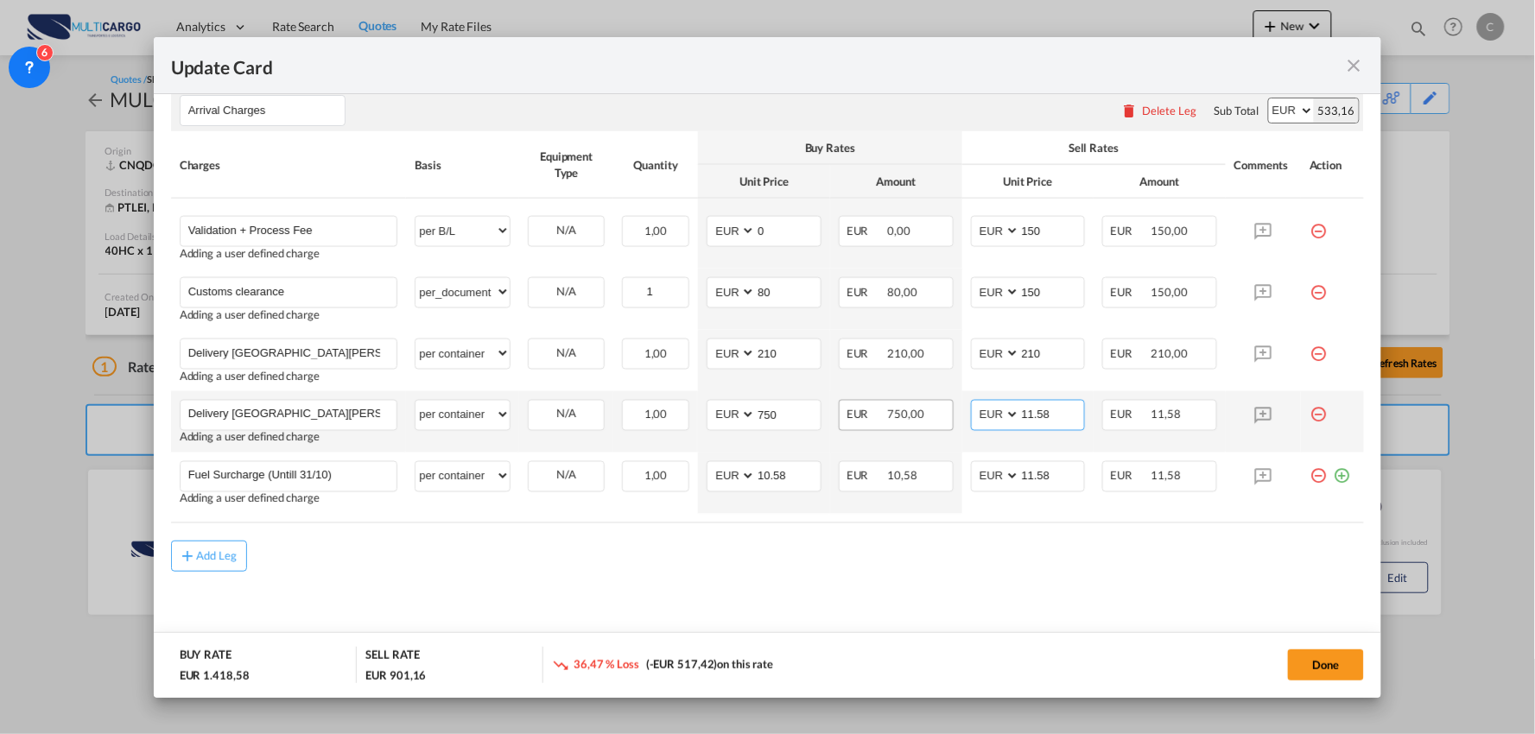
drag, startPoint x: 1055, startPoint y: 415, endPoint x: 933, endPoint y: 415, distance: 121.8
click at [933, 415] on tr "Delivery [GEOGRAPHIC_DATA][PERSON_NAME] from [GEOGRAPHIC_DATA] Please Enter Use…" at bounding box center [768, 421] width 1194 height 61
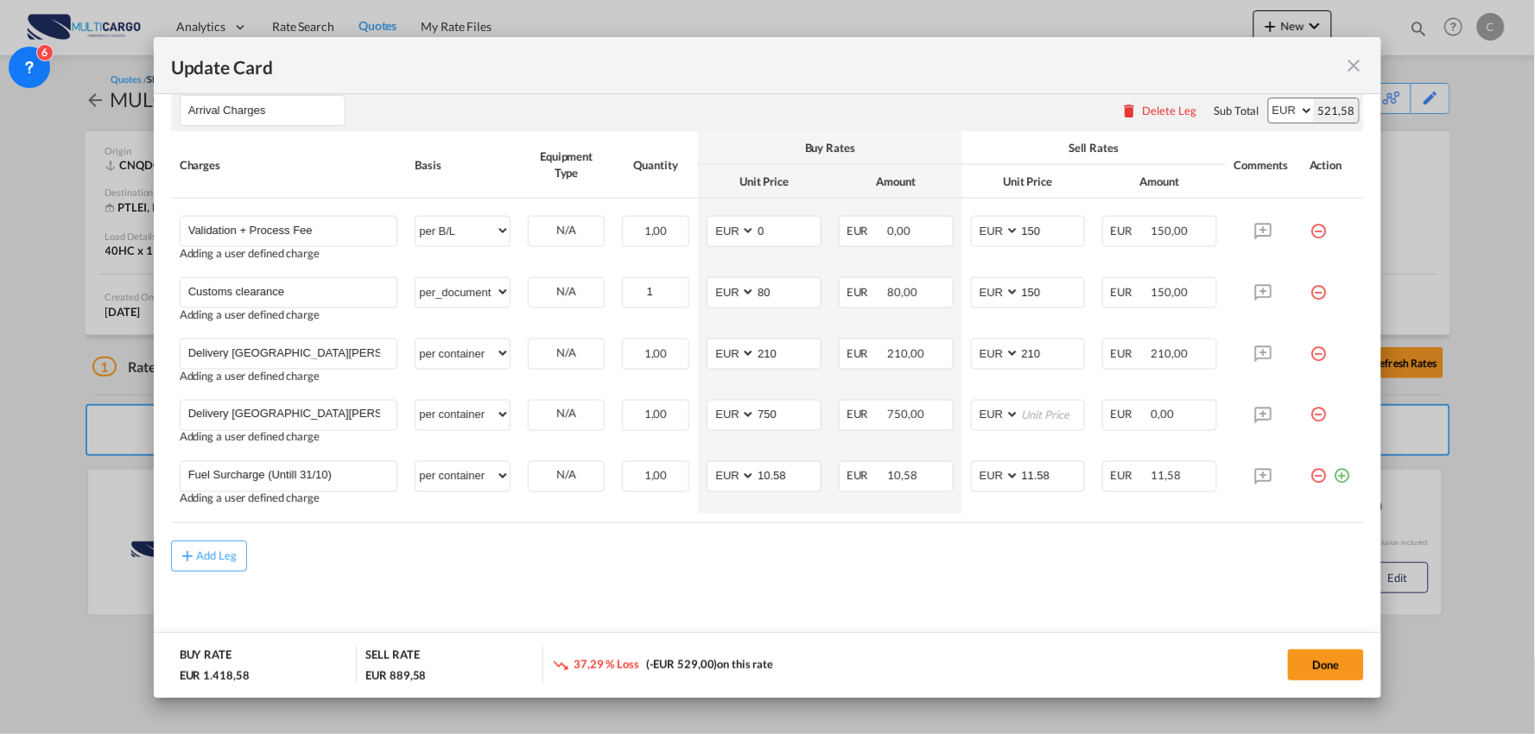
click at [874, 579] on md-content "Main Freight Please enter leg name Leg Name Already Exists Delete Leg Sub Total…" at bounding box center [768, 260] width 1194 height 789
drag, startPoint x: 697, startPoint y: 573, endPoint x: 681, endPoint y: 573, distance: 16.4
click at [694, 573] on md-content "Main Freight Please enter leg name Leg Name Already Exists Delete Leg Sub Total…" at bounding box center [768, 260] width 1194 height 789
click at [783, 416] on input "750" at bounding box center [788, 414] width 65 height 26
drag, startPoint x: 786, startPoint y: 356, endPoint x: 735, endPoint y: 352, distance: 51.1
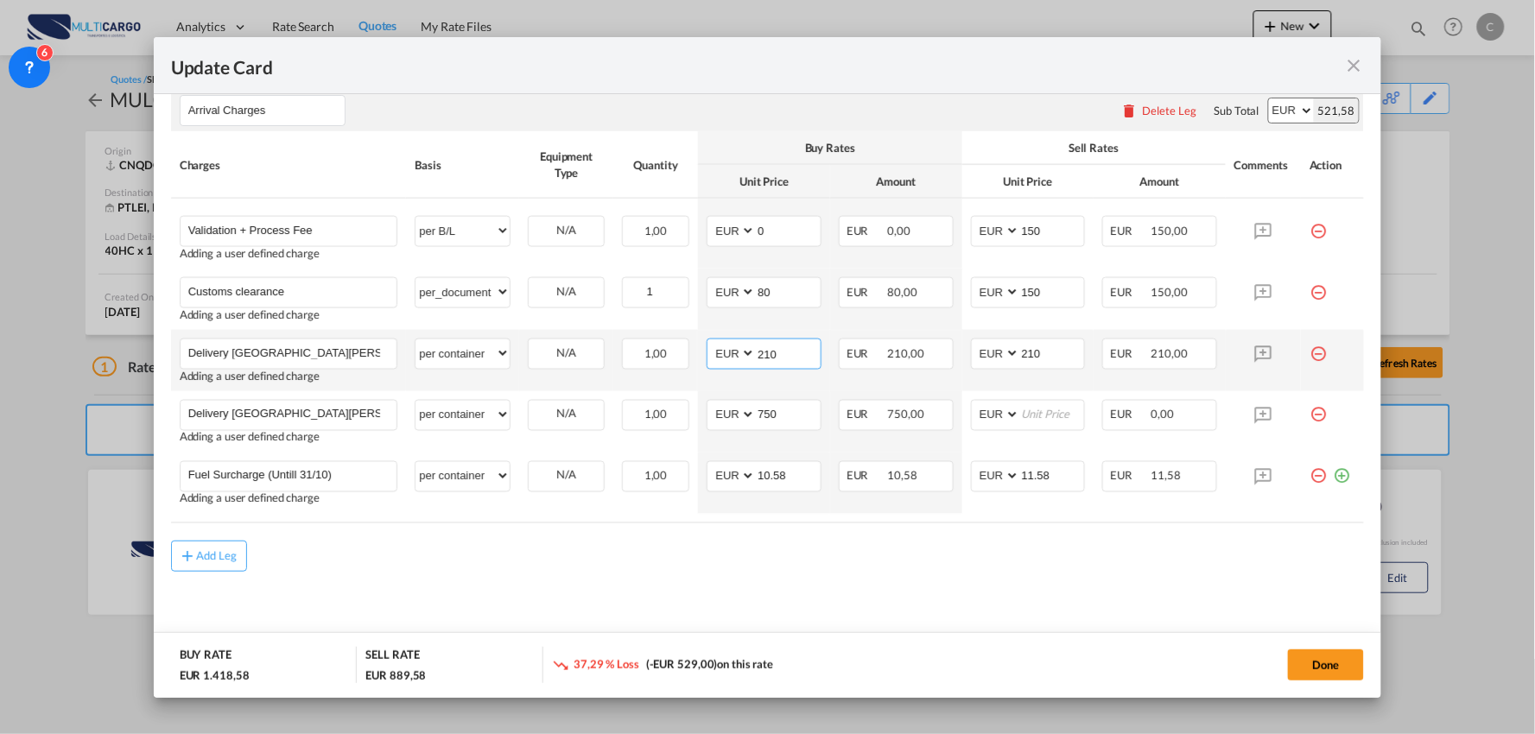
click at [735, 352] on md-input-container "AED AFN ALL AMD ANG AOA ARS AUD AWG AZN BAM BBD BDT BGN BHD BIF BMD BND [PERSON…" at bounding box center [763, 354] width 115 height 31
click at [774, 355] on input "Update Card Port ..." at bounding box center [788, 352] width 65 height 26
type input "625"
click at [862, 567] on div "Add Leg" at bounding box center [768, 556] width 1194 height 31
click at [961, 592] on md-content "Main Freight Please enter leg name Leg Name Already Exists Delete Leg Sub Total…" at bounding box center [768, 260] width 1194 height 789
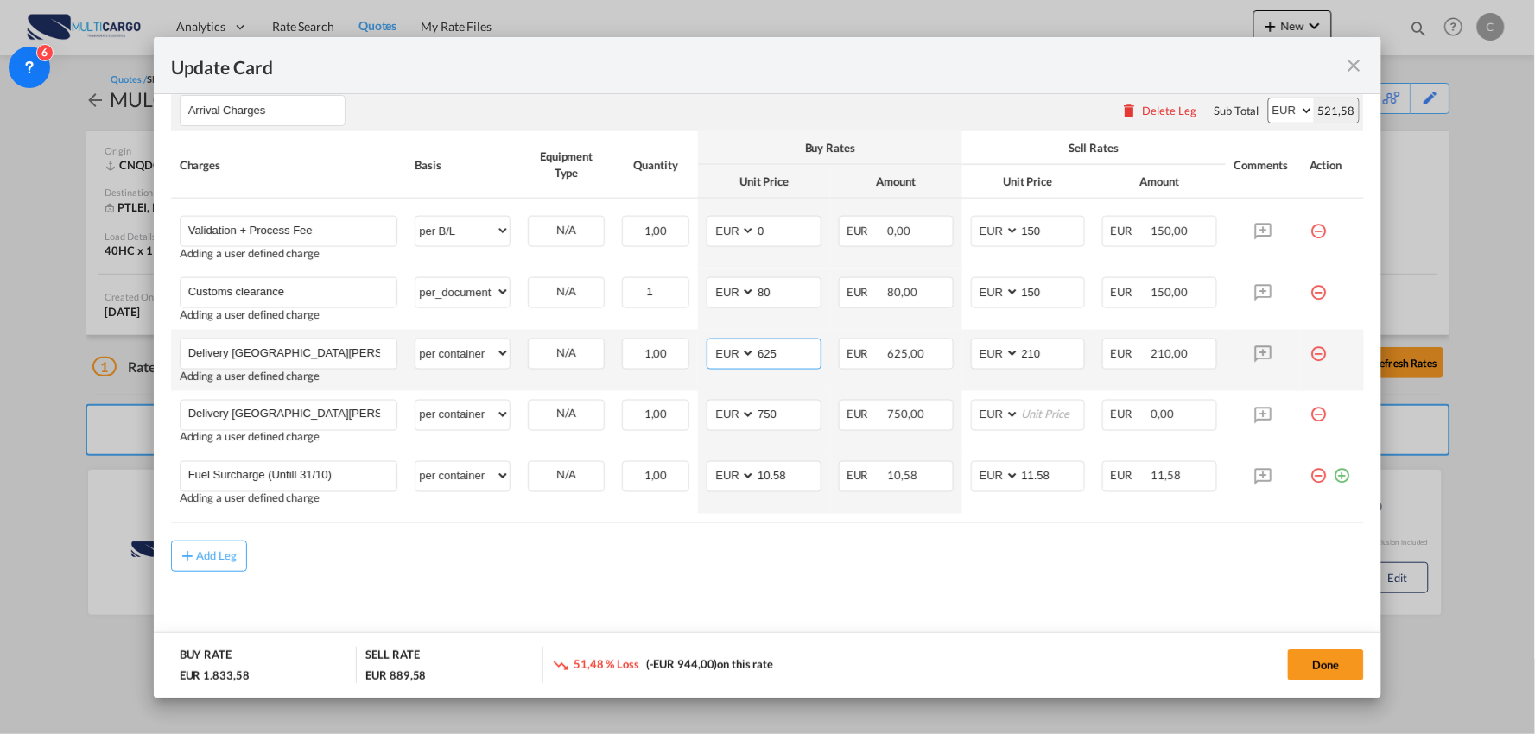
click at [777, 358] on input "625" at bounding box center [788, 352] width 65 height 26
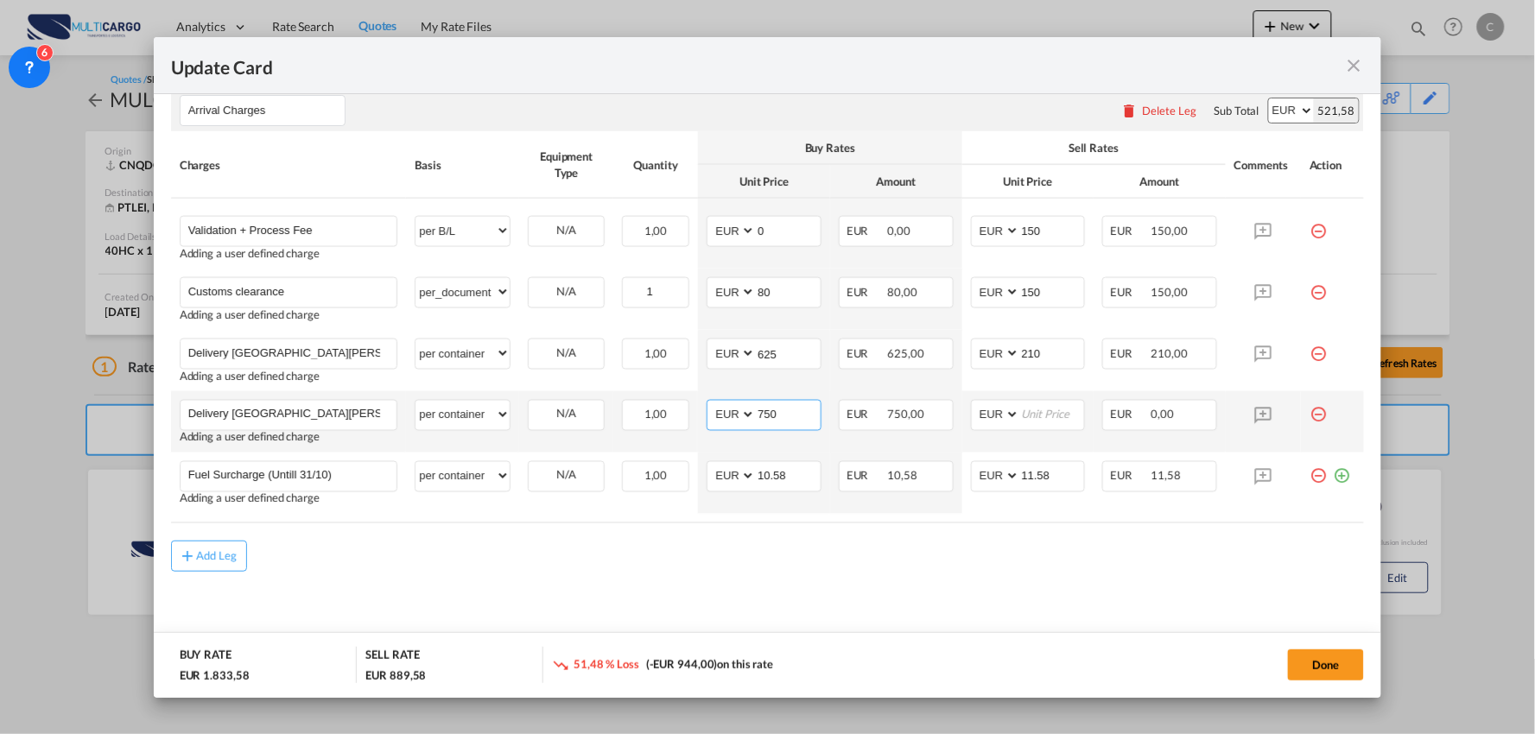
click at [791, 418] on input "750" at bounding box center [788, 414] width 65 height 26
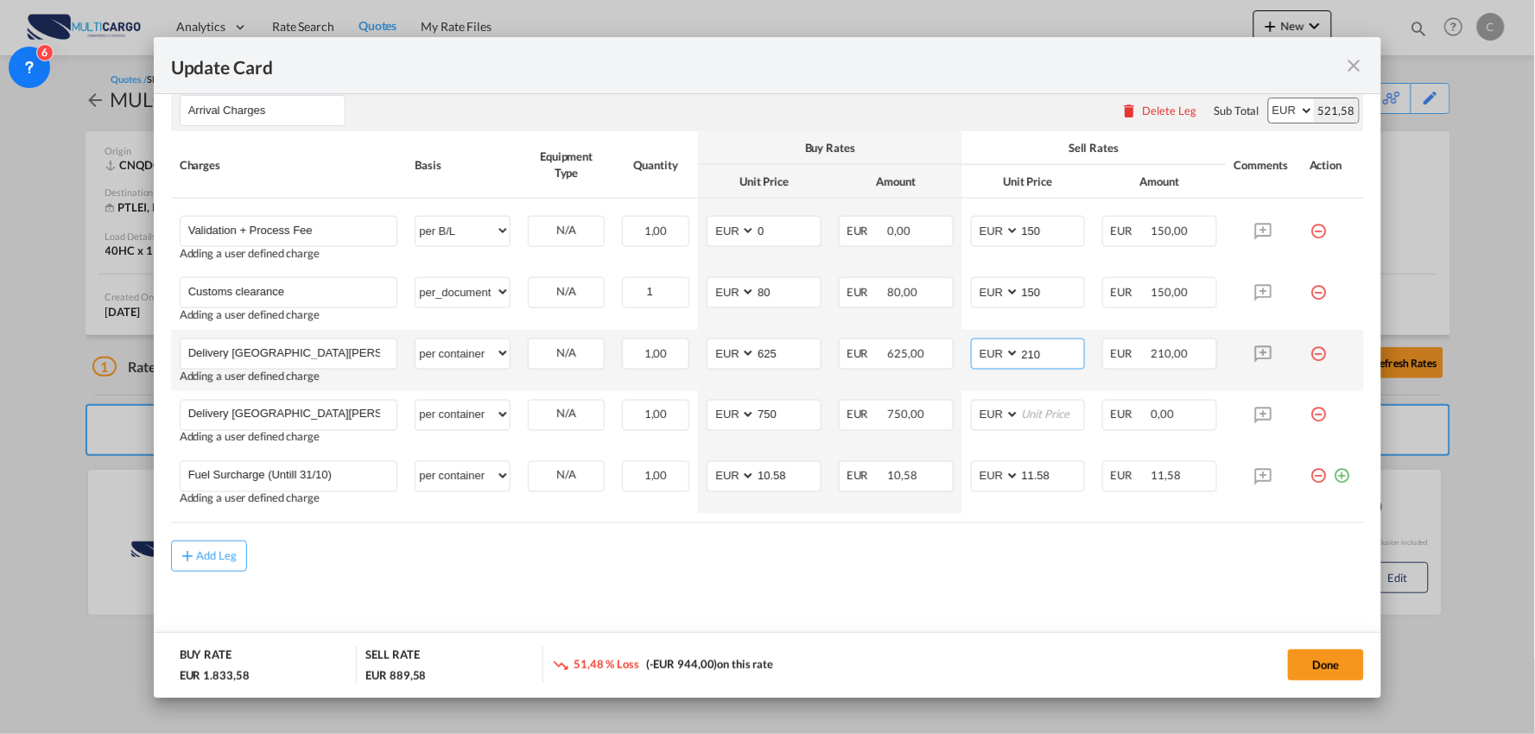
drag, startPoint x: 1049, startPoint y: 352, endPoint x: 950, endPoint y: 352, distance: 99.3
click at [971, 352] on md-input-container "AED AFN ALL AMD ANG AOA ARS AUD AWG AZN BAM BBD BDT BGN BHD BIF BMD BND [PERSON…" at bounding box center [1028, 354] width 115 height 31
click at [1049, 364] on input "Update Card Port ..." at bounding box center [1052, 352] width 65 height 26
type input "765"
drag, startPoint x: 678, startPoint y: 565, endPoint x: 599, endPoint y: 558, distance: 79.8
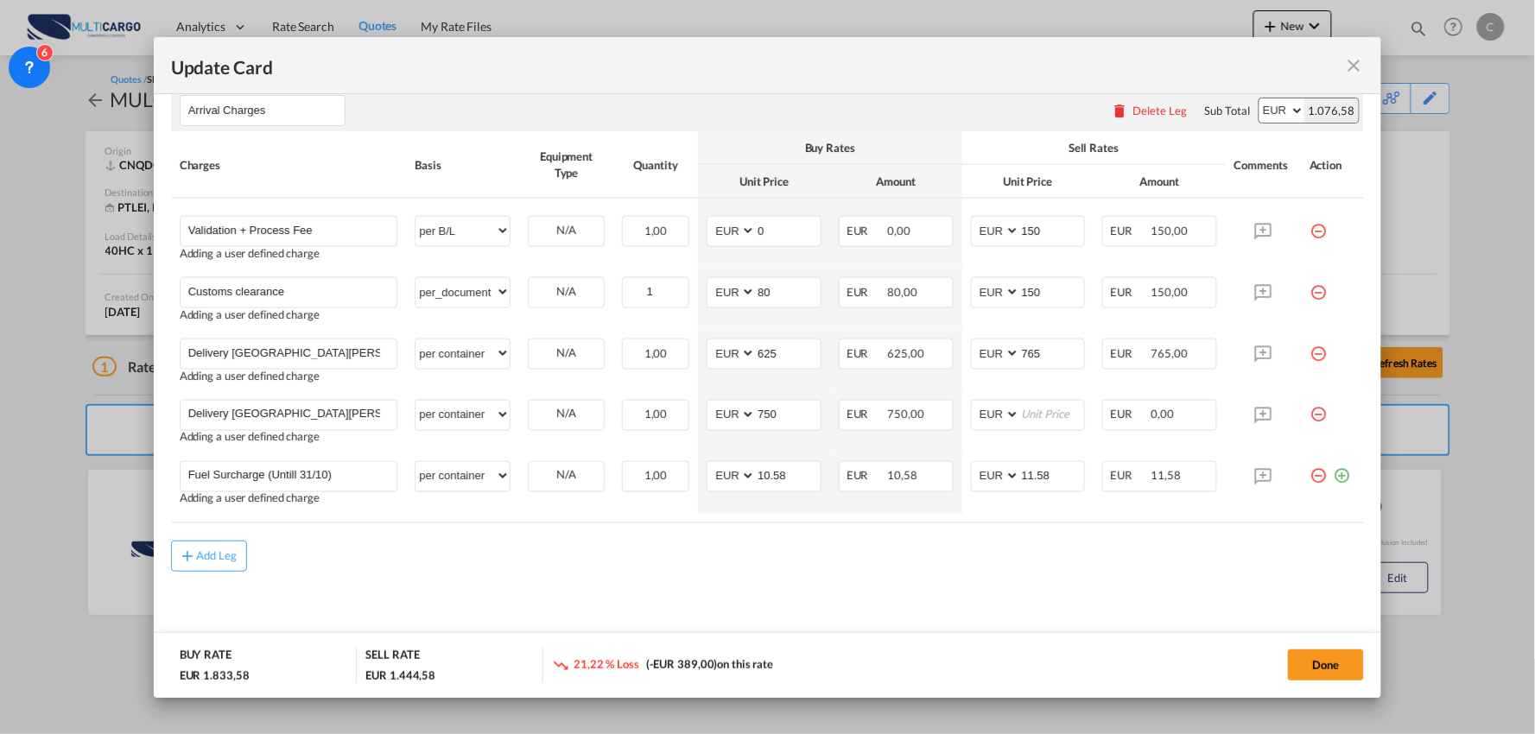
click at [678, 565] on div "Add Leg" at bounding box center [768, 556] width 1194 height 31
click at [872, 580] on md-content "Main Freight Please enter leg name Leg Name Already Exists Delete Leg Sub Total…" at bounding box center [768, 260] width 1194 height 789
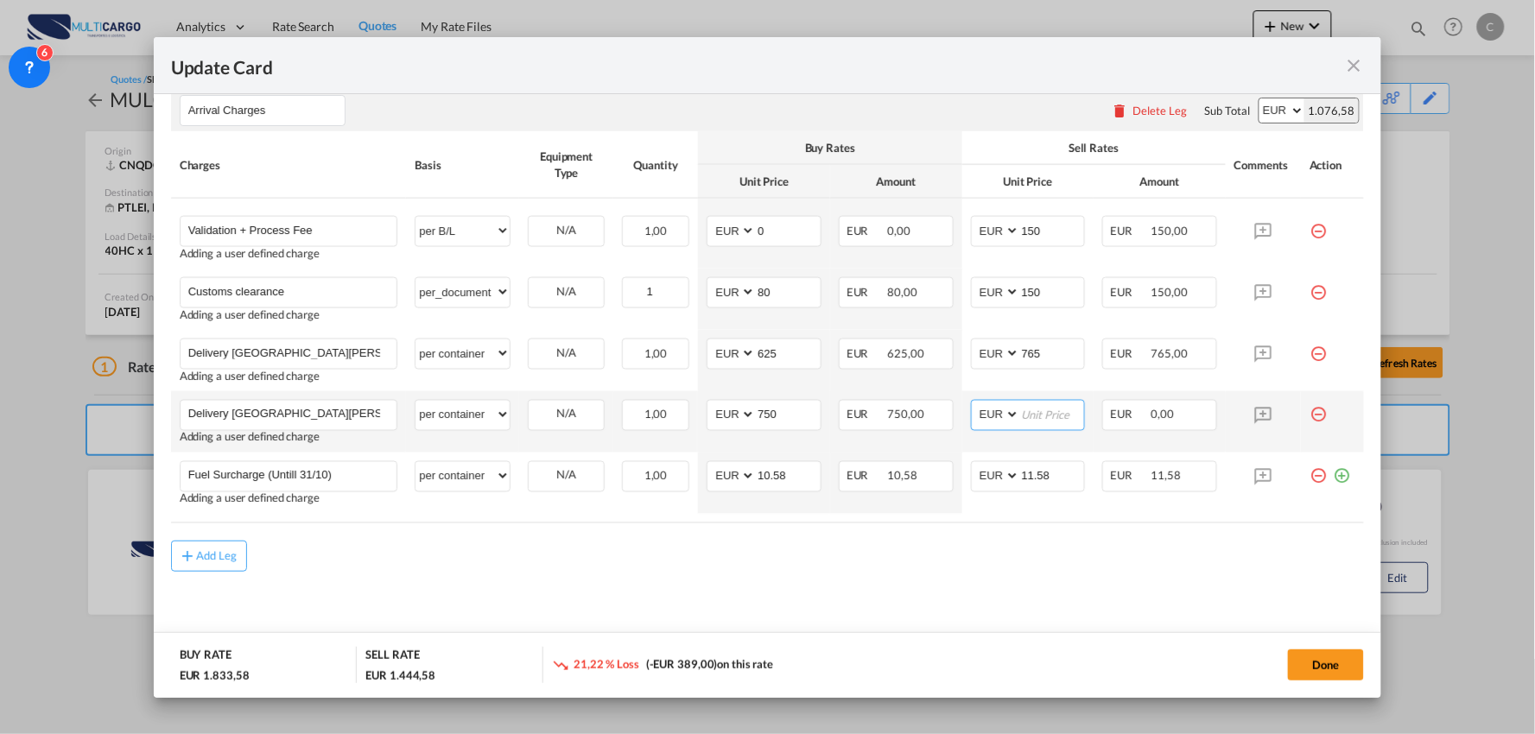
click at [1023, 410] on input "Update Card Port ..." at bounding box center [1052, 414] width 65 height 26
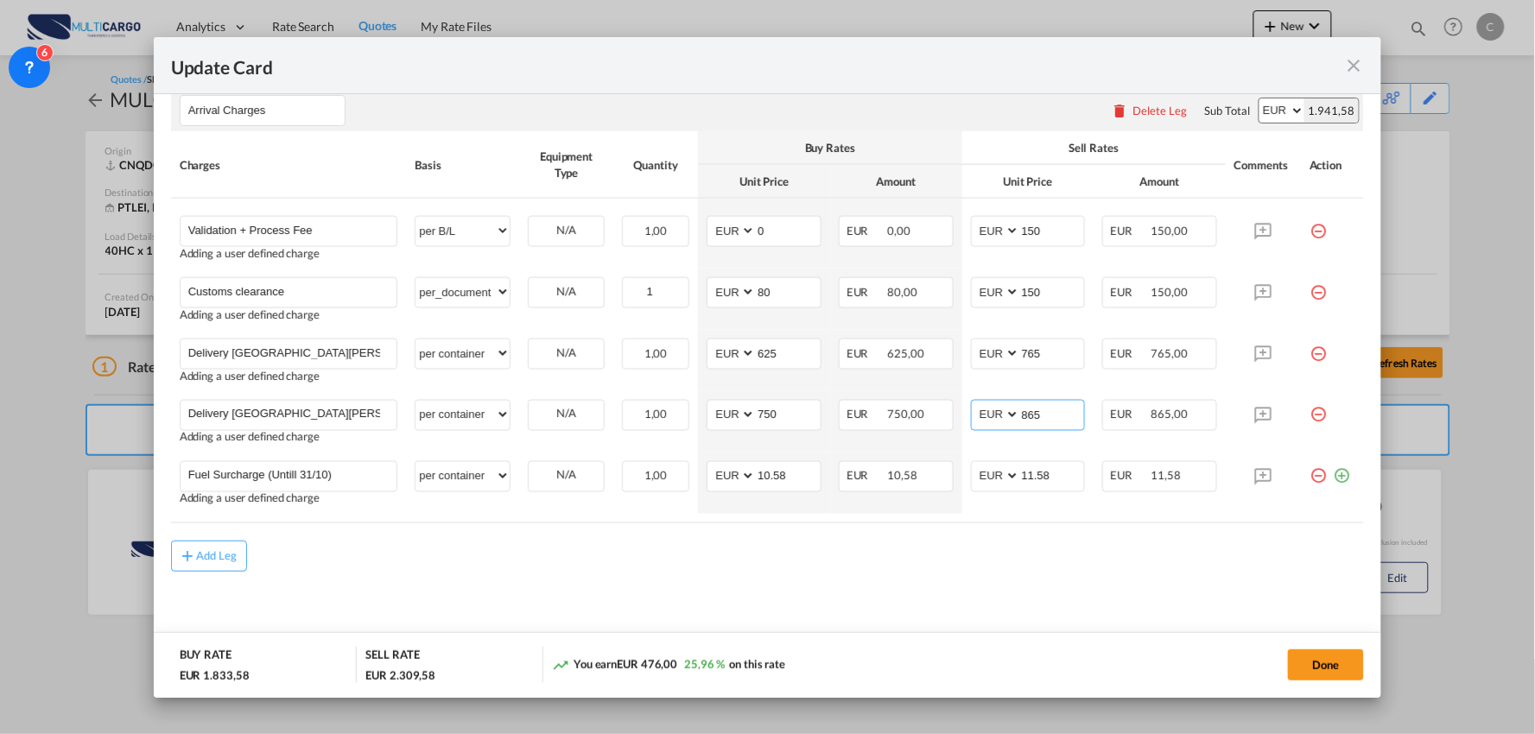
type input "865"
click at [873, 579] on md-content "Main Freight Please enter leg name Leg Name Already Exists Delete Leg Sub Total…" at bounding box center [768, 260] width 1194 height 789
click at [1054, 342] on input "765" at bounding box center [1052, 352] width 65 height 26
type input "750"
click at [1039, 528] on rate-modification "Main Freight Please enter leg name Leg Name Already Exists Delete Leg Sub Total…" at bounding box center [768, 219] width 1194 height 706
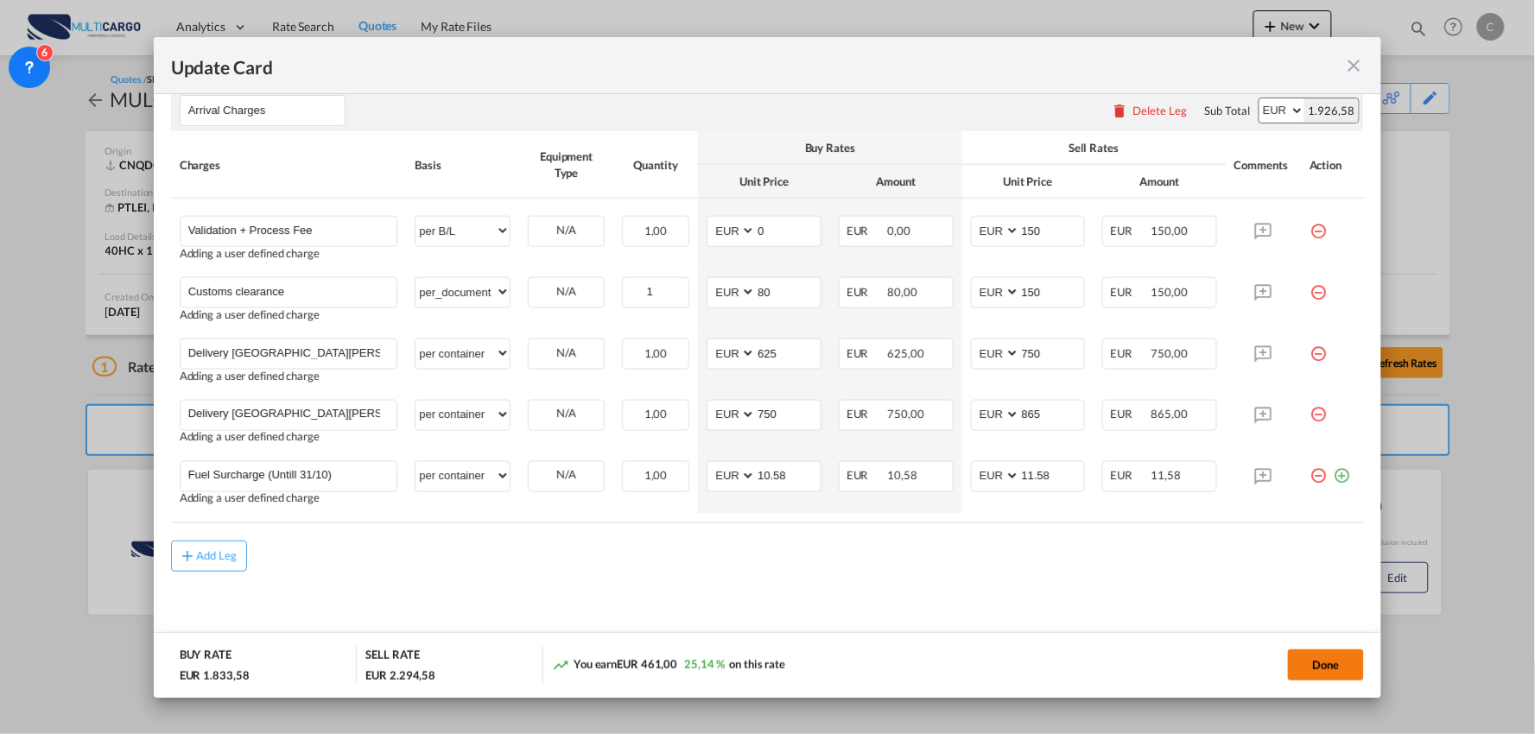
click at [1320, 663] on button "Done" at bounding box center [1326, 664] width 76 height 31
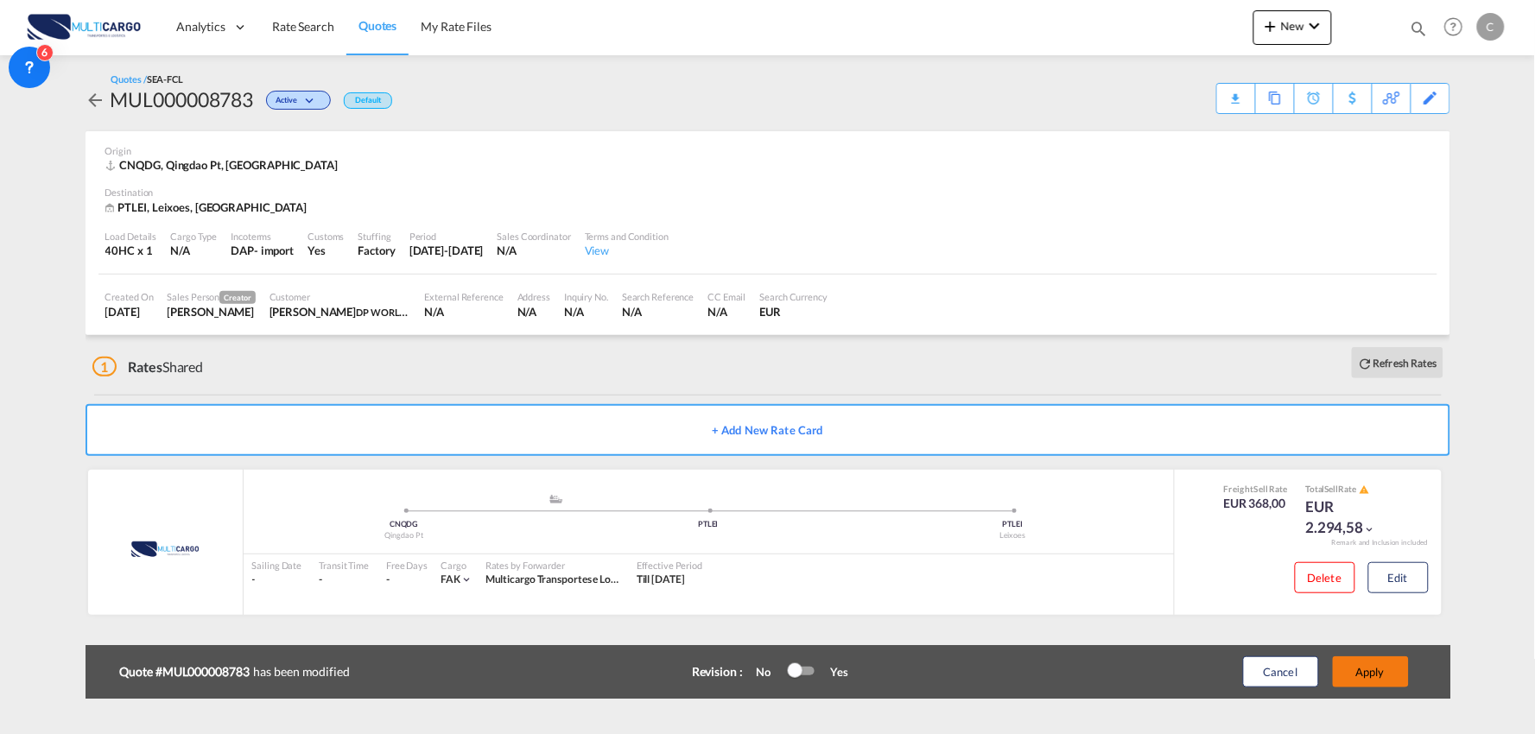
click at [1388, 675] on button "Apply" at bounding box center [1371, 671] width 76 height 31
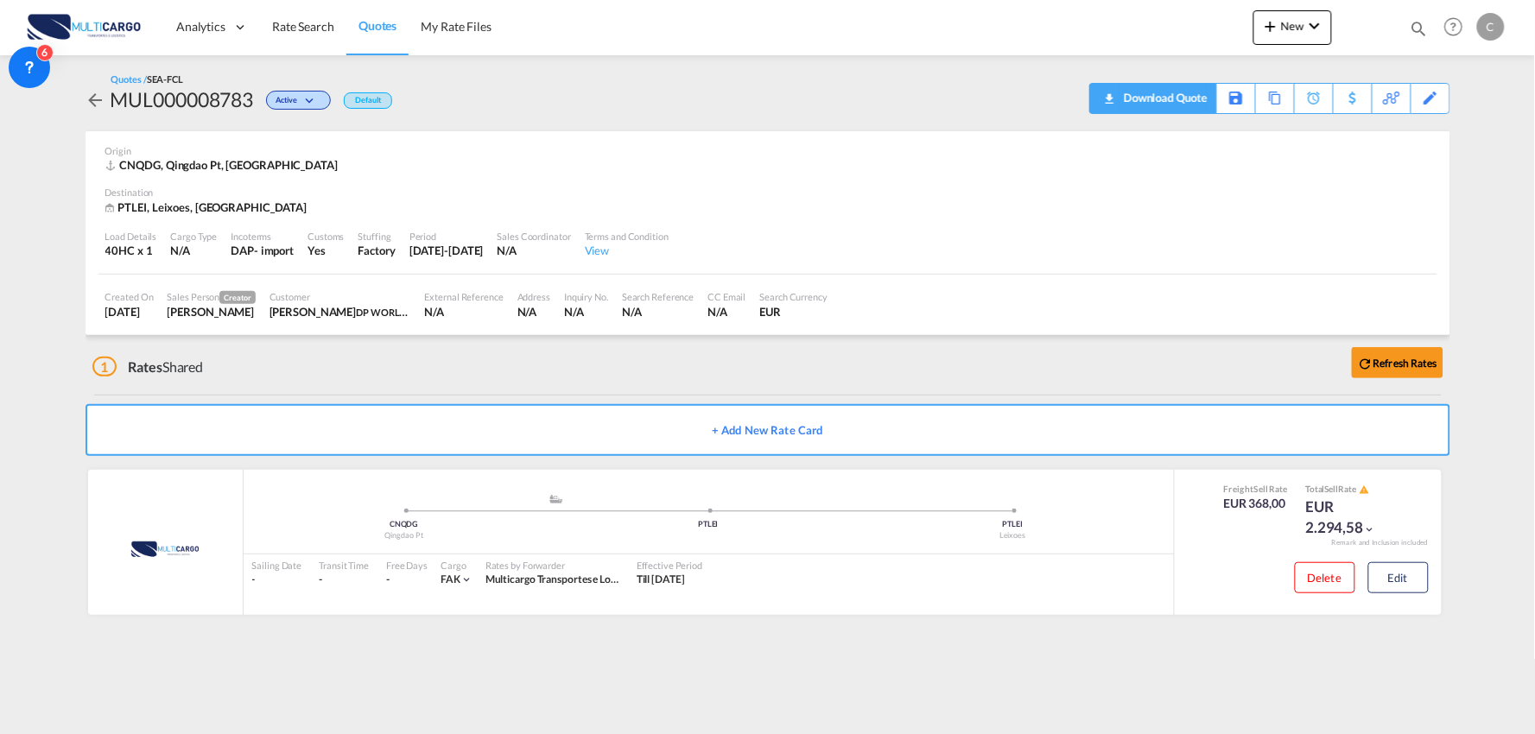
click at [1186, 97] on div "Download Quote" at bounding box center [1163, 98] width 88 height 28
